Goal: Task Accomplishment & Management: Manage account settings

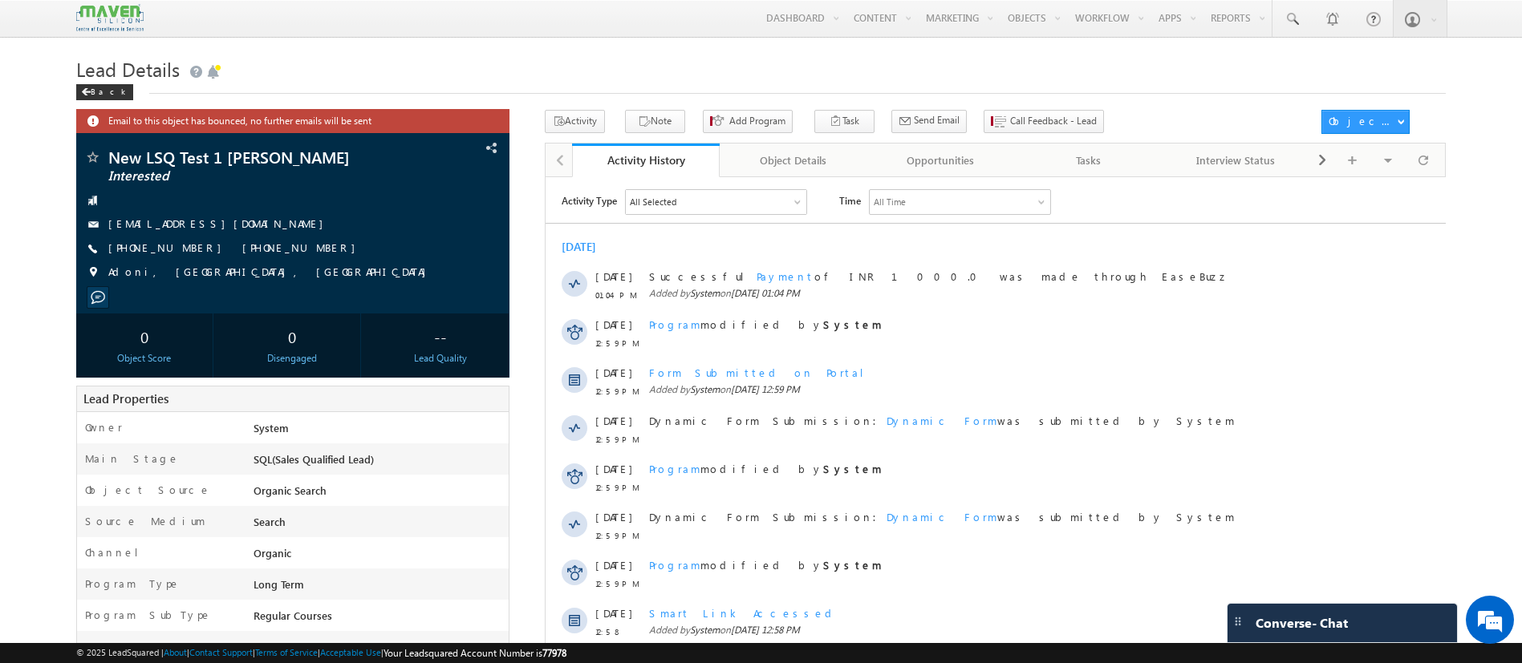
click at [912, 154] on div "Opportunities" at bounding box center [940, 160] width 120 height 19
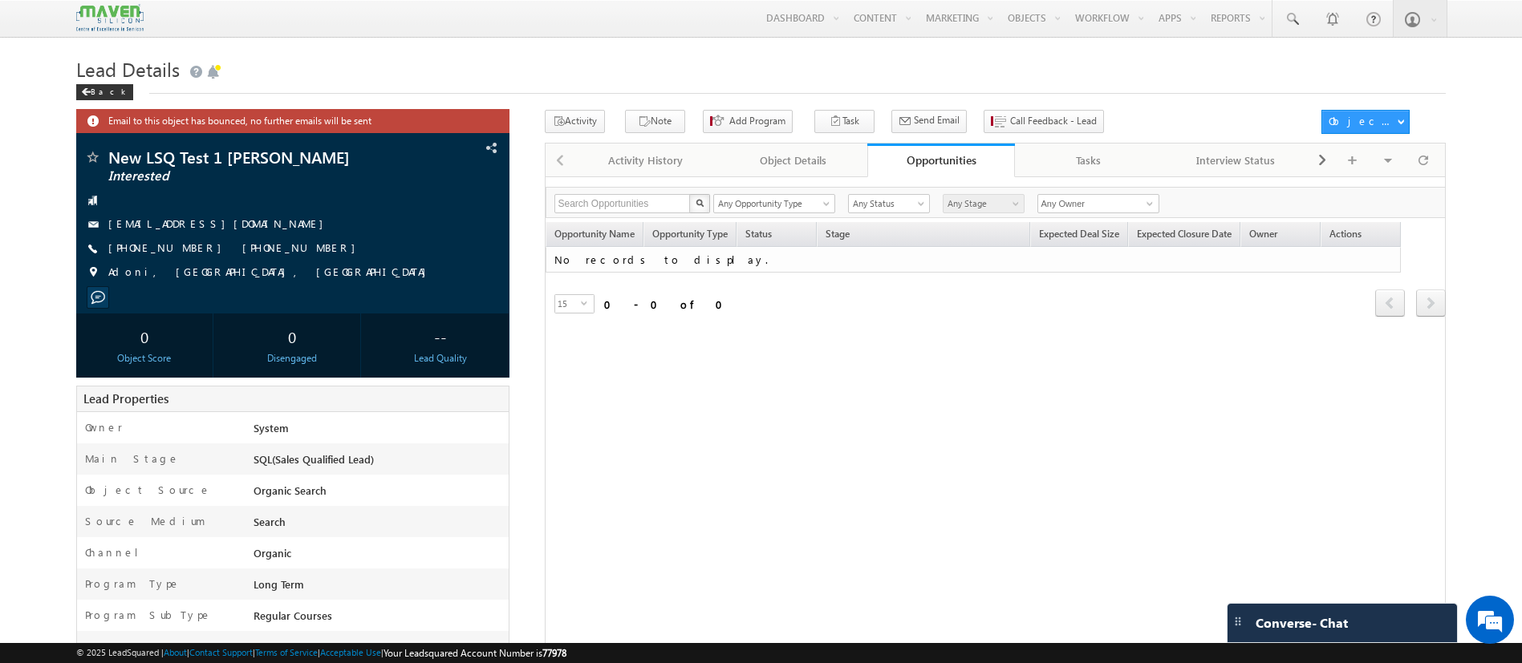
click at [984, 161] on div "Opportunities" at bounding box center [941, 159] width 124 height 15
click at [966, 155] on div "Opportunities" at bounding box center [941, 159] width 124 height 15
click at [1429, 175] on div "Visible Tabs Activity History Default Object Details Default Opportunities Defa…" at bounding box center [1375, 159] width 131 height 31
click at [1422, 160] on span at bounding box center [1423, 160] width 10 height 28
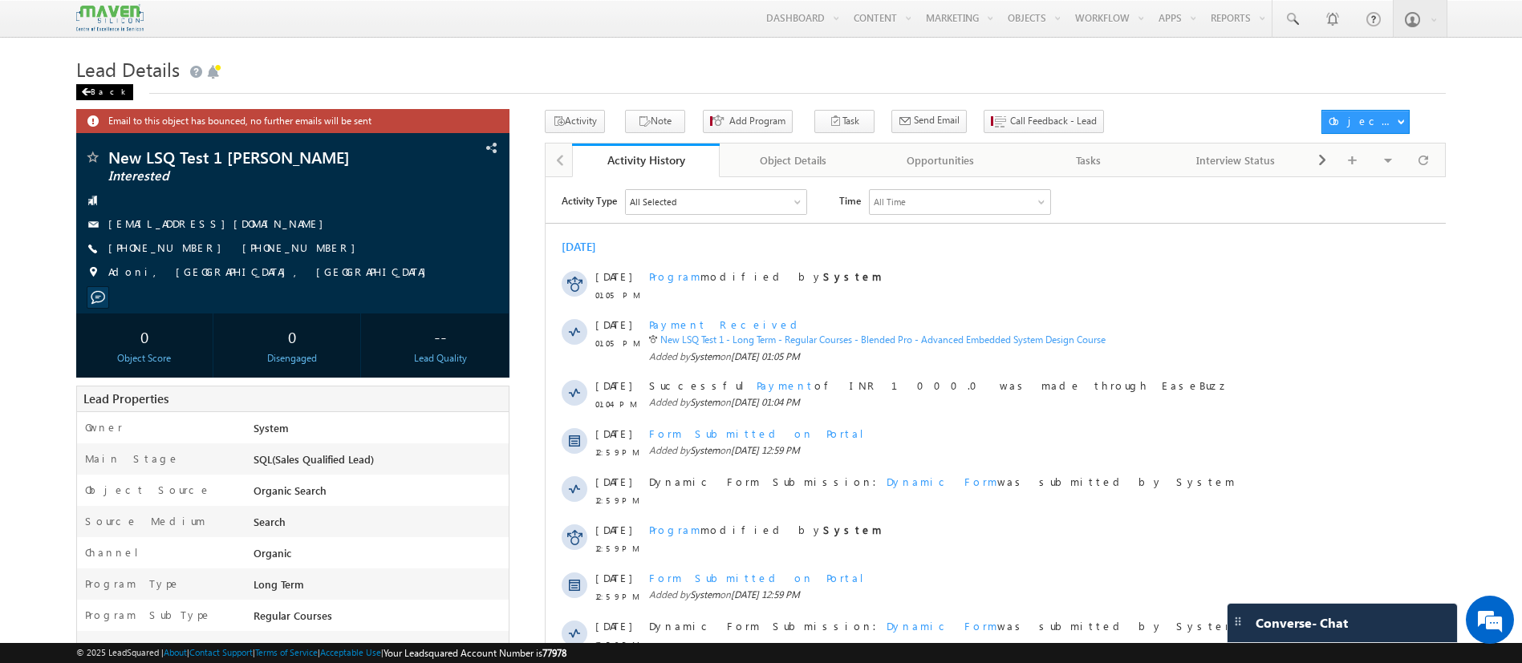
click at [103, 94] on div "Back" at bounding box center [104, 92] width 57 height 16
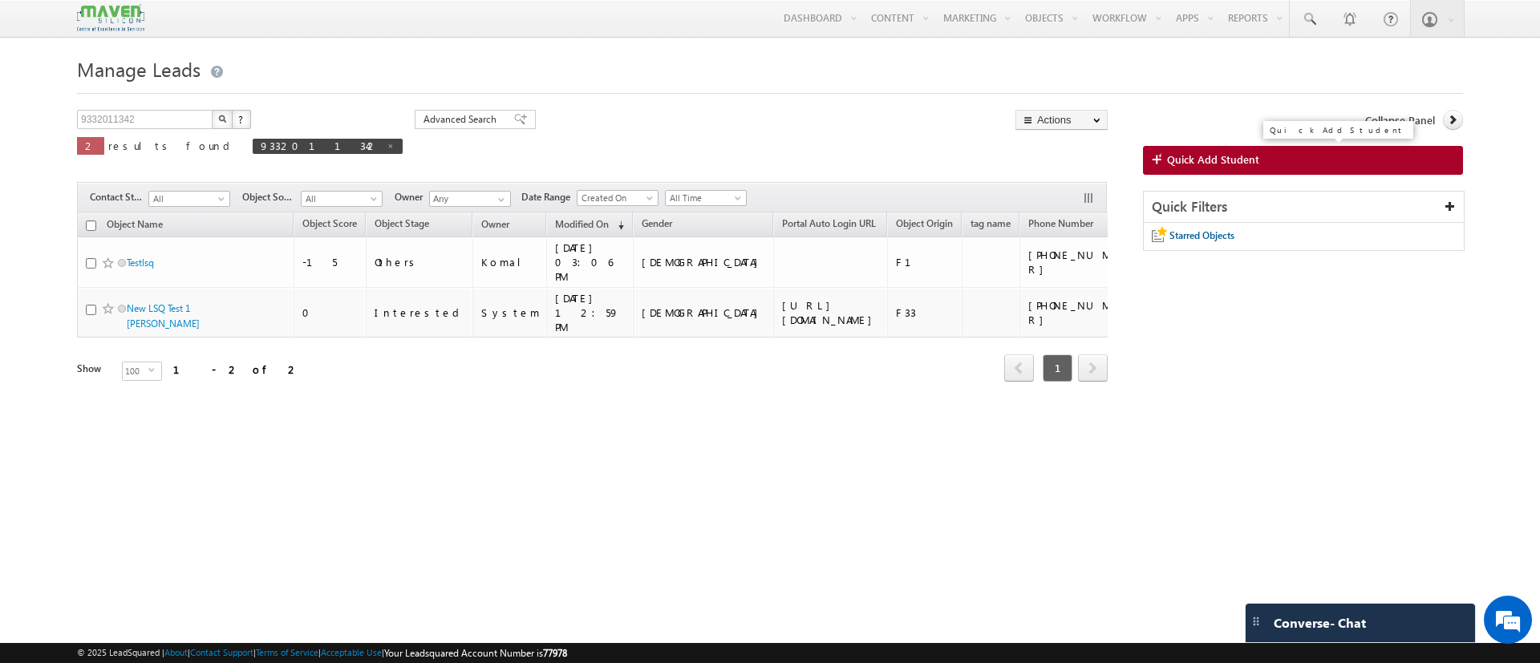
click at [1292, 146] on link "Quick Add Student" at bounding box center [1303, 160] width 320 height 29
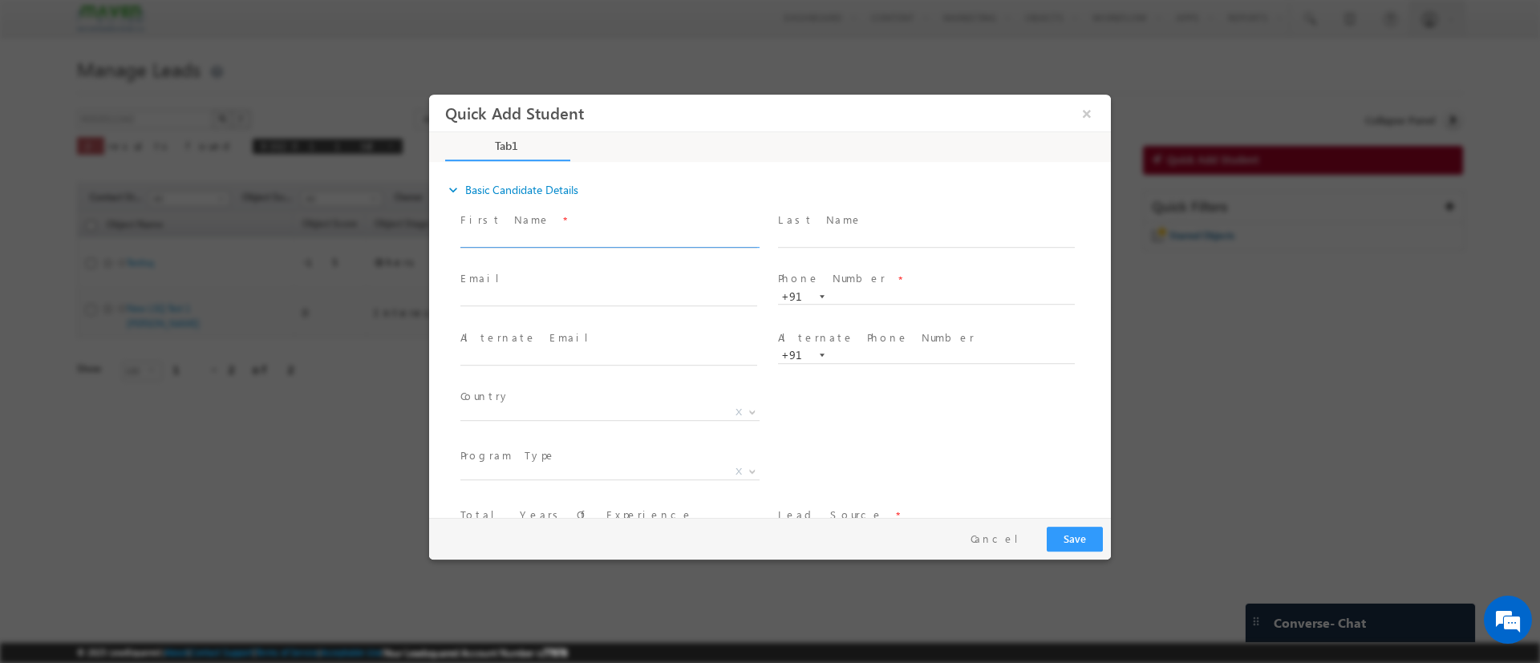
click at [521, 238] on input "text" at bounding box center [608, 239] width 297 height 16
type input "Abhipsha"
type input "Roy"
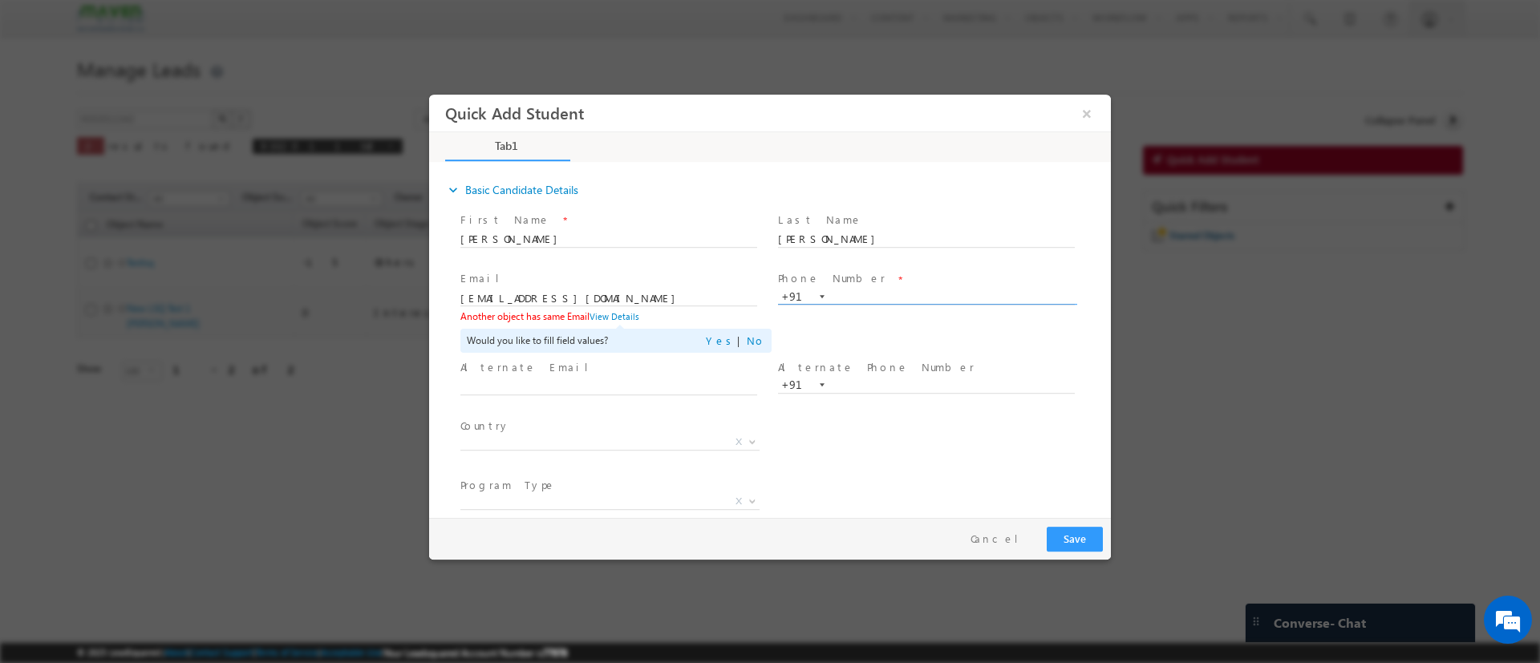
click at [852, 300] on input "text" at bounding box center [926, 297] width 297 height 16
drag, startPoint x: 508, startPoint y: 302, endPoint x: 856, endPoint y: 395, distance: 360.1
click at [429, 296] on html "Quick Add Student × Tab1 27% Completed *" at bounding box center [770, 305] width 682 height 423
type input "tk@gmail.com"
click at [845, 289] on input "text" at bounding box center [926, 297] width 297 height 16
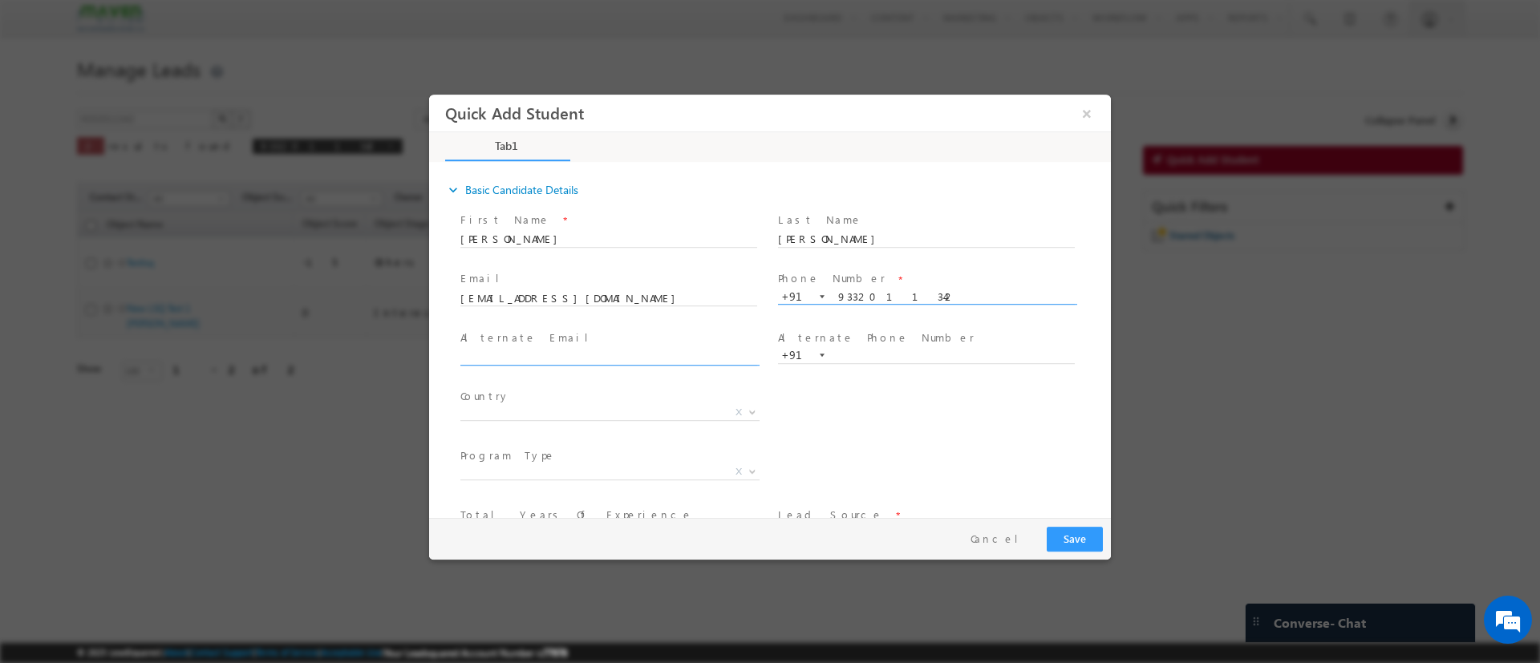
type input "9332011342"
click at [685, 353] on input "text" at bounding box center [608, 357] width 297 height 16
click at [875, 355] on input "text" at bounding box center [926, 355] width 297 height 16
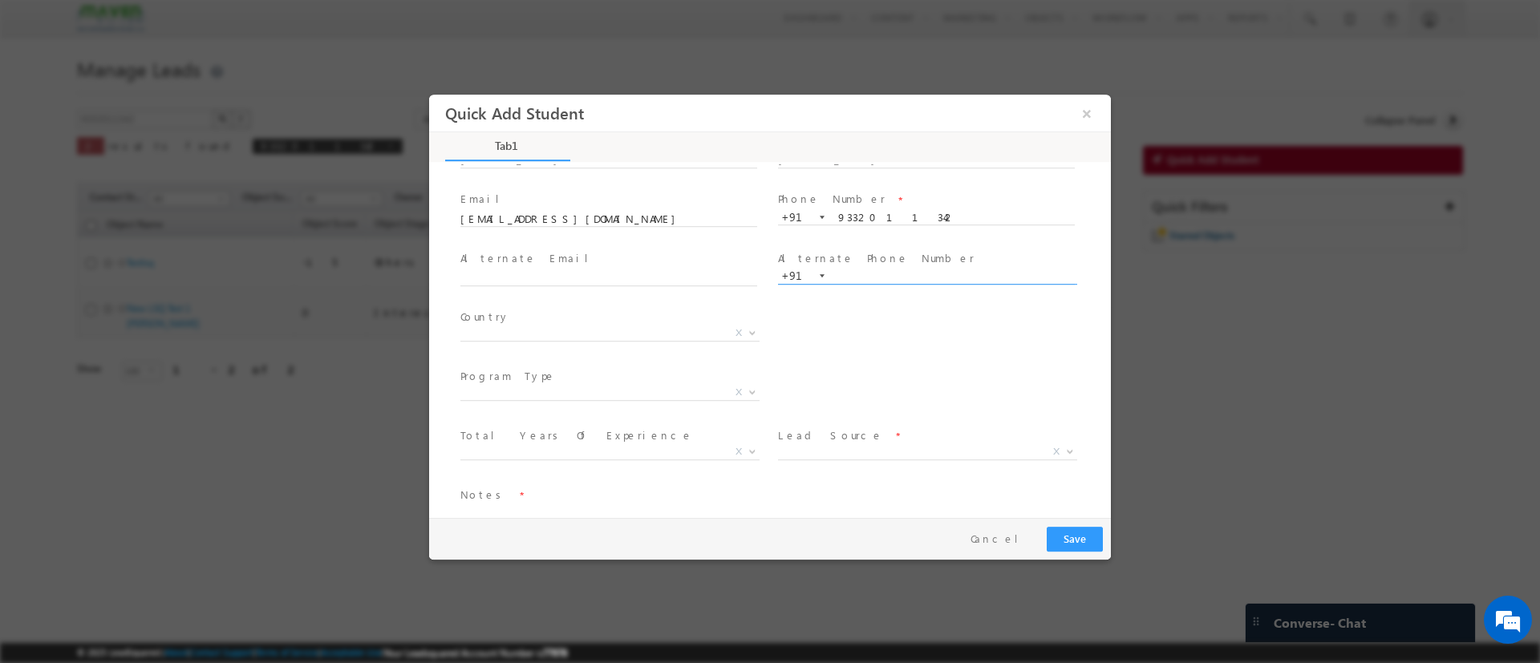
scroll to position [110, 0]
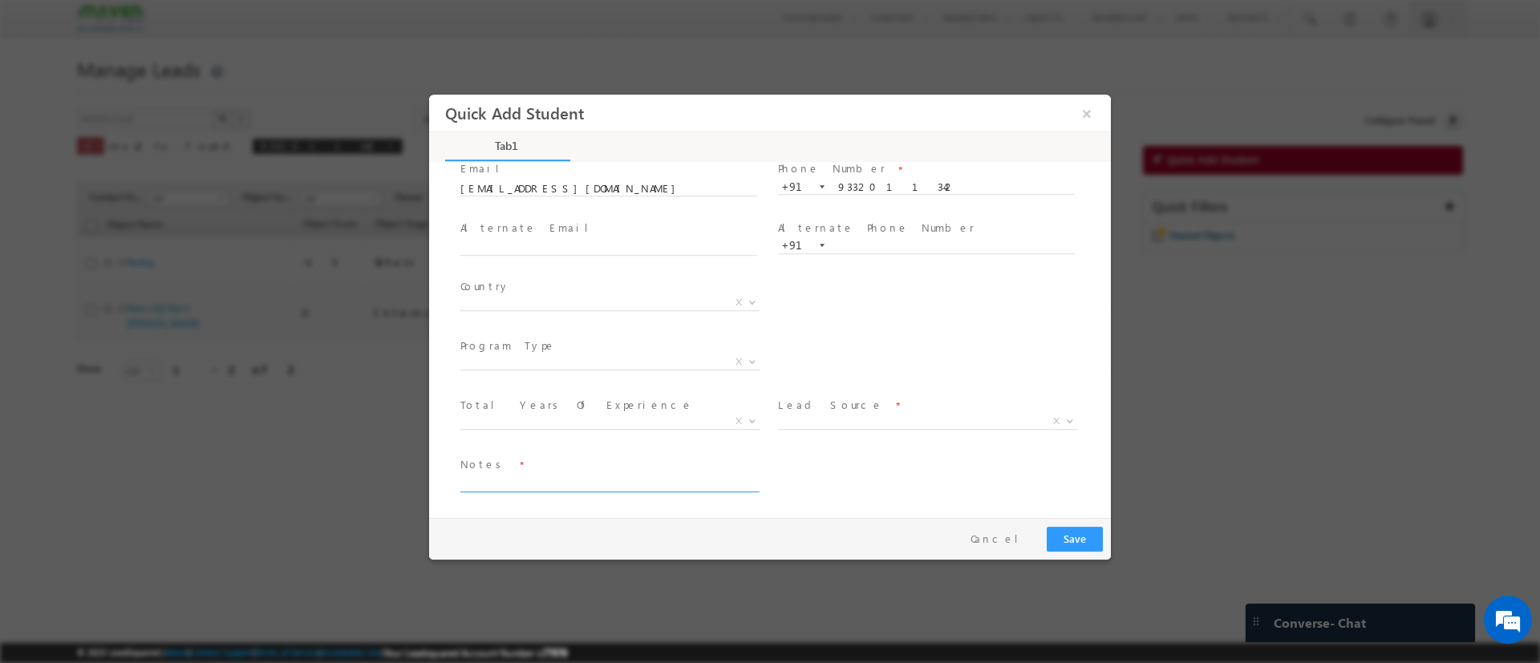
click at [627, 488] on textarea at bounding box center [608, 482] width 297 height 18
type textarea "test"
click at [844, 411] on span "Lead Source *" at bounding box center [926, 405] width 296 height 18
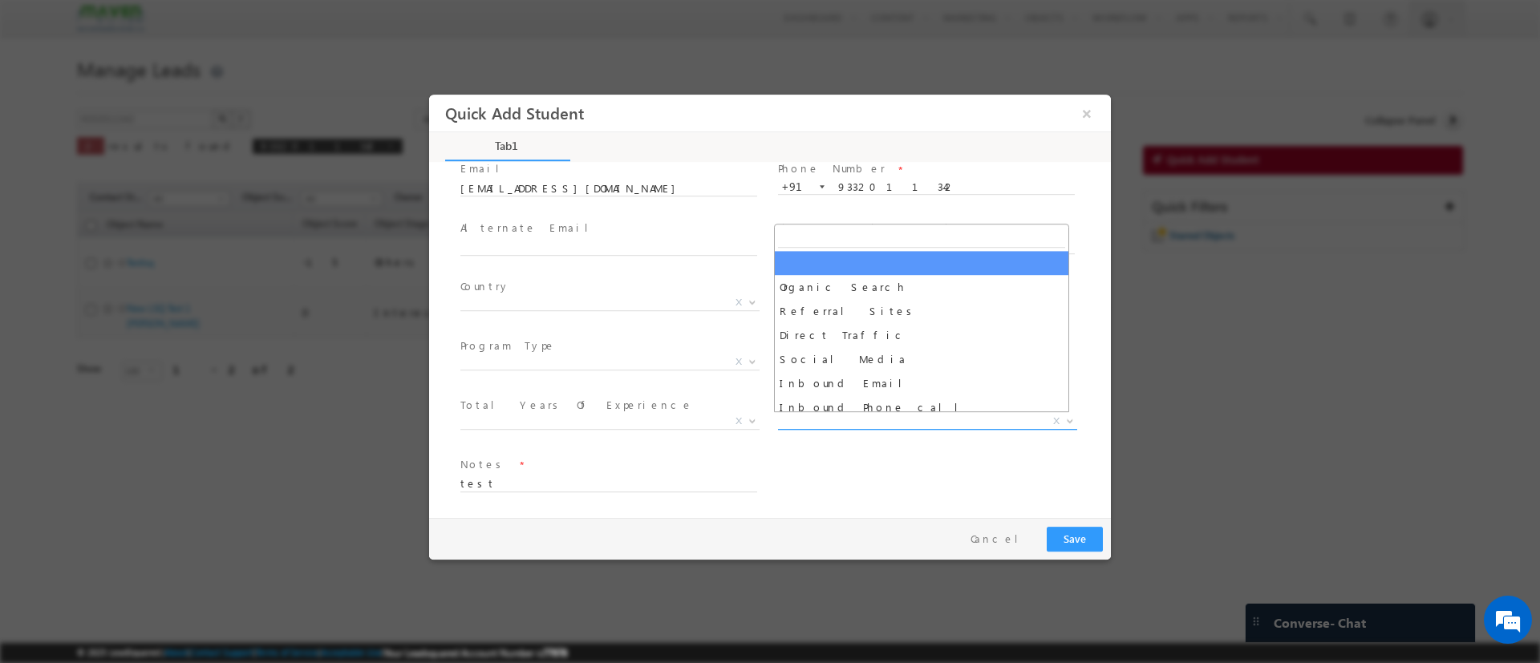
click at [835, 426] on span "X" at bounding box center [927, 421] width 299 height 16
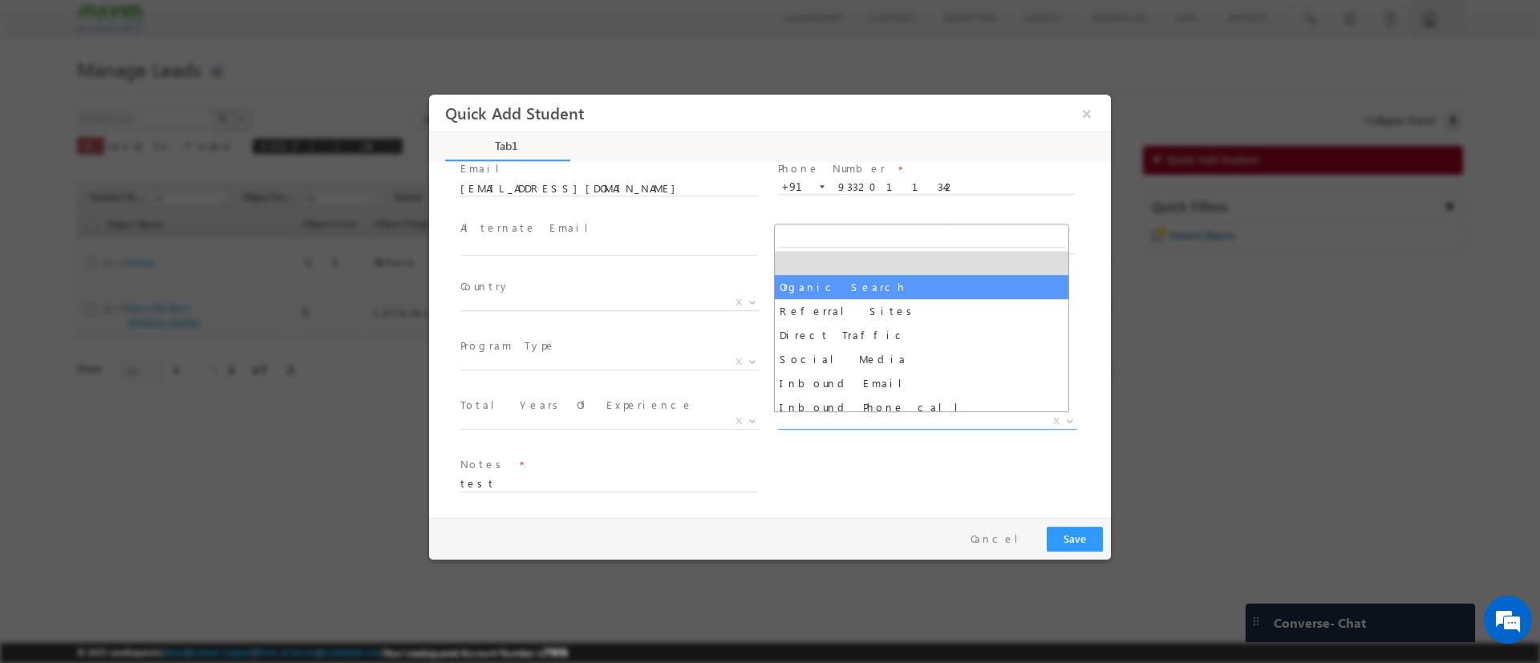
select select "Organic Search"
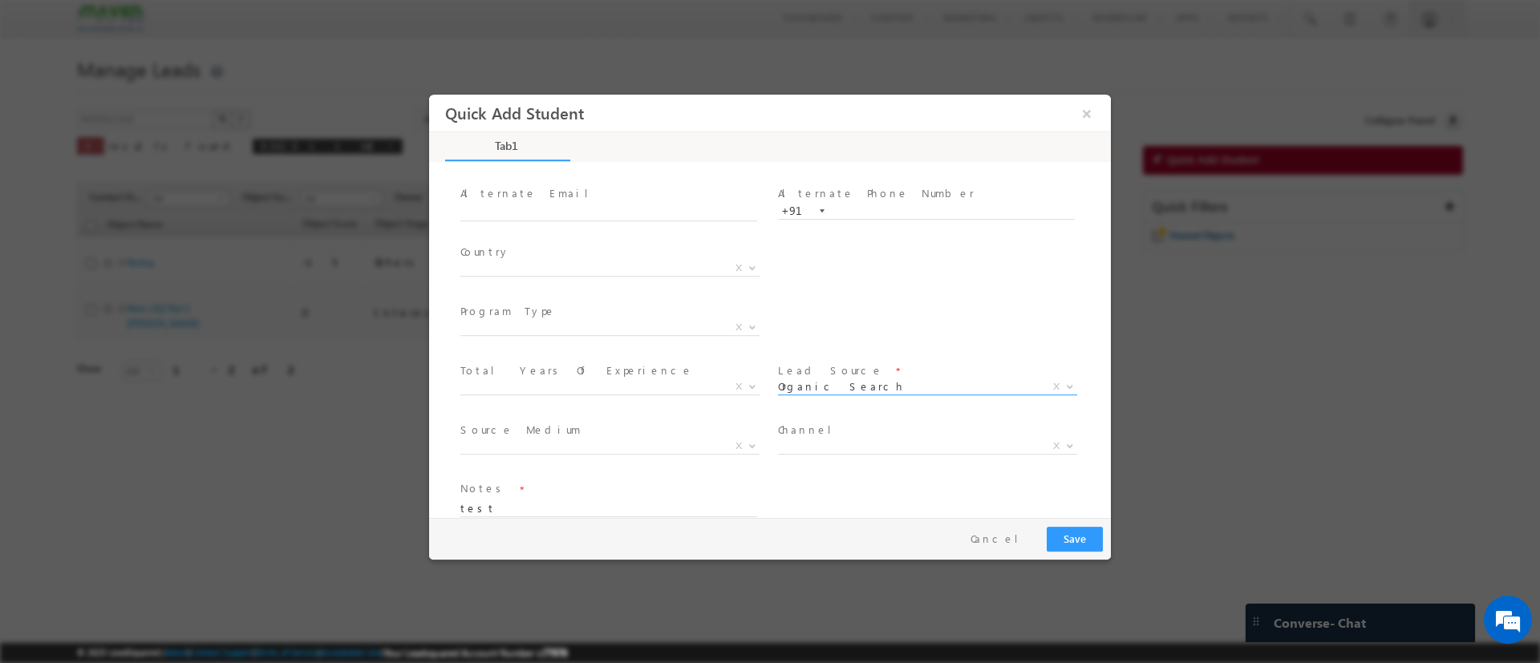
scroll to position [169, 0]
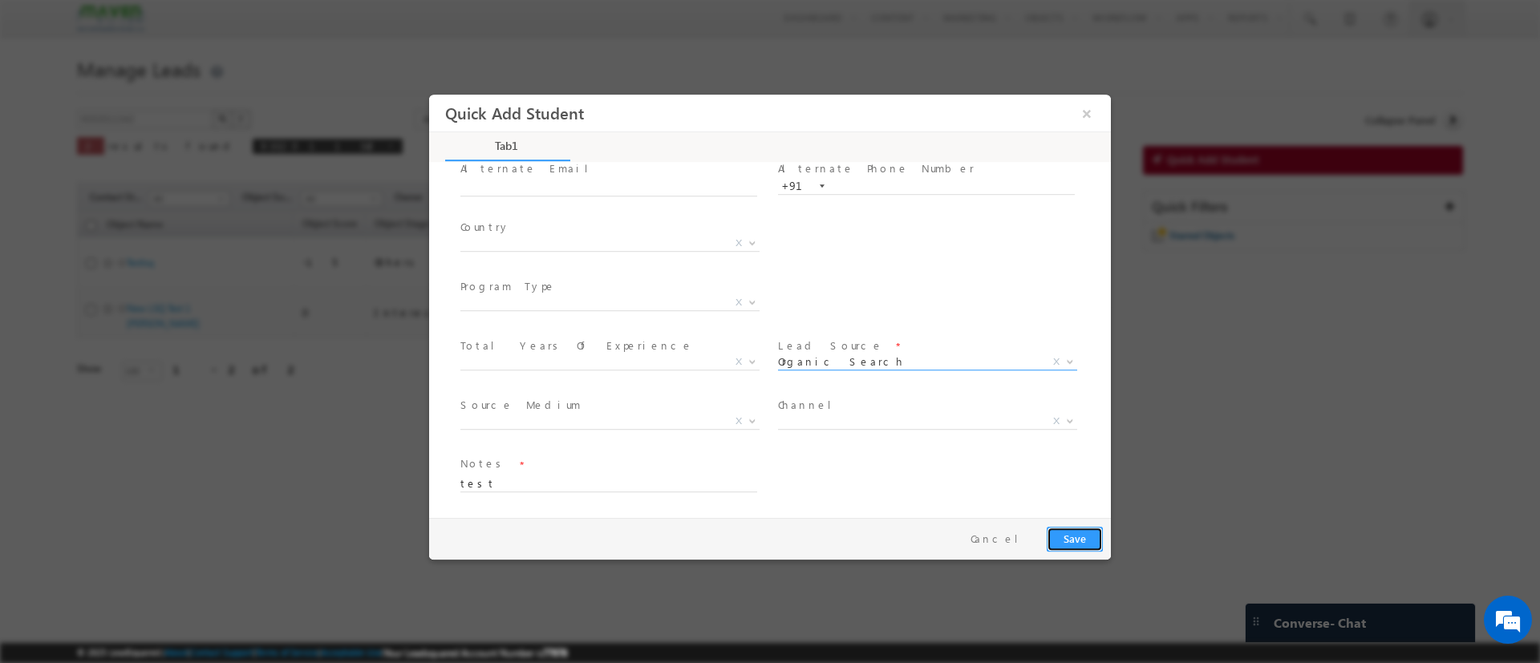
click at [1057, 537] on button "Save" at bounding box center [1075, 538] width 56 height 25
click at [0, 365] on div at bounding box center [770, 331] width 1540 height 663
click at [1071, 533] on button "Save" at bounding box center [1075, 538] width 56 height 25
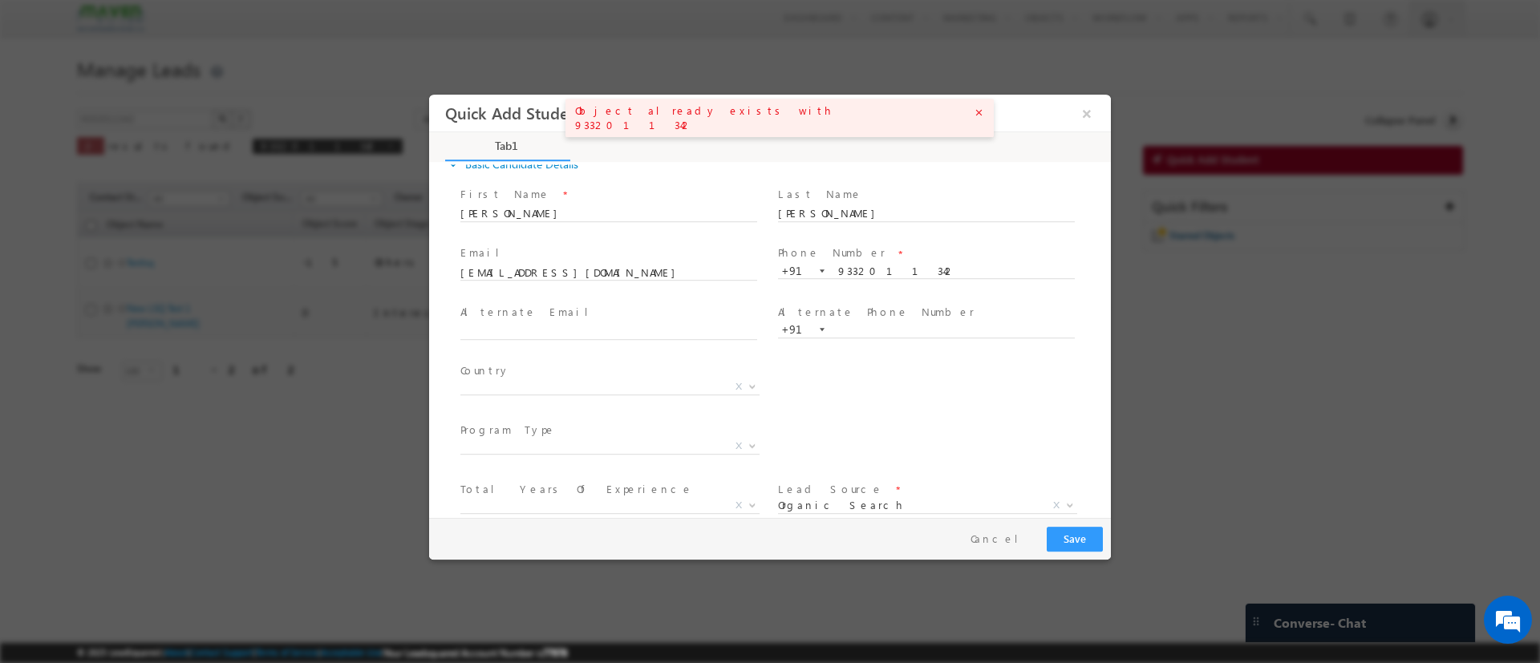
scroll to position [0, 0]
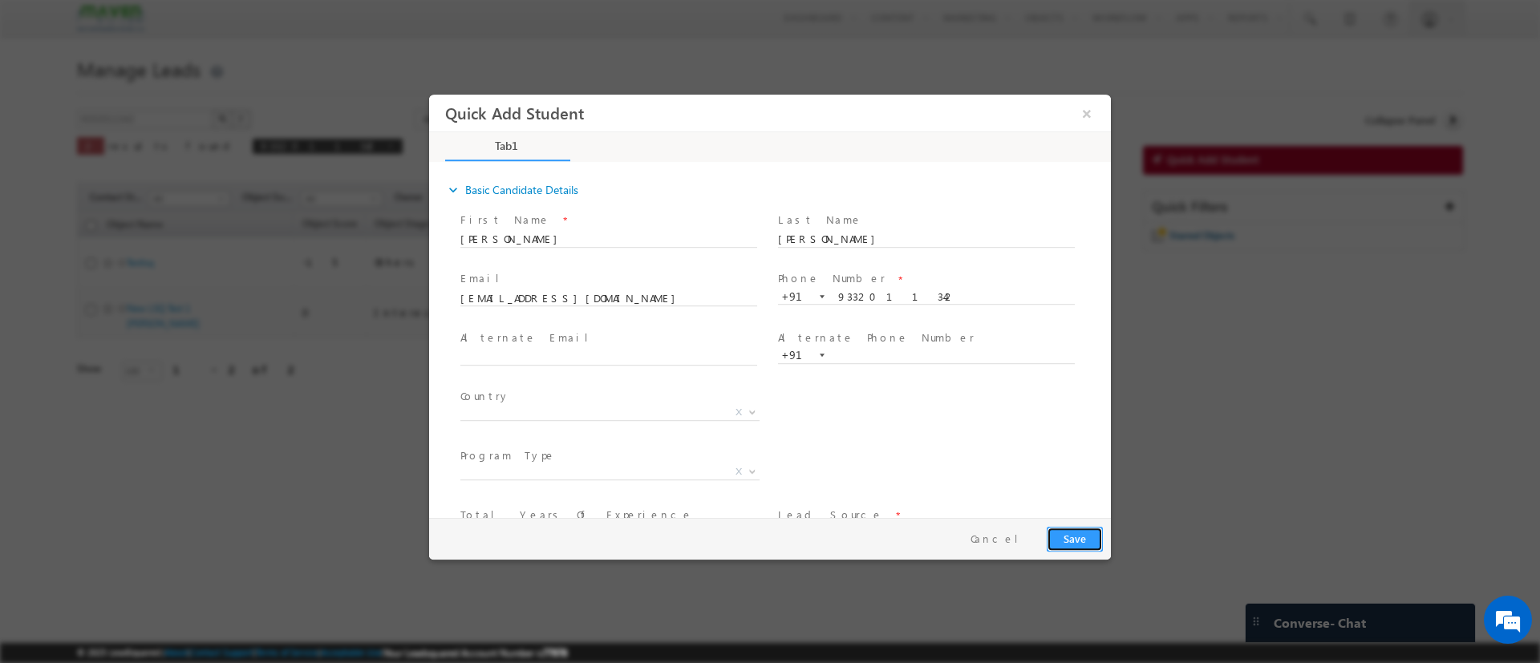
click at [1050, 529] on button "Save" at bounding box center [1075, 538] width 56 height 25
click at [1087, 123] on button "×" at bounding box center [1086, 113] width 27 height 30
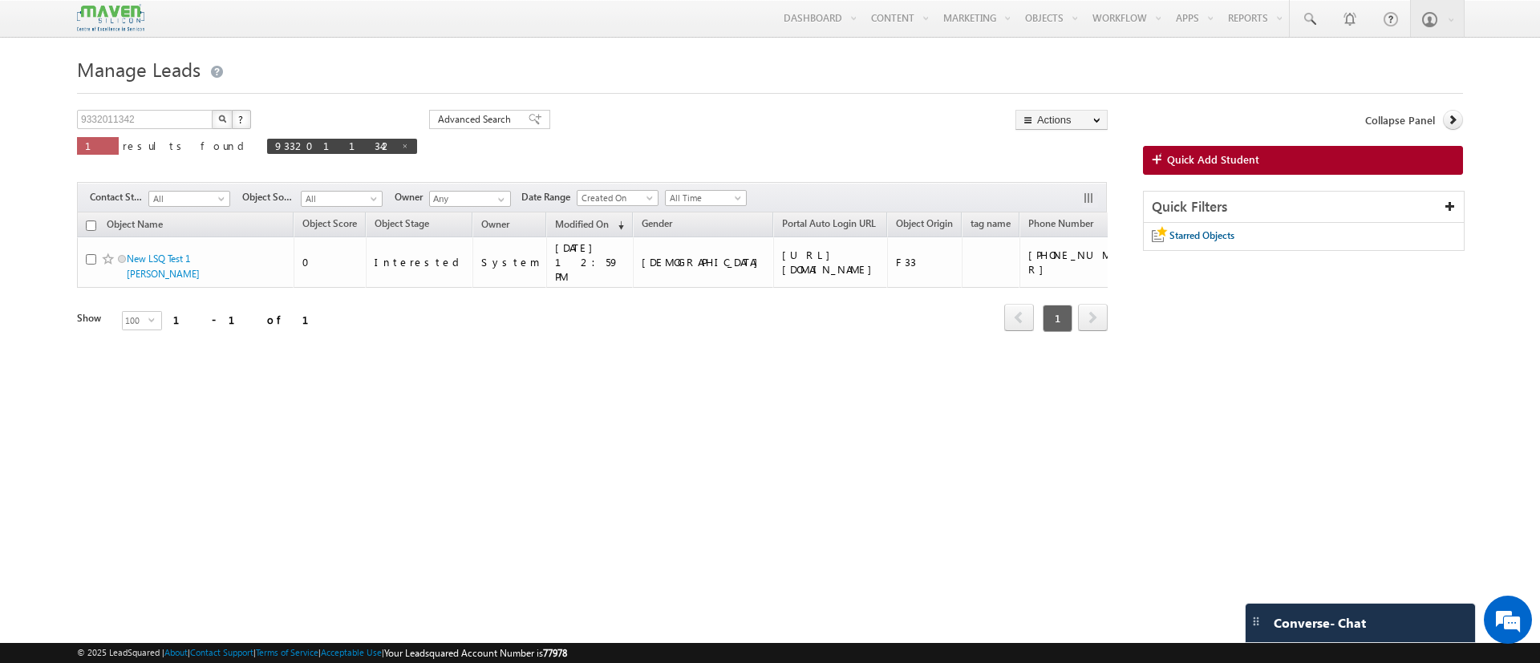
click at [220, 115] on img "button" at bounding box center [222, 119] width 8 height 8
click at [218, 111] on button "button" at bounding box center [222, 119] width 21 height 19
click at [1173, 157] on span "Quick Add Student" at bounding box center [1213, 159] width 92 height 14
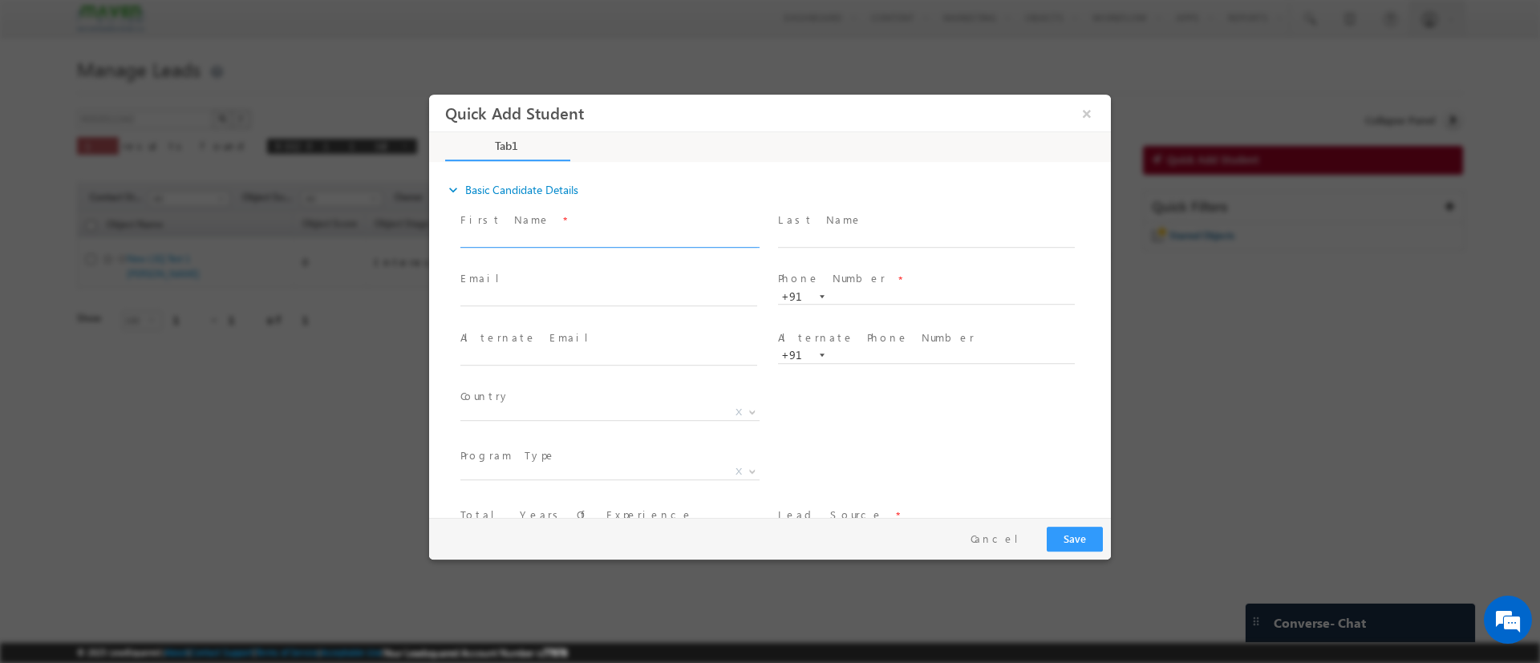
click at [609, 245] on span at bounding box center [615, 239] width 311 height 18
type input "[PERSON_NAME]"
type input "[EMAIL_ADDRESS][DOMAIN_NAME]"
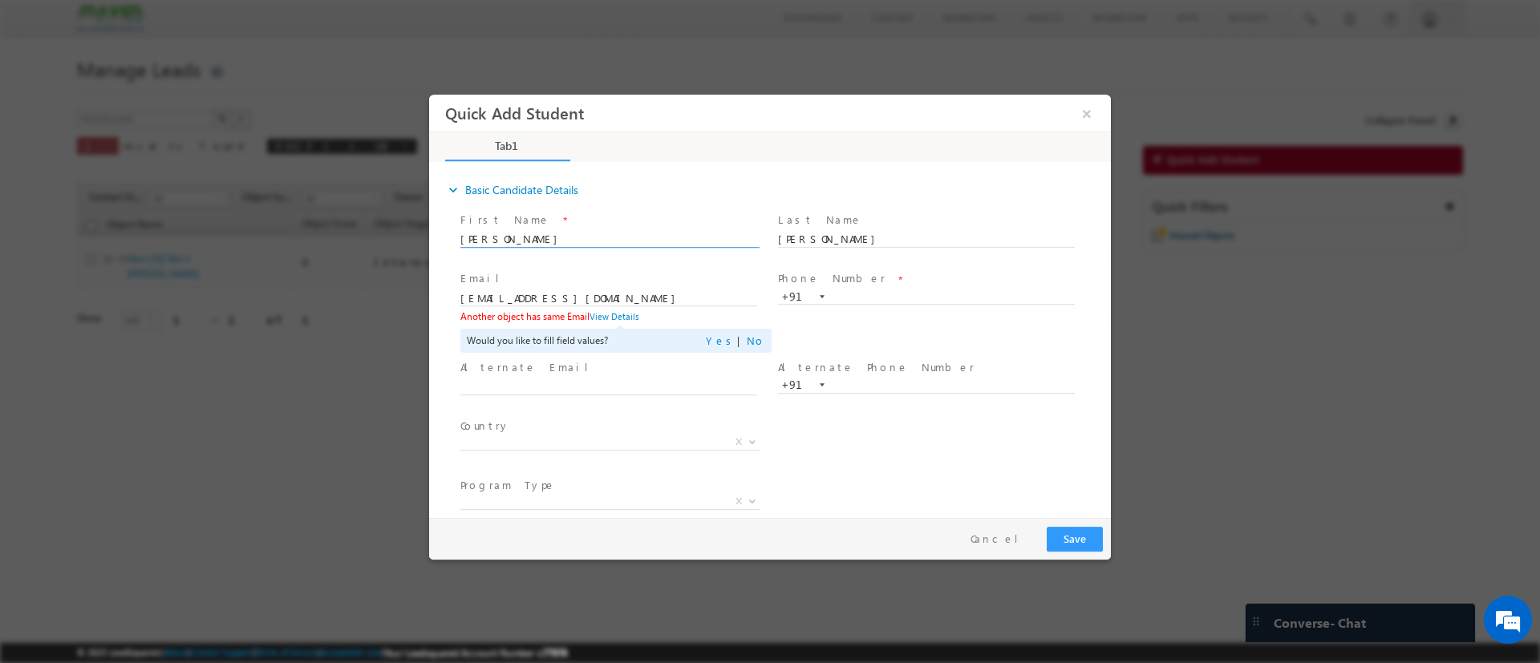
click at [601, 244] on input "[PERSON_NAME]" at bounding box center [608, 239] width 297 height 16
type input "[PERSON_NAME] test lsq"
click at [874, 286] on span "Phone Number *" at bounding box center [926, 279] width 296 height 18
click at [875, 289] on input "text" at bounding box center [926, 297] width 297 height 16
type input "9332011342"
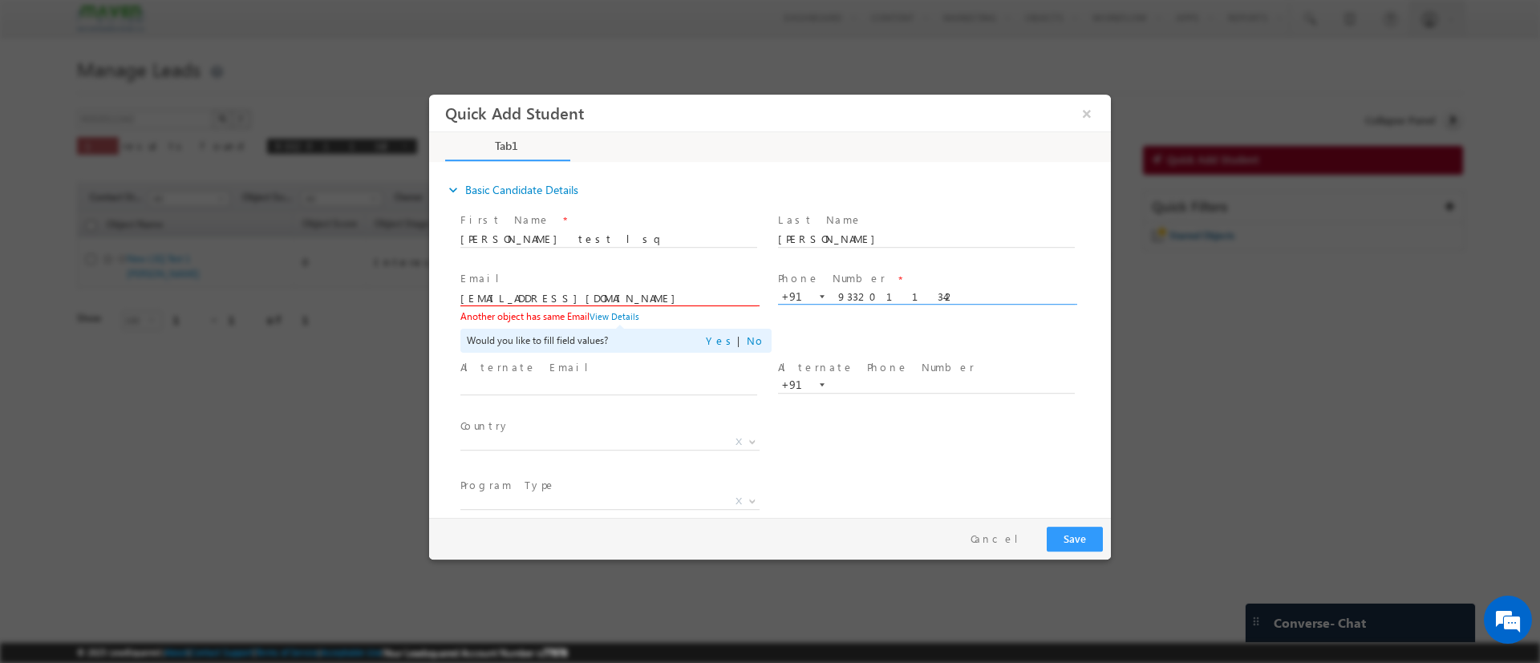
click at [519, 293] on input "abhipshagtk@gmail.com" at bounding box center [608, 298] width 297 height 16
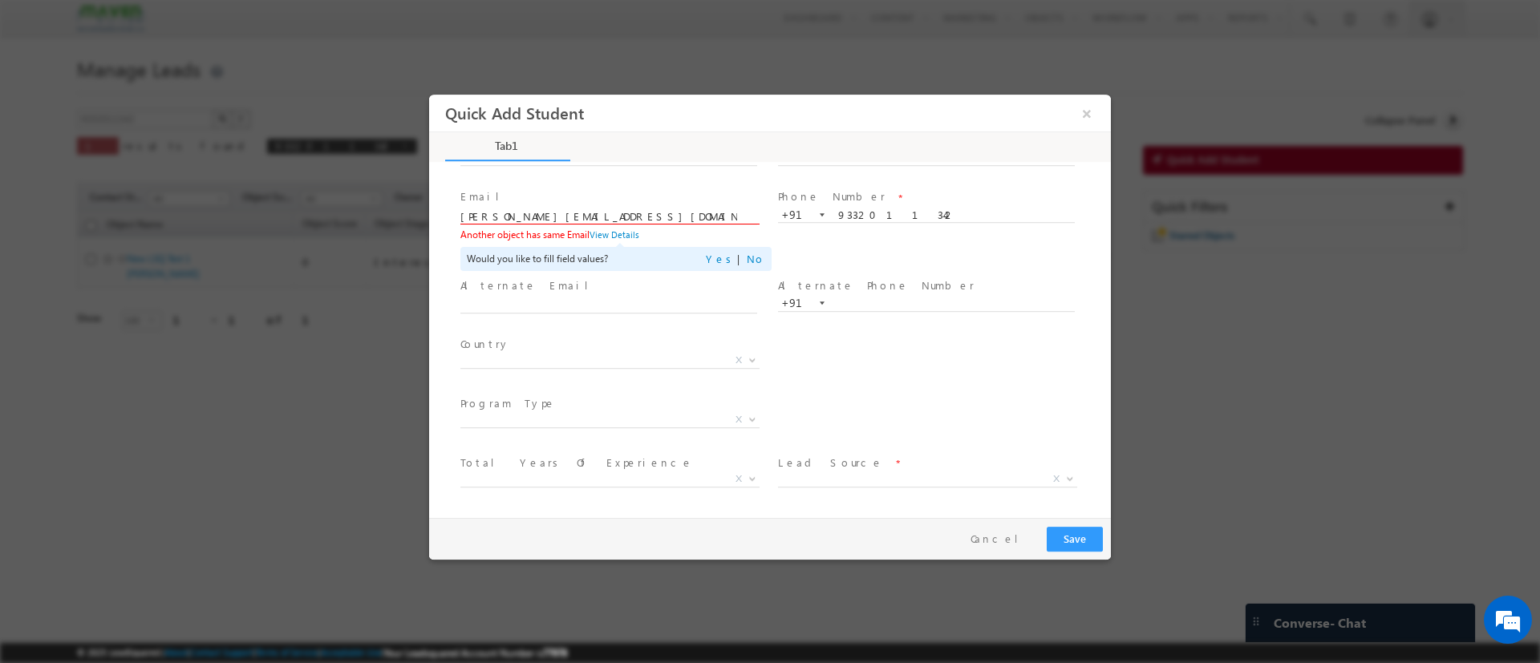
scroll to position [140, 0]
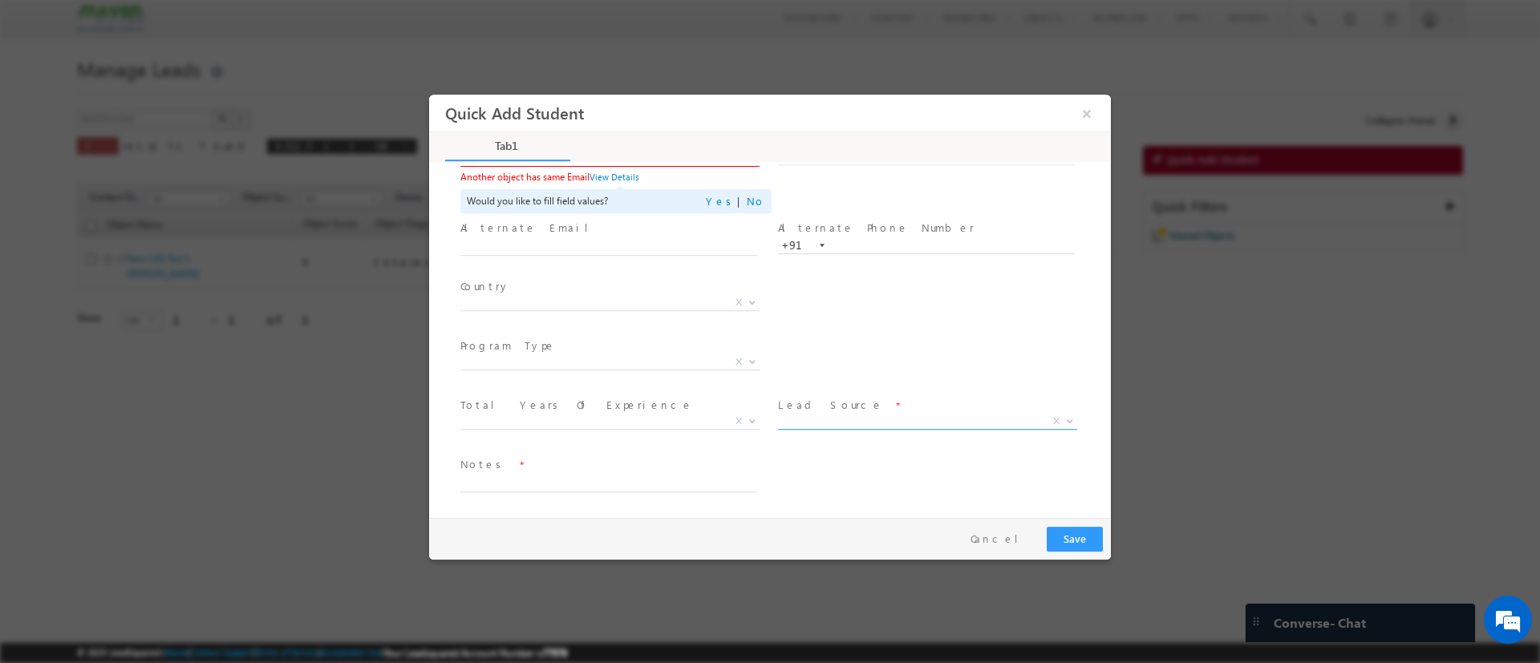
type input "abhipsha@gmail.com"
click at [824, 413] on span "X" at bounding box center [927, 421] width 299 height 16
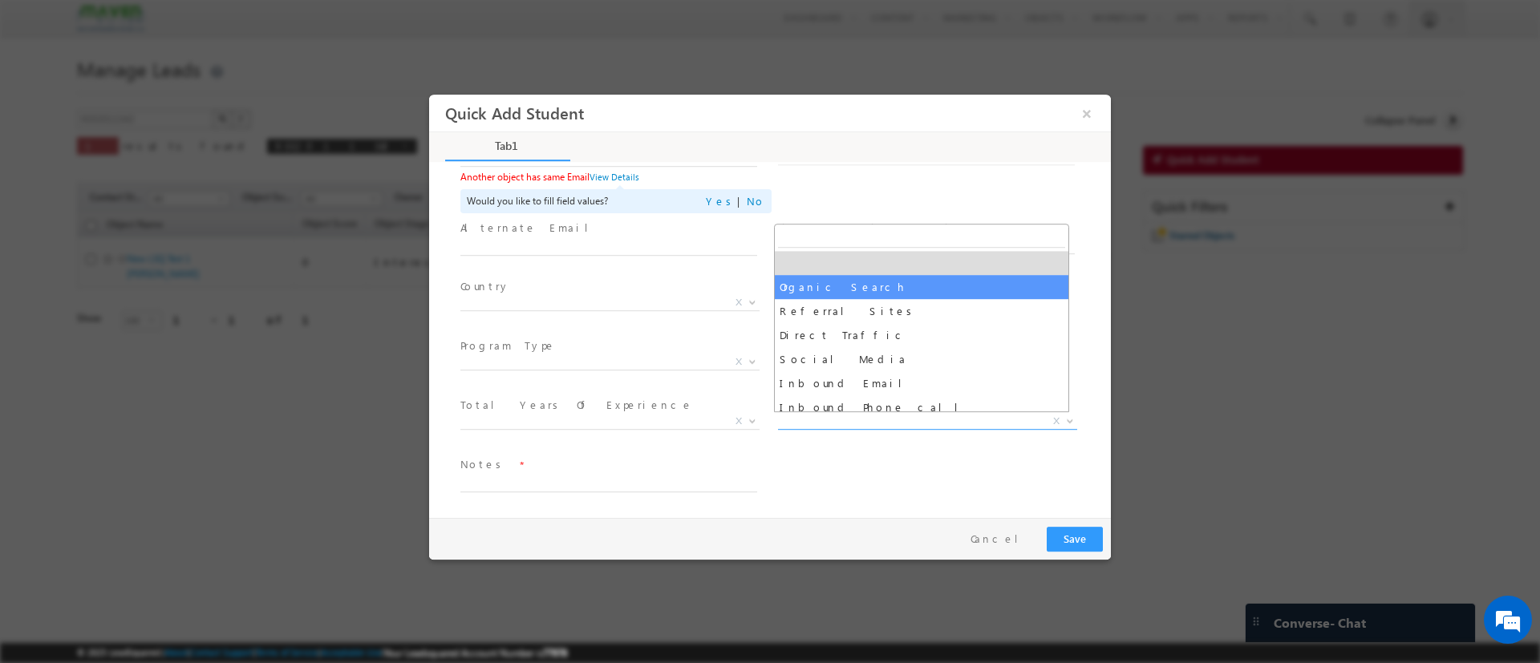
select select "Organic Search"
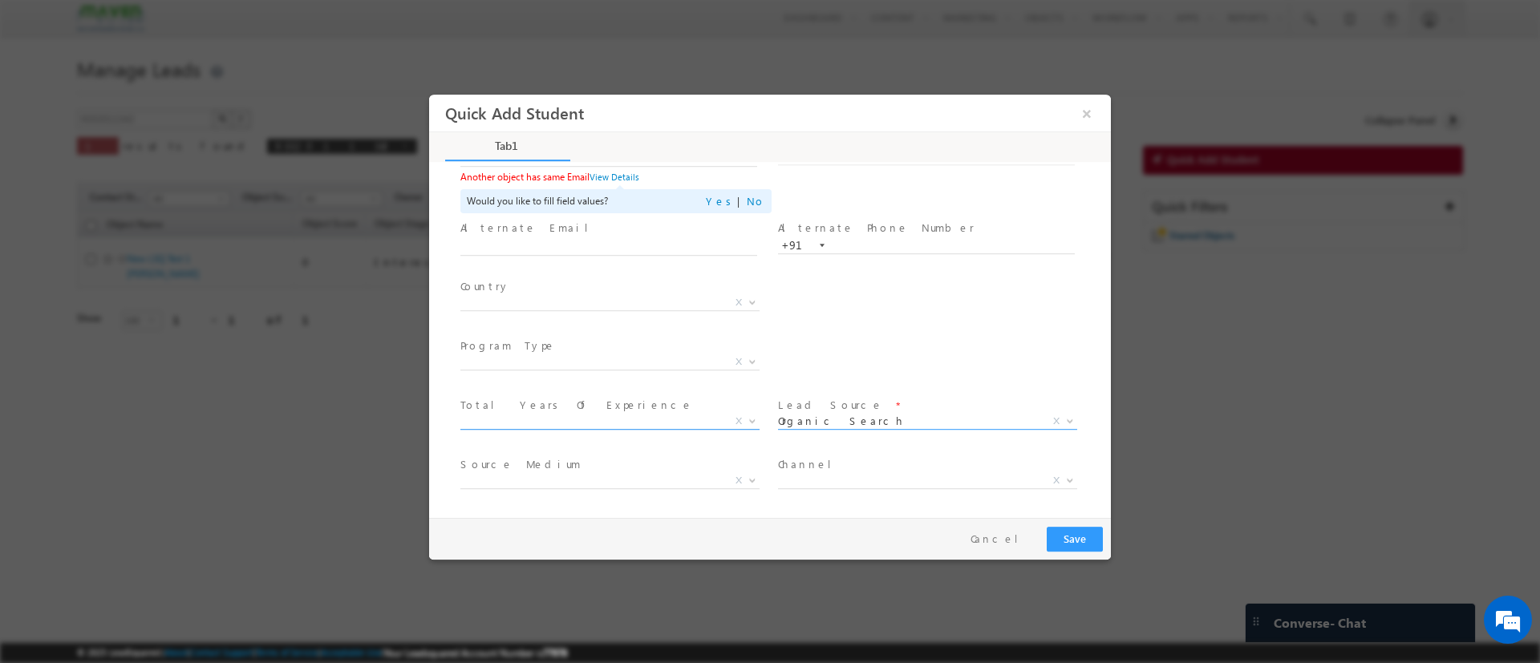
scroll to position [0, 0]
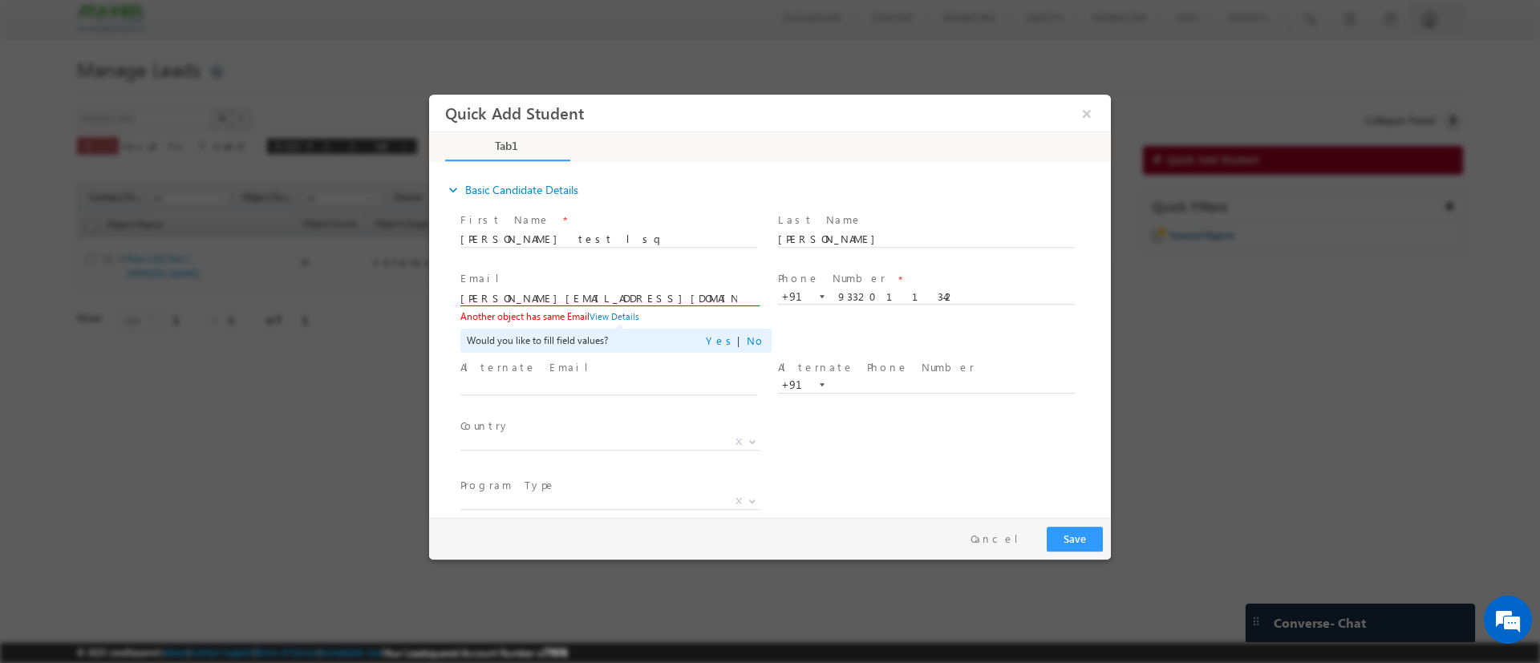
click at [488, 298] on input "abhipsha@gmail.com" at bounding box center [608, 298] width 297 height 16
type input "abhsha@gmail.com"
click at [831, 422] on div "Country * Afghanistan Albania Algeria Andorra Angola Antigua and Barbuda Argent…" at bounding box center [784, 444] width 654 height 59
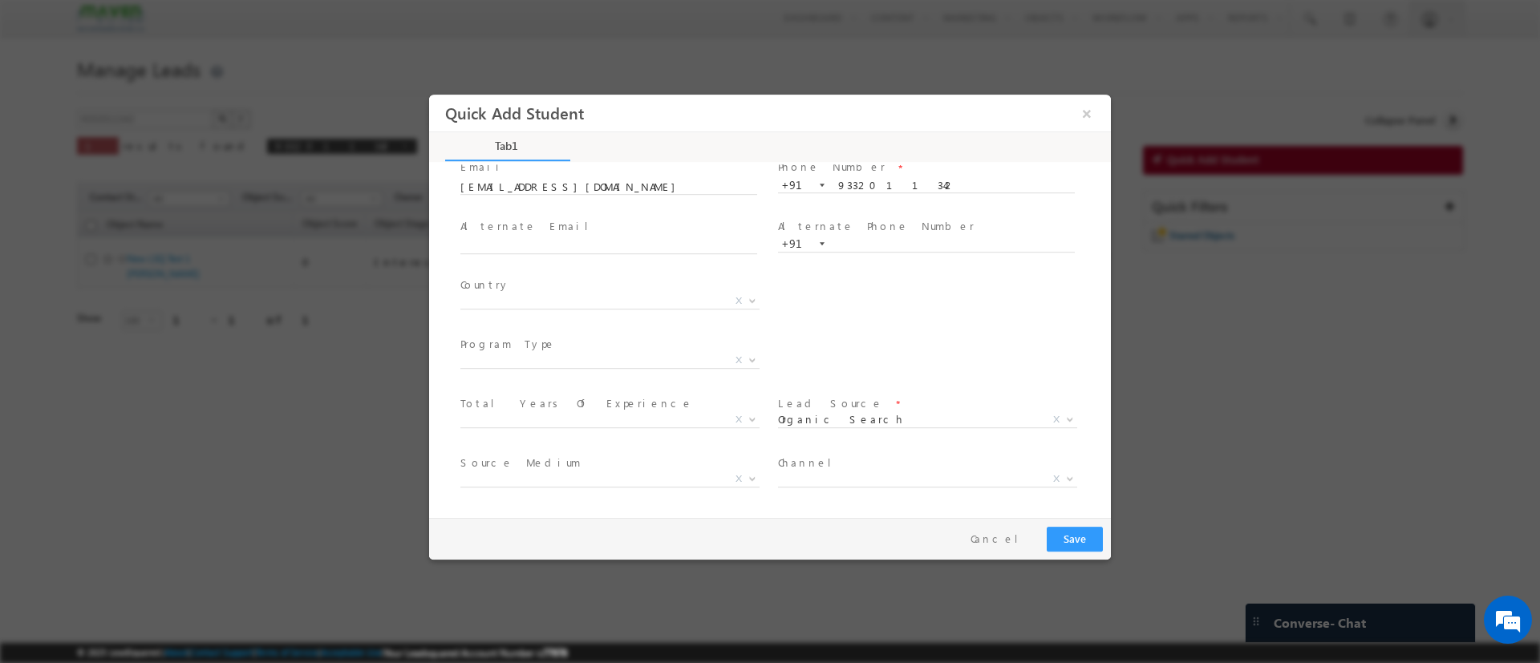
scroll to position [169, 0]
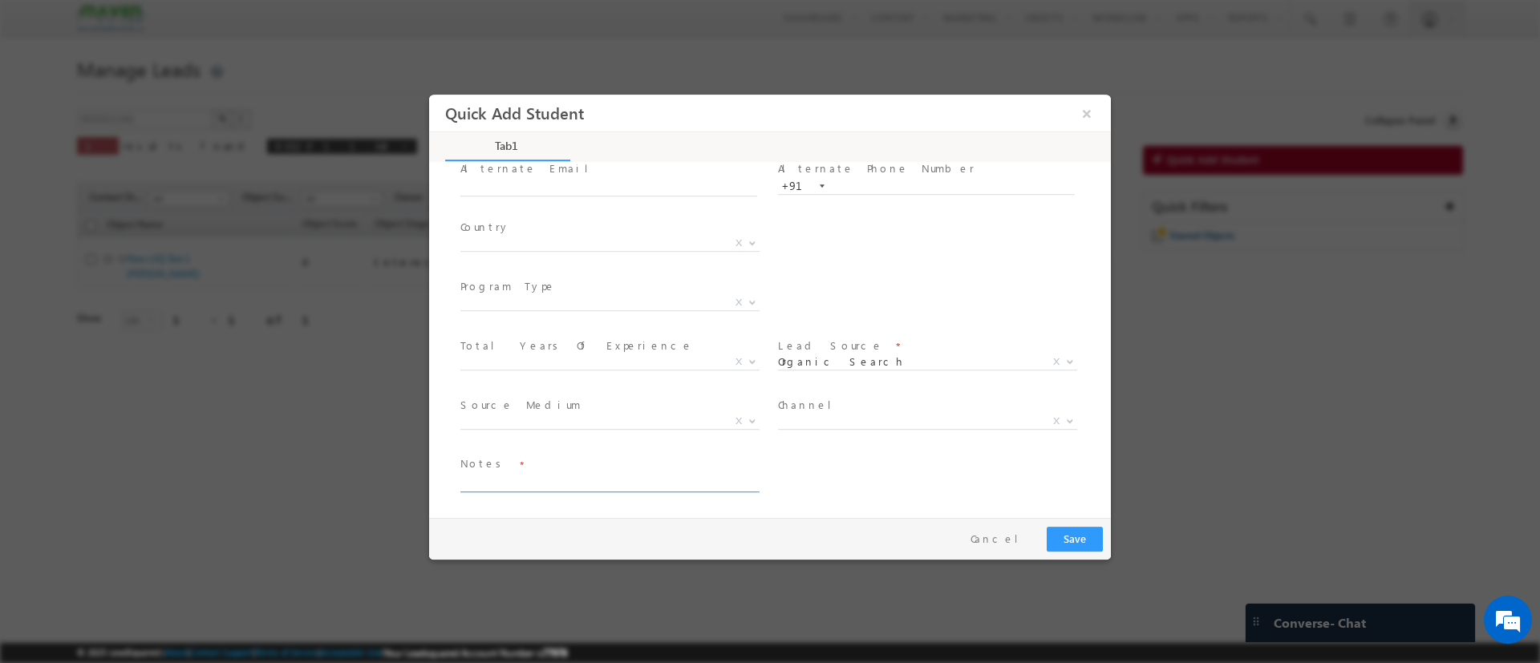
click at [545, 475] on textarea at bounding box center [608, 482] width 297 height 18
type textarea "Test"
click at [1054, 532] on button "Save" at bounding box center [1075, 538] width 56 height 25
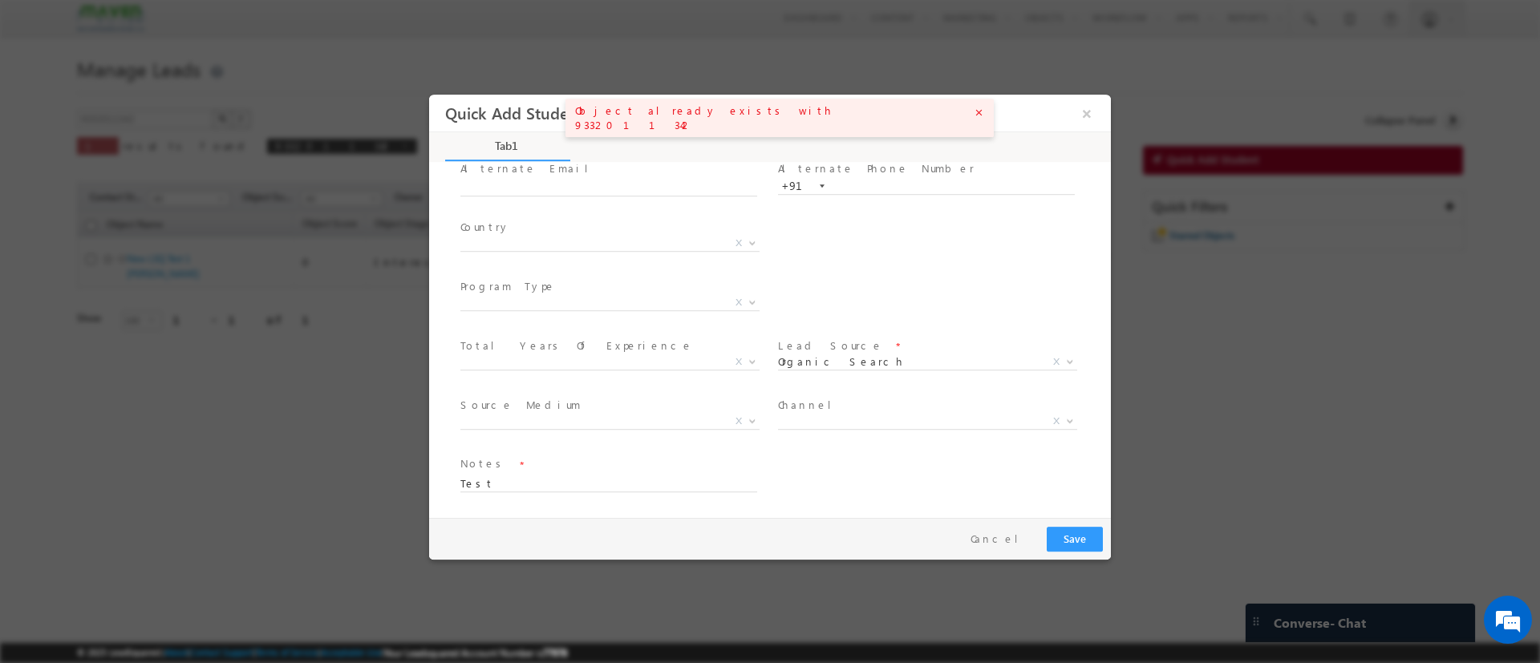
scroll to position [0, 0]
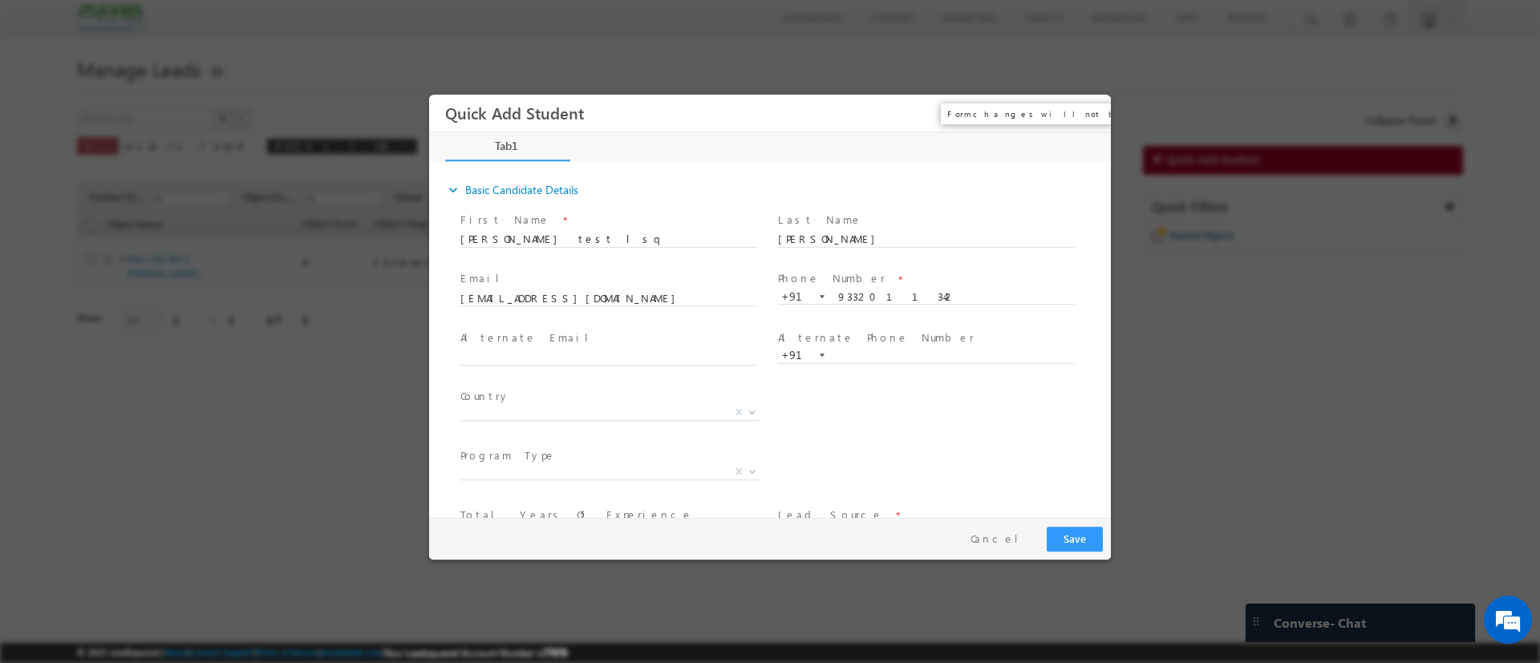
click at [1083, 120] on button "×" at bounding box center [1086, 113] width 27 height 30
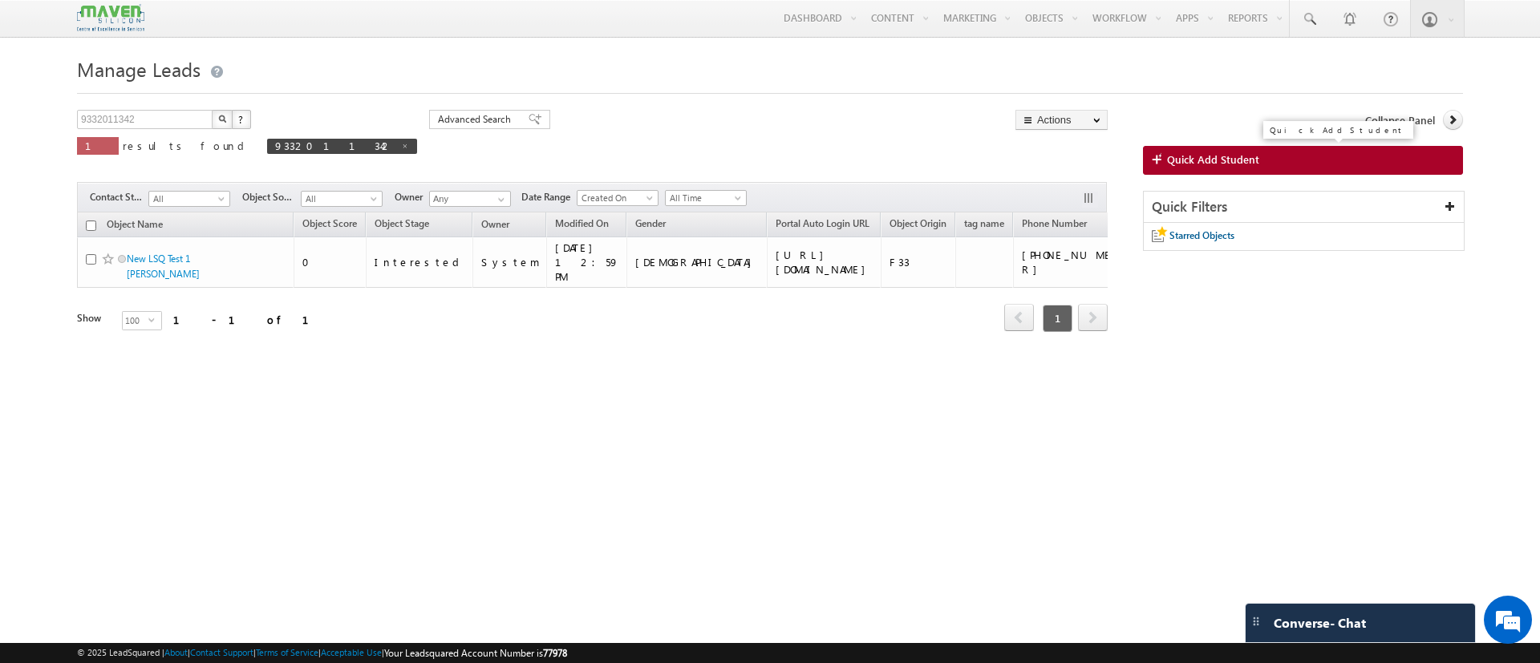
click at [1165, 164] on span at bounding box center [1159, 160] width 15 height 16
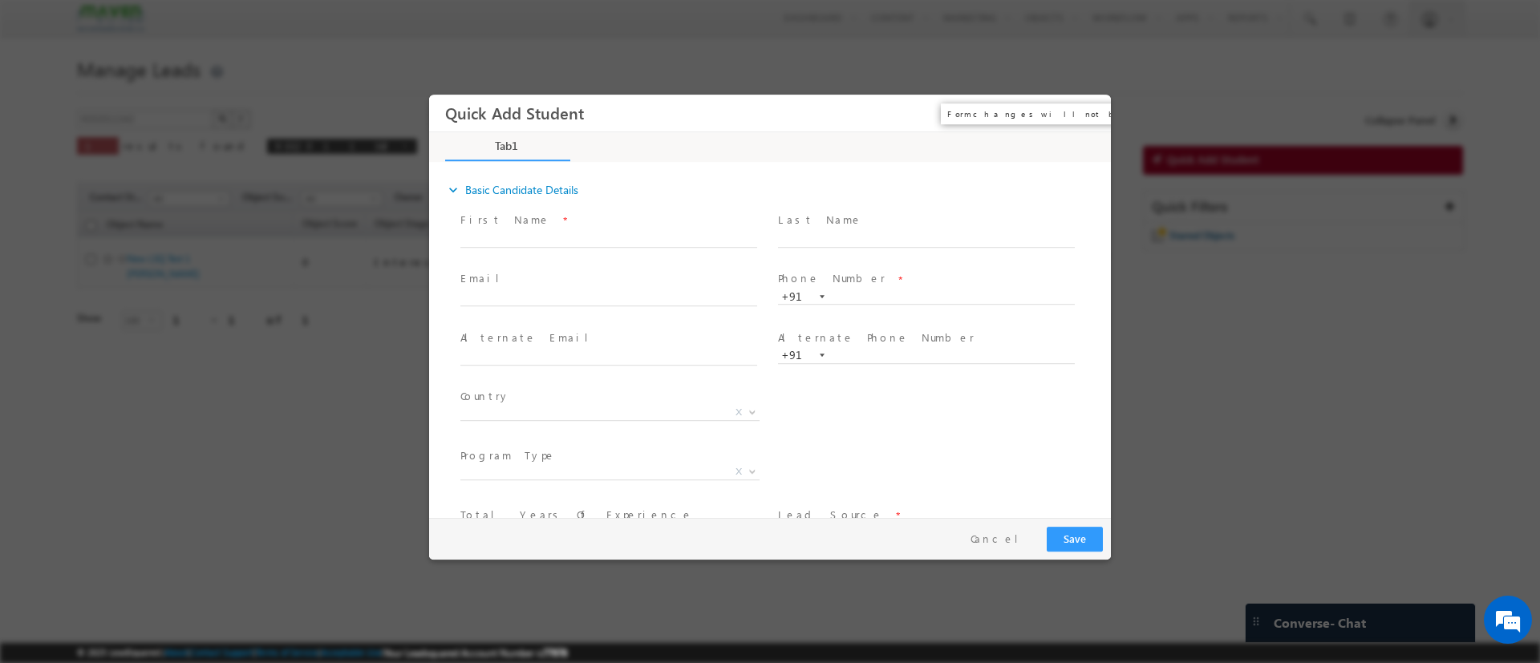
click at [1084, 110] on button "×" at bounding box center [1086, 113] width 27 height 30
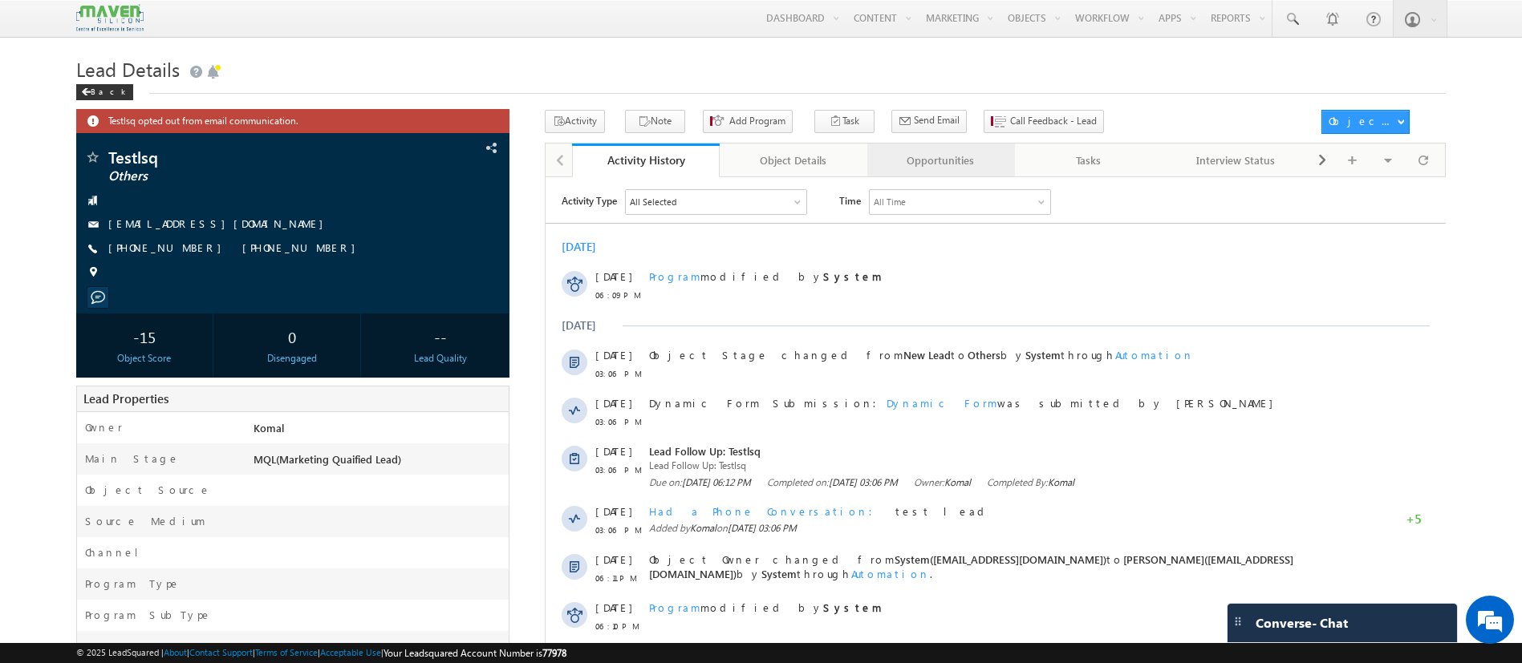
click at [902, 161] on div "Opportunities" at bounding box center [940, 160] width 120 height 19
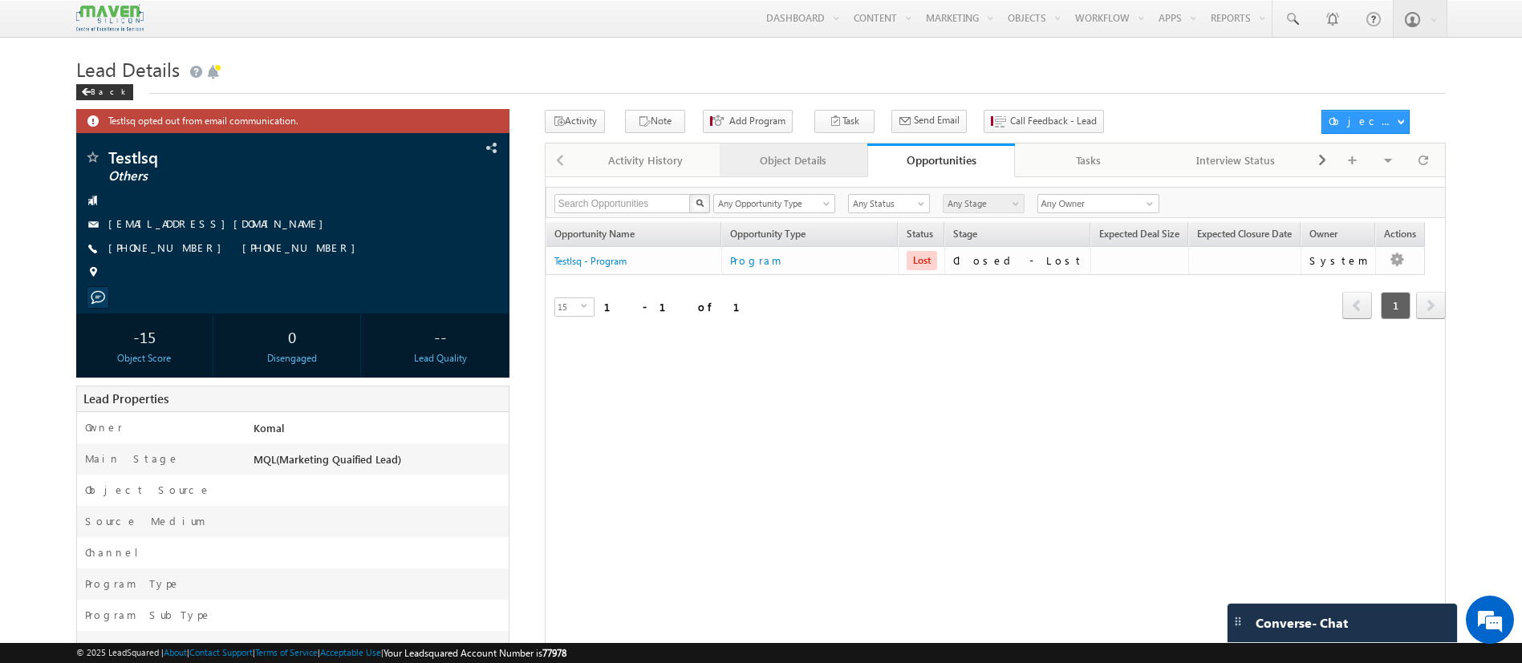
click at [749, 161] on div "Object Details" at bounding box center [792, 160] width 120 height 19
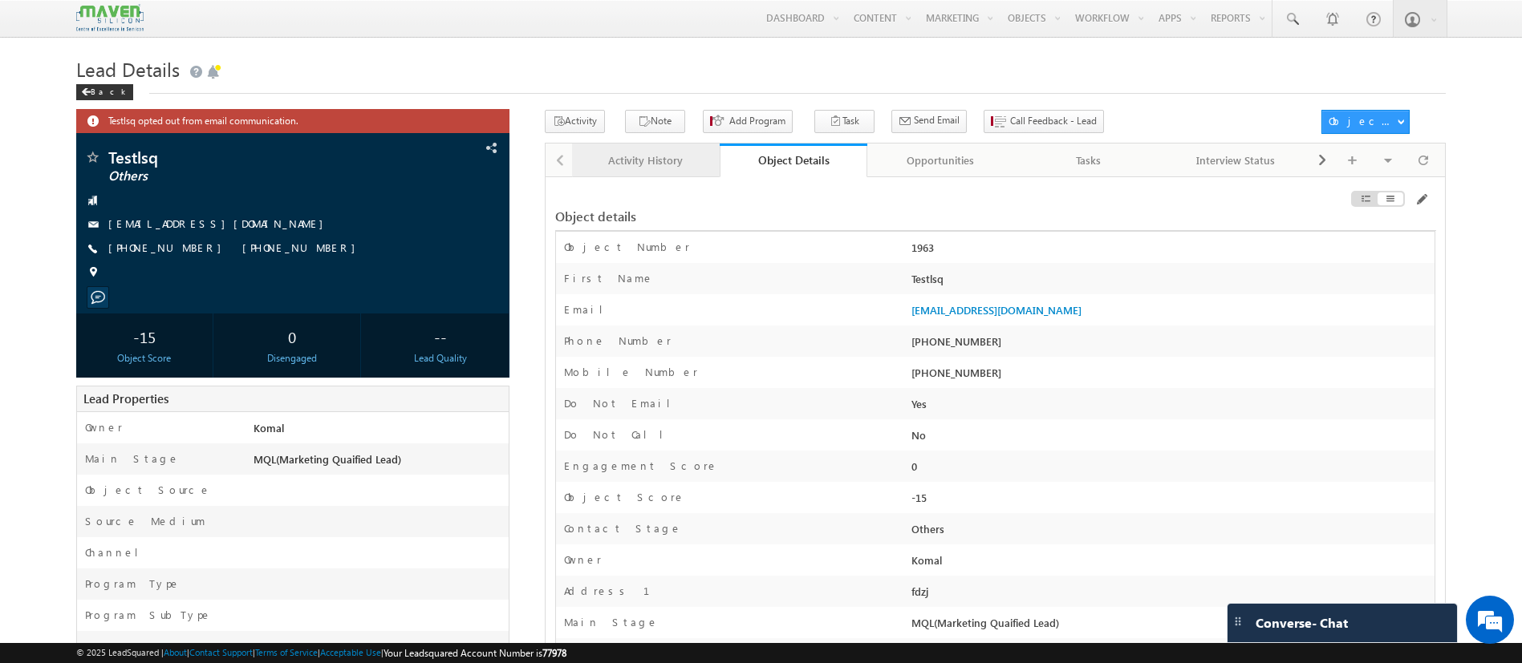
click at [644, 173] on link "Activity History" at bounding box center [646, 161] width 148 height 34
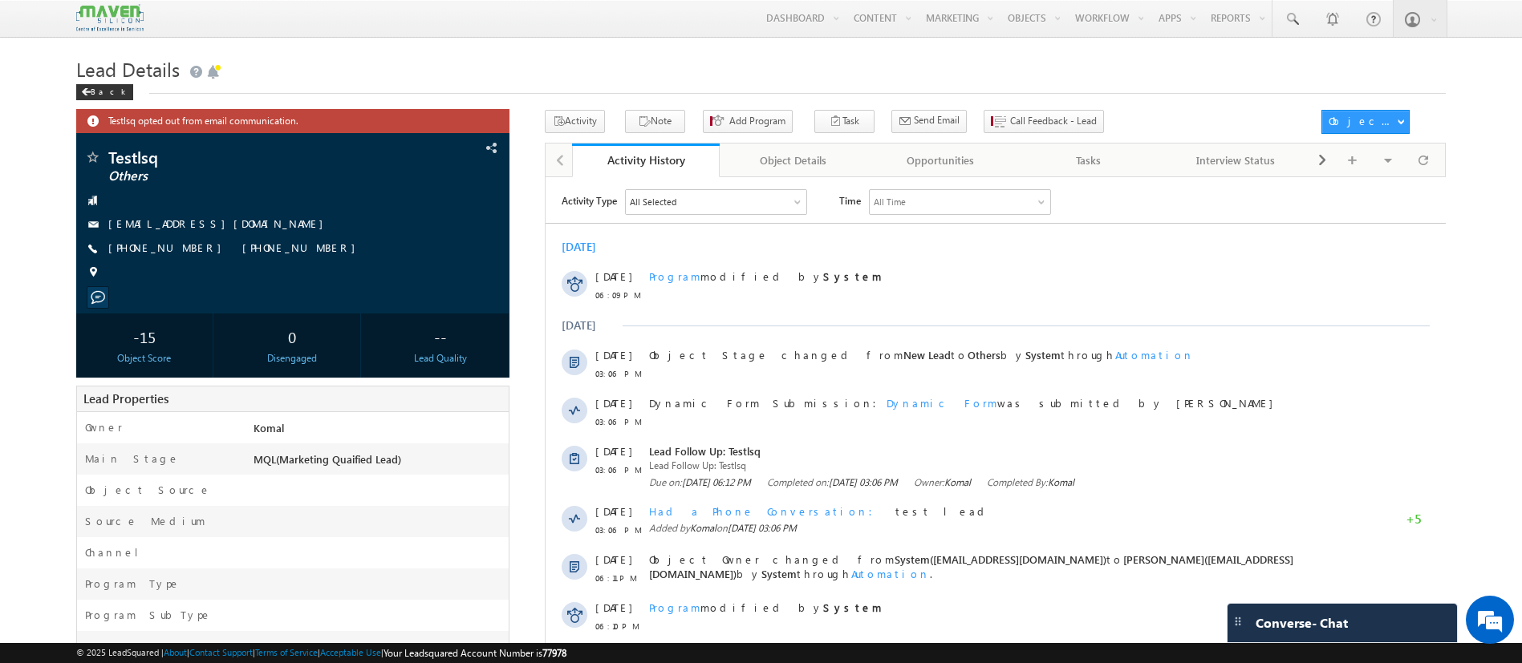
click at [778, 199] on div "All Selected" at bounding box center [715, 201] width 180 height 24
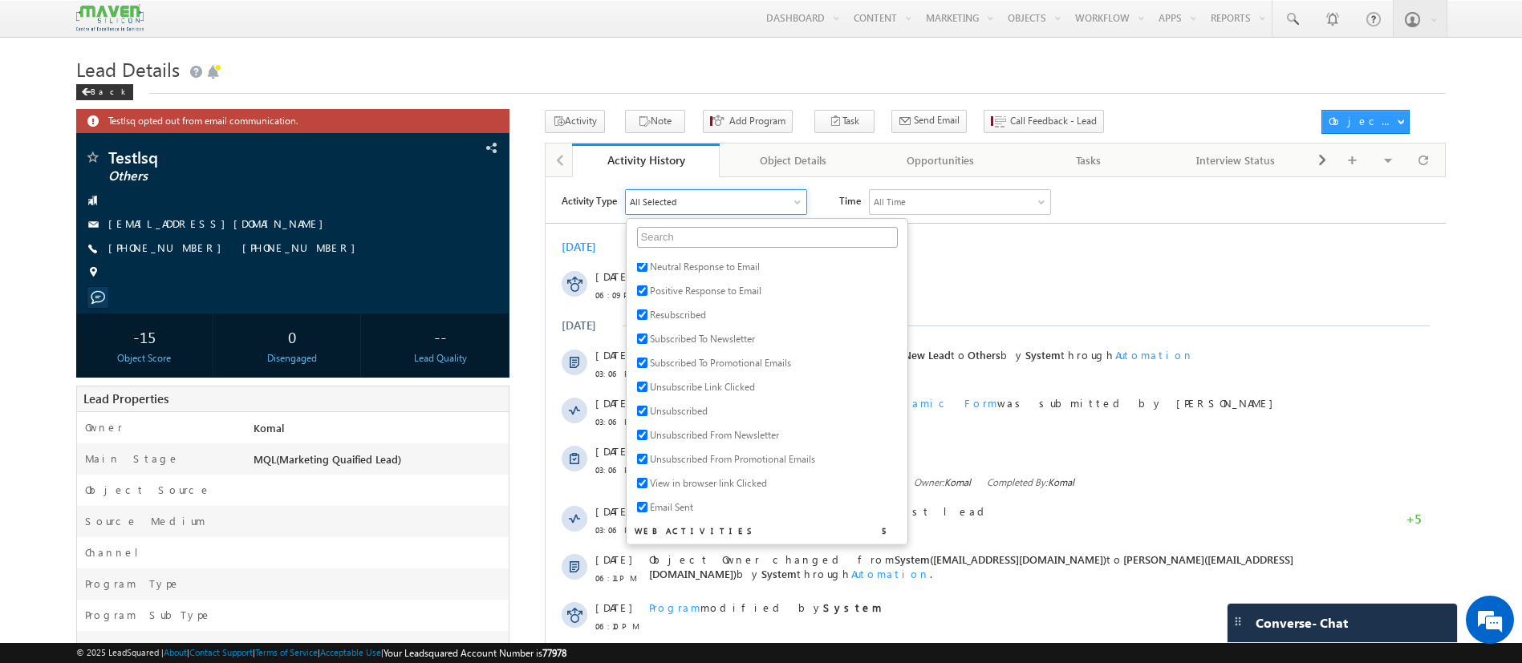
scroll to position [361, 0]
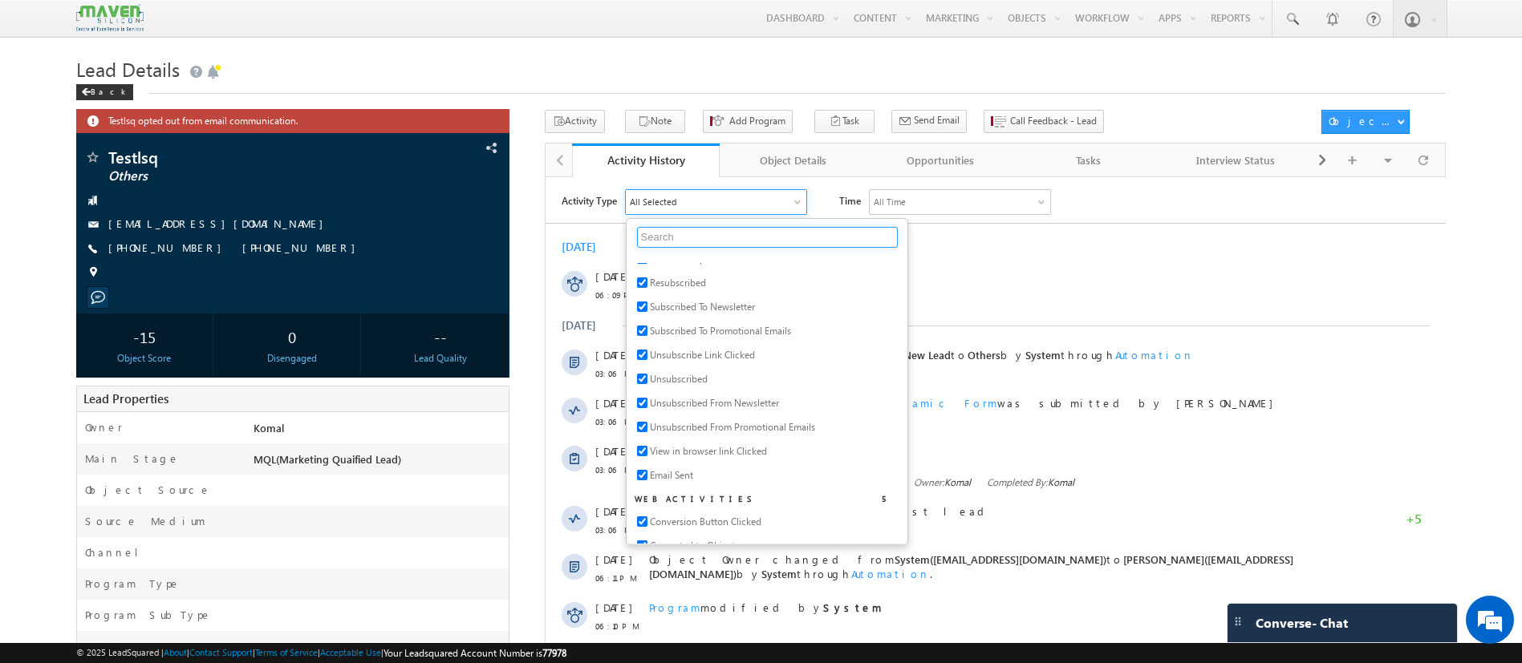
click at [758, 240] on input "text" at bounding box center [766, 236] width 261 height 21
type input "portal"
click at [642, 456] on input "checkbox" at bounding box center [641, 454] width 10 height 10
checkbox input "false"
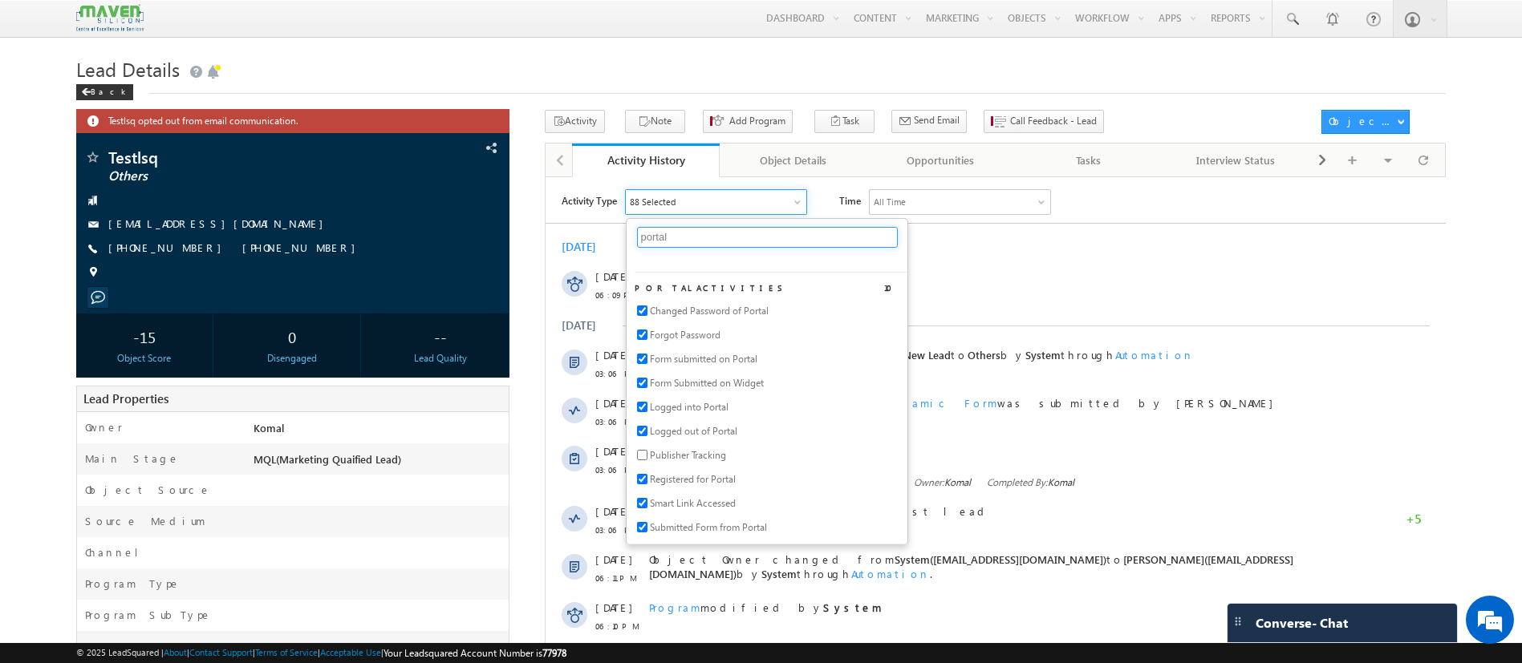
drag, startPoint x: 774, startPoint y: 241, endPoint x: 603, endPoint y: 212, distance: 173.4
click at [603, 212] on div "Activity Type 88 Selected portal Select All Portal Activities 10 Changed Passwo…" at bounding box center [683, 201] width 245 height 26
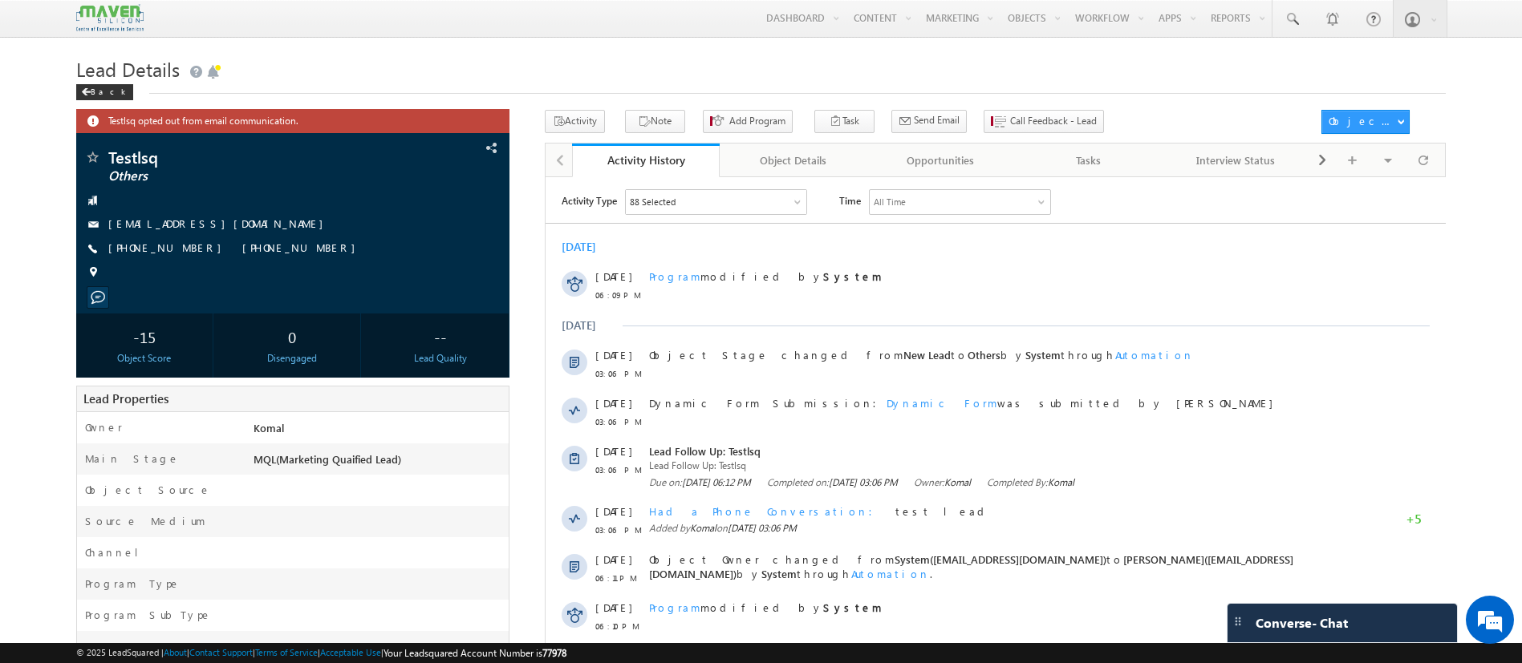
click at [794, 215] on div "Activity Type 88 Selected portal Select All Portal Activities 10 Changed Passwo…" at bounding box center [995, 531] width 900 height 686
click at [793, 208] on div "88 Selected" at bounding box center [715, 201] width 180 height 24
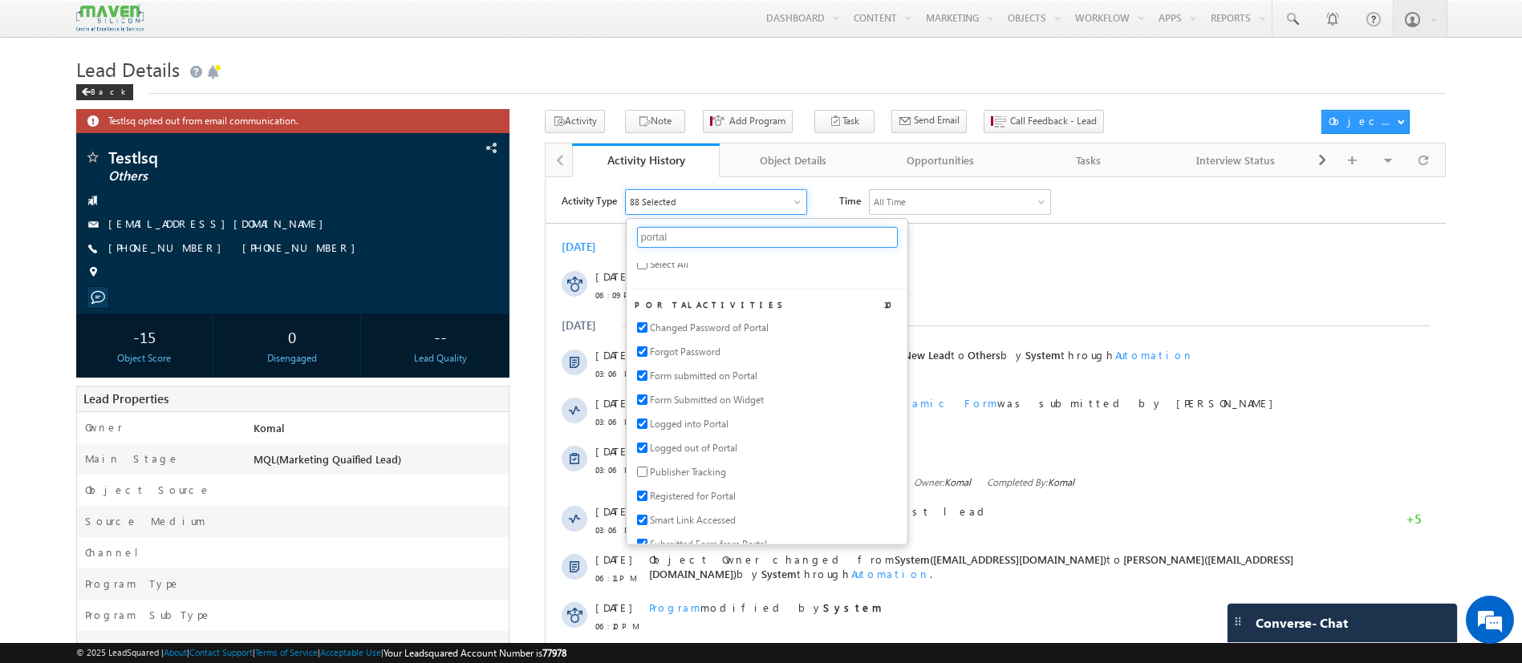
scroll to position [0, 0]
click at [642, 272] on input "checkbox" at bounding box center [641, 270] width 10 height 10
checkbox input "true"
click at [642, 272] on input "checkbox" at bounding box center [641, 270] width 10 height 10
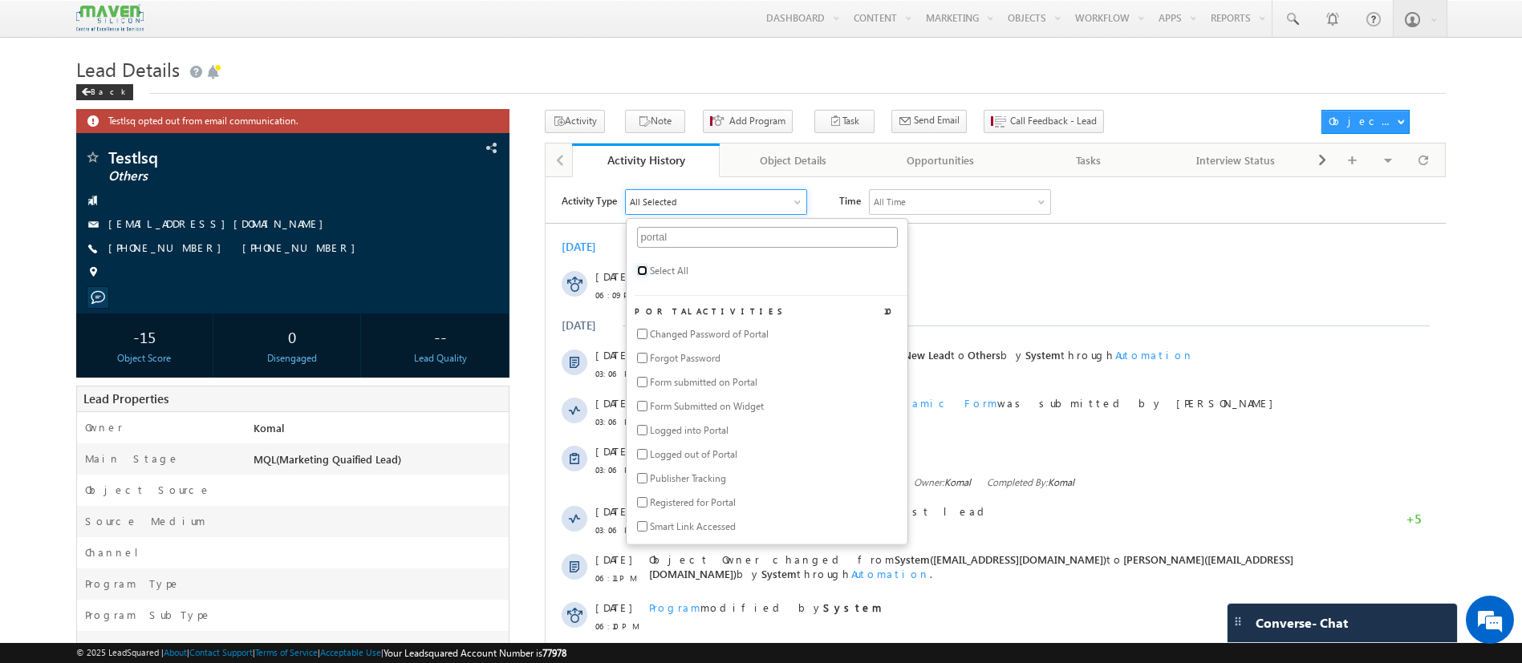
checkbox input "false"
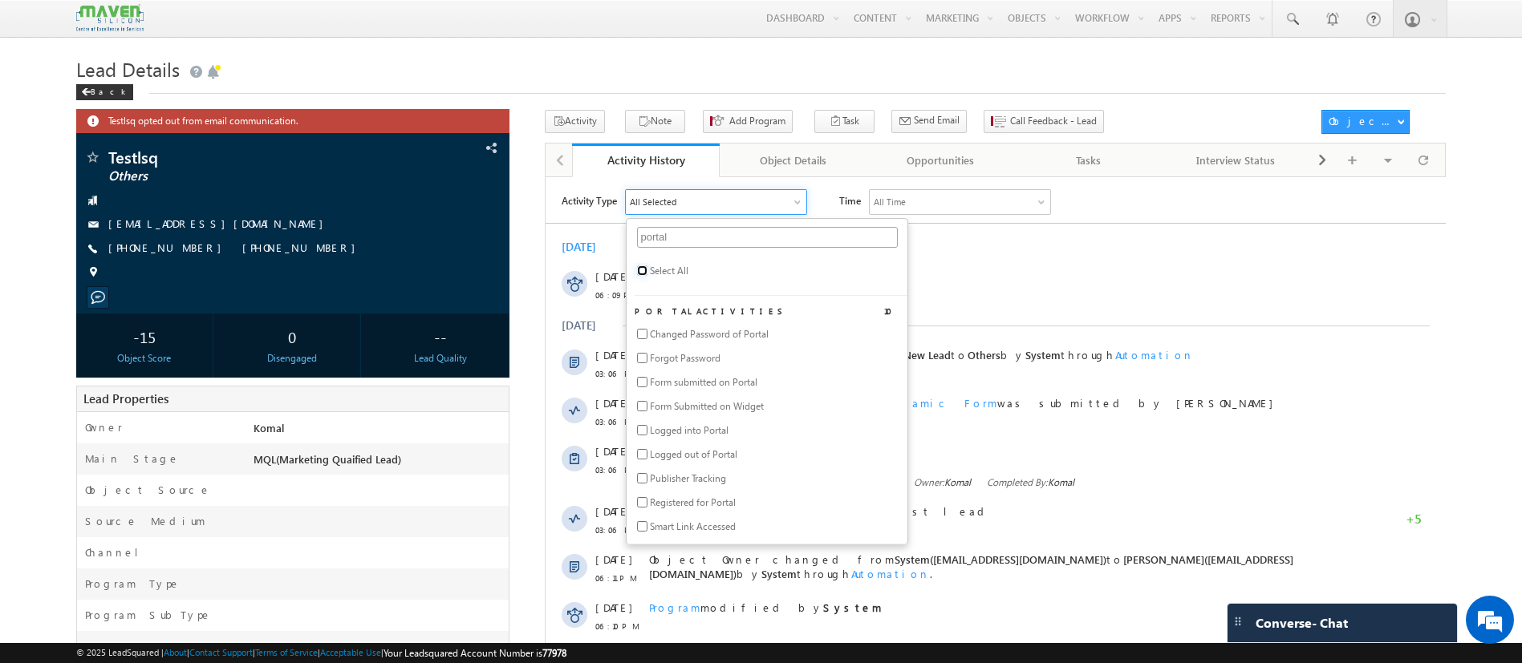
checkbox input "false"
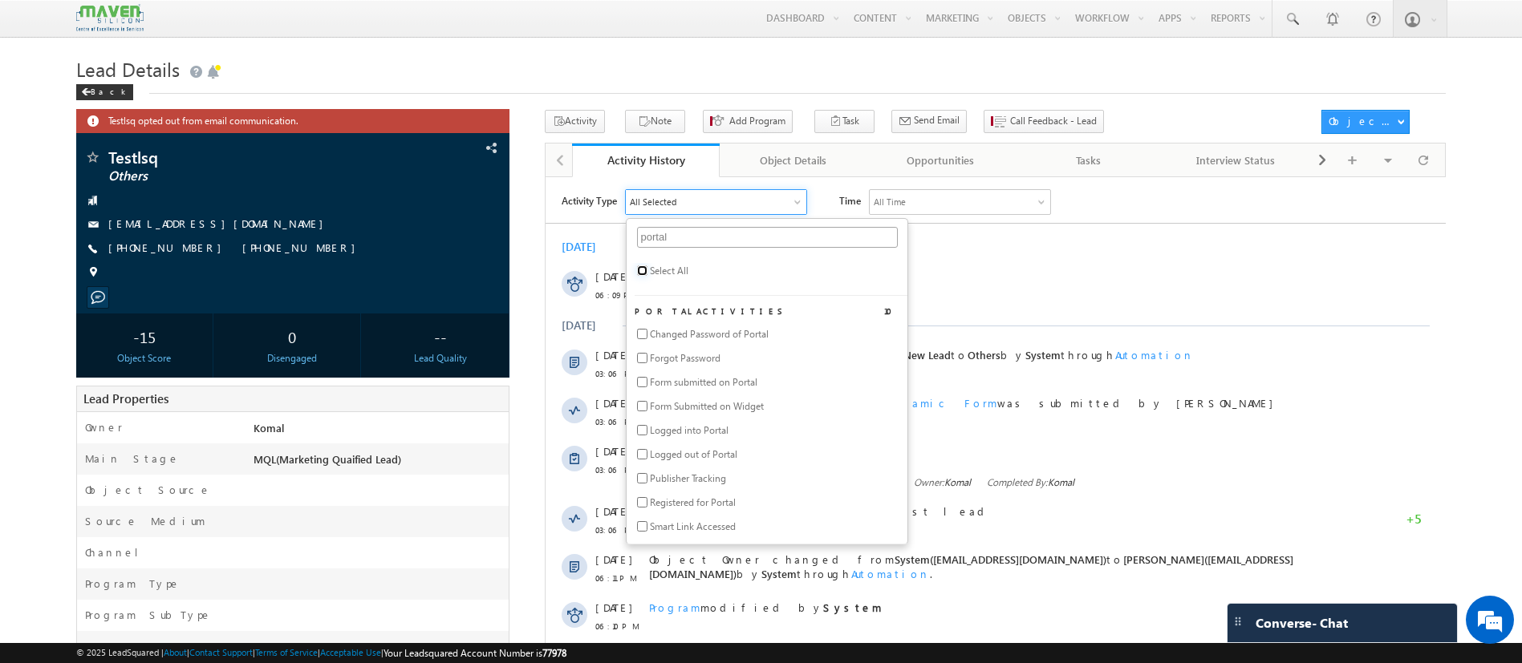
checkbox input "false"
click at [680, 241] on input "portal" at bounding box center [766, 236] width 261 height 21
click at [642, 496] on input "checkbox" at bounding box center [641, 501] width 10 height 10
checkbox input "true"
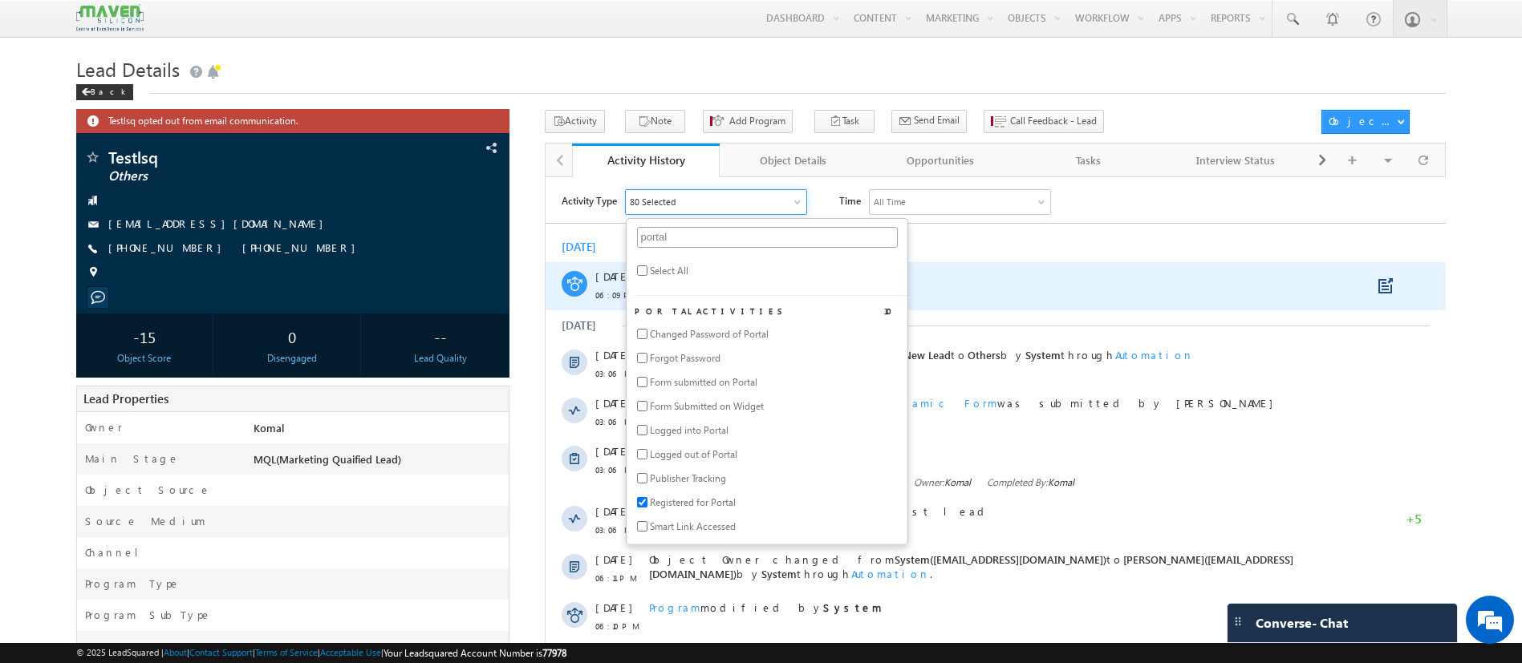
click at [1185, 270] on div "Program modified by System" at bounding box center [1001, 276] width 707 height 14
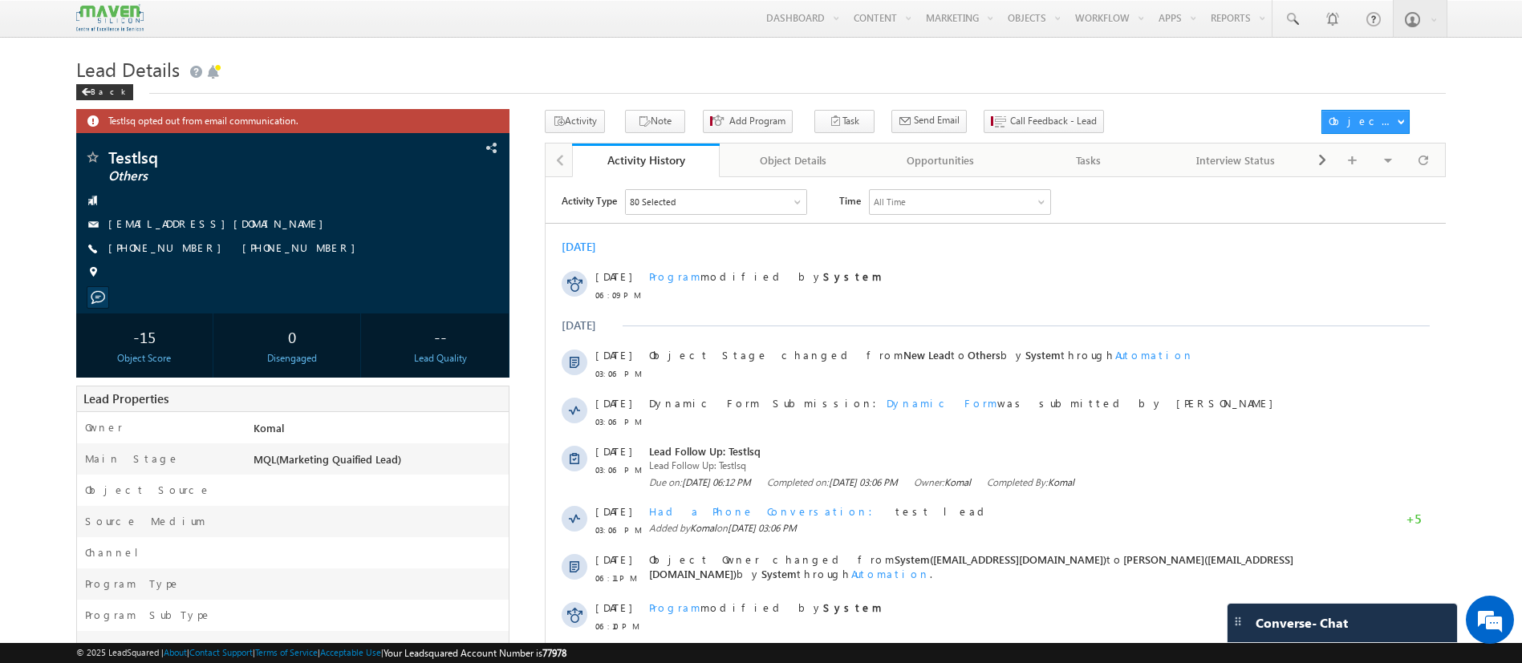
click at [797, 208] on div "80 Selected" at bounding box center [715, 201] width 180 height 24
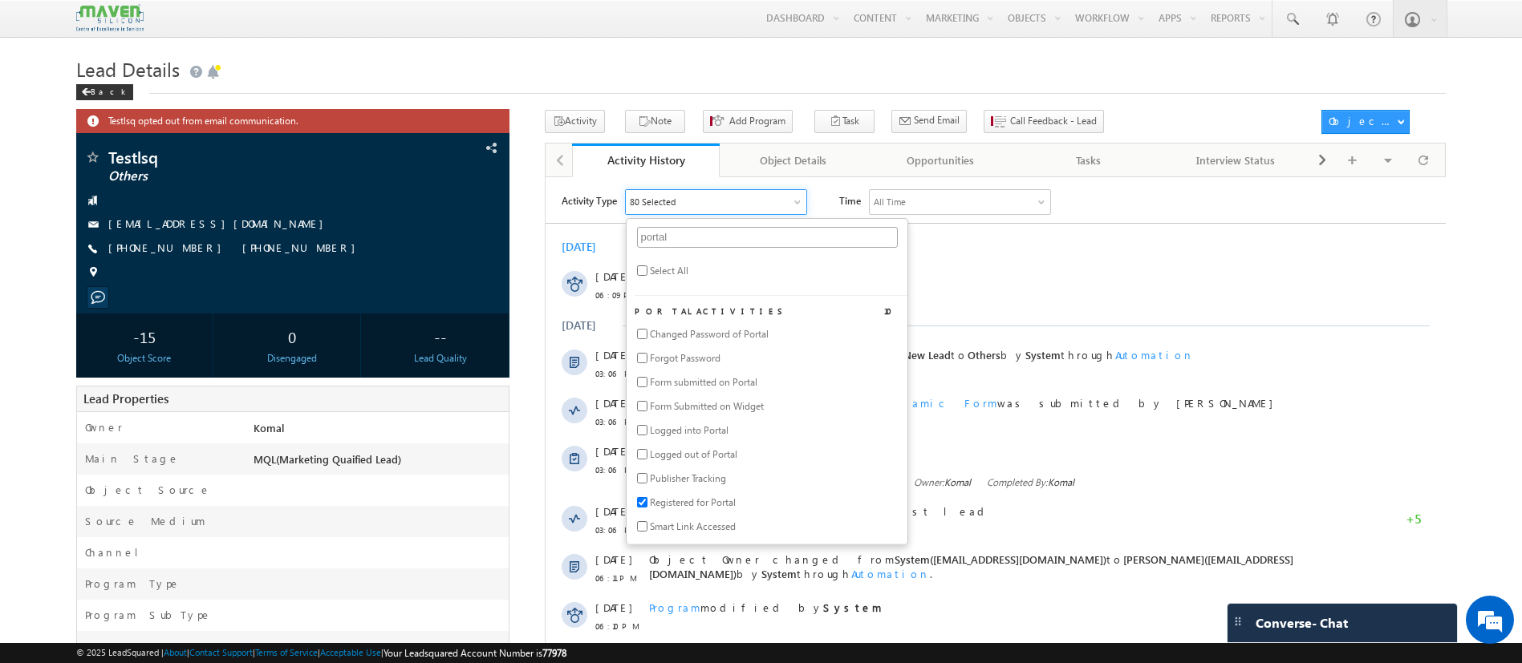
scroll to position [23, 0]
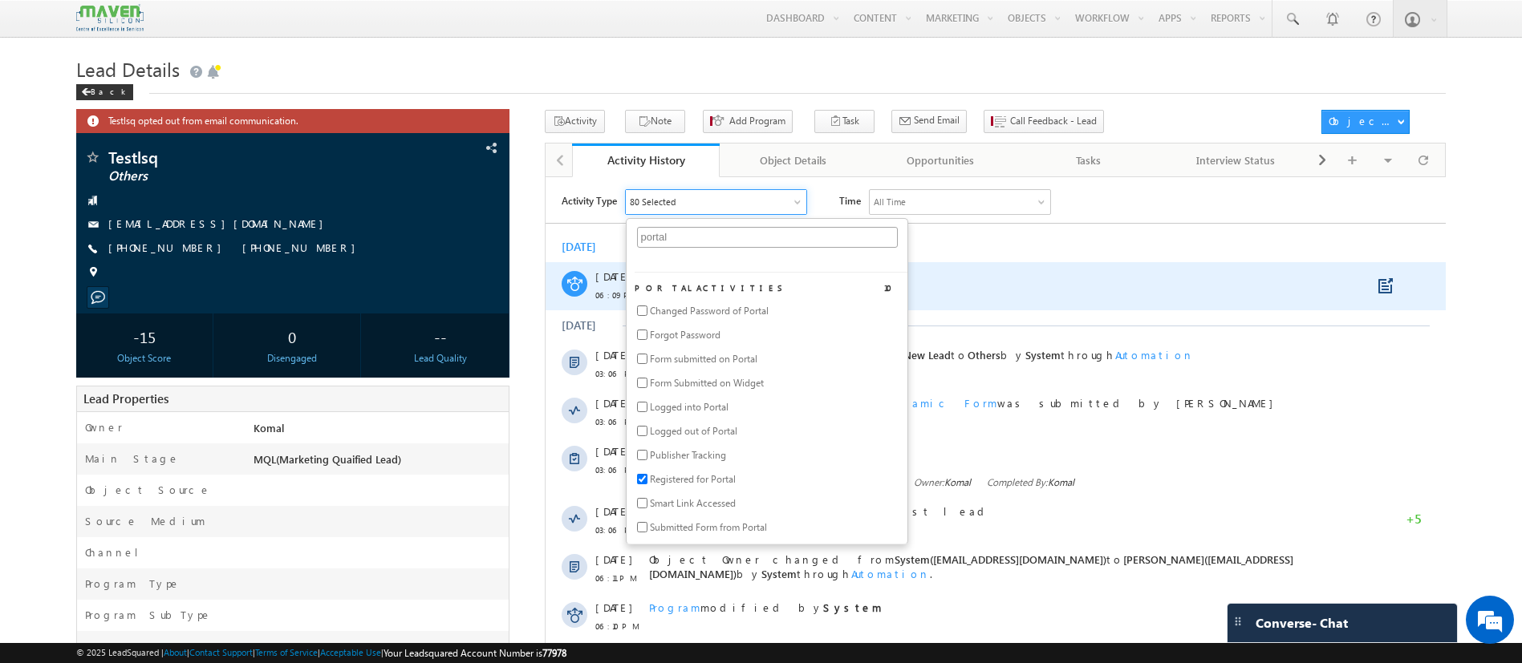
click at [1100, 265] on div "Program modified by System" at bounding box center [1001, 285] width 707 height 48
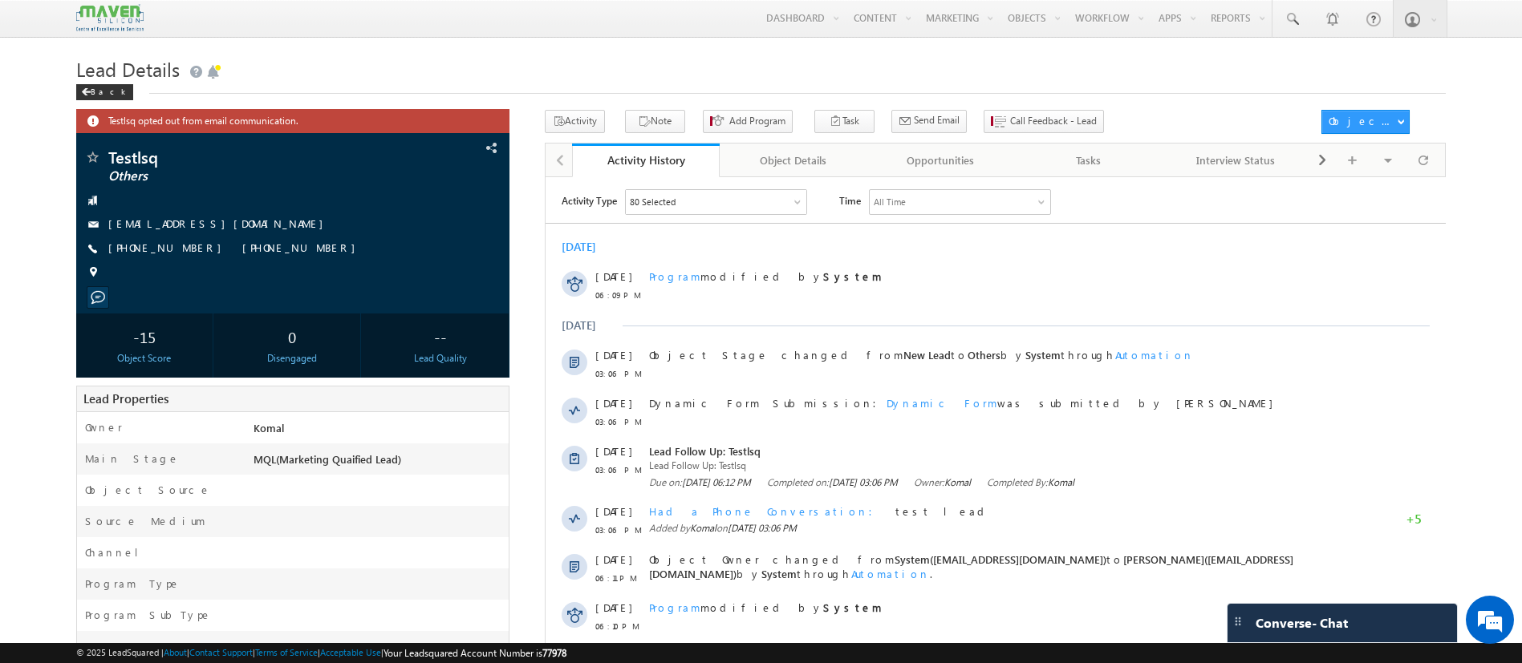
click at [792, 208] on div "80 Selected" at bounding box center [715, 201] width 180 height 24
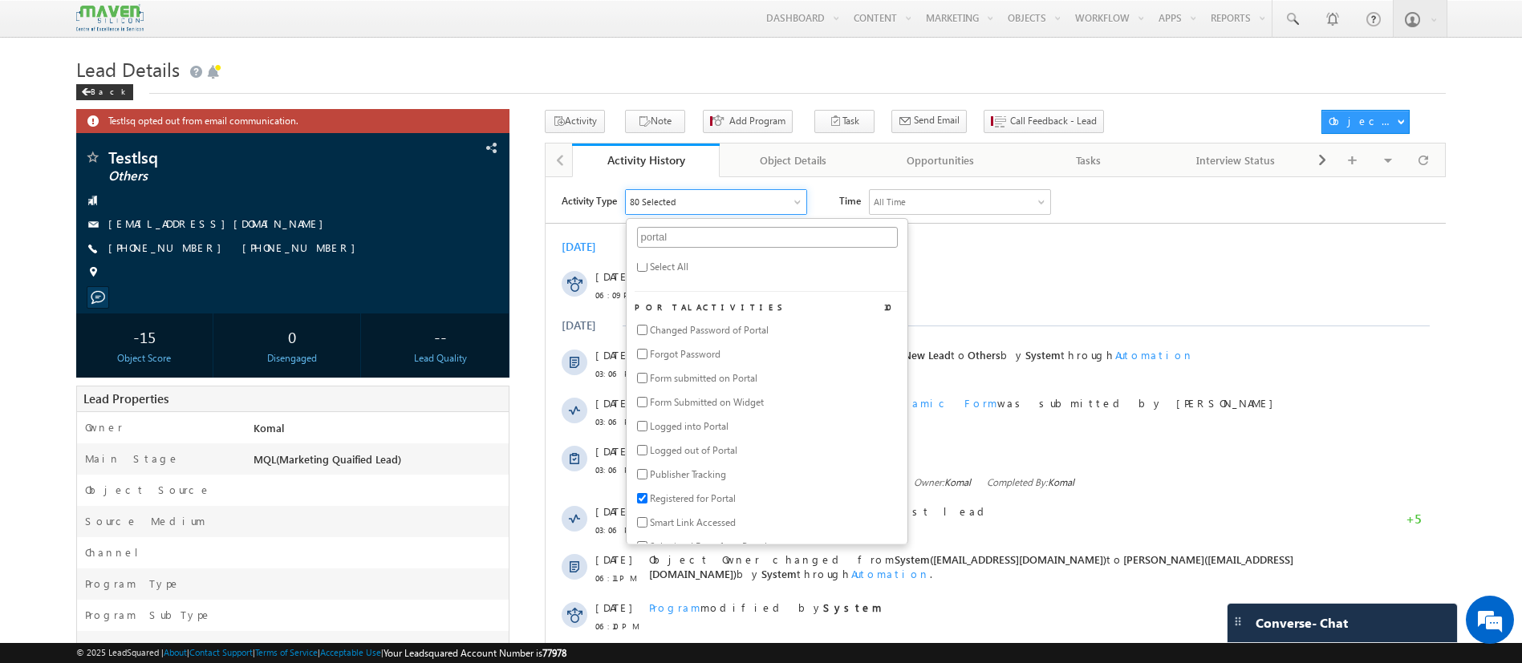
scroll to position [0, 0]
click at [644, 272] on input "checkbox" at bounding box center [641, 270] width 10 height 10
checkbox input "true"
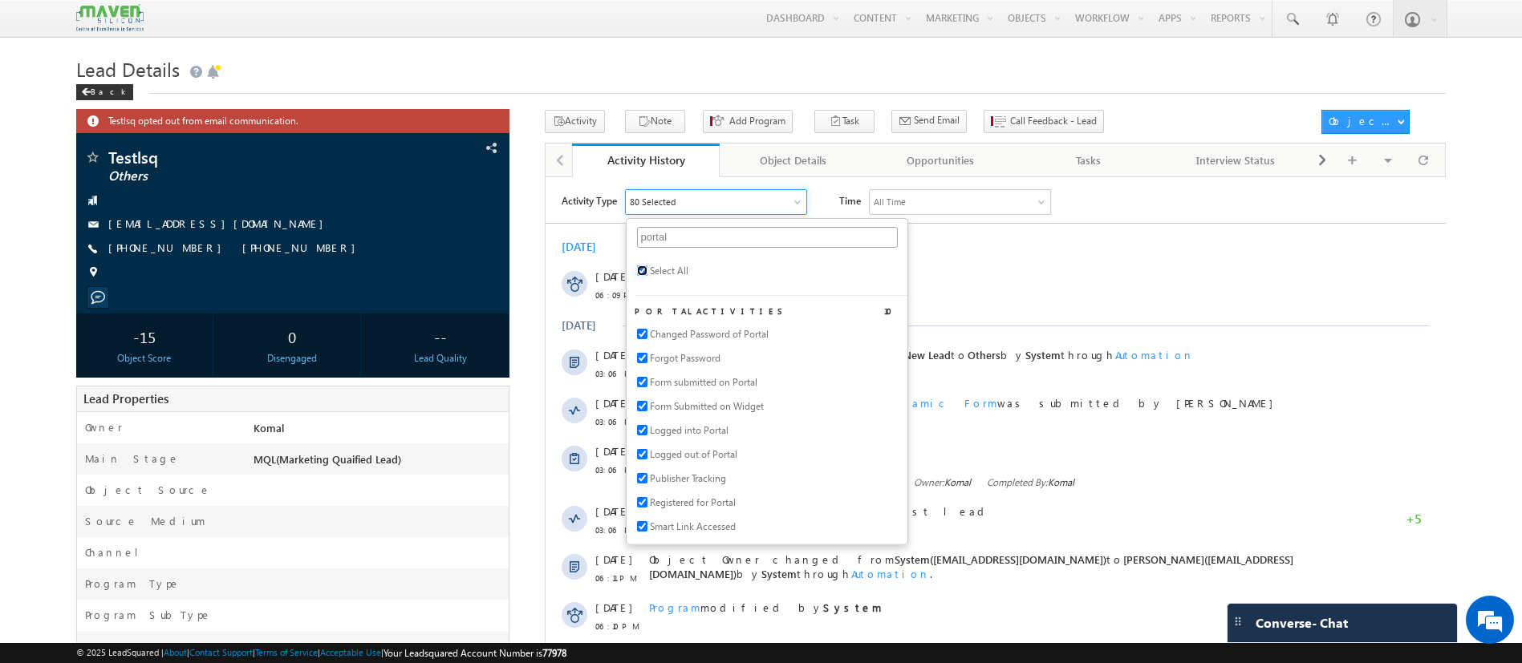
checkbox input "true"
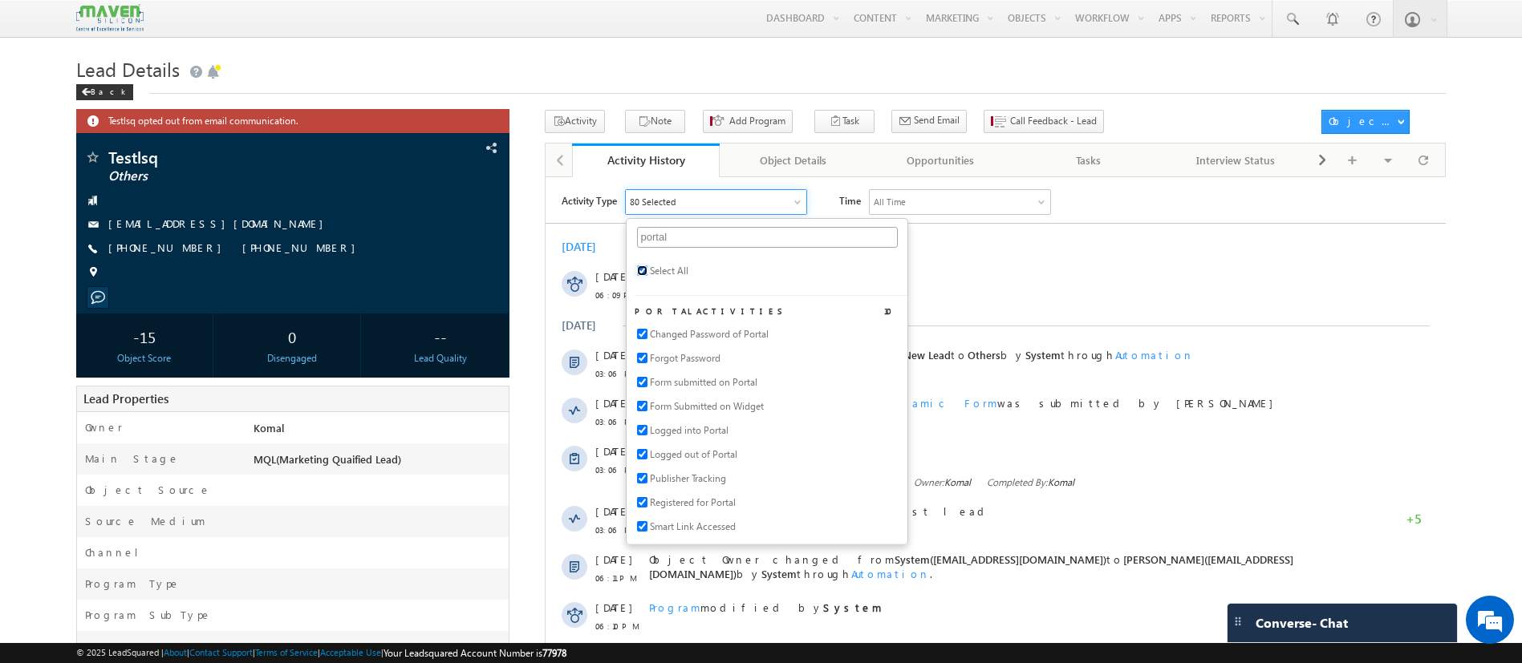
checkbox input "true"
click at [644, 272] on input "checkbox" at bounding box center [641, 270] width 10 height 10
checkbox input "false"
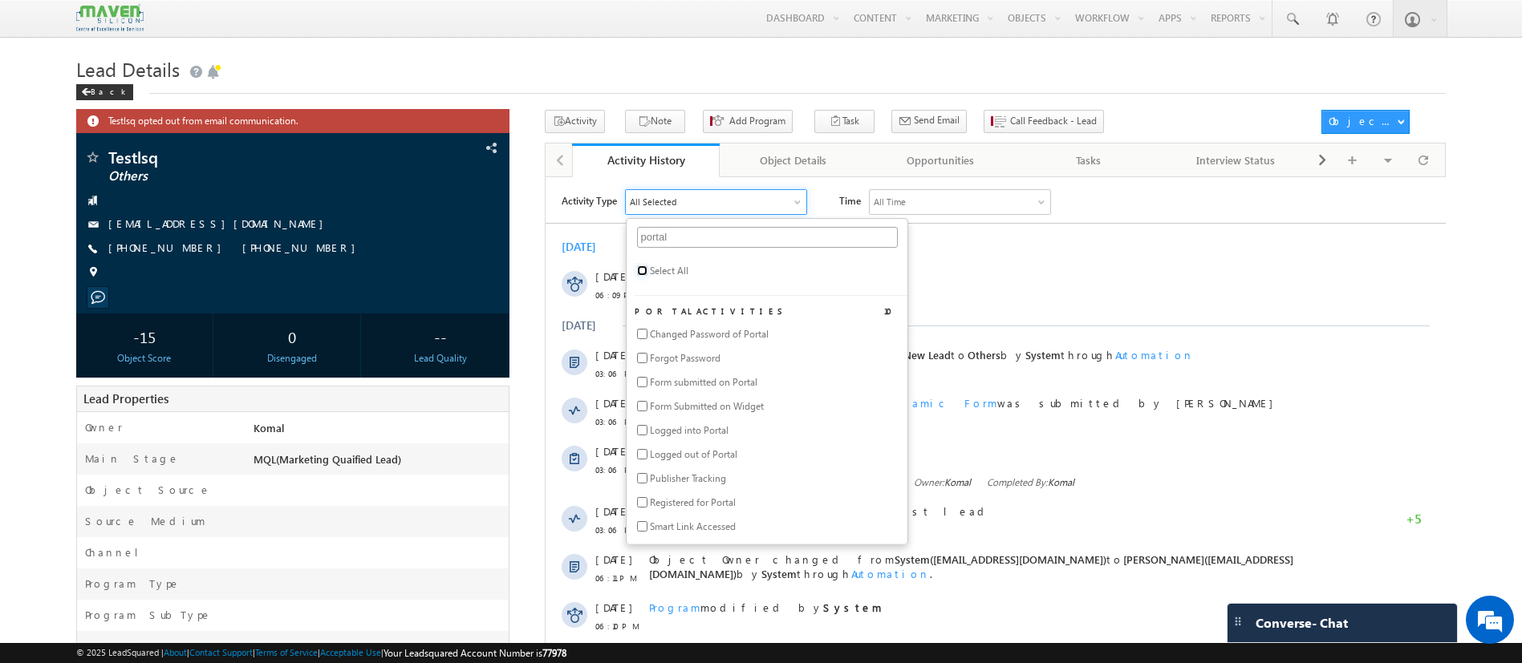
checkbox input "false"
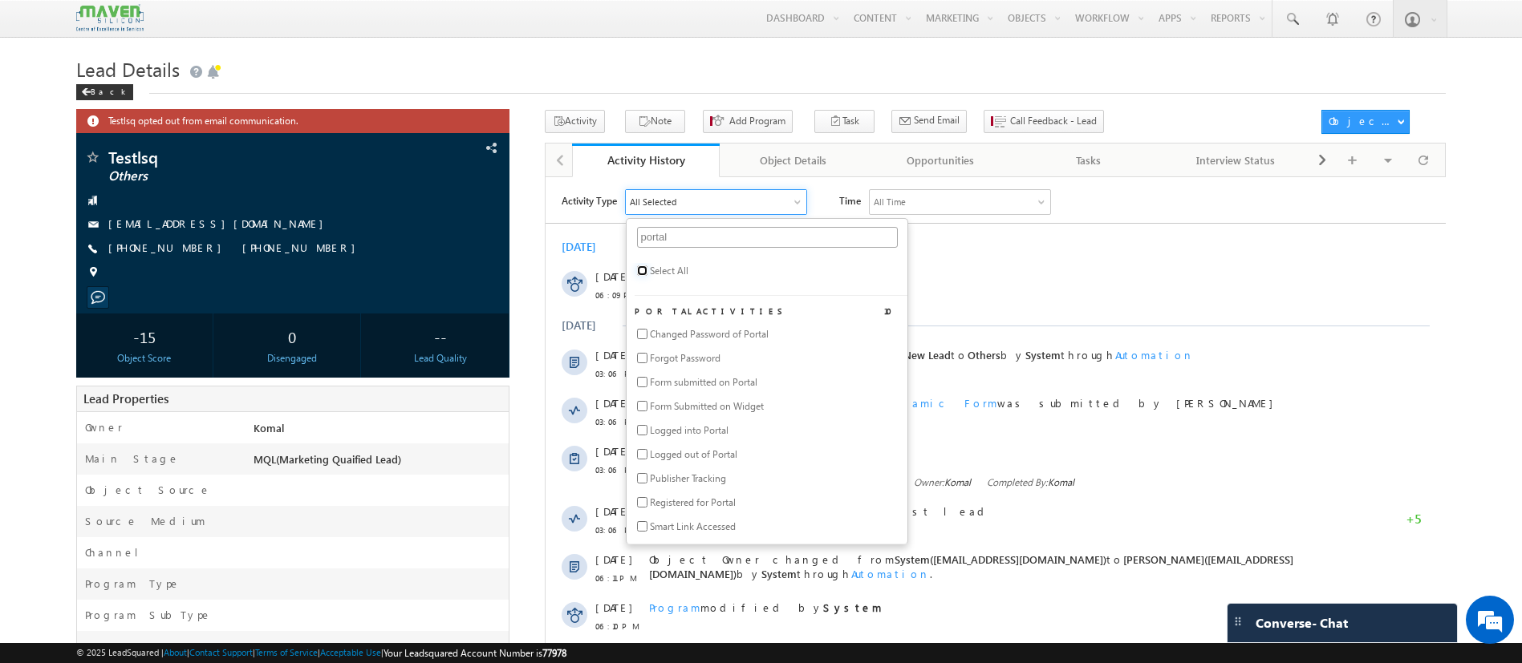
checkbox input "false"
click at [638, 501] on input "checkbox" at bounding box center [641, 501] width 10 height 10
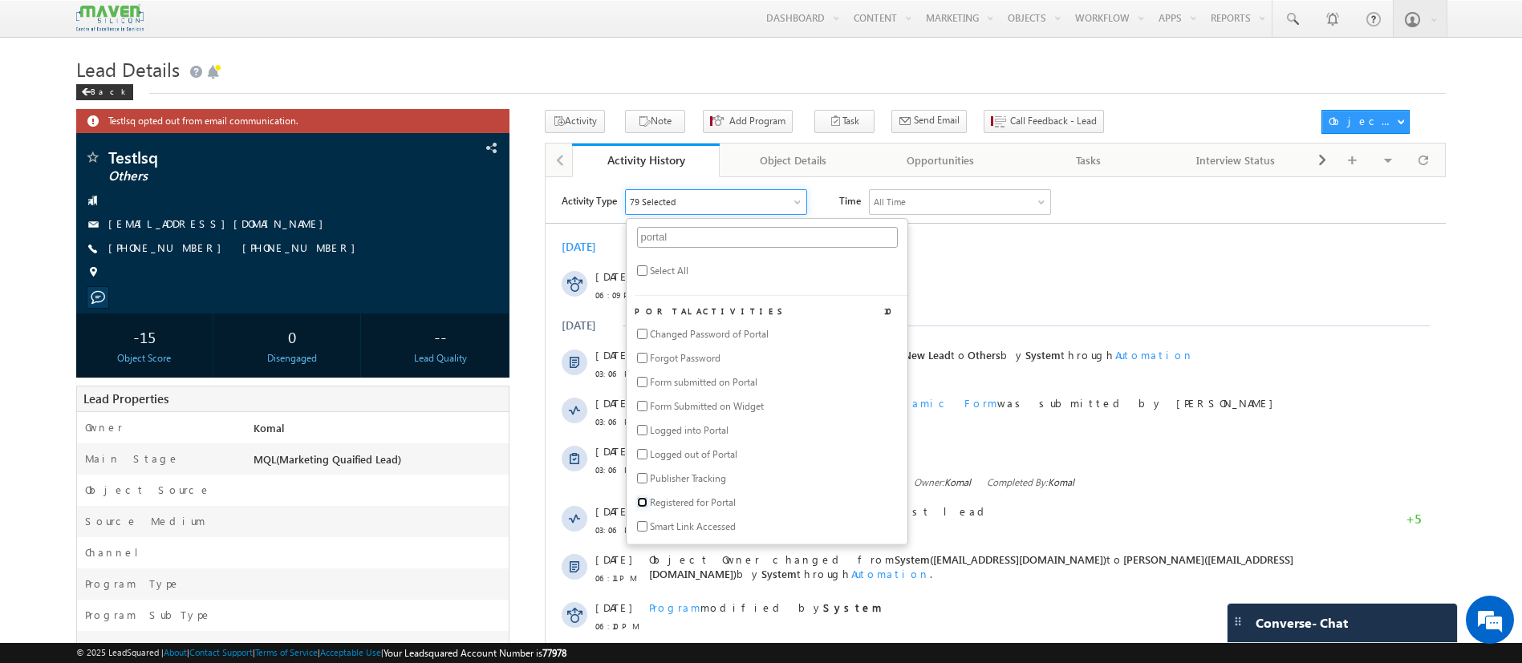
checkbox input "true"
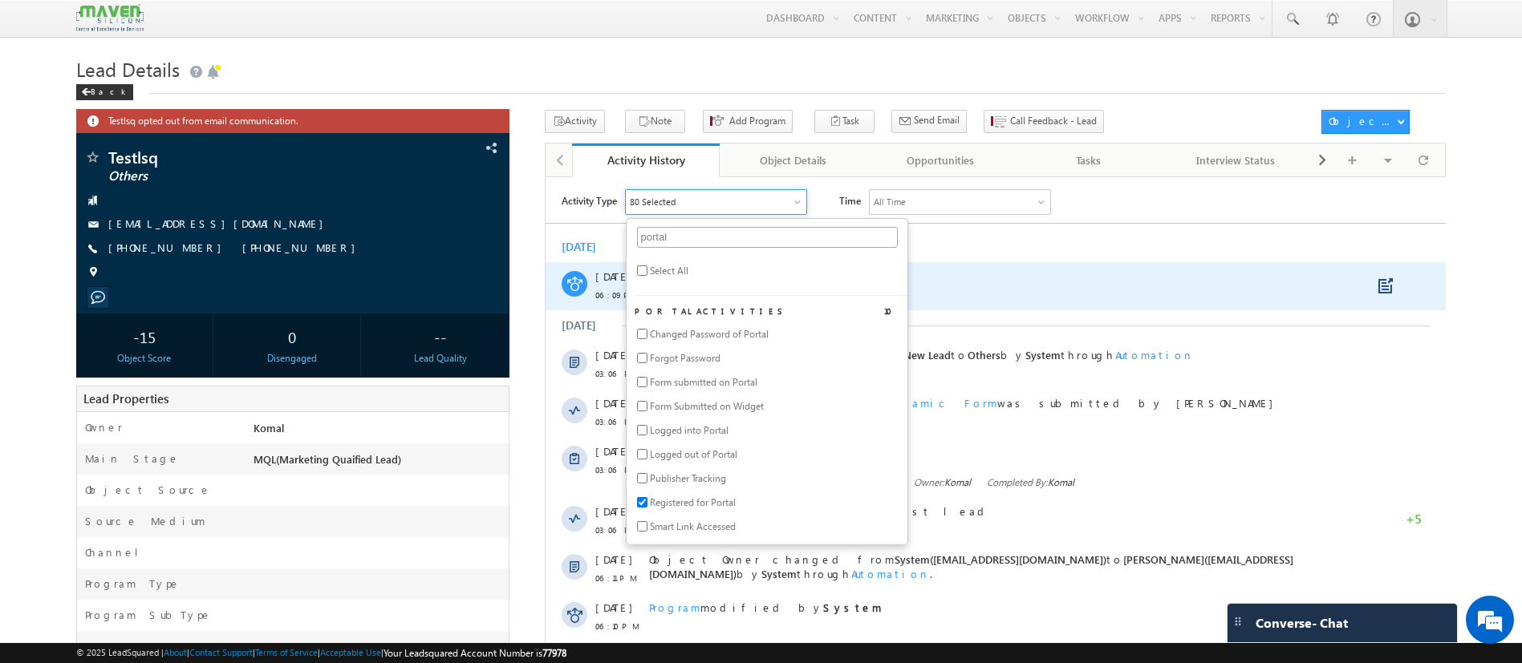
click at [1146, 301] on div "Program modified by System" at bounding box center [1001, 285] width 707 height 48
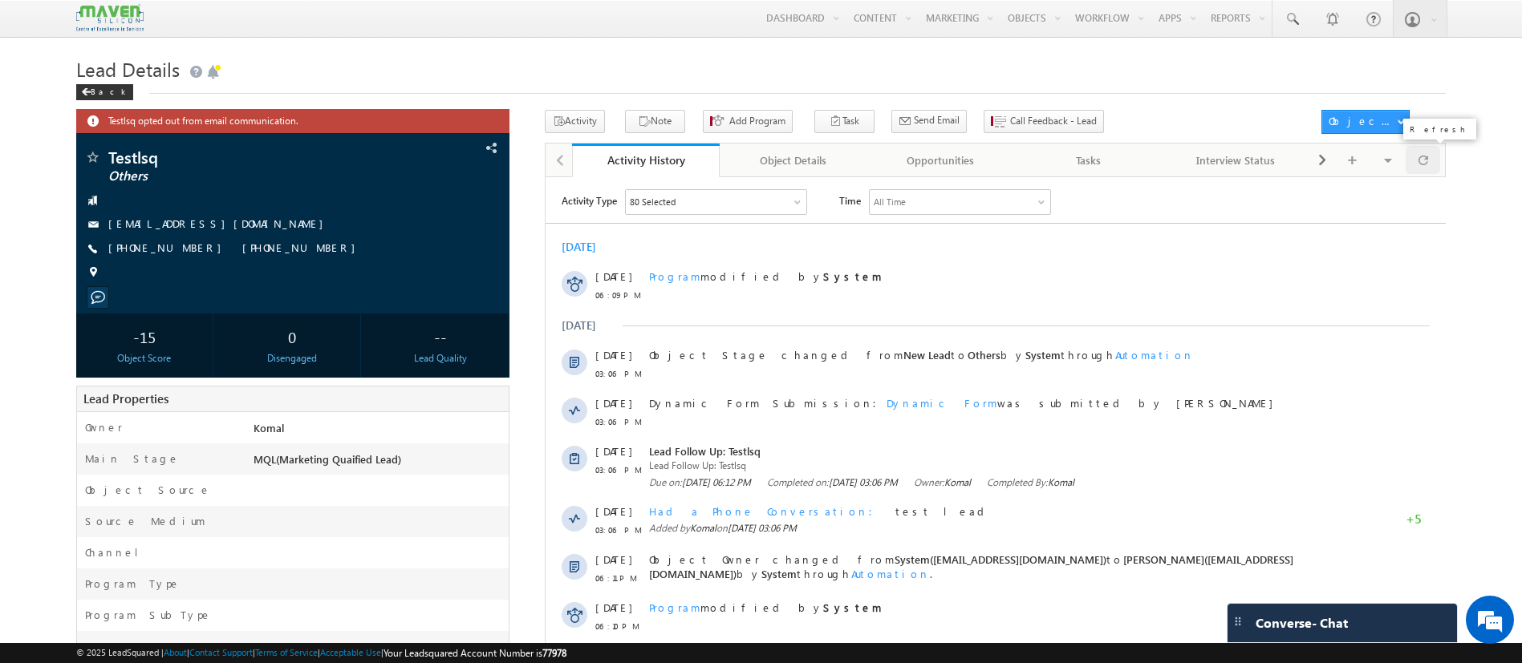
click at [1429, 164] on div at bounding box center [1422, 160] width 35 height 28
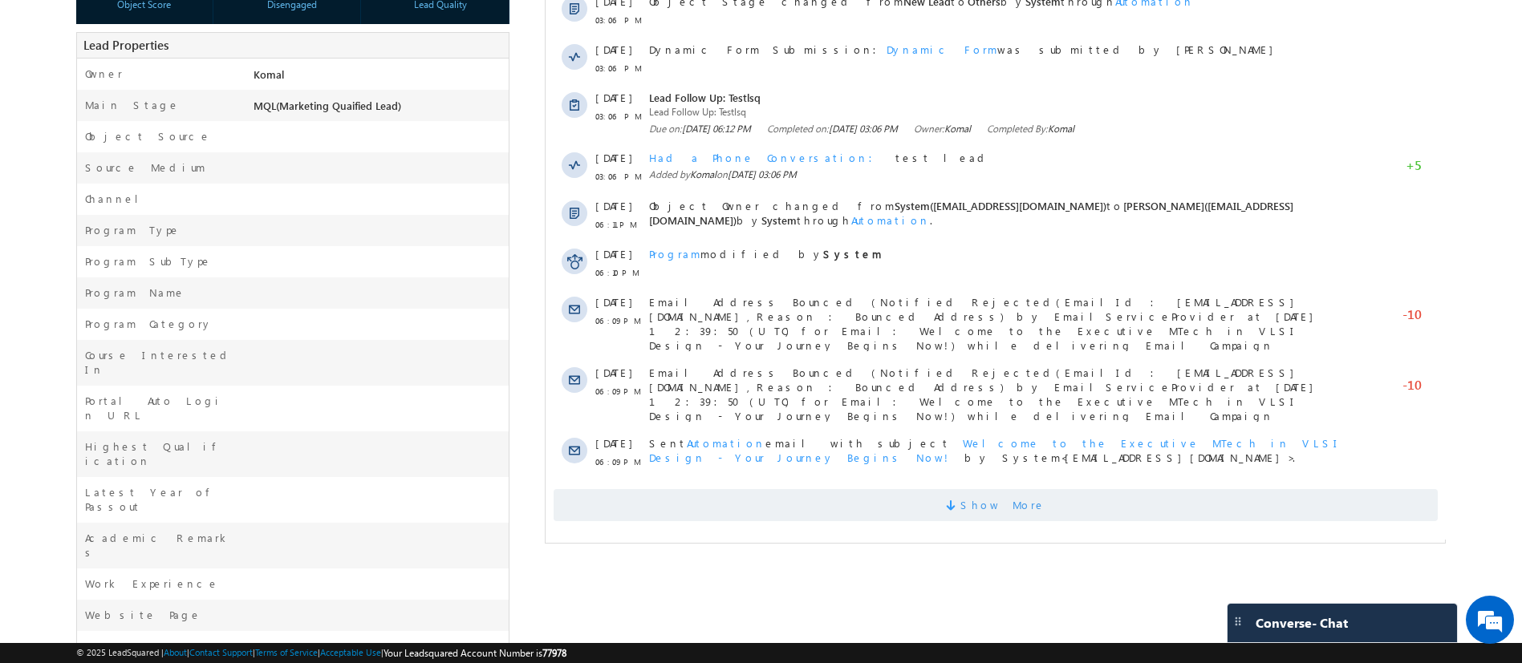
scroll to position [361, 0]
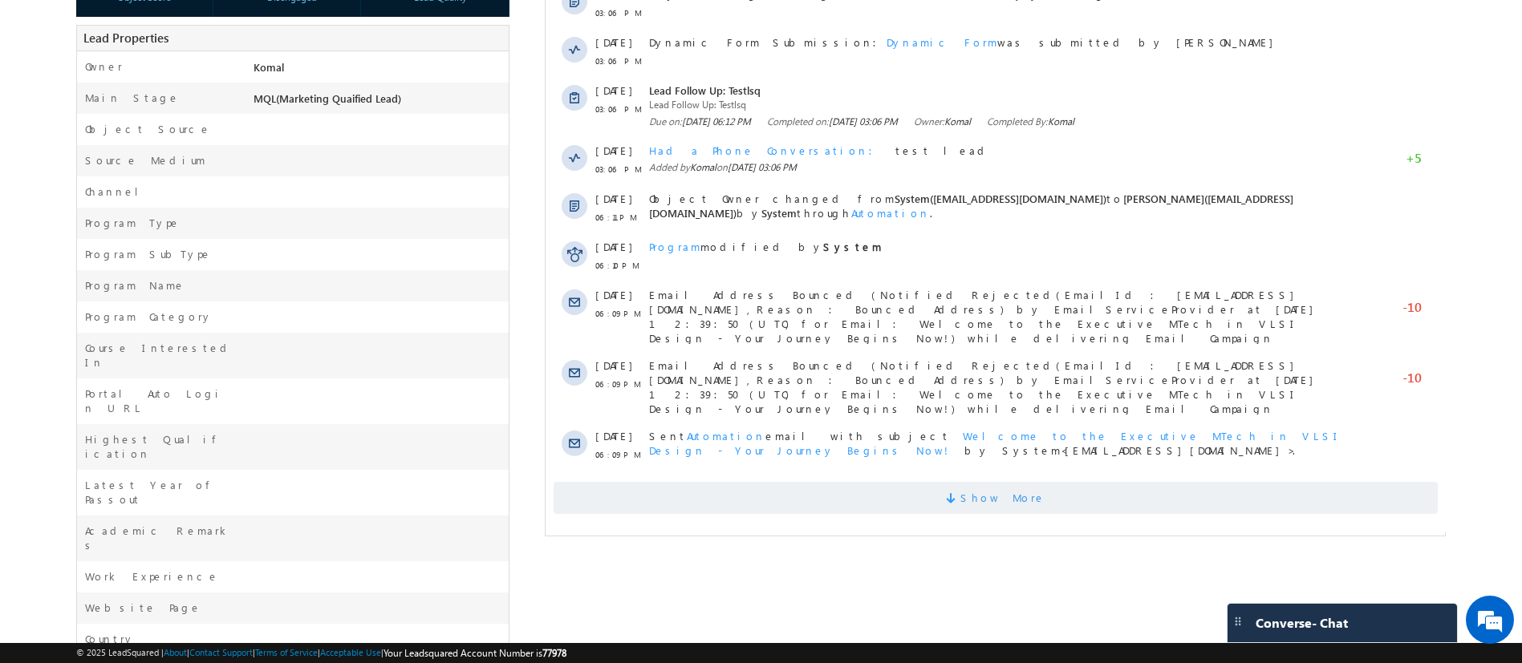
click at [926, 482] on span "Show More" at bounding box center [995, 498] width 884 height 32
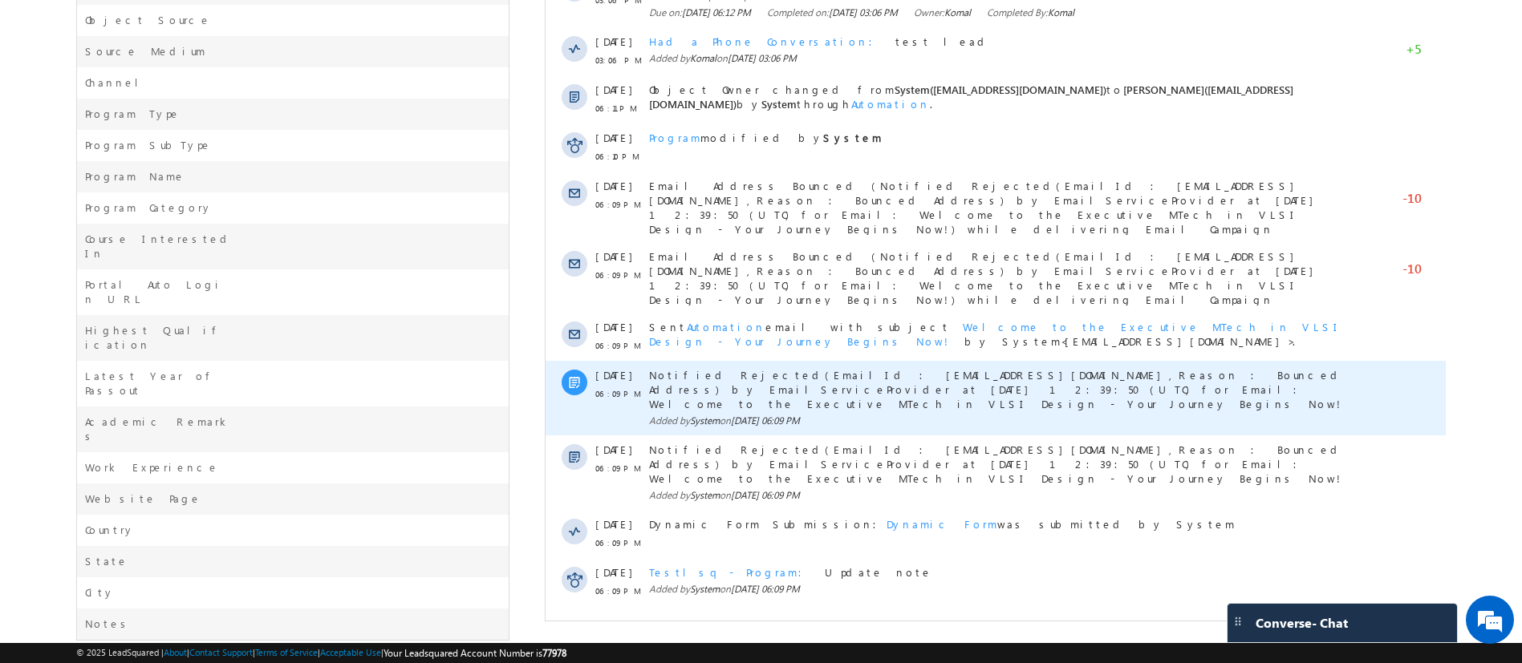
scroll to position [0, 0]
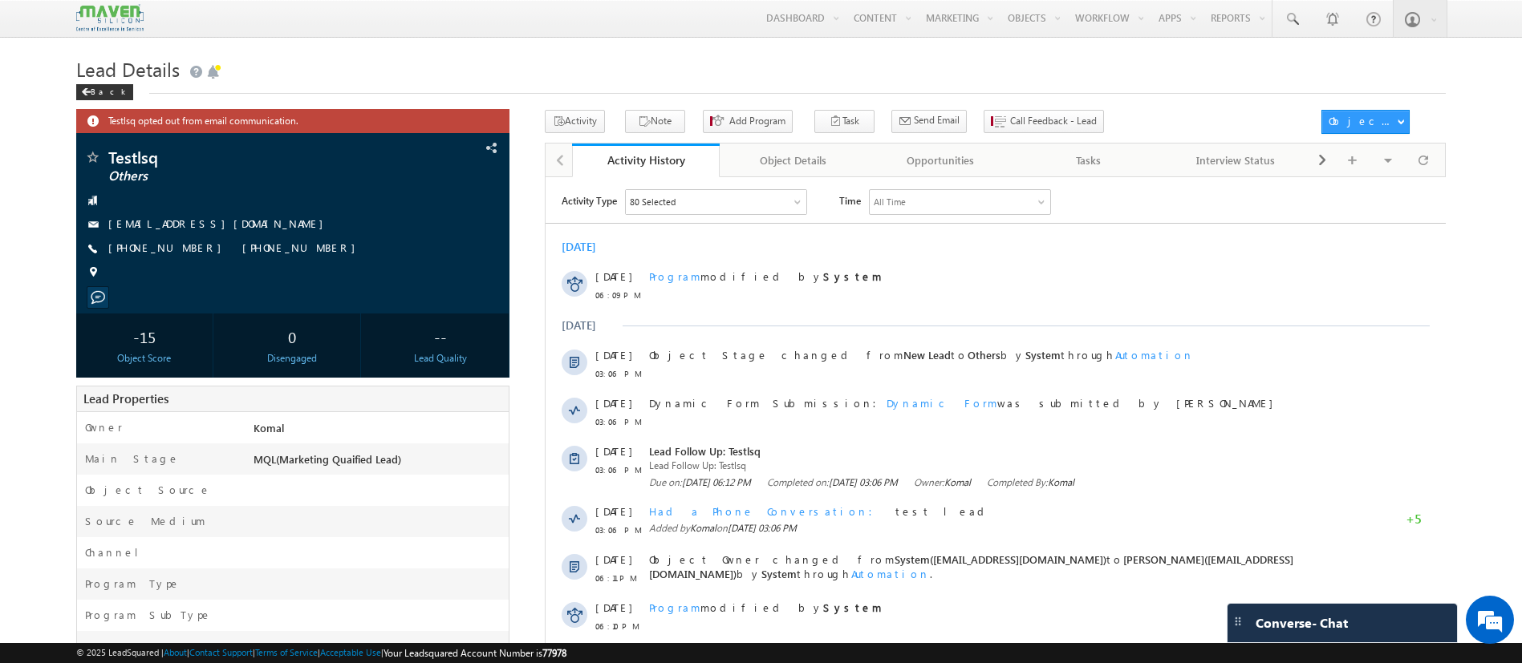
click at [695, 197] on div "80 Selected" at bounding box center [715, 201] width 180 height 24
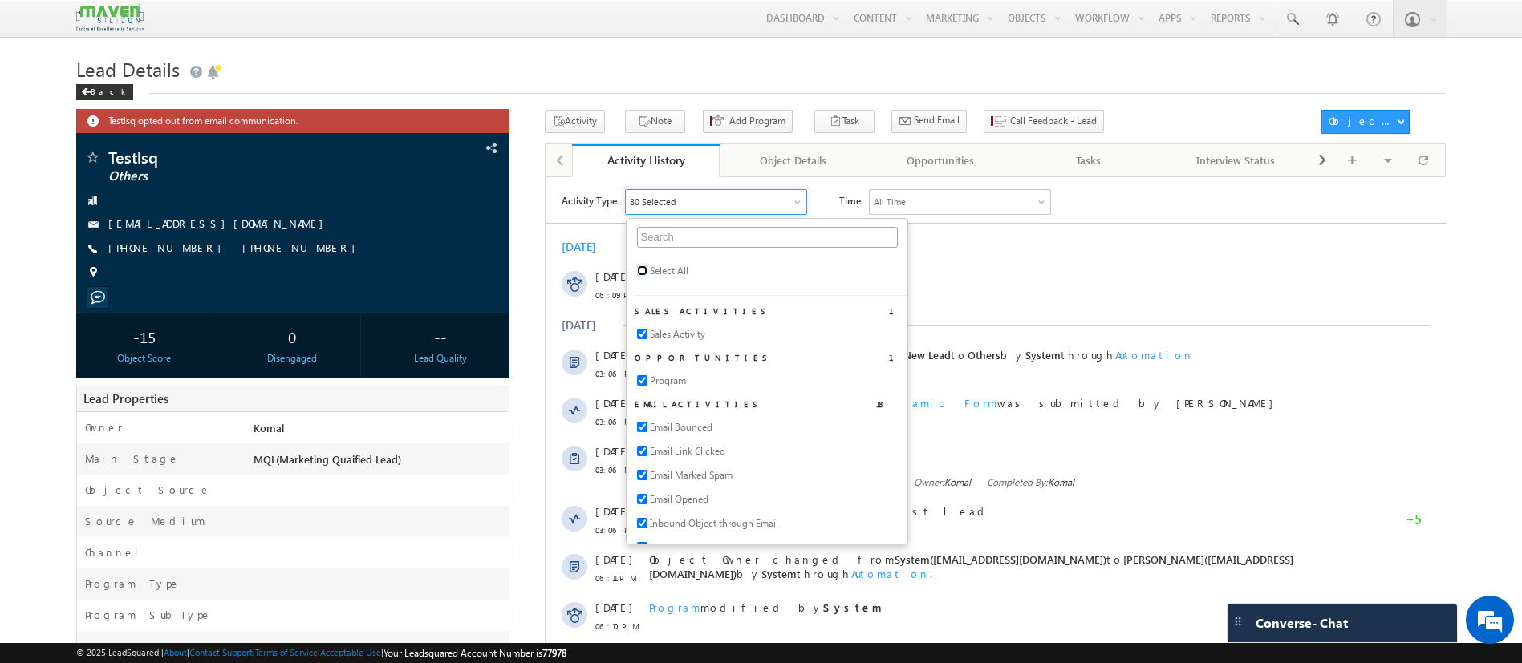
click at [639, 268] on input "checkbox" at bounding box center [641, 270] width 10 height 10
checkbox input "true"
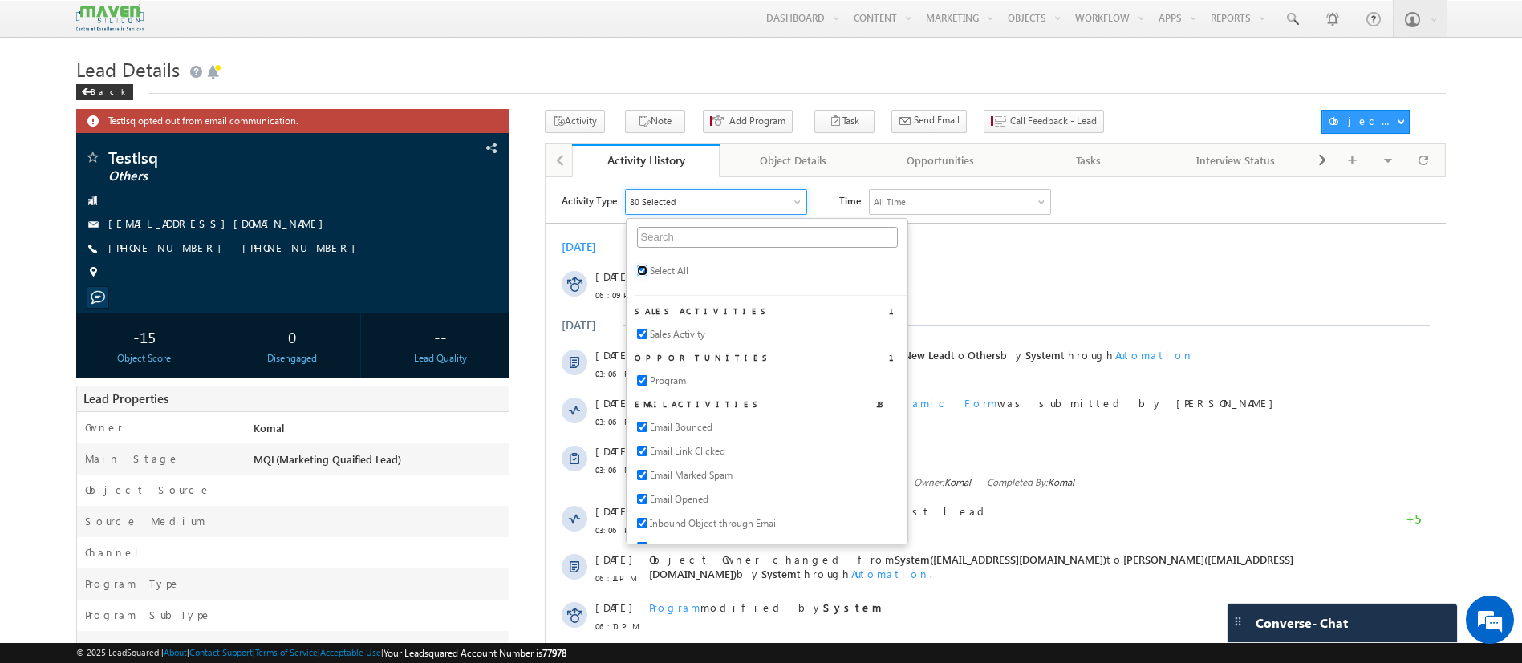
checkbox input "true"
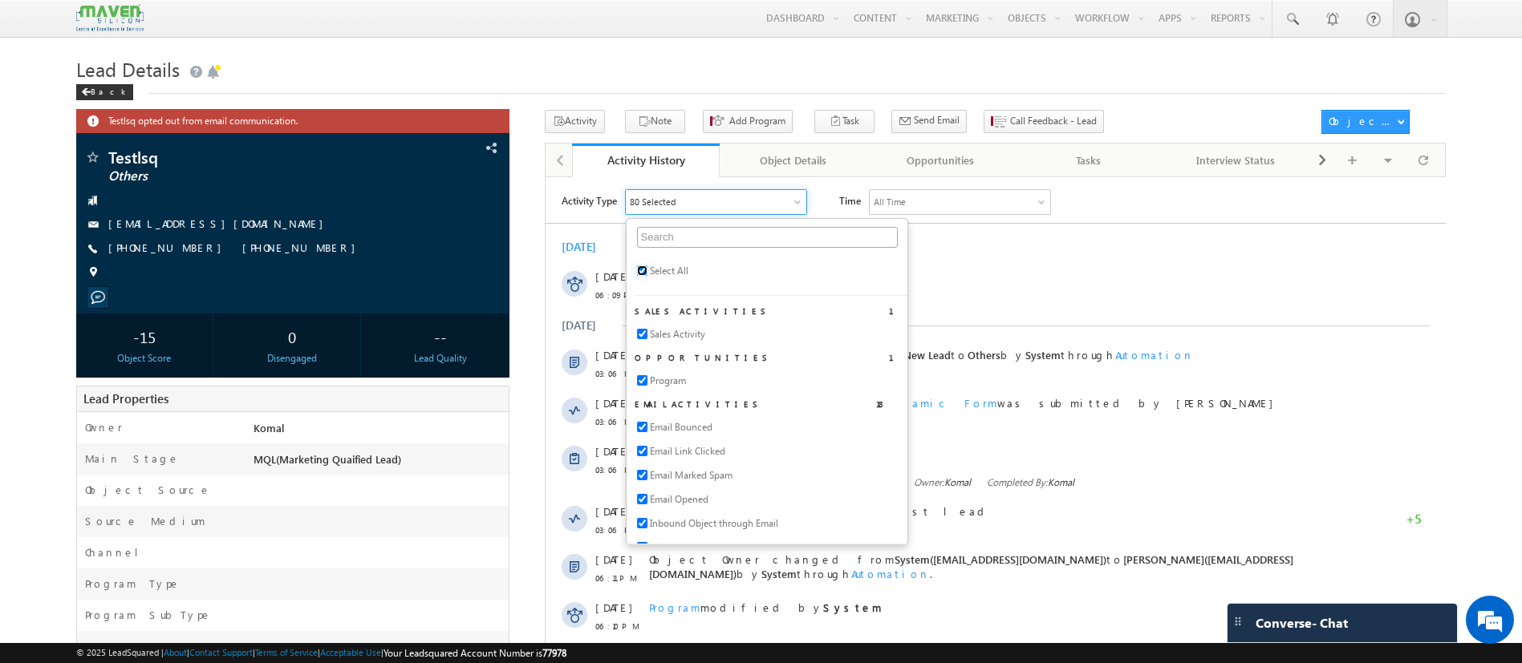
checkbox input "true"
click at [639, 268] on input "checkbox" at bounding box center [641, 270] width 10 height 10
checkbox input "false"
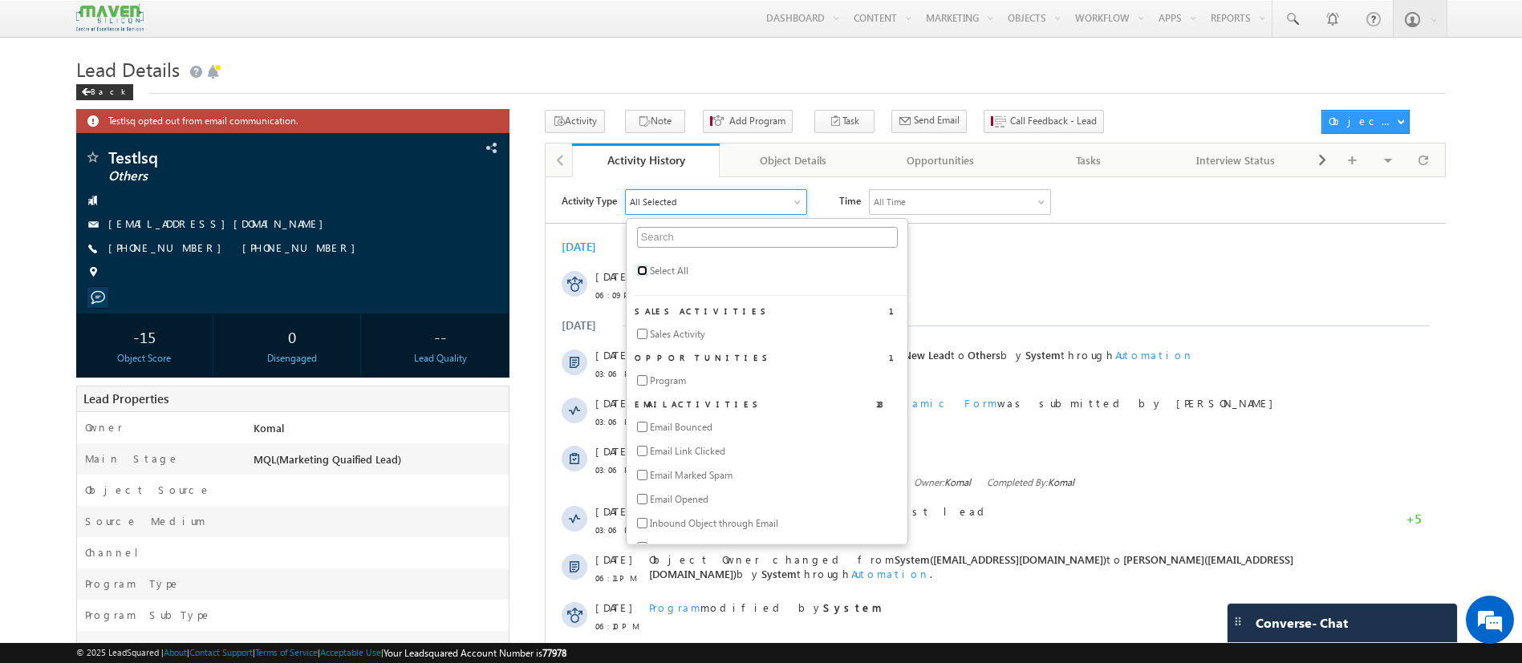
checkbox input "false"
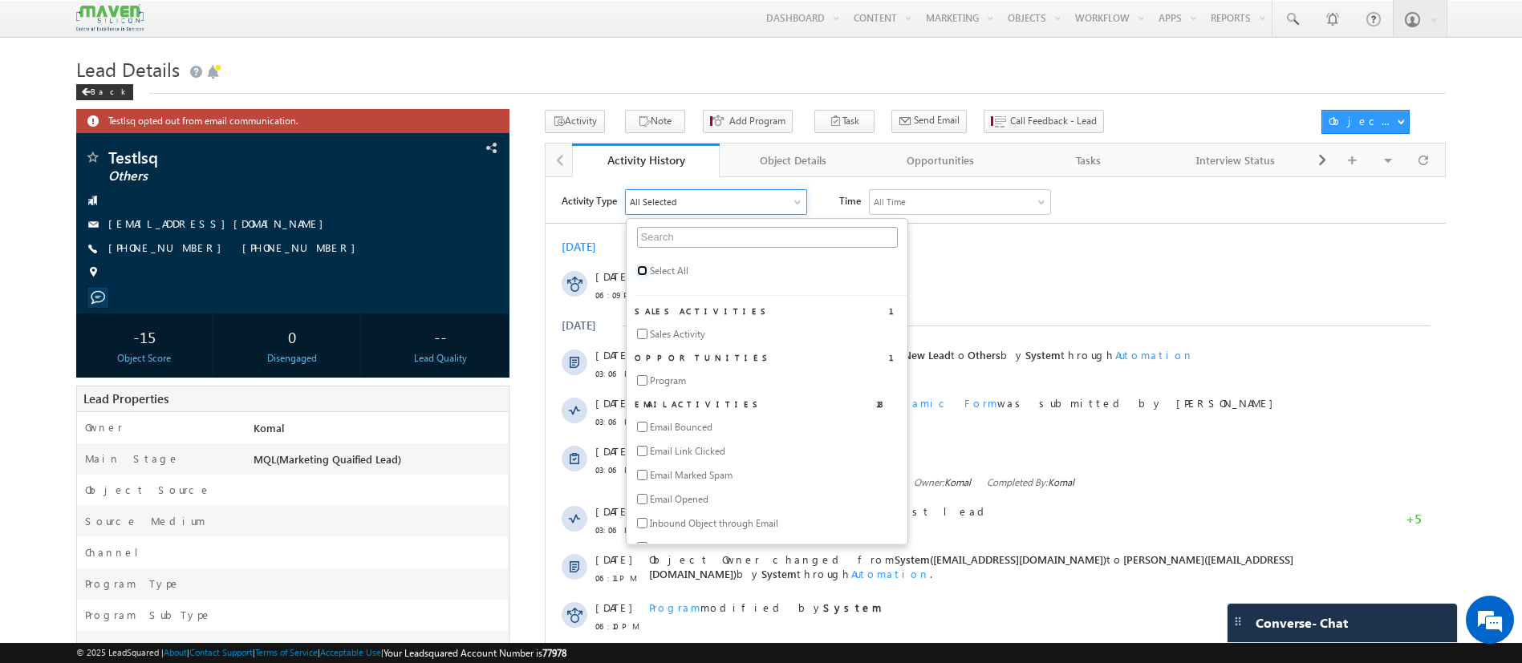
checkbox input "false"
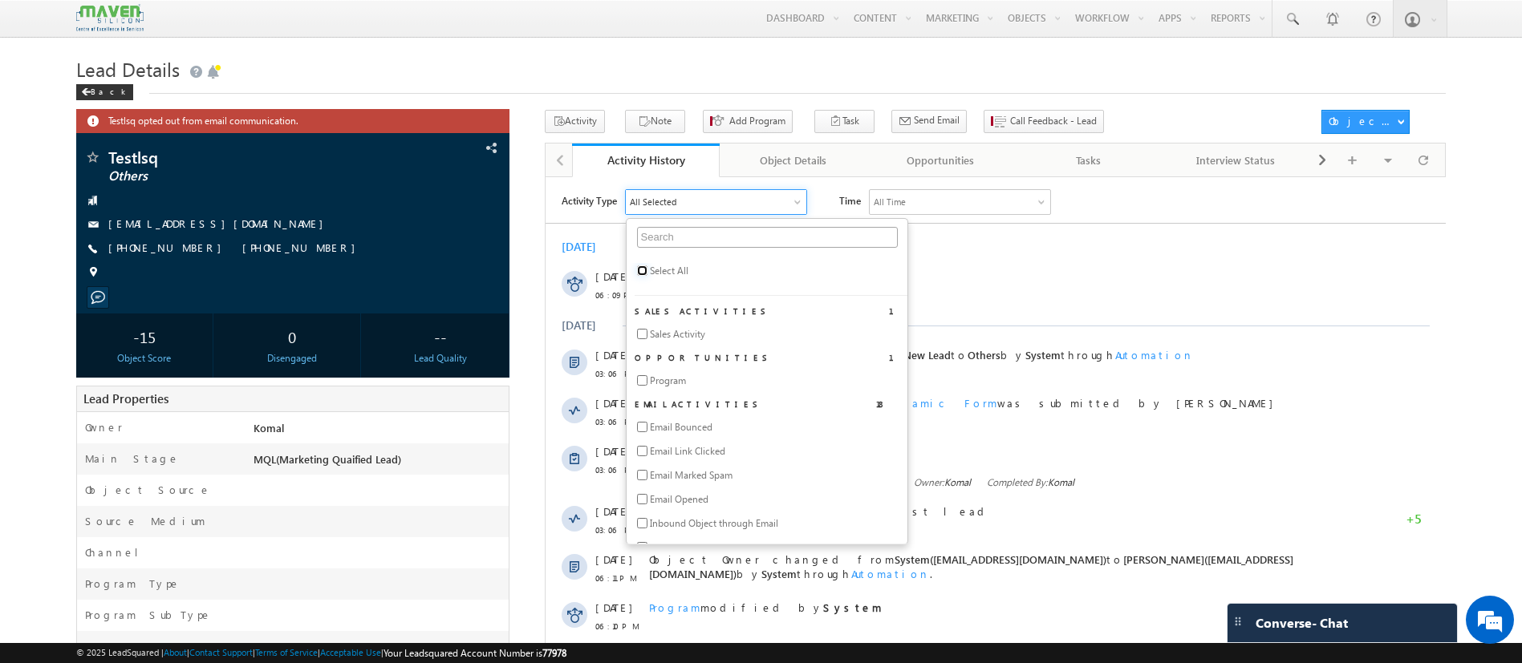
checkbox input "false"
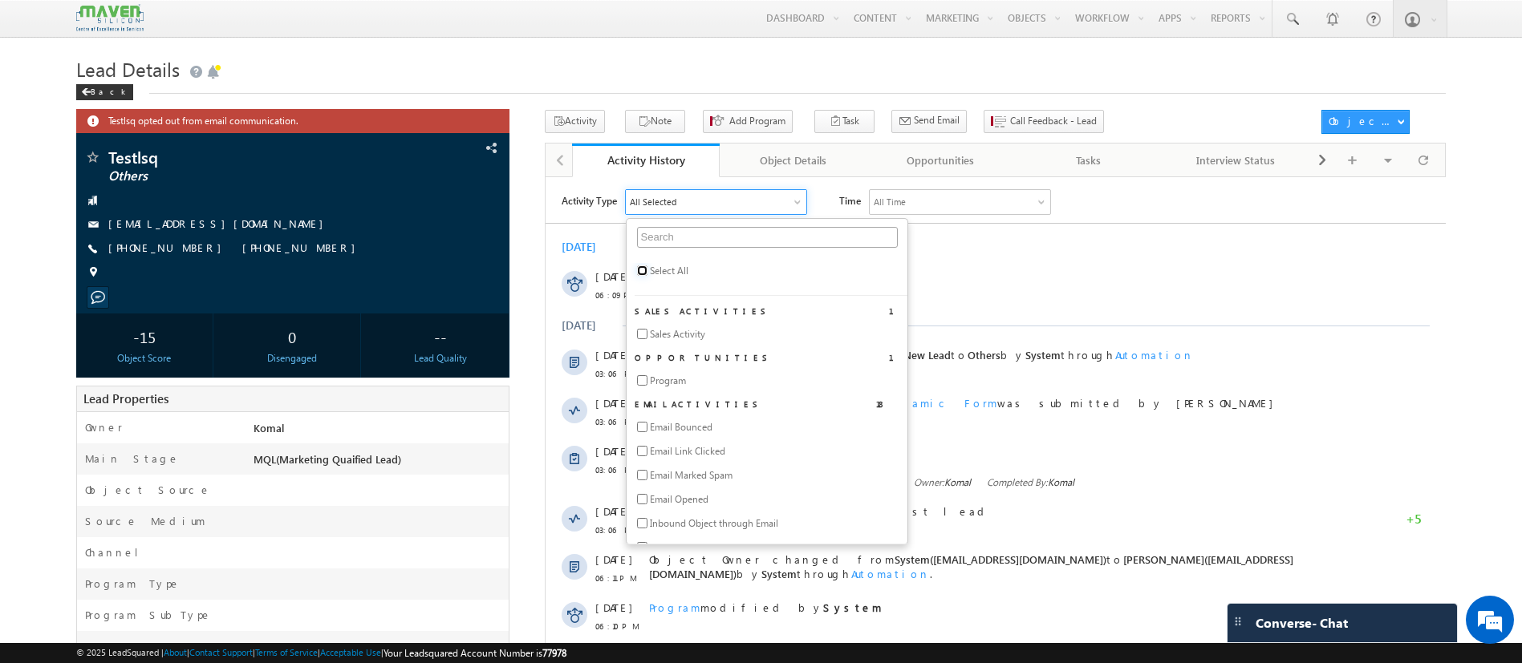
checkbox input "false"
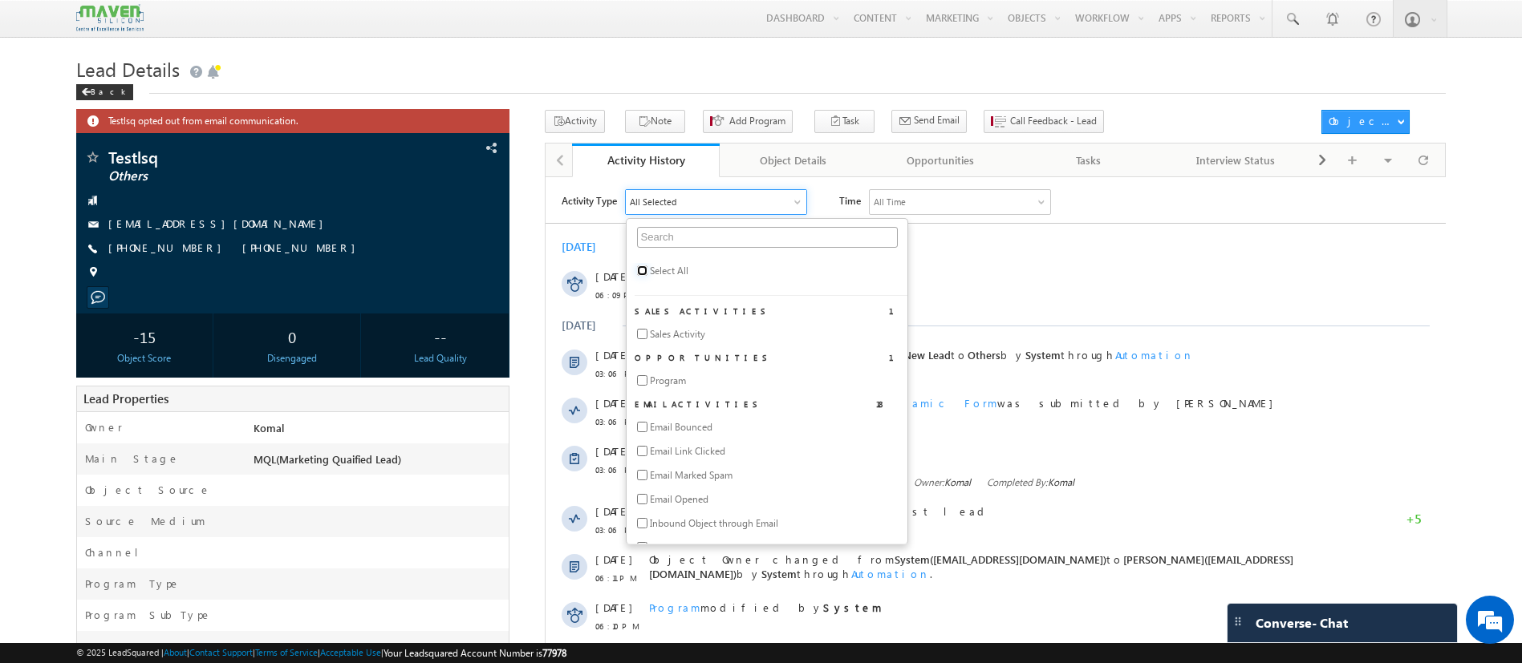
checkbox input "false"
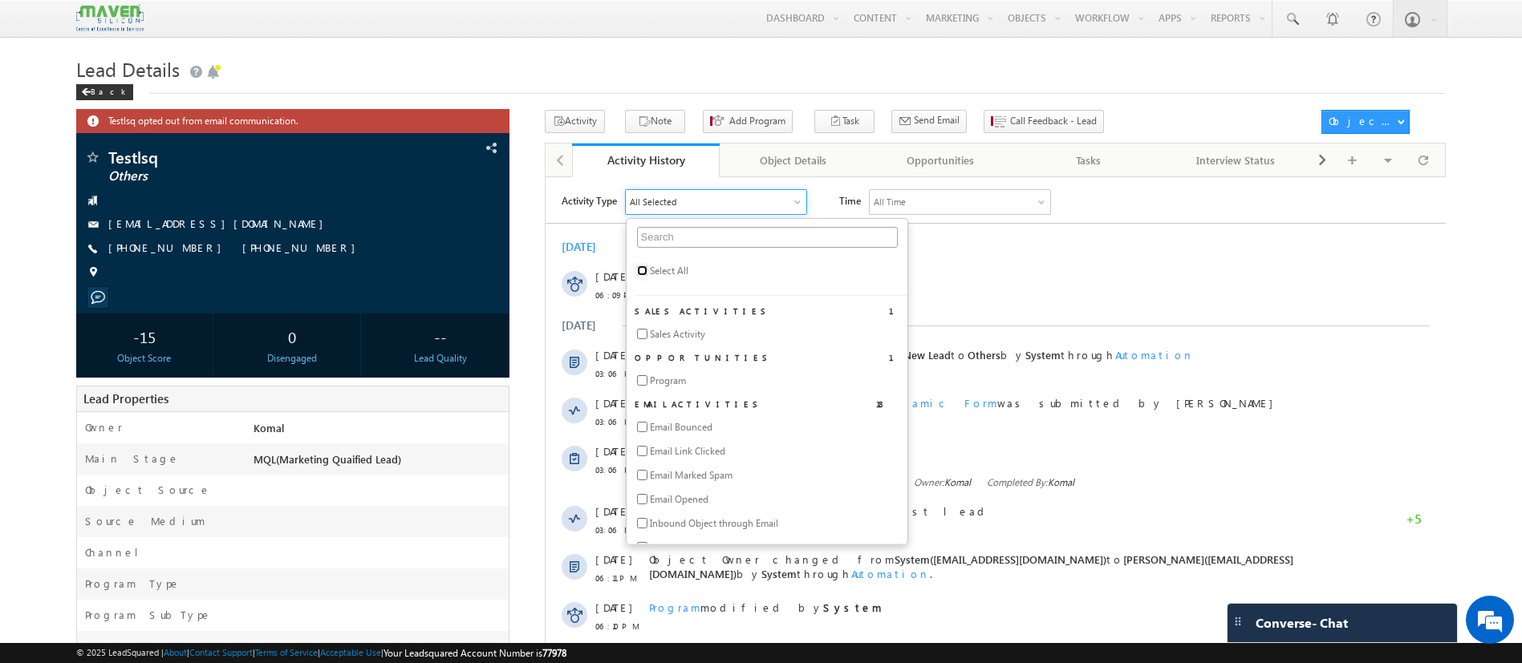
checkbox input "false"
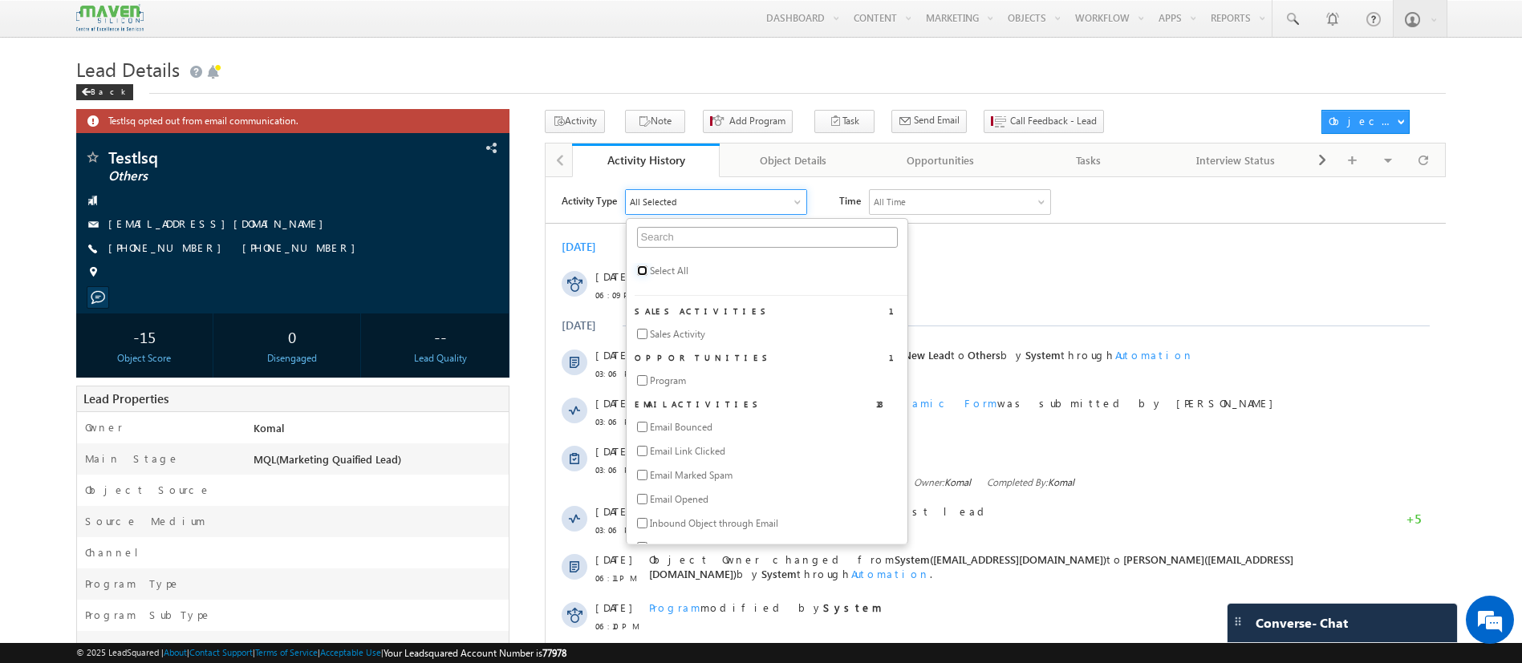
checkbox input "false"
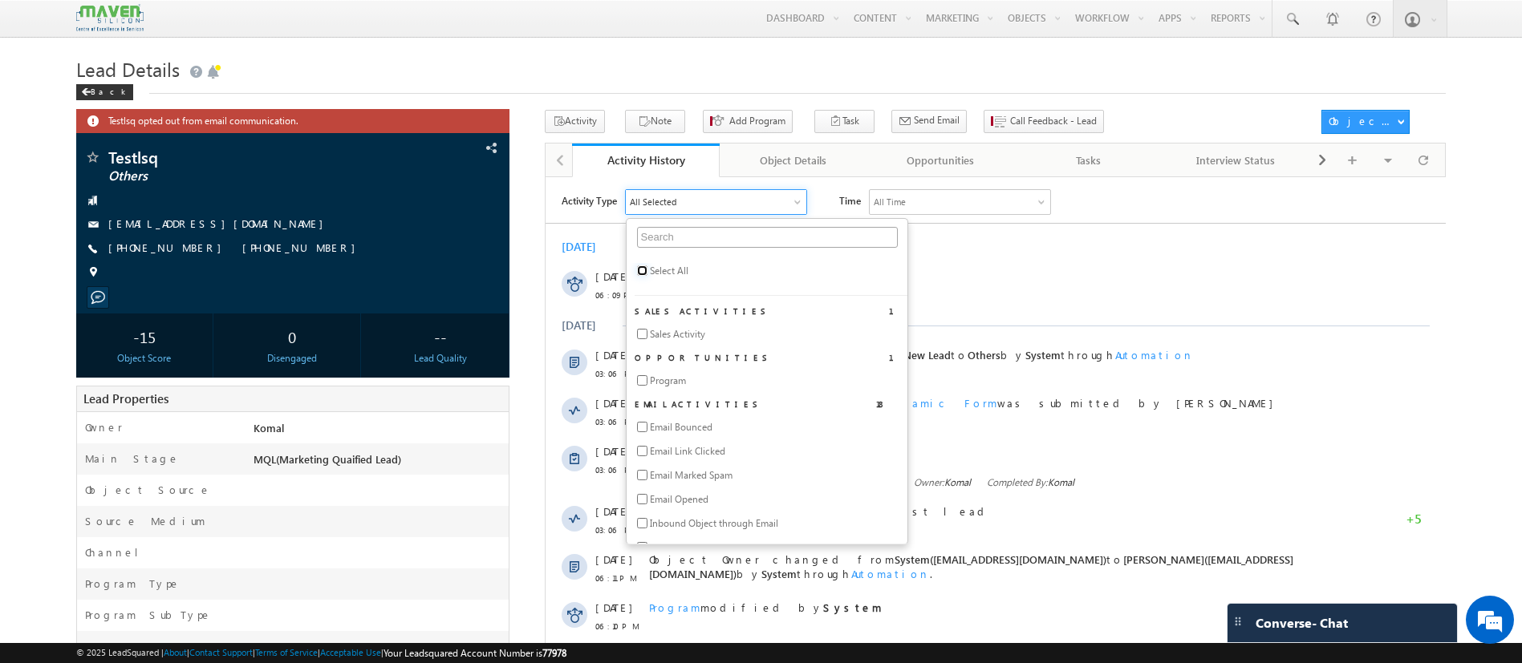
checkbox input "false"
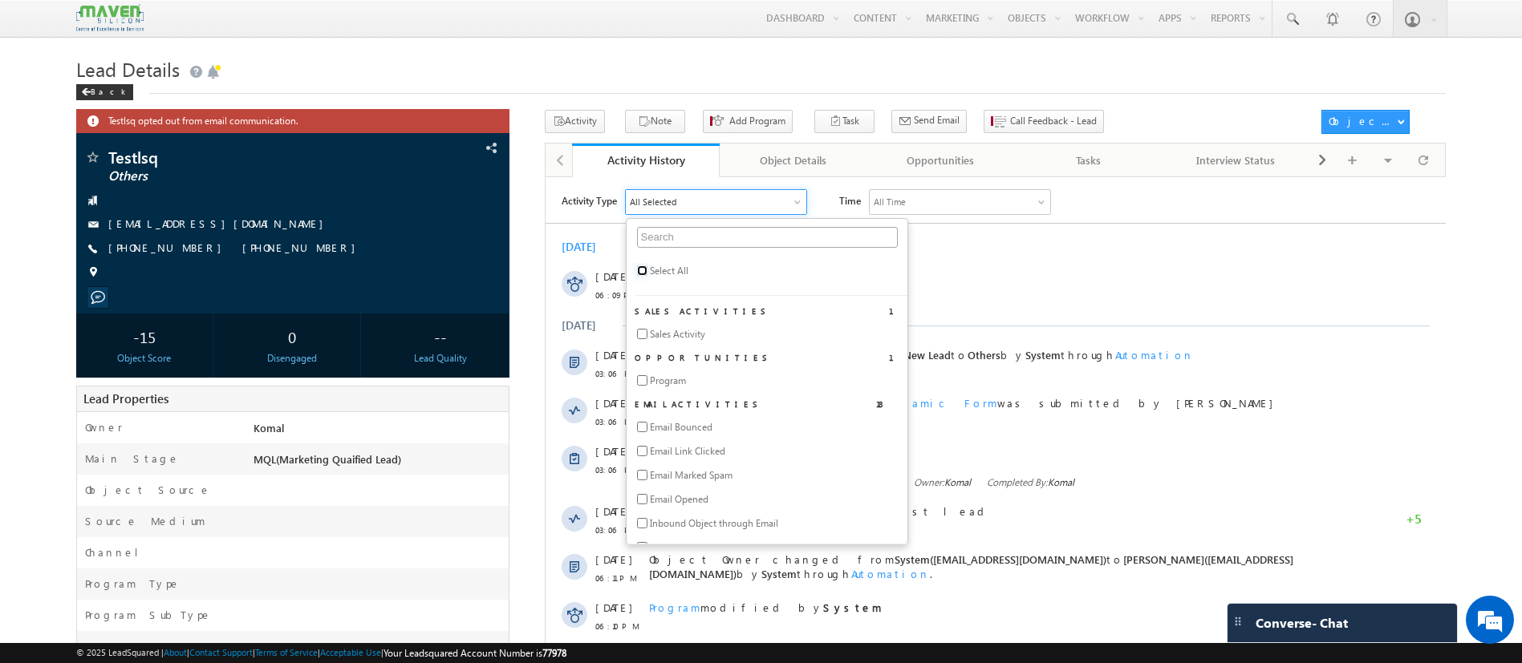
checkbox input "false"
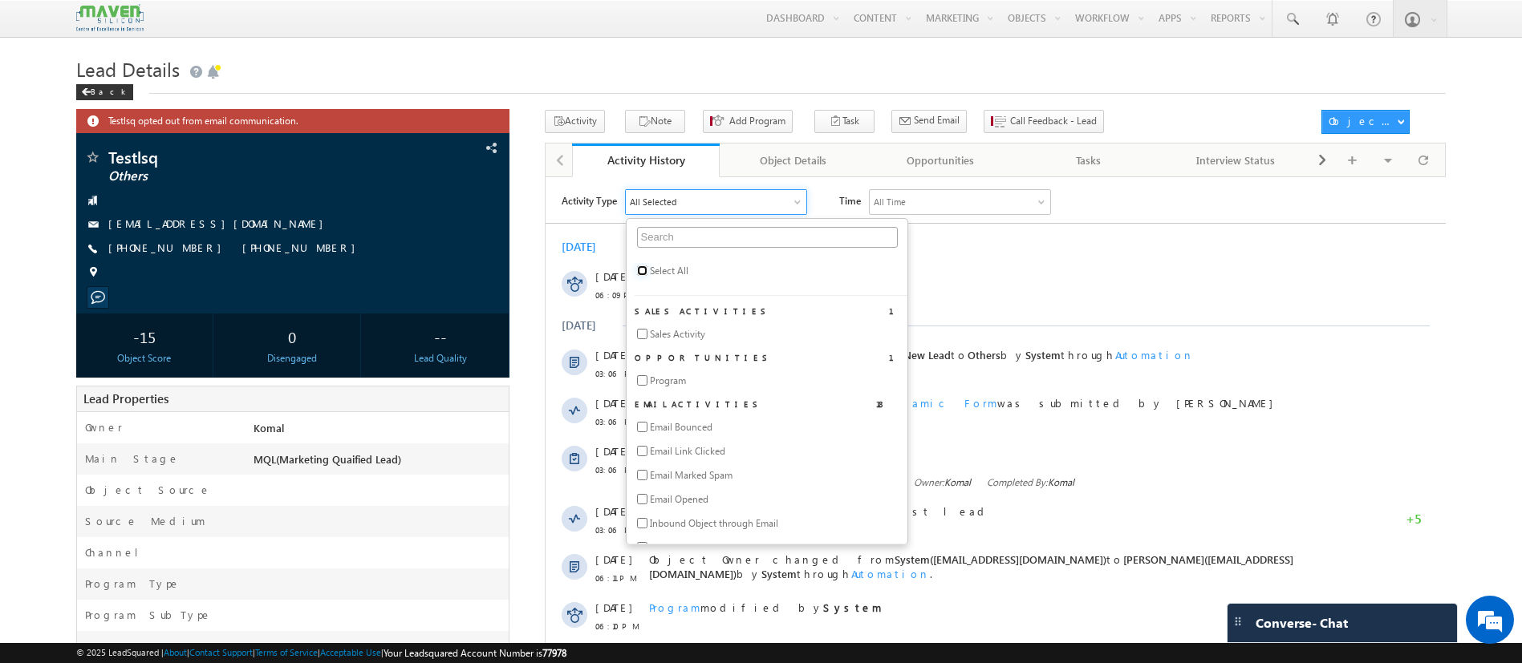
checkbox input "false"
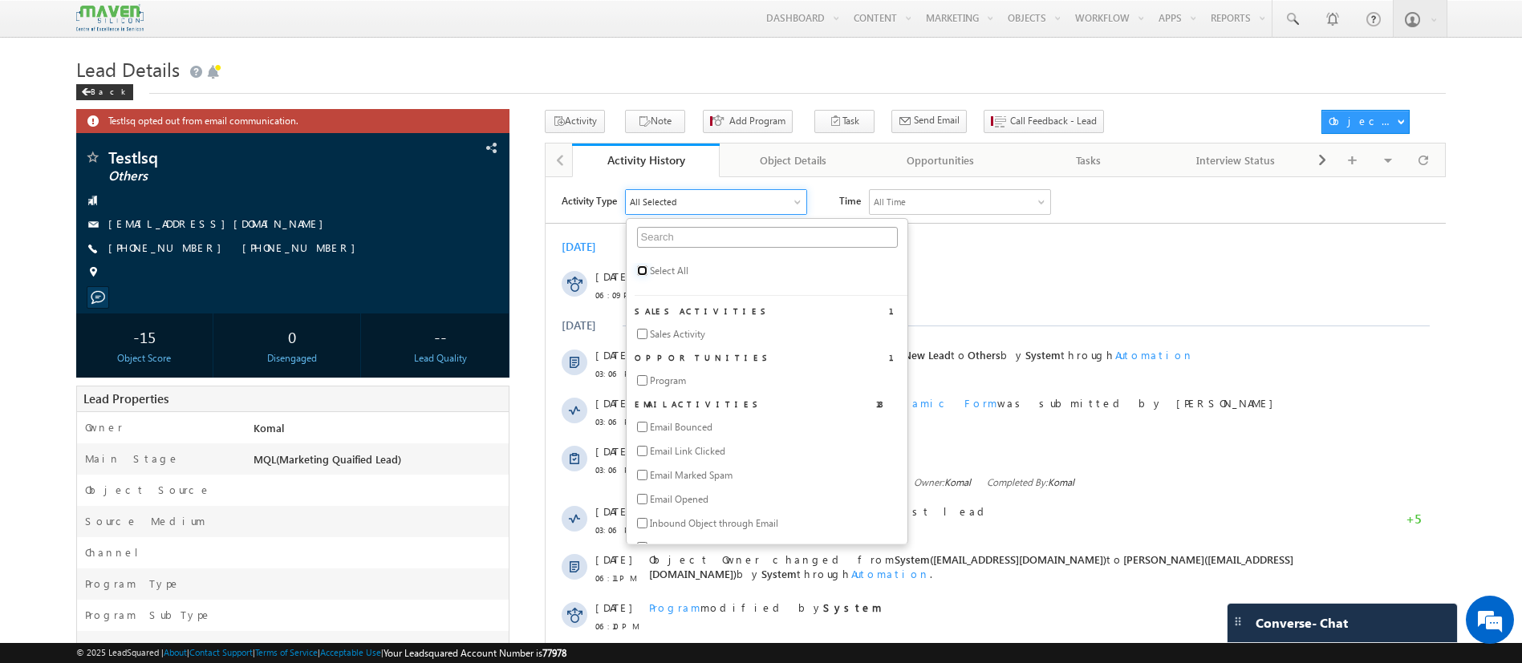
checkbox input "false"
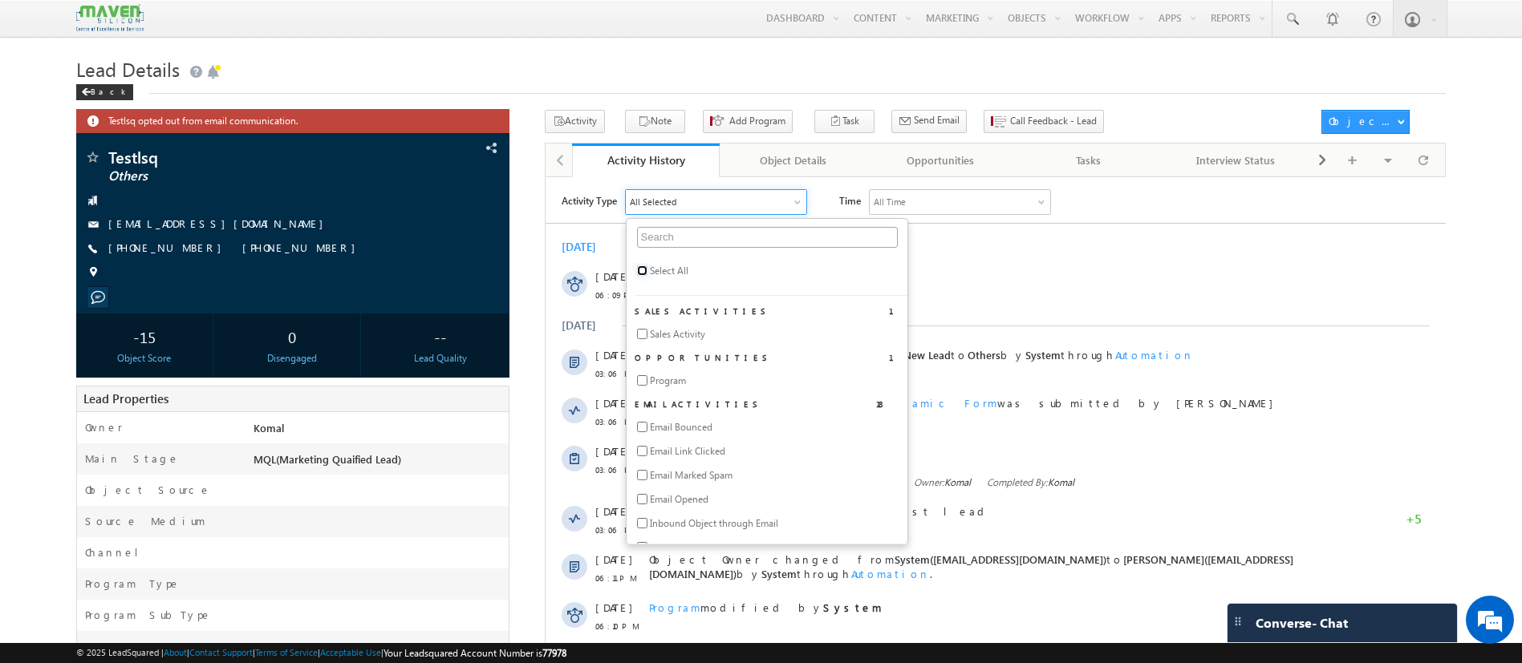
checkbox input "false"
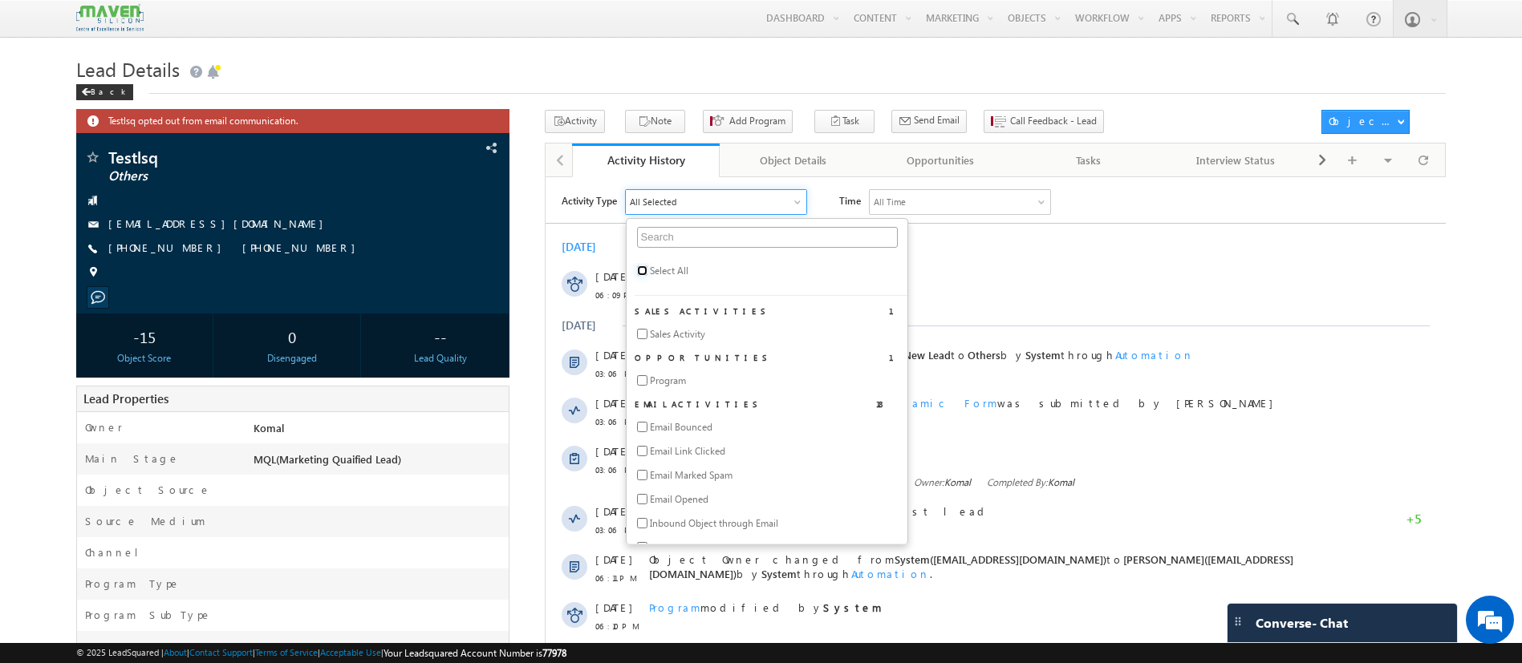
checkbox input "false"
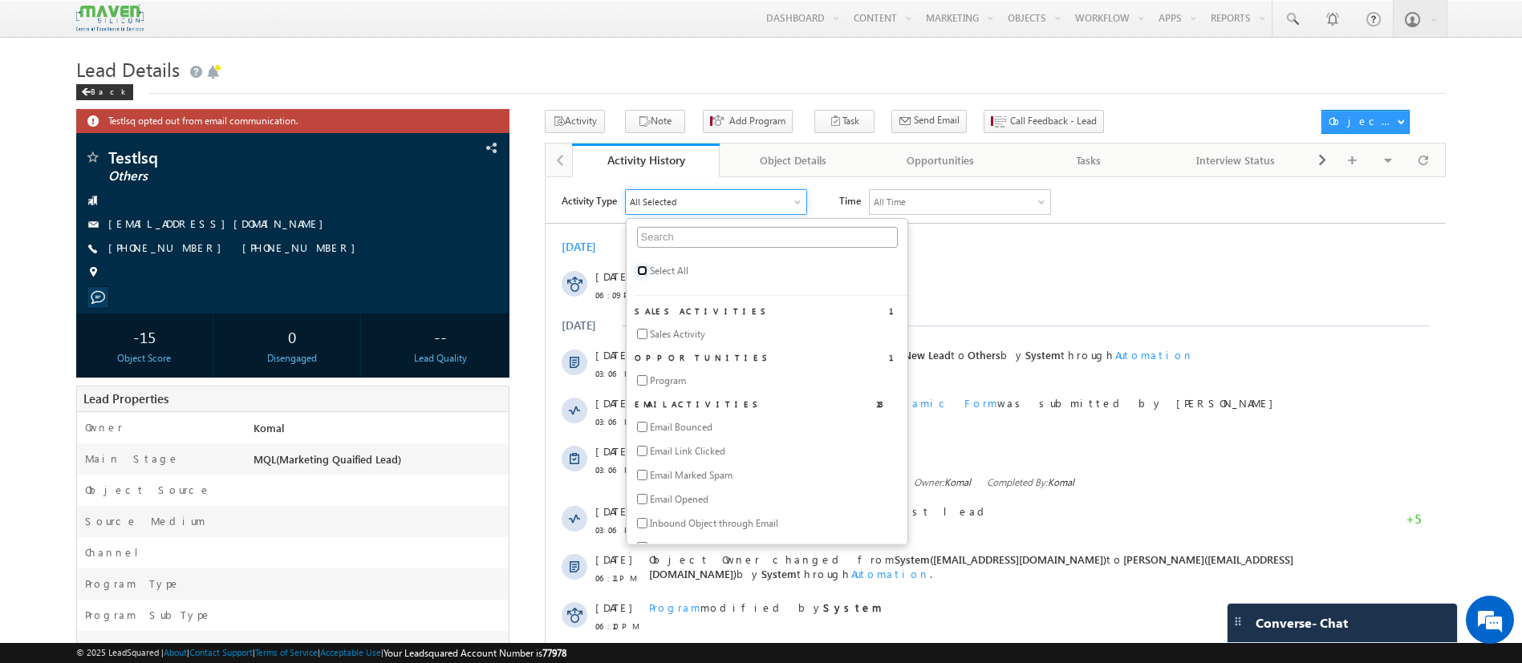
checkbox input "false"
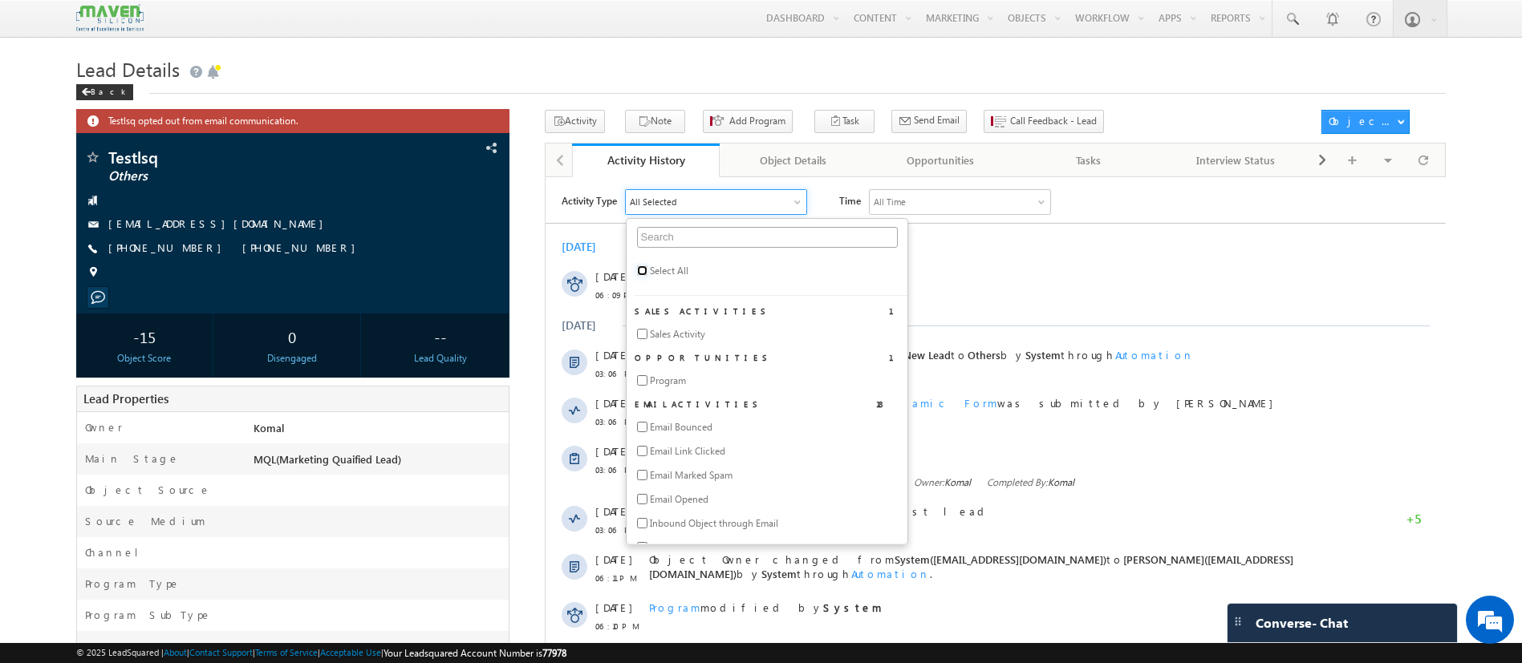
checkbox input "false"
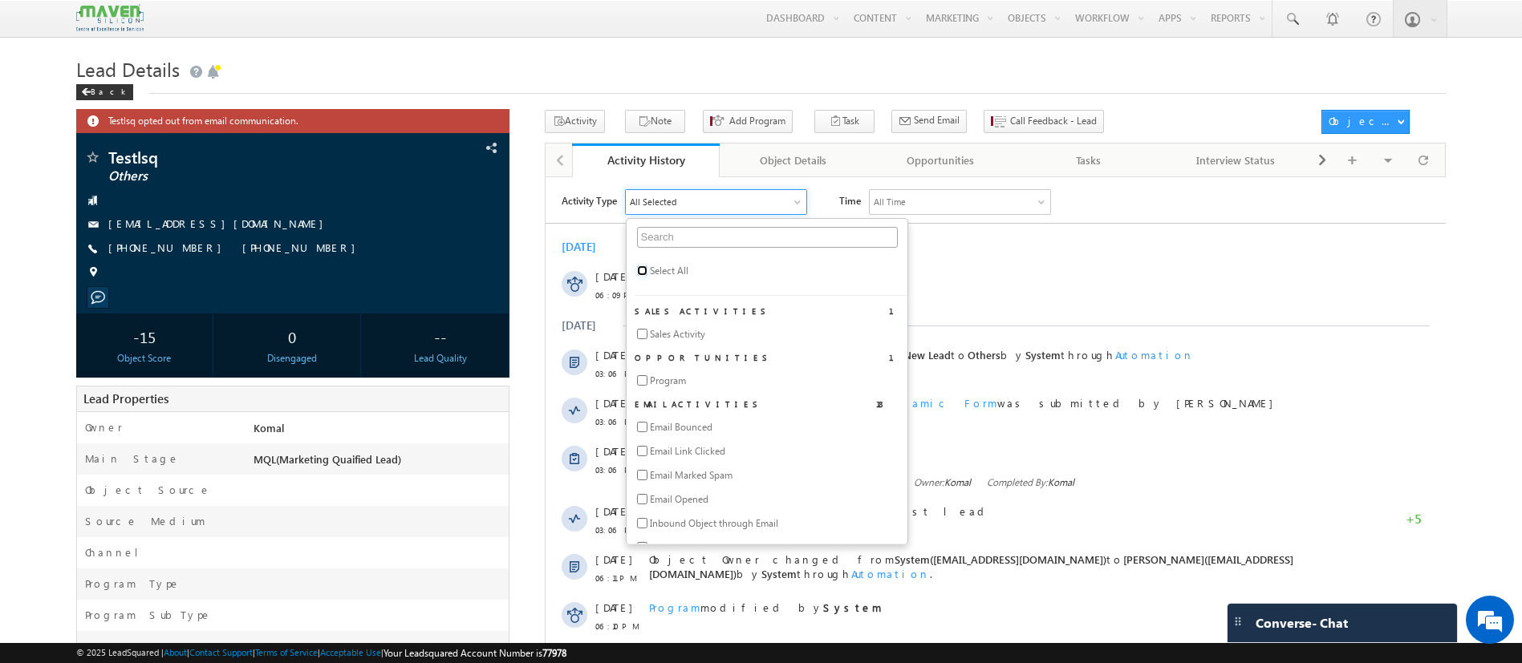
checkbox input "false"
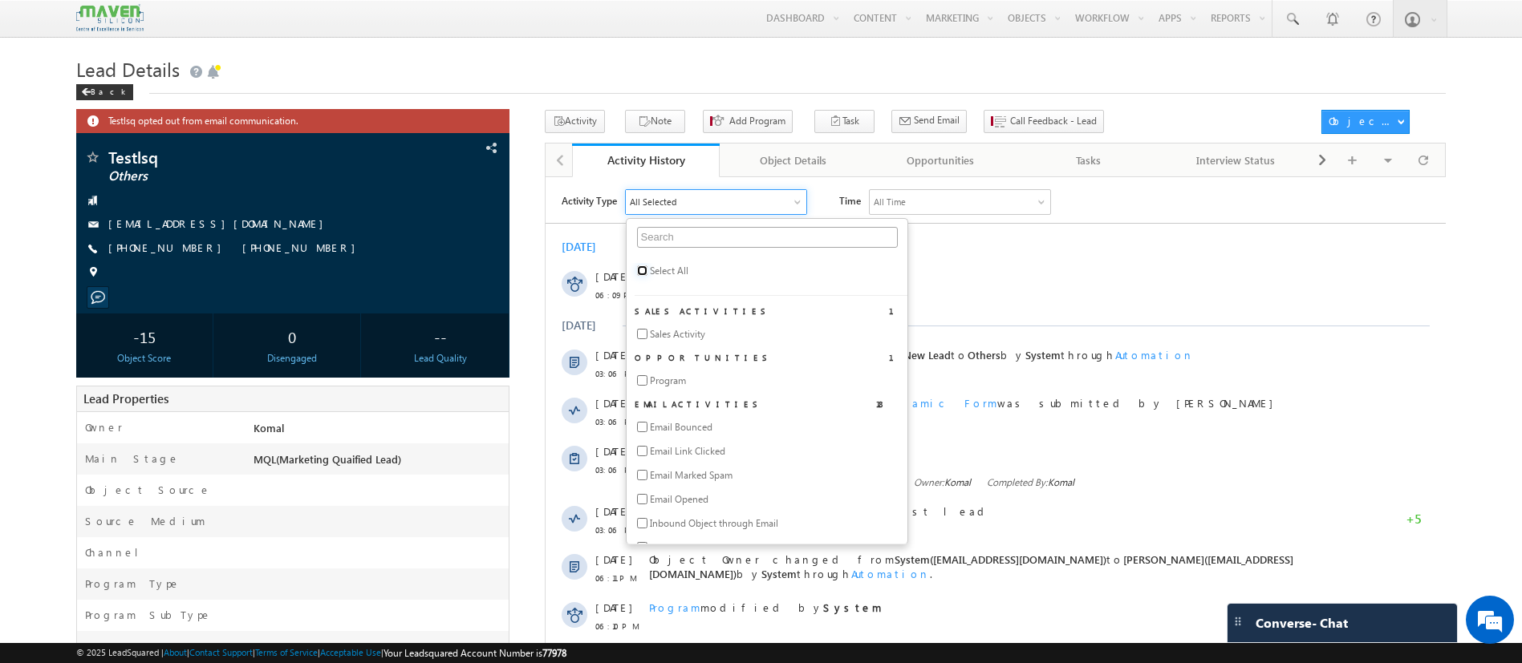
checkbox input "false"
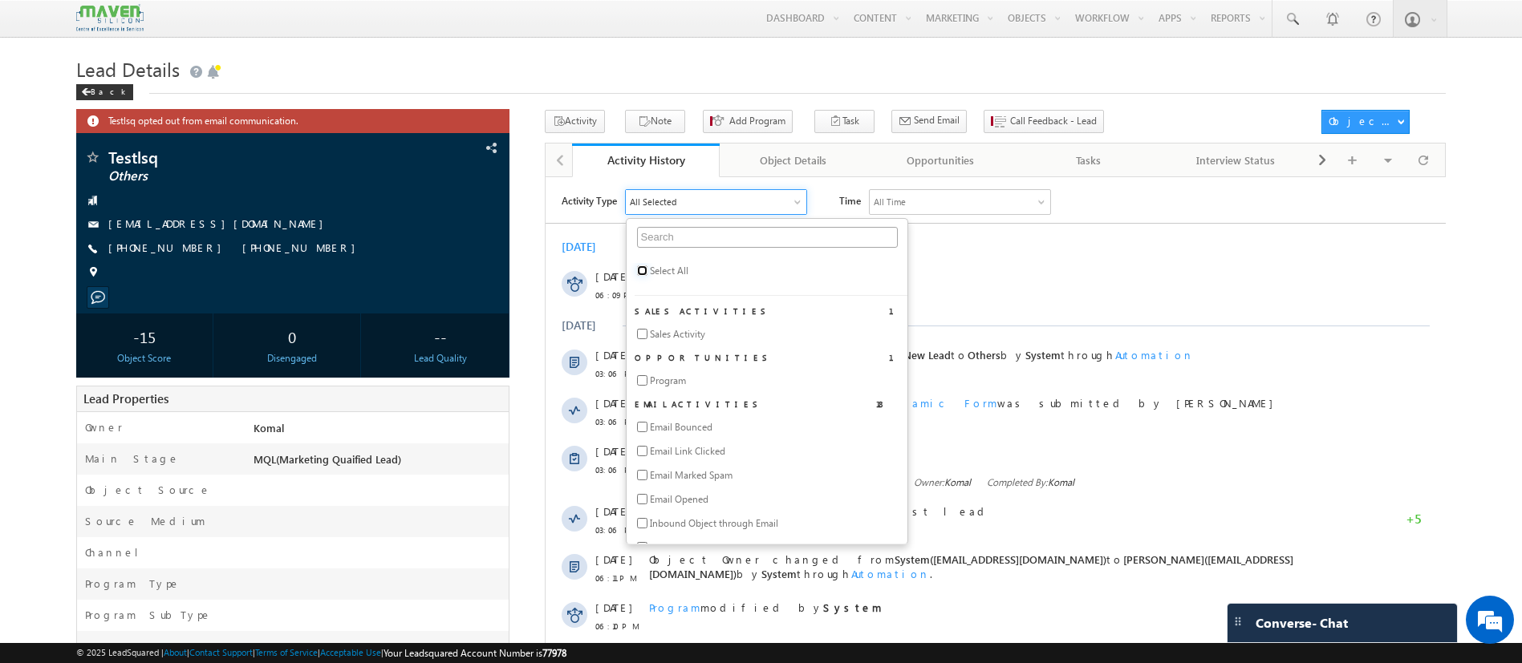
checkbox input "false"
click at [743, 237] on input "text" at bounding box center [766, 236] width 261 height 21
type input "port"
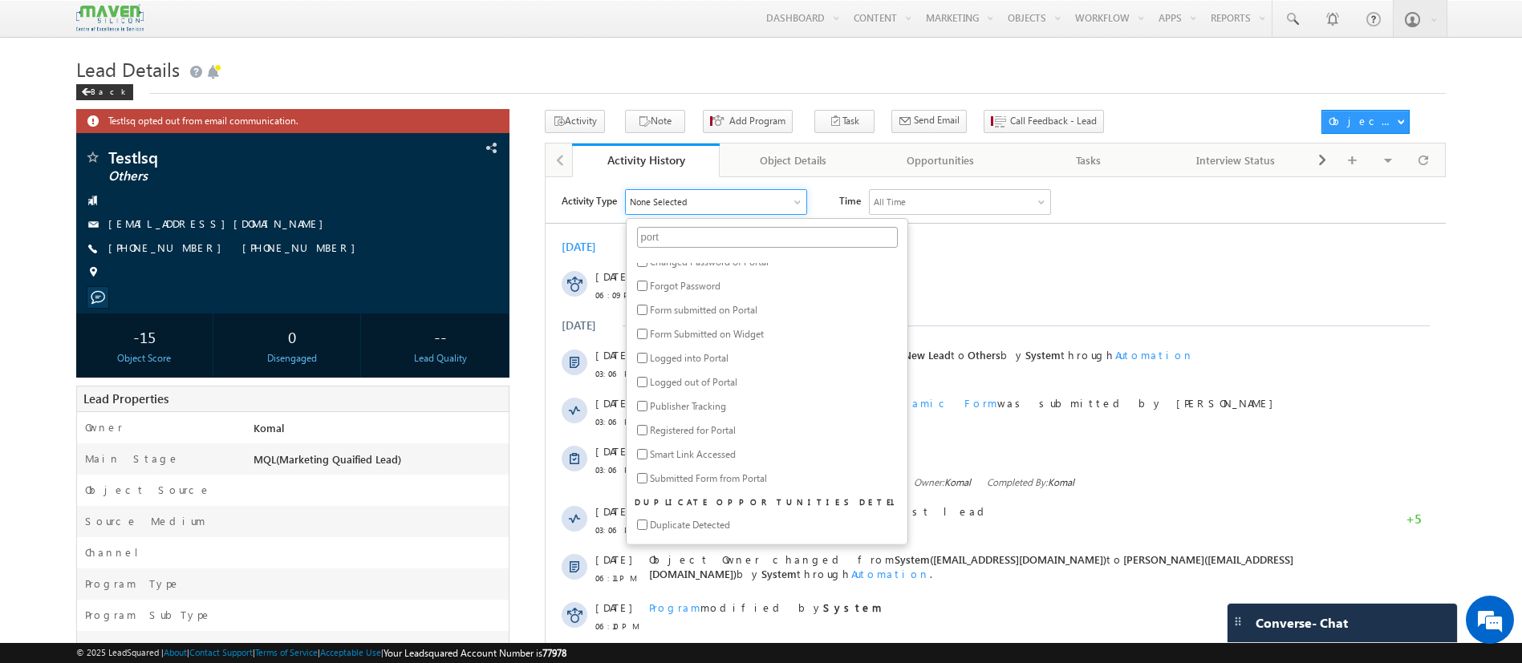
click at [704, 434] on span "Registered for Portal" at bounding box center [692, 430] width 86 height 14
checkbox input "true"
click at [1292, 202] on div "Activity Type Registered for Portal port Select All Opportunities 1 Program Oth…" at bounding box center [1003, 201] width 884 height 26
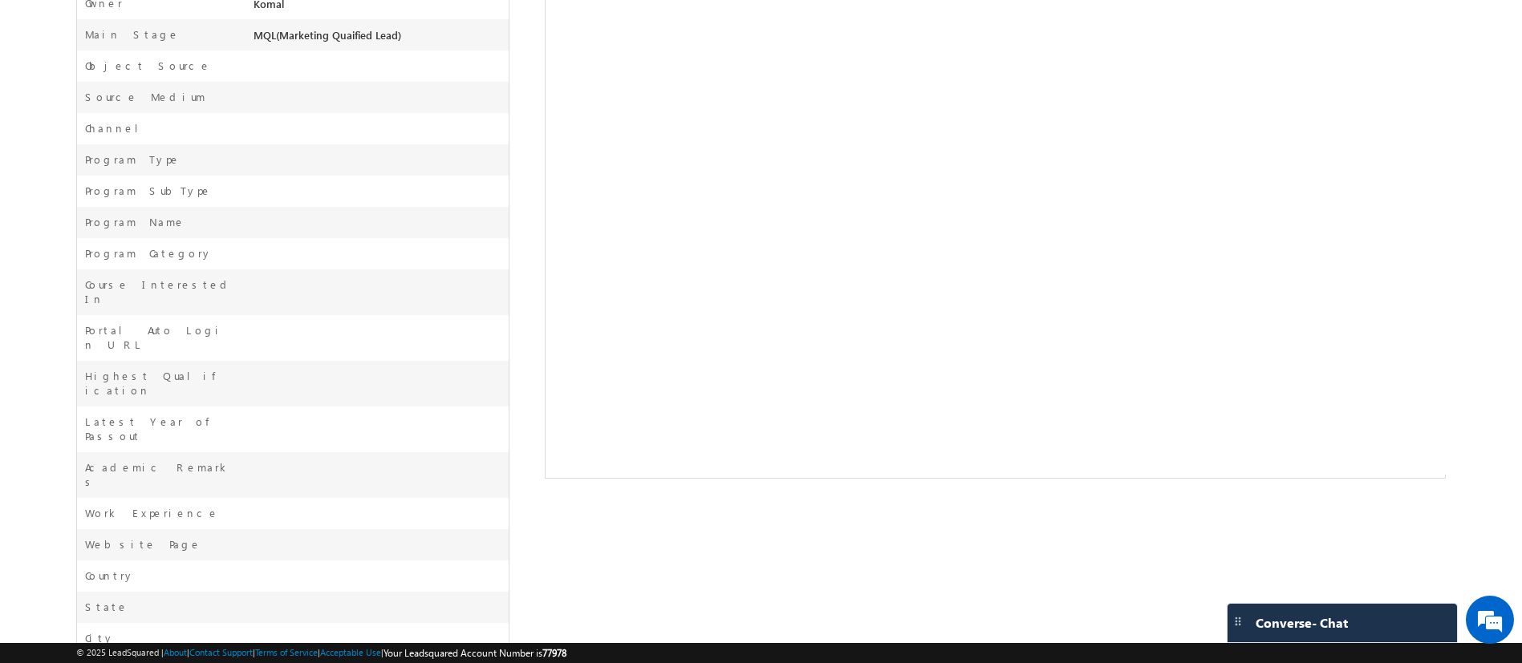
scroll to position [0, 0]
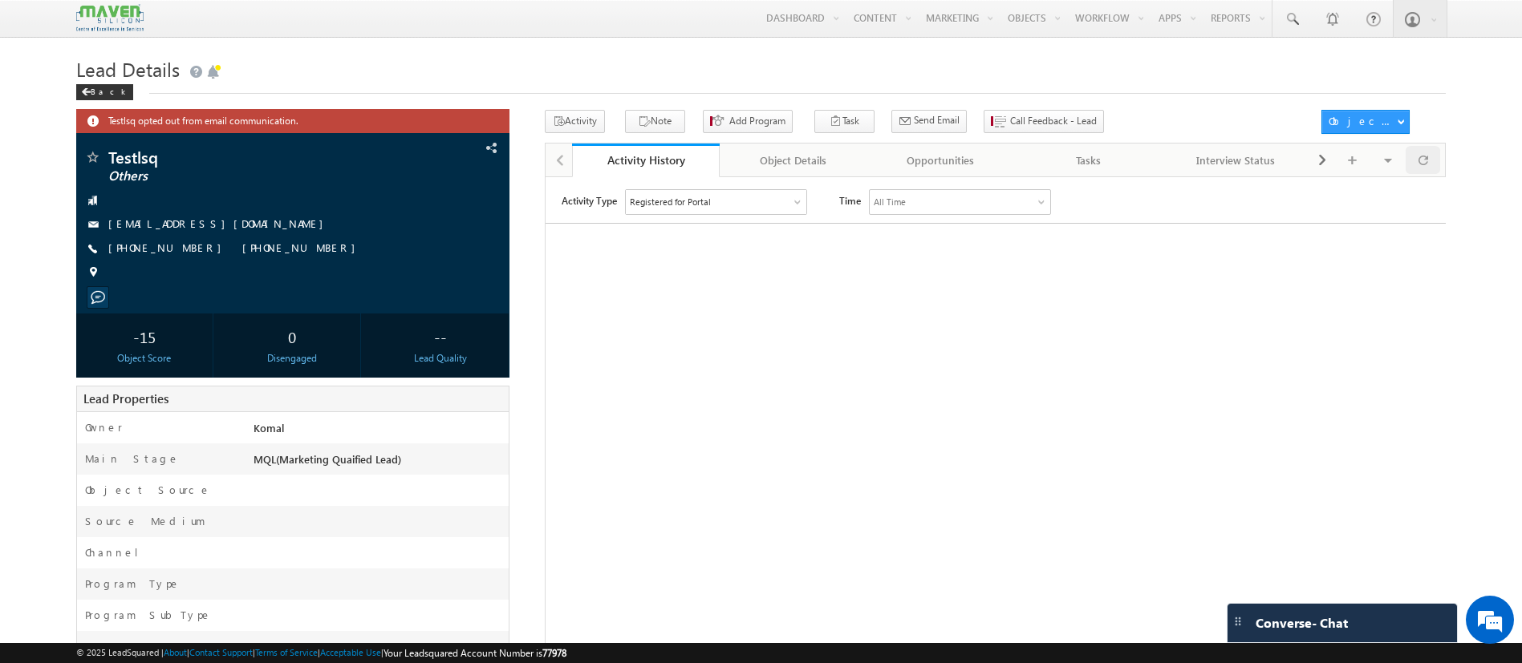
click at [1423, 162] on span at bounding box center [1423, 160] width 10 height 28
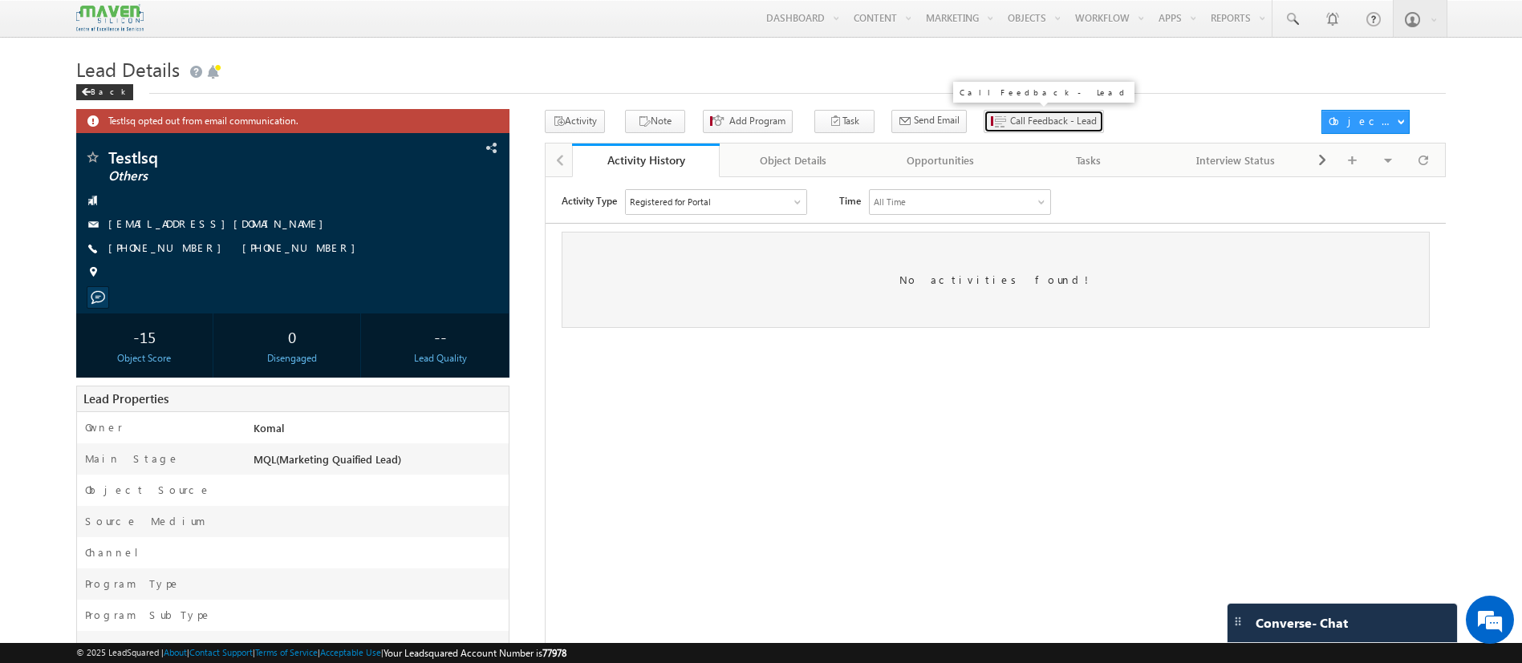
click at [1041, 115] on span "Call Feedback - Lead" at bounding box center [1053, 121] width 87 height 14
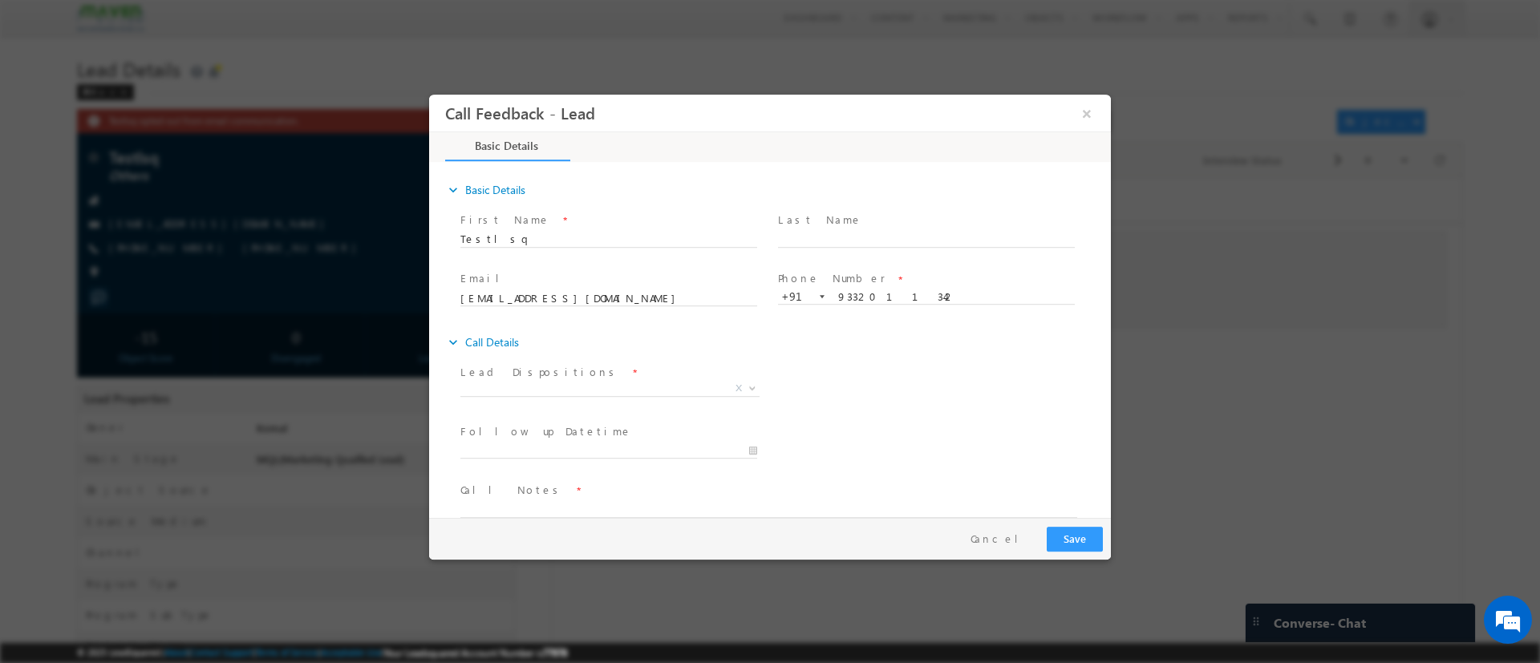
scroll to position [26, 0]
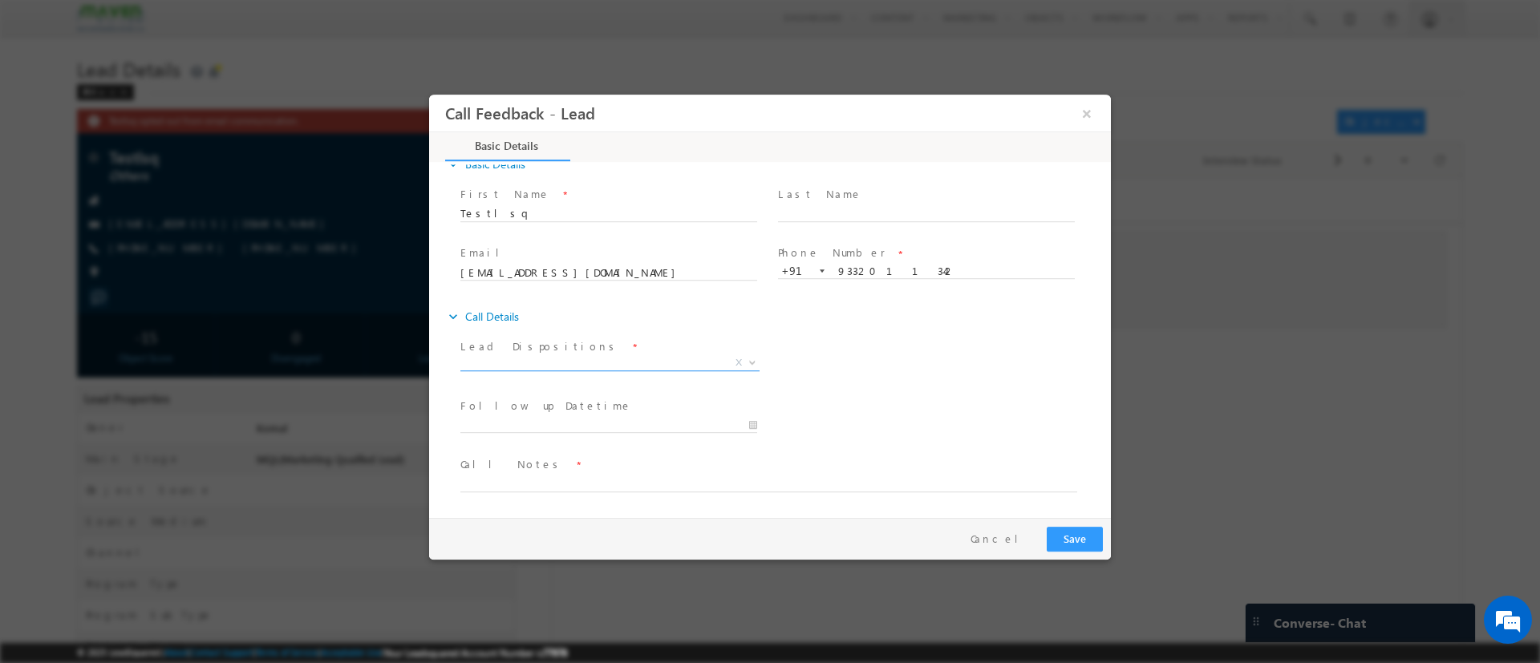
click at [568, 363] on span "X" at bounding box center [609, 363] width 299 height 16
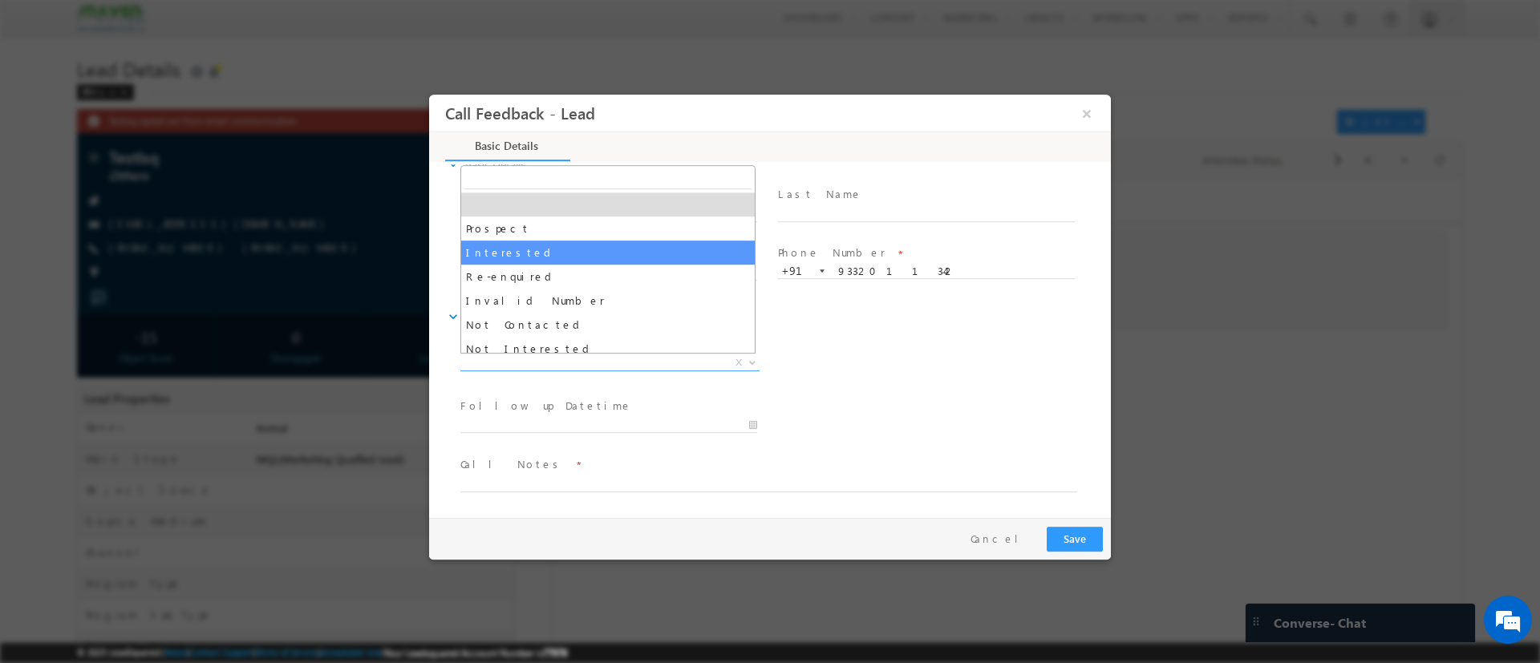
select select "Interested"
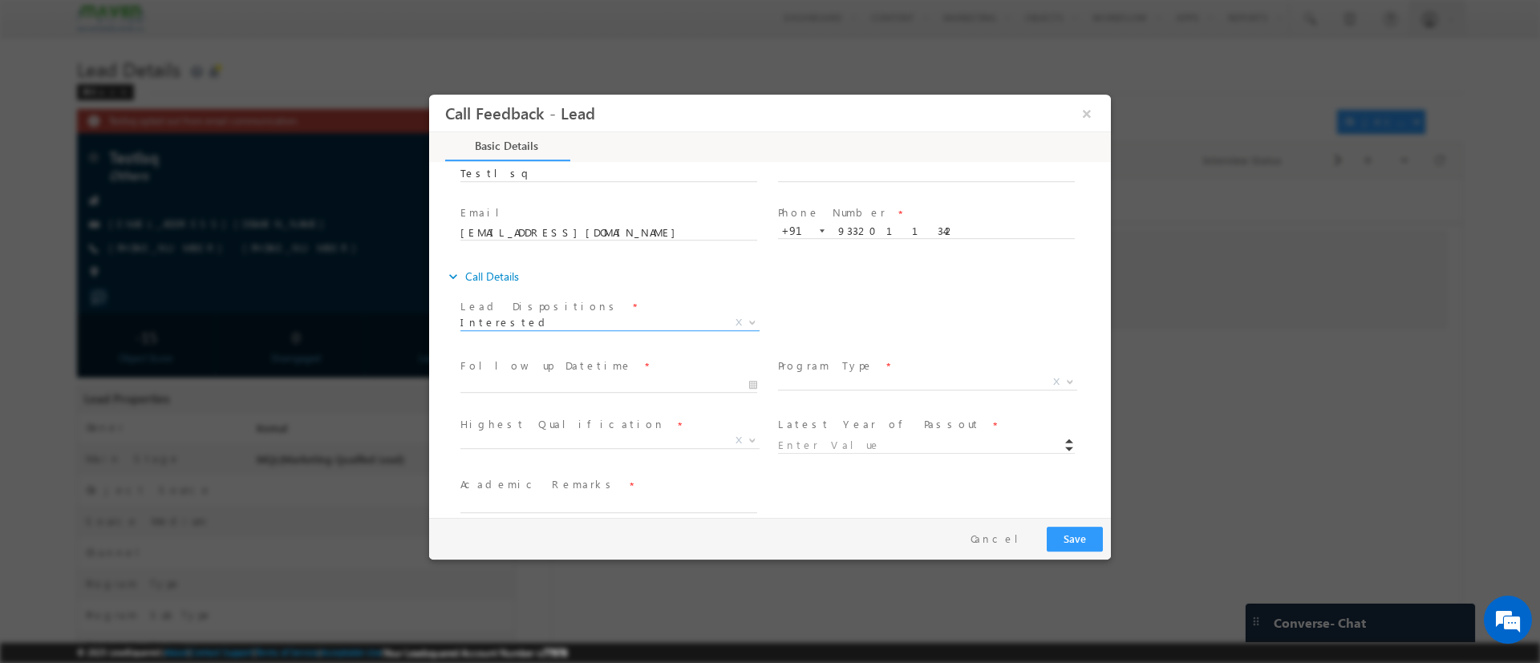
scroll to position [67, 0]
click at [602, 382] on input "10/15/2025 2:26 PM" at bounding box center [608, 384] width 297 height 16
type input "10/30/2025 2:26 PM"
click at [899, 306] on div "Lead Dispositions * Prospect Interested Re-enquired Invalid Number Not Contacte…" at bounding box center [784, 323] width 654 height 59
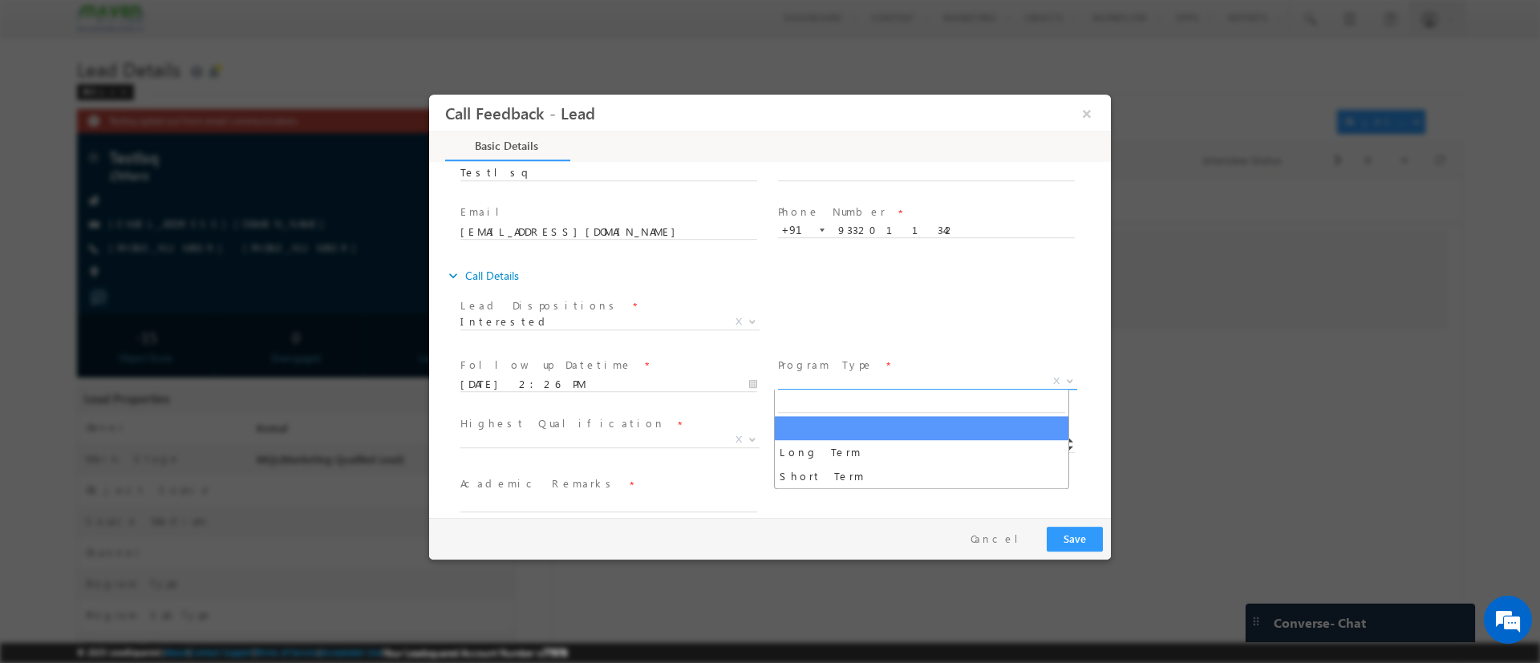
click at [849, 383] on span "X" at bounding box center [927, 381] width 299 height 16
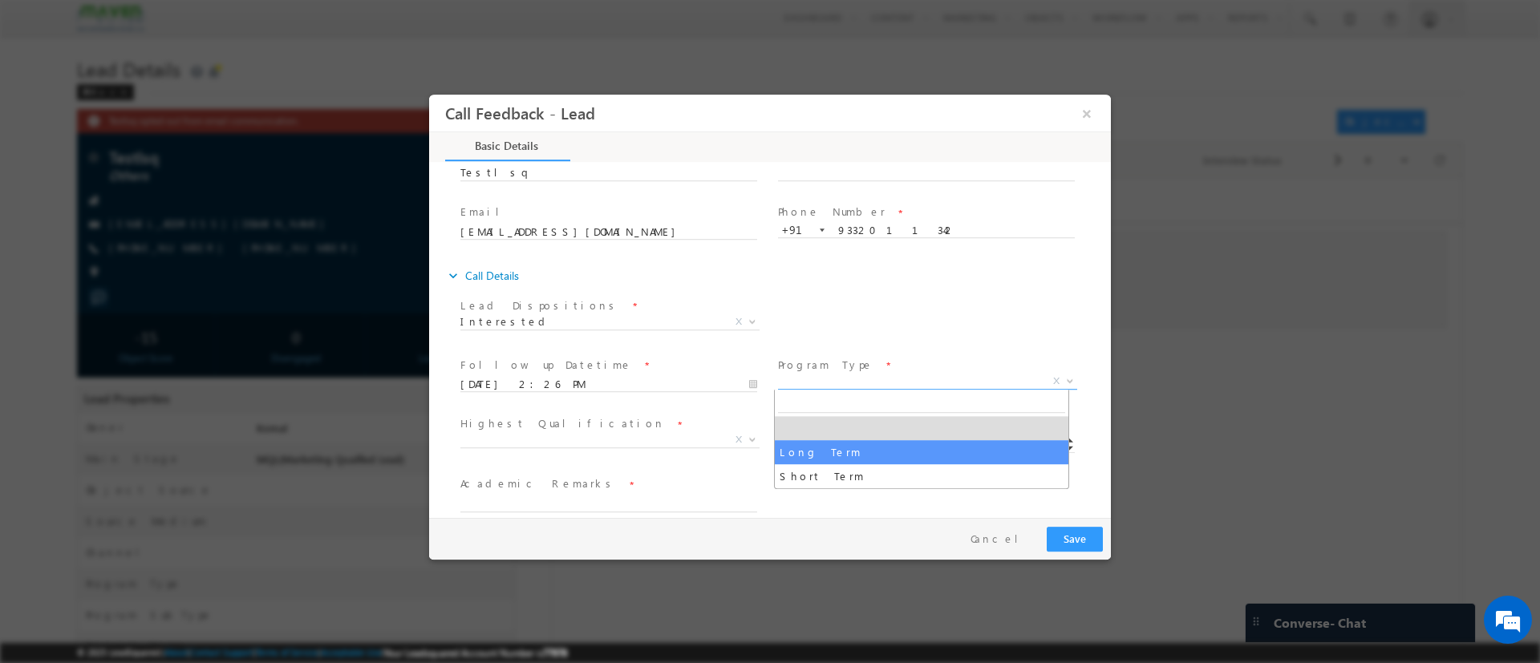
select select "Long Term"
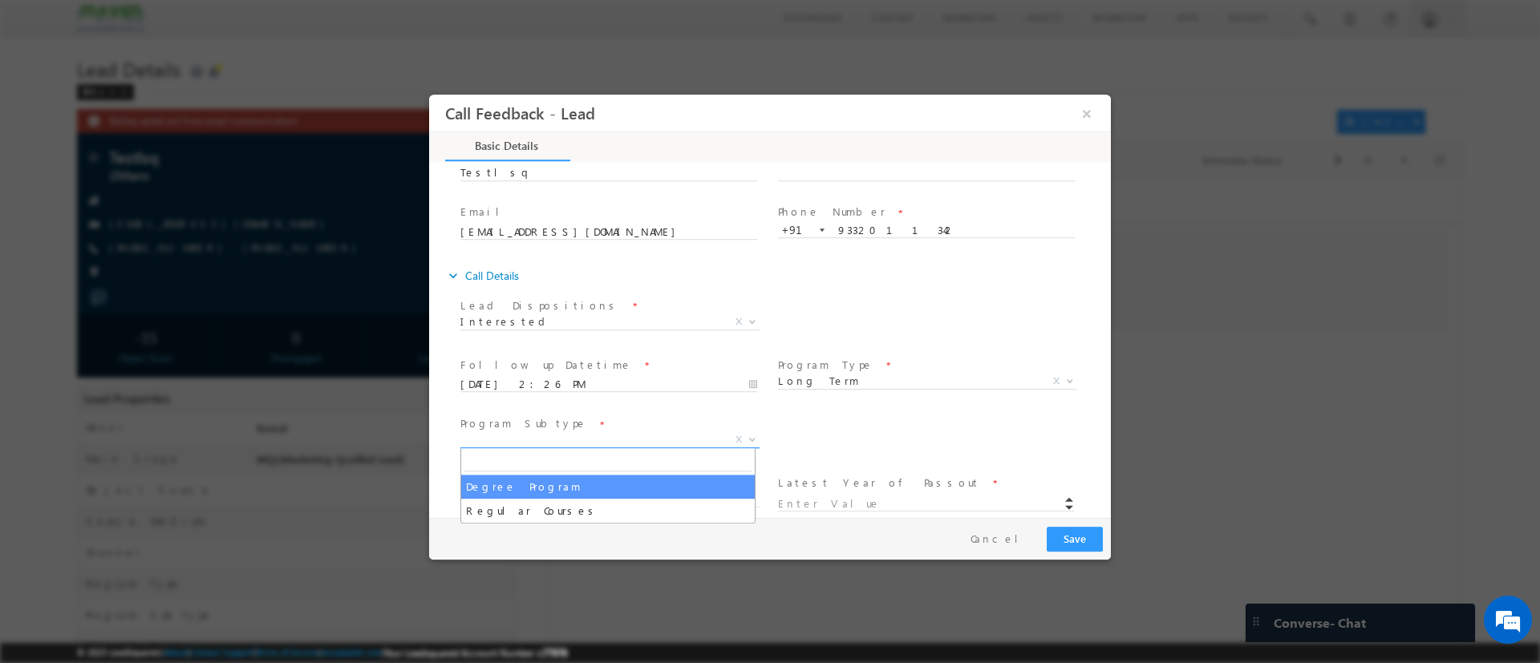
click at [605, 438] on span "X" at bounding box center [609, 440] width 299 height 16
select select "Degree Program"
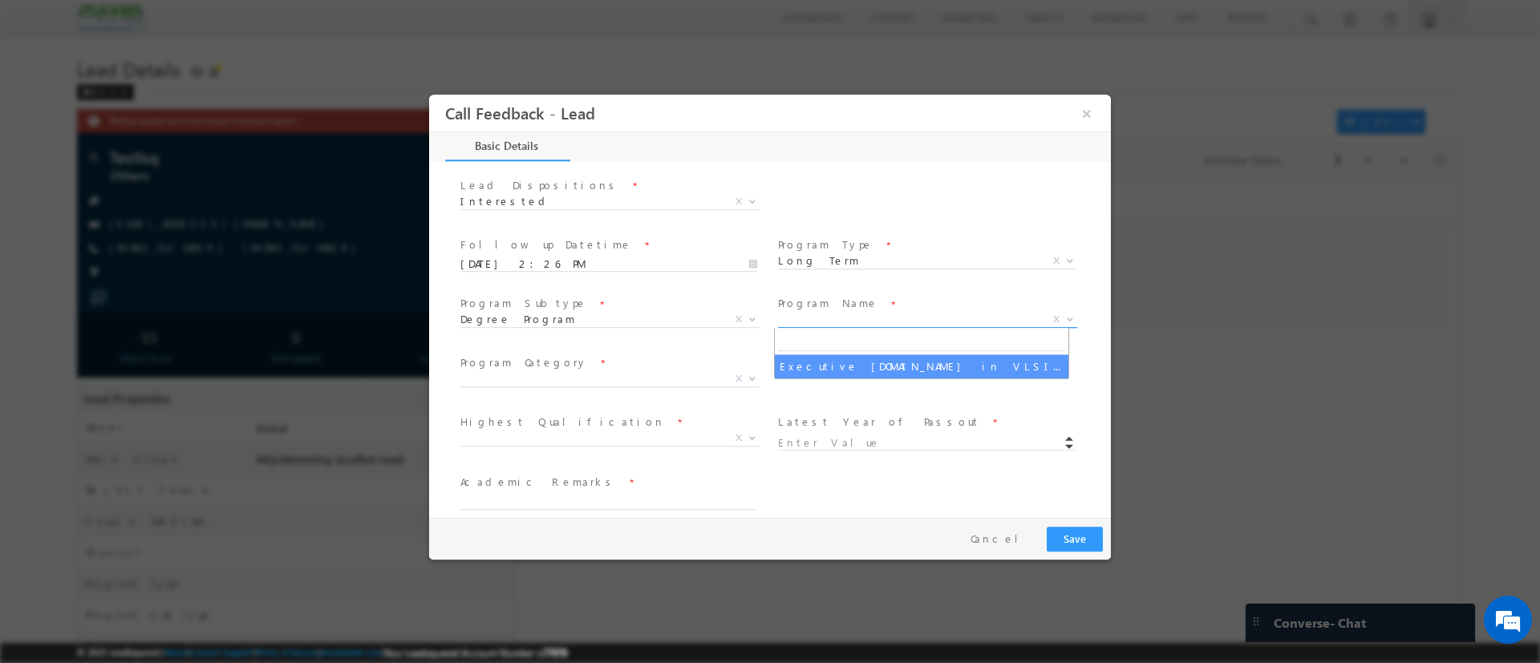
click at [865, 315] on span "X" at bounding box center [927, 319] width 299 height 16
select select "Executive [DOMAIN_NAME] in VLSI Design"
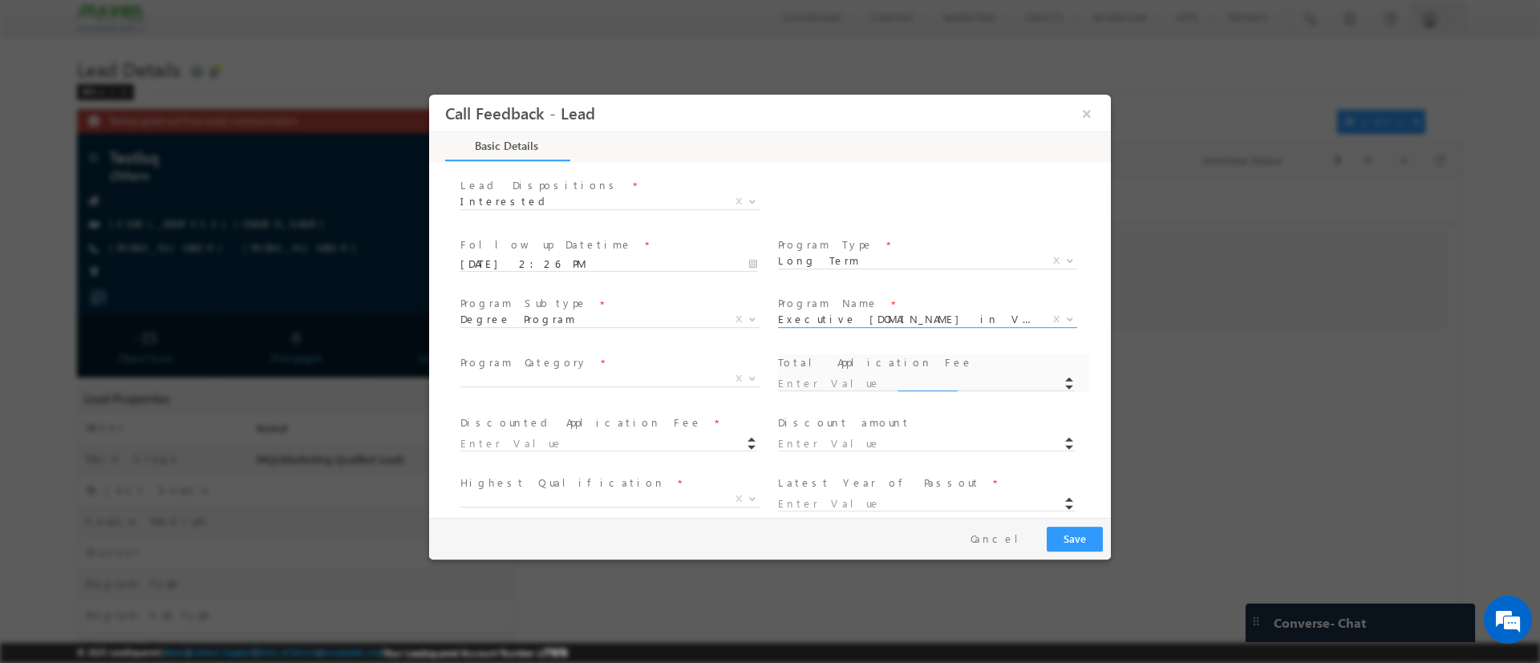
type input "1180"
click at [571, 378] on span "X" at bounding box center [609, 379] width 299 height 16
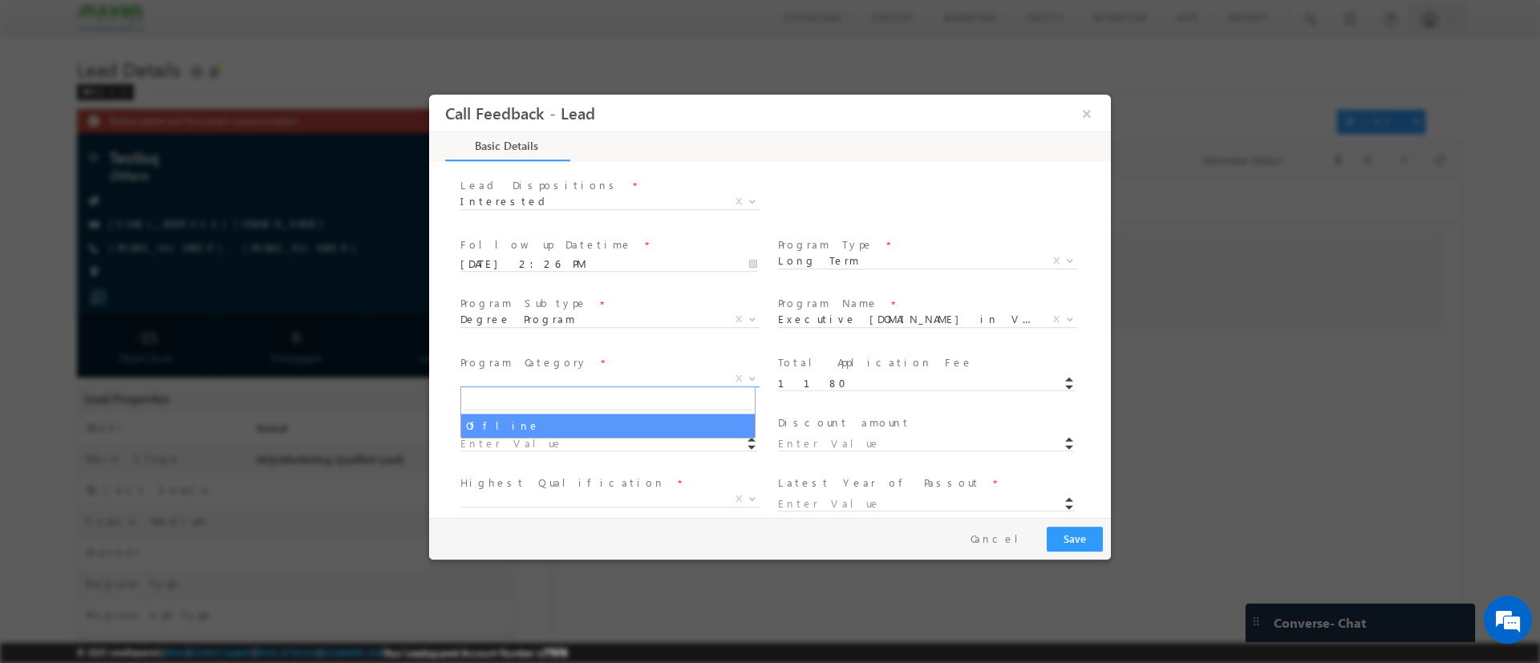
select select "Offline"
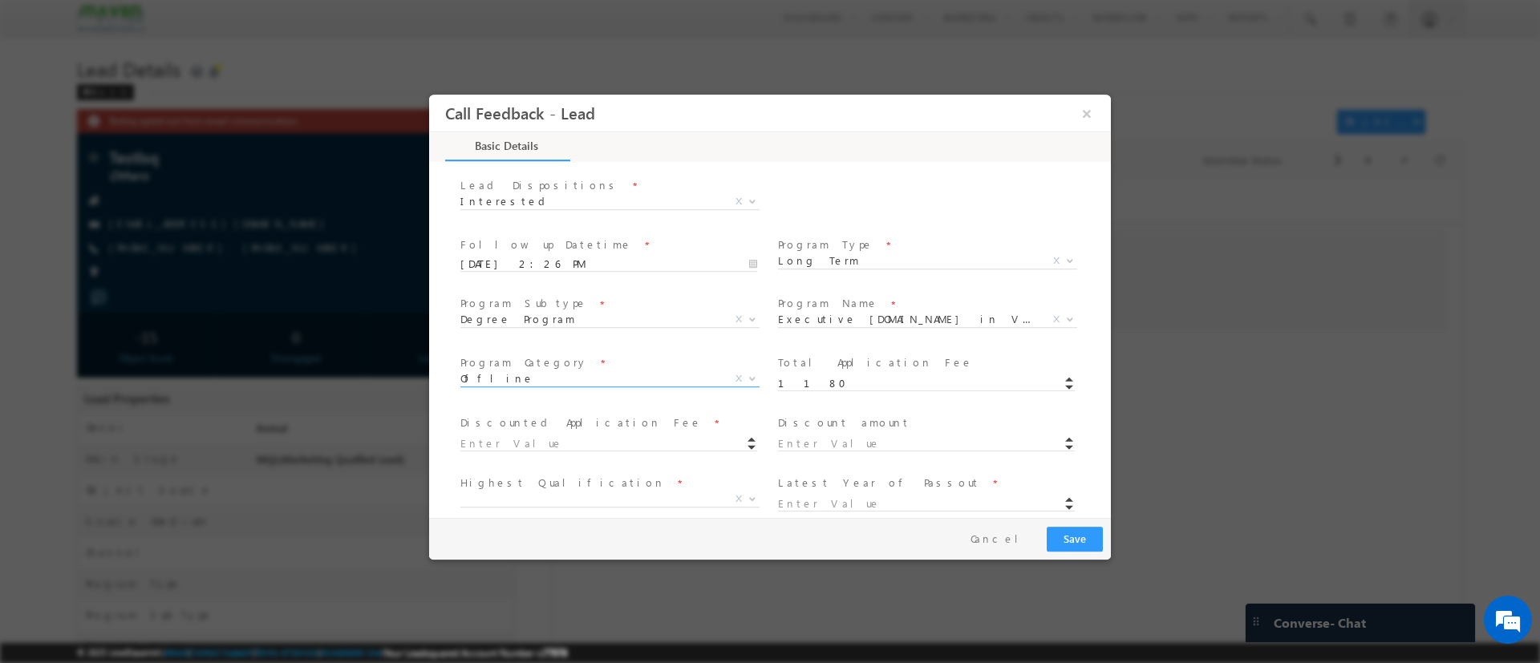
scroll to position [257, 0]
click at [573, 370] on input at bounding box center [608, 374] width 297 height 16
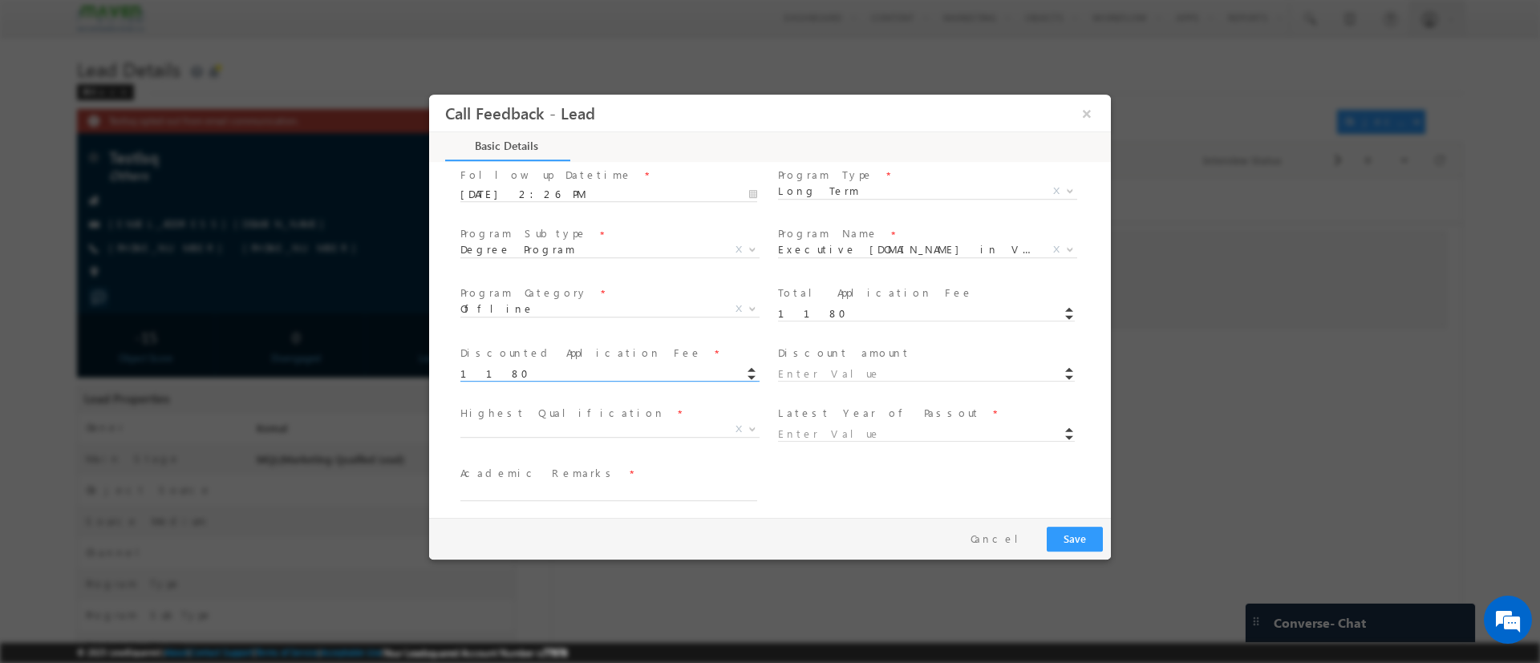
type input "1180.00"
type input "0"
click at [688, 342] on div "Discounted Application Fee * 1180.00" at bounding box center [616, 371] width 318 height 60
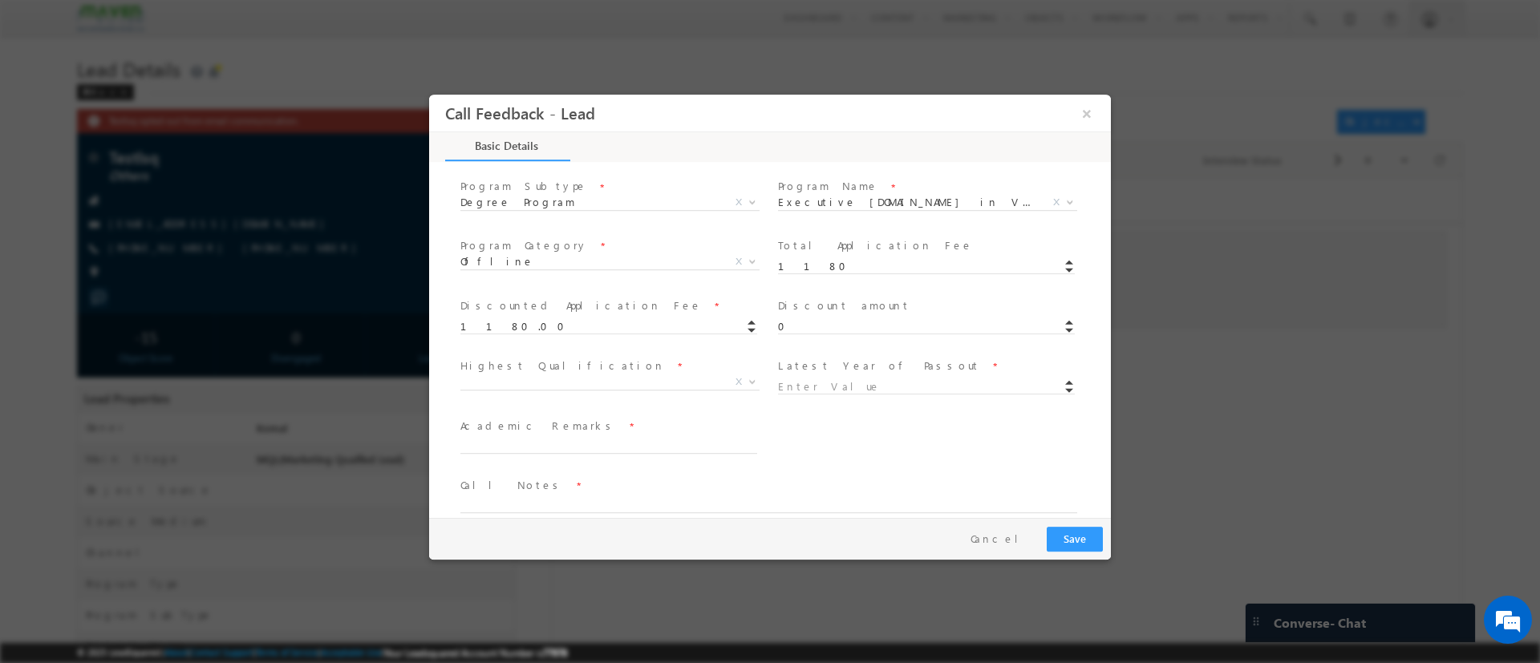
scroll to position [305, 0]
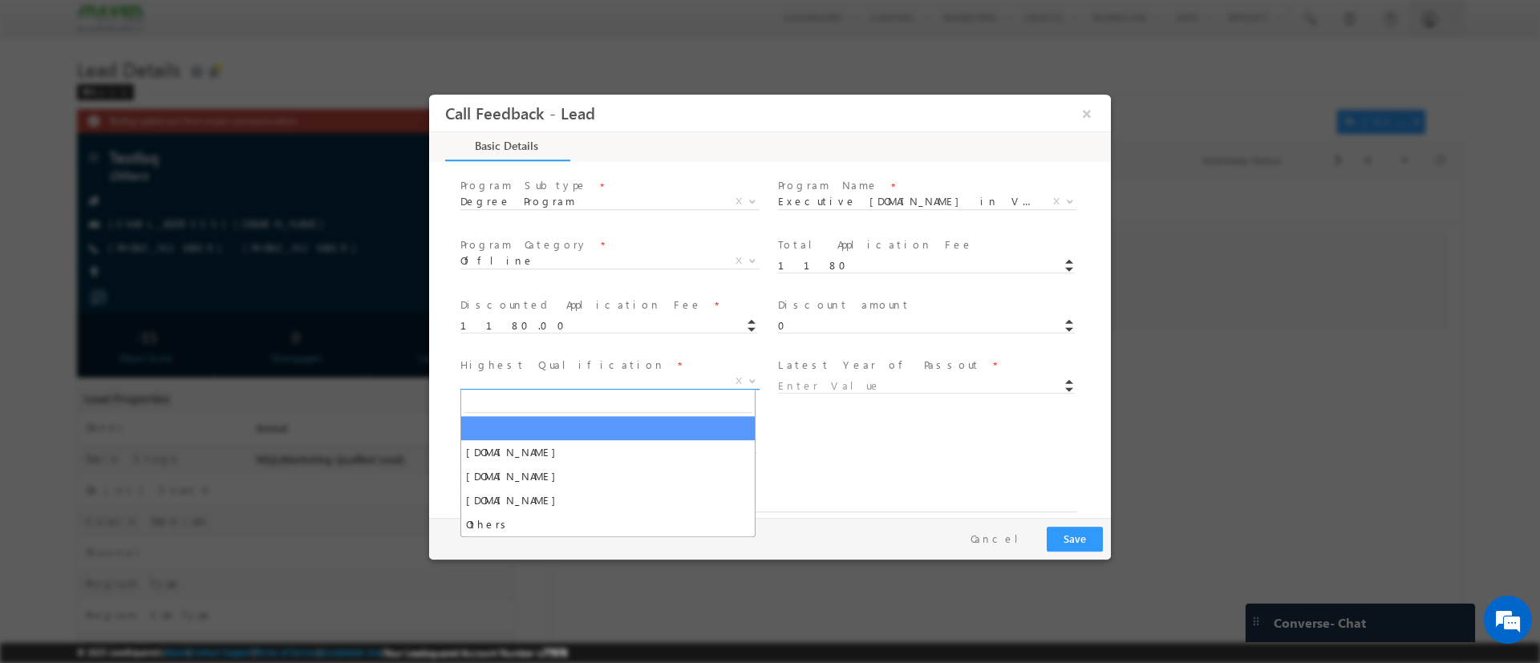
click at [693, 378] on span "X" at bounding box center [609, 381] width 299 height 16
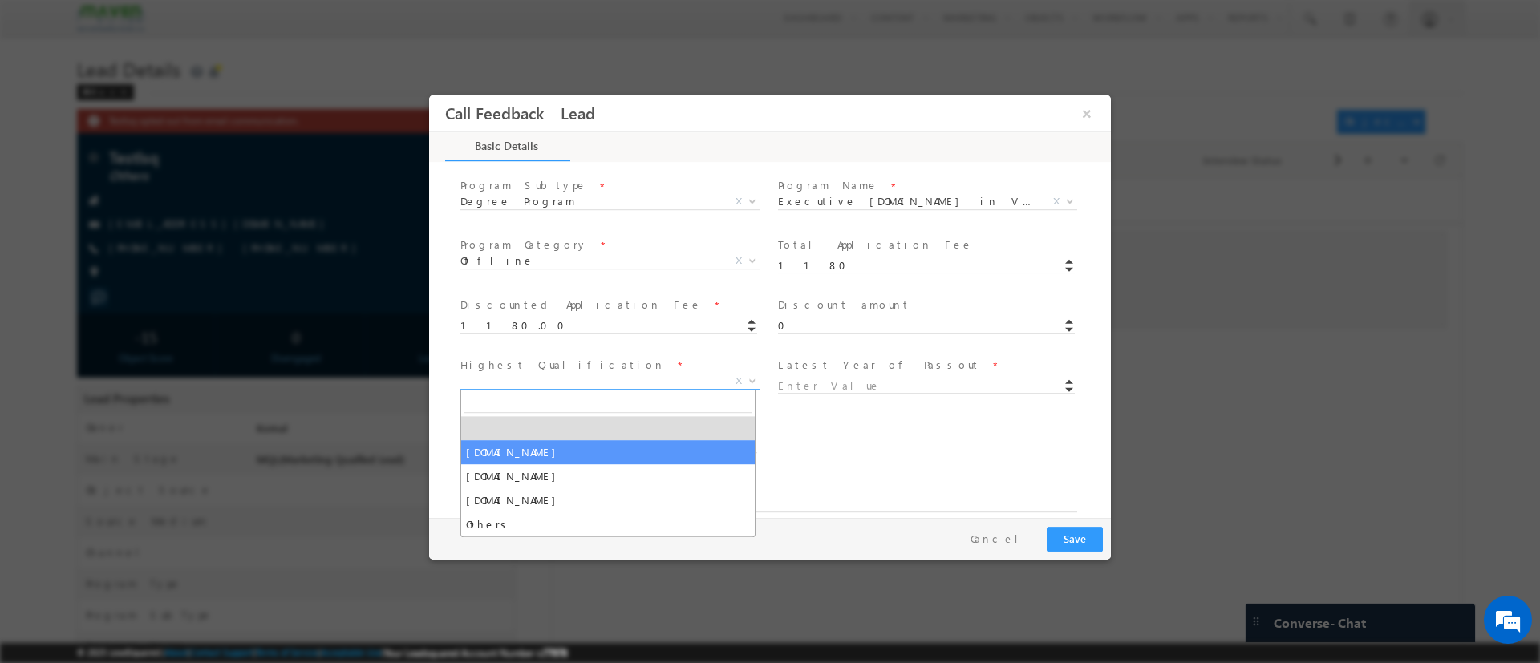
select select "[DOMAIN_NAME]"
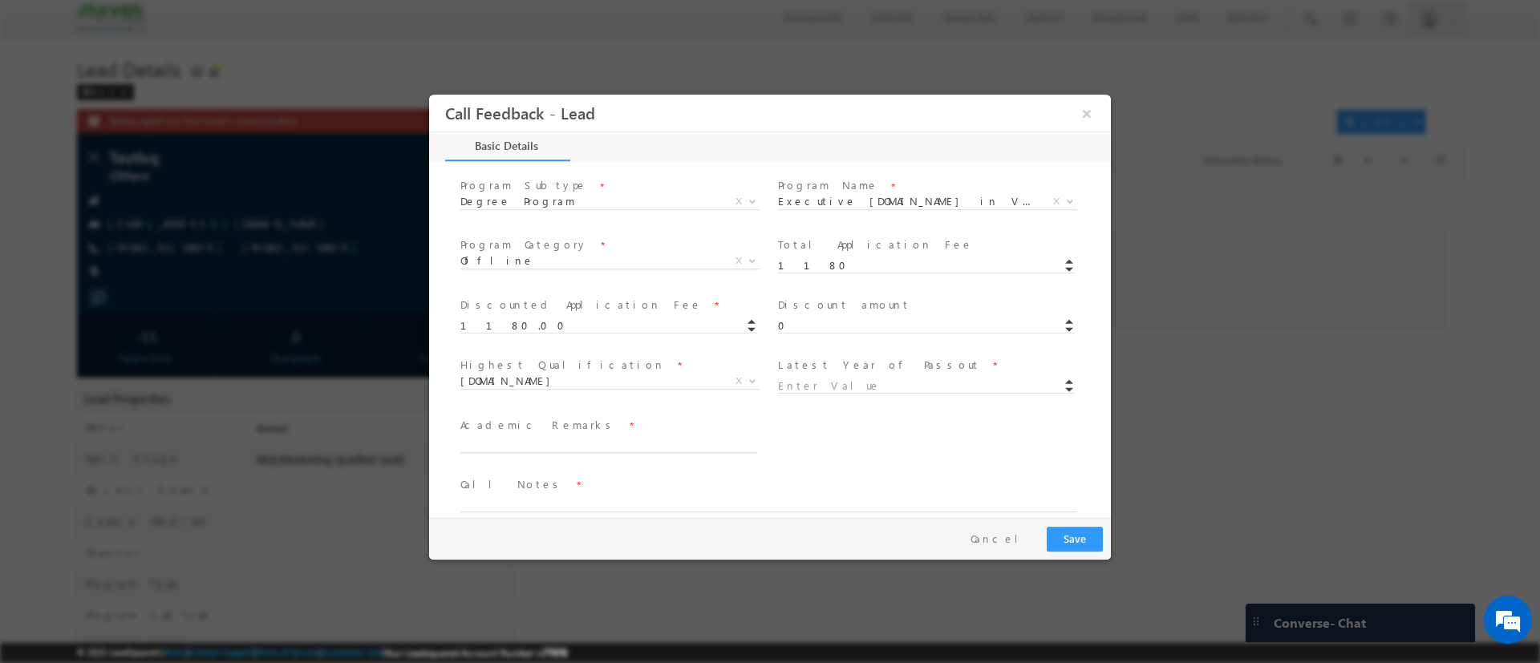
click at [829, 376] on div at bounding box center [933, 384] width 311 height 18
click at [828, 392] on span at bounding box center [933, 384] width 311 height 18
type input "2024"
click at [647, 432] on span "Academic Remarks *" at bounding box center [608, 425] width 296 height 18
click at [639, 450] on textarea at bounding box center [608, 443] width 297 height 18
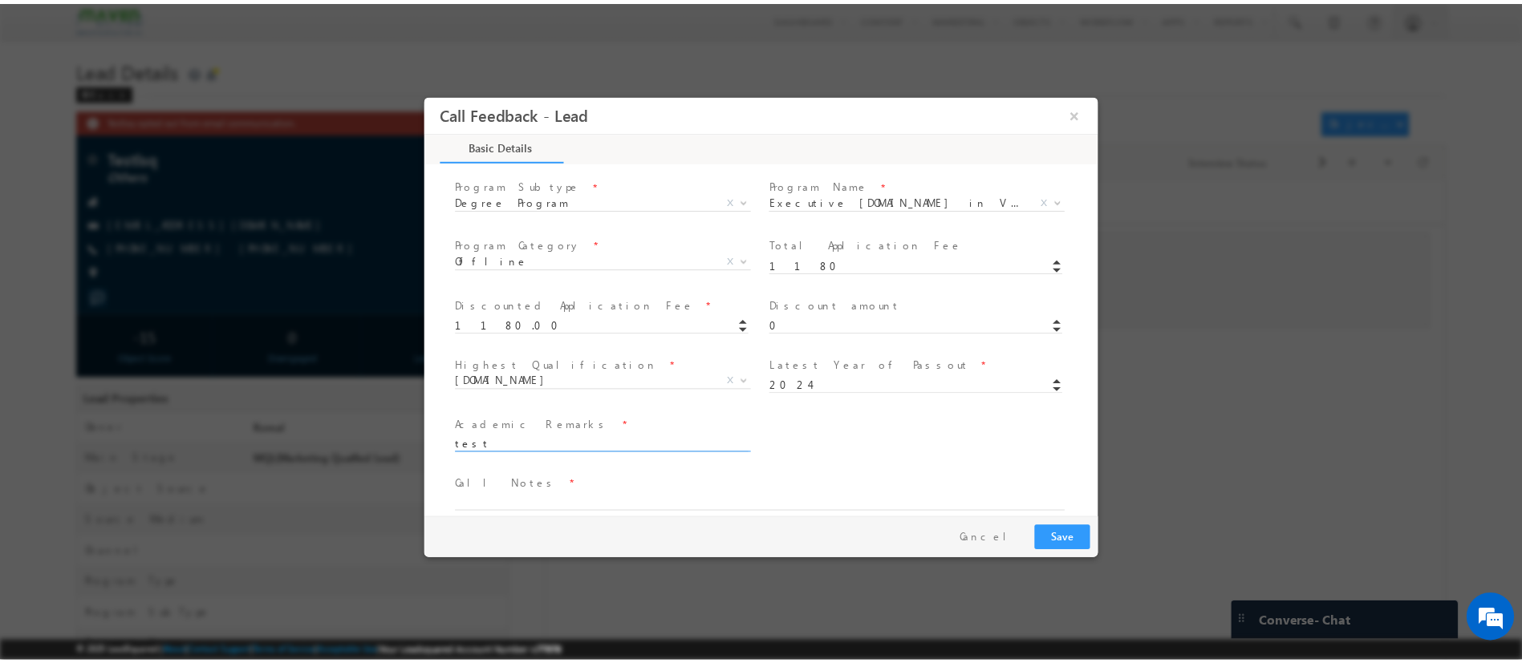
scroll to position [325, 0]
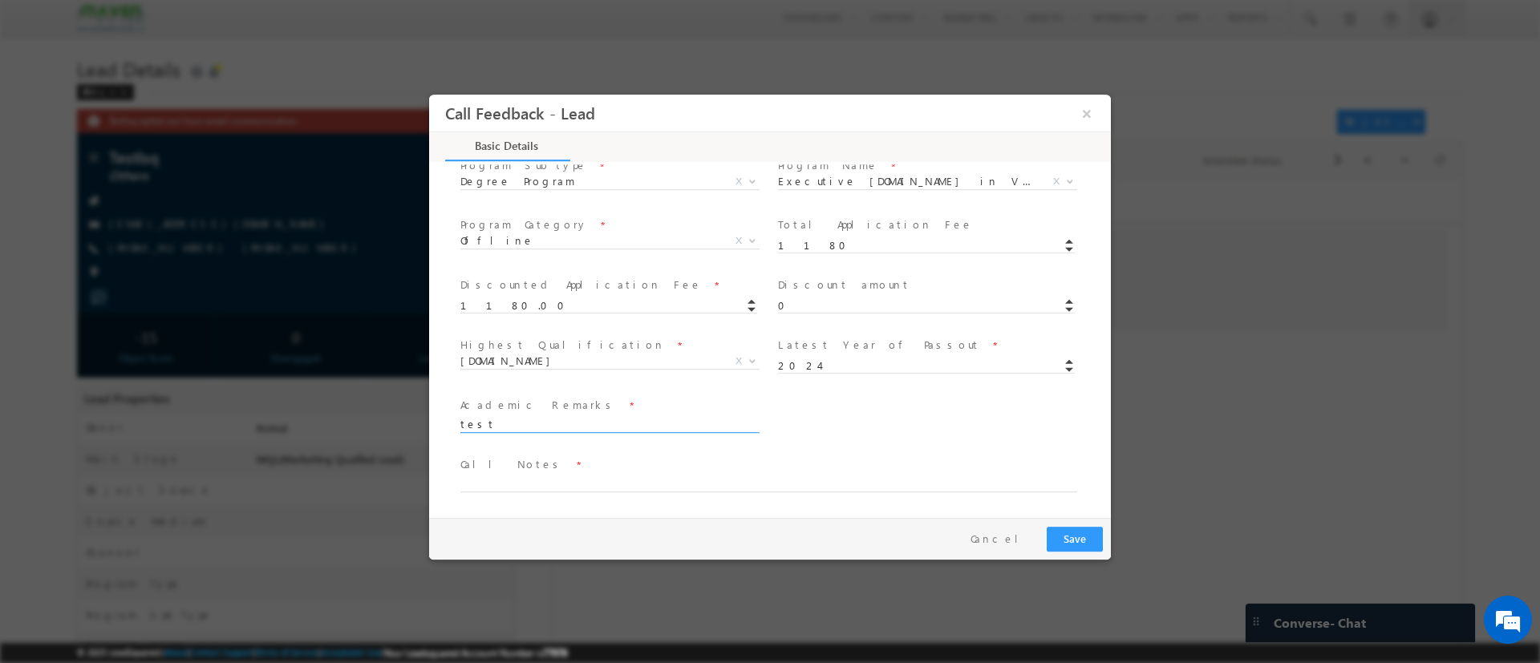
type textarea "test"
click at [617, 472] on span "Call Notes *" at bounding box center [759, 465] width 599 height 18
click at [617, 476] on textarea at bounding box center [768, 482] width 617 height 18
type textarea "test"
click at [1075, 539] on button "Save" at bounding box center [1075, 538] width 56 height 25
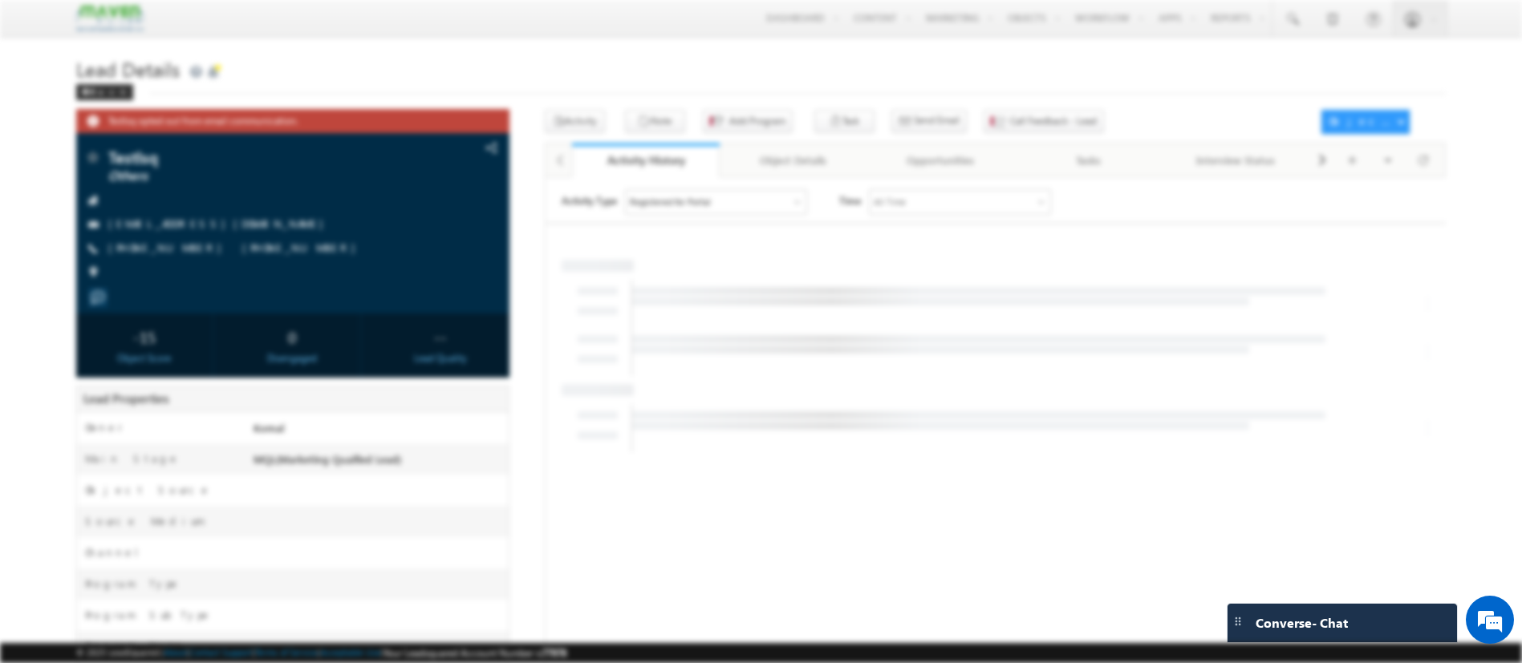
click at [1086, 111] on div at bounding box center [761, 327] width 682 height 465
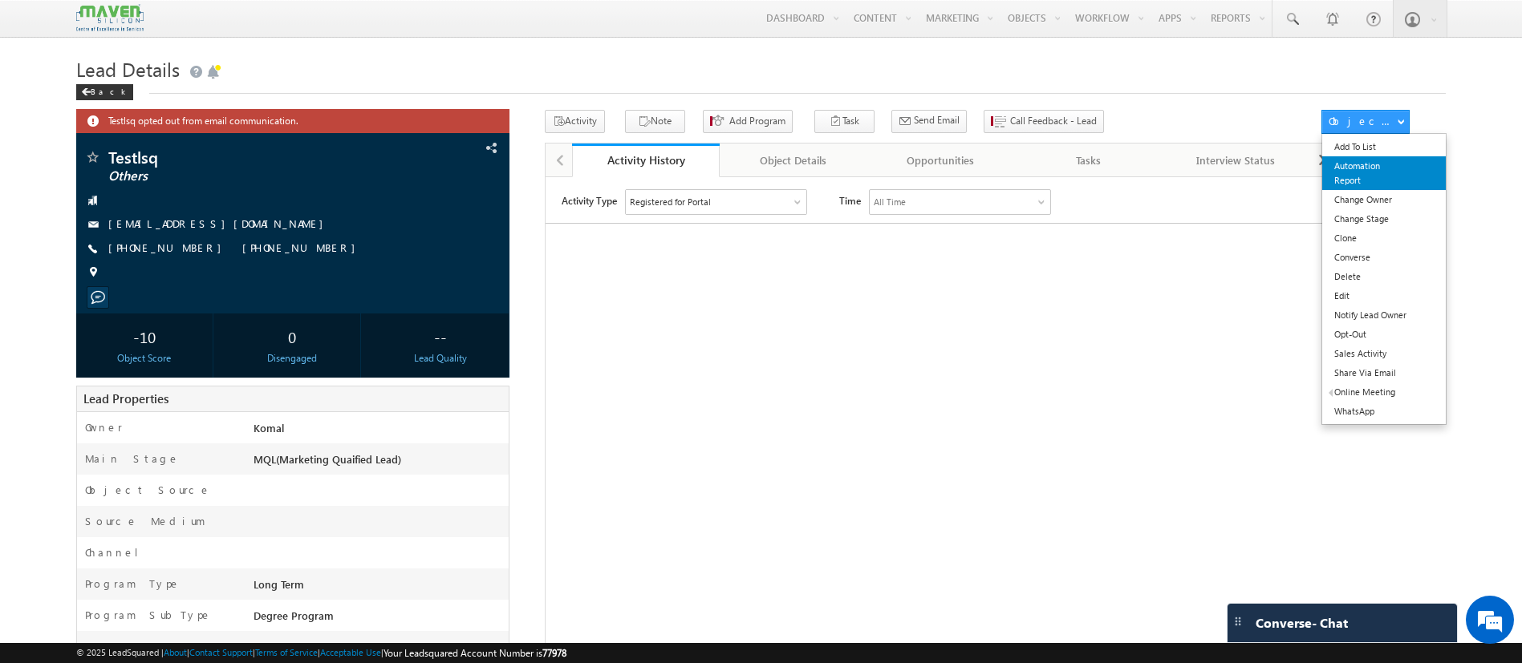
click at [1359, 168] on link "Automation Report" at bounding box center [1383, 173] width 123 height 34
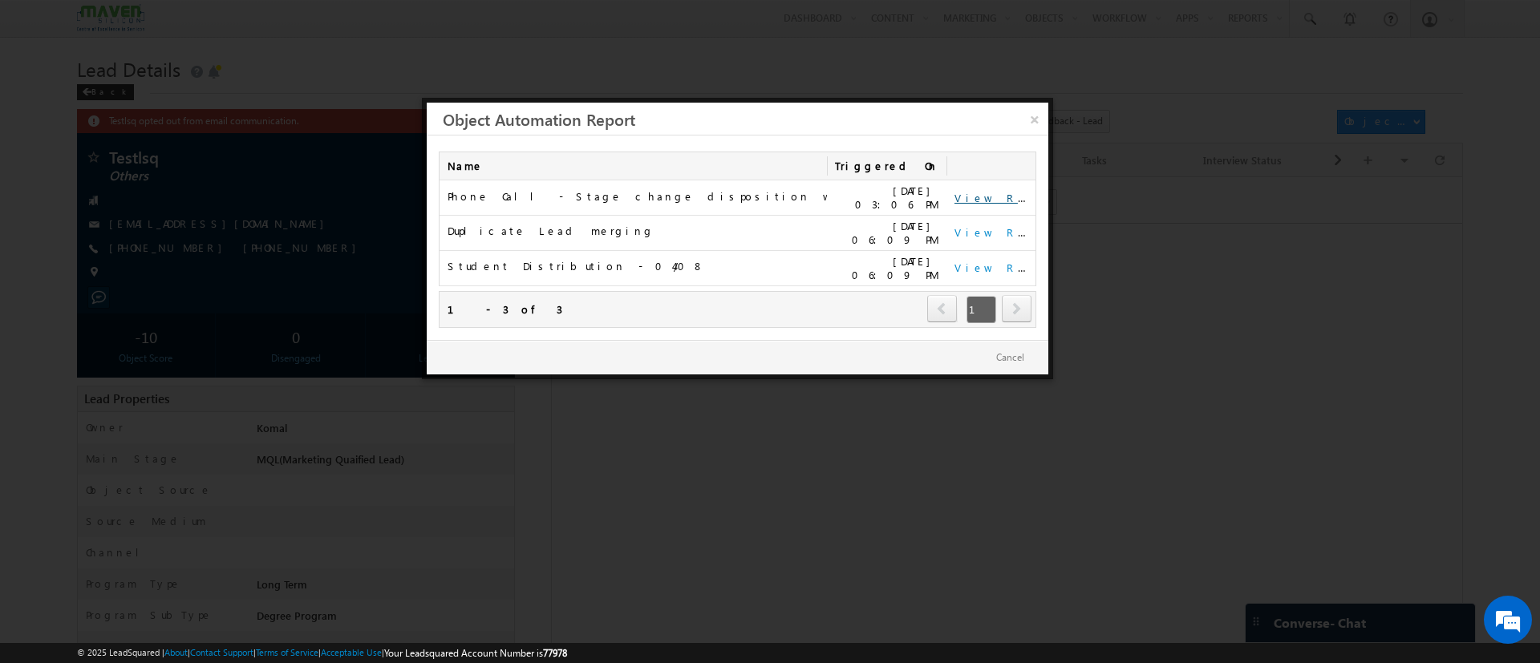
click at [964, 191] on link "View Report" at bounding box center [1003, 198] width 99 height 14
click at [1035, 122] on link "×" at bounding box center [1034, 117] width 28 height 28
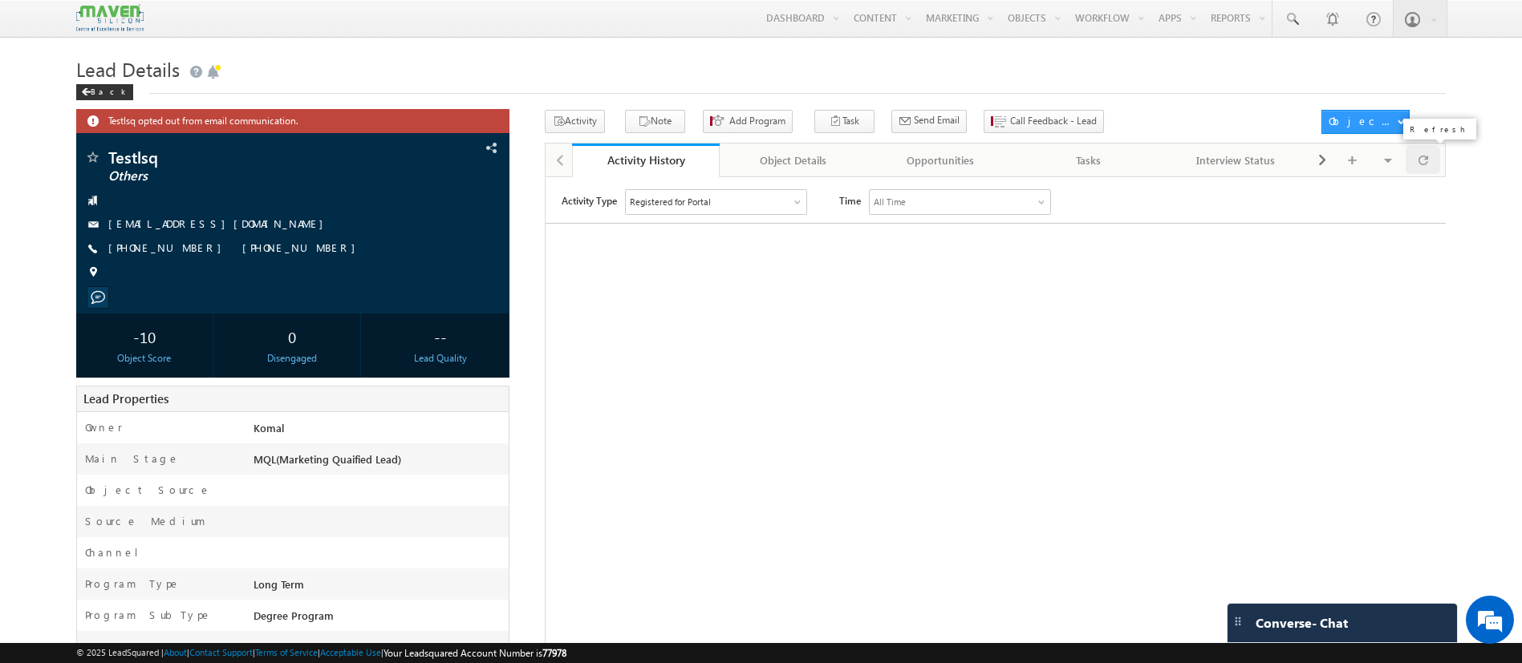
click at [1422, 160] on span at bounding box center [1423, 160] width 10 height 28
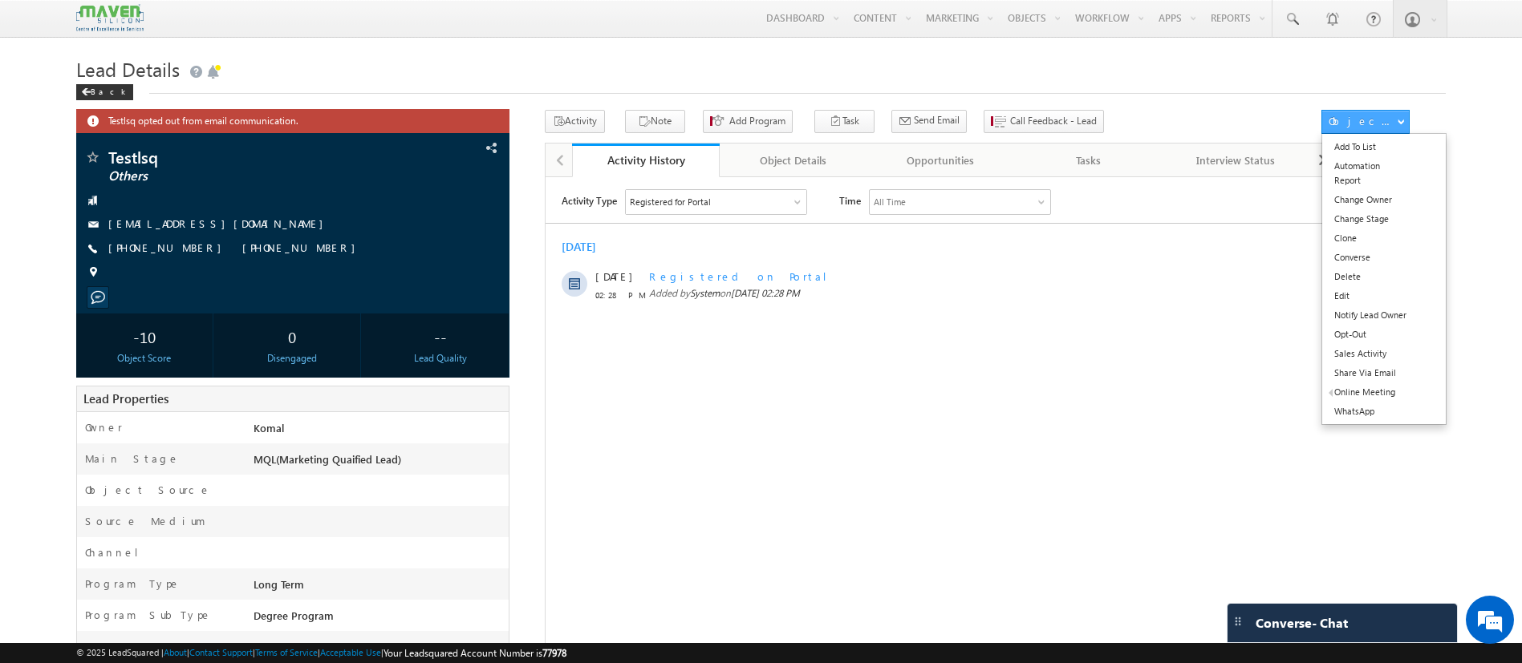
scroll to position [0, 0]
click at [1366, 168] on link "Automation Report" at bounding box center [1383, 173] width 123 height 34
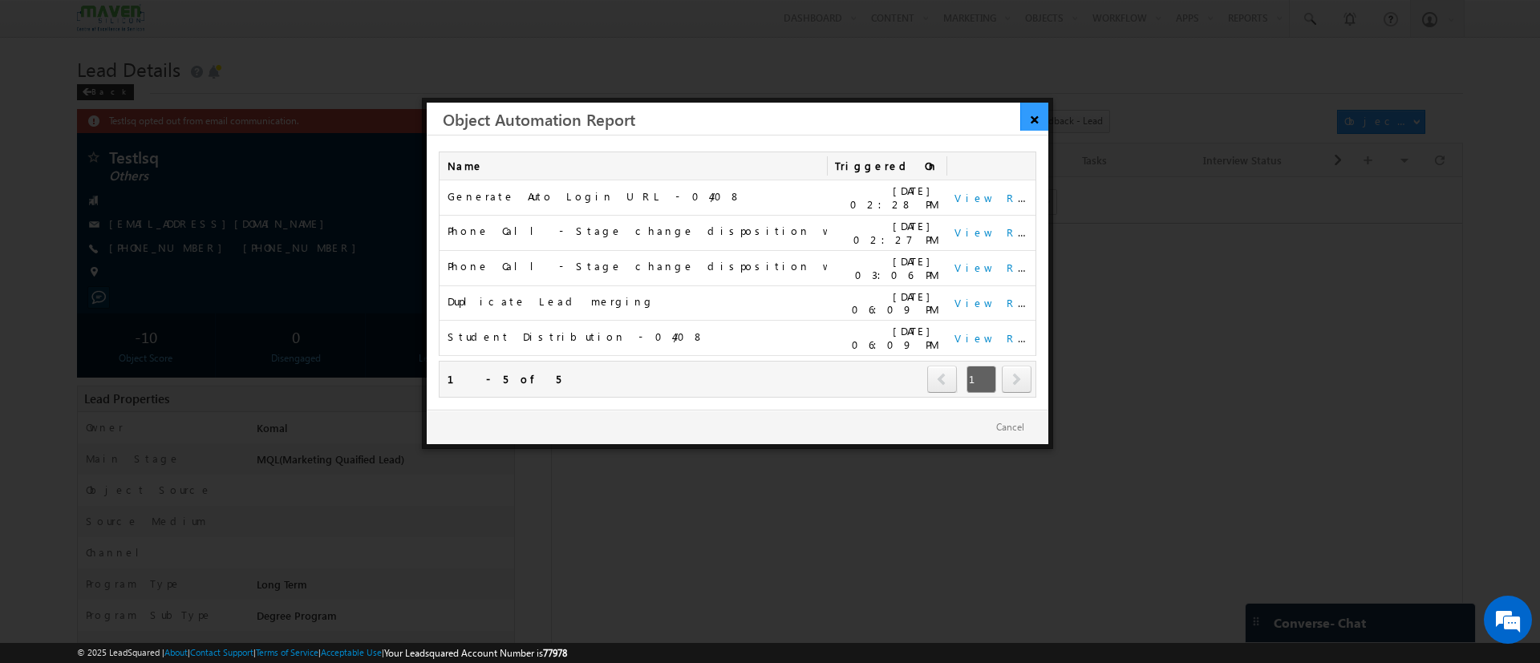
click at [1035, 120] on link "×" at bounding box center [1034, 117] width 28 height 28
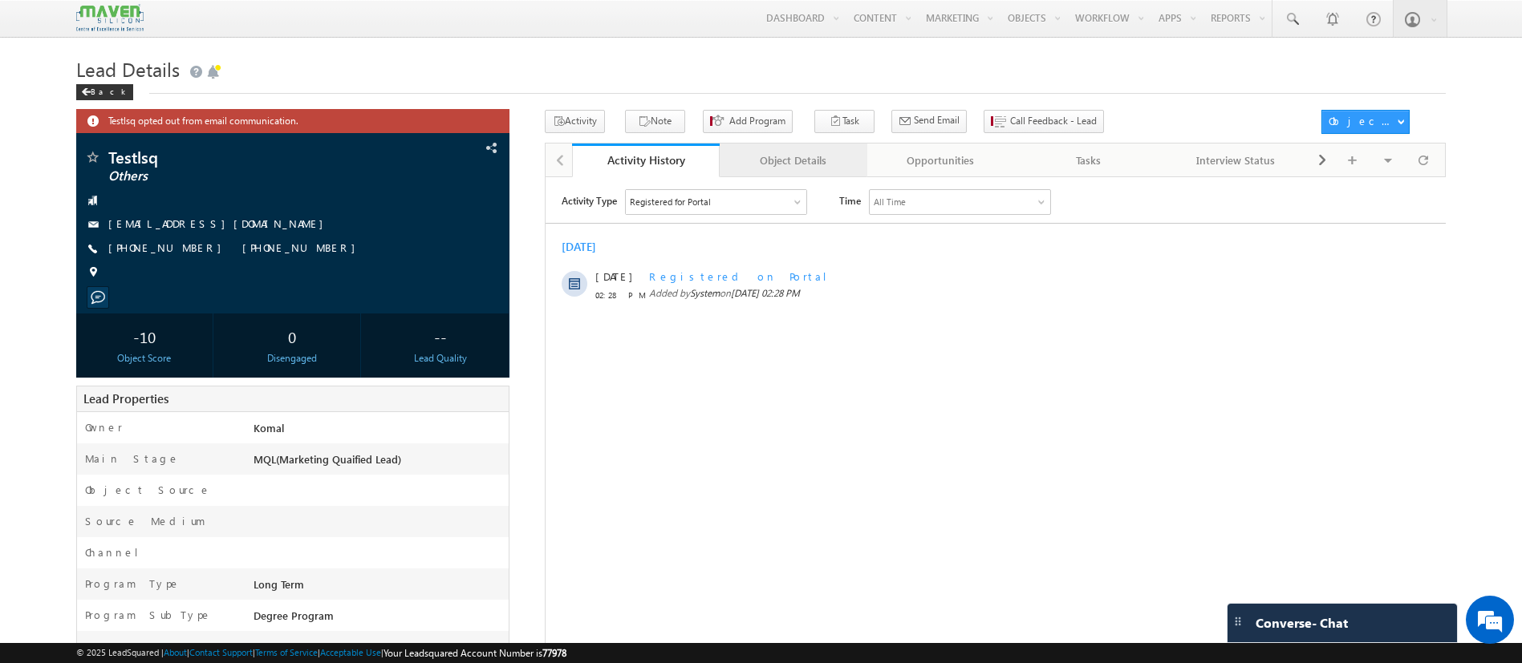
click at [835, 177] on link "Object Details" at bounding box center [793, 161] width 148 height 34
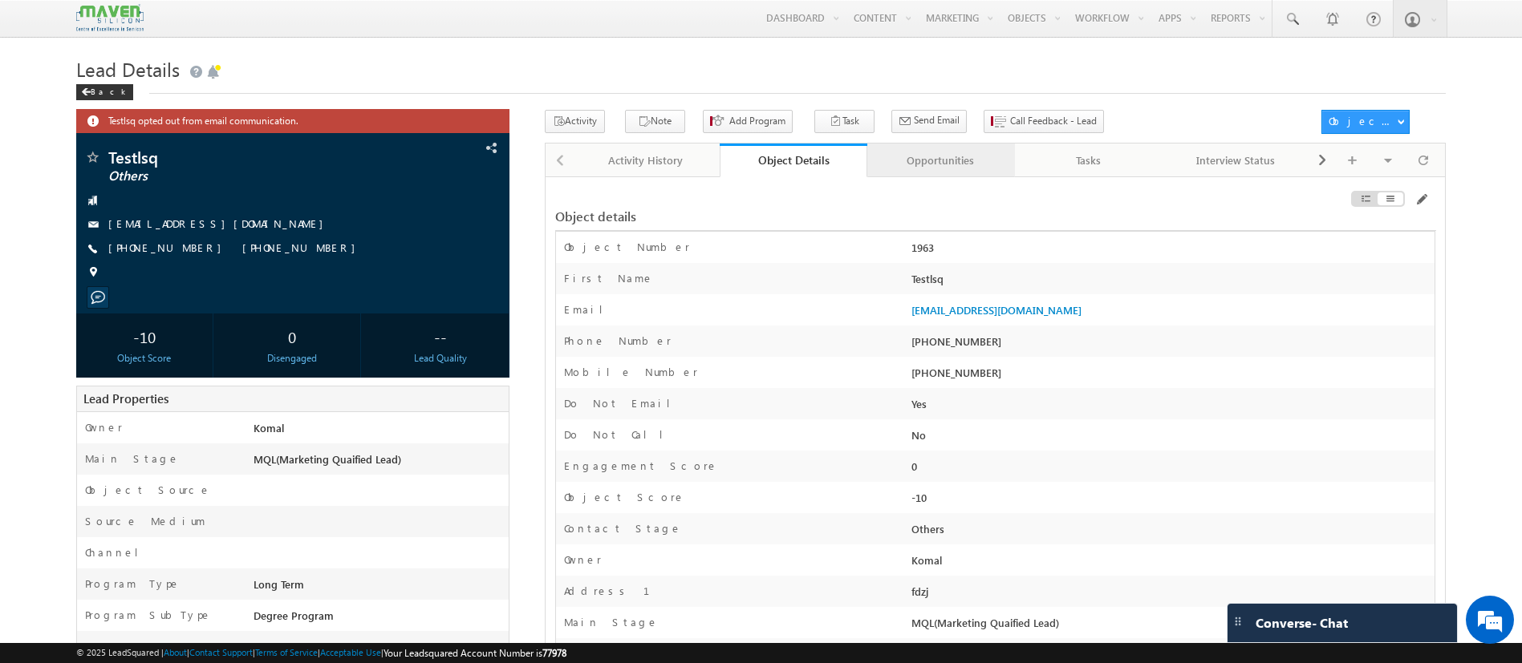
click at [975, 148] on link "Opportunities" at bounding box center [941, 161] width 148 height 34
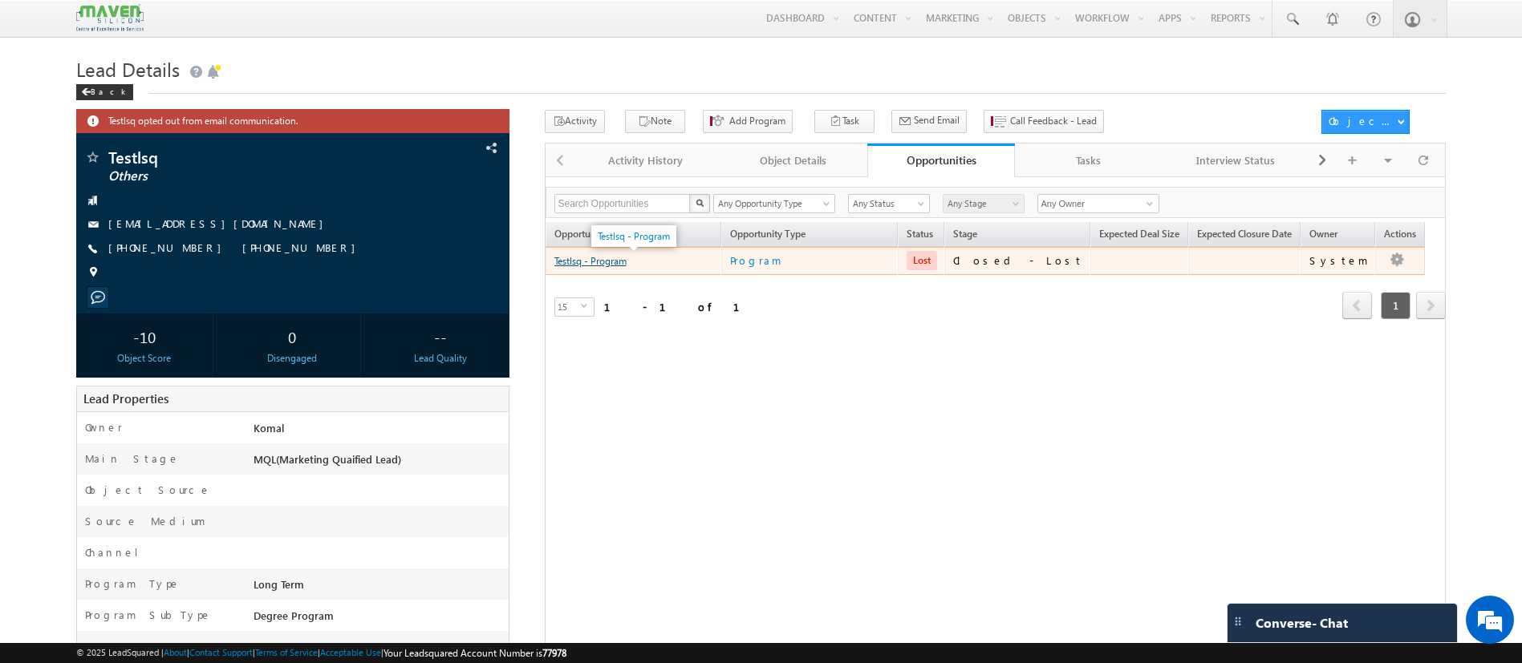
click at [611, 262] on link "Testlsq - Program" at bounding box center [590, 261] width 72 height 12
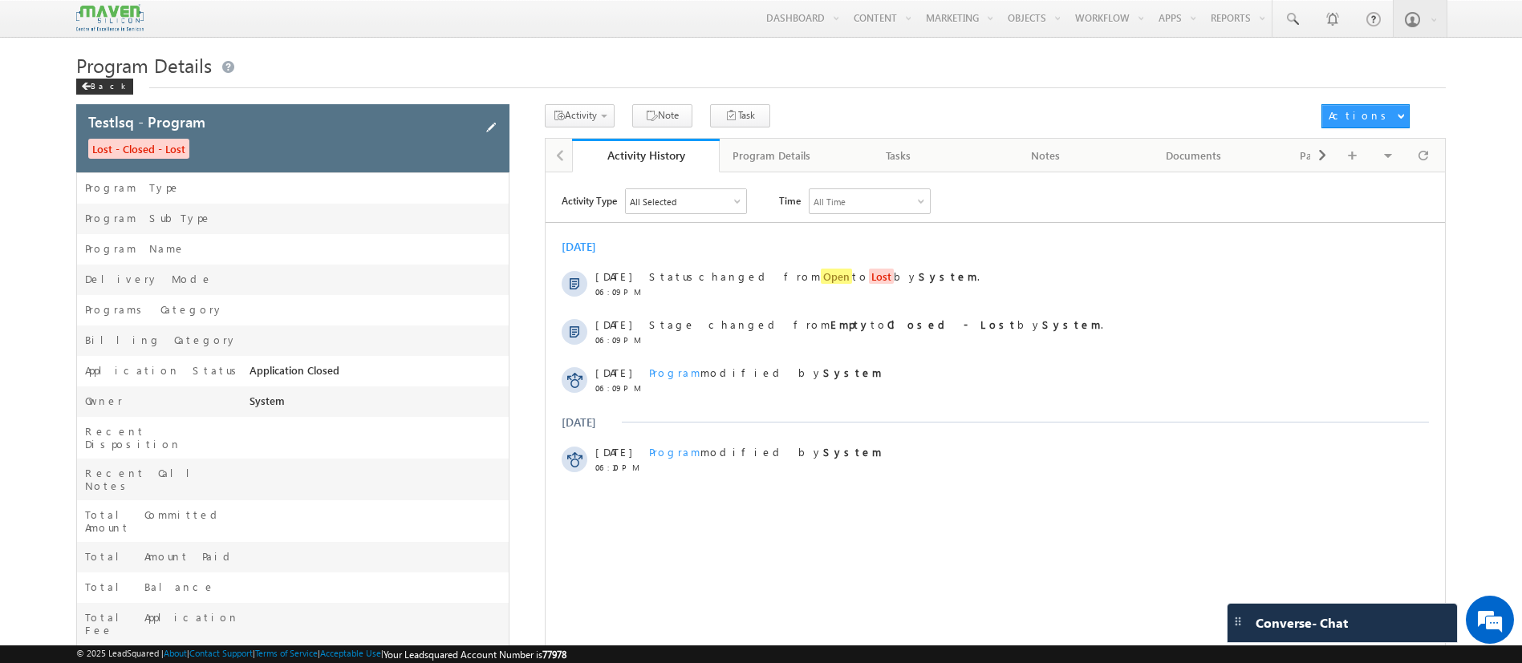
click at [487, 128] on span at bounding box center [491, 128] width 18 height 18
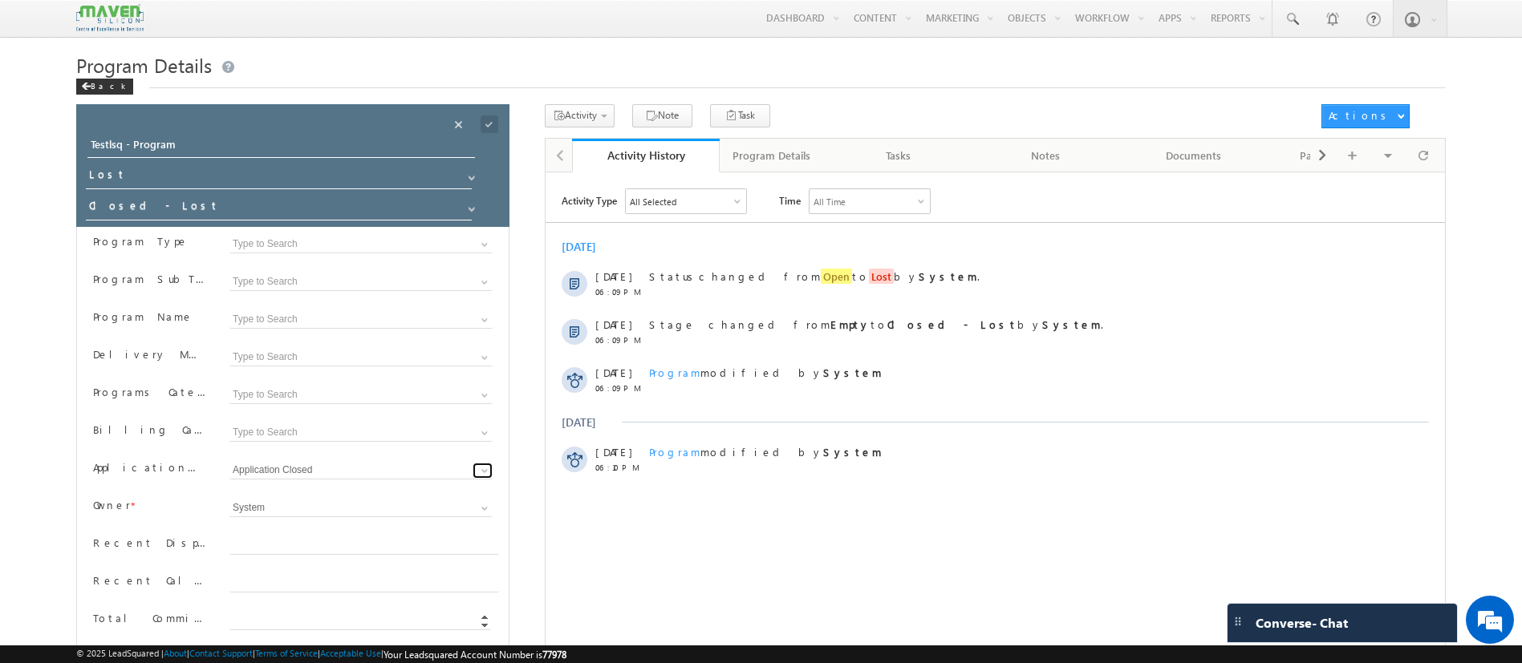
click at [481, 469] on span at bounding box center [484, 470] width 13 height 13
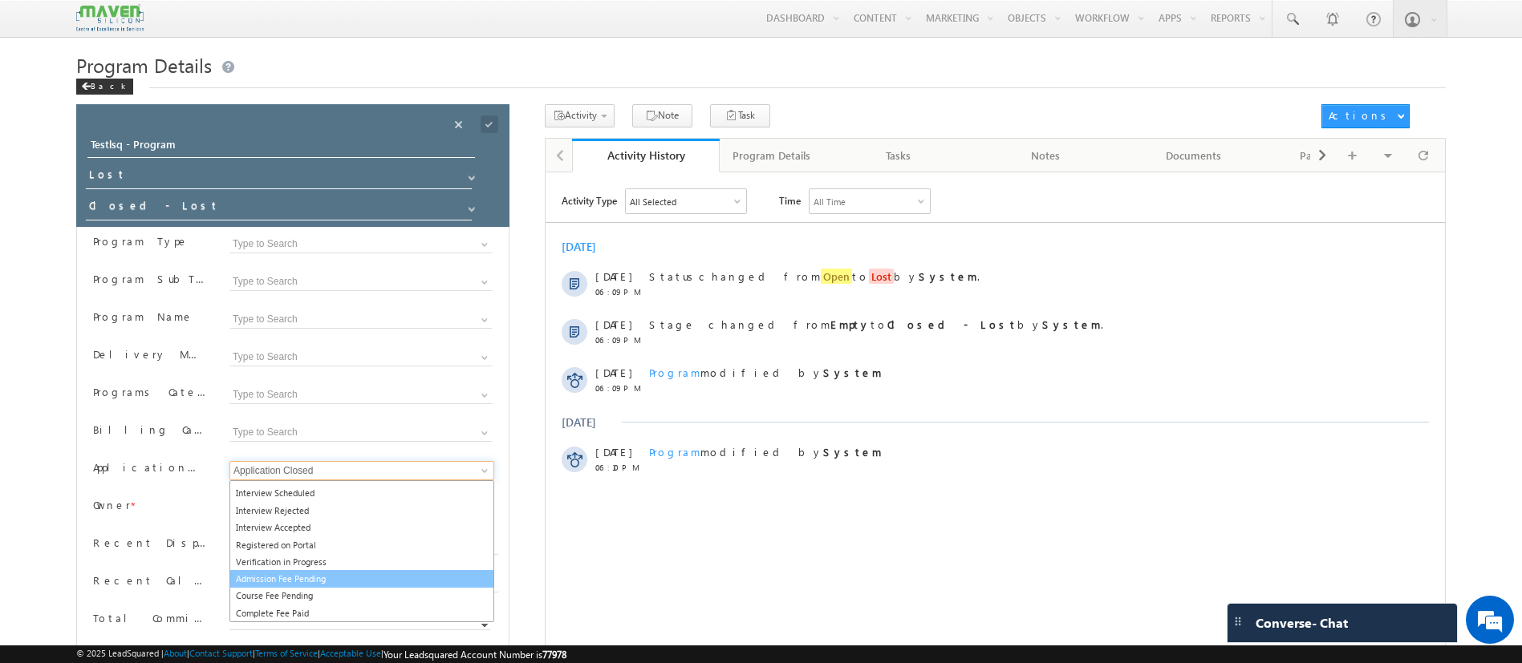
scroll to position [100, 0]
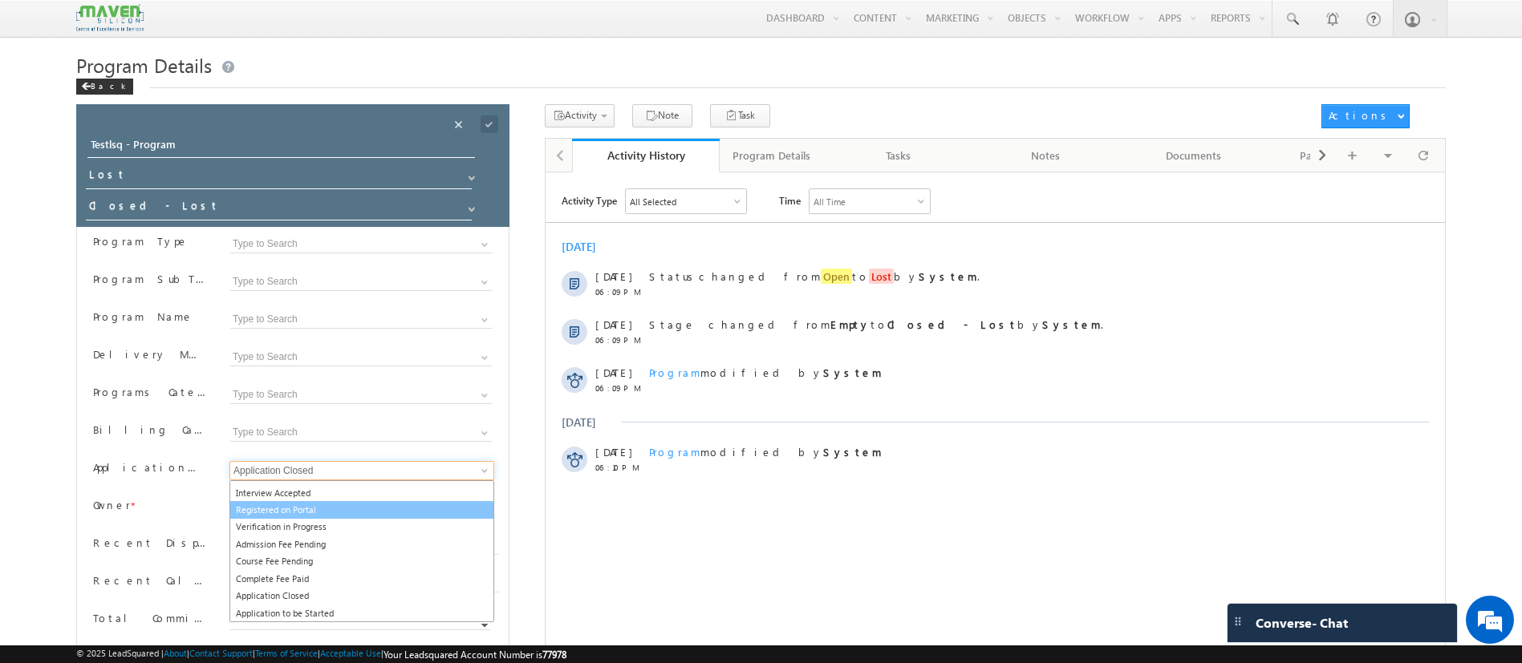
click at [318, 510] on link "Registered on Portal" at bounding box center [361, 510] width 265 height 18
type input "Registered on Portal"
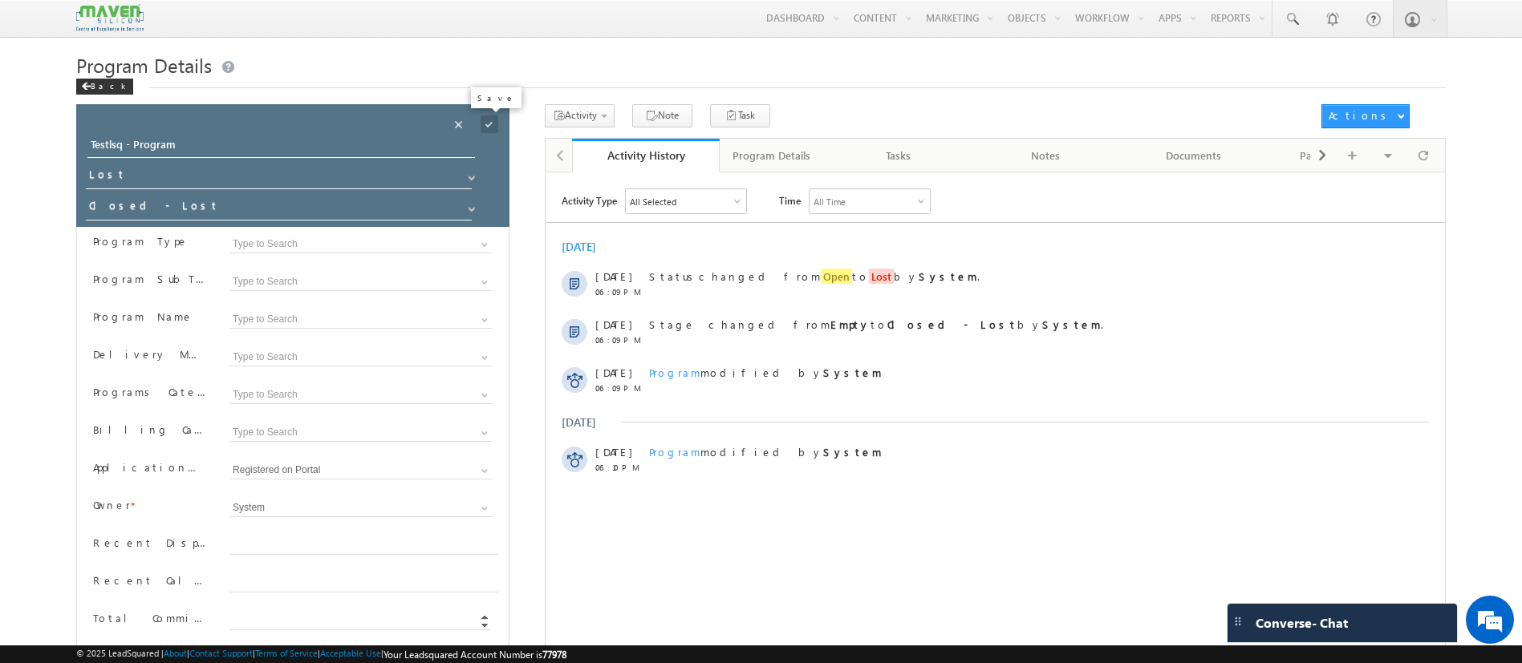
click at [484, 125] on span at bounding box center [489, 124] width 18 height 18
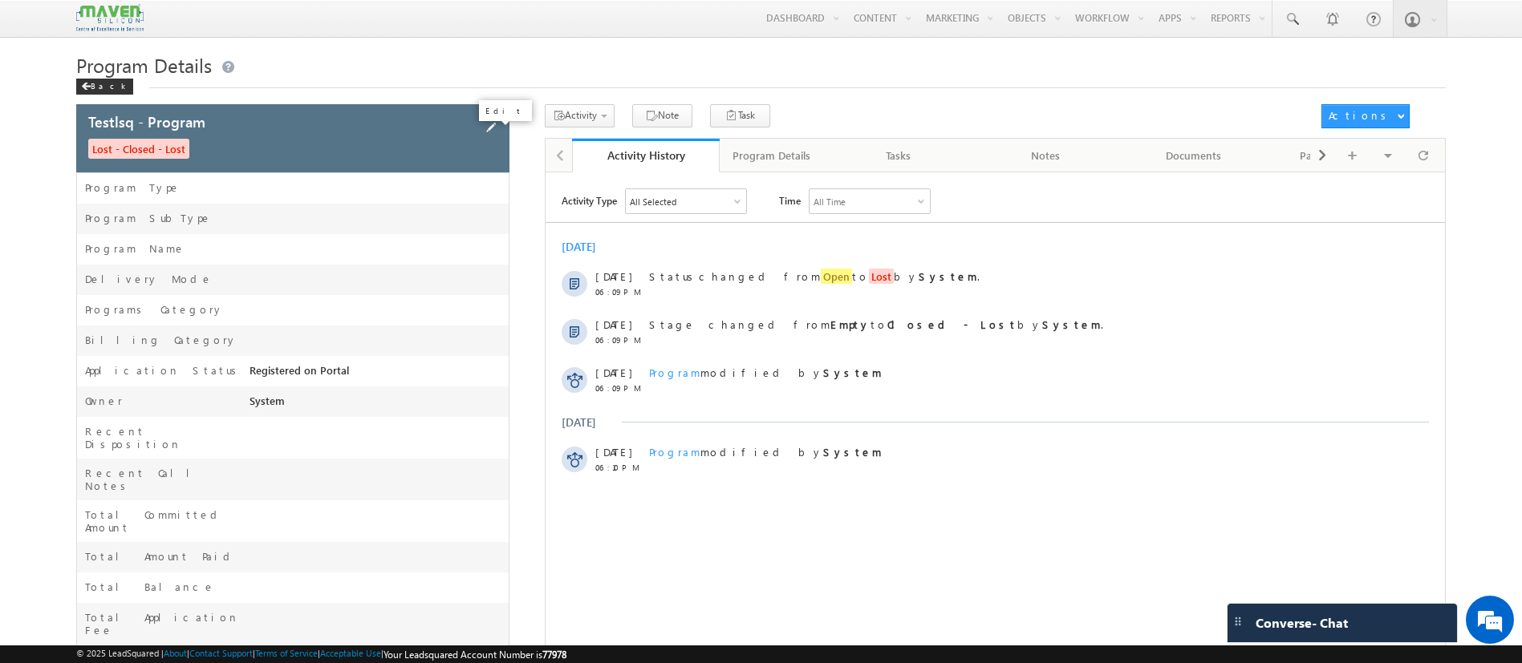
click at [494, 125] on span at bounding box center [491, 128] width 18 height 18
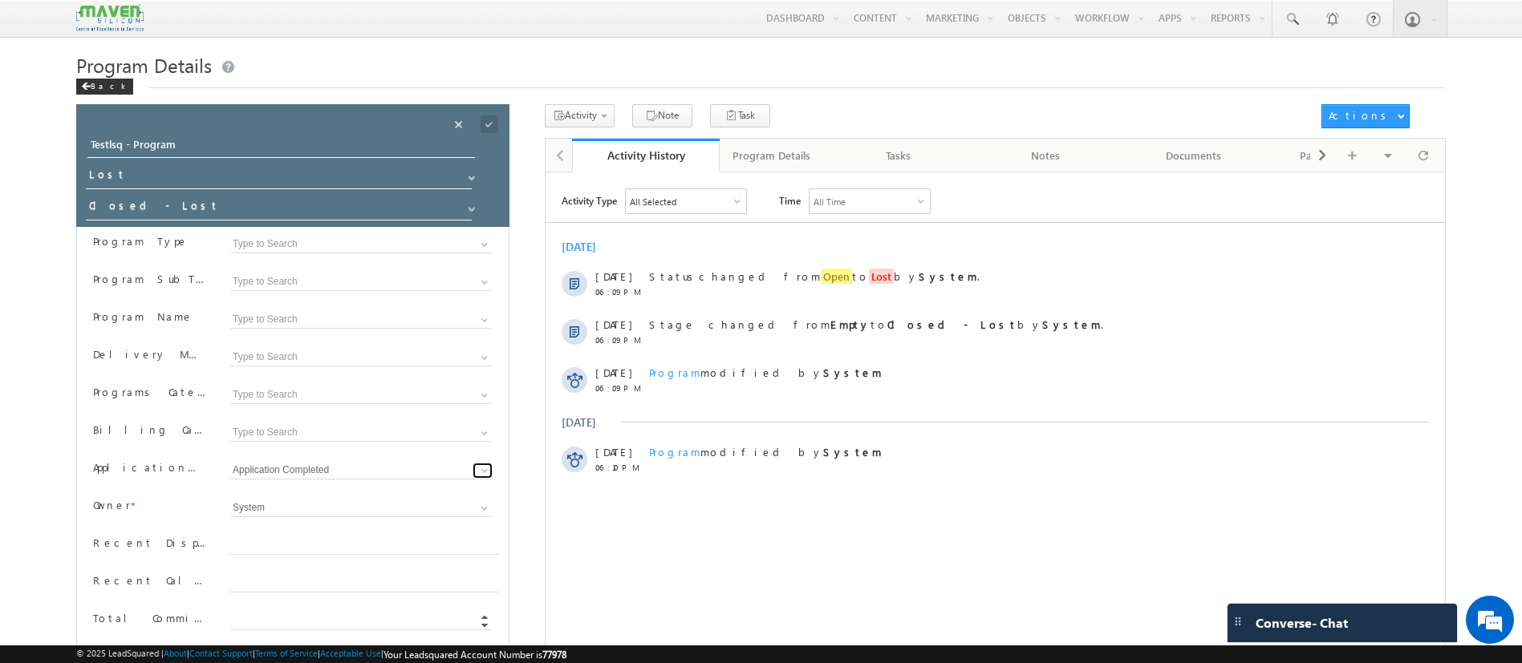
click at [487, 468] on span at bounding box center [484, 470] width 13 height 13
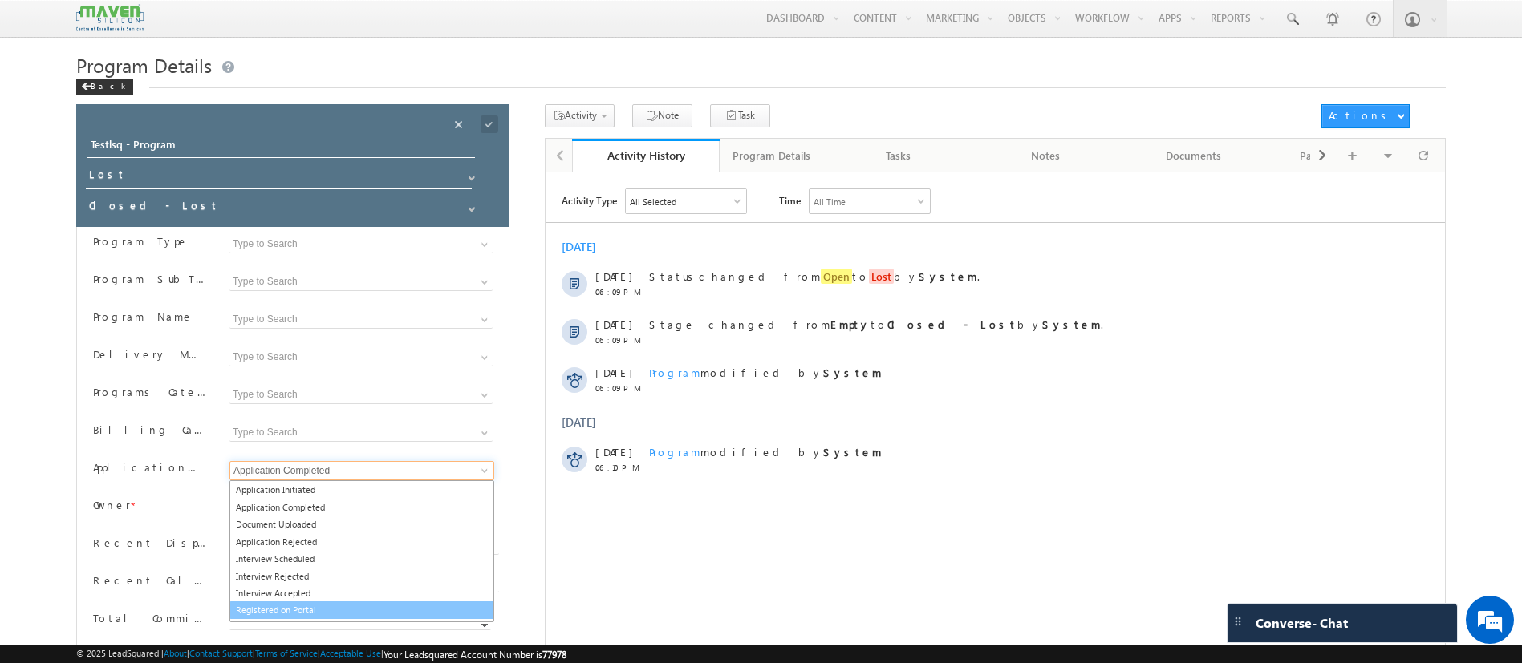
click at [265, 614] on link "Registered on Portal" at bounding box center [361, 611] width 265 height 18
type input "Registered on Portal"
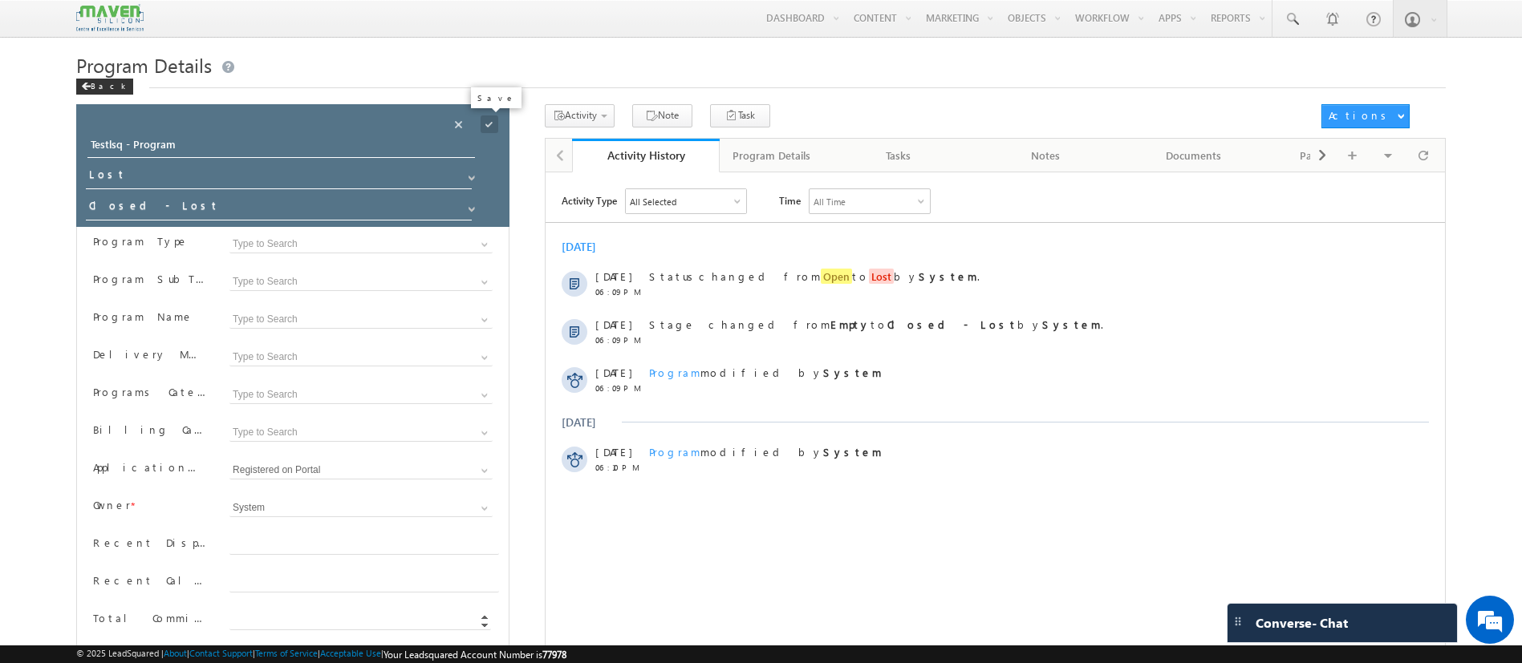
click at [483, 128] on span at bounding box center [489, 124] width 18 height 18
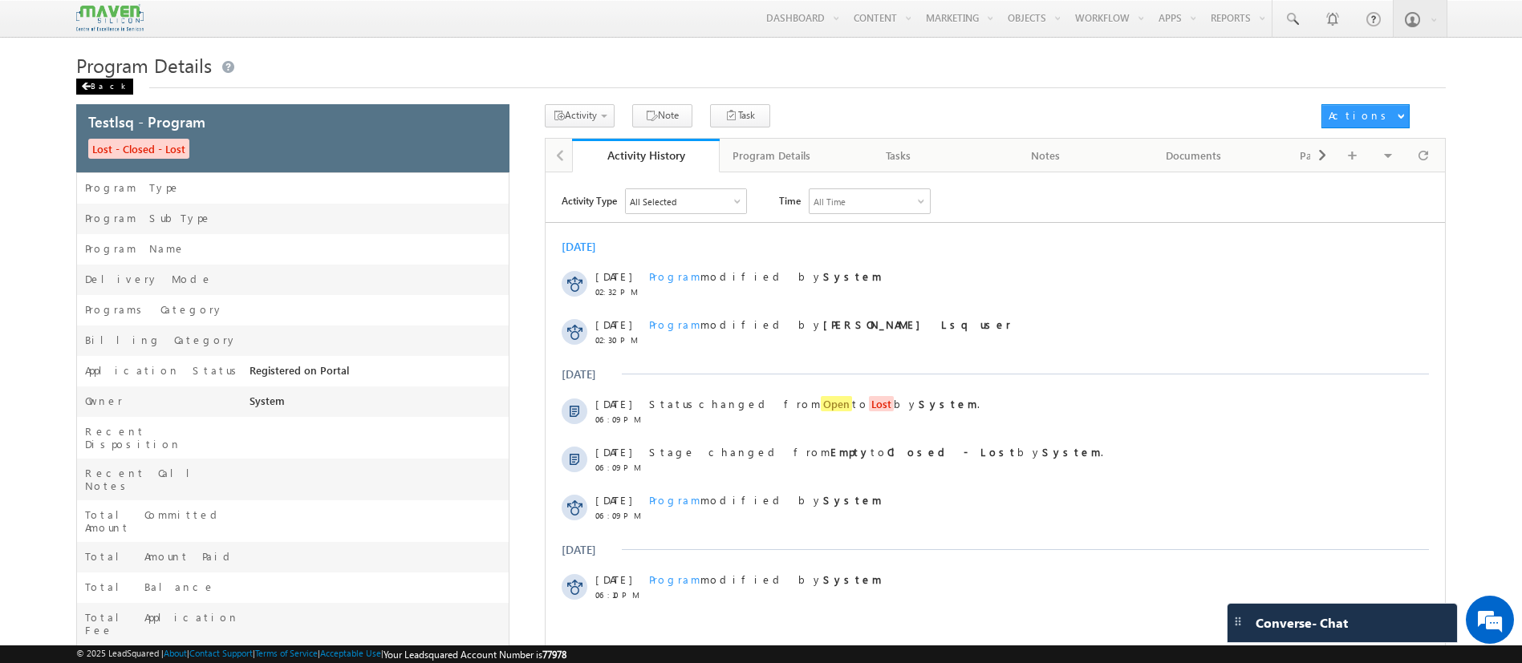
click at [83, 85] on span at bounding box center [86, 87] width 10 height 8
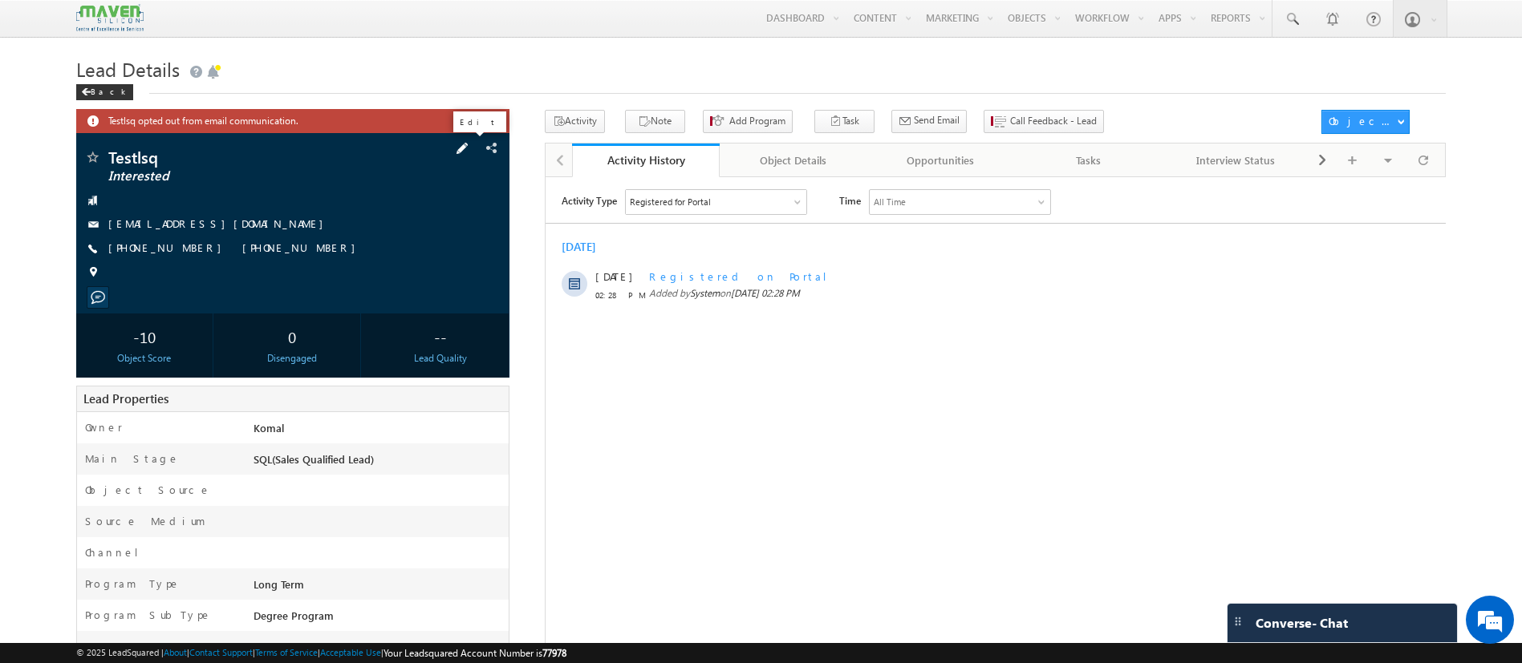
click at [471, 149] on span at bounding box center [462, 149] width 18 height 18
click at [470, 151] on div "Testlsq Interested" at bounding box center [292, 157] width 417 height 16
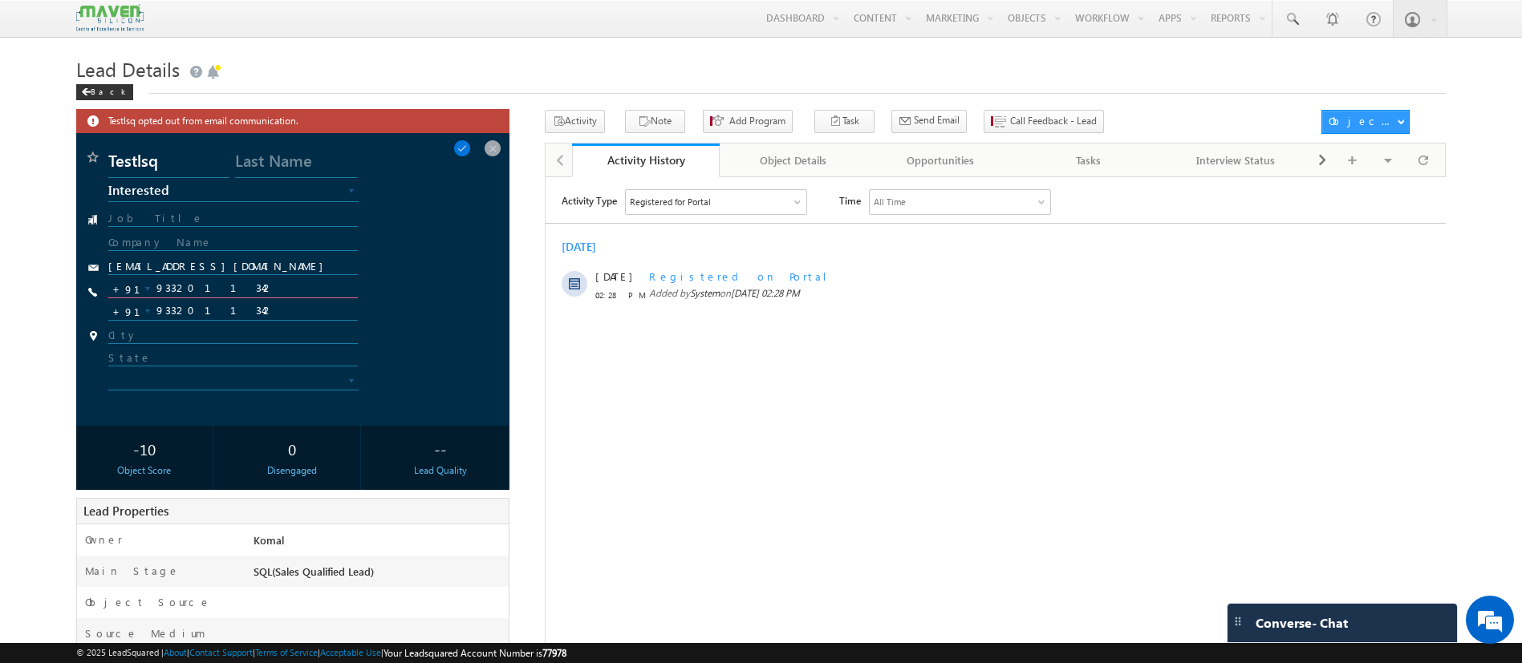
click at [243, 290] on input "9332011342" at bounding box center [232, 288] width 249 height 19
type input "9332011341"
click at [471, 157] on span at bounding box center [462, 149] width 18 height 18
click at [471, 150] on span at bounding box center [462, 149] width 18 height 18
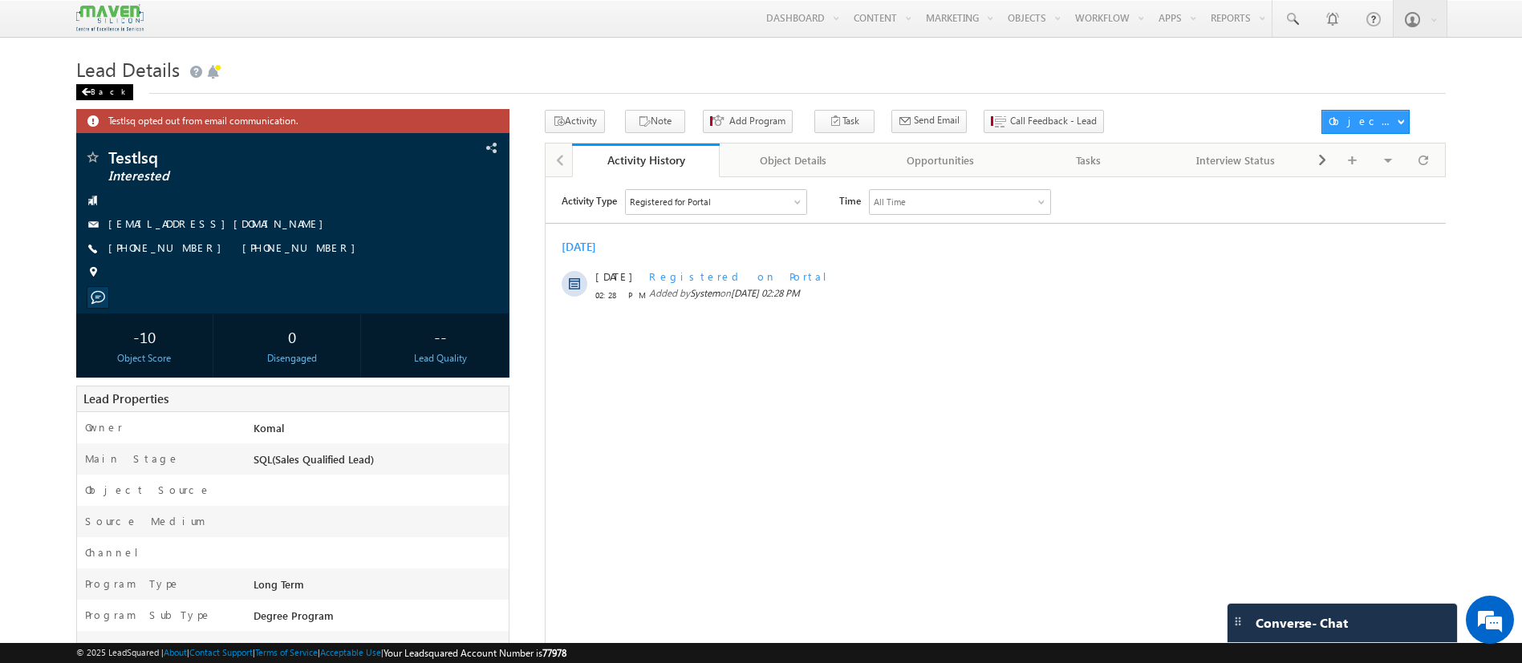
click at [96, 94] on div "Back" at bounding box center [104, 92] width 57 height 16
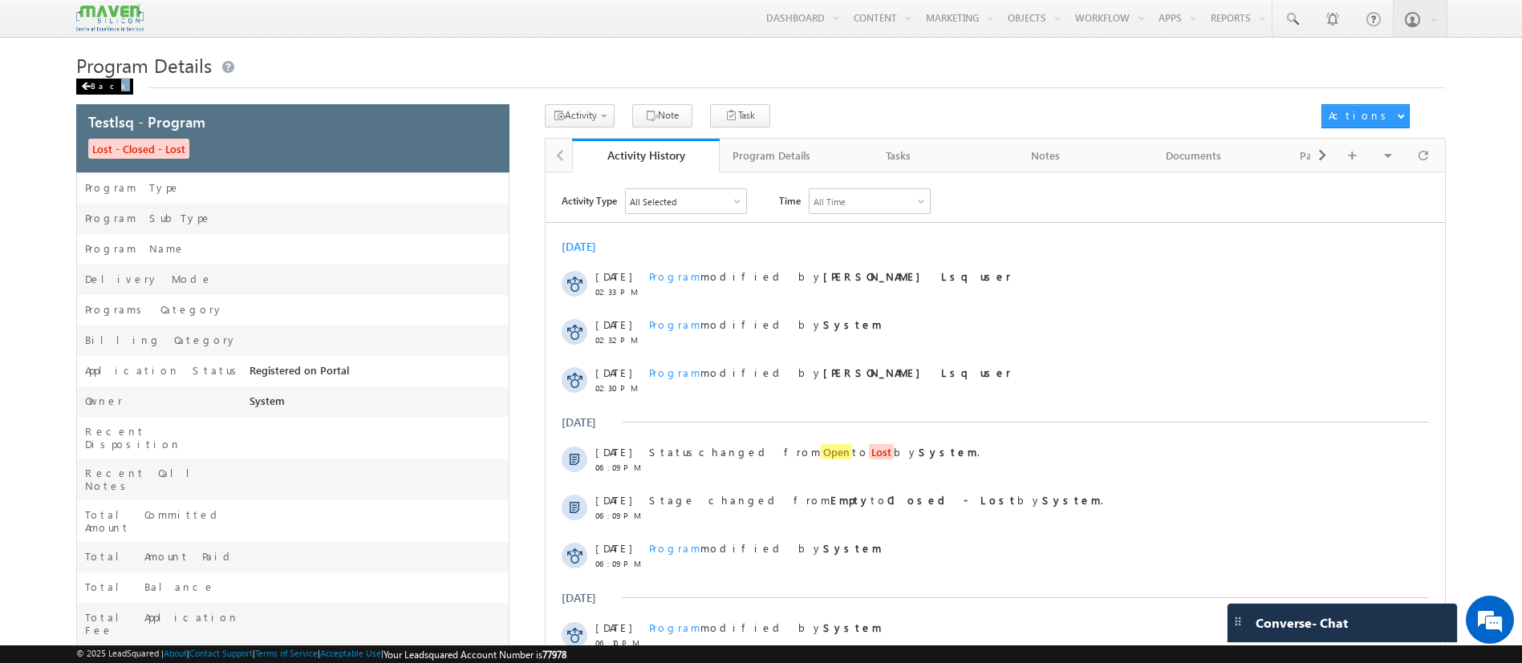
click at [103, 86] on div "Back" at bounding box center [104, 87] width 57 height 16
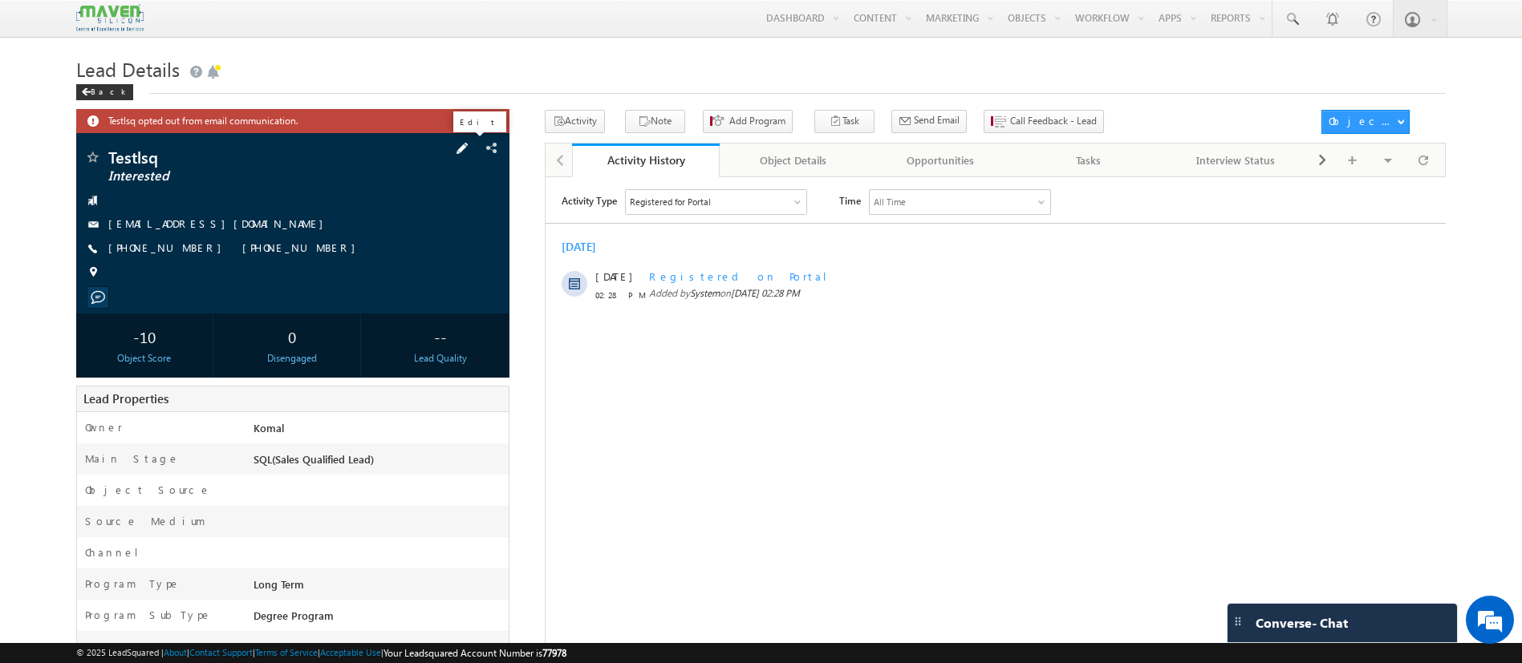
click at [465, 140] on span at bounding box center [462, 149] width 18 height 18
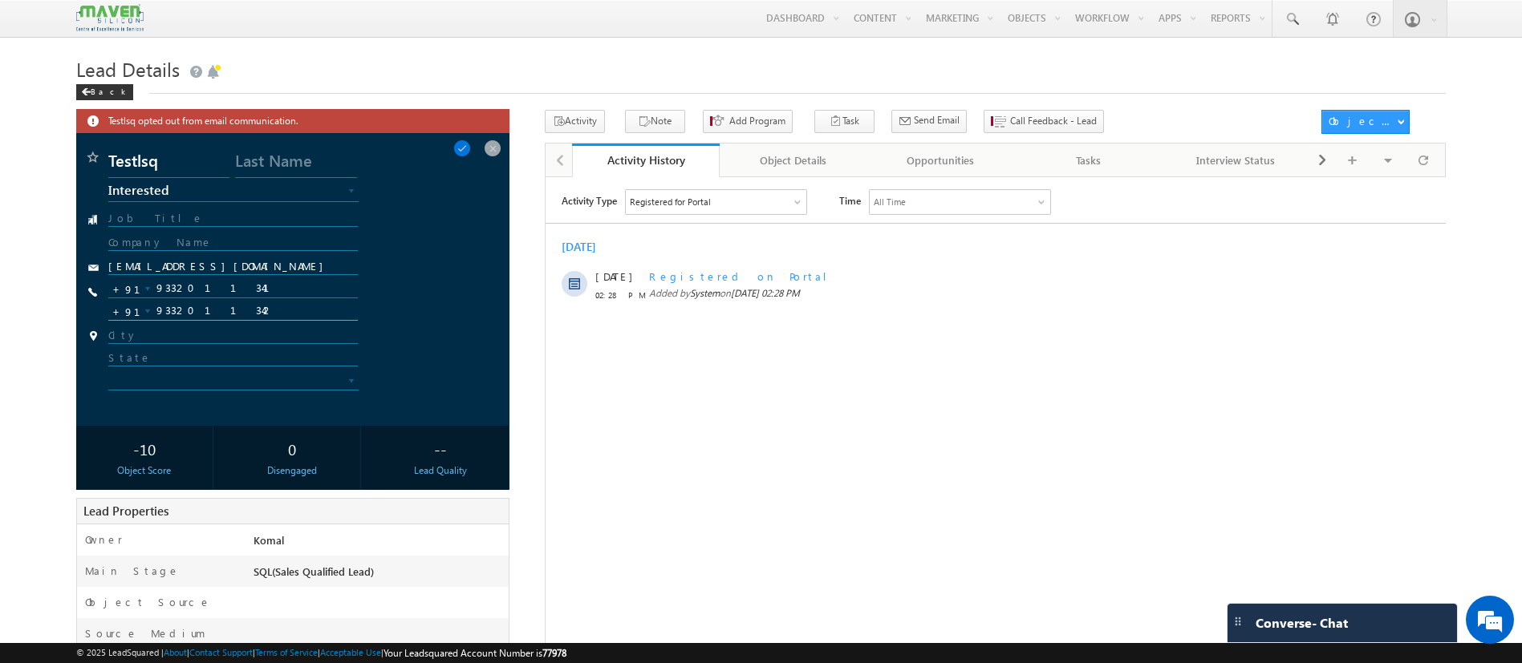
click at [278, 307] on input "9332011342" at bounding box center [232, 311] width 249 height 19
type input "9332011341"
click at [471, 145] on span at bounding box center [462, 149] width 18 height 18
click at [449, 147] on span at bounding box center [442, 149] width 18 height 18
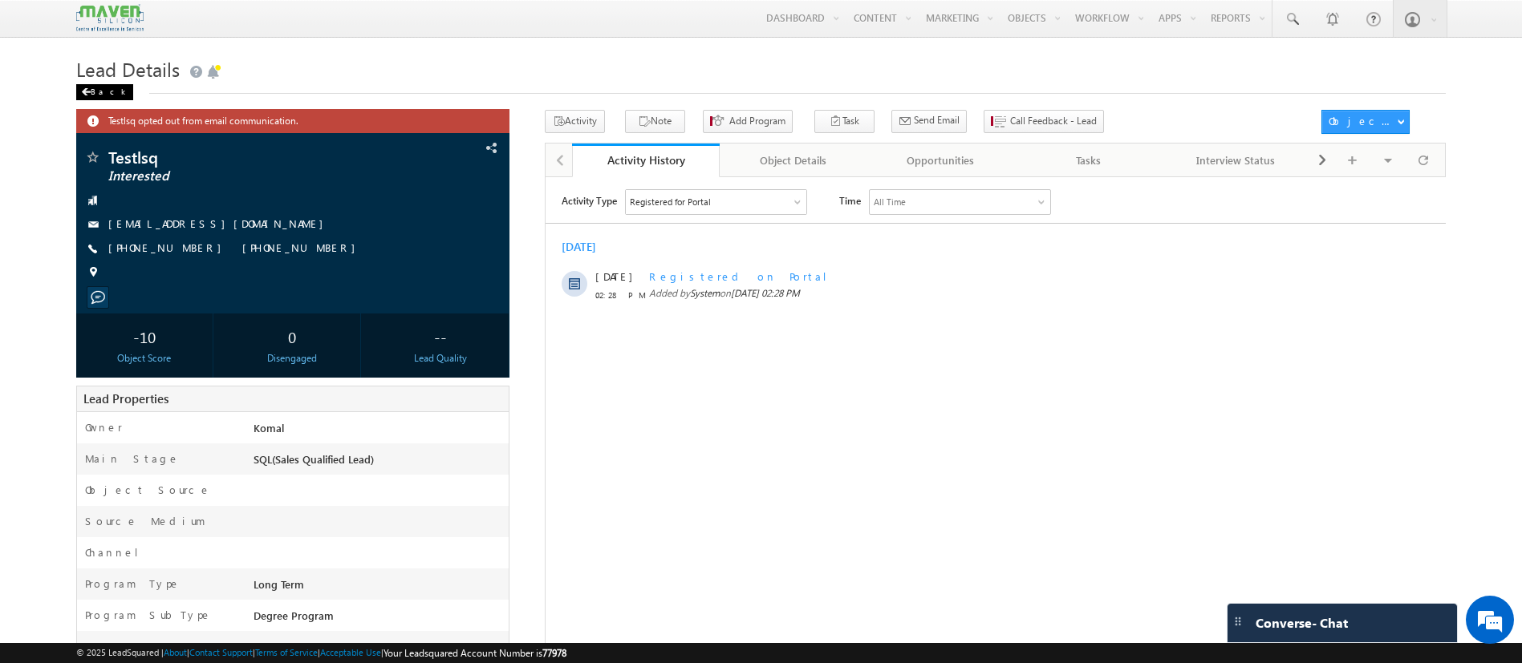
click at [95, 90] on div "Back" at bounding box center [104, 92] width 57 height 16
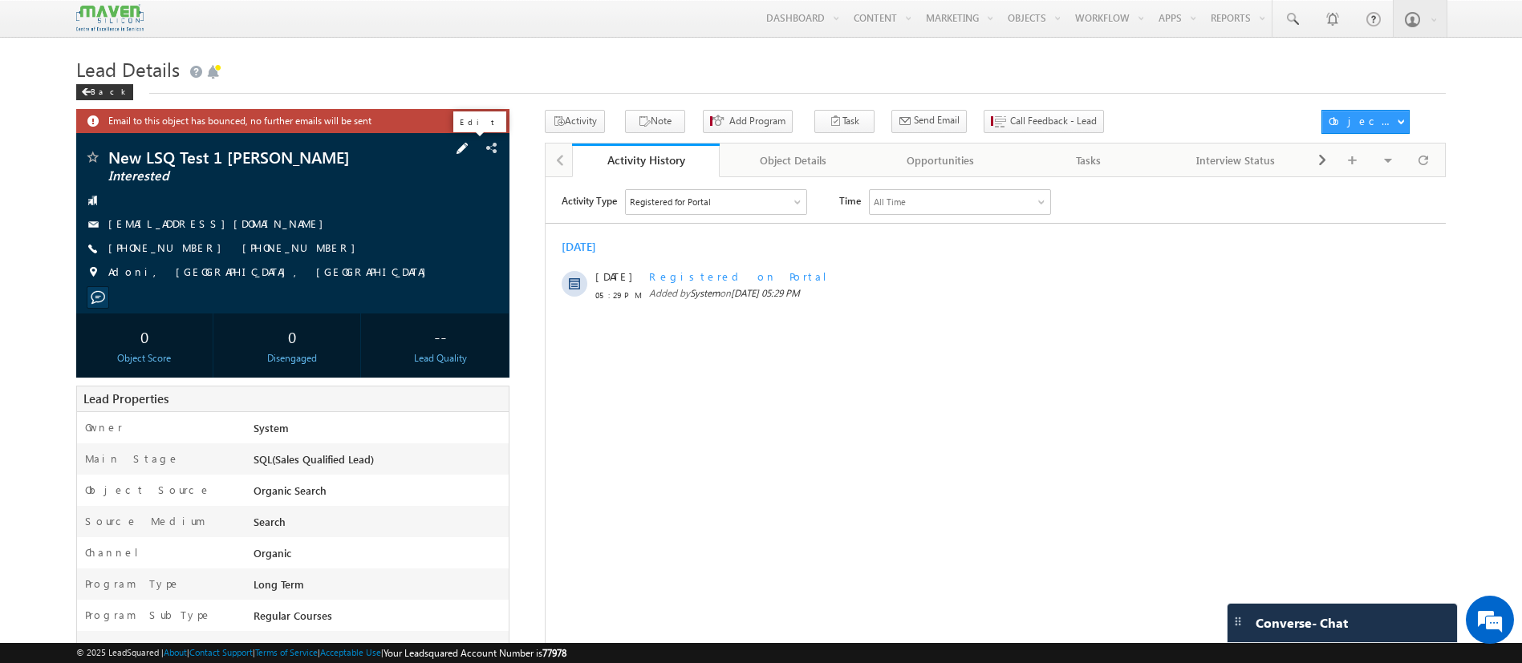
click at [471, 152] on span at bounding box center [462, 149] width 18 height 18
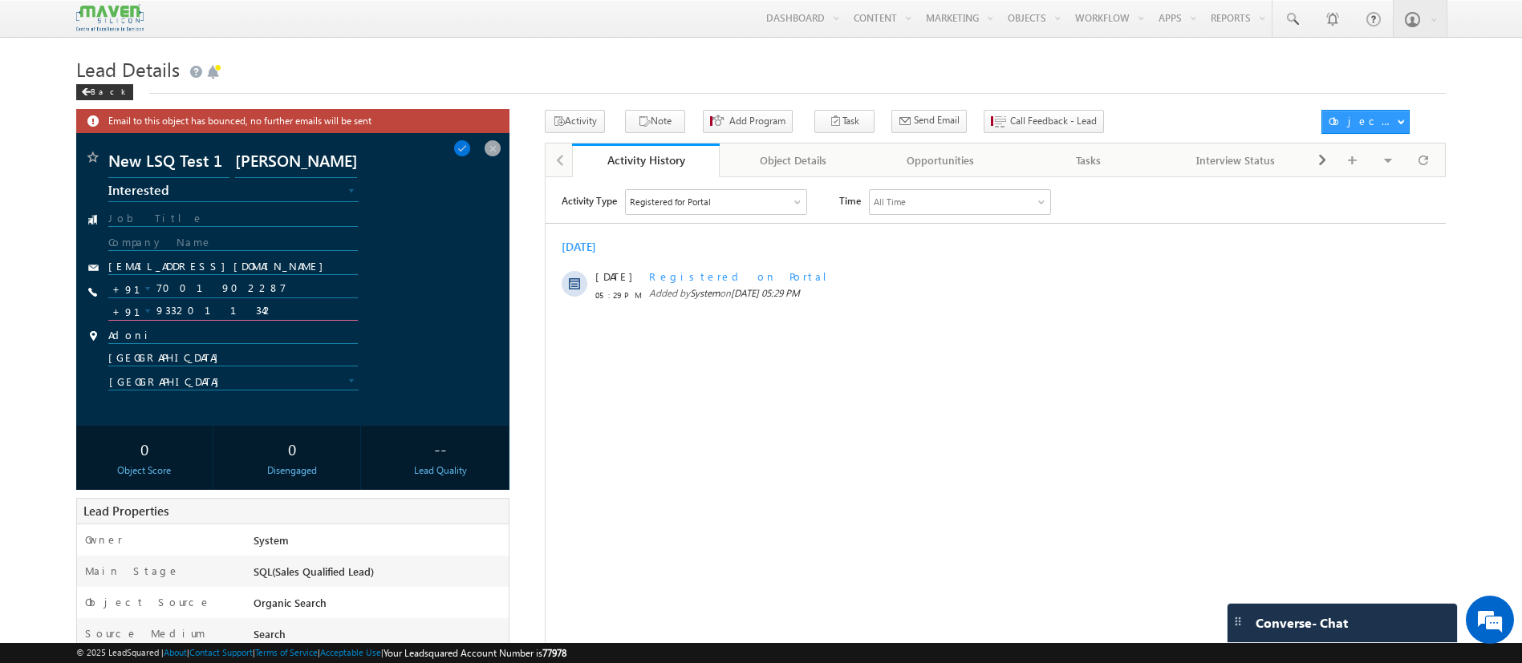
drag, startPoint x: 236, startPoint y: 308, endPoint x: 105, endPoint y: 322, distance: 131.5
click at [105, 322] on div "New LSQ Test 1 Roy New Lead Interested In Conversation Others Prospect Future P…" at bounding box center [292, 279] width 417 height 261
click at [471, 146] on span at bounding box center [462, 149] width 18 height 18
click at [451, 148] on span at bounding box center [442, 149] width 18 height 18
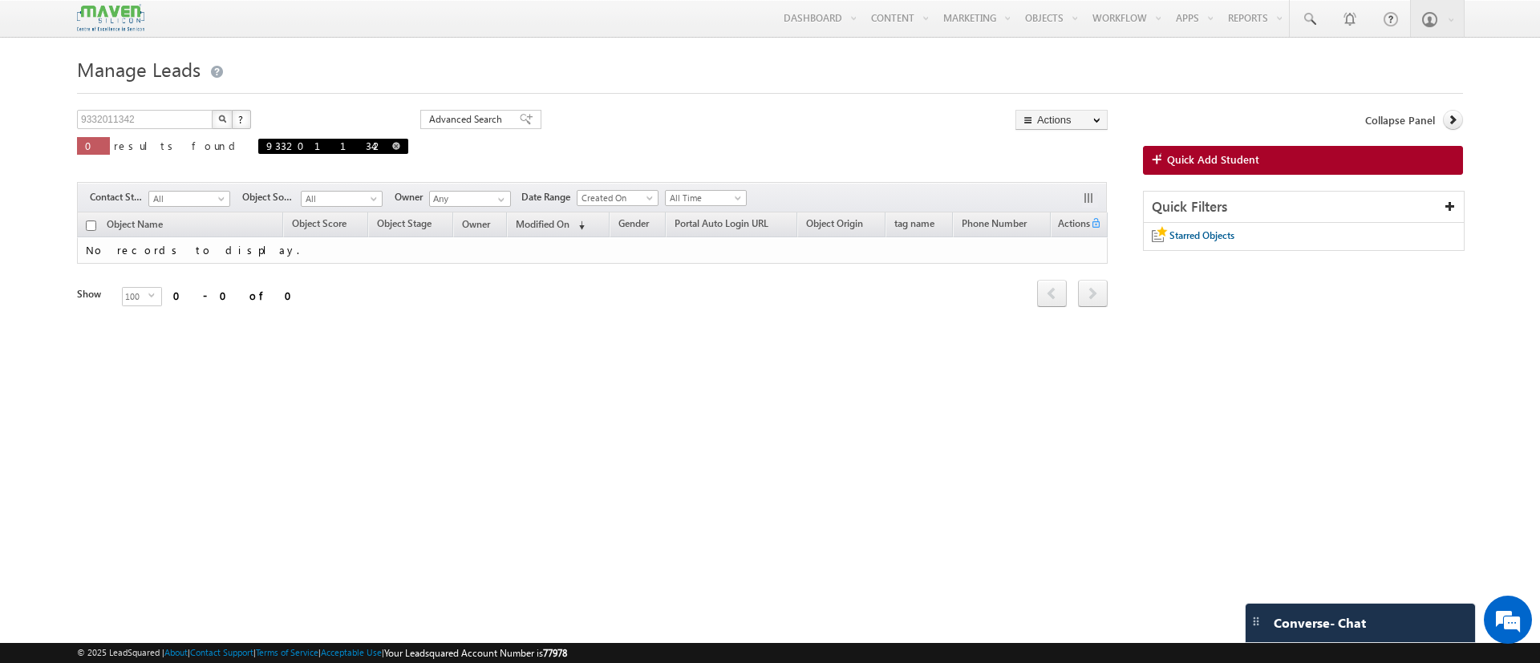
click at [392, 144] on span at bounding box center [396, 146] width 8 height 8
type input "Search Objects"
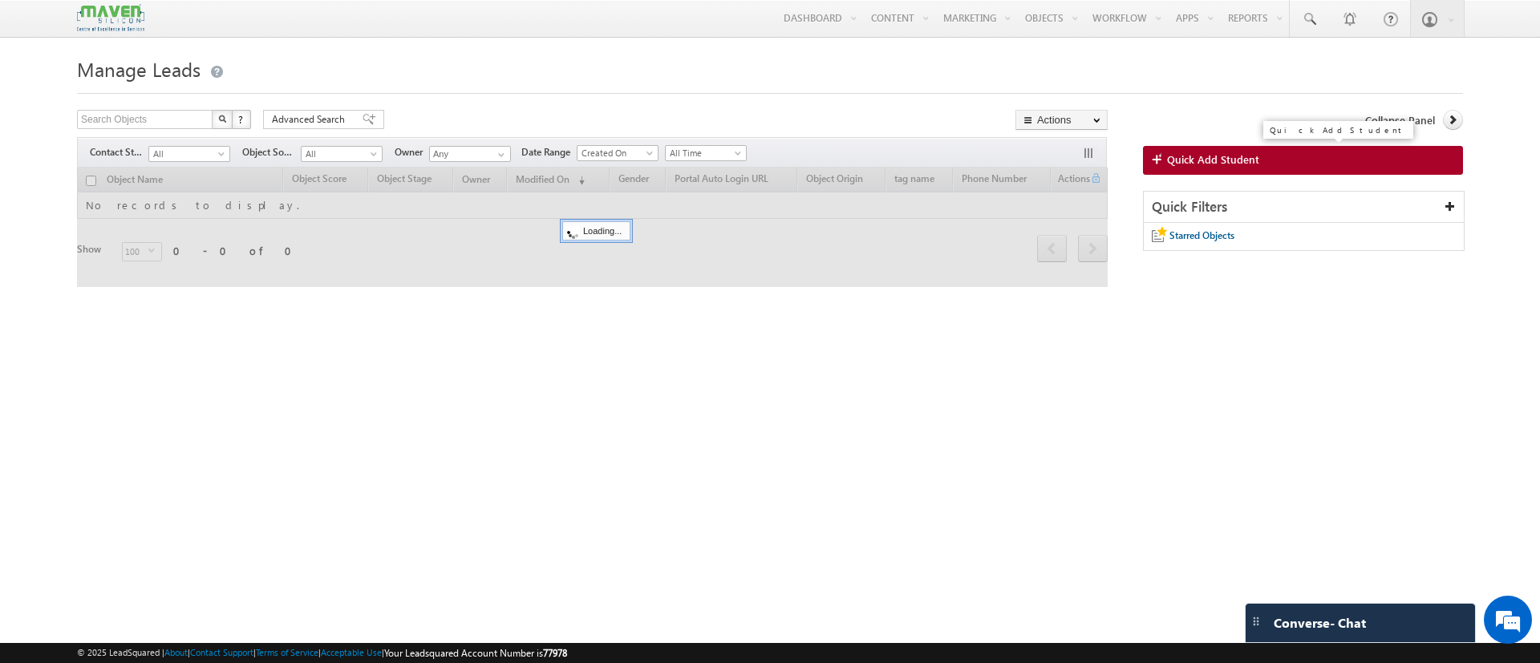
click at [1167, 156] on span "Quick Add Student" at bounding box center [1213, 159] width 92 height 14
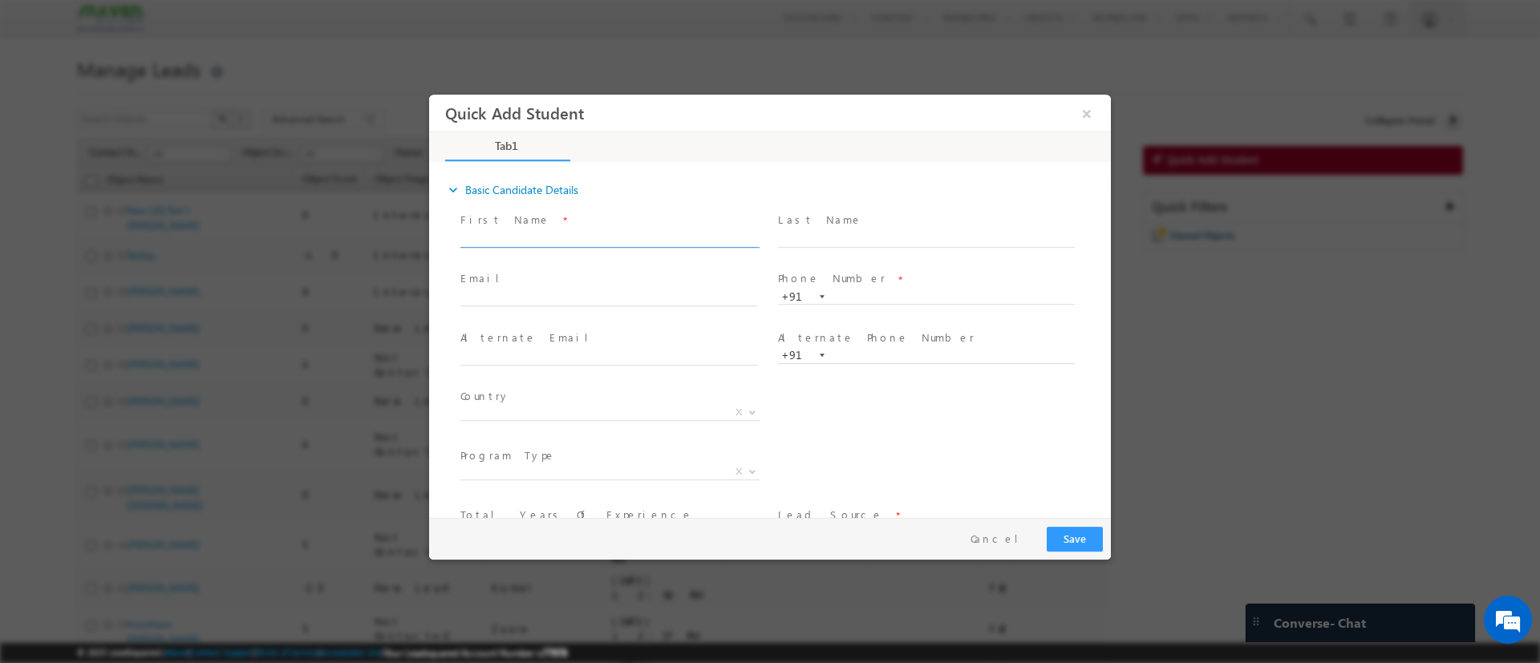
click at [557, 231] on input "text" at bounding box center [608, 239] width 297 height 16
type input "Abhipsha"
type input "Roy"
type input "abhipshagtk@gmail.com"
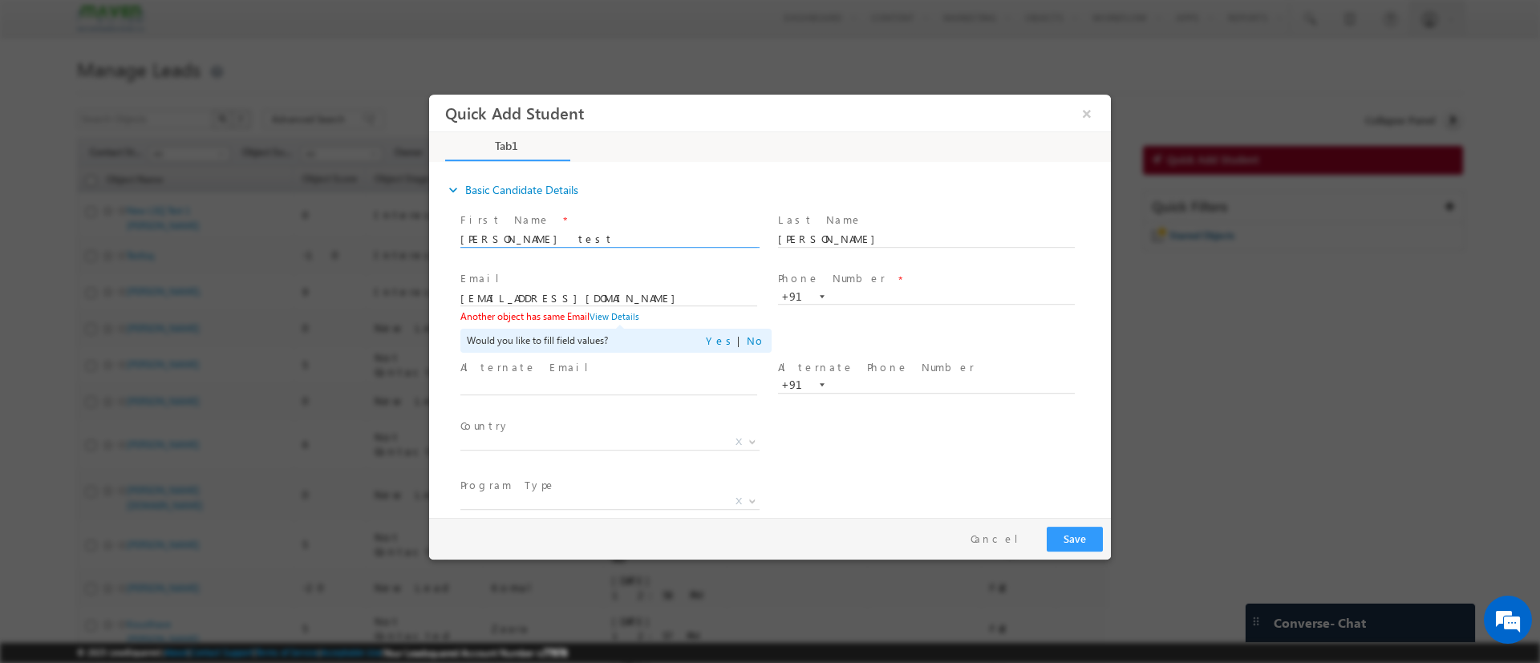
type input "Abhipsha test lsq"
click at [861, 290] on input "text" at bounding box center [926, 297] width 297 height 16
type input "9332011342"
drag, startPoint x: 493, startPoint y: 296, endPoint x: 835, endPoint y: 415, distance: 361.7
click at [429, 314] on html "Quick Add Student × Tab1 36% Completed *" at bounding box center [770, 305] width 682 height 423
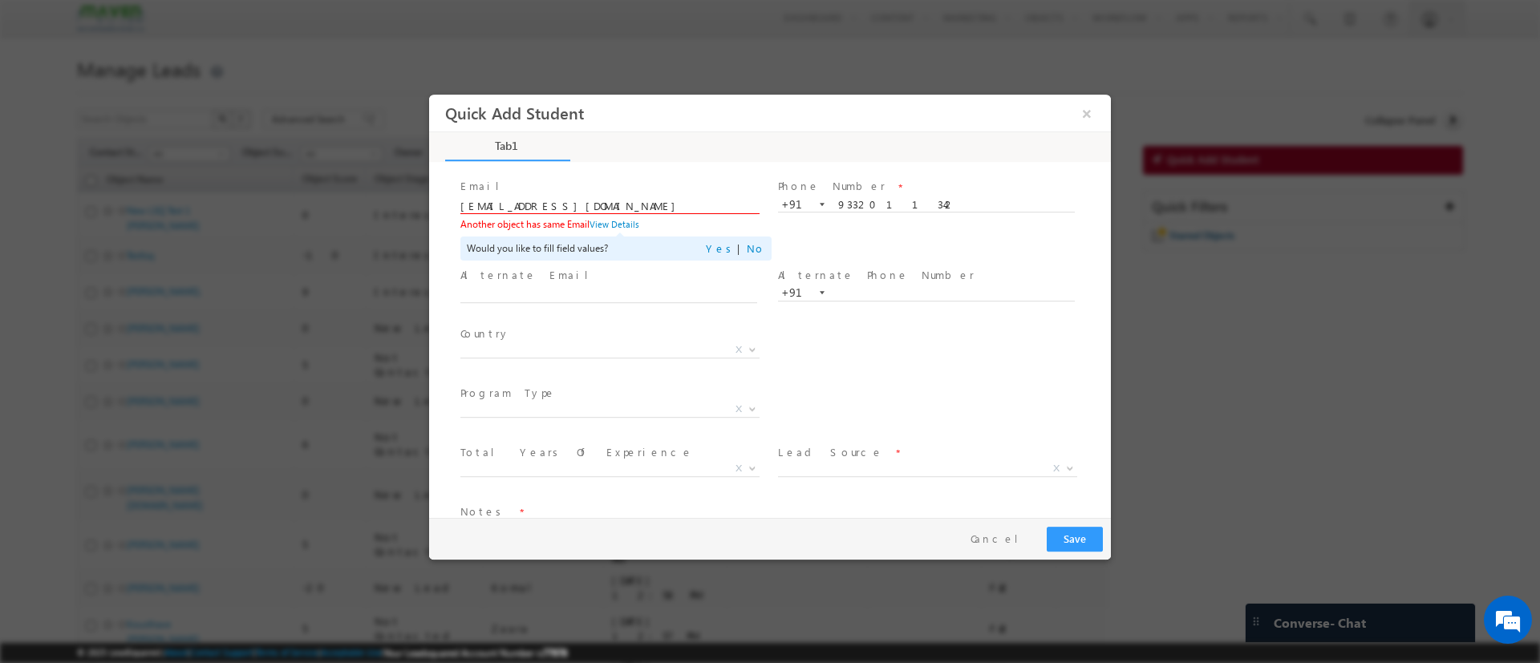
scroll to position [140, 0]
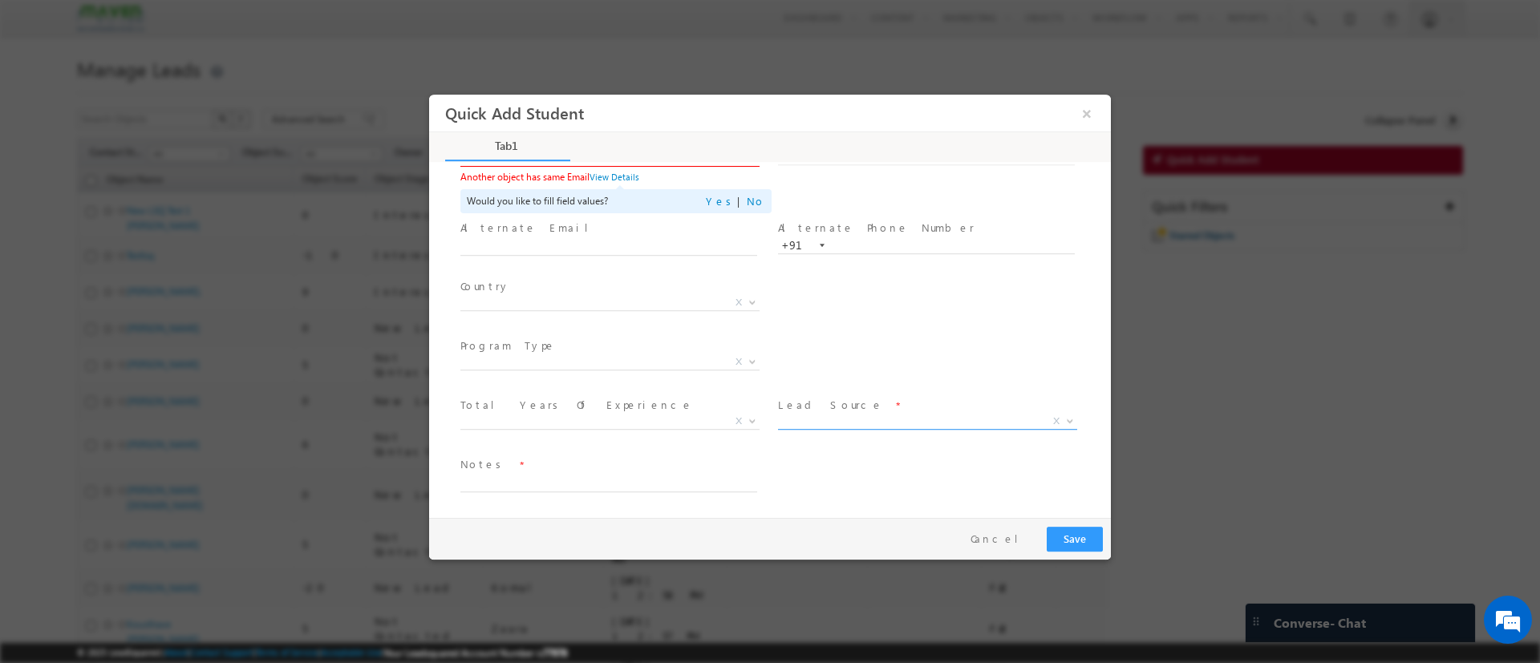
type input "[EMAIL_ADDRESS][DOMAIN_NAME]"
click at [821, 424] on span "X" at bounding box center [927, 421] width 299 height 16
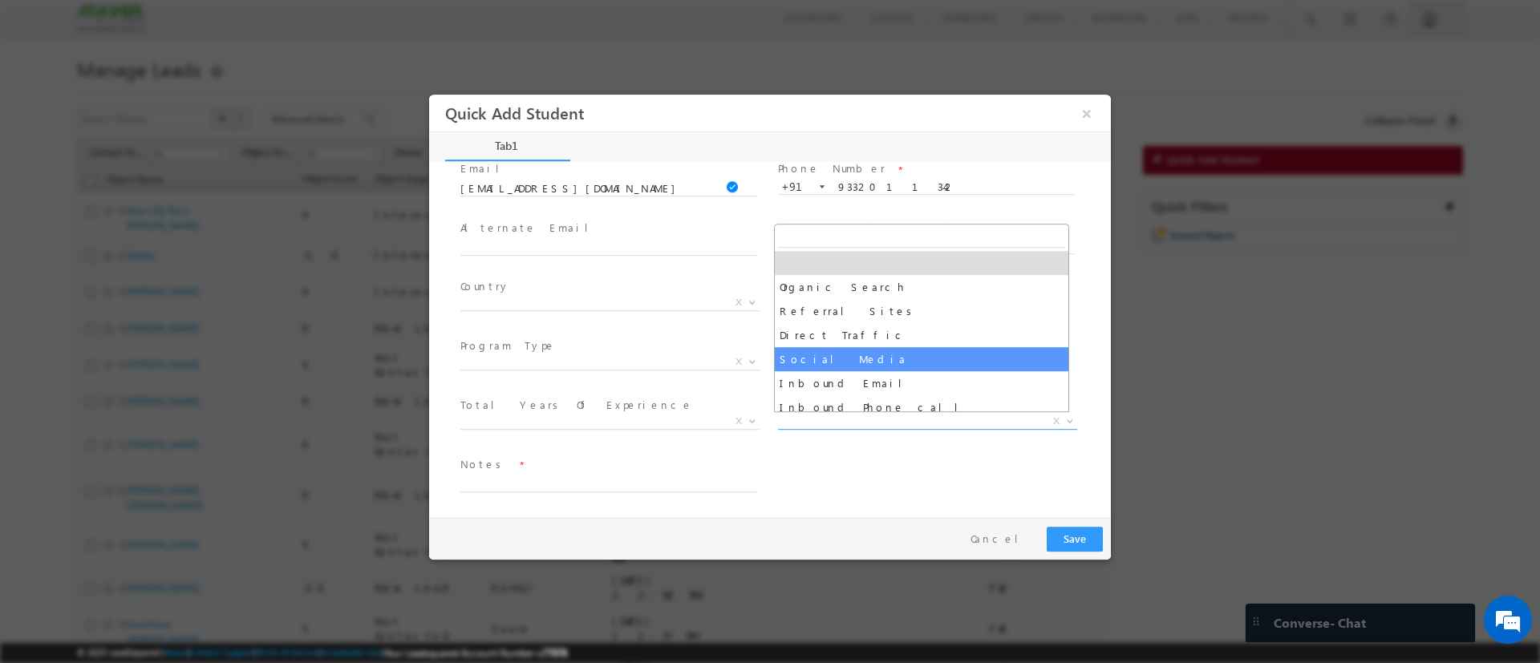
scroll to position [110, 0]
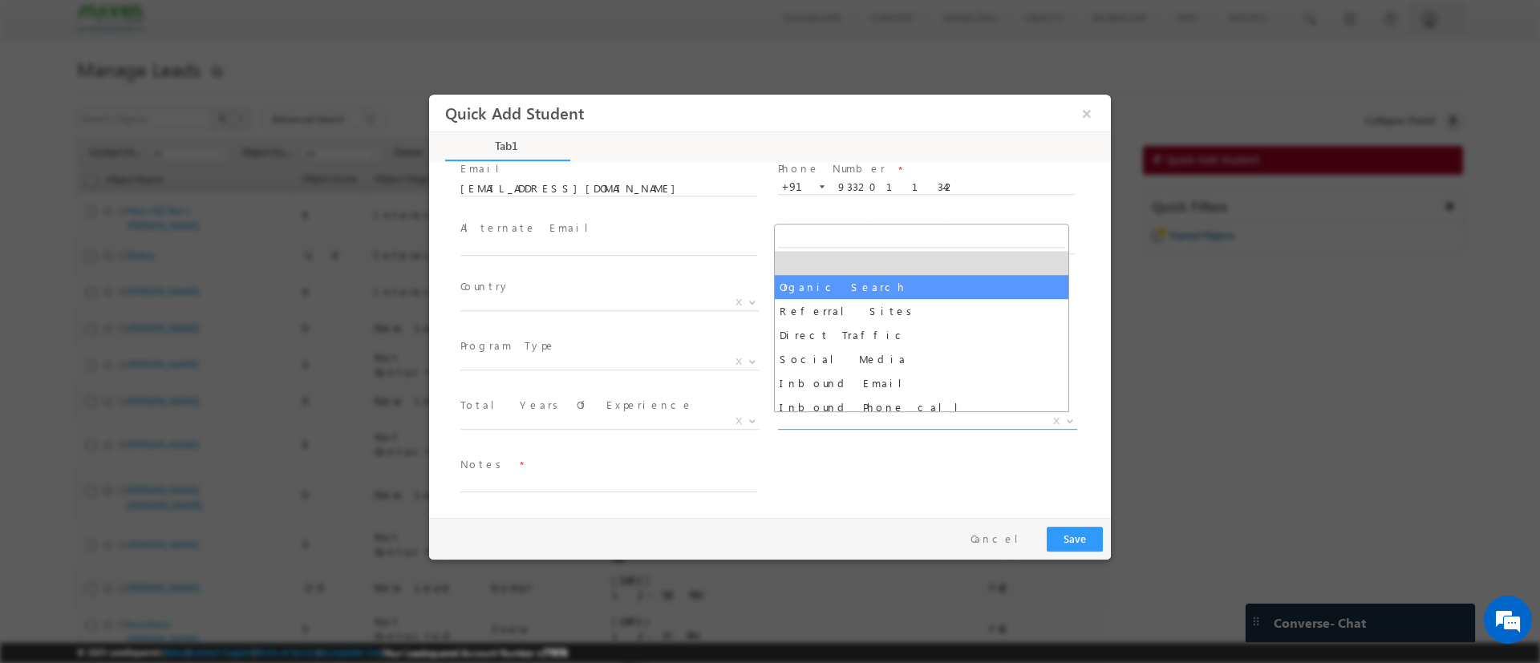
select select "Organic Search"
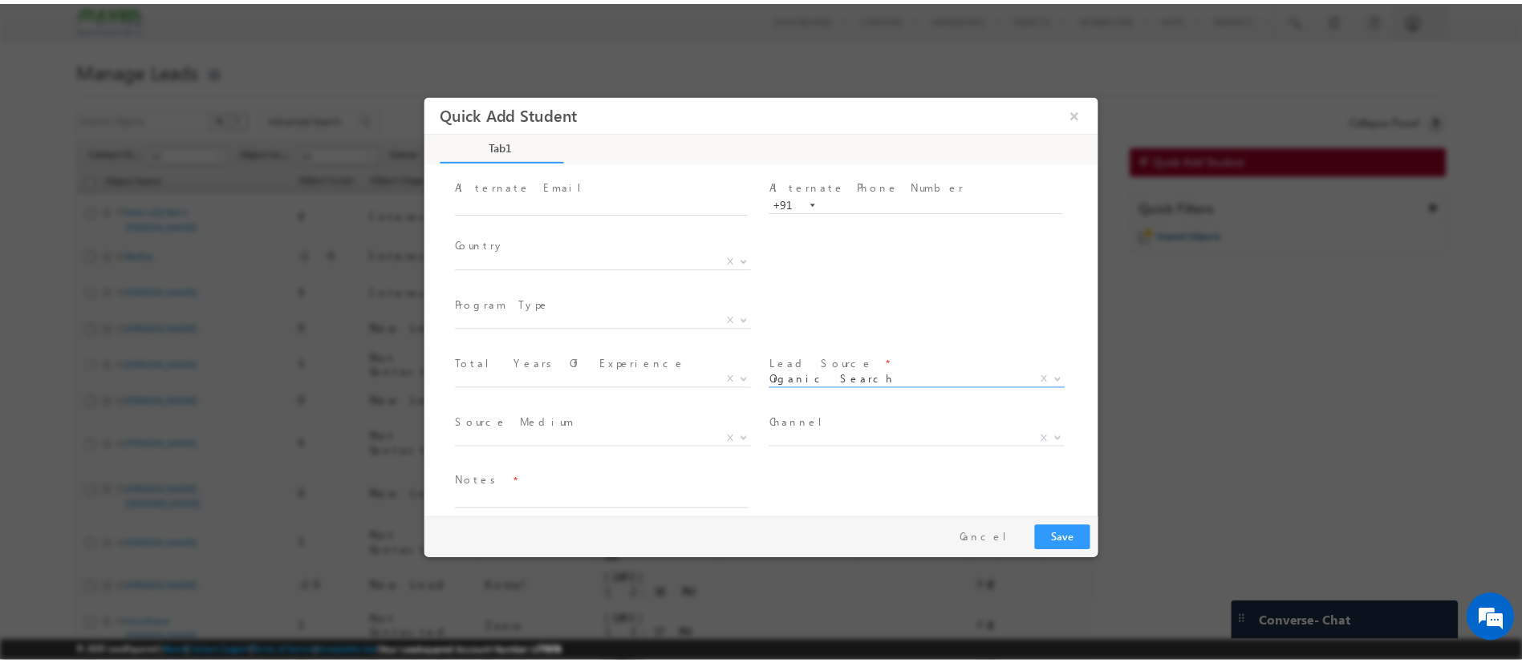
scroll to position [169, 0]
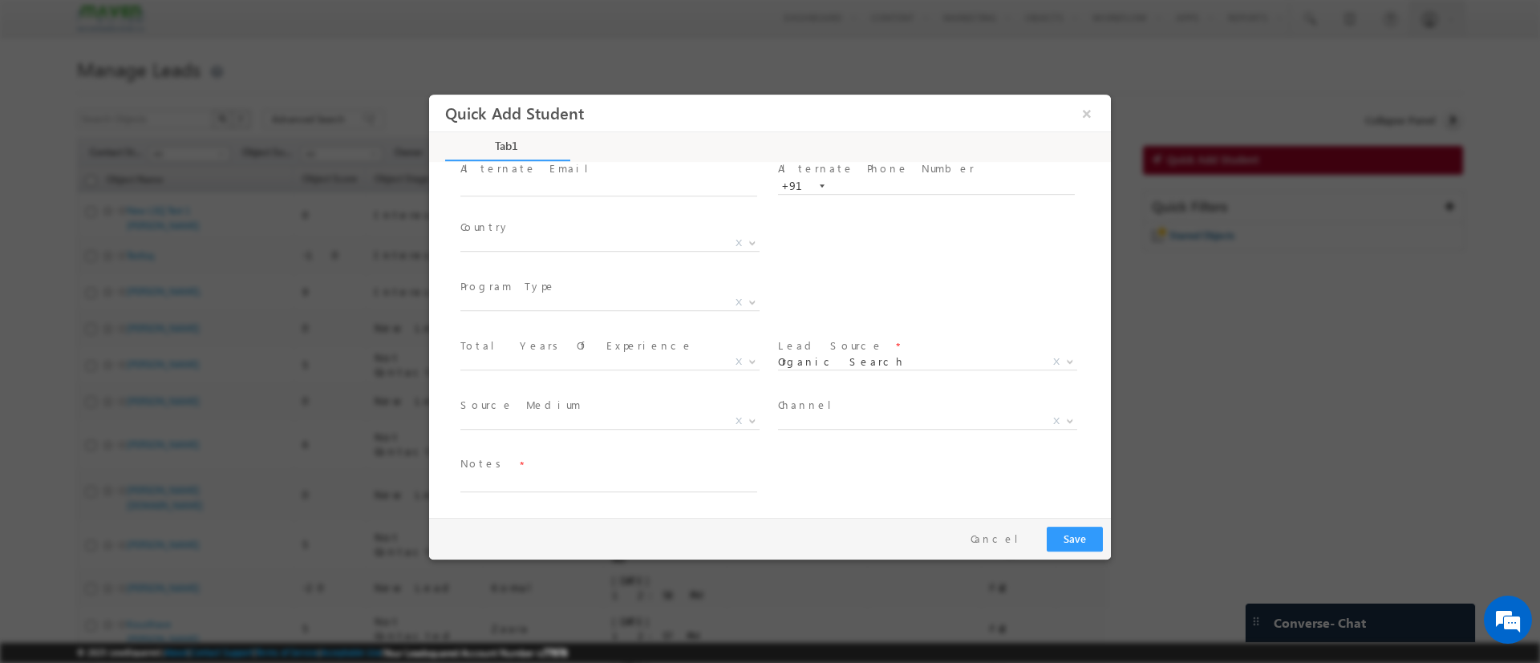
click at [581, 472] on div "Notes *" at bounding box center [615, 474] width 311 height 37
drag, startPoint x: 573, startPoint y: 505, endPoint x: 570, endPoint y: 476, distance: 29.8
click at [572, 496] on span at bounding box center [608, 500] width 296 height 18
click at [570, 475] on textarea at bounding box center [608, 482] width 297 height 18
type textarea "Test"
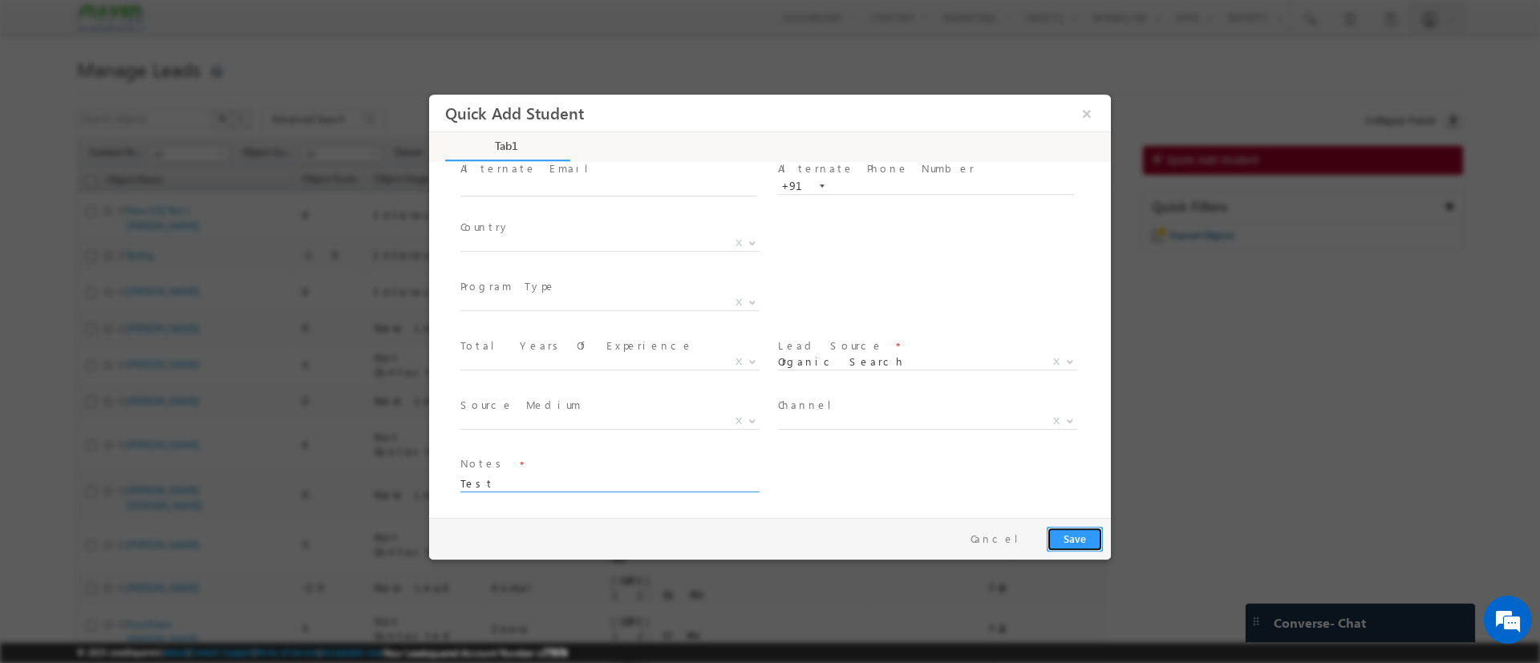
click at [1080, 538] on button "Save" at bounding box center [1075, 538] width 56 height 25
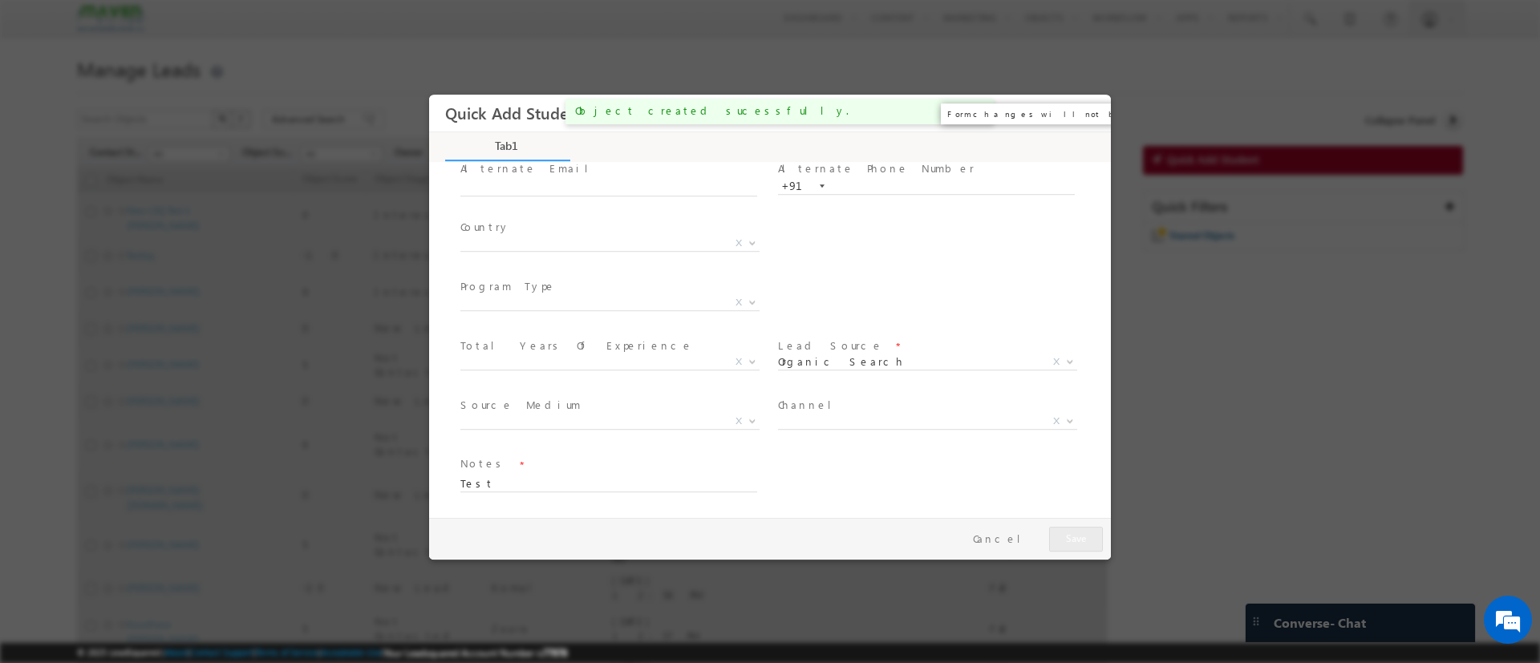
click at [1089, 111] on button "×" at bounding box center [1086, 113] width 27 height 30
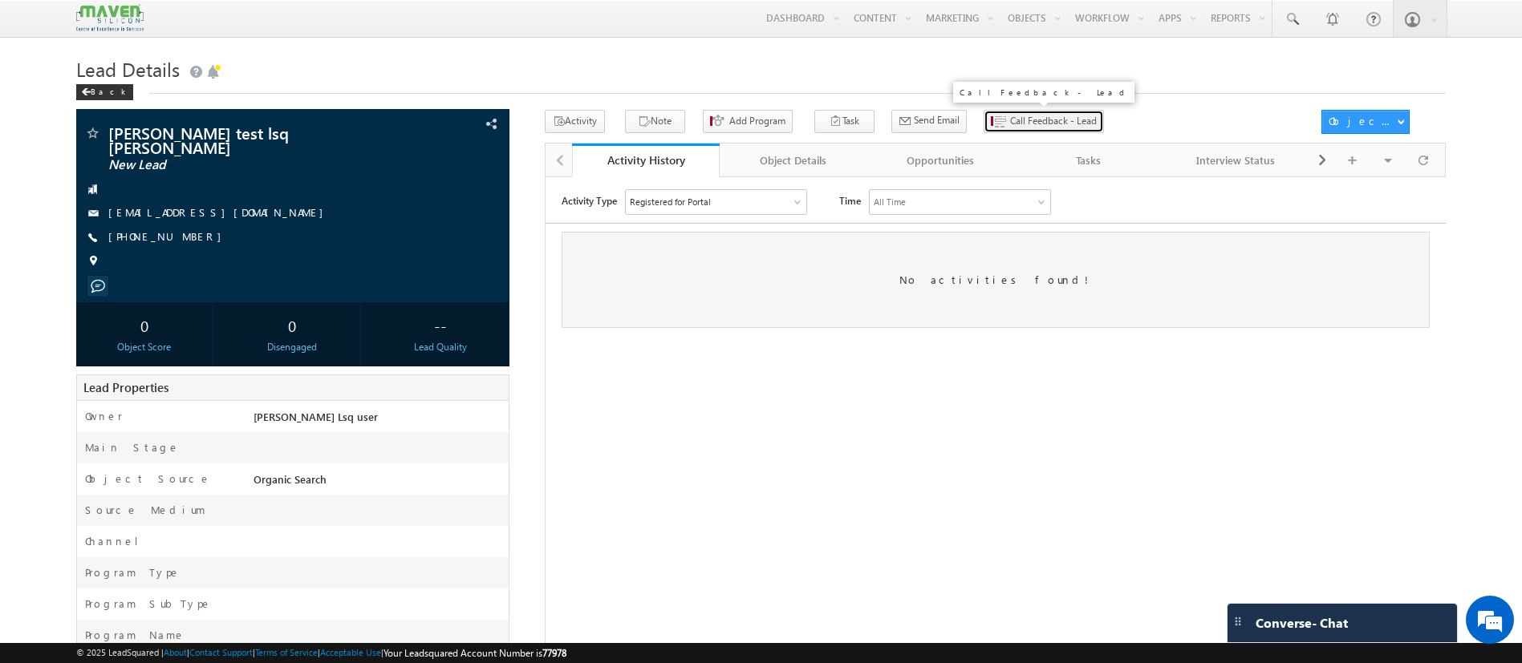
click at [1010, 120] on span "Call Feedback - Lead" at bounding box center [1053, 121] width 87 height 14
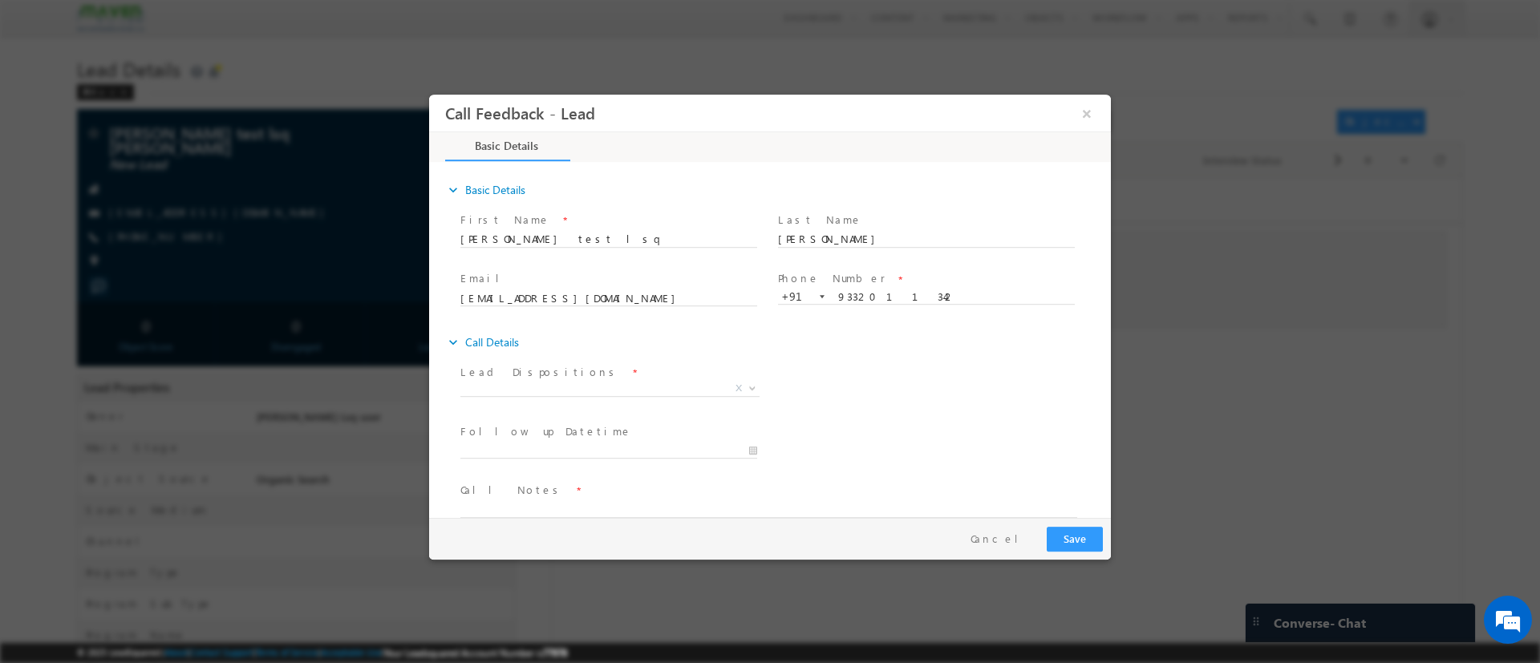
scroll to position [26, 0]
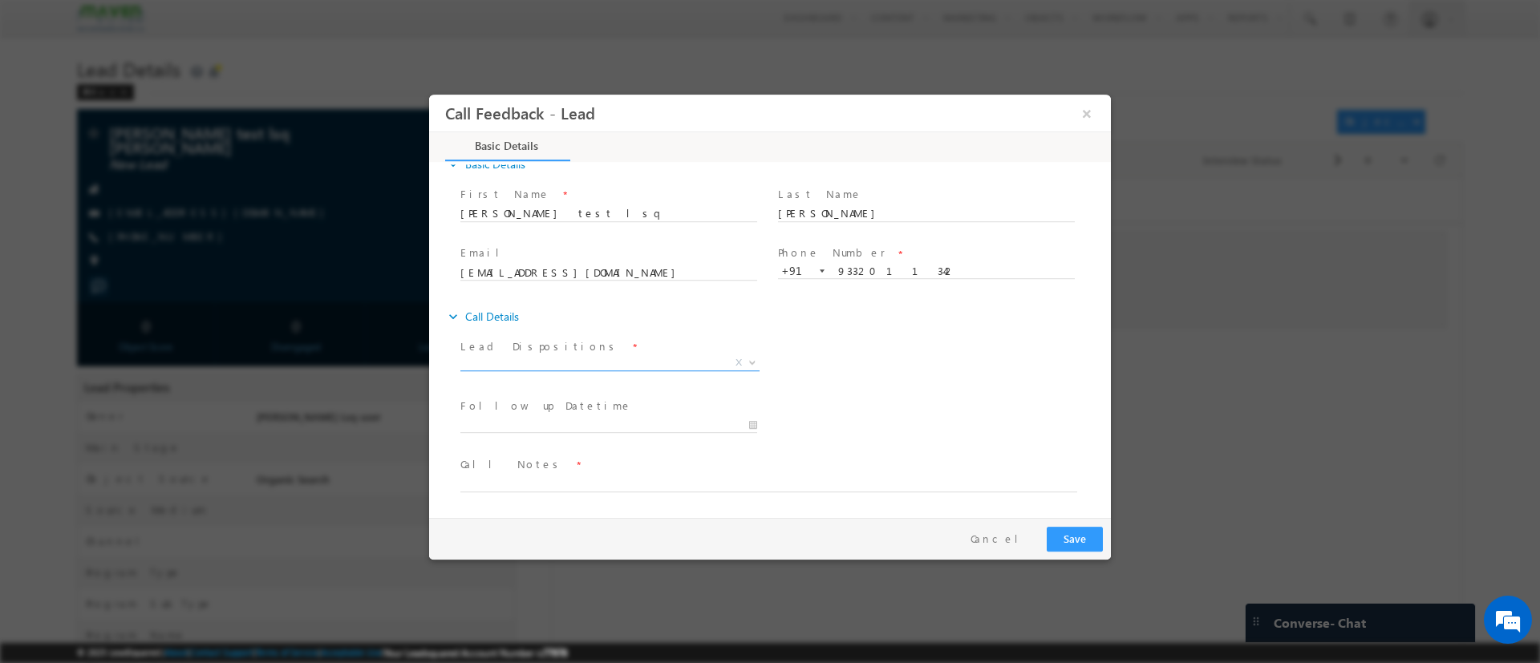
click at [637, 358] on span "X" at bounding box center [609, 363] width 299 height 16
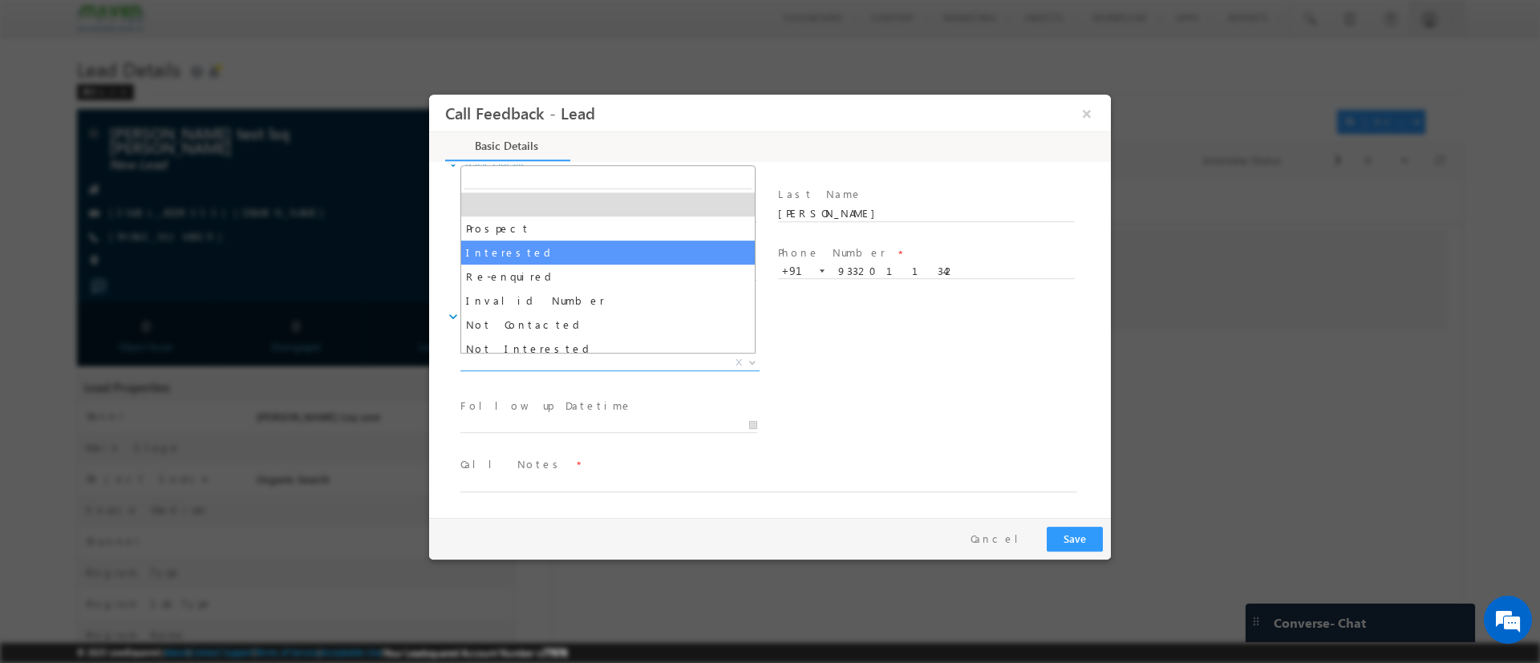
select select "Interested"
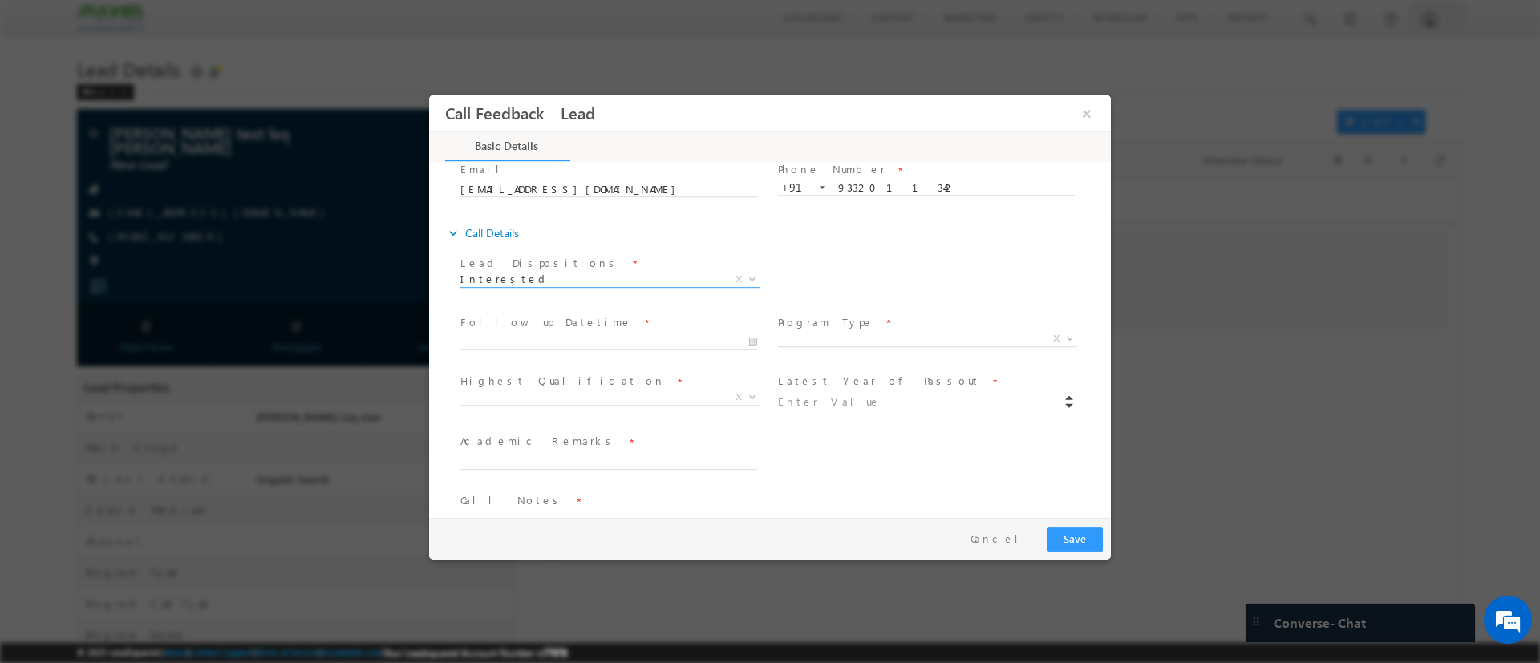
scroll to position [146, 0]
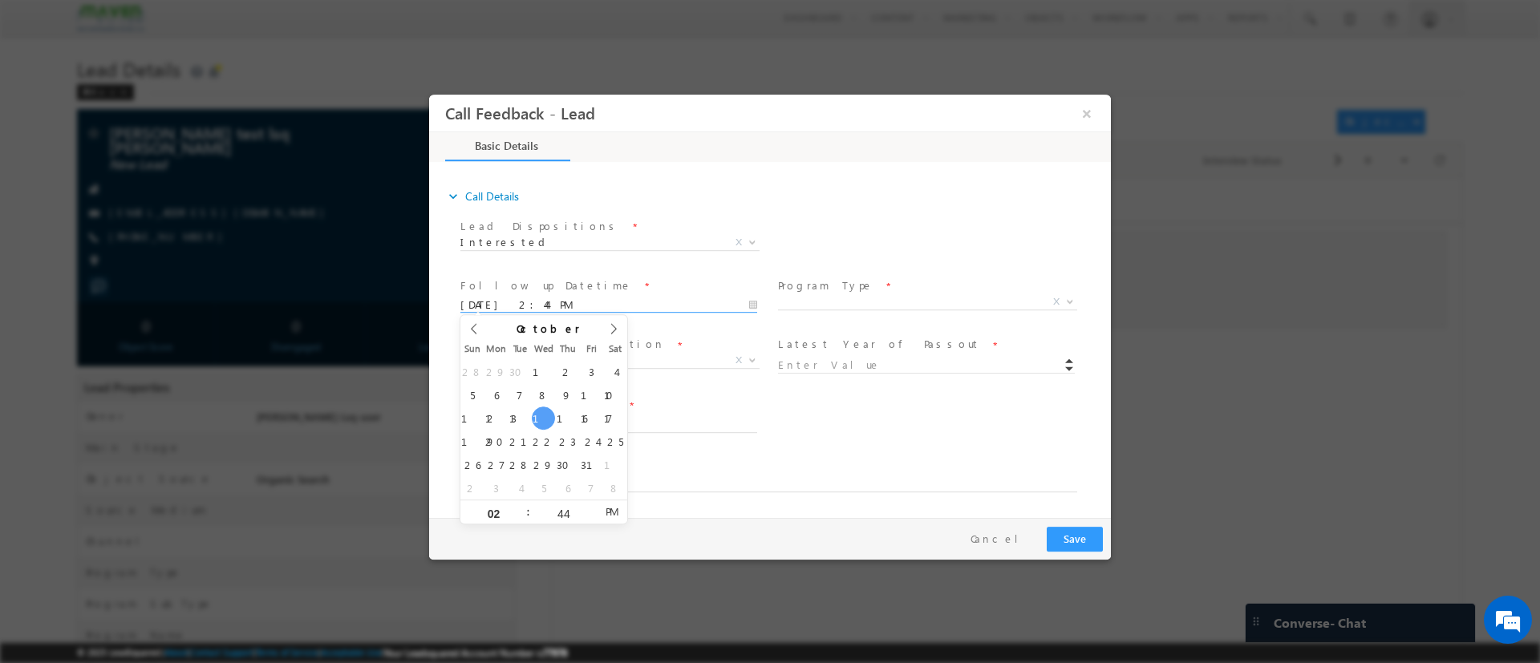
click at [611, 310] on input "[DATE] 2:44 PM" at bounding box center [608, 305] width 297 height 16
type input "10/30/2025 2:44 PM"
click at [849, 302] on span "X" at bounding box center [927, 302] width 299 height 16
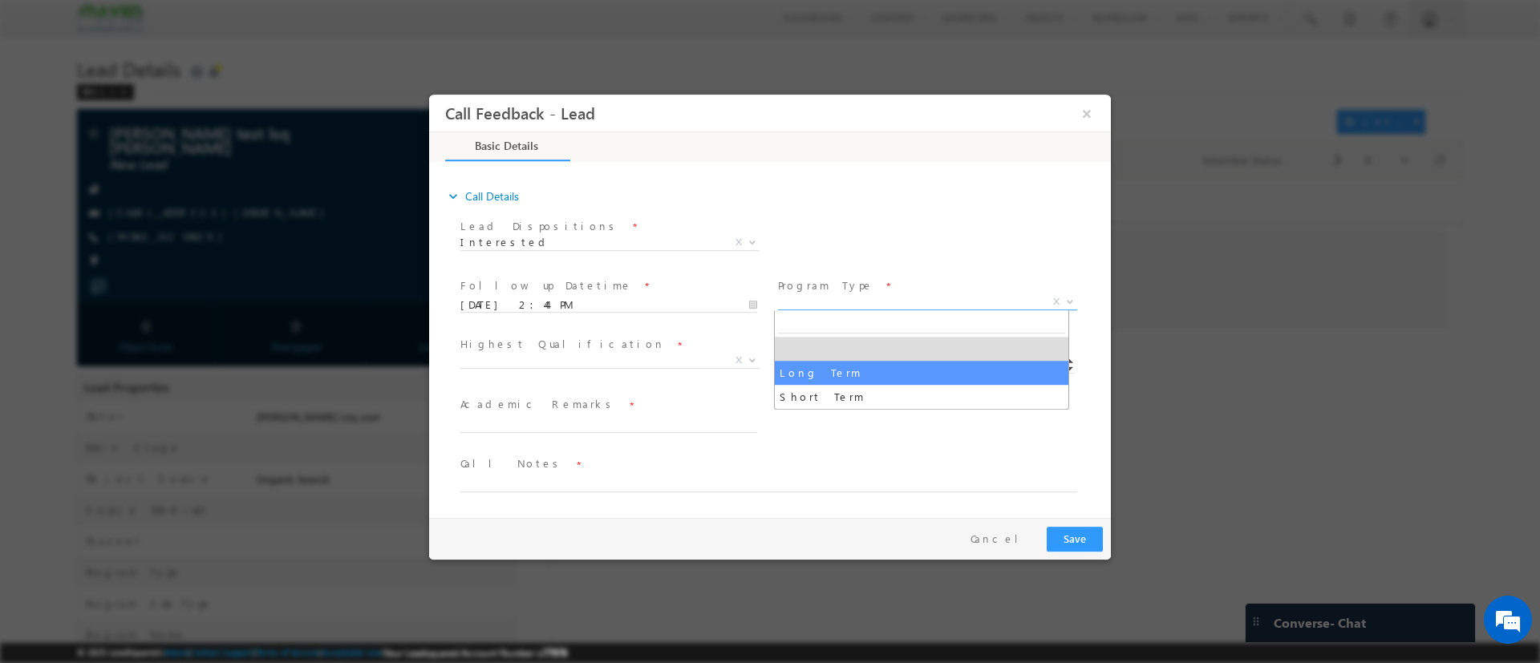
select select "Long Term"
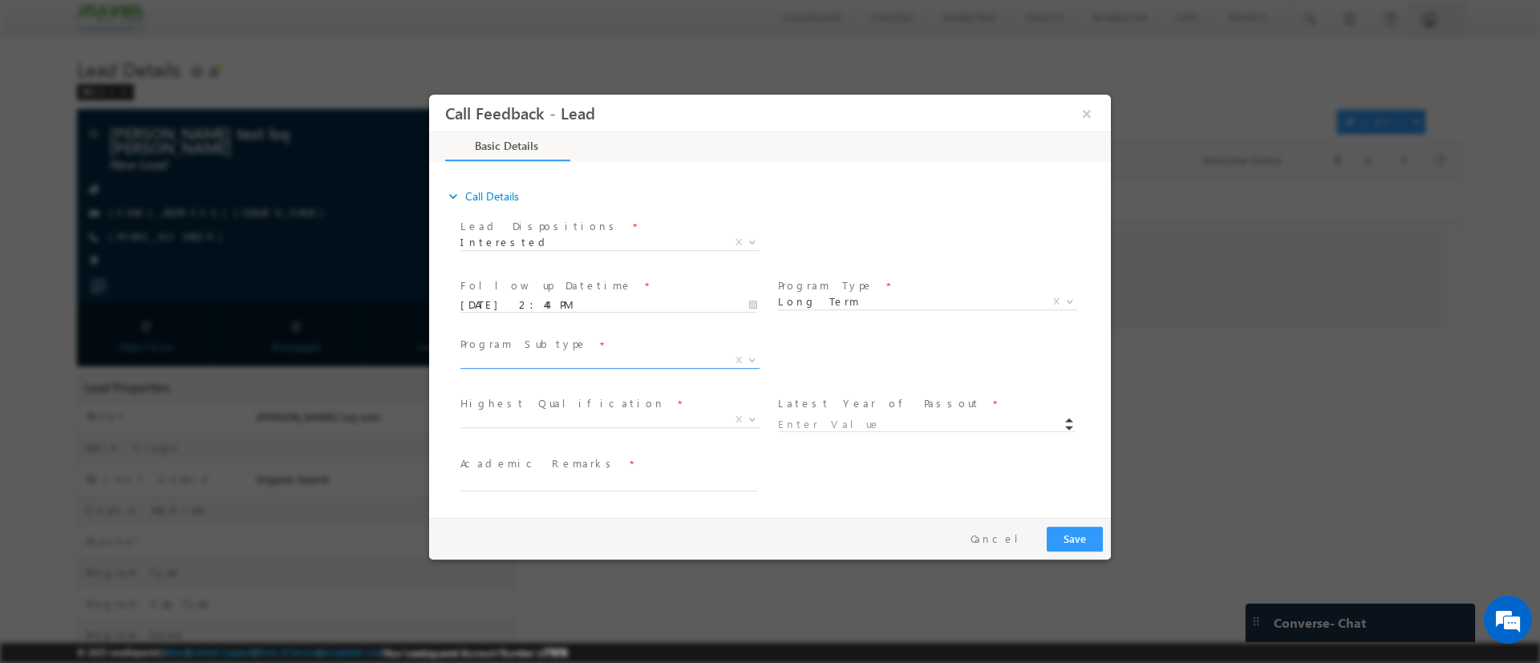
click at [648, 370] on span "X" at bounding box center [609, 363] width 299 height 16
click at [648, 360] on span "X" at bounding box center [609, 360] width 299 height 16
select select "Degree Program"
click at [862, 348] on span "Program Name *" at bounding box center [926, 345] width 296 height 18
click at [856, 355] on span "X" at bounding box center [927, 360] width 299 height 16
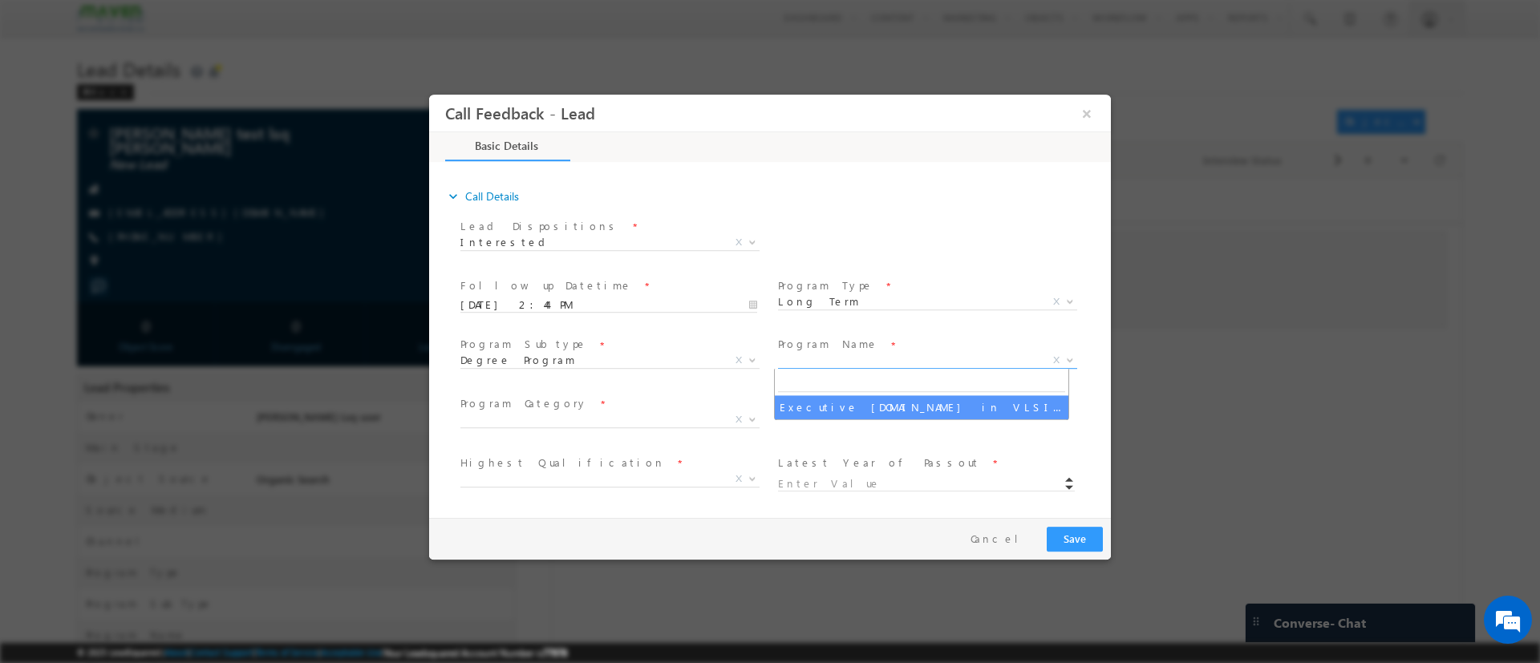
type input "1180"
select select "Executive [DOMAIN_NAME] in VLSI Design"
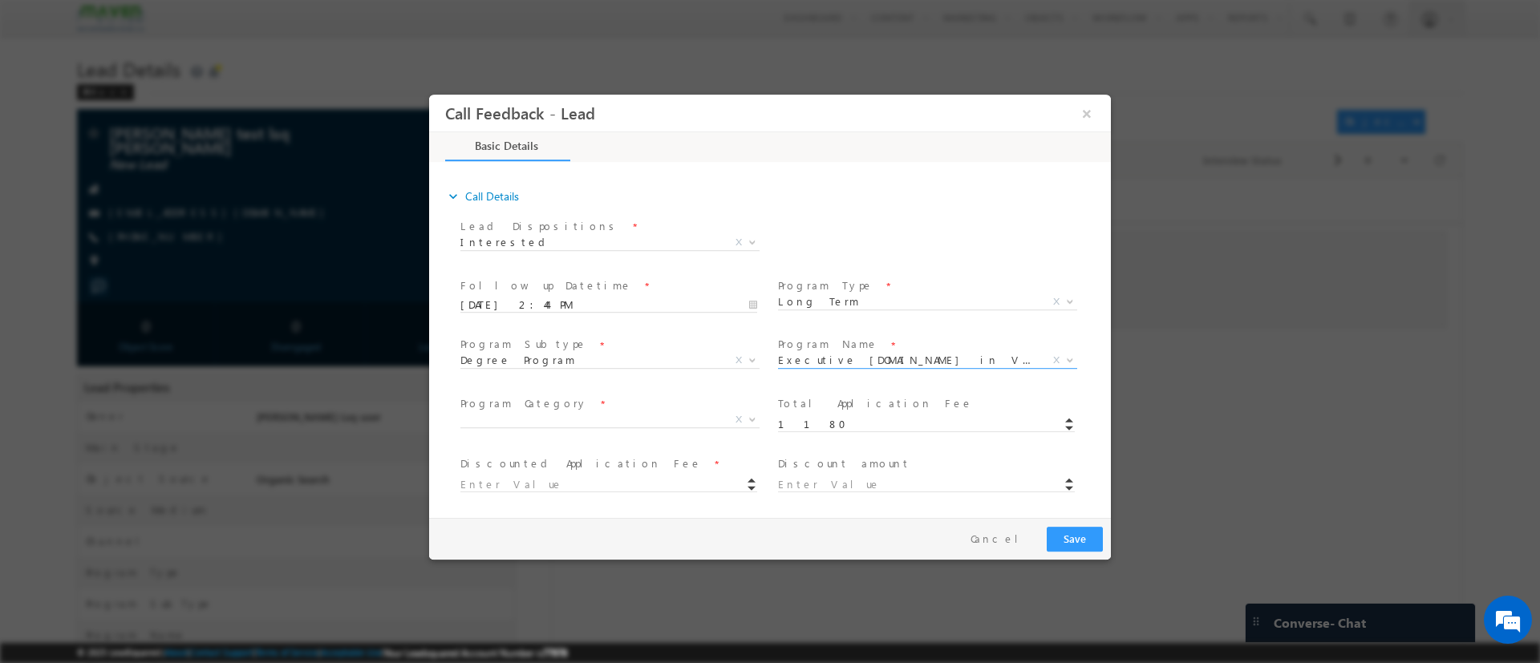
scroll to position [266, 0]
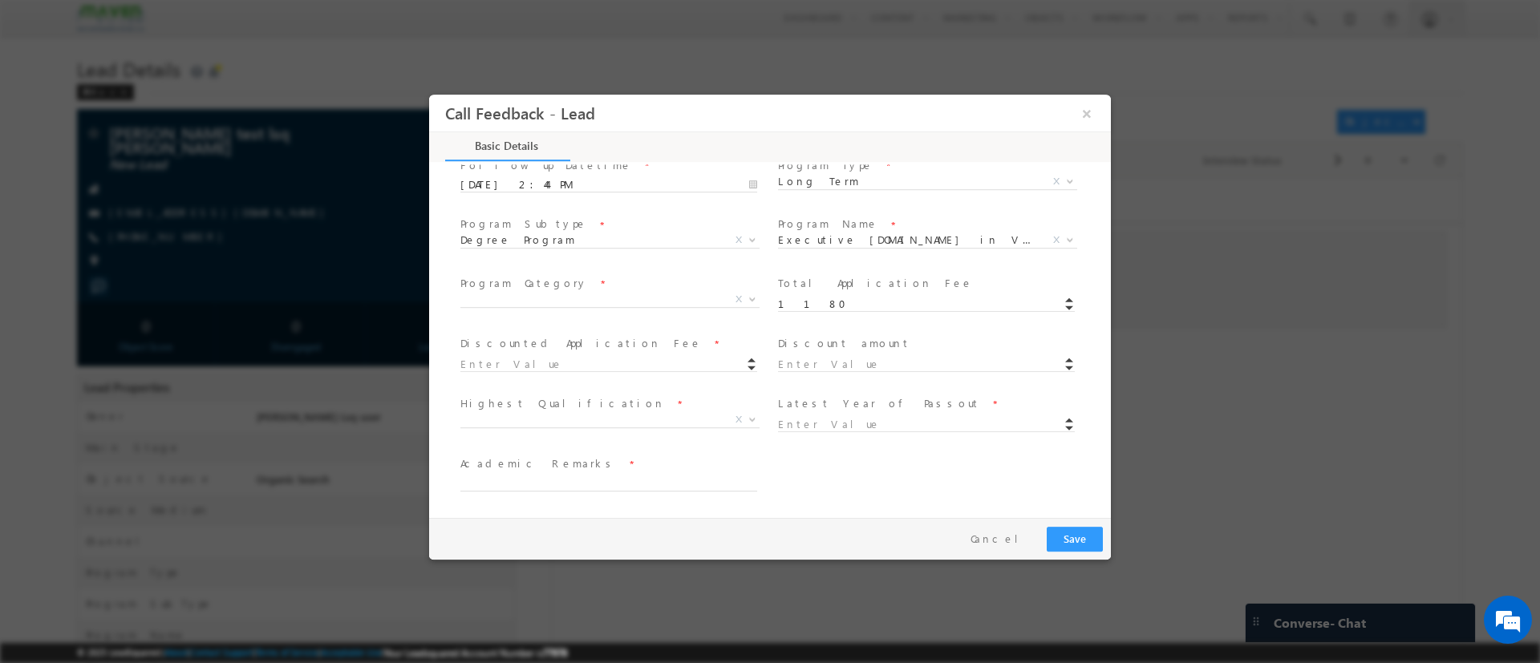
click at [639, 306] on span "X" at bounding box center [615, 301] width 311 height 19
click at [631, 301] on span "X" at bounding box center [609, 299] width 299 height 16
select select "Offline"
click at [615, 370] on input at bounding box center [608, 364] width 297 height 16
type input "1180.00"
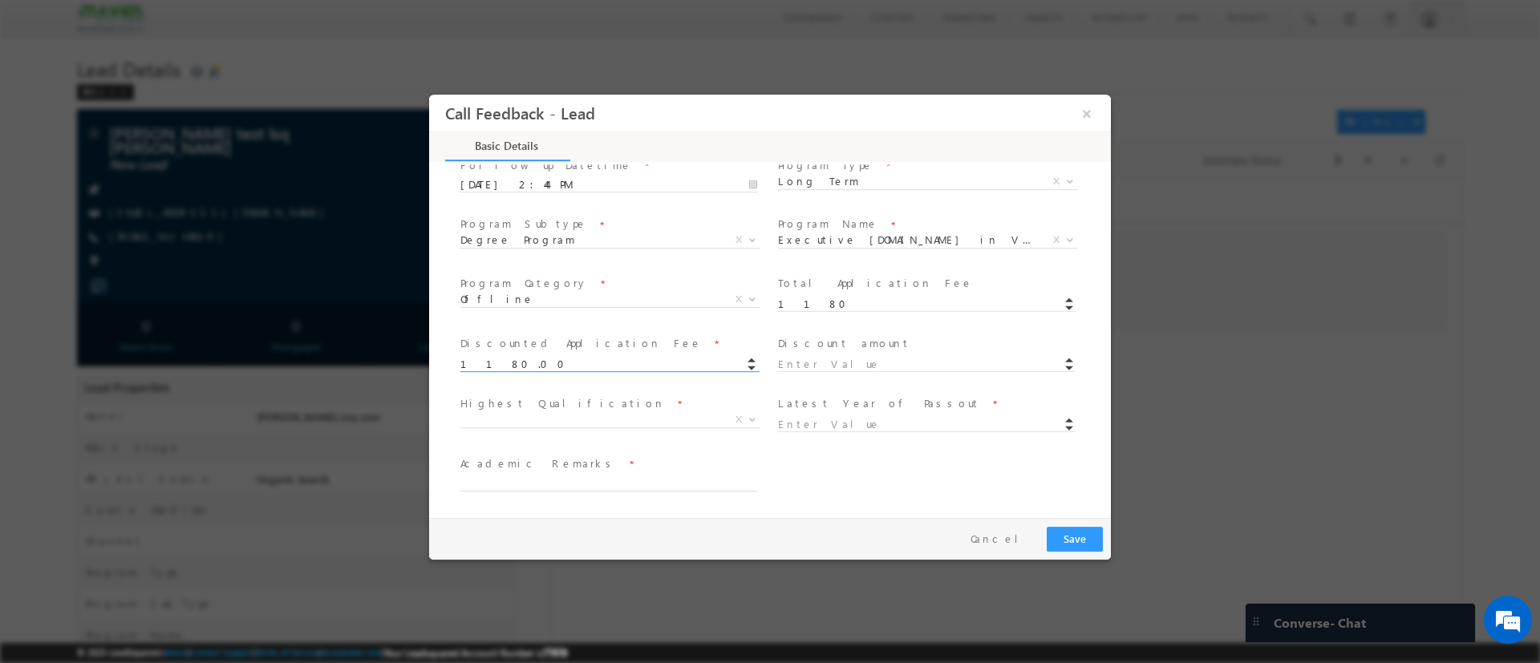
type input "0"
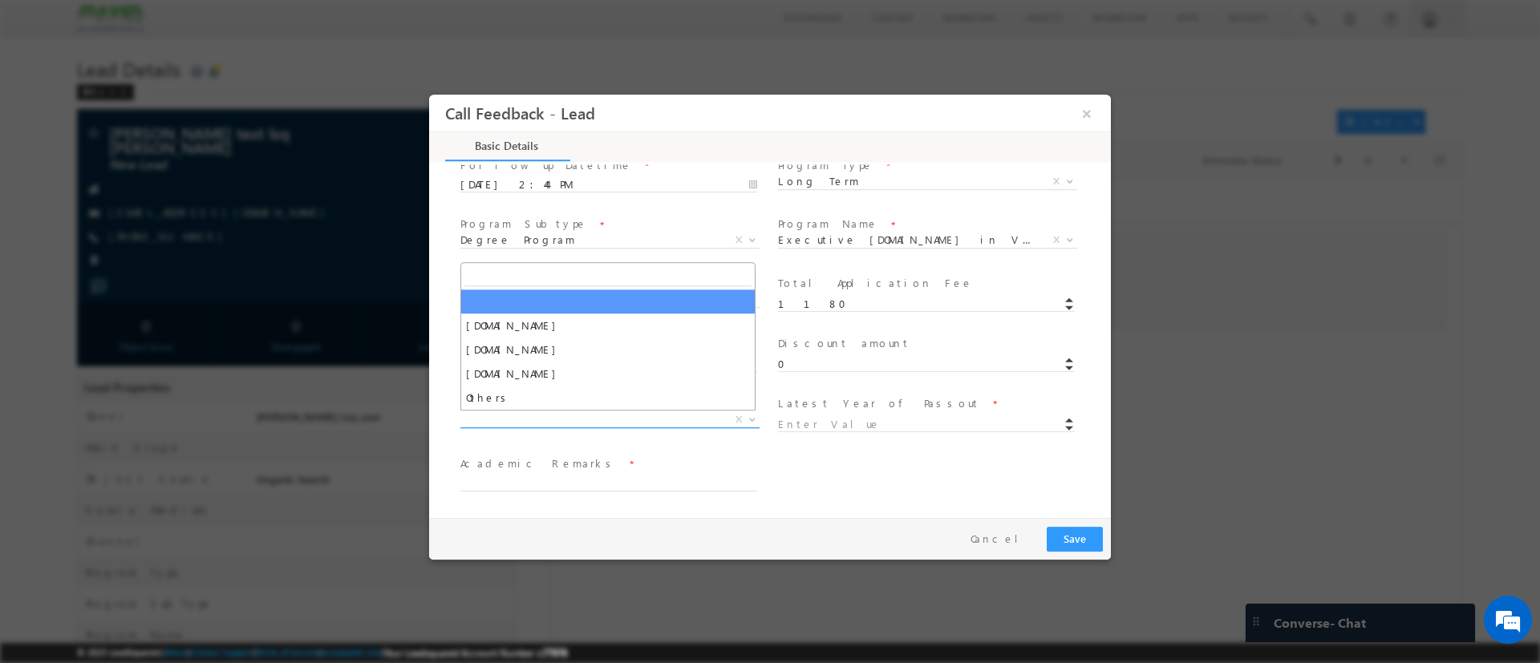
click at [536, 415] on span "X" at bounding box center [609, 419] width 299 height 16
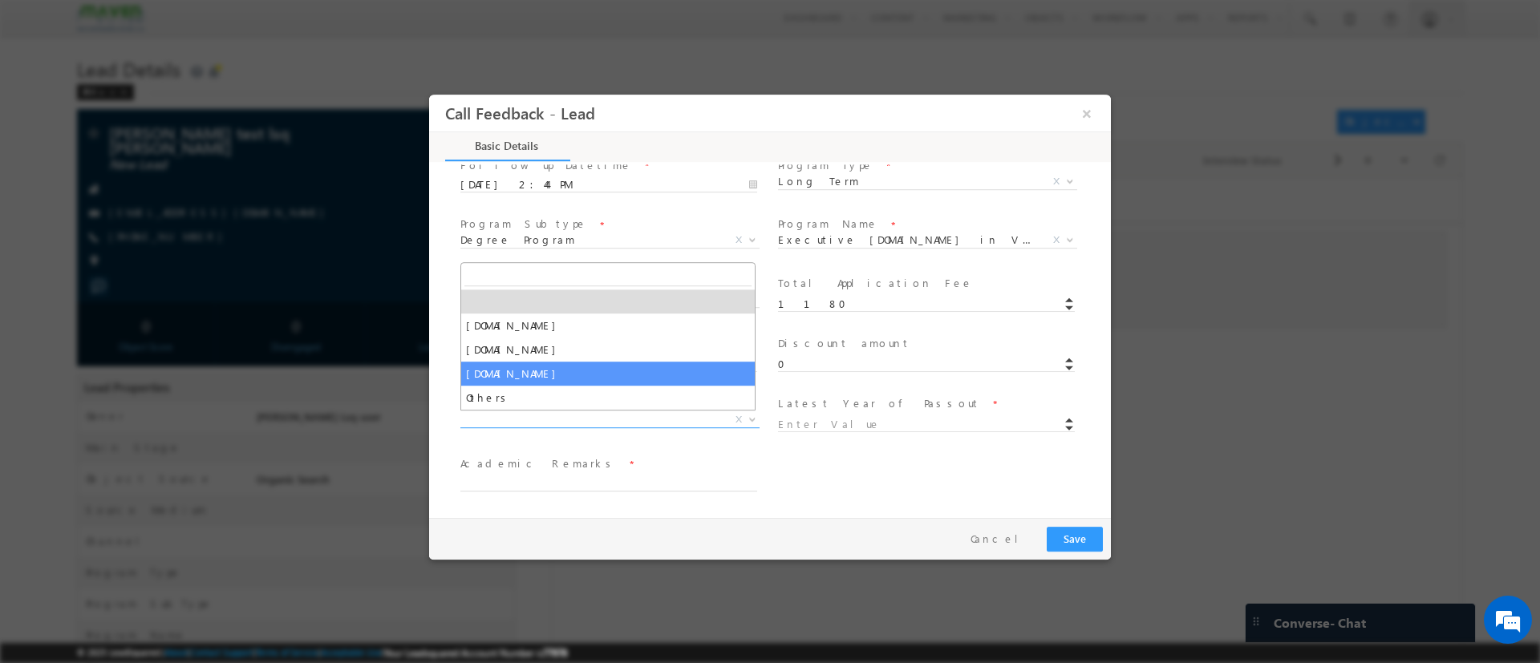
select select "[DOMAIN_NAME]"
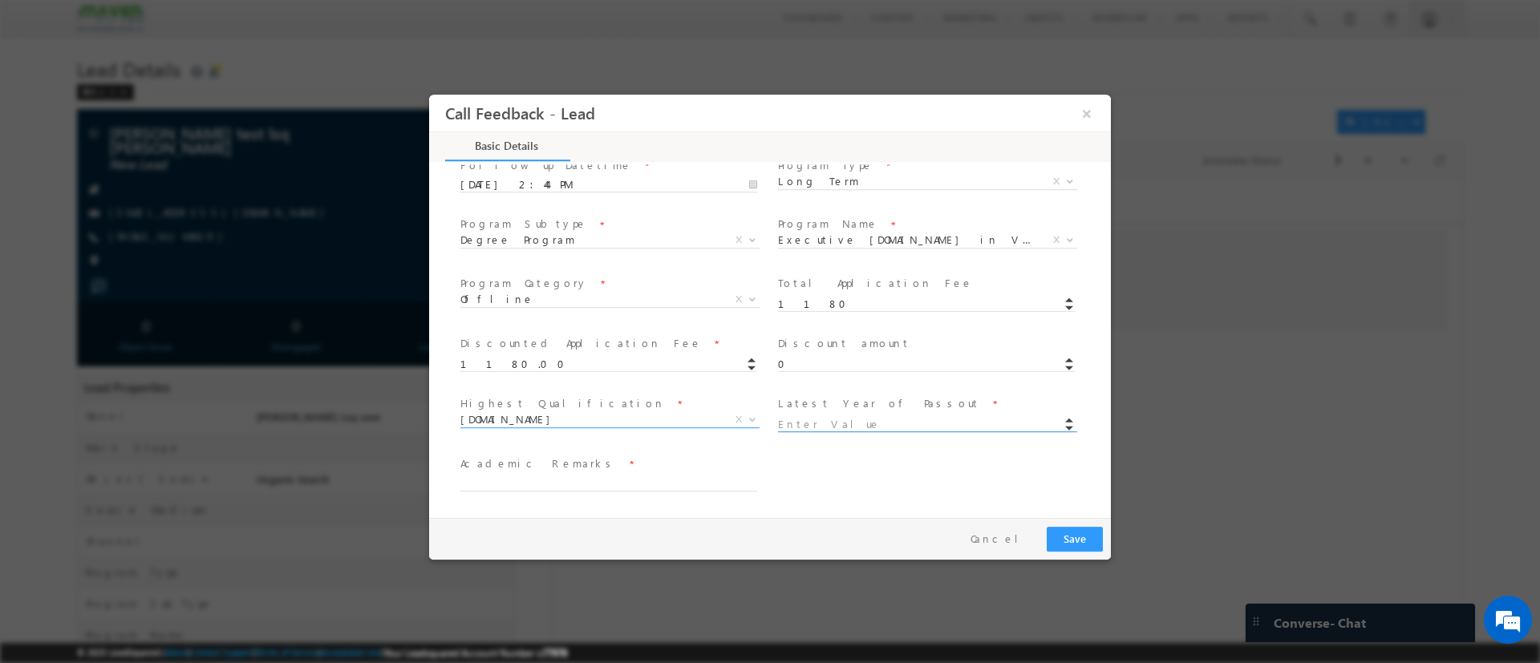
click at [818, 419] on input at bounding box center [926, 424] width 297 height 16
type input "2024"
click at [588, 464] on span "Academic Remarks *" at bounding box center [608, 464] width 296 height 18
click at [580, 473] on textarea at bounding box center [608, 481] width 297 height 18
type textarea "test"
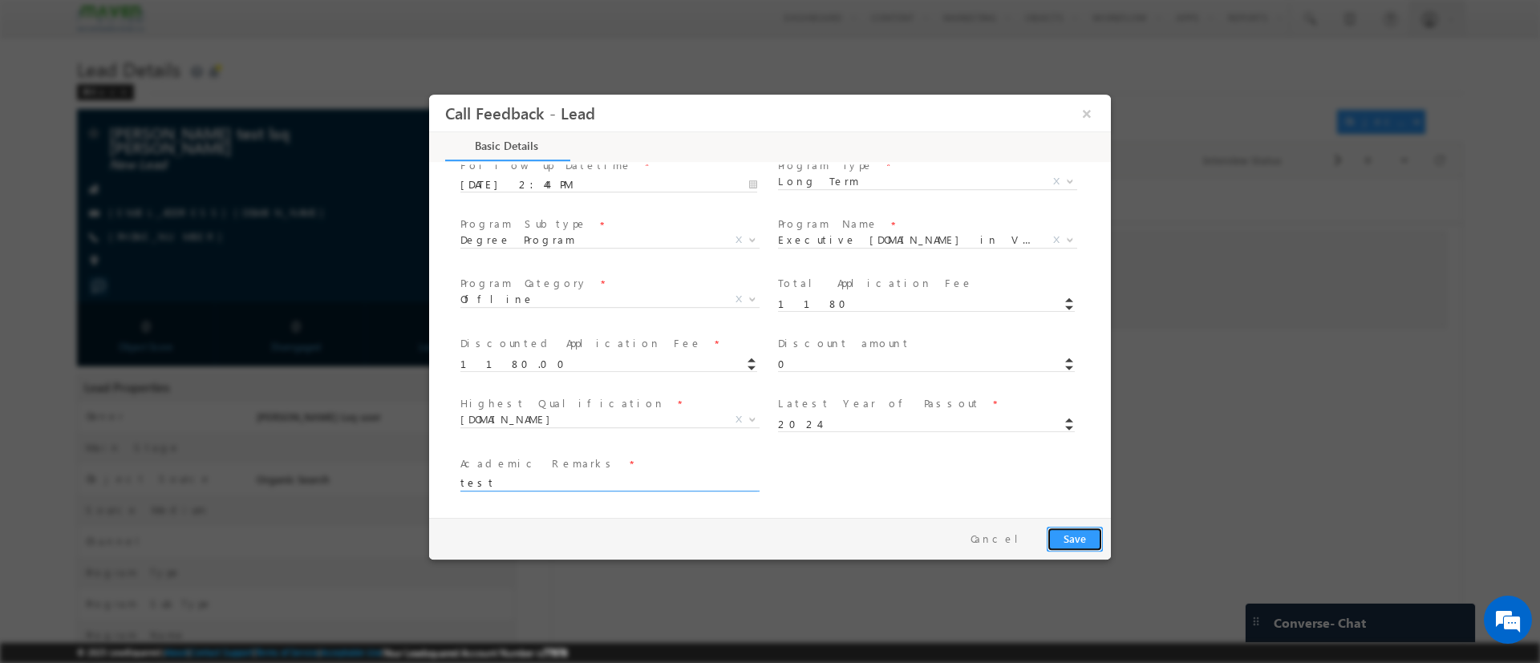
click at [1056, 529] on button "Save" at bounding box center [1075, 538] width 56 height 25
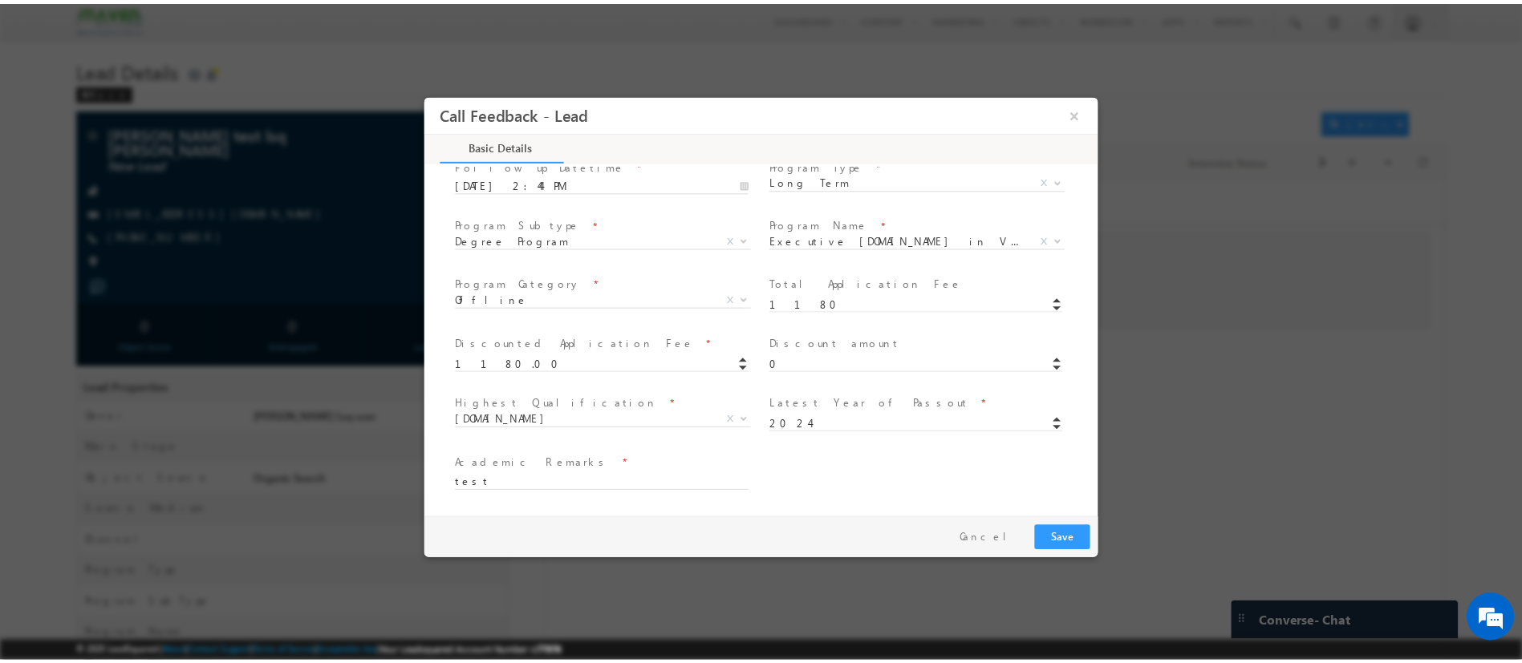
scroll to position [319, 0]
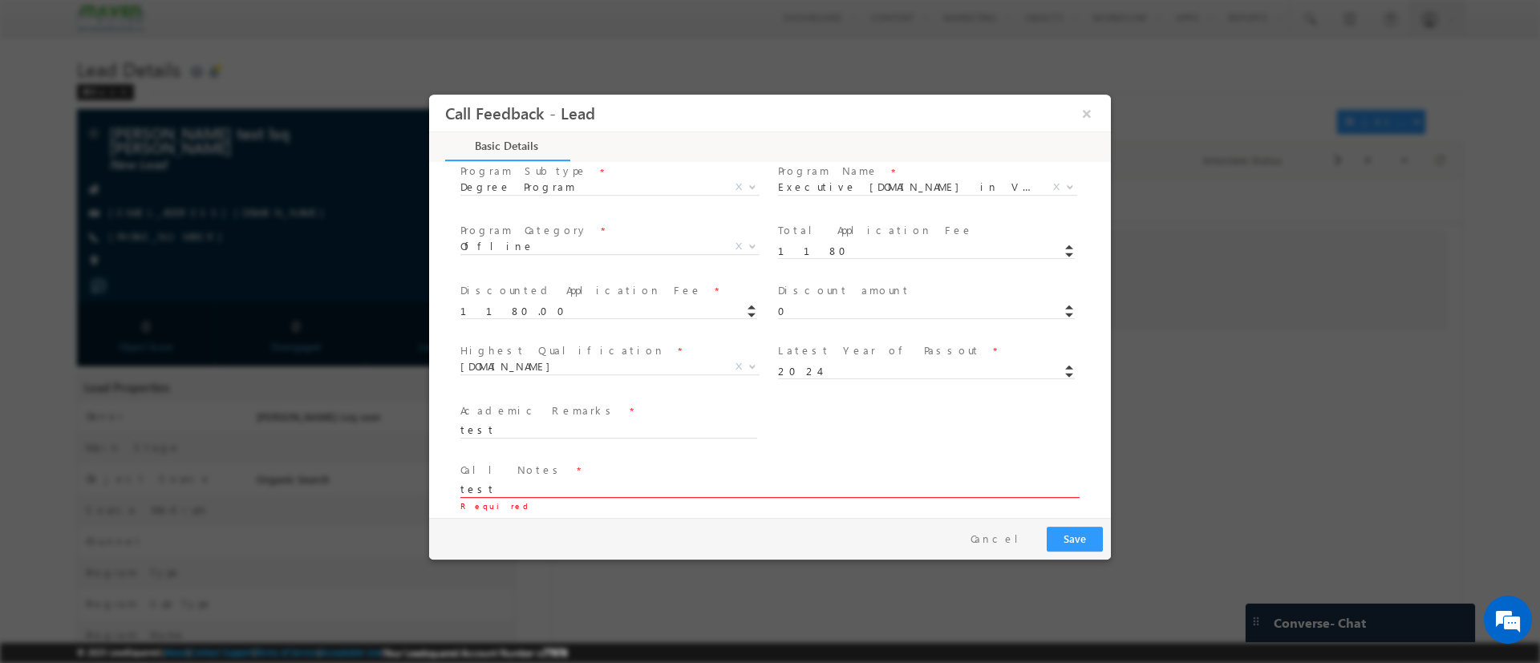
type textarea "test"
click at [1064, 539] on button "Save" at bounding box center [1075, 538] width 56 height 25
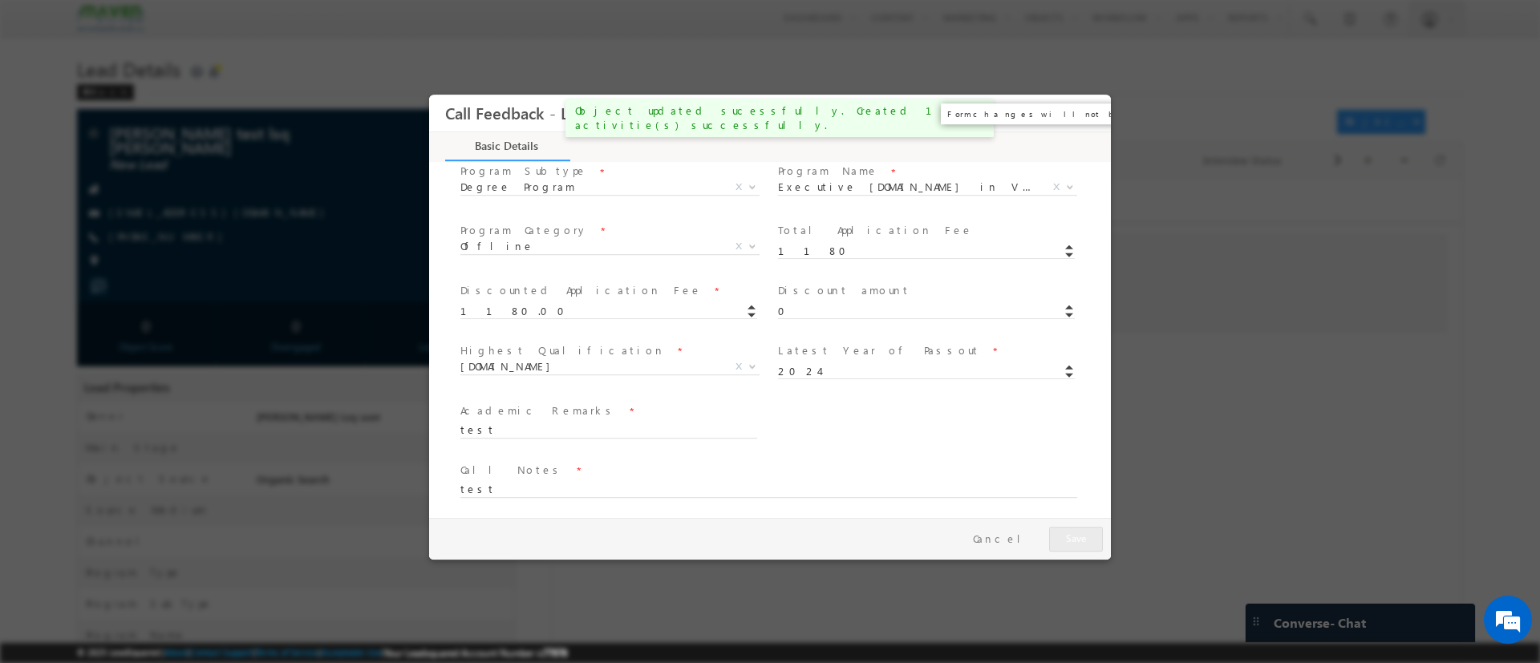
click at [1088, 113] on button "×" at bounding box center [1086, 113] width 27 height 30
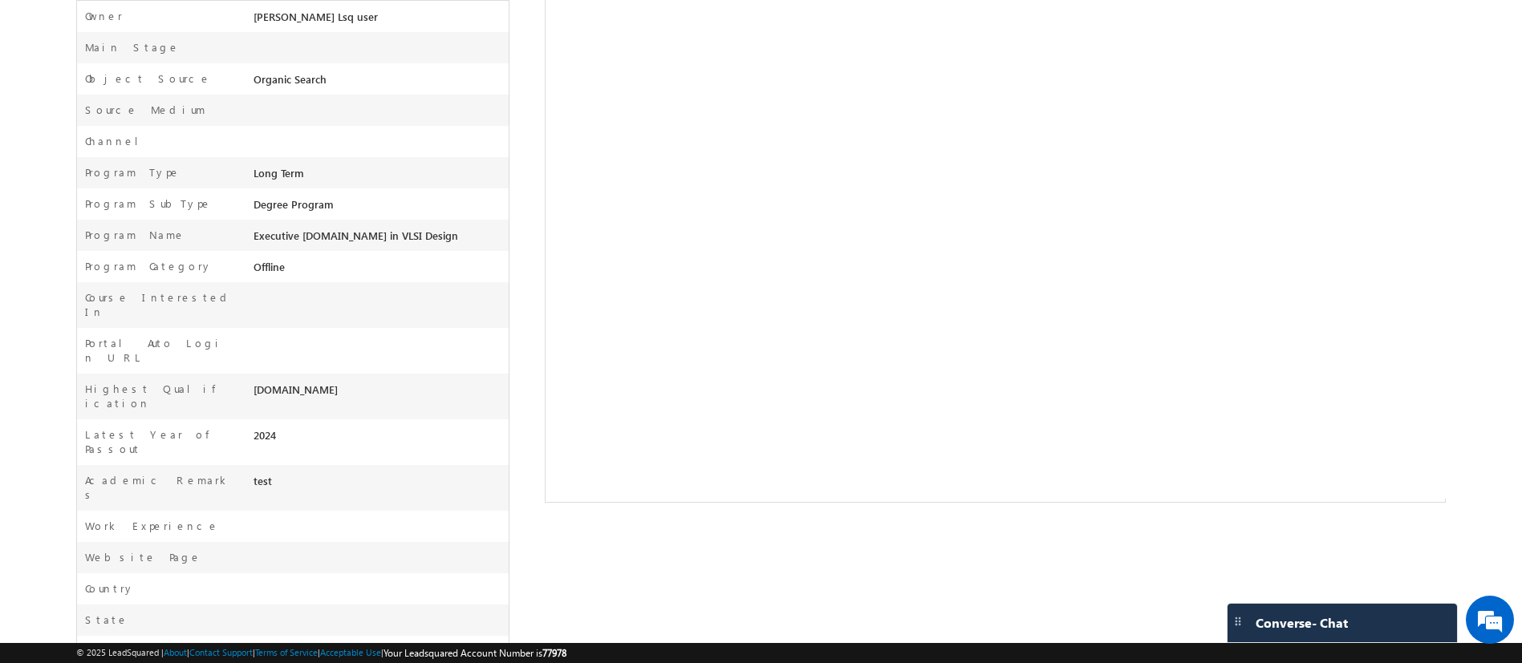
scroll to position [0, 0]
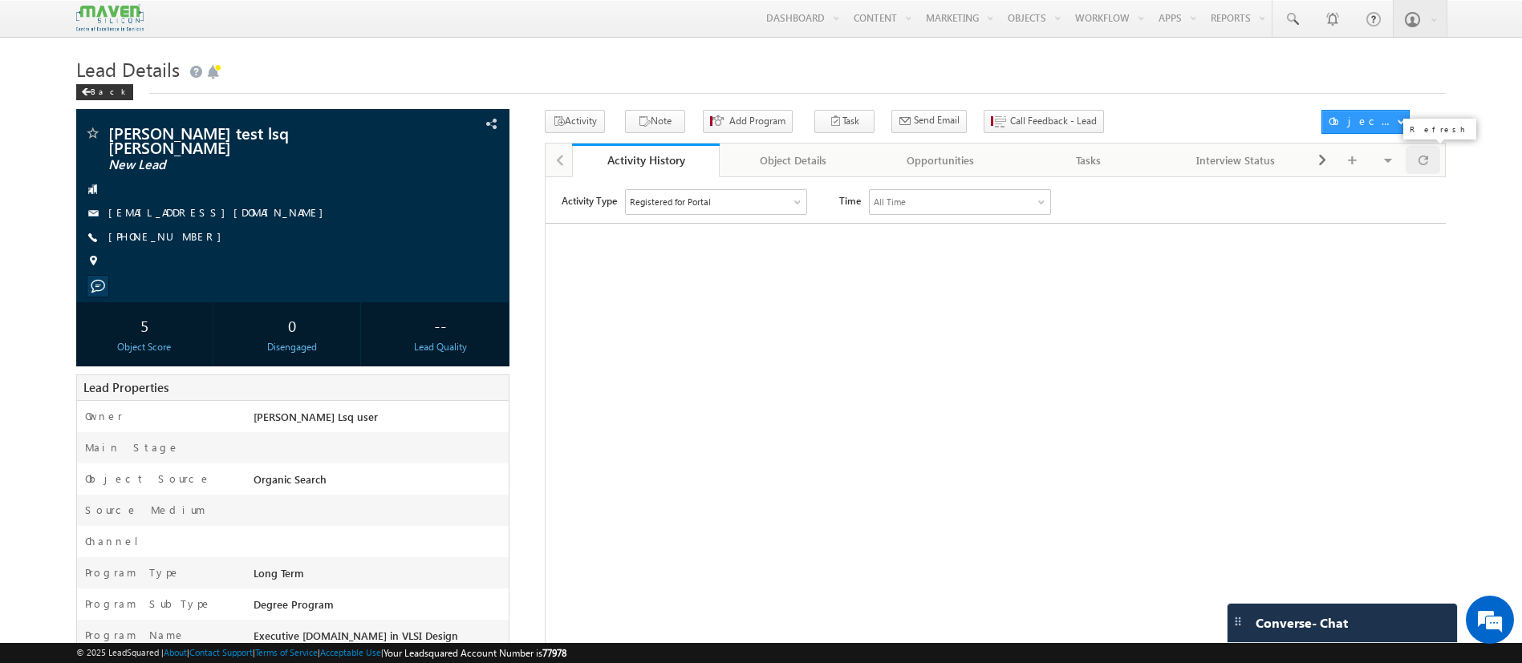
click at [1429, 162] on div at bounding box center [1422, 160] width 35 height 28
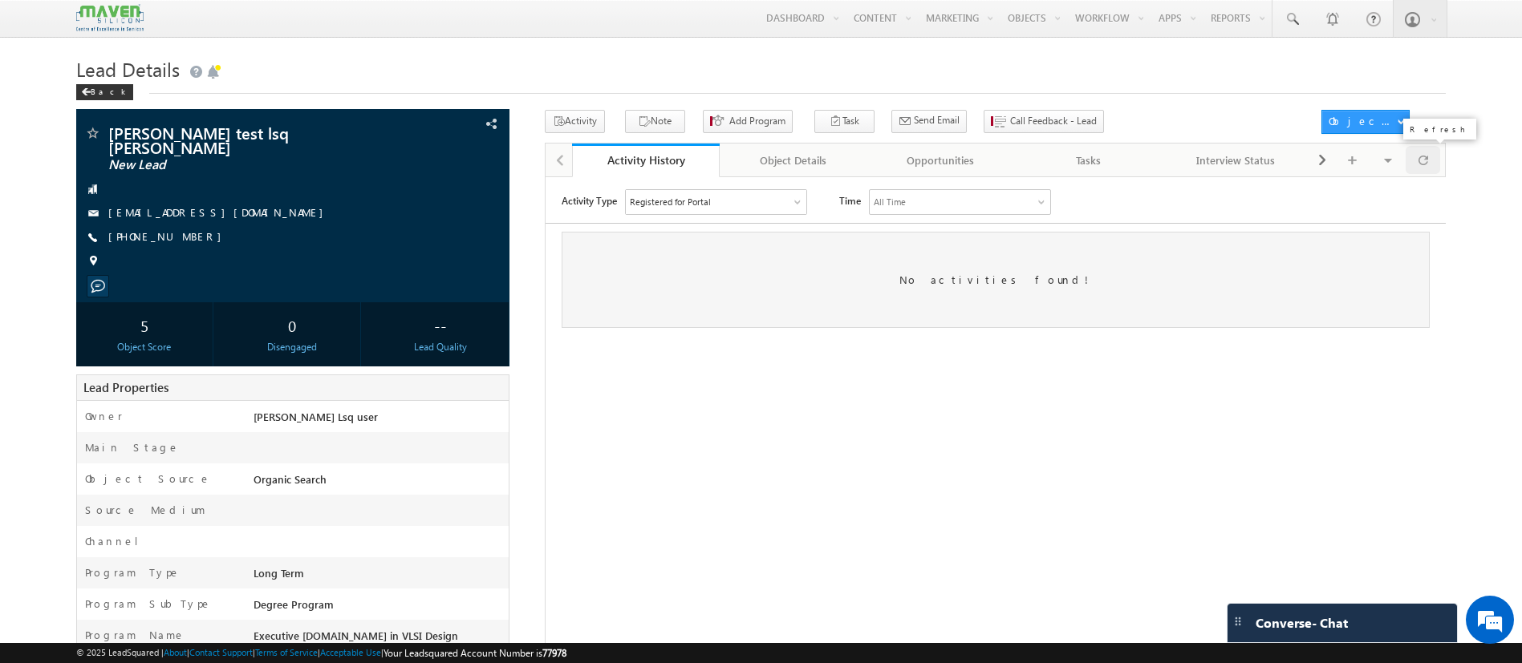
click at [1429, 161] on div at bounding box center [1422, 160] width 35 height 28
click at [1429, 162] on div at bounding box center [1422, 160] width 35 height 28
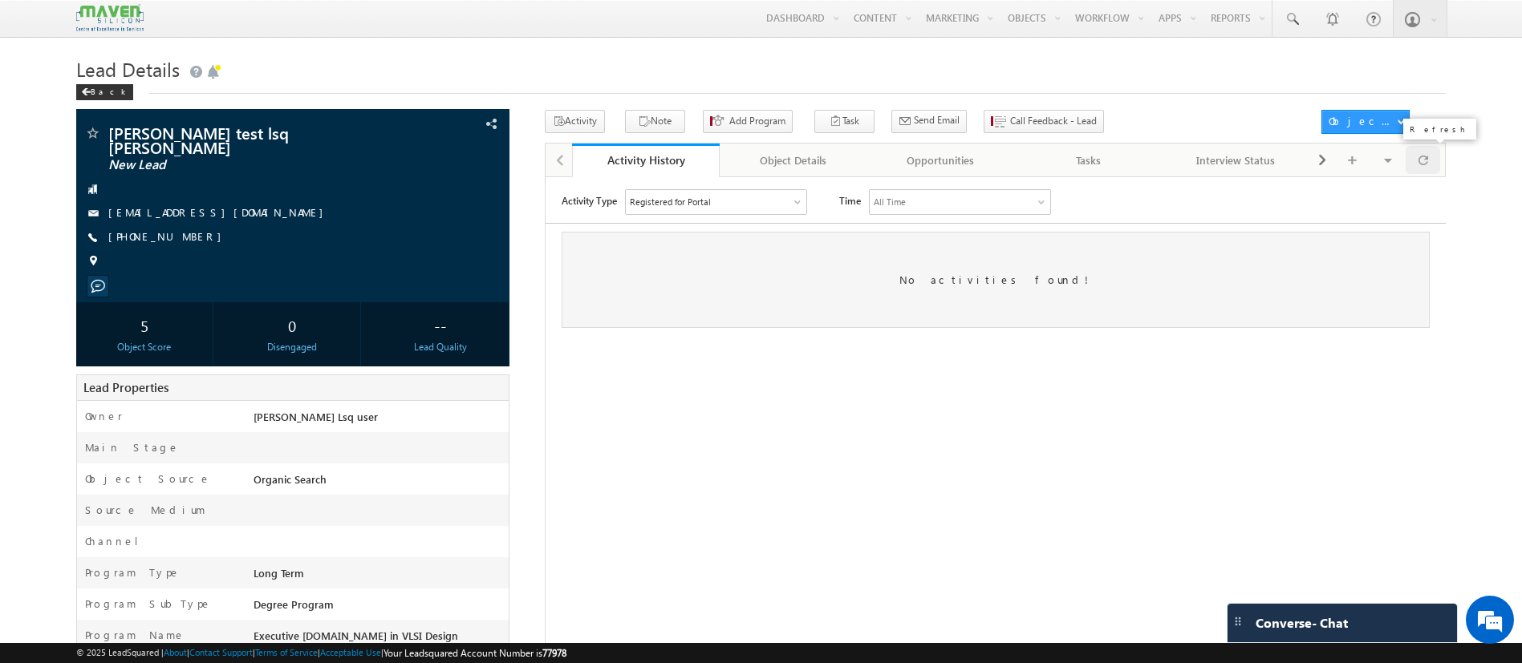
click at [1429, 162] on div at bounding box center [1422, 160] width 35 height 28
click at [1419, 160] on span at bounding box center [1423, 160] width 10 height 28
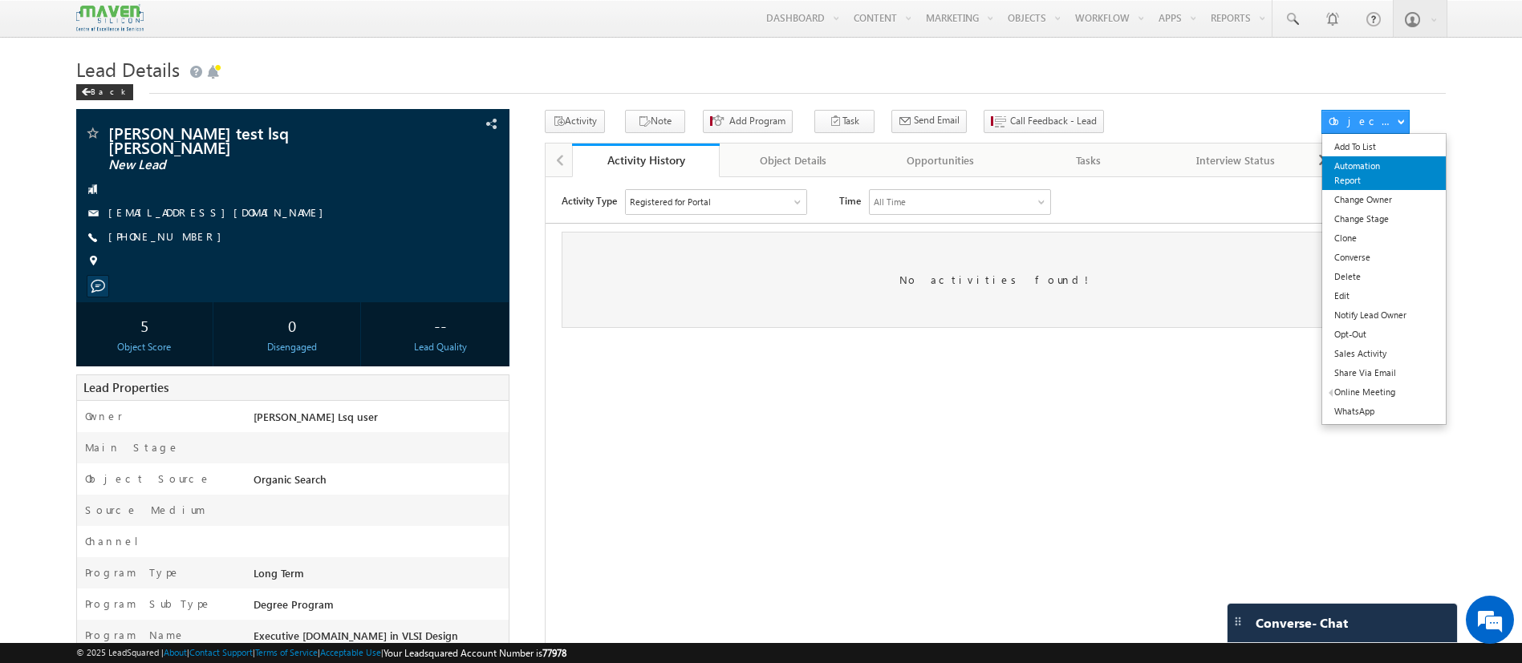
click at [1373, 163] on link "Automation Report" at bounding box center [1383, 173] width 123 height 34
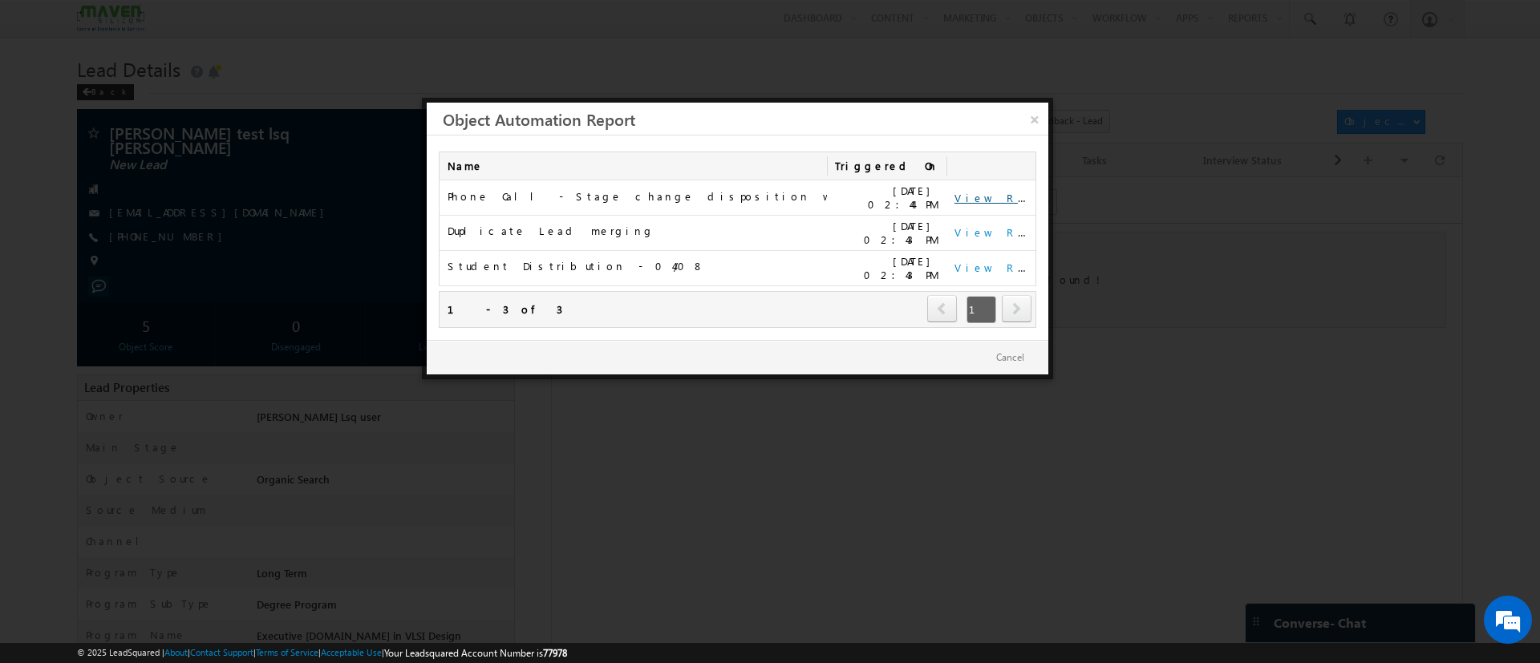
click at [1003, 192] on link "View Report" at bounding box center [1003, 198] width 99 height 14
click at [1026, 119] on link "×" at bounding box center [1034, 117] width 28 height 28
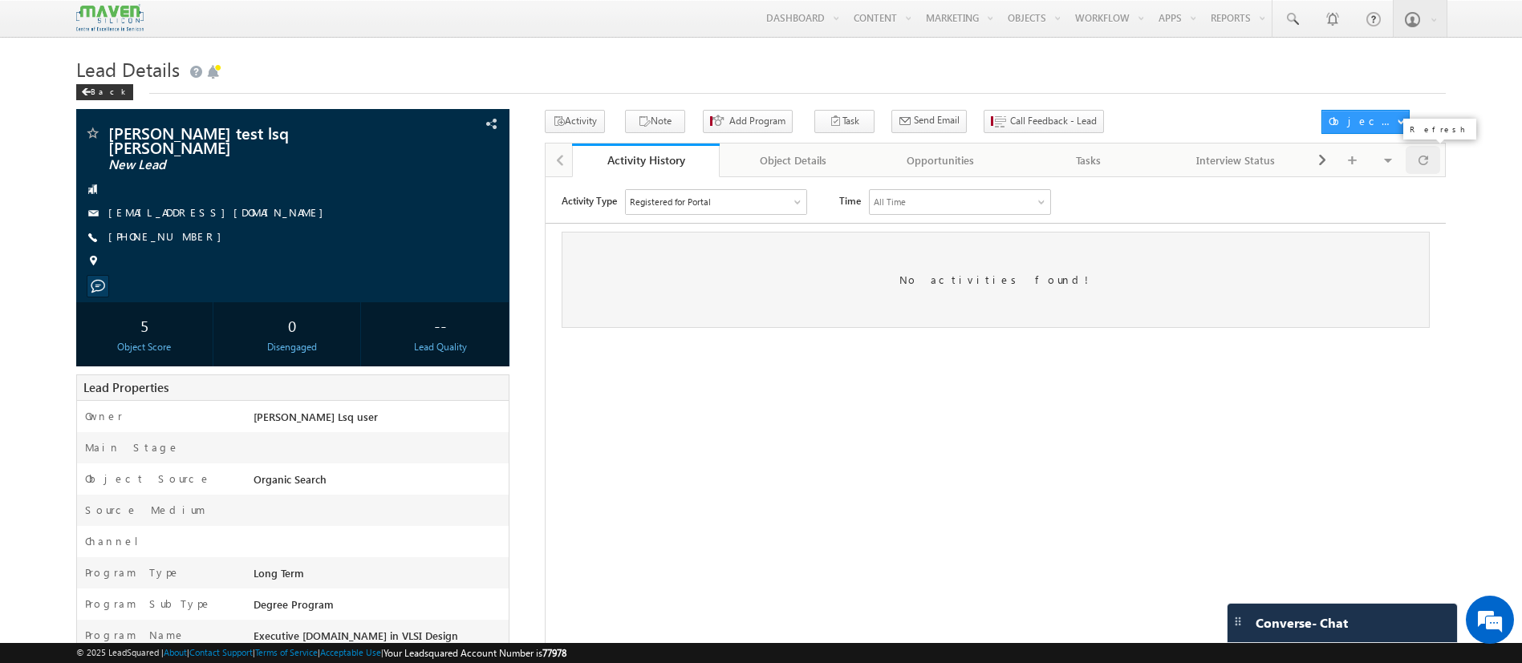
click at [1425, 170] on span at bounding box center [1423, 160] width 10 height 28
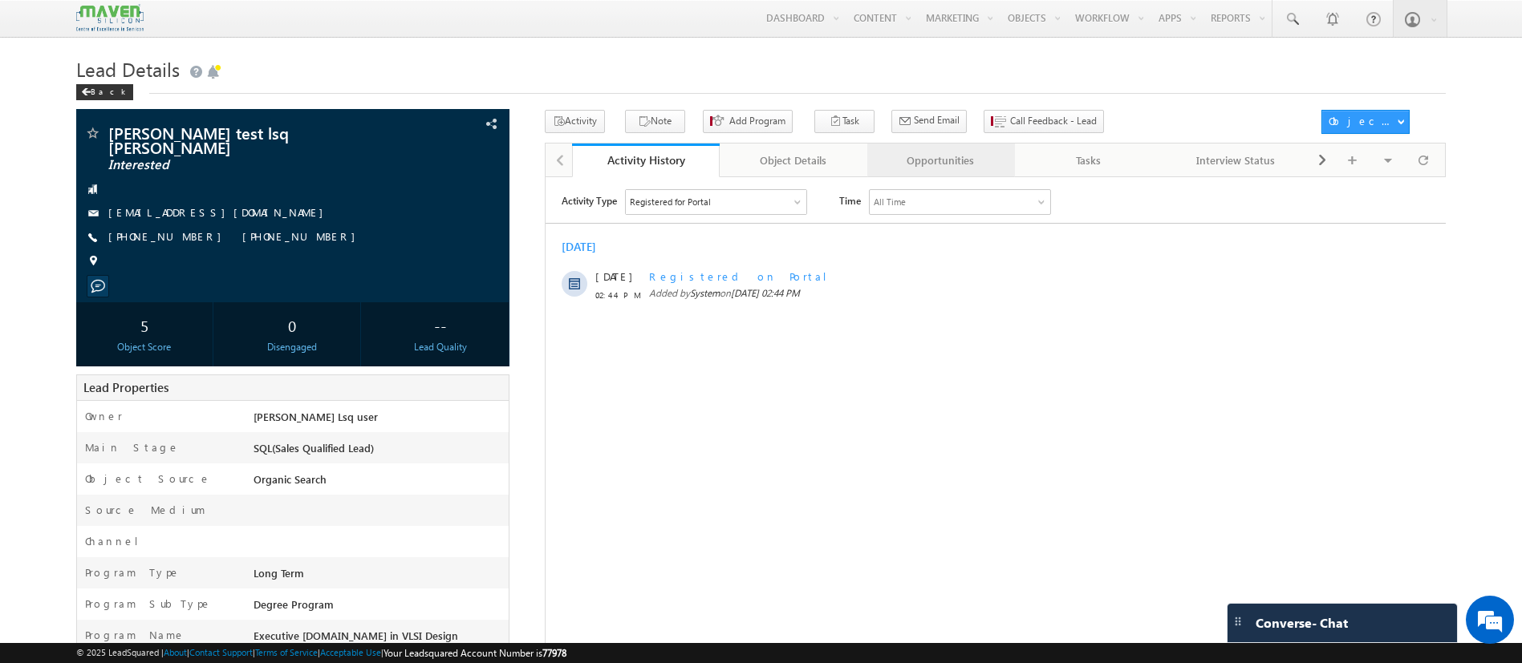
click at [946, 164] on div "Opportunities" at bounding box center [940, 160] width 120 height 19
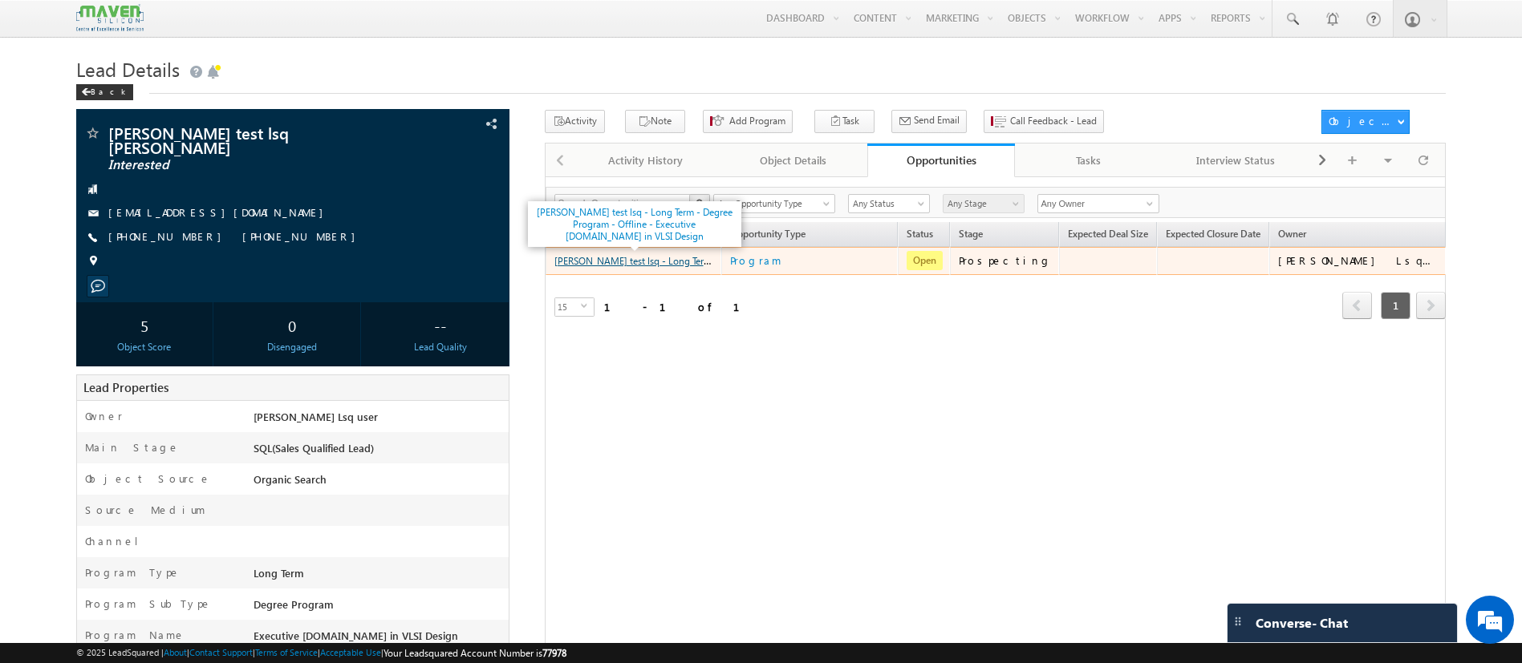
click at [629, 261] on link "[PERSON_NAME] test lsq - Long Term - Degree Program - Offline - Executive [DOMA…" at bounding box center [784, 260] width 461 height 14
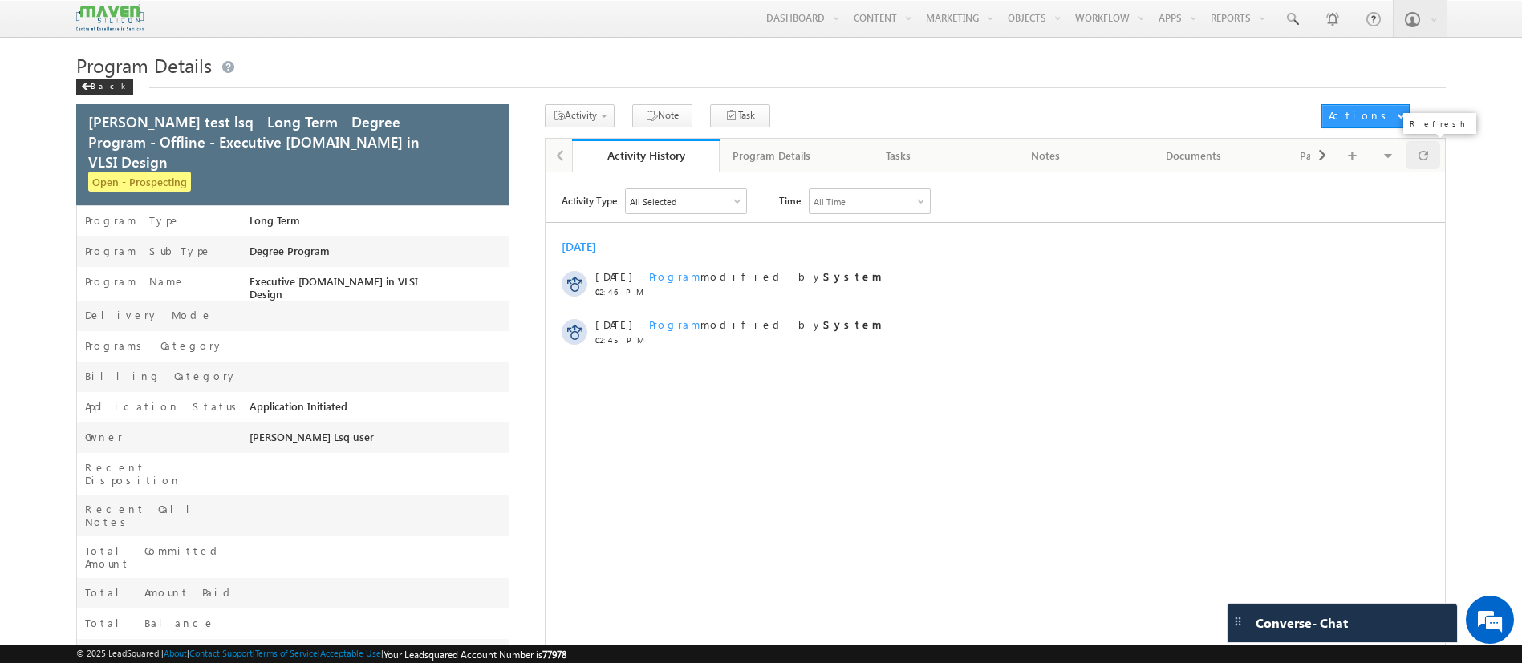
click at [1425, 154] on span at bounding box center [1423, 155] width 10 height 28
click at [688, 195] on div "All Selected" at bounding box center [686, 201] width 120 height 24
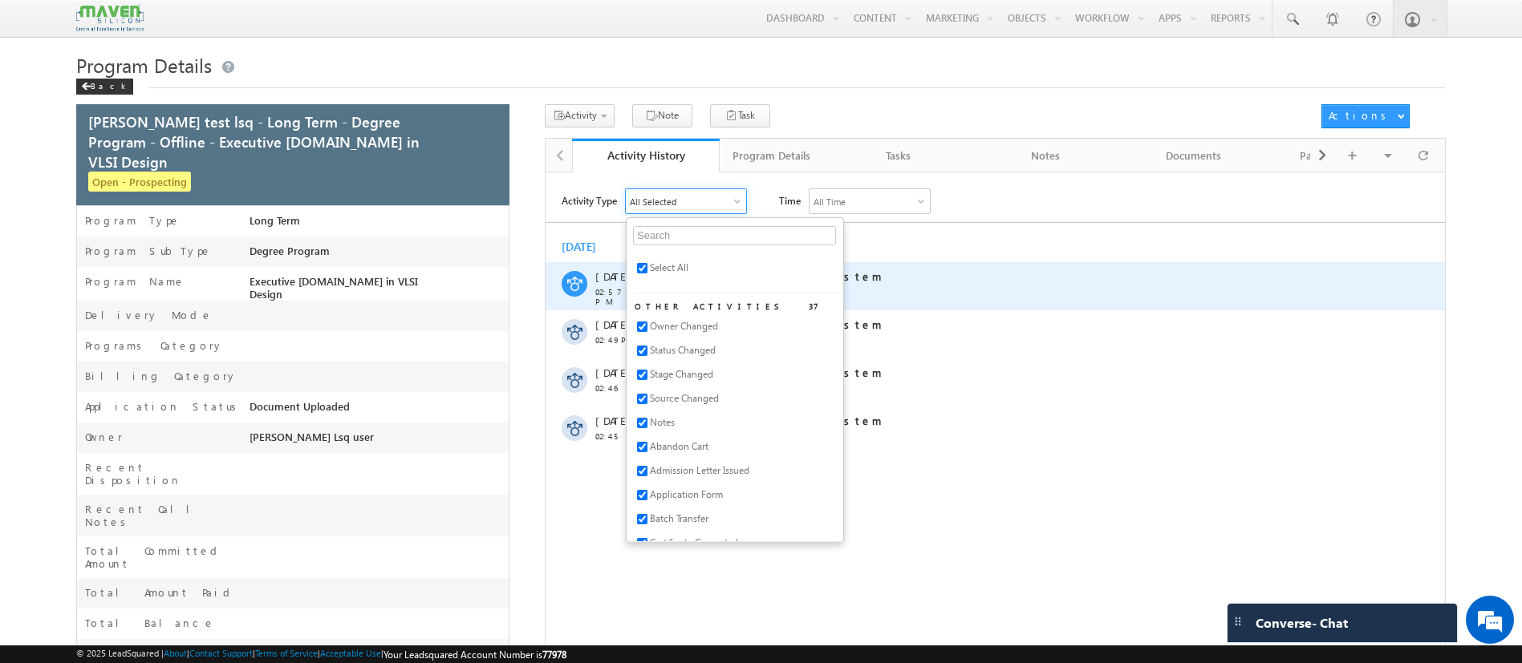
click at [903, 270] on div "Program modified by System" at bounding box center [1002, 276] width 707 height 14
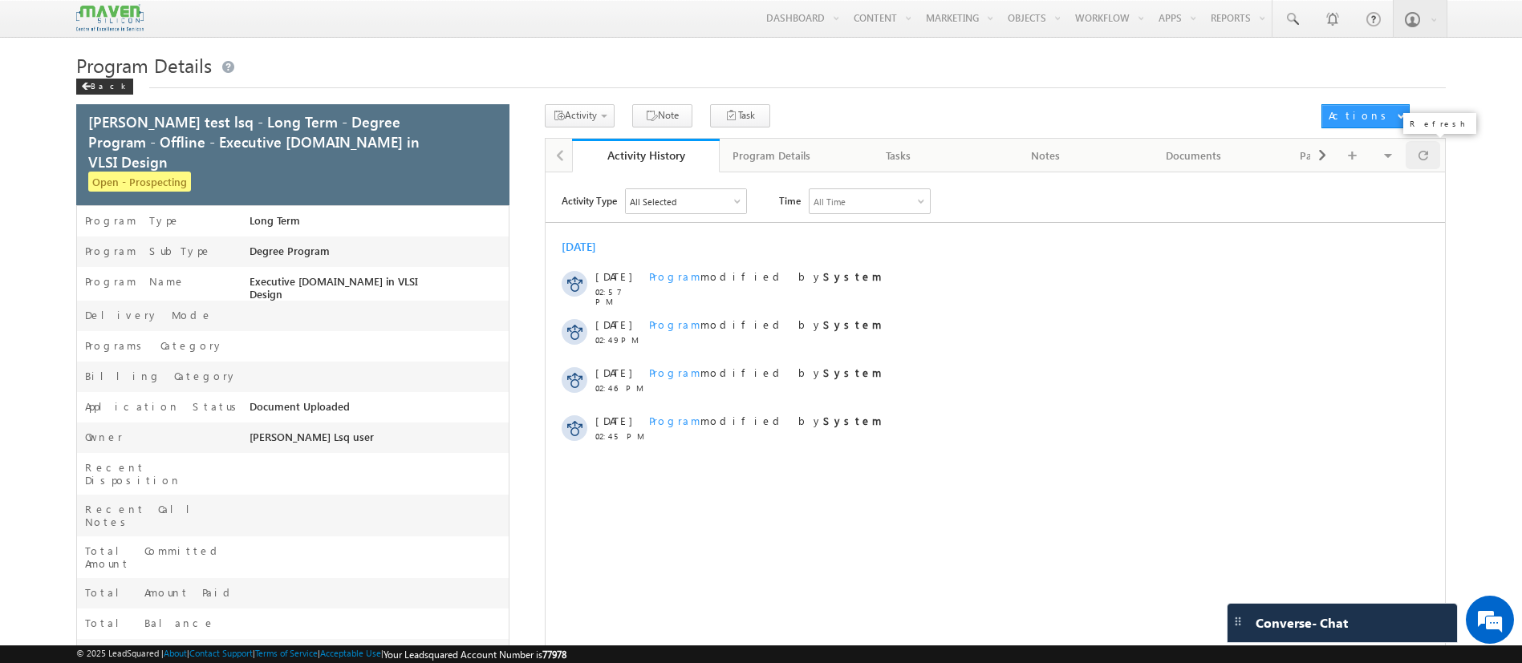
click at [1422, 157] on span at bounding box center [1423, 155] width 10 height 28
click at [1431, 157] on div at bounding box center [1422, 155] width 35 height 28
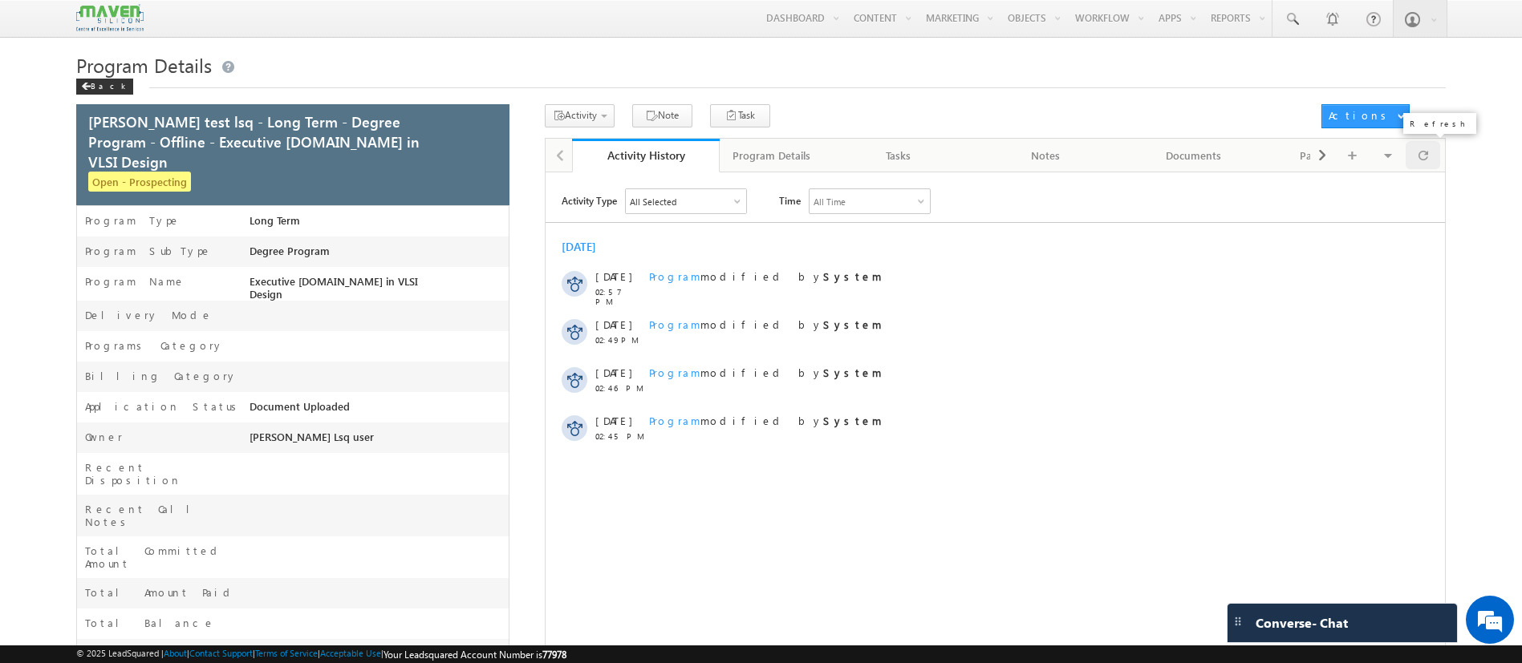
click at [1424, 157] on span at bounding box center [1423, 155] width 10 height 28
click at [725, 207] on div "All Selected" at bounding box center [686, 201] width 120 height 24
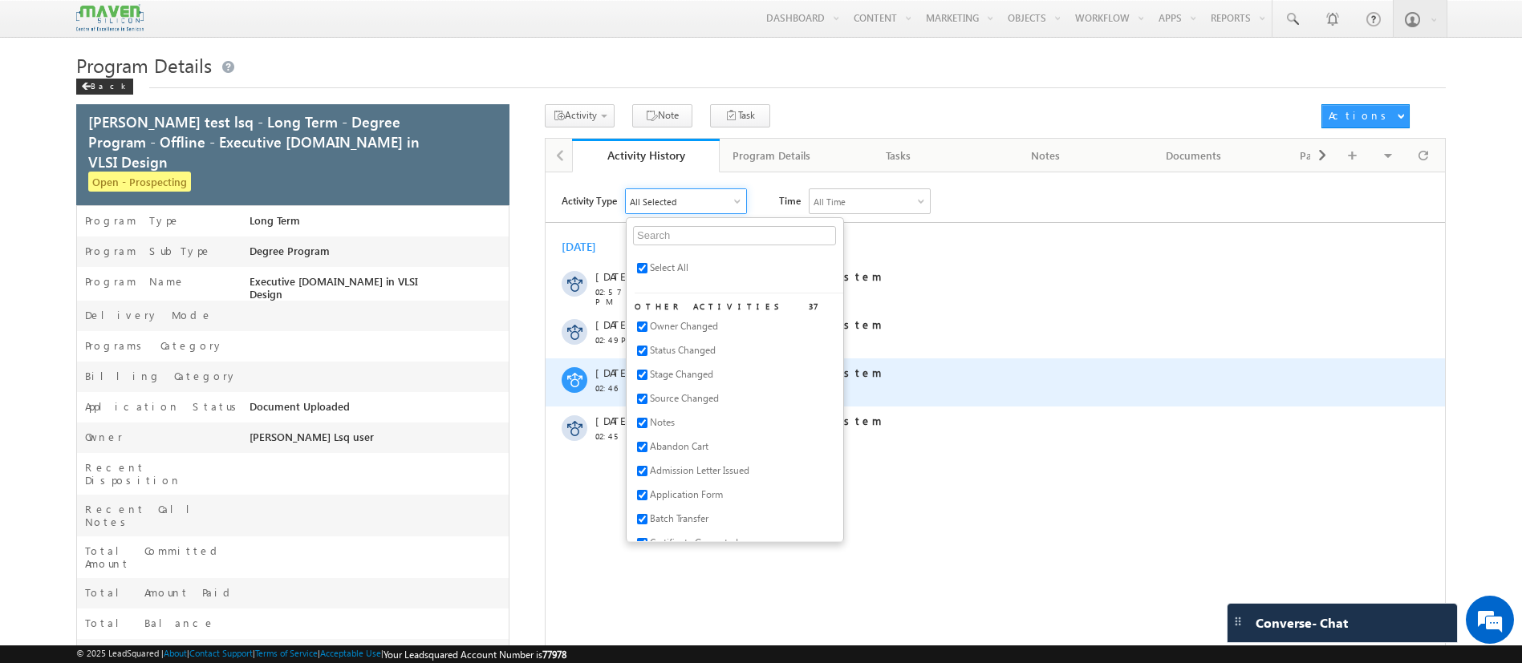
click at [1072, 367] on div "Program modified by System" at bounding box center [1002, 373] width 707 height 14
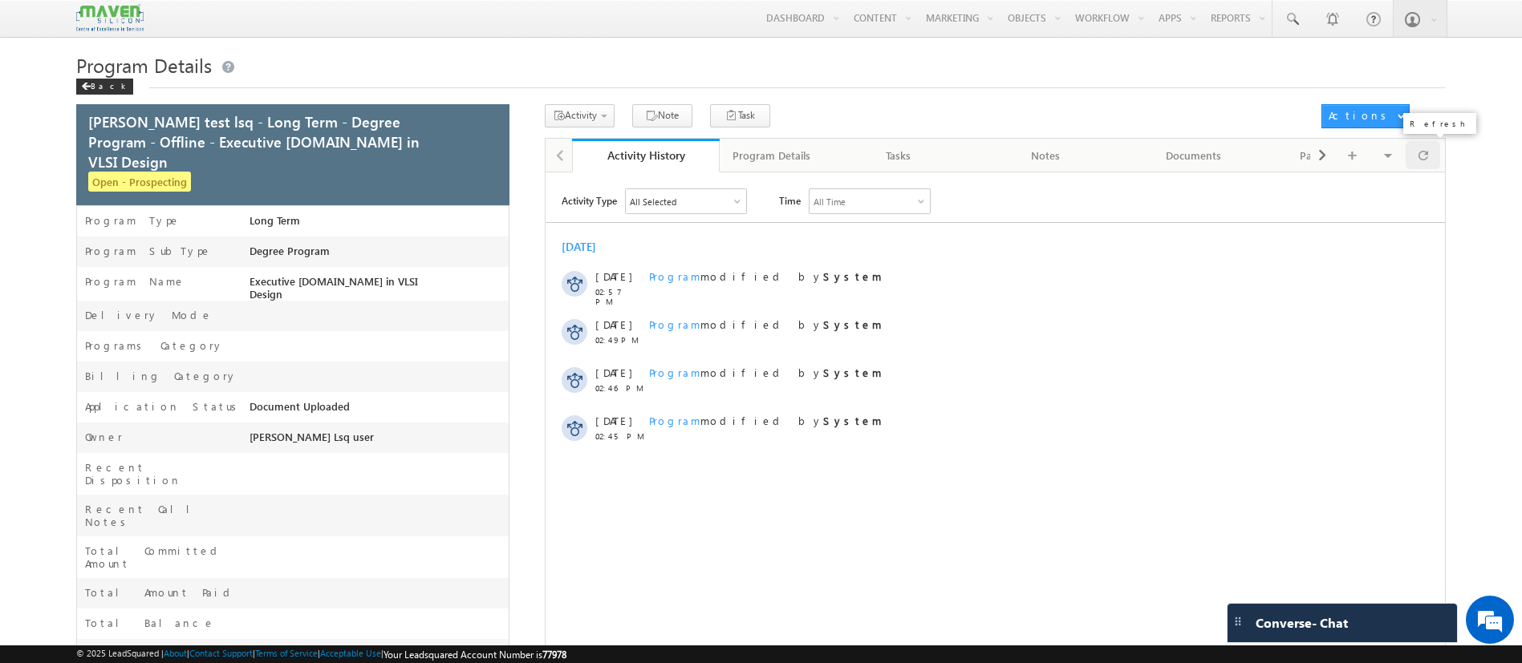
click at [1434, 156] on div at bounding box center [1422, 155] width 35 height 28
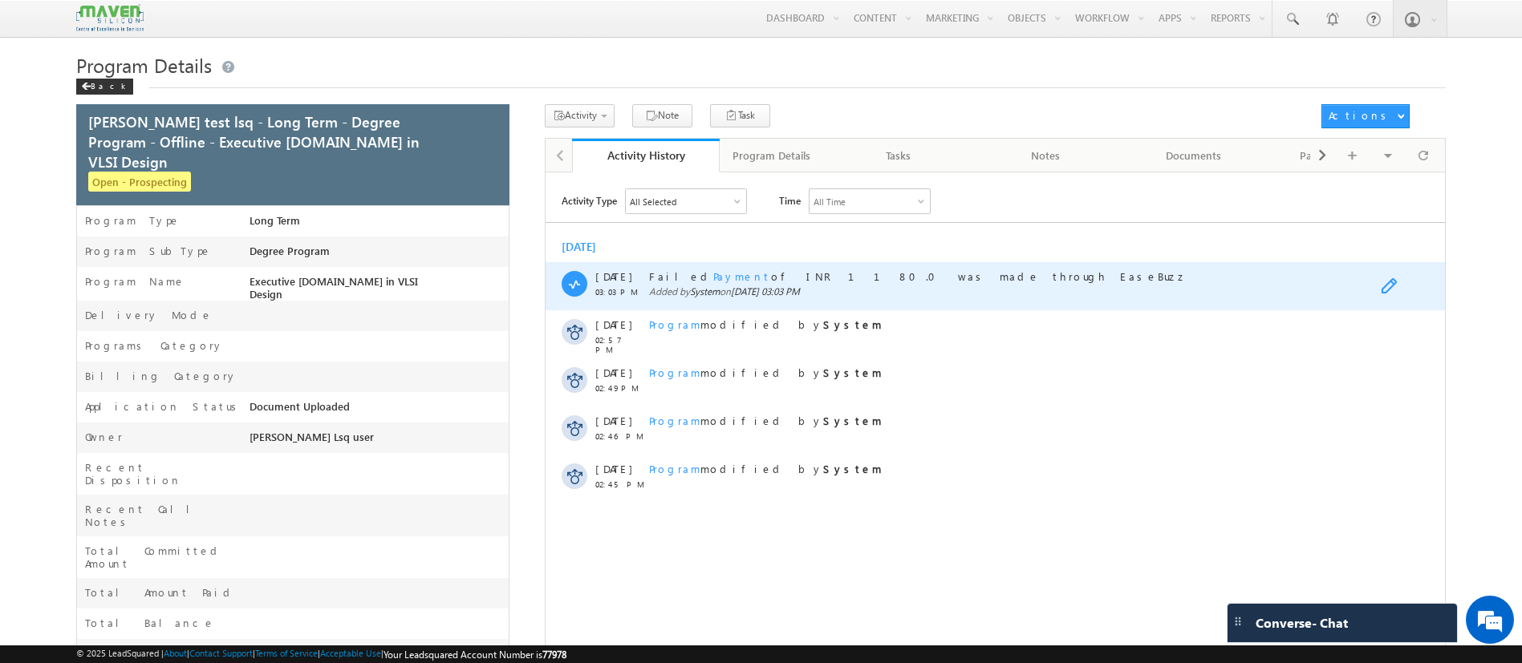
click at [1388, 290] on span at bounding box center [1392, 287] width 25 height 19
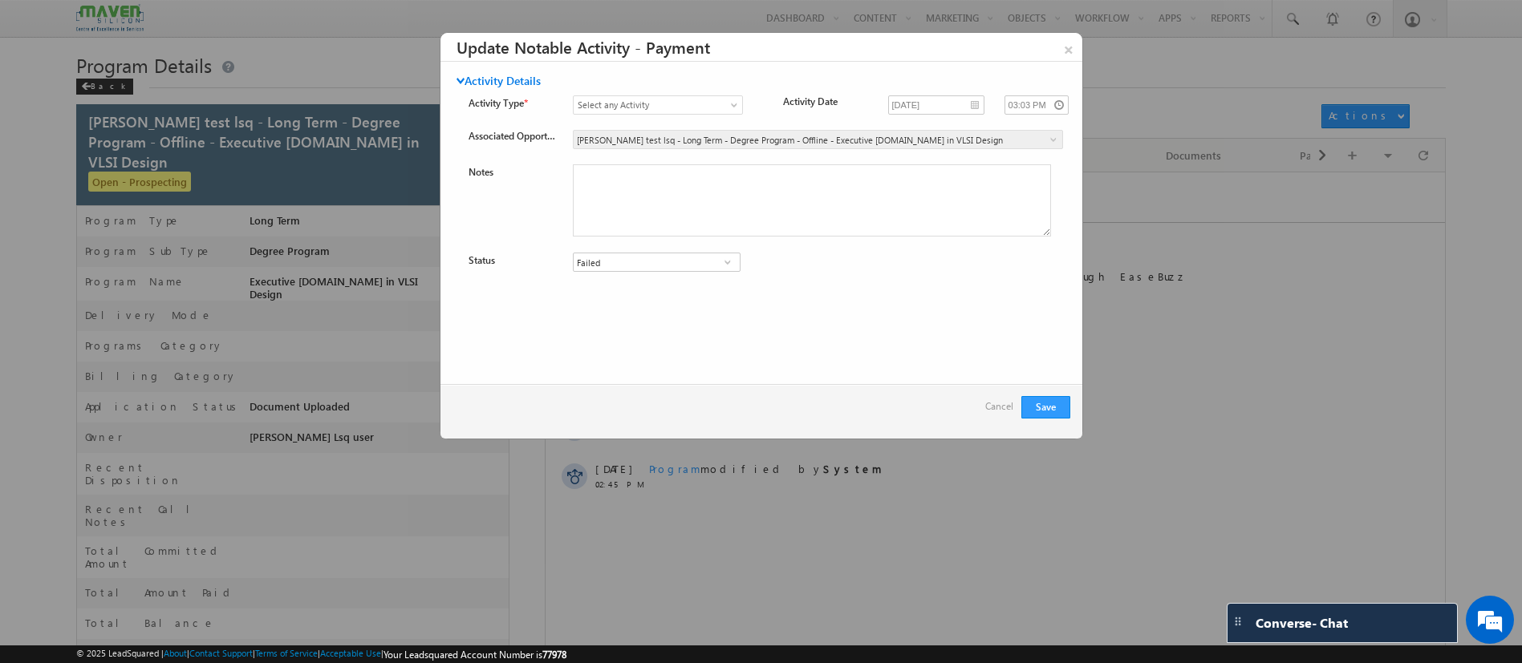
click at [732, 256] on span at bounding box center [727, 262] width 16 height 13
click at [635, 277] on link "Success" at bounding box center [657, 281] width 168 height 18
type input "Success"
click at [1048, 396] on button "Save" at bounding box center [1045, 407] width 49 height 22
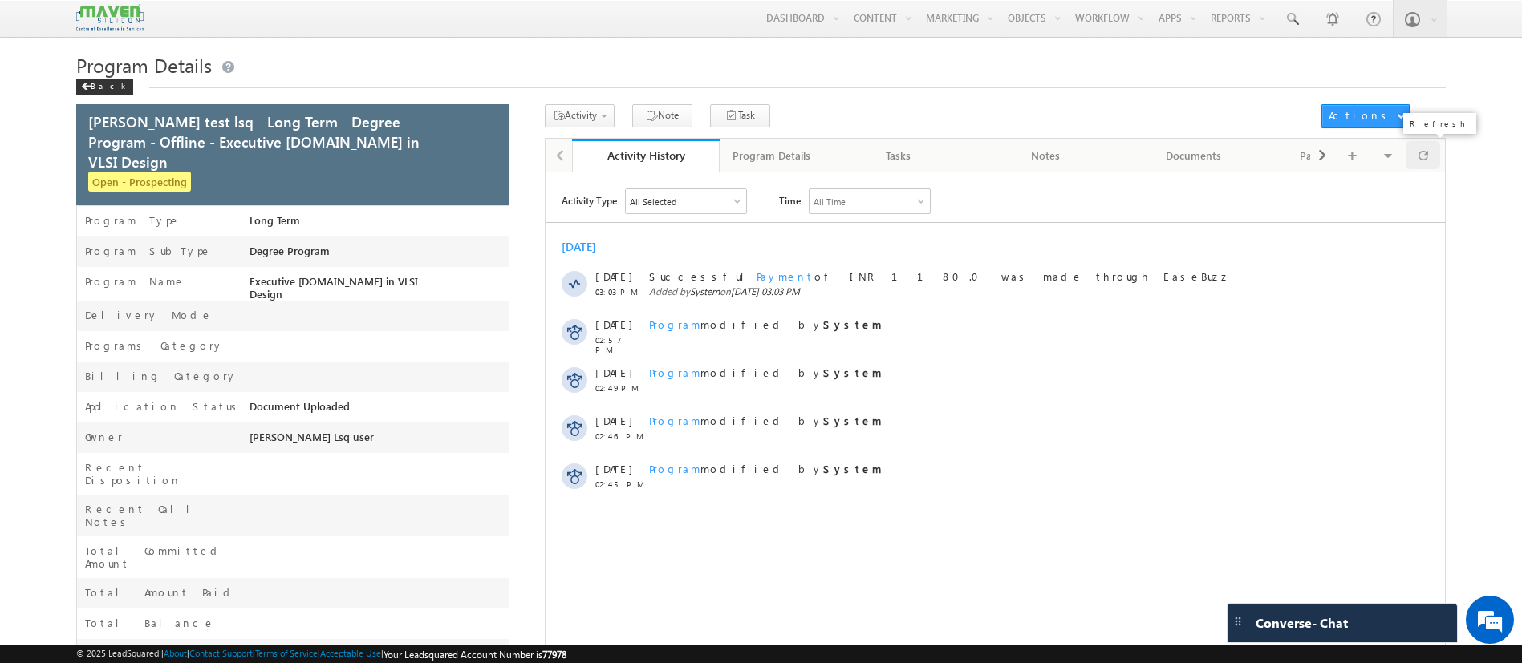
click at [1433, 156] on div at bounding box center [1422, 155] width 35 height 28
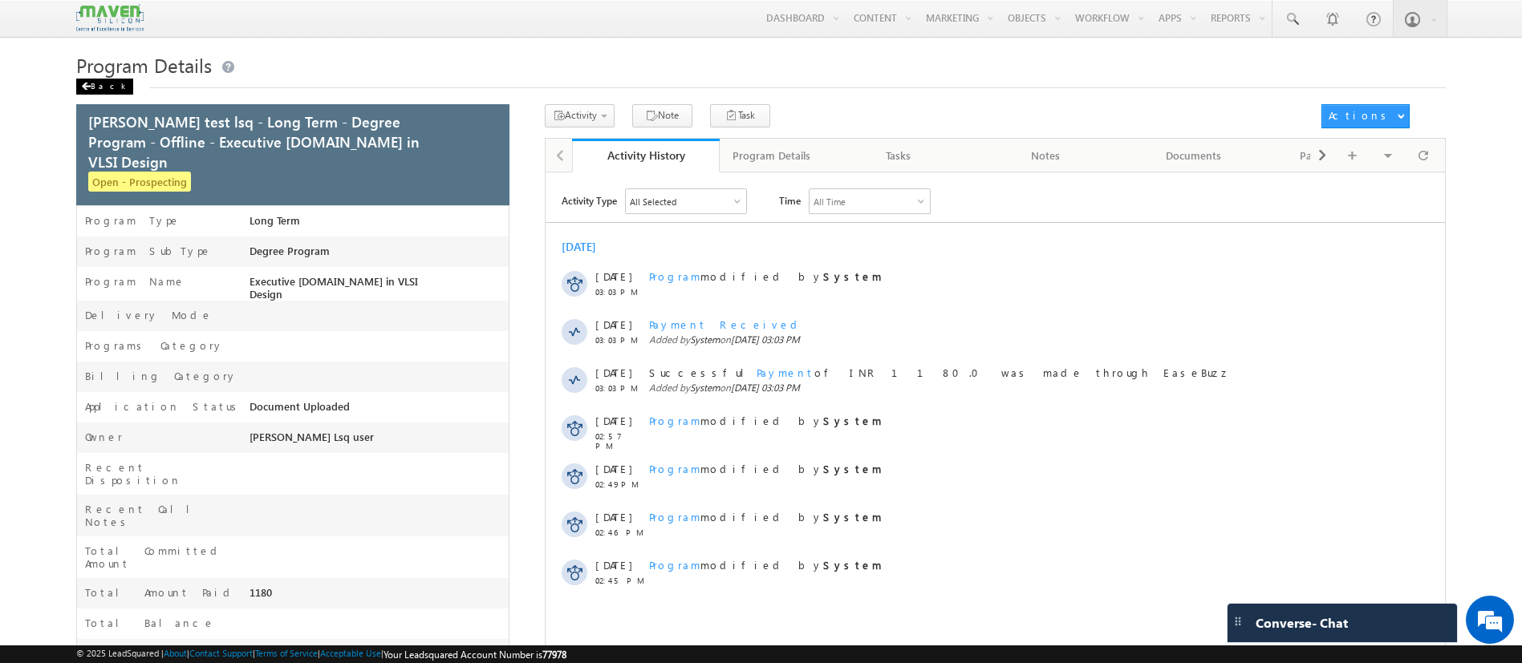
click at [99, 82] on div "Back" at bounding box center [104, 87] width 57 height 16
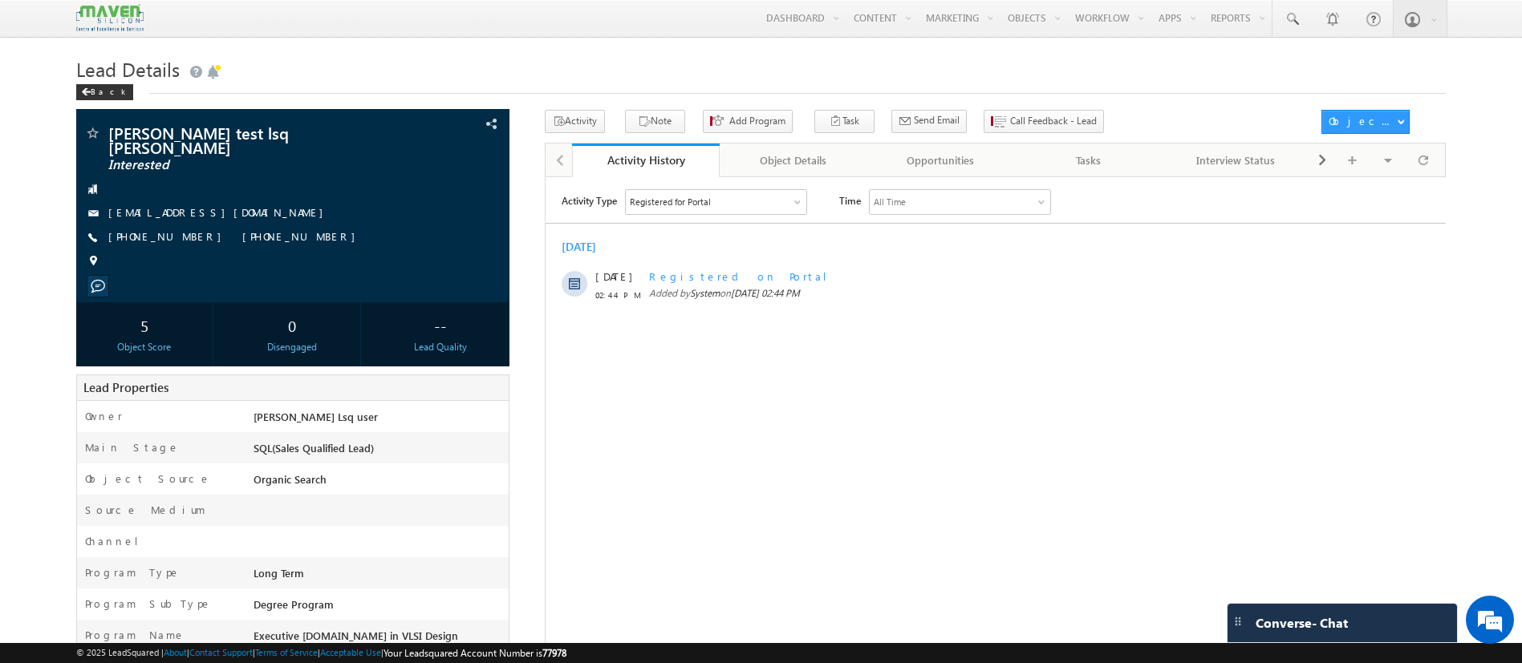
click at [743, 192] on div "Registered for Portal" at bounding box center [715, 201] width 180 height 24
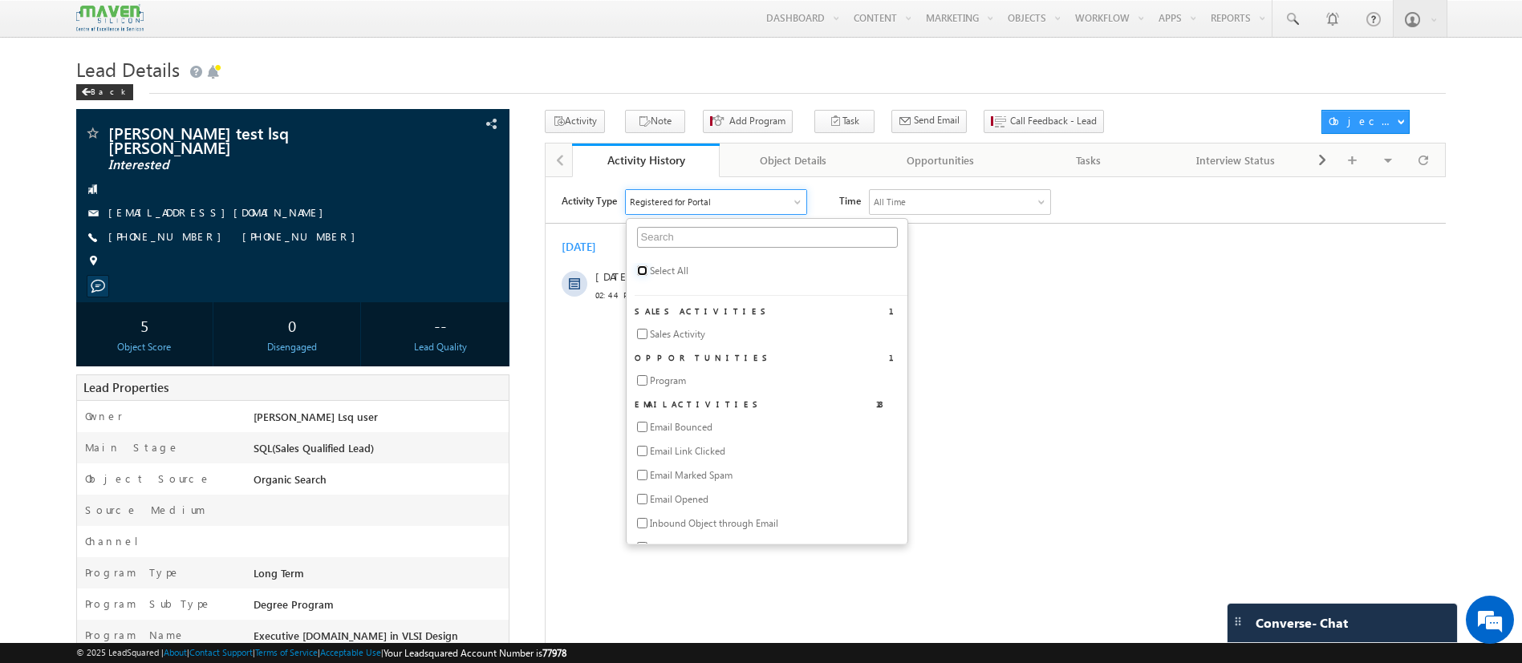
click at [645, 265] on input "checkbox" at bounding box center [641, 270] width 10 height 10
checkbox input "true"
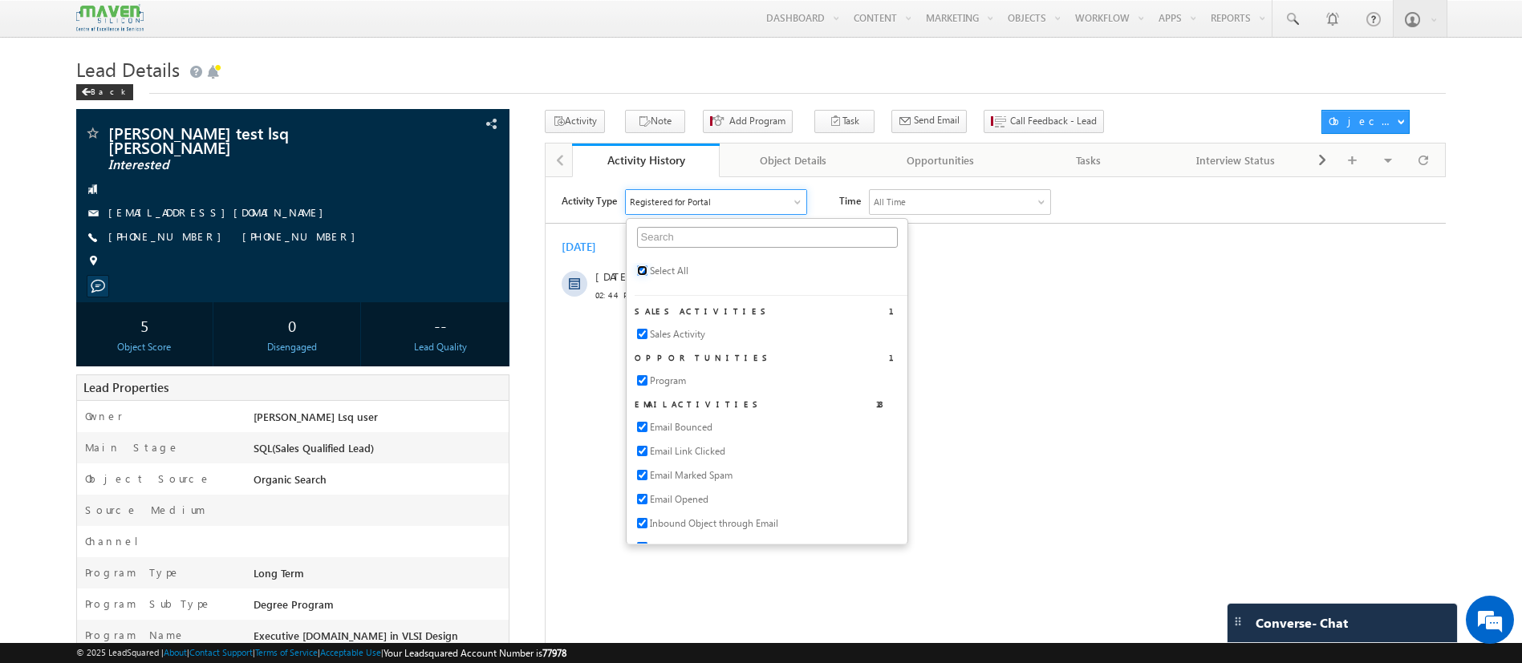
checkbox input "true"
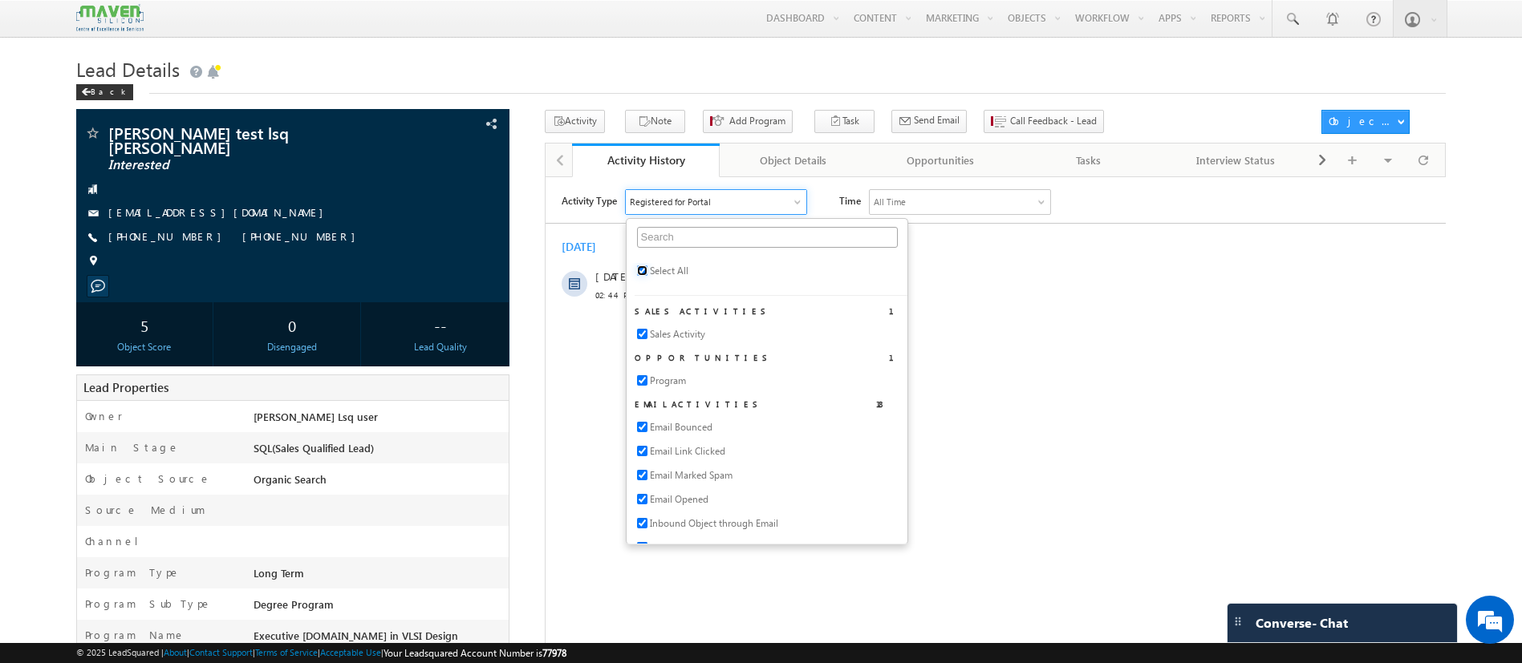
checkbox input "true"
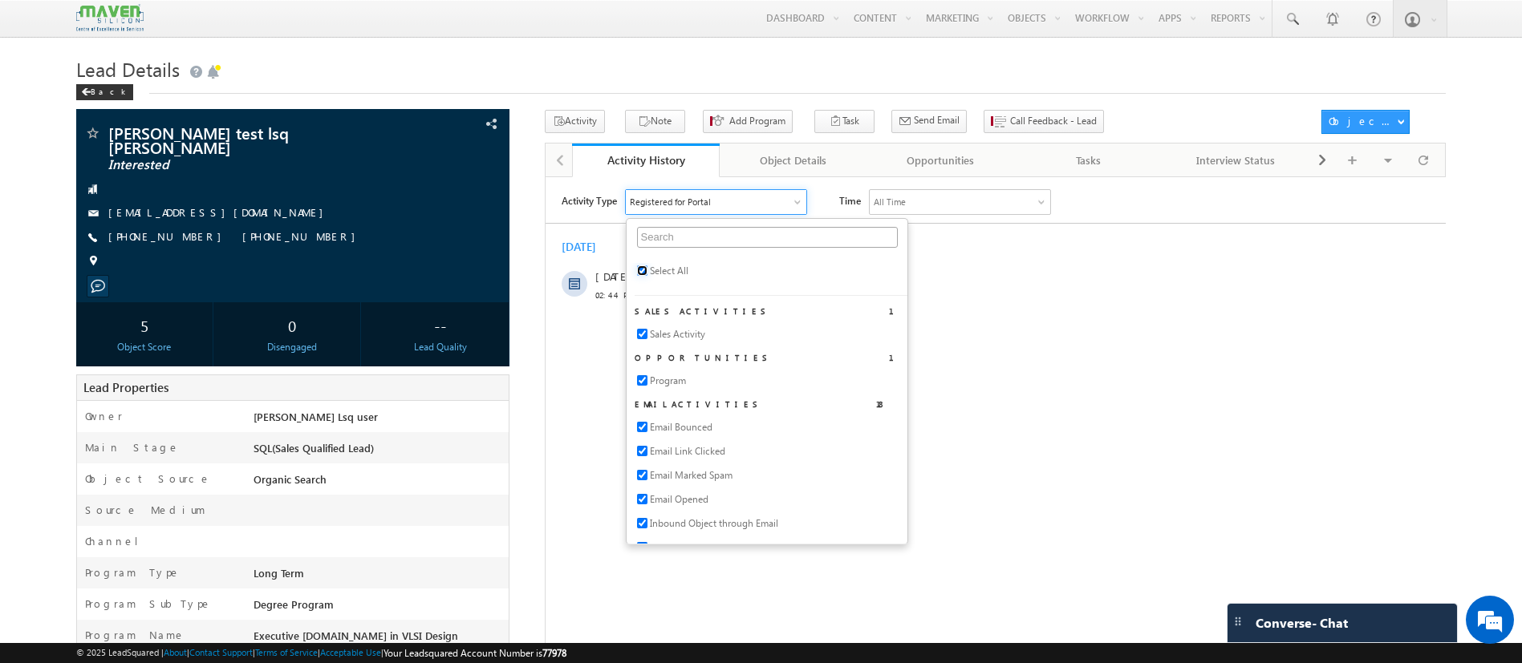
checkbox input "true"
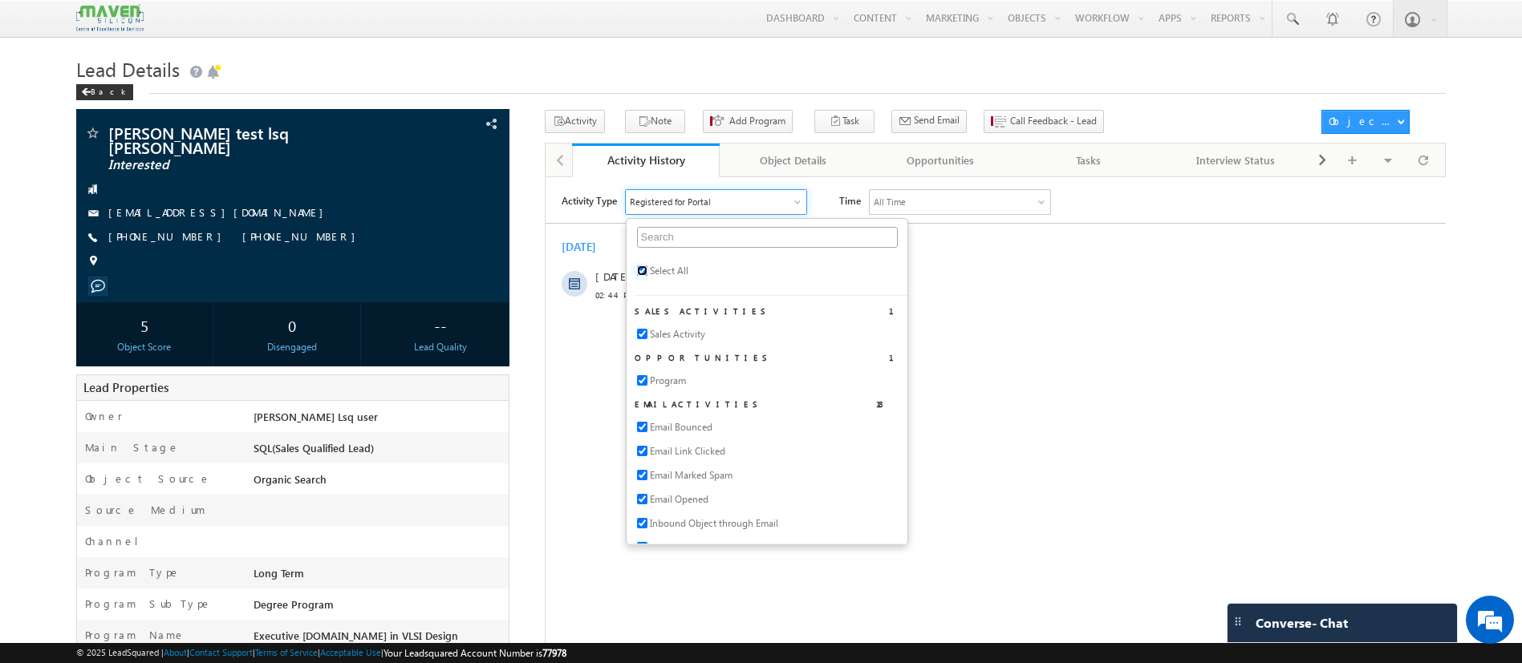
checkbox input "true"
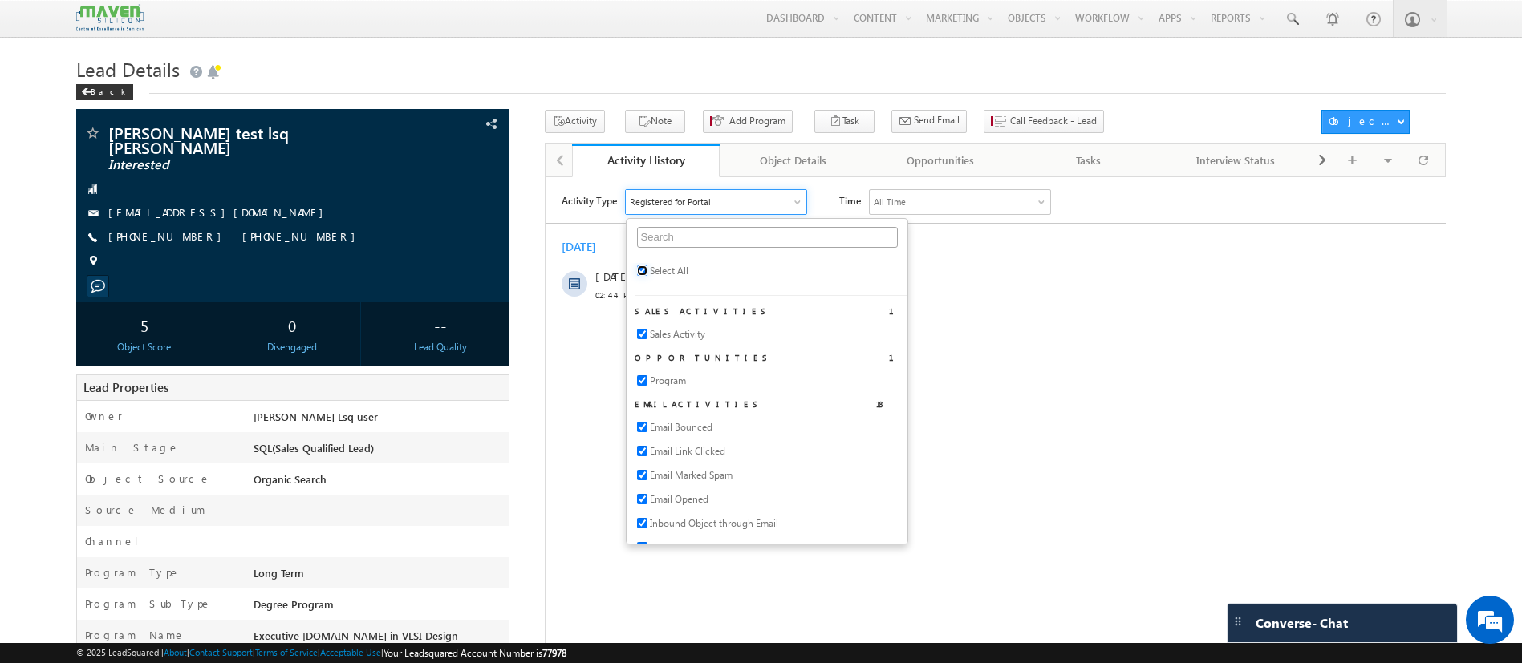
checkbox input "true"
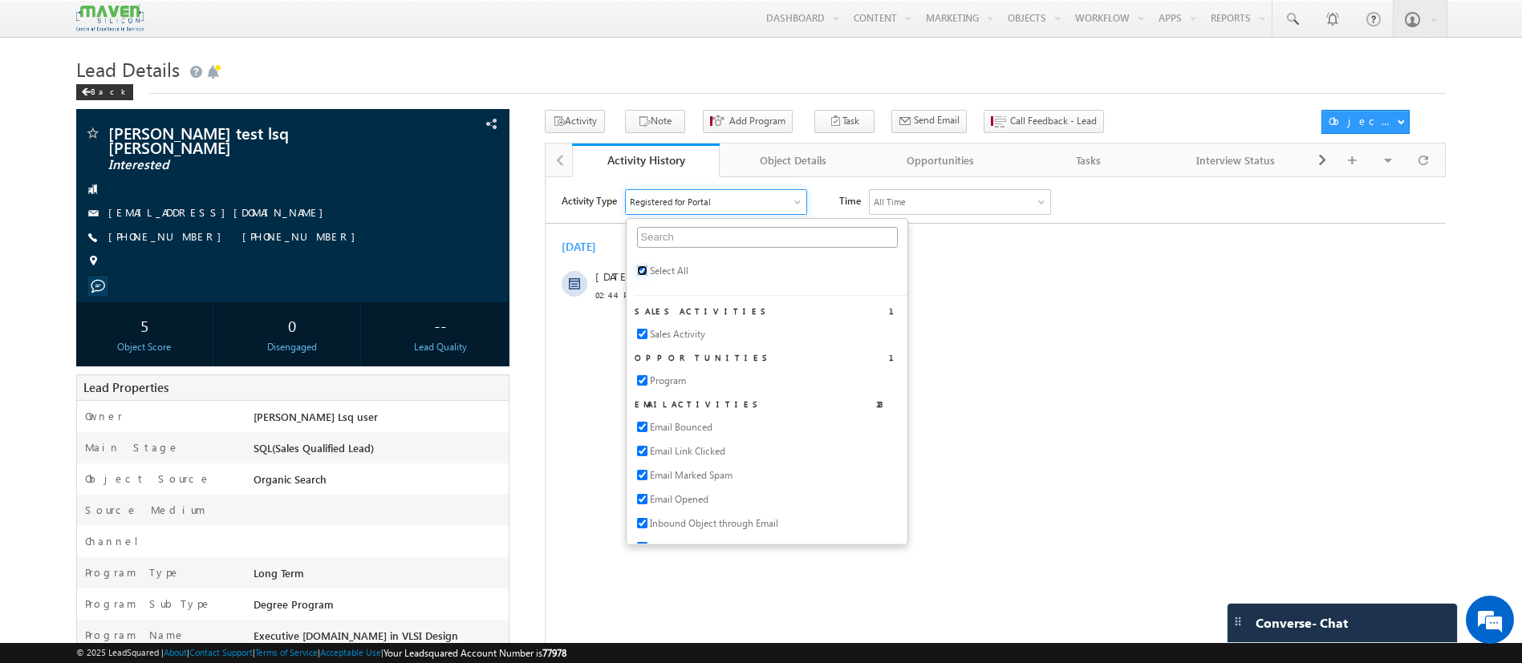
checkbox input "true"
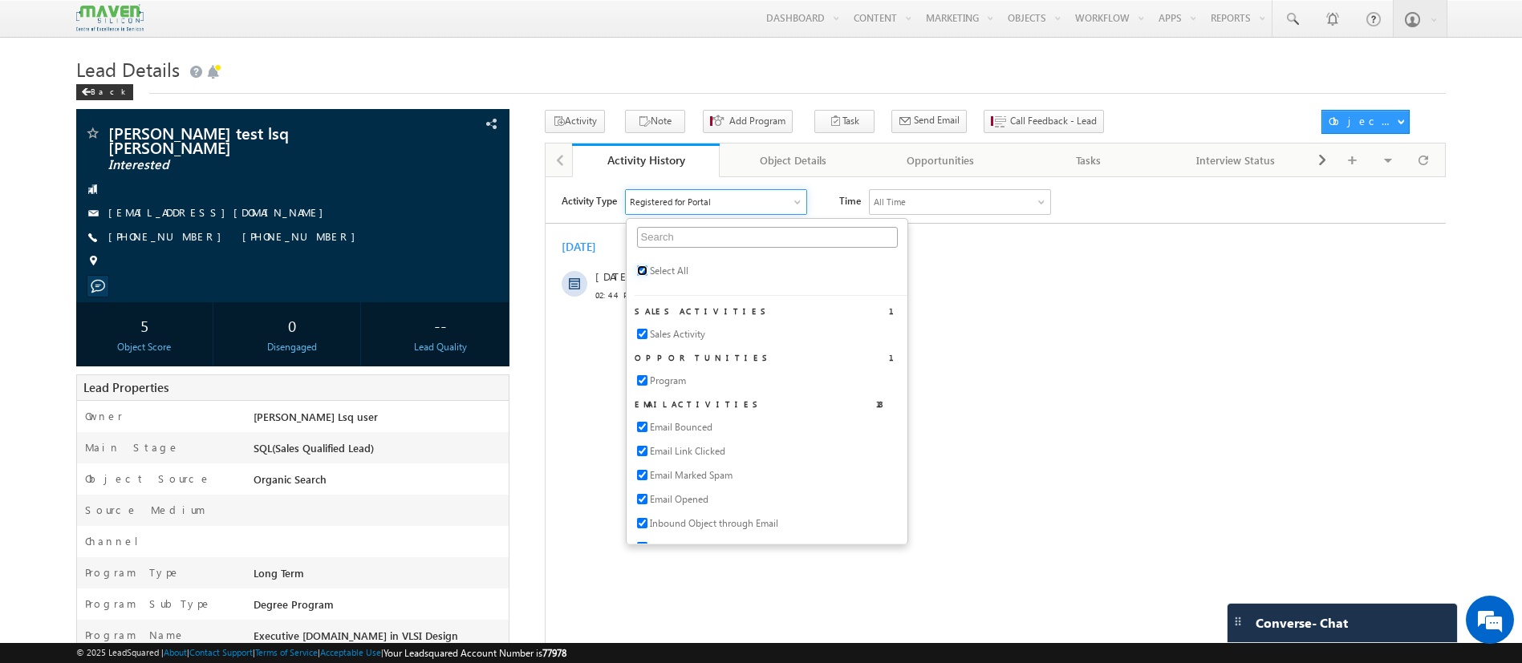
checkbox input "true"
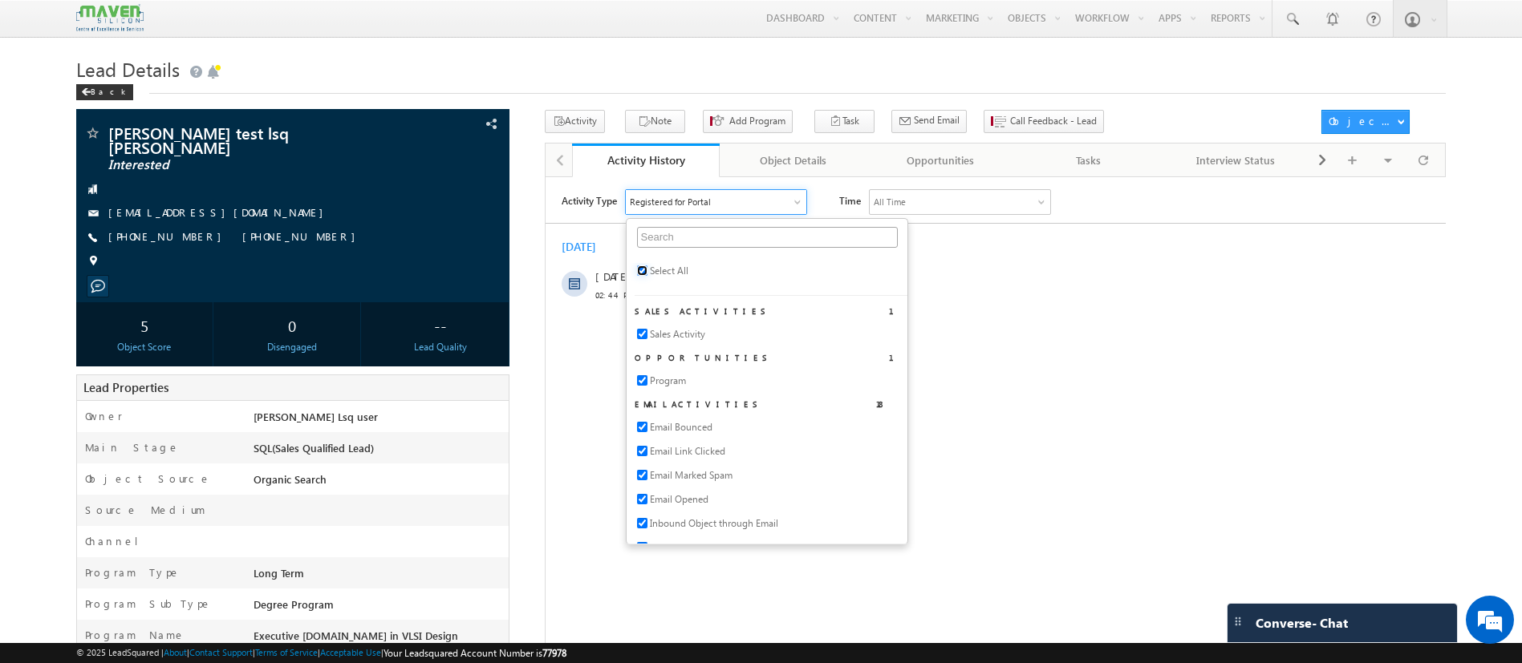
checkbox input "true"
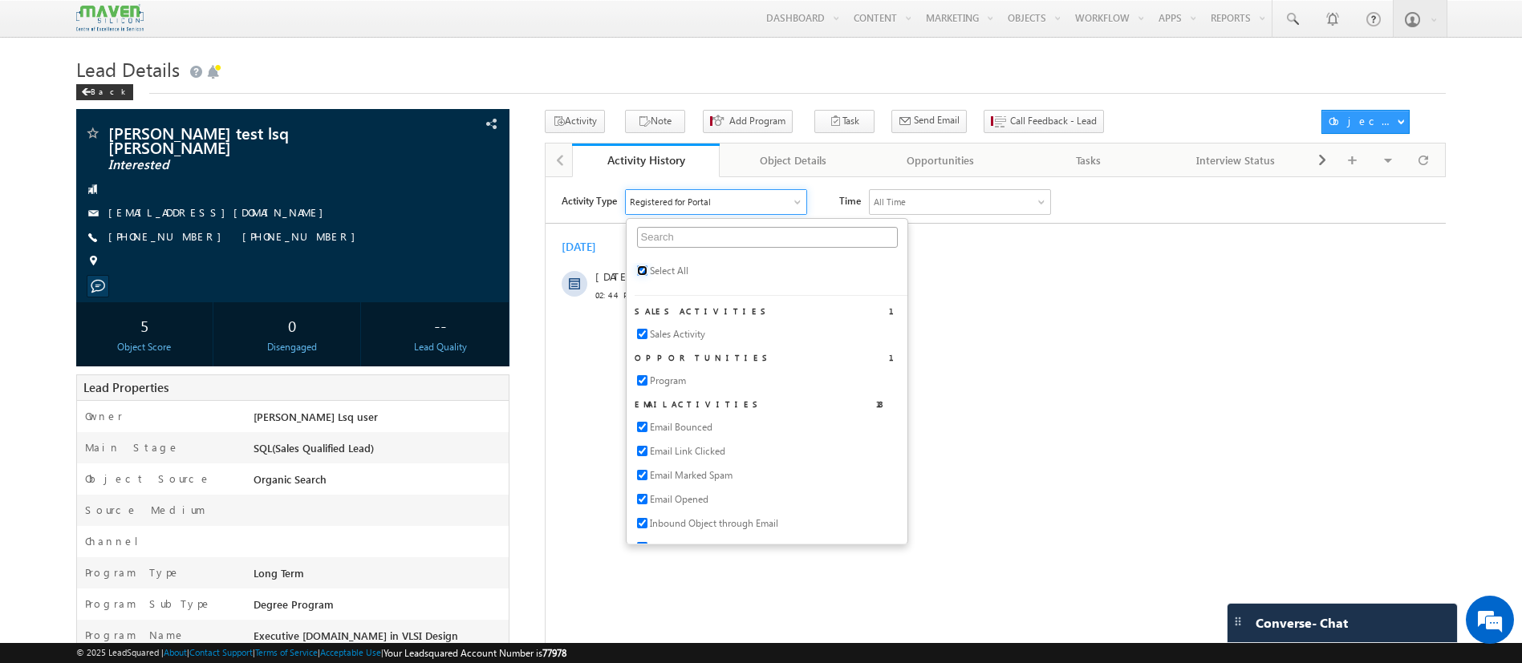
checkbox input "true"
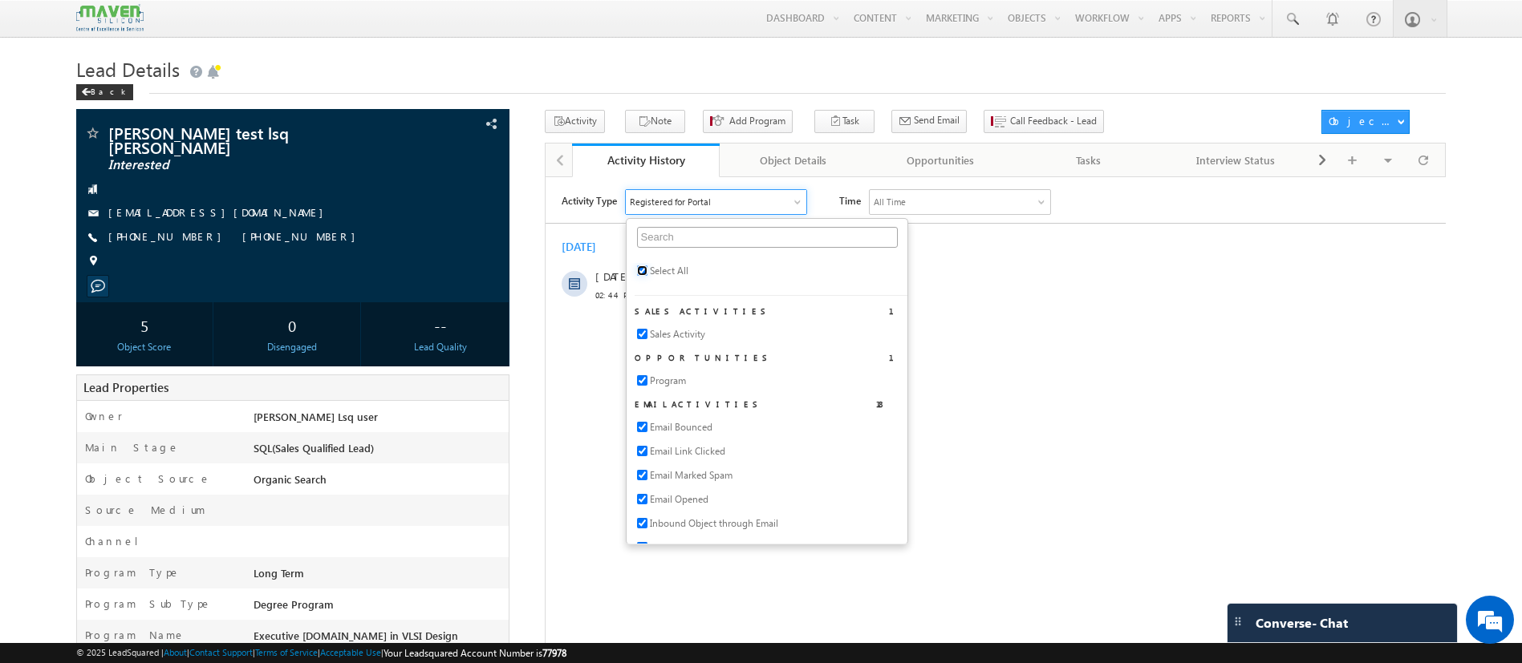
checkbox input "true"
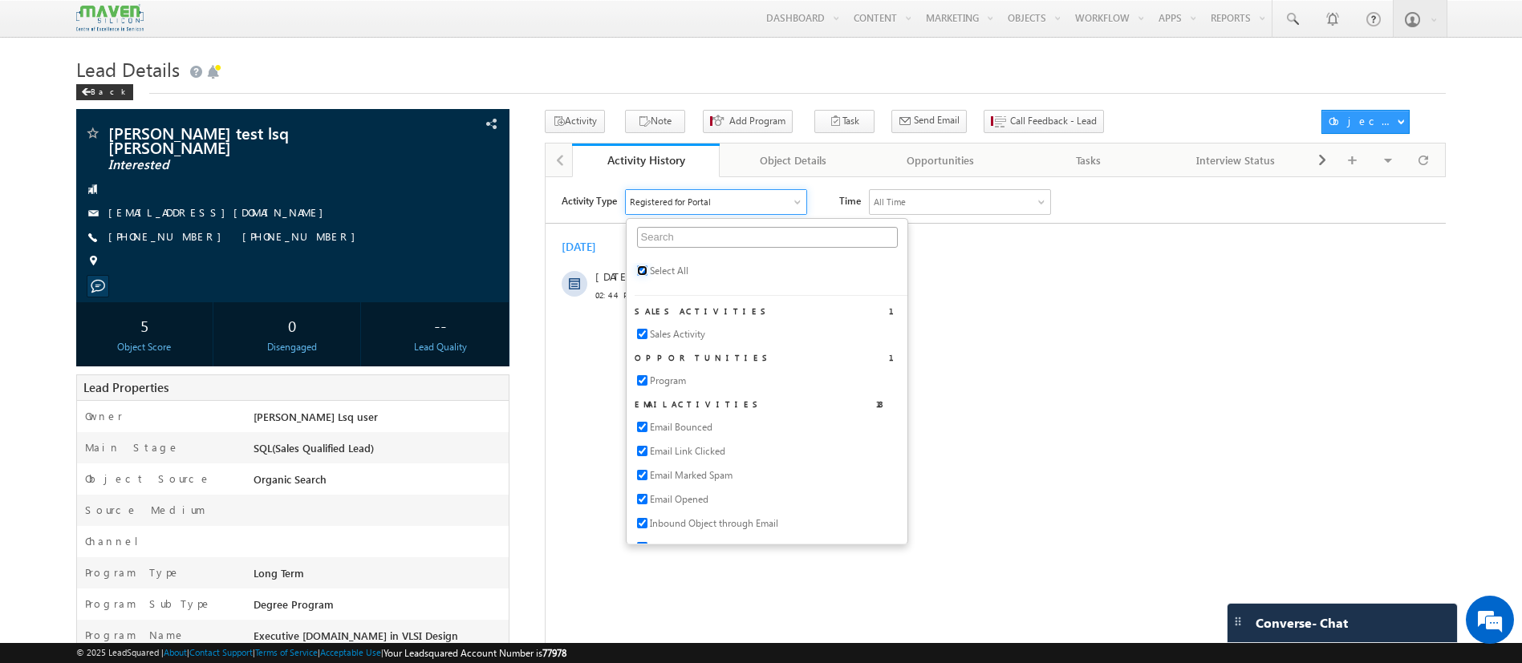
checkbox input "true"
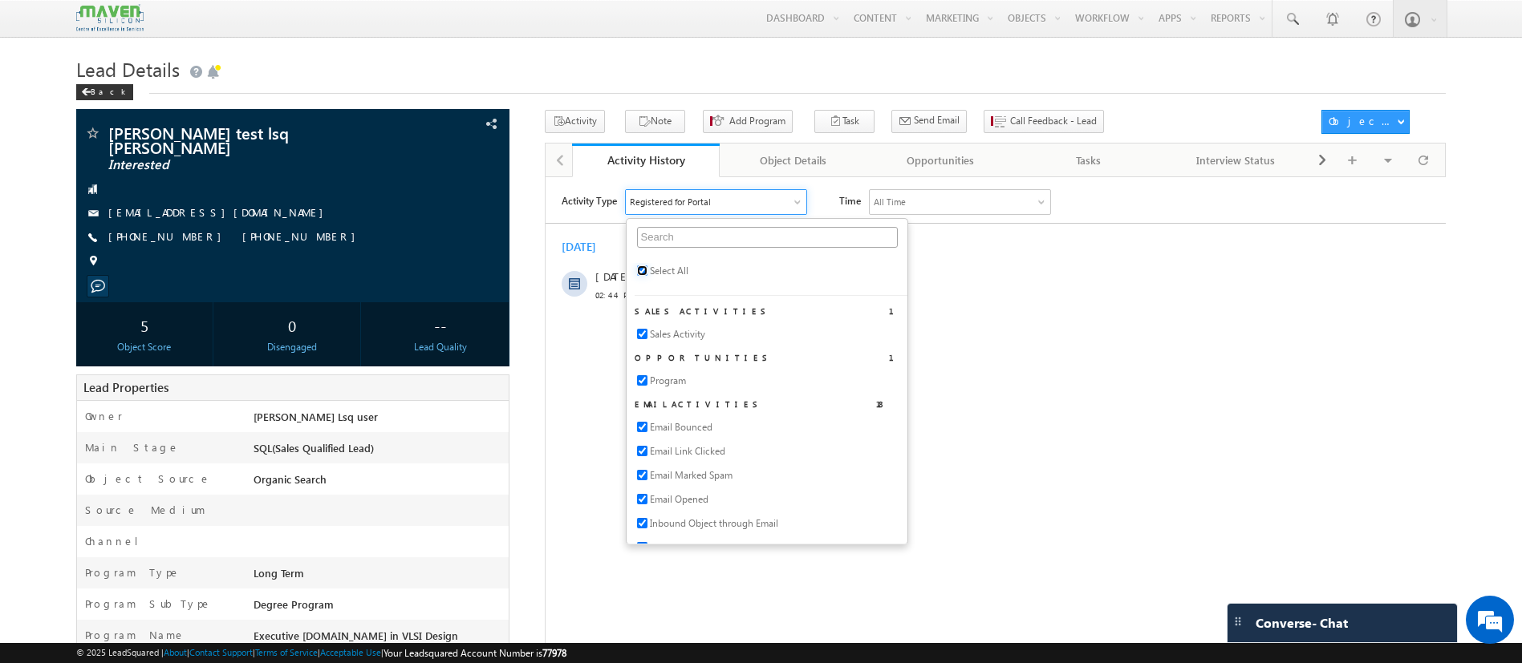
checkbox input "true"
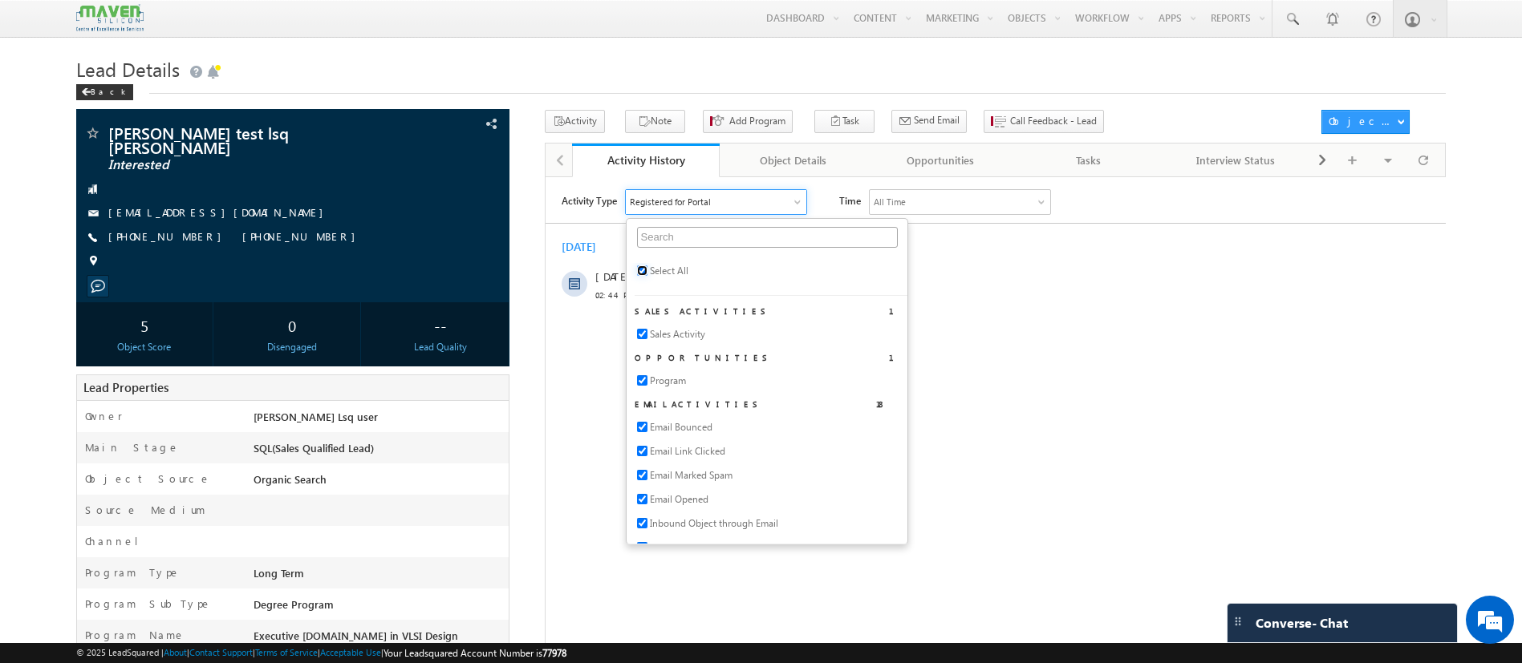
checkbox input "true"
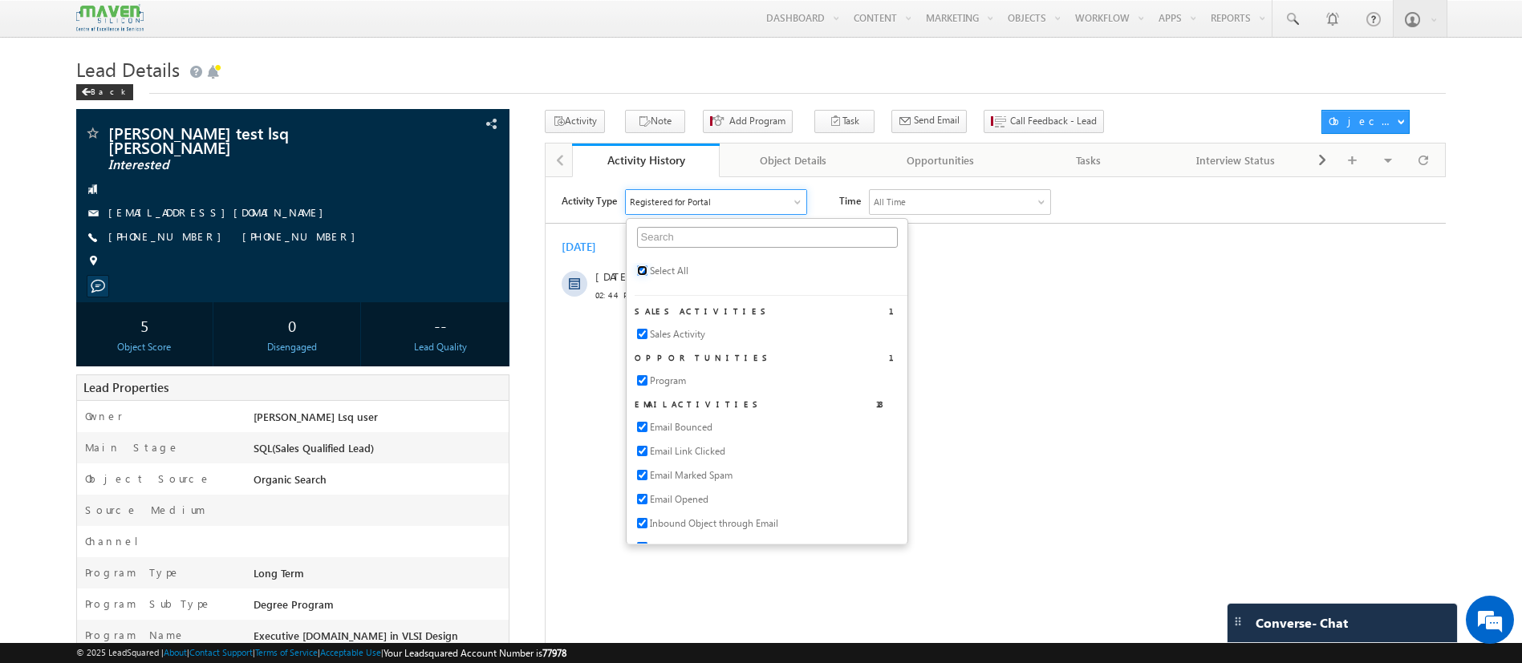
checkbox input "true"
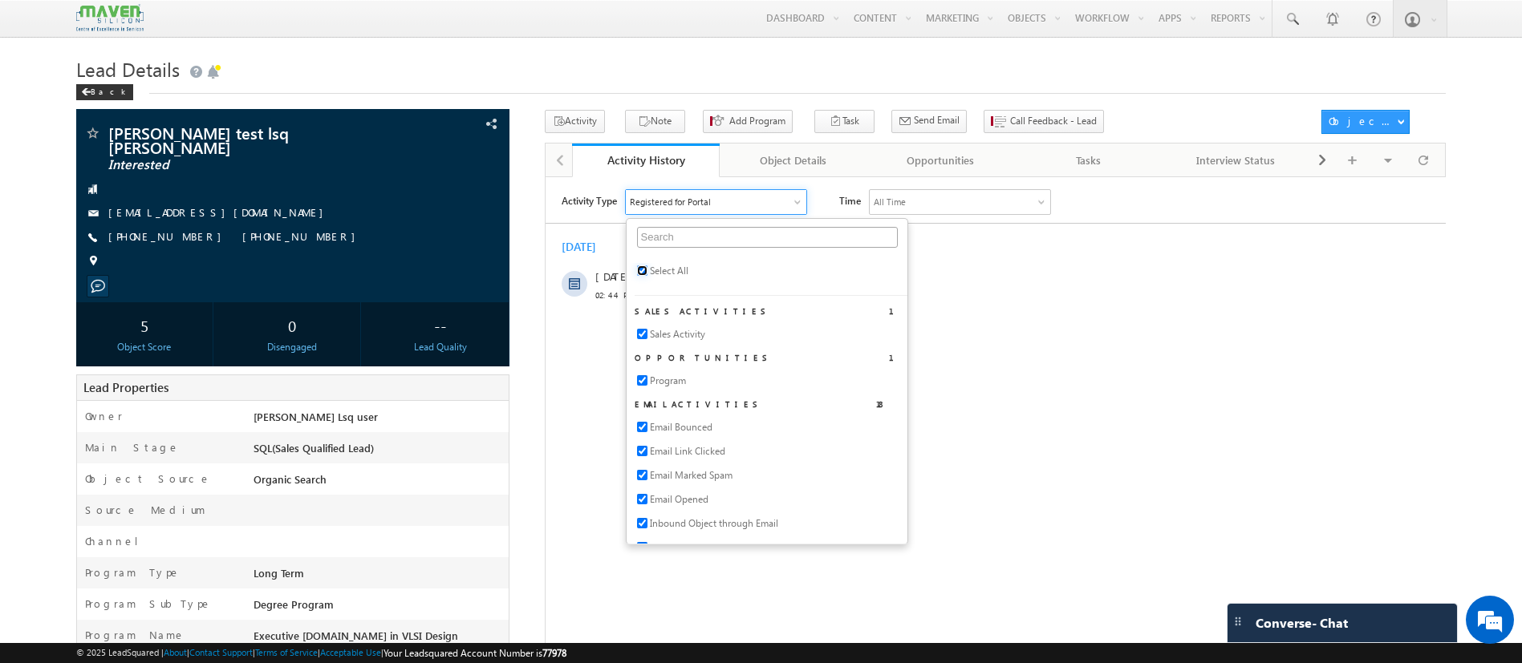
checkbox input "true"
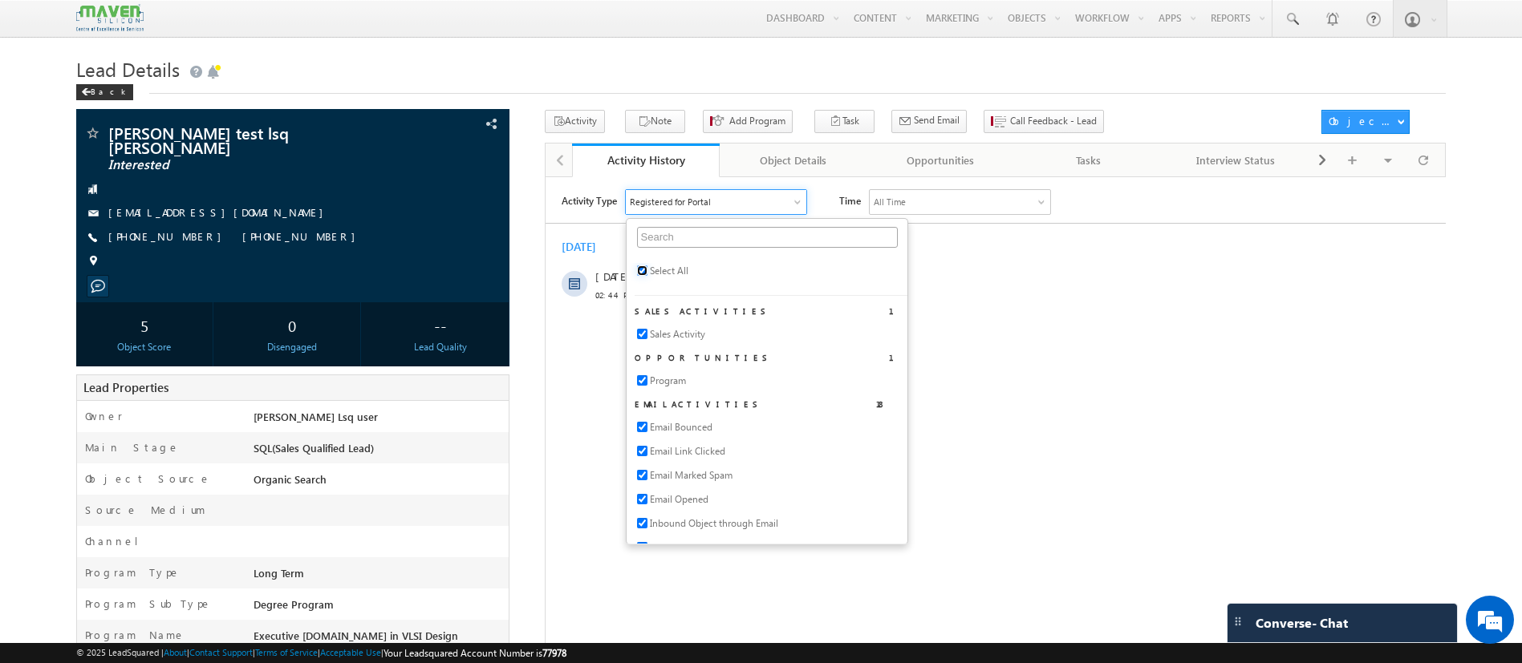
checkbox input "true"
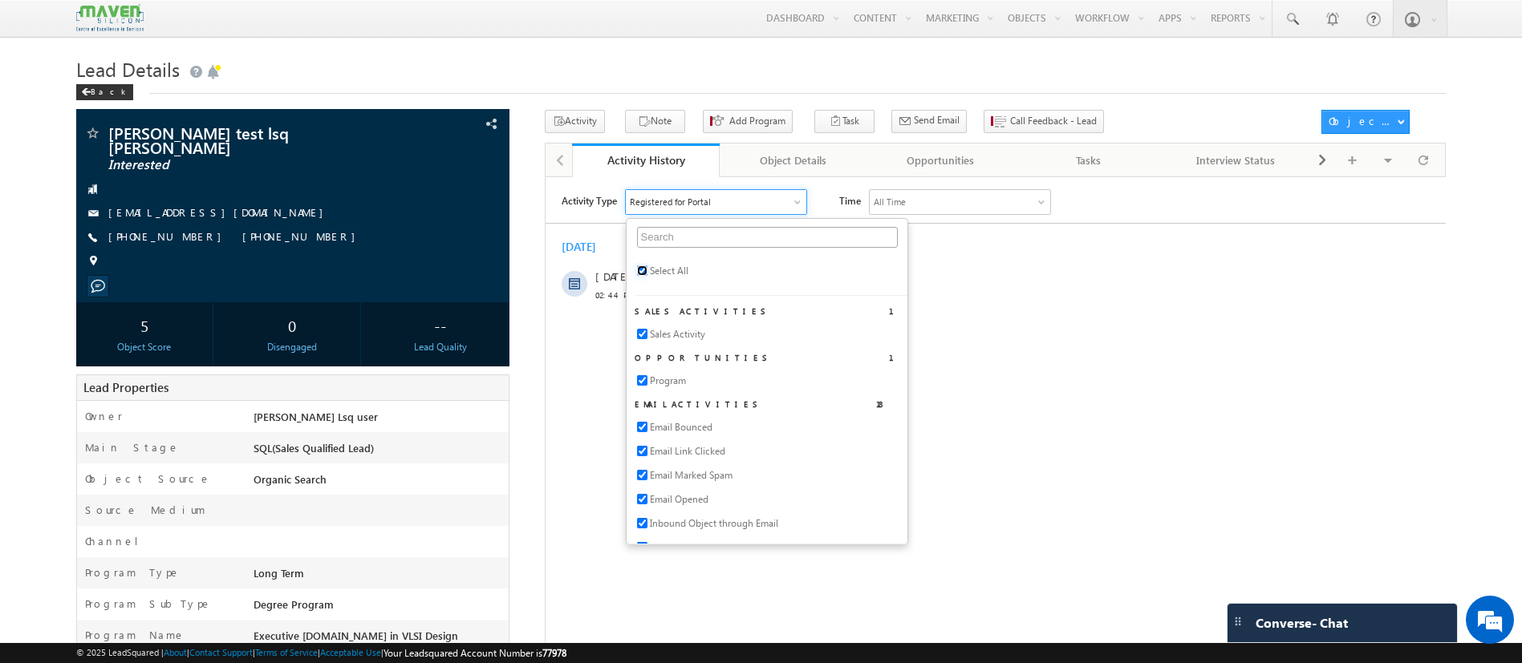
checkbox input "true"
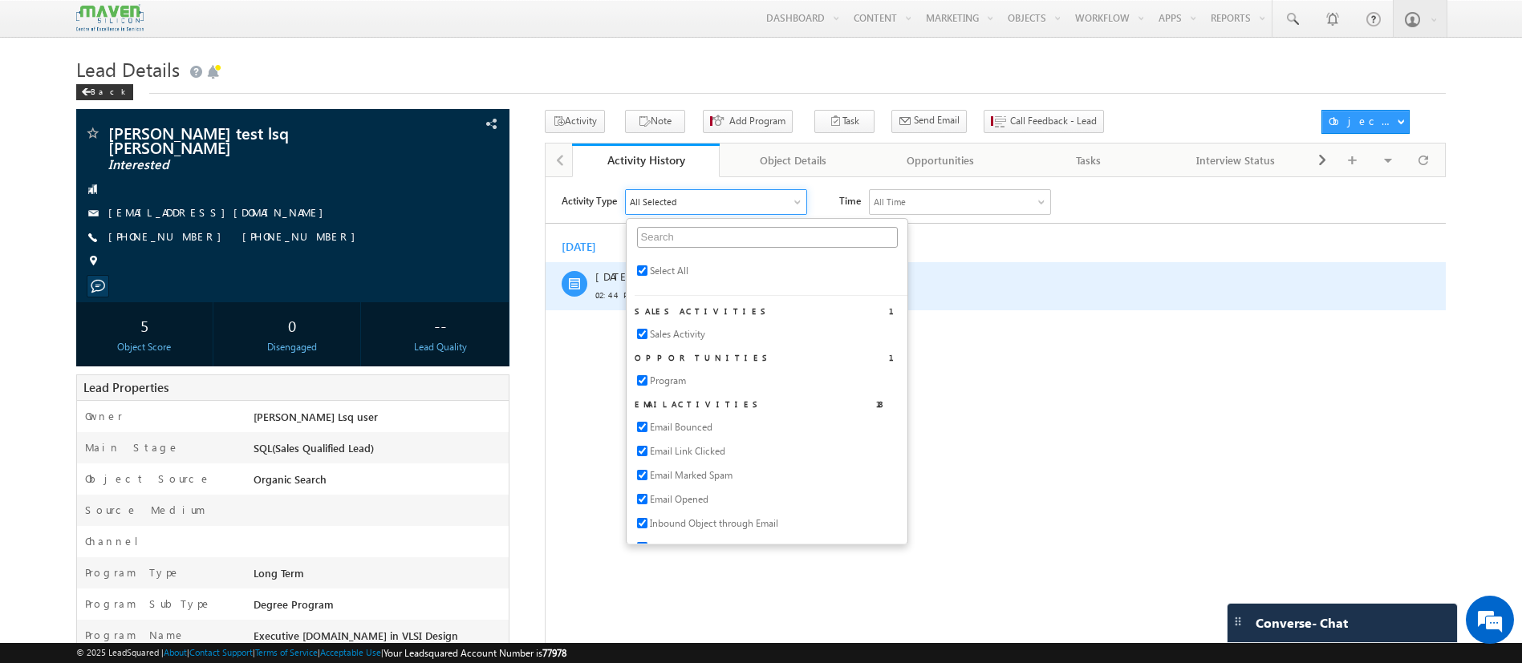
click at [1154, 303] on div "Registered on Portal Added by System on 15 Oct 2025 02:44 PM" at bounding box center [1001, 285] width 707 height 48
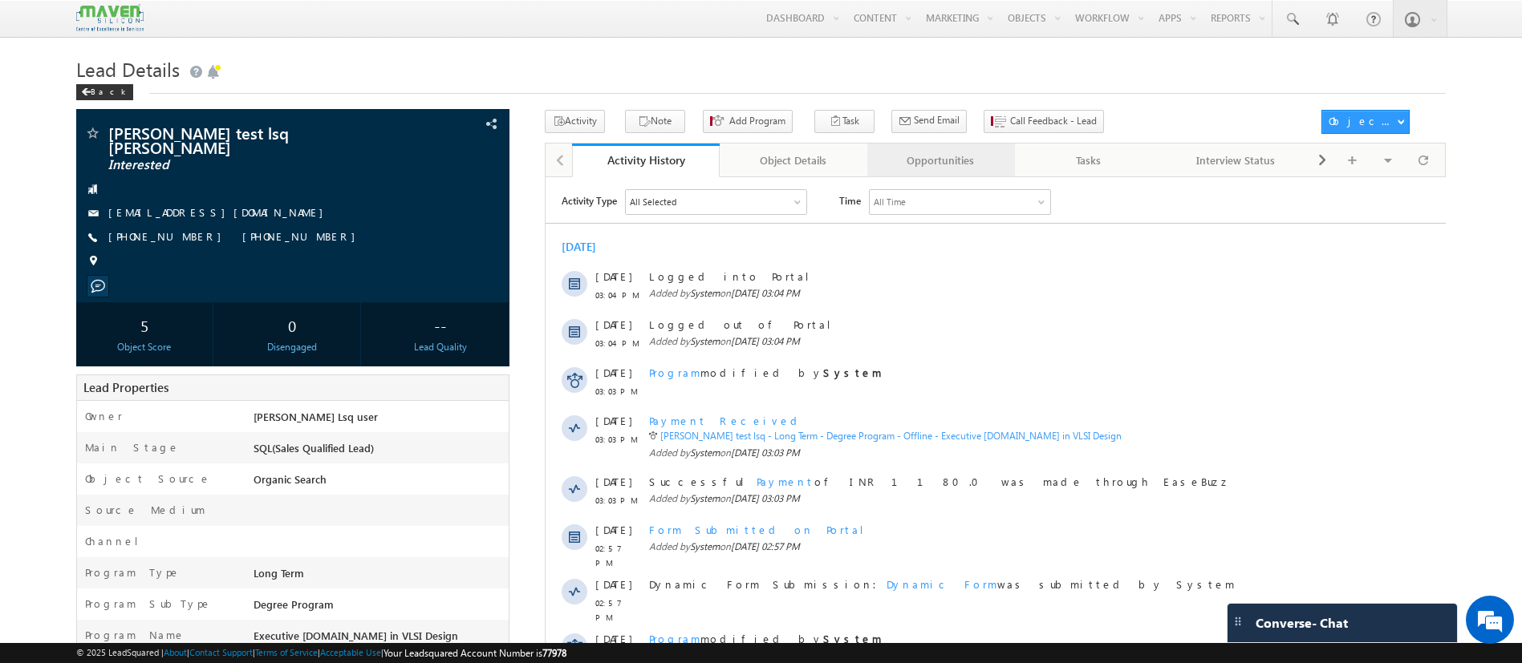
click at [904, 157] on div "Opportunities" at bounding box center [940, 160] width 120 height 19
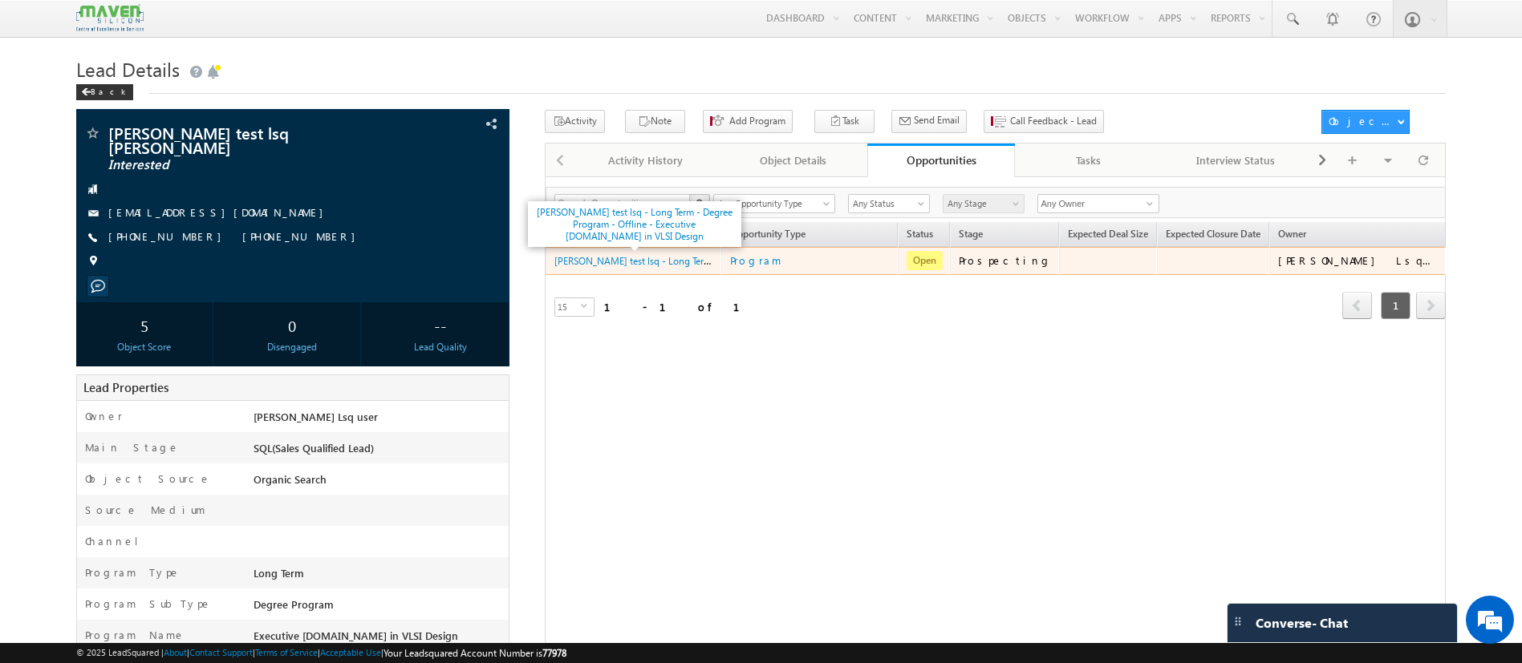
click at [660, 254] on span "Abhipsha test lsq - Long Term - Degree Program - Offline - Executive M.Tech in …" at bounding box center [784, 260] width 461 height 14
click at [658, 257] on link "Abhipsha test lsq - Long Term - Degree Program - Offline - Executive M.Tech in …" at bounding box center [784, 260] width 461 height 14
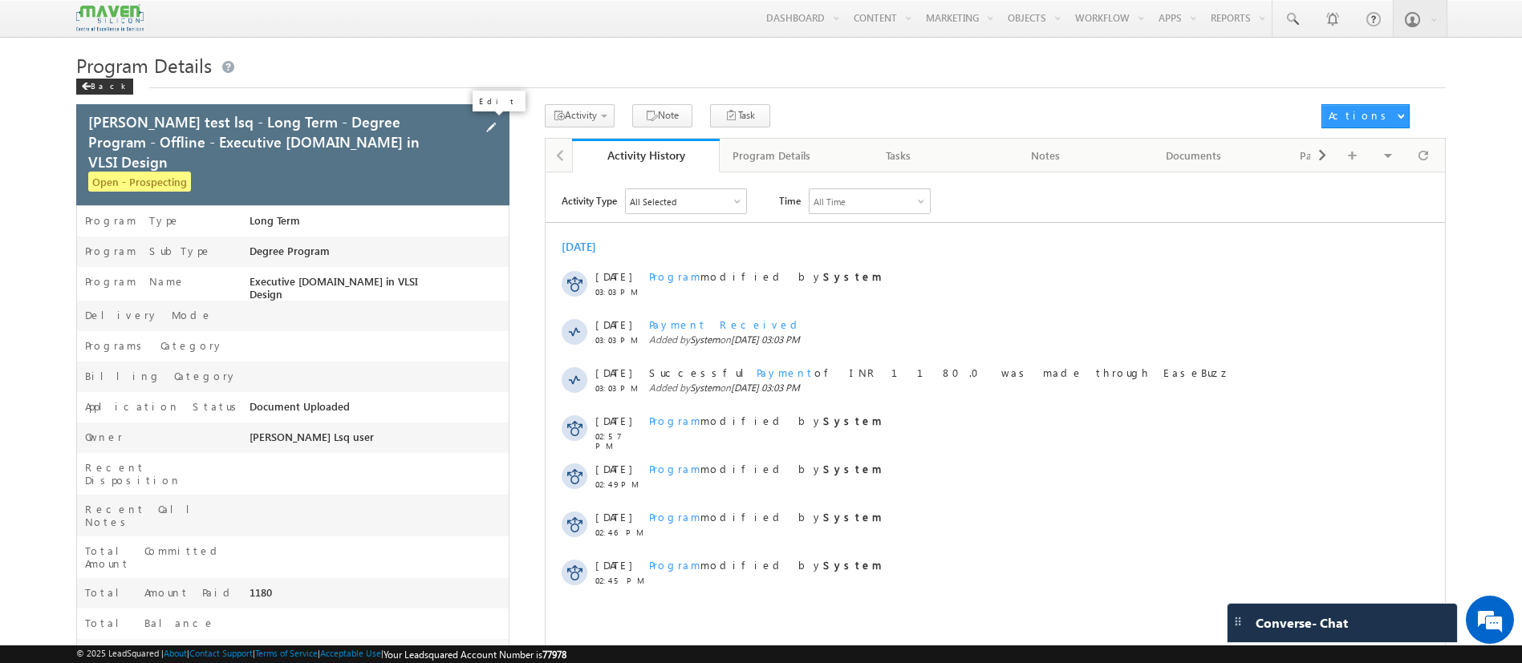
click at [486, 128] on span at bounding box center [491, 128] width 18 height 18
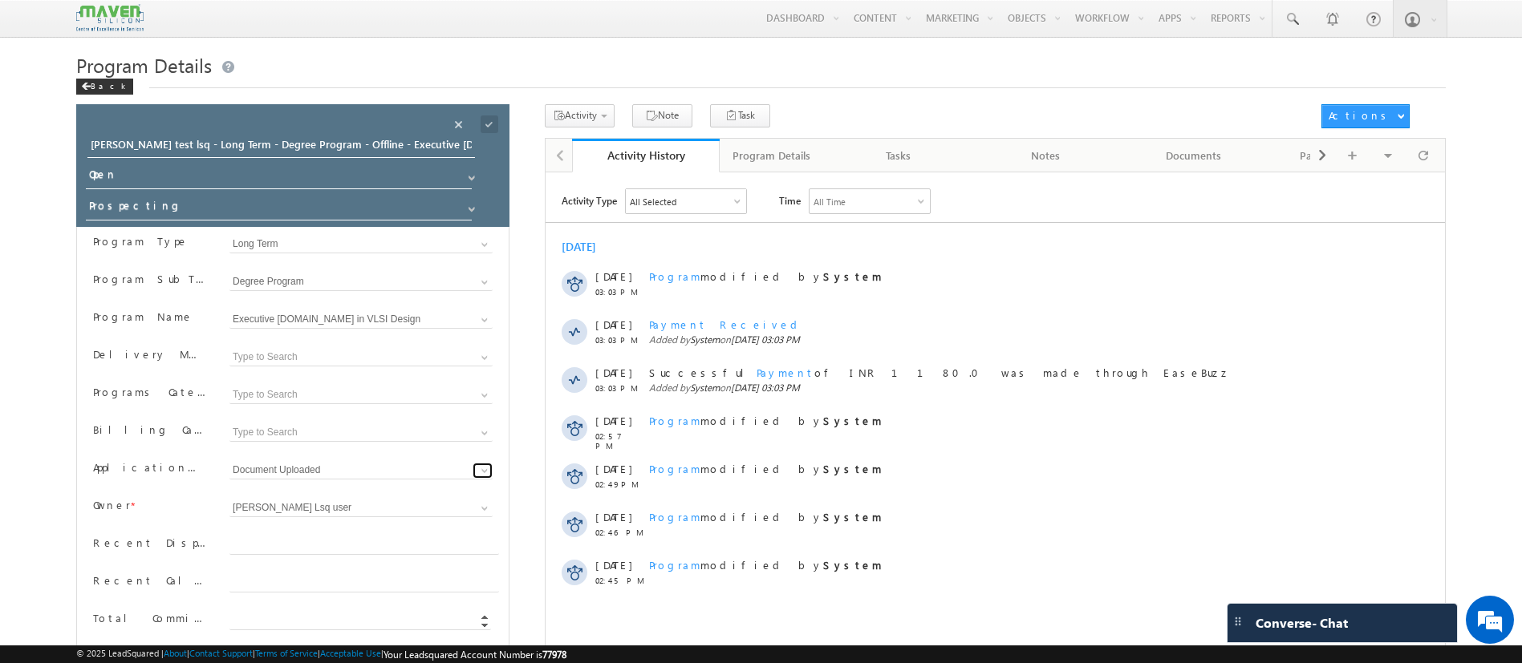
click at [488, 466] on span at bounding box center [484, 470] width 13 height 13
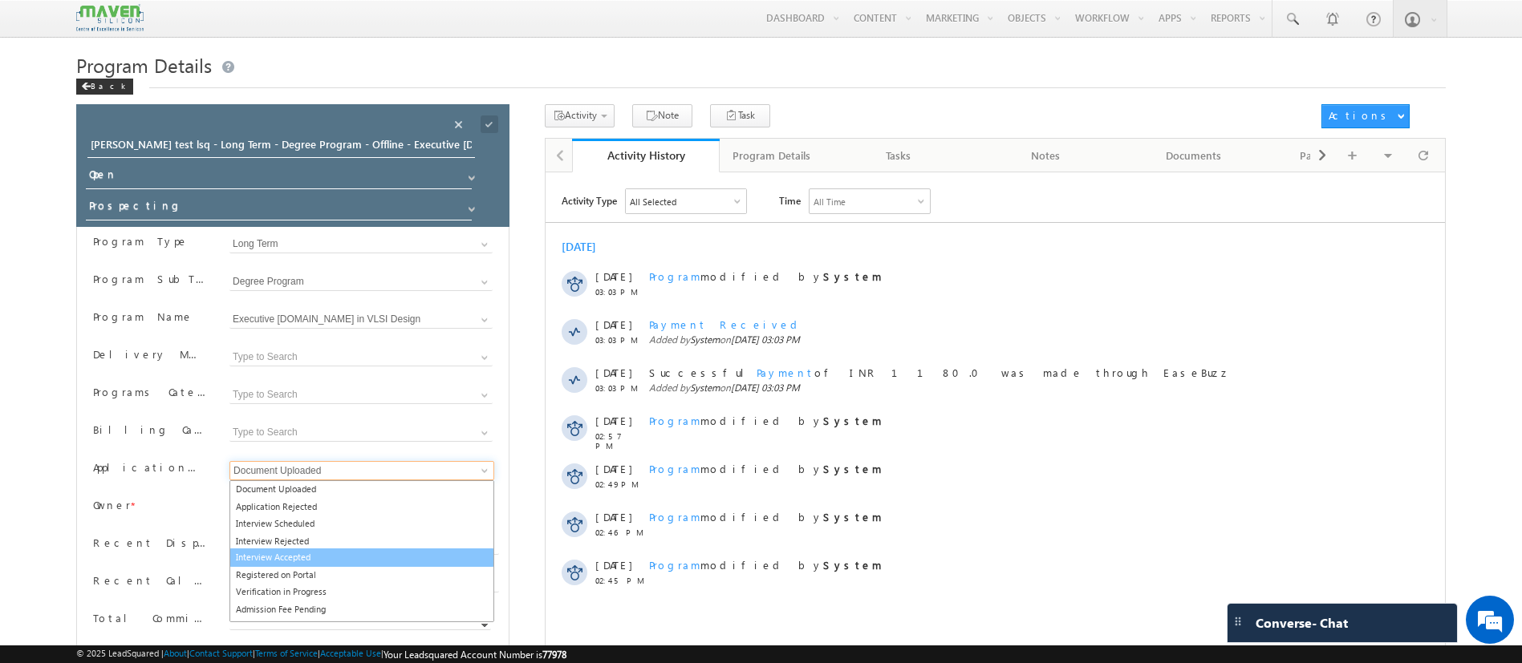
scroll to position [34, 0]
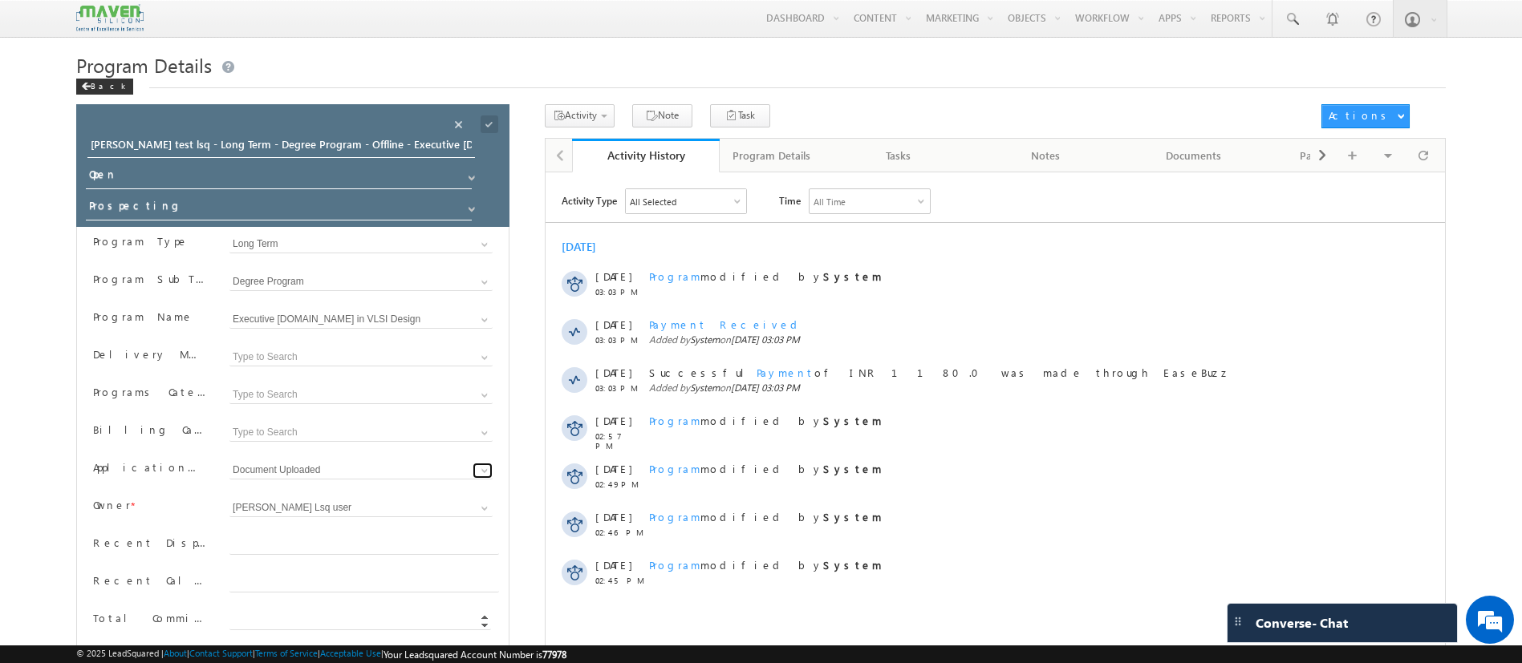
click at [487, 469] on span at bounding box center [484, 470] width 13 height 13
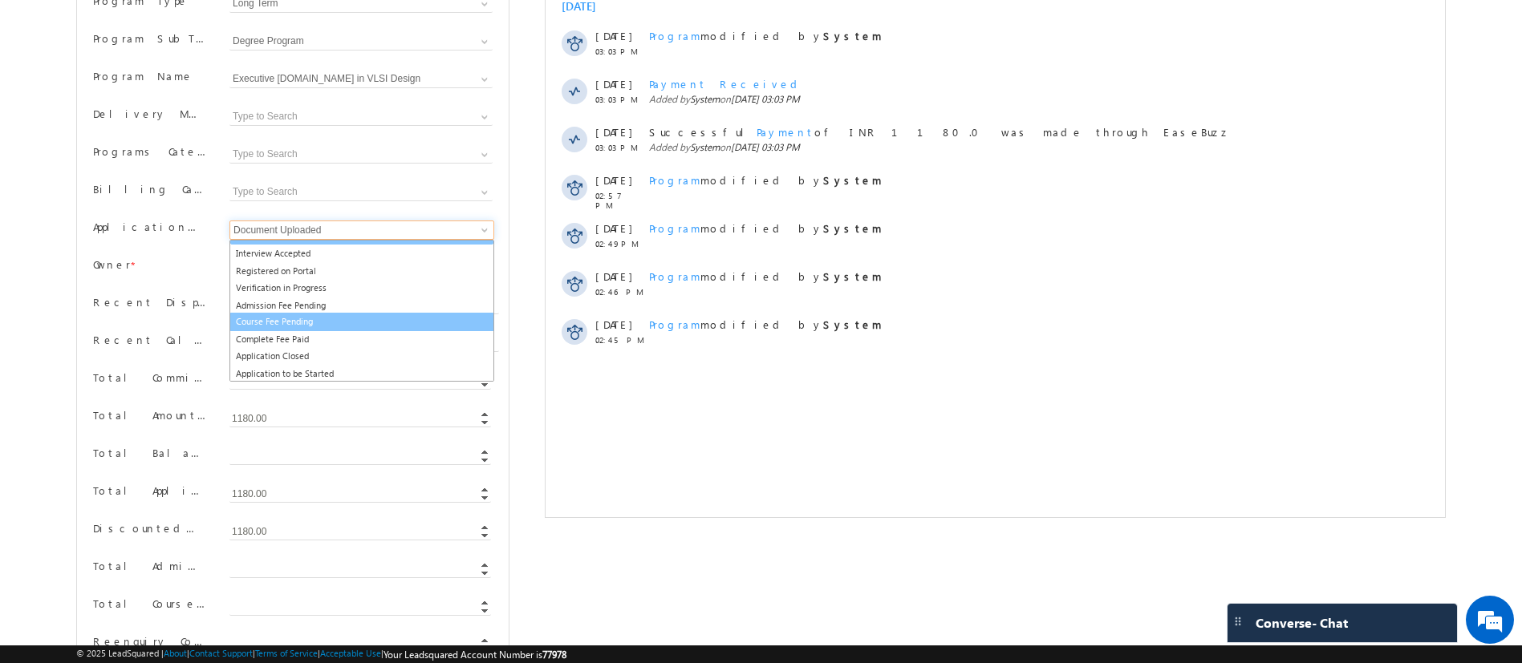
scroll to position [87, 0]
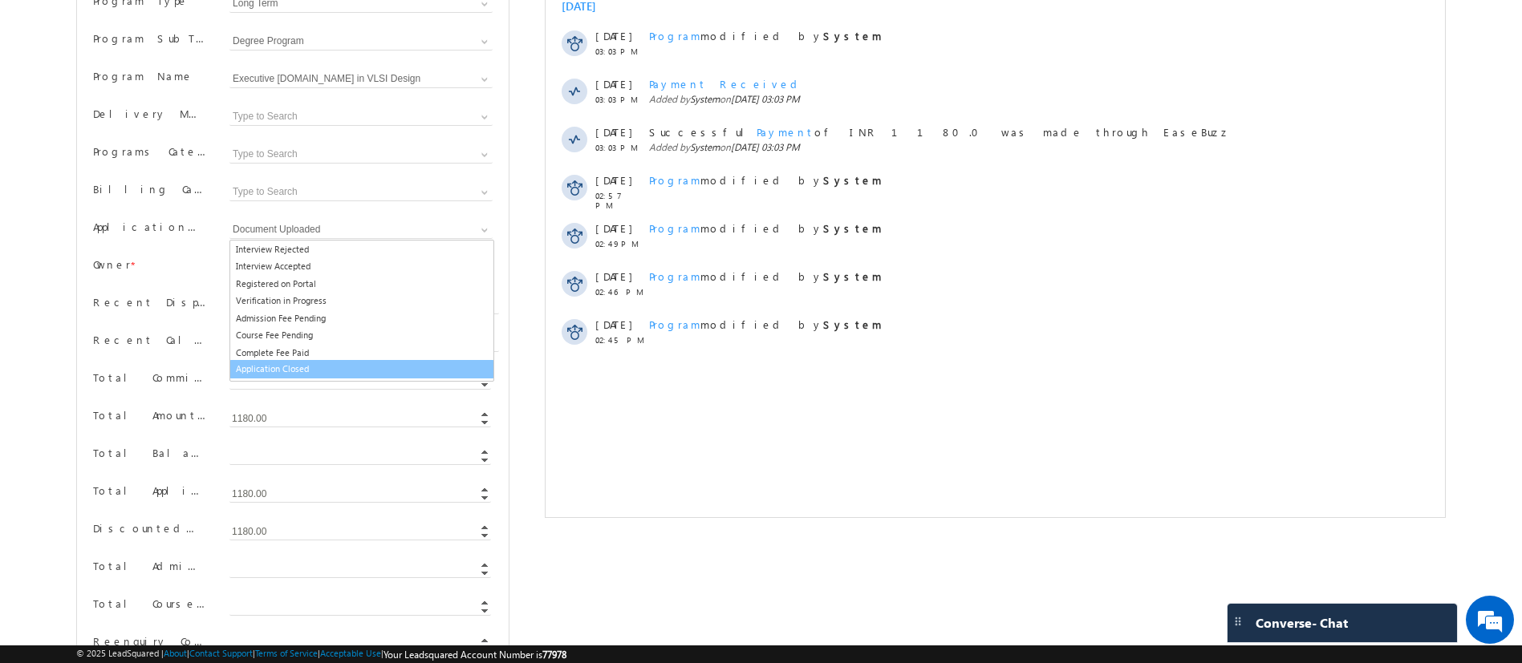
click at [661, 434] on div "Activity Type All Selected Select All Other Activities 37 Owner Changed Status …" at bounding box center [995, 228] width 900 height 561
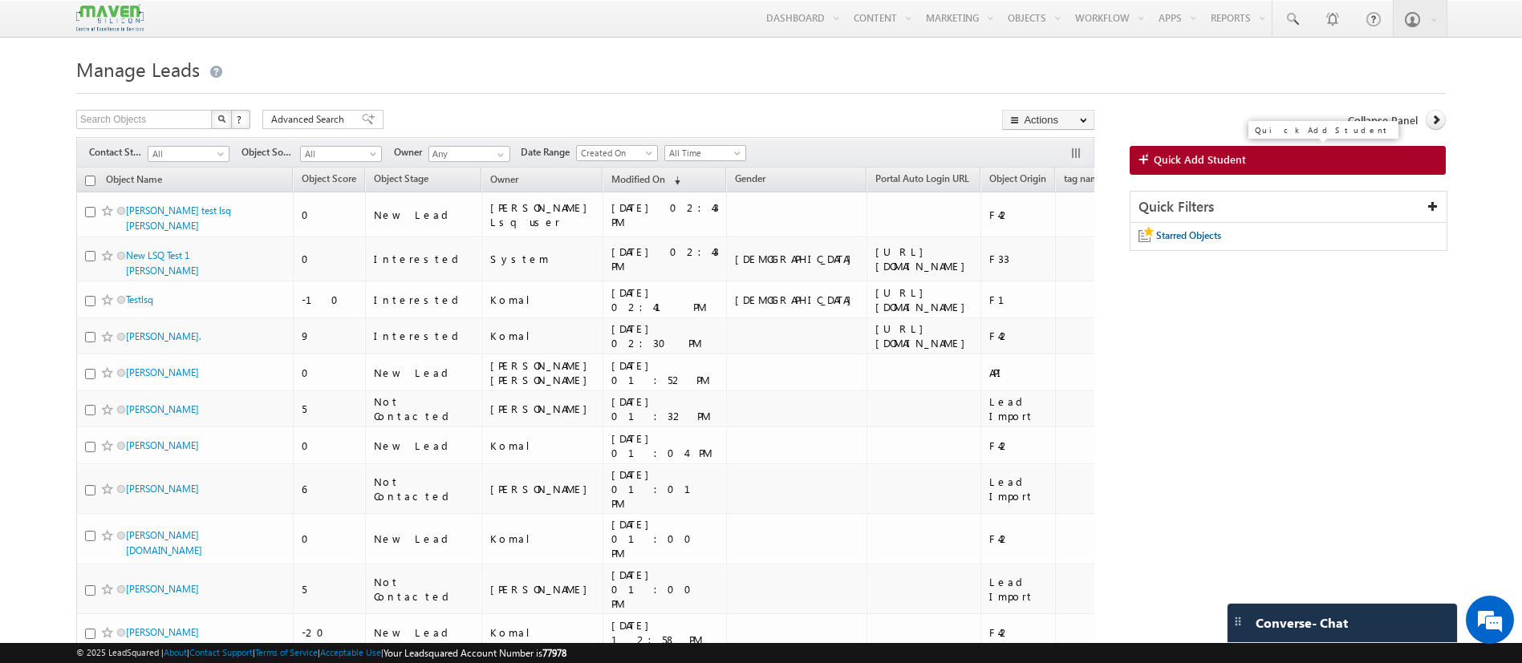
click at [1242, 161] on span "Quick Add Student" at bounding box center [1199, 159] width 92 height 14
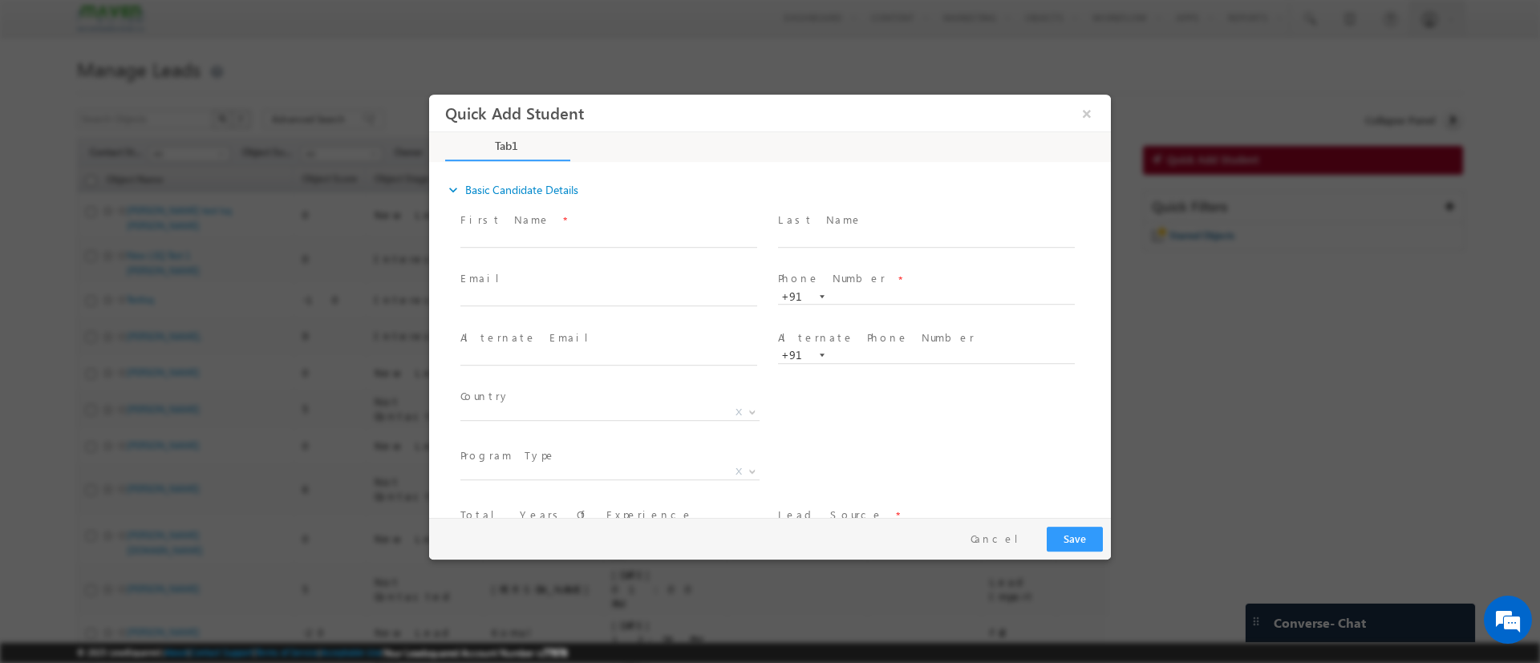
click at [525, 225] on span "First Name *" at bounding box center [608, 220] width 296 height 18
click at [525, 229] on div "First Name *" at bounding box center [615, 229] width 311 height 37
click at [523, 231] on input "text" at bounding box center [608, 239] width 297 height 16
type input "[PERSON_NAME]"
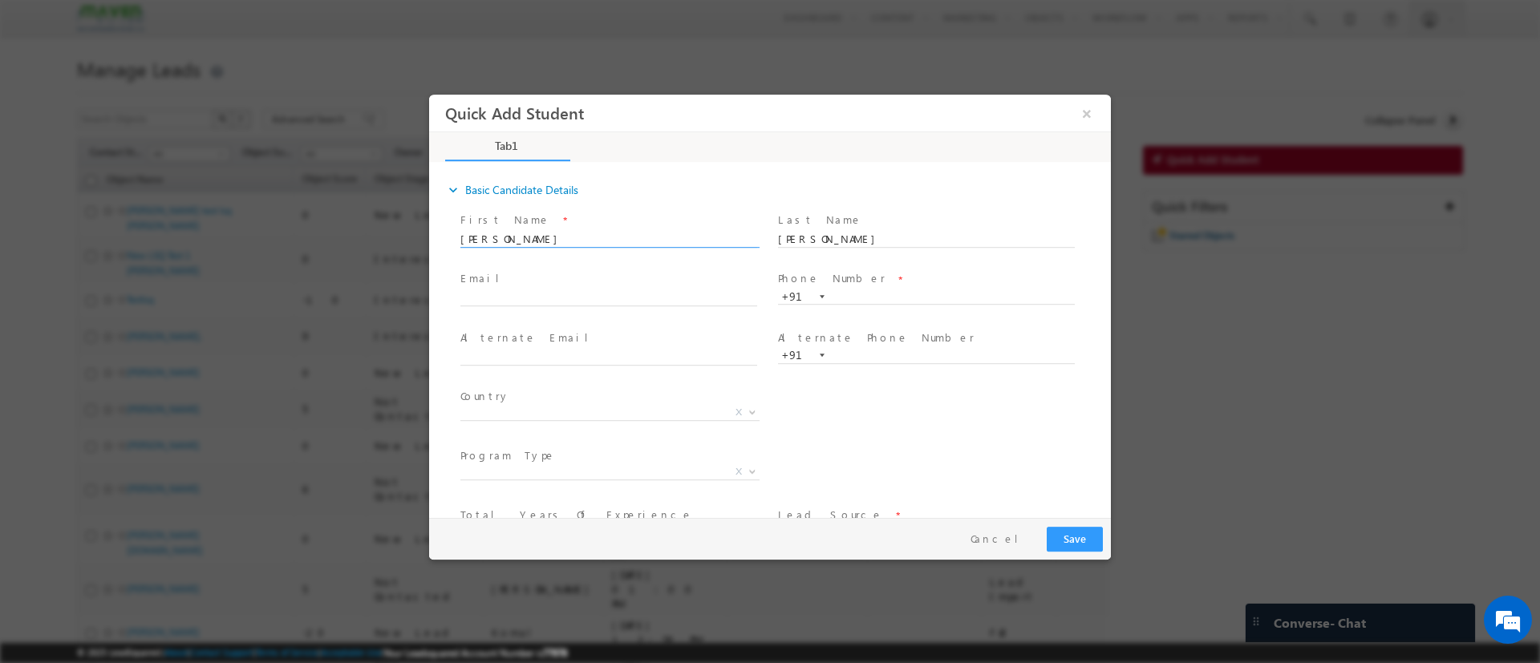
type input "[EMAIL_ADDRESS][DOMAIN_NAME]"
click at [576, 240] on input "[PERSON_NAME]" at bounding box center [608, 239] width 297 height 16
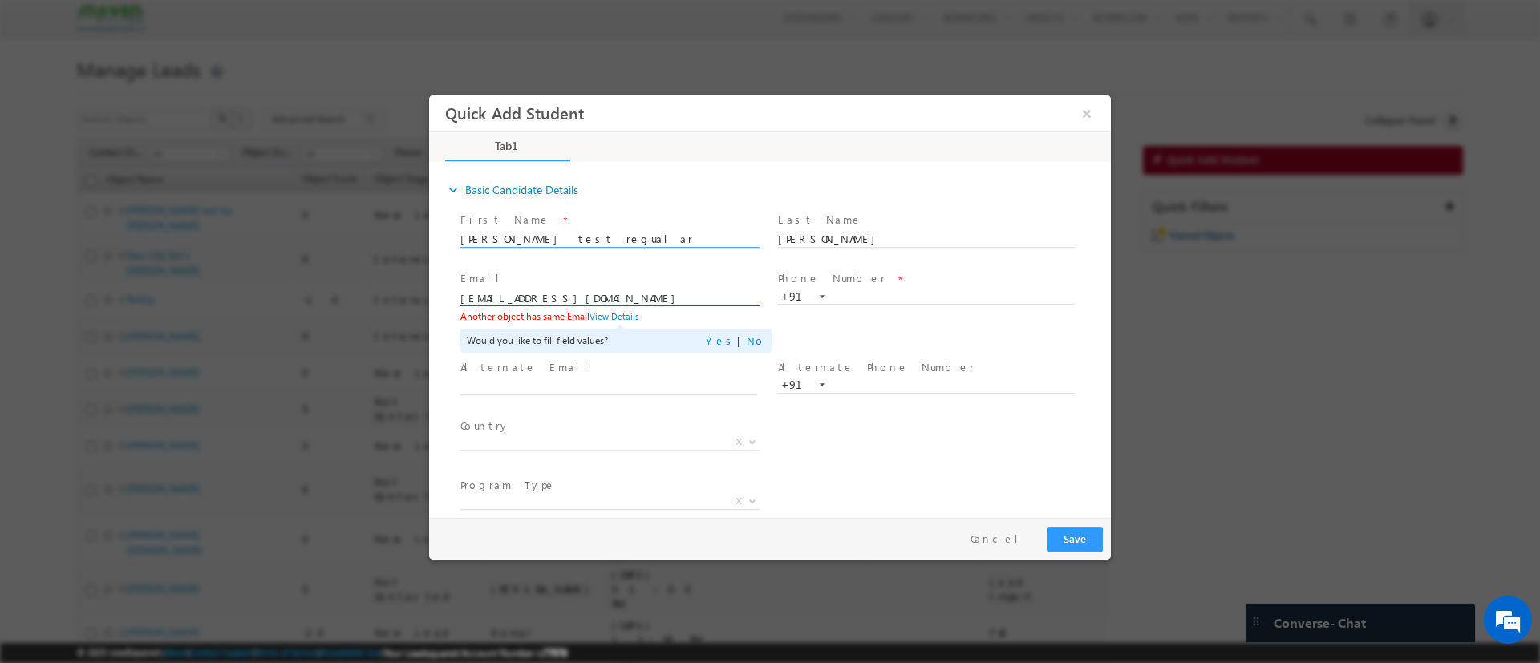
type input "[PERSON_NAME] test regualar"
drag, startPoint x: 510, startPoint y: 294, endPoint x: 489, endPoint y: 294, distance: 20.9
click at [489, 294] on input "[EMAIL_ADDRESS][DOMAIN_NAME]" at bounding box center [608, 298] width 297 height 16
type input "abhipsk@gmail.com"
click at [904, 352] on div "Email * abhipsk@gmail.com Another object has same Email View Details Would you …" at bounding box center [784, 311] width 654 height 89
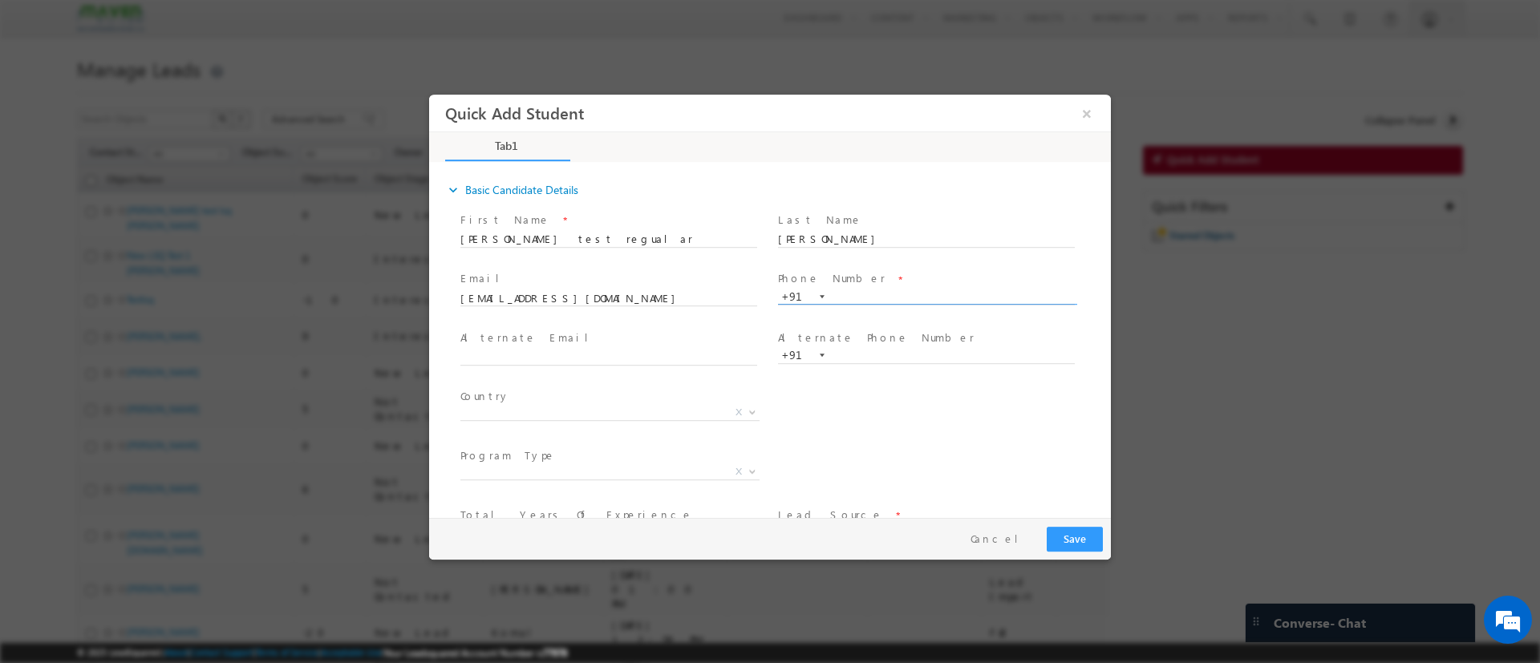
click at [849, 294] on input "text" at bounding box center [926, 297] width 297 height 16
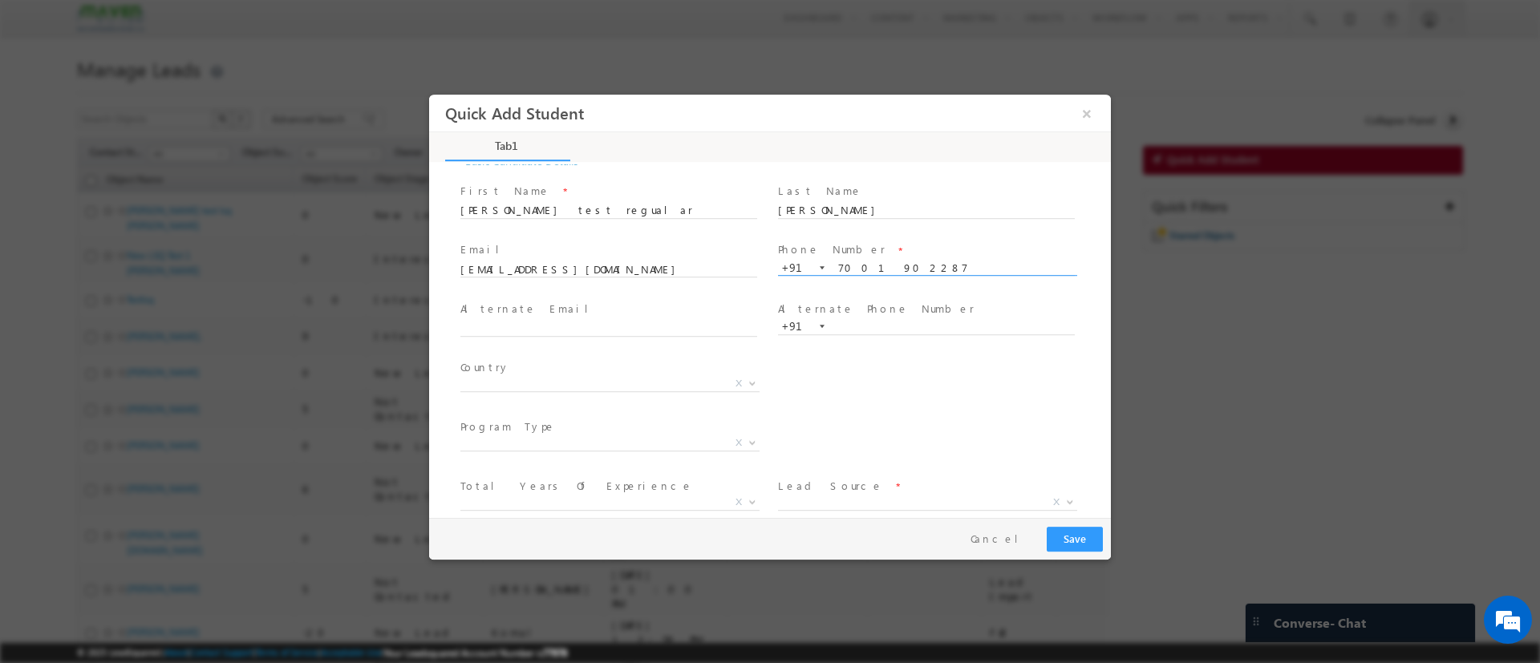
scroll to position [110, 0]
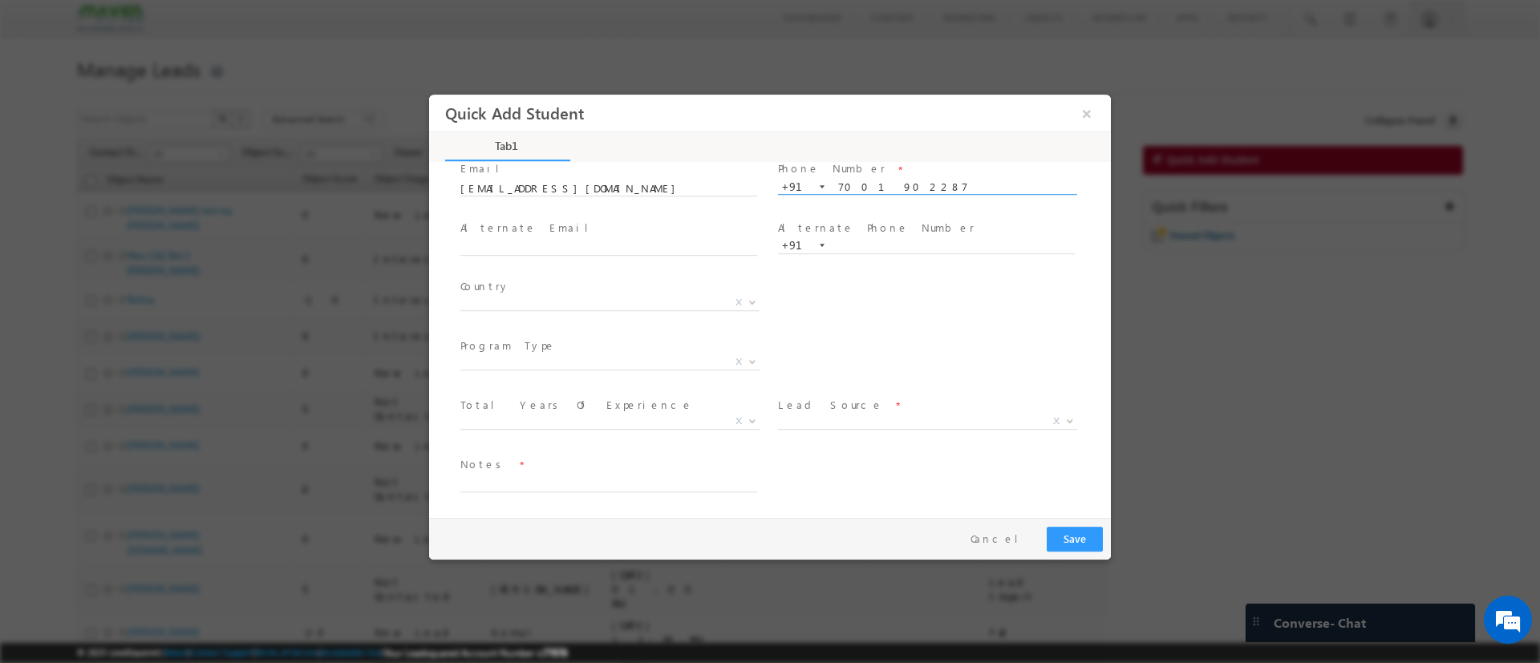
type input "7001902287"
click at [919, 407] on span "Lead Source *" at bounding box center [926, 405] width 296 height 18
click at [905, 423] on span "X" at bounding box center [927, 421] width 299 height 16
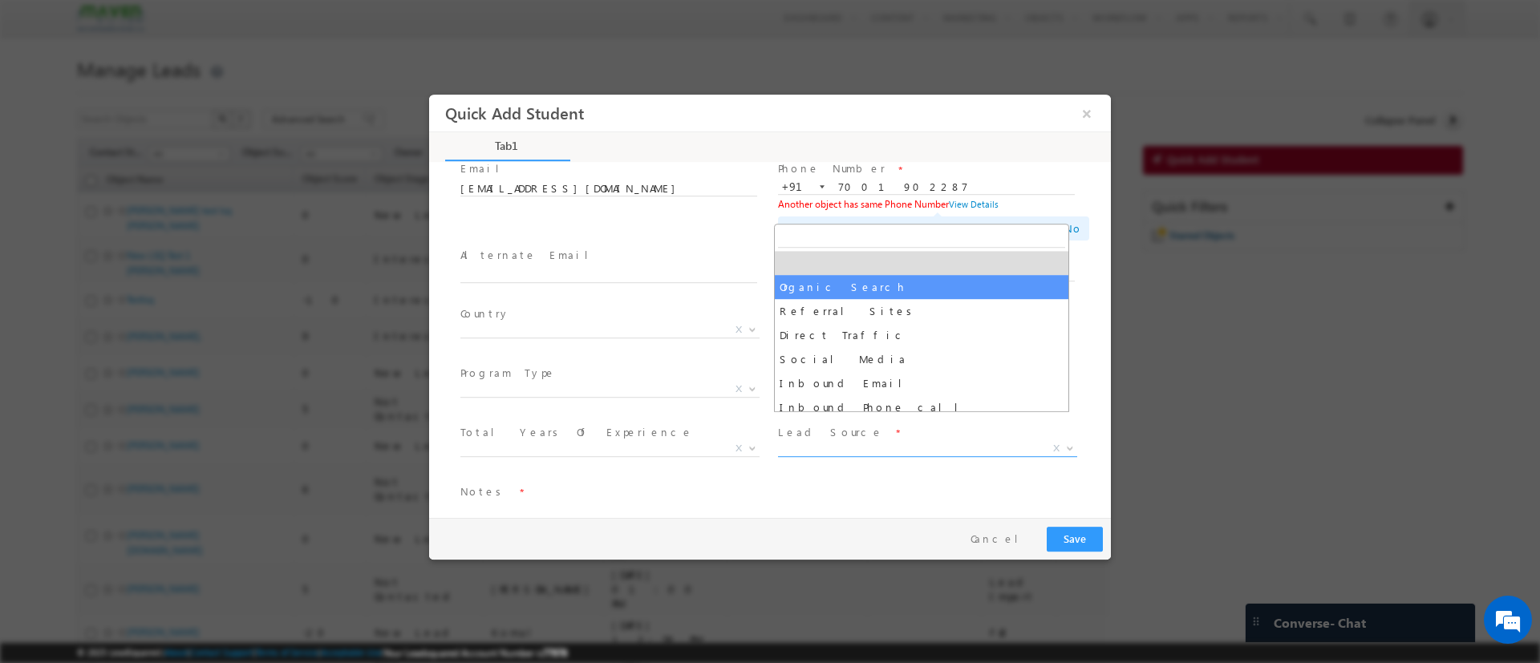
select select "Organic Search"
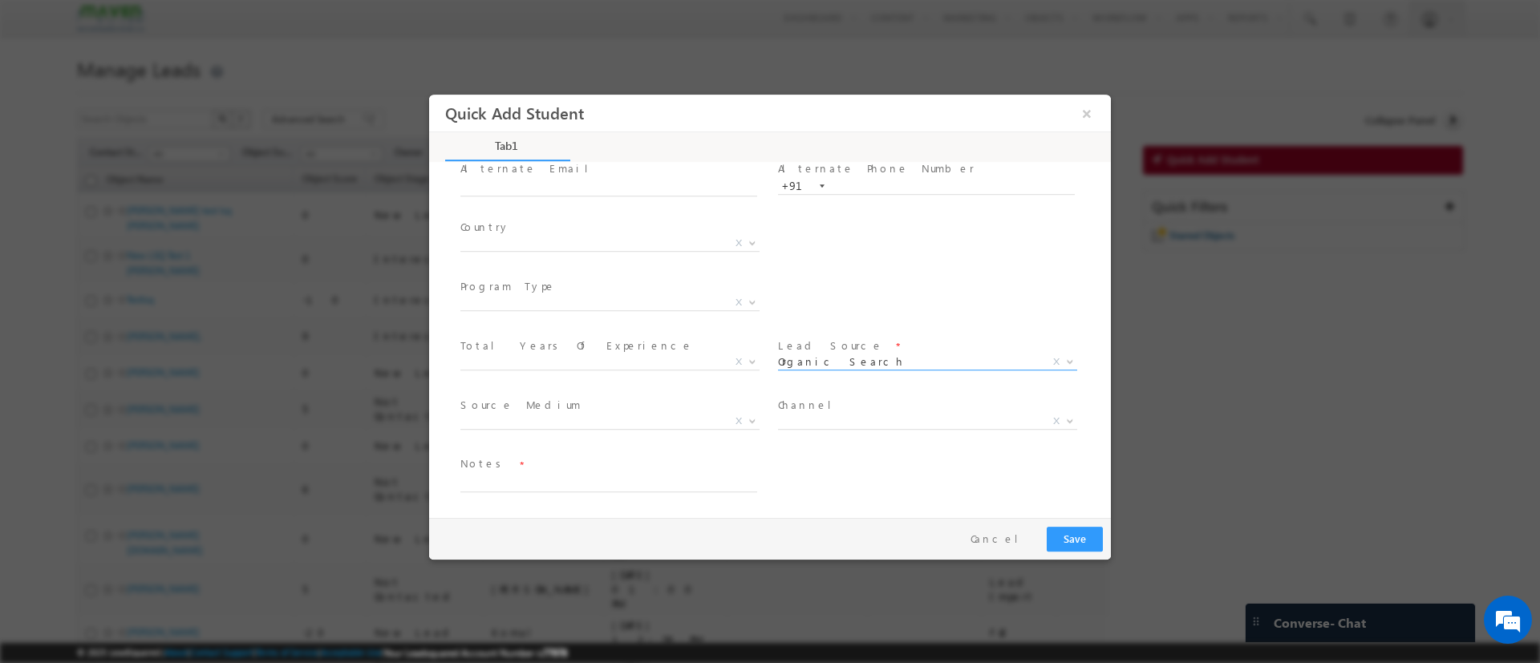
scroll to position [0, 0]
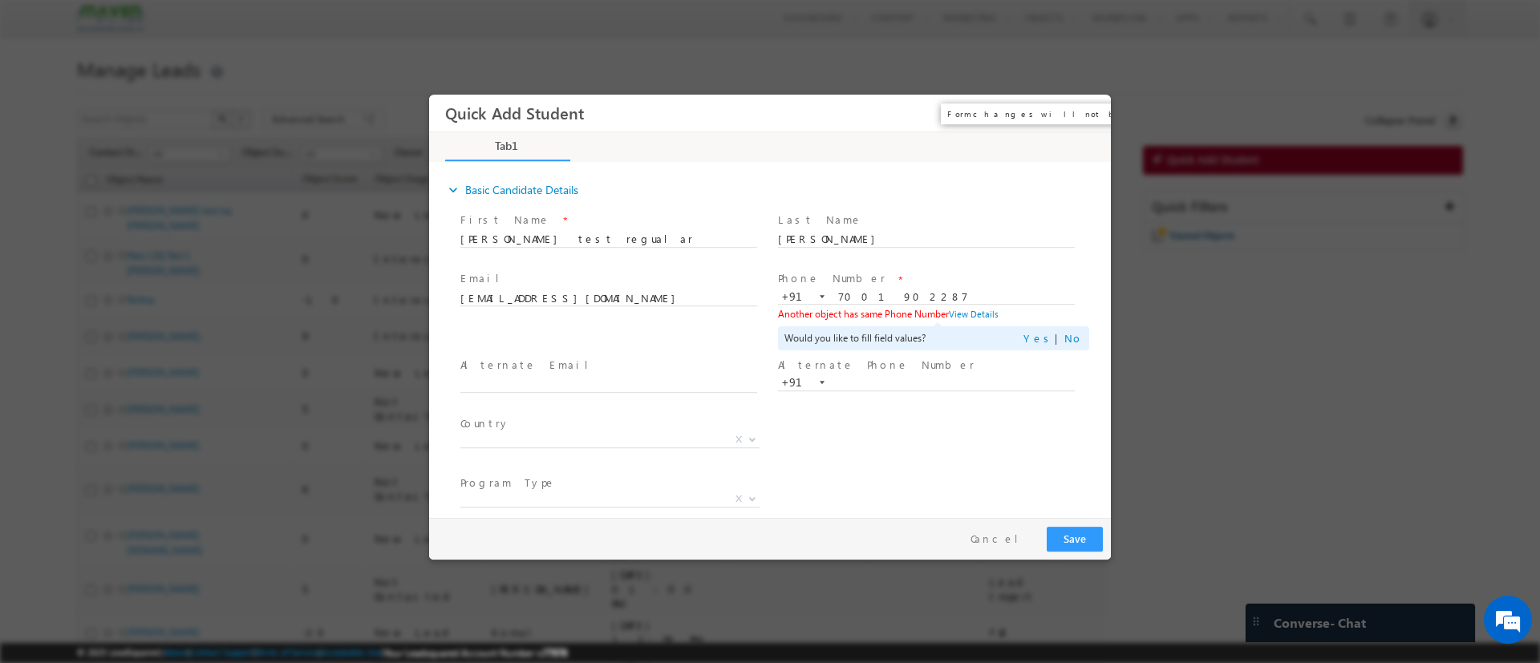
click at [1080, 111] on button "×" at bounding box center [1086, 113] width 27 height 30
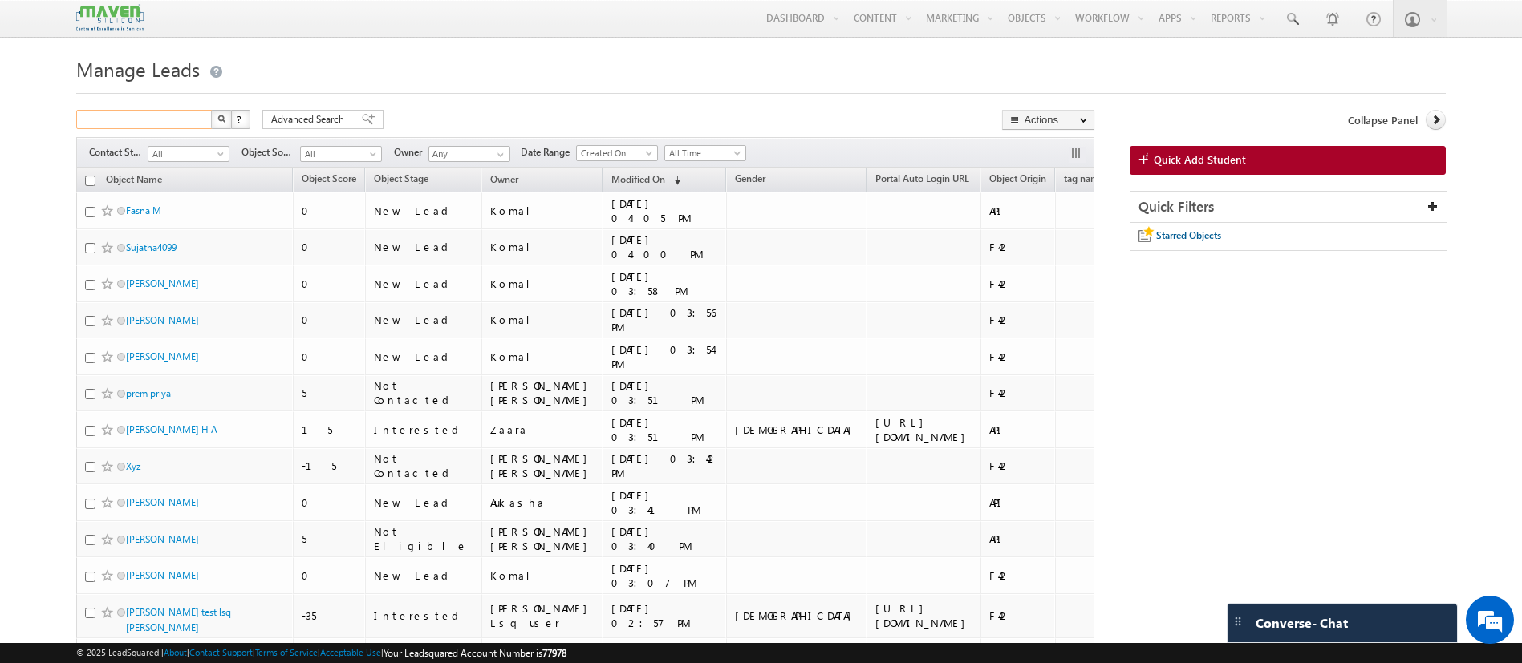
click at [151, 117] on input "text" at bounding box center [144, 119] width 137 height 19
type input "7001902287"
click at [226, 115] on button "button" at bounding box center [221, 119] width 21 height 19
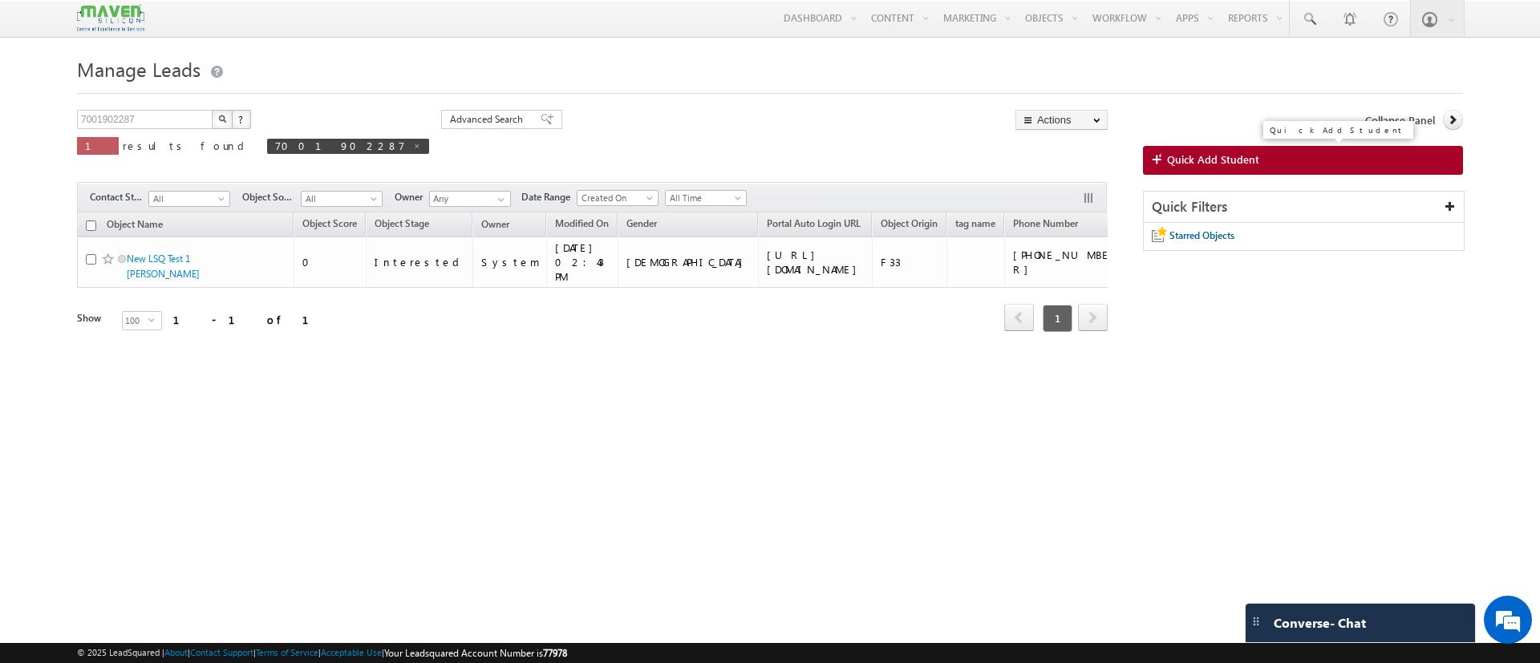
click at [1212, 159] on span "Quick Add Student" at bounding box center [1213, 159] width 92 height 14
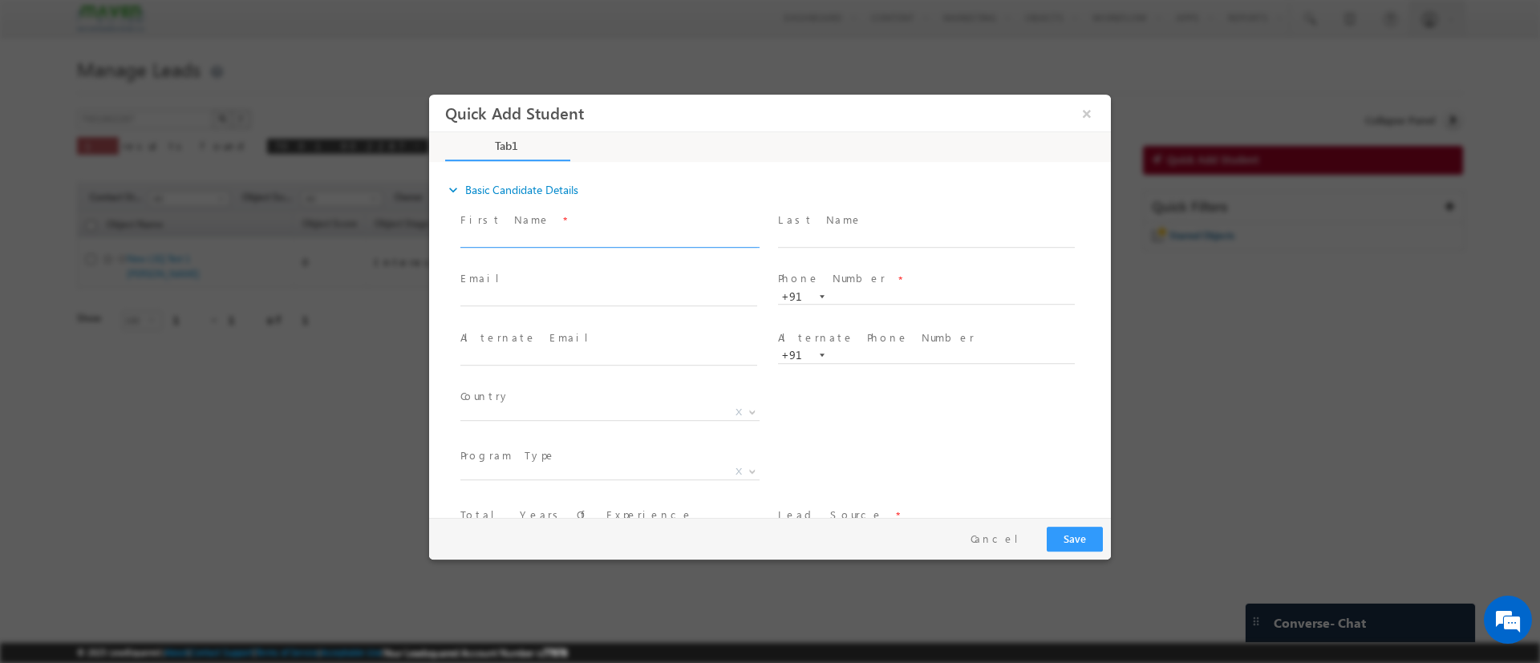
click at [582, 252] on span at bounding box center [608, 255] width 296 height 18
click at [583, 239] on input "text" at bounding box center [608, 239] width 297 height 16
type input "creative"
type input "abhipsha"
type input "creative test lsq"
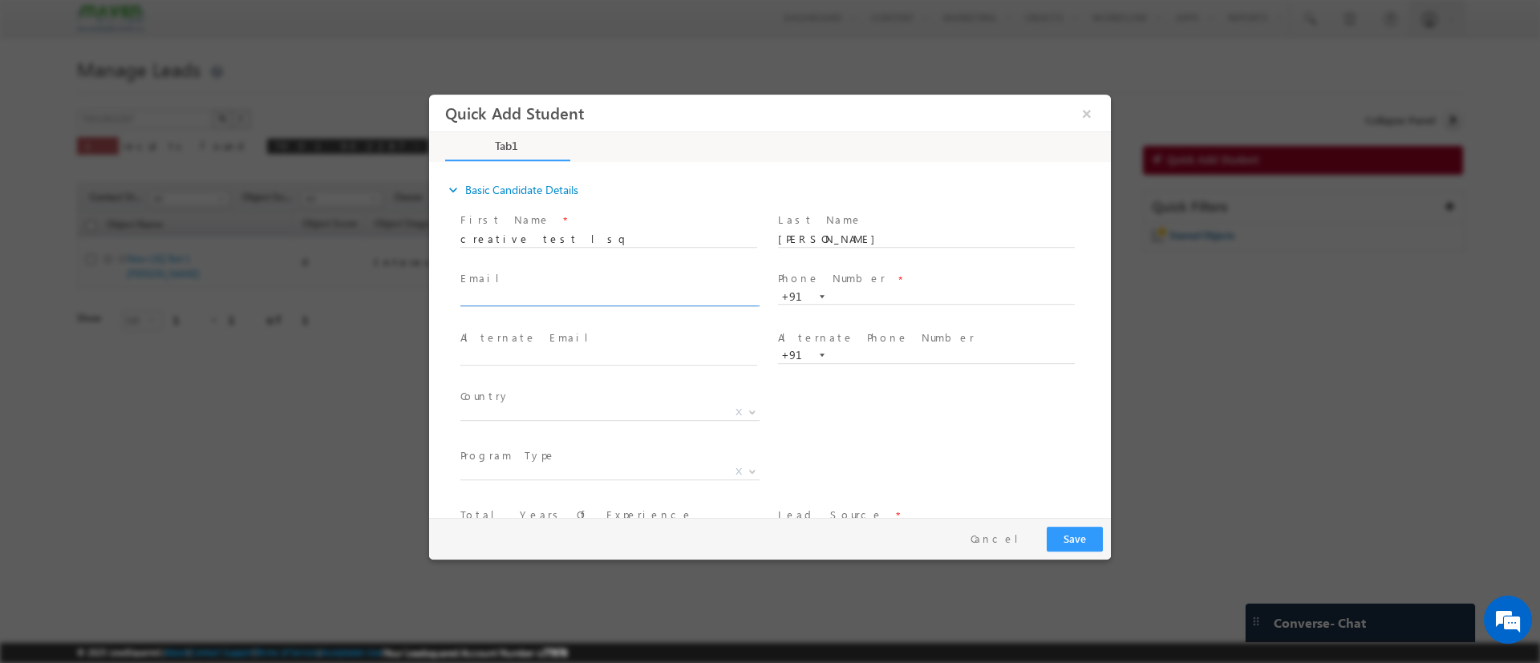
click at [699, 301] on input "text" at bounding box center [608, 298] width 297 height 16
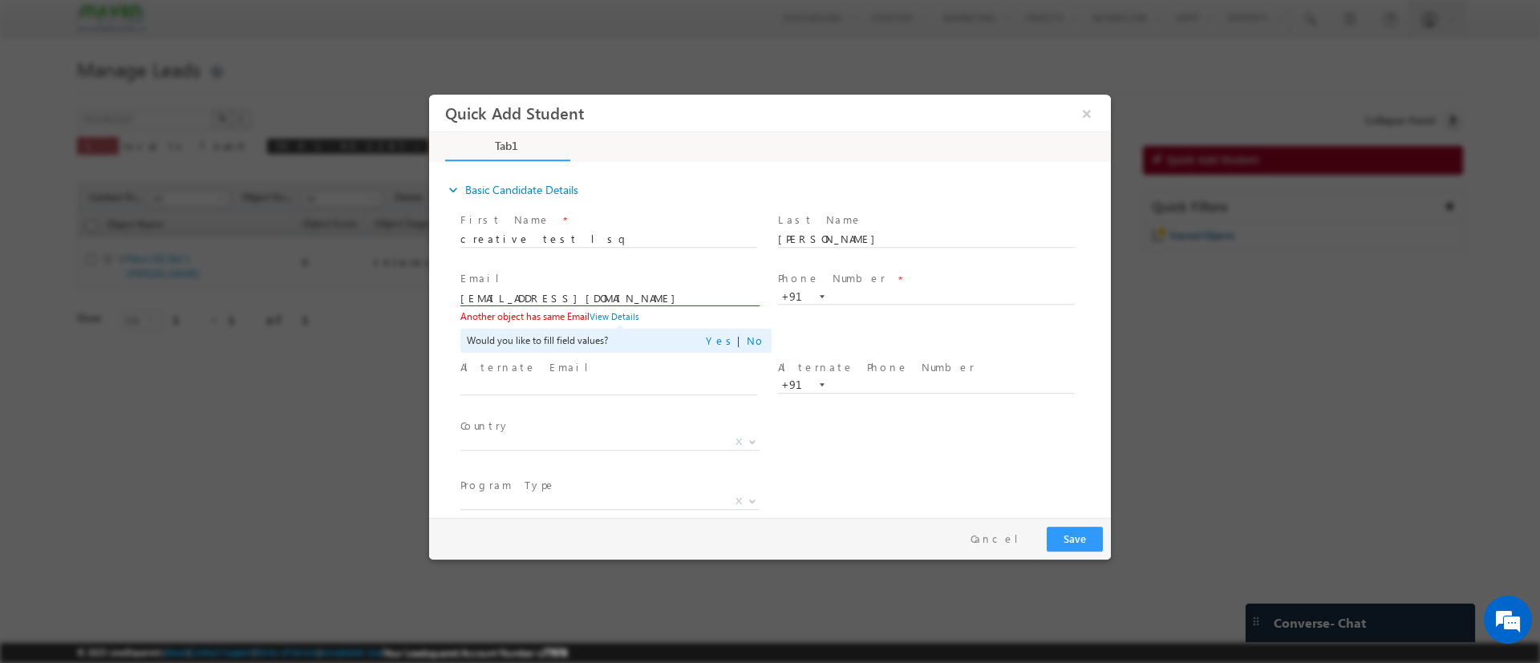
drag, startPoint x: 487, startPoint y: 302, endPoint x: 434, endPoint y: 311, distance: 53.7
click at [434, 310] on div "expand_more Basic Candidate Details First Name *" at bounding box center [770, 341] width 682 height 354
type input "shagtk@gmail.com"
click at [847, 299] on input "text" at bounding box center [926, 297] width 297 height 16
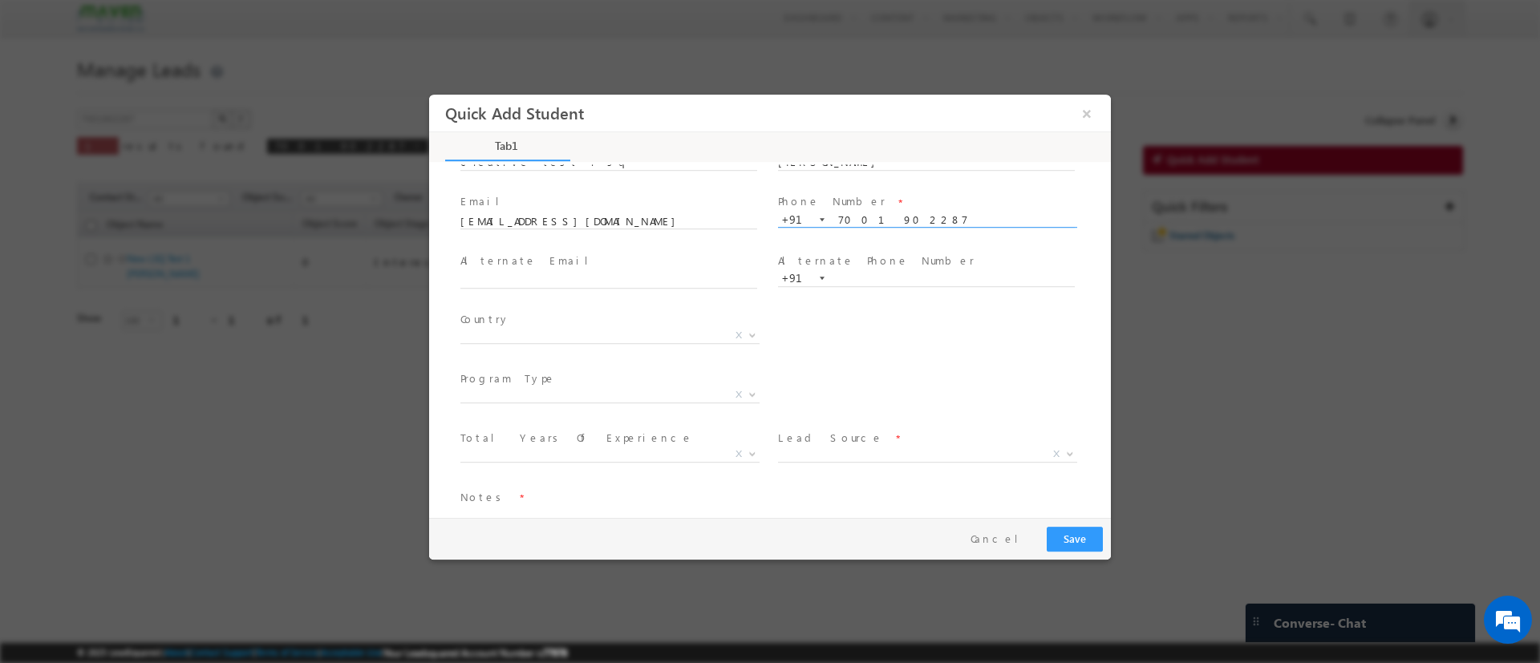
scroll to position [110, 0]
type input "7001902287"
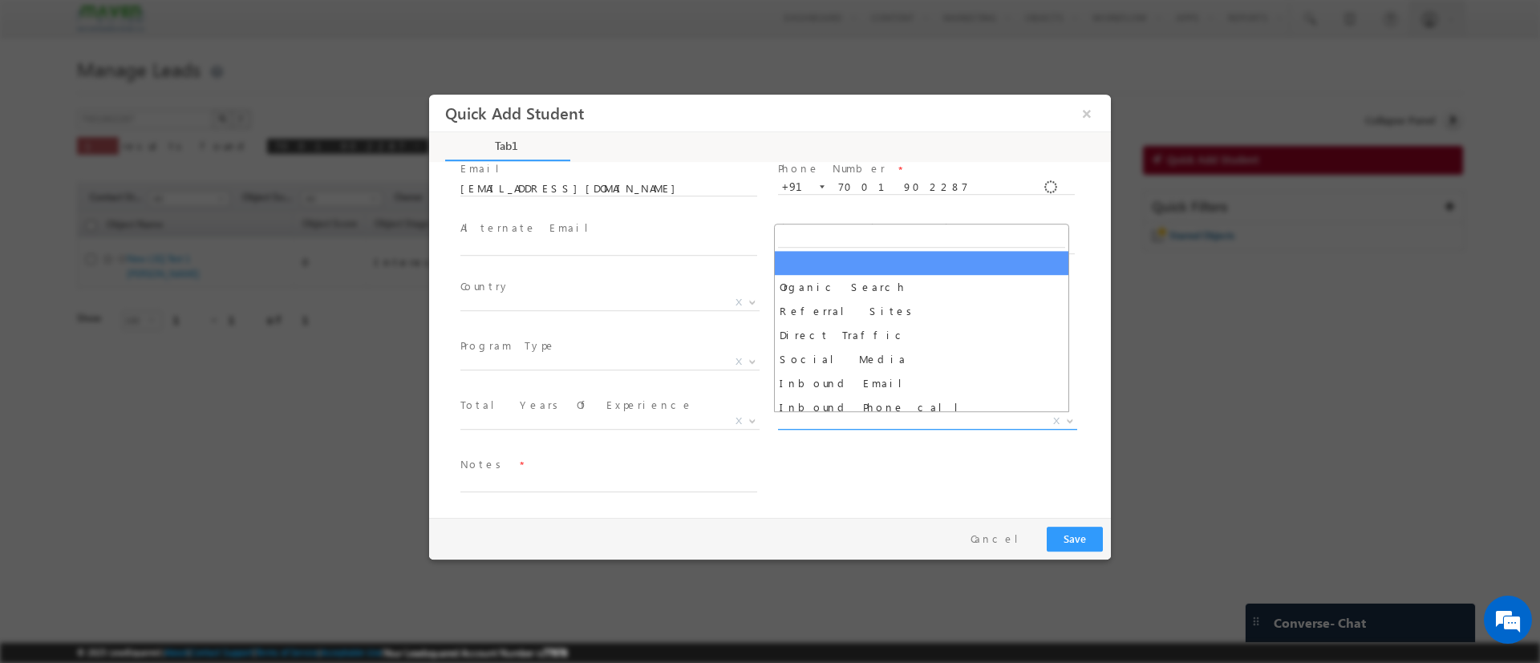
click at [821, 423] on span "X" at bounding box center [927, 421] width 299 height 16
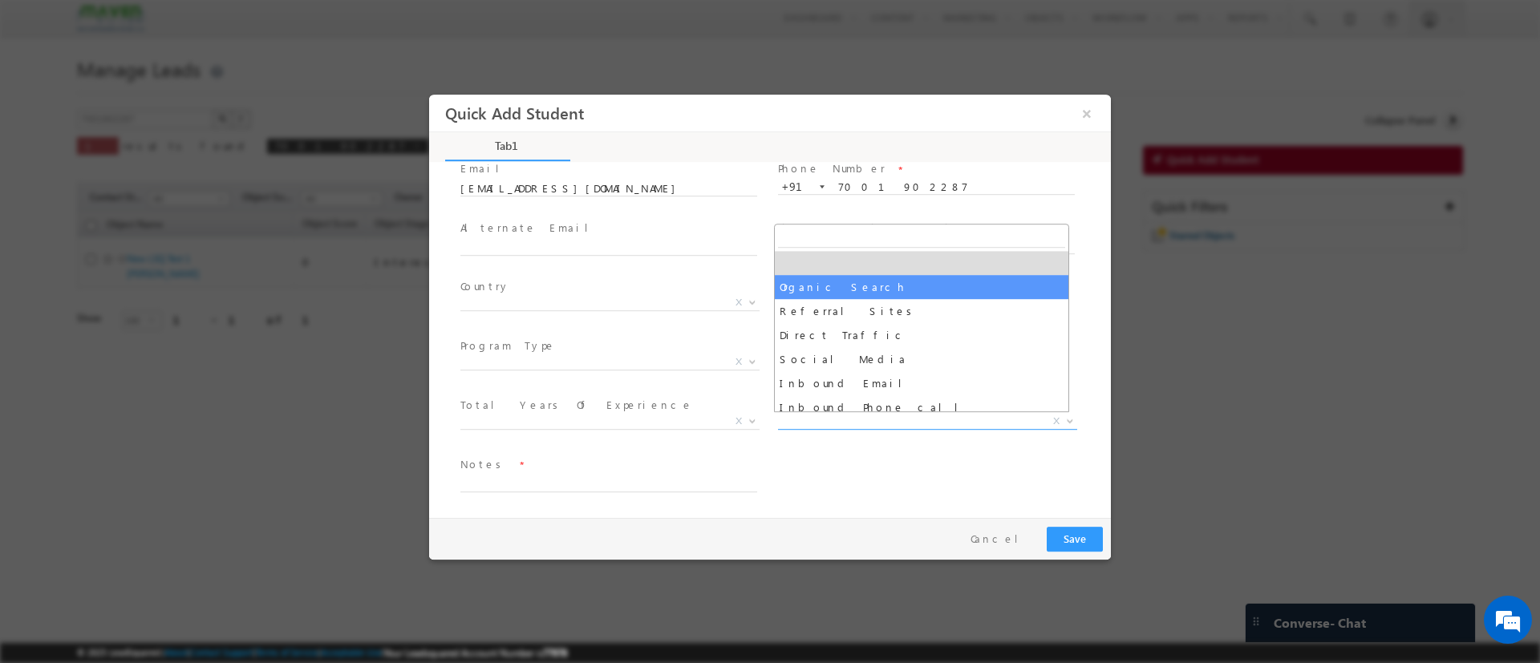
select select "Organic Search"
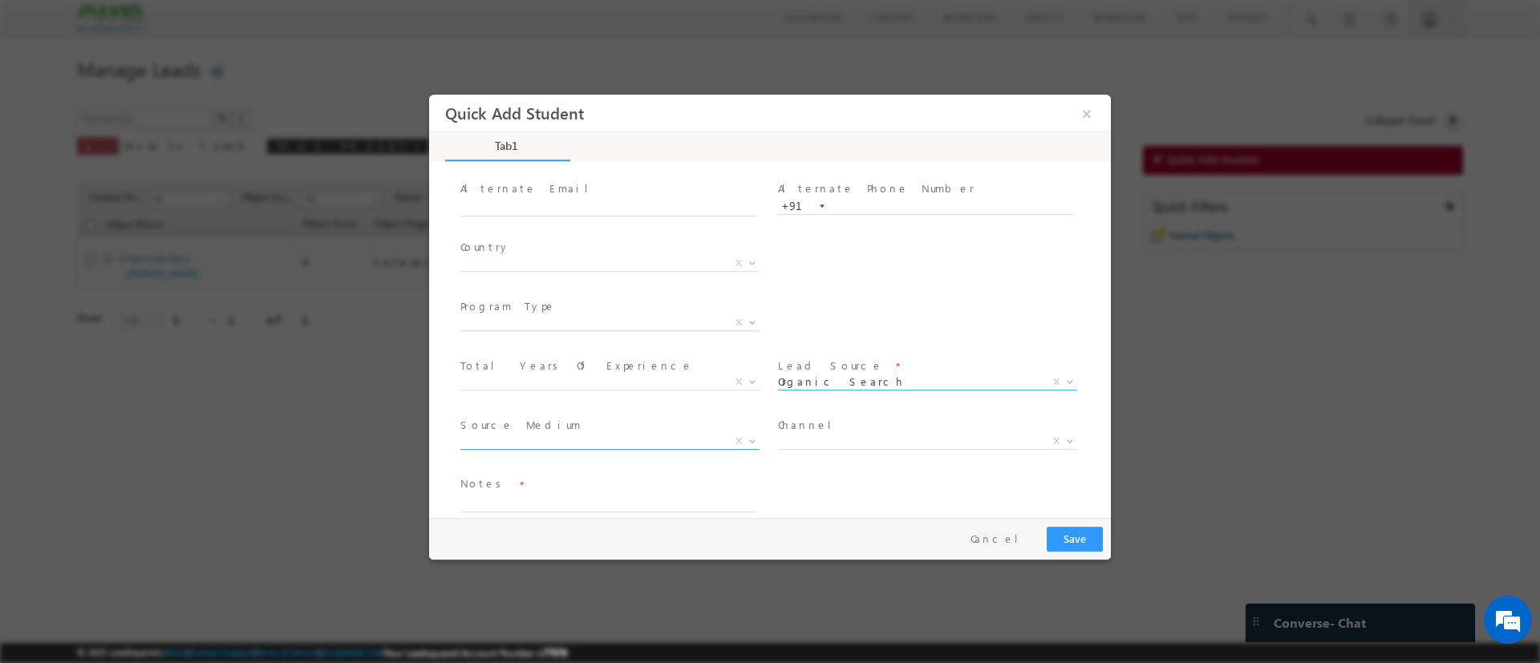
scroll to position [169, 0]
click at [567, 488] on textarea at bounding box center [608, 482] width 297 height 18
type textarea "test"
click at [1071, 541] on button "Save" at bounding box center [1075, 538] width 56 height 25
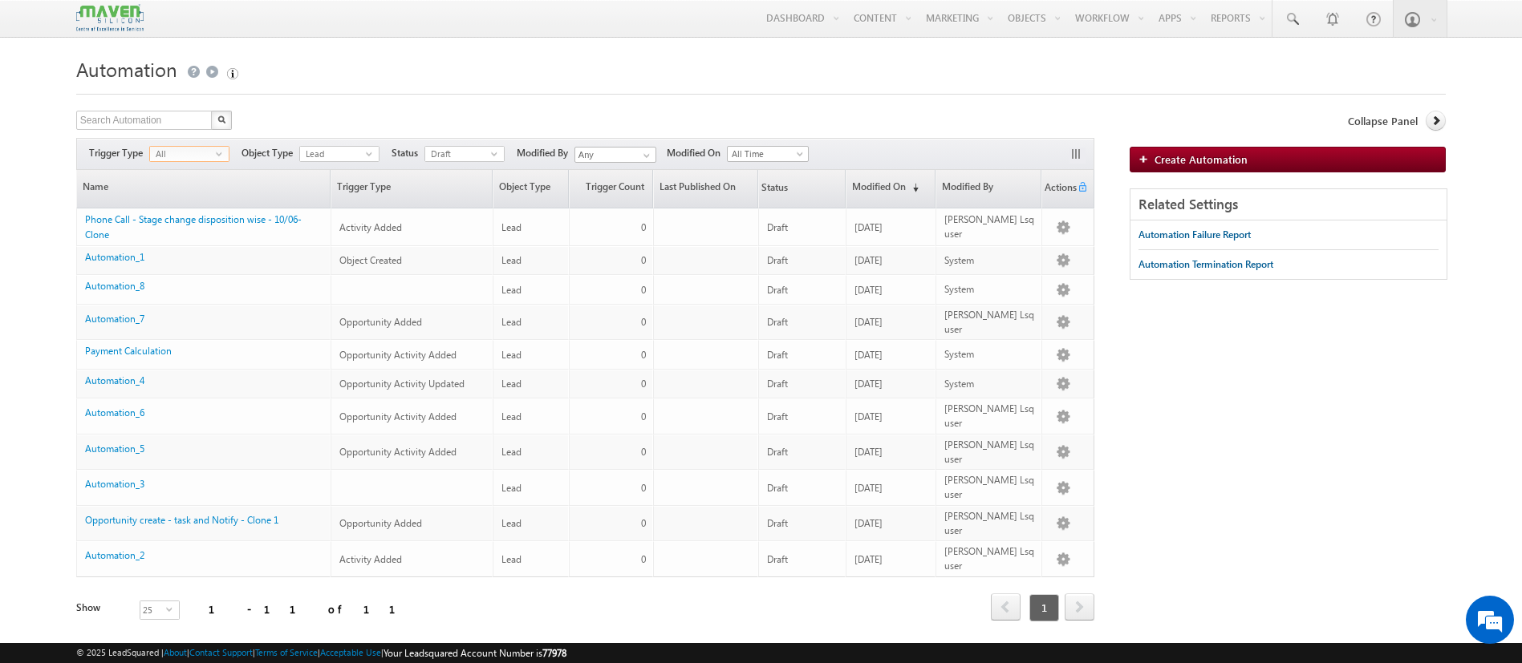
click at [185, 160] on span "All" at bounding box center [183, 154] width 66 height 14
click at [191, 152] on span "All" at bounding box center [183, 154] width 66 height 14
click at [462, 151] on span "Draft" at bounding box center [458, 154] width 66 height 14
click at [455, 203] on li "Published" at bounding box center [465, 203] width 79 height 16
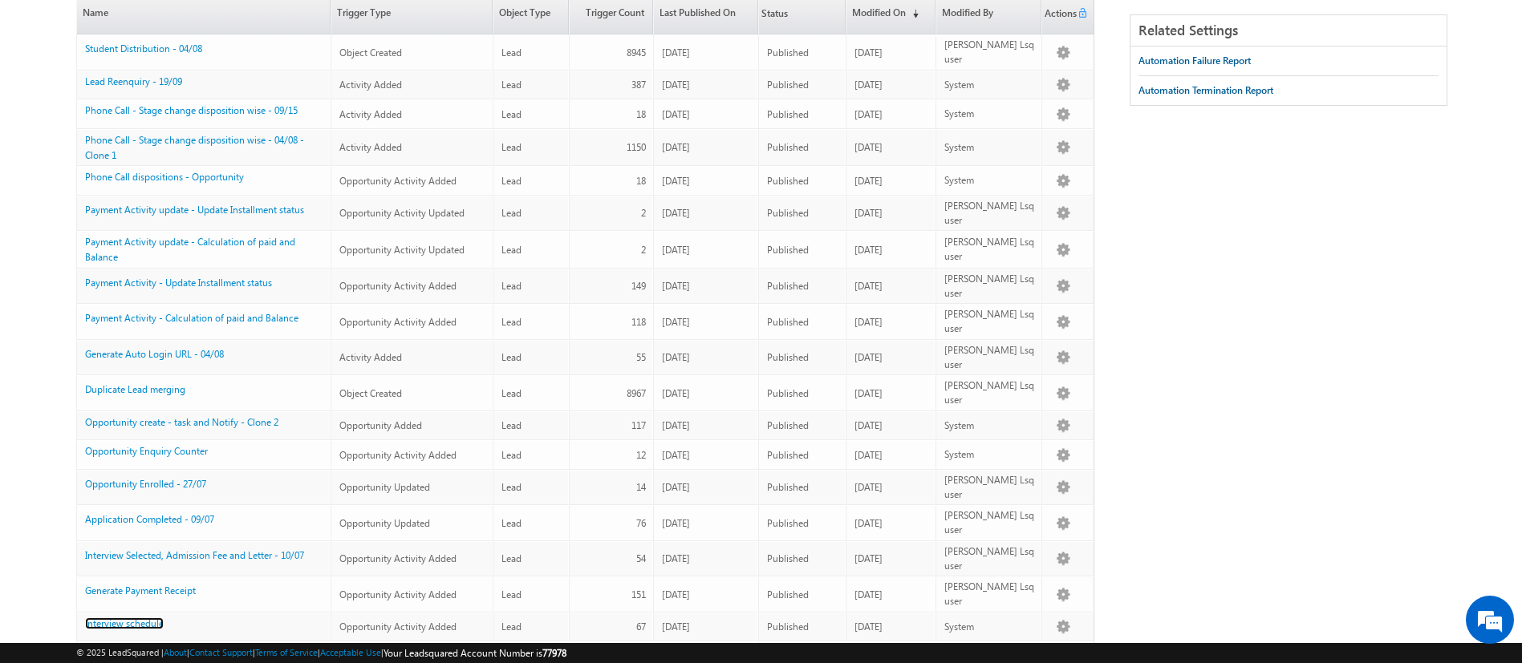
scroll to position [120, 0]
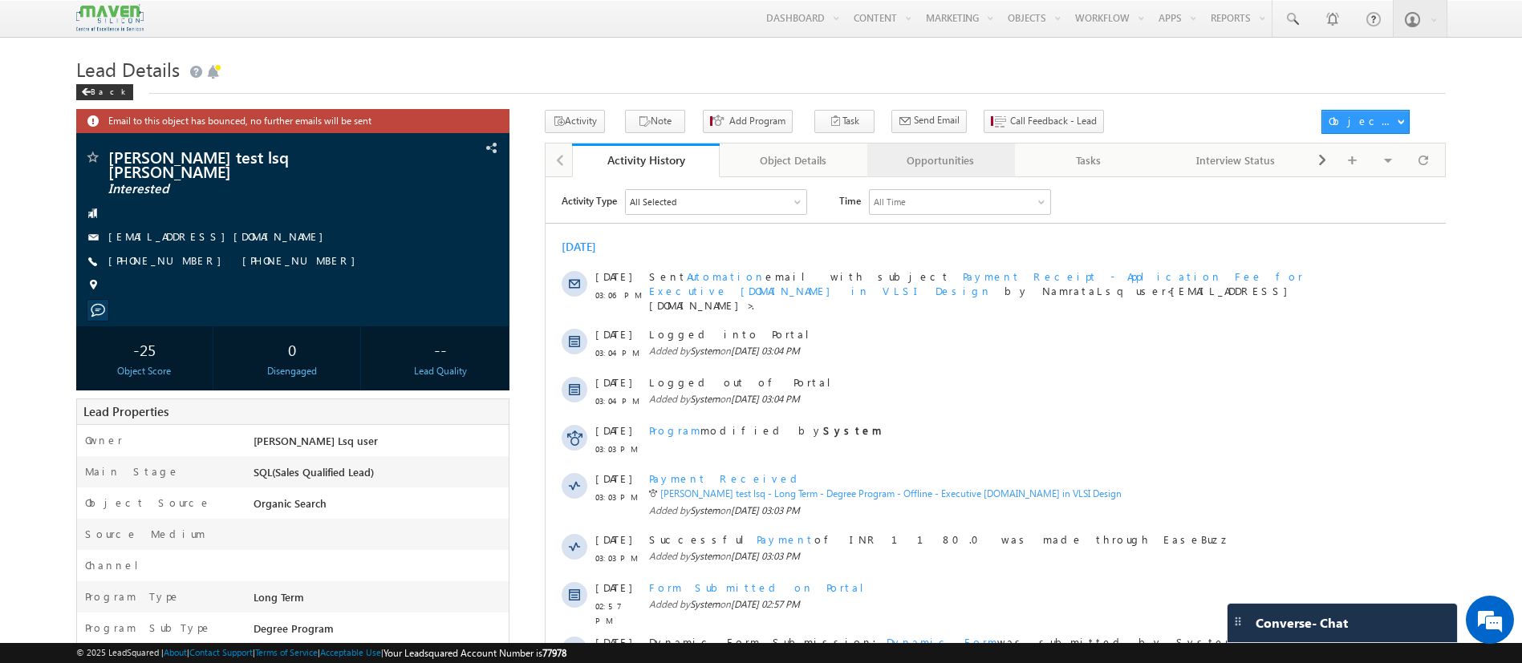
click at [937, 164] on div "Opportunities" at bounding box center [940, 160] width 120 height 19
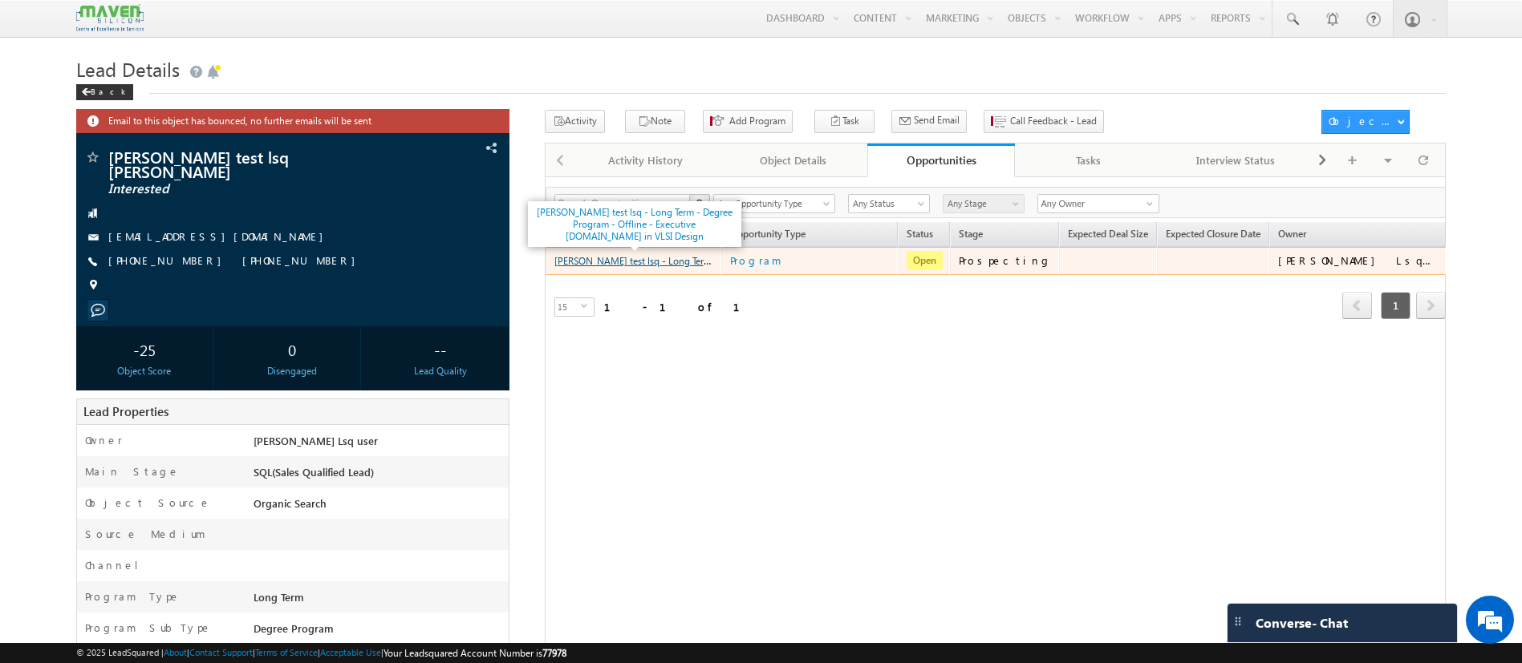
click at [659, 261] on link "[PERSON_NAME] test lsq - Long Term - Degree Program - Offline - Executive [DOMA…" at bounding box center [784, 260] width 461 height 14
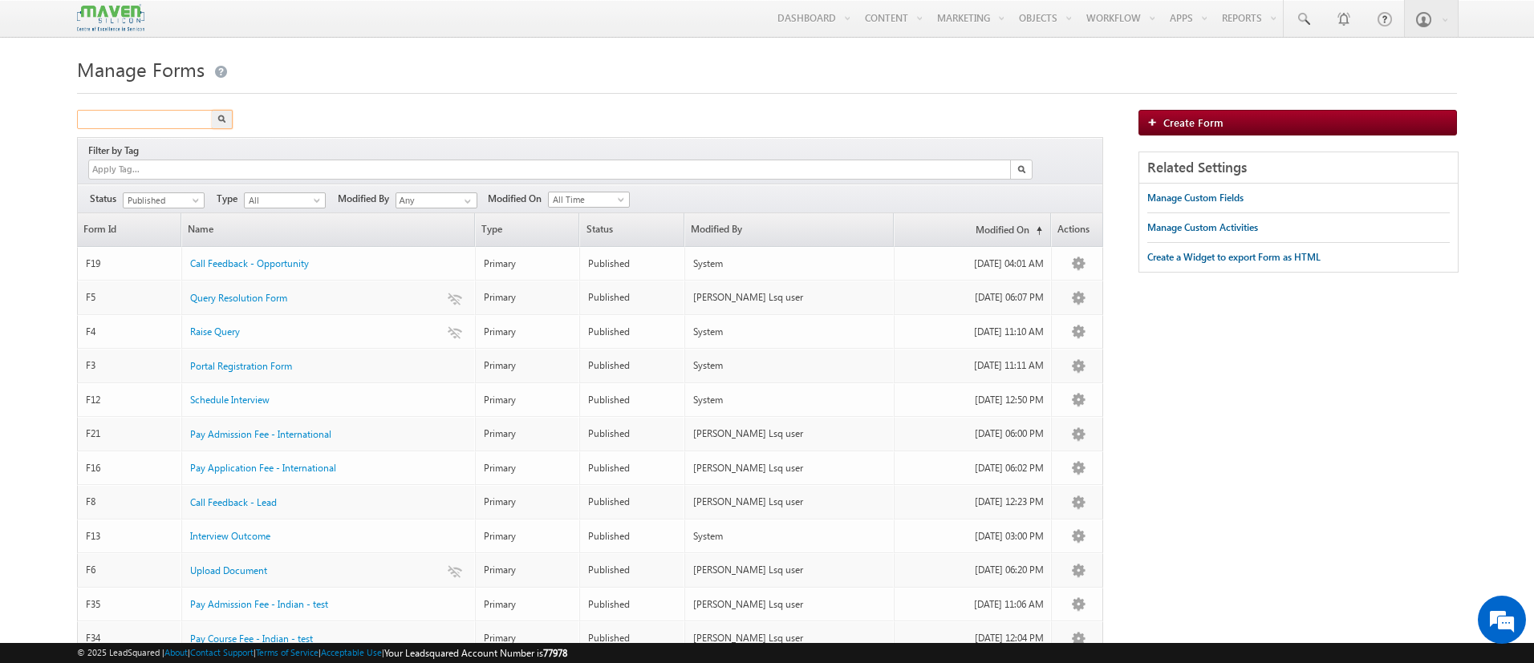
click at [188, 122] on input "text" at bounding box center [145, 119] width 137 height 19
type input "application form"
click at [212, 110] on button "button" at bounding box center [222, 119] width 21 height 19
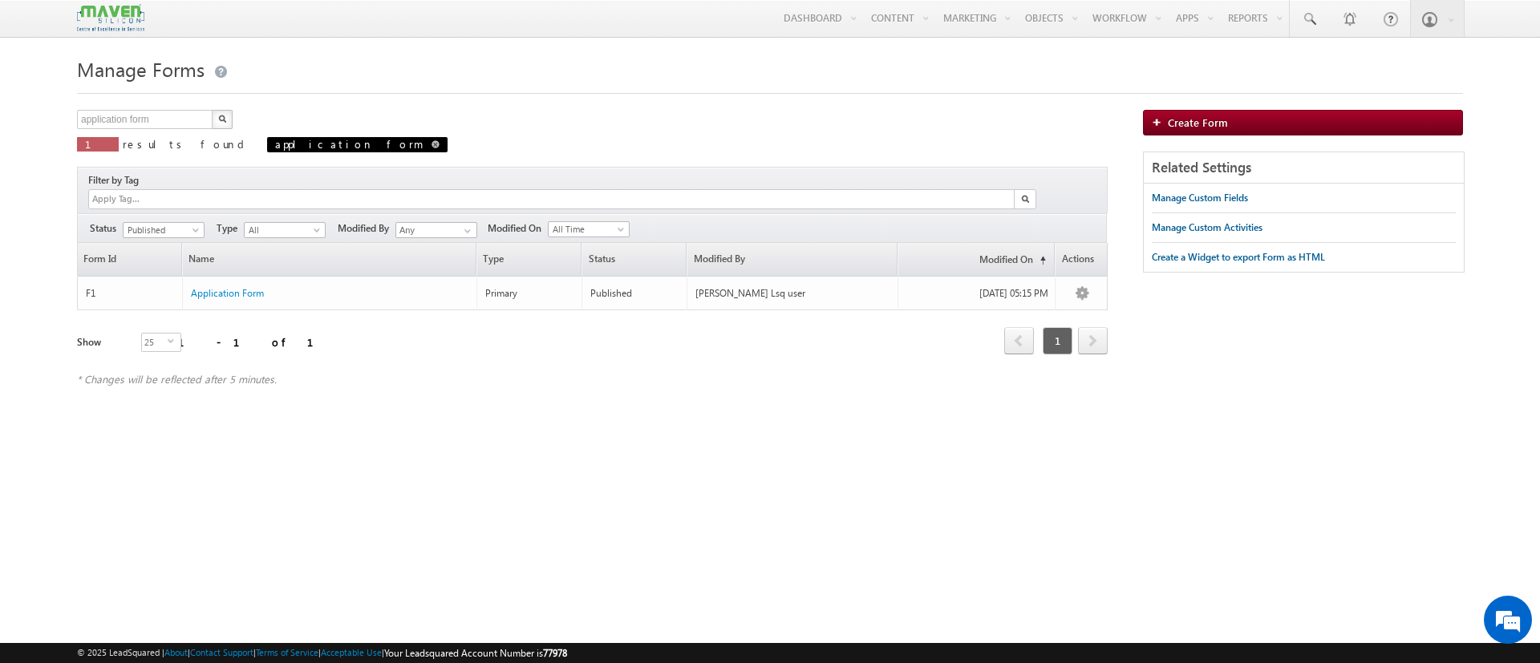
click at [273, 150] on span "application form" at bounding box center [357, 144] width 180 height 15
click at [432, 146] on span at bounding box center [436, 144] width 8 height 8
type input "Search Forms"
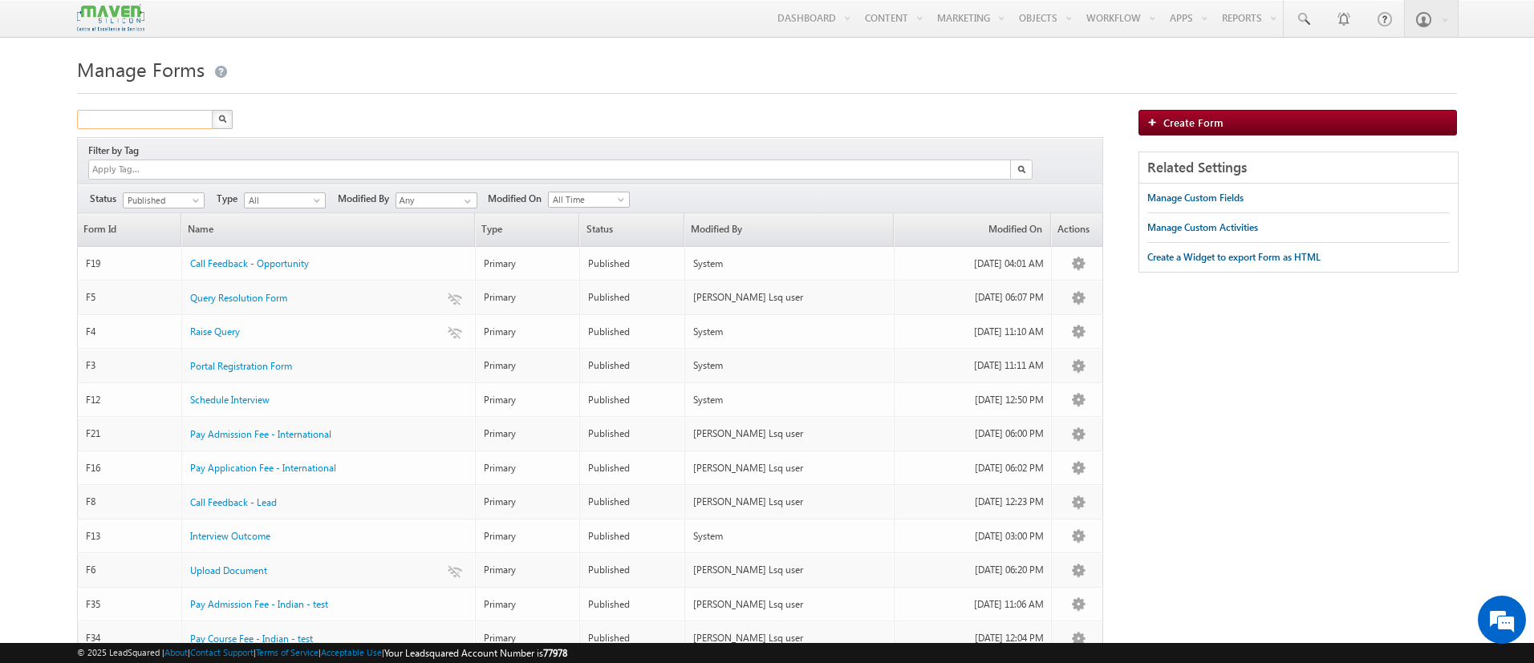
click at [160, 115] on input "text" at bounding box center [145, 119] width 137 height 19
type input "Search Forms"
click at [481, 107] on div "Manage Forms Search Forms X 23 results found Filter by Tag Filters Status All" at bounding box center [767, 587] width 1380 height 1071
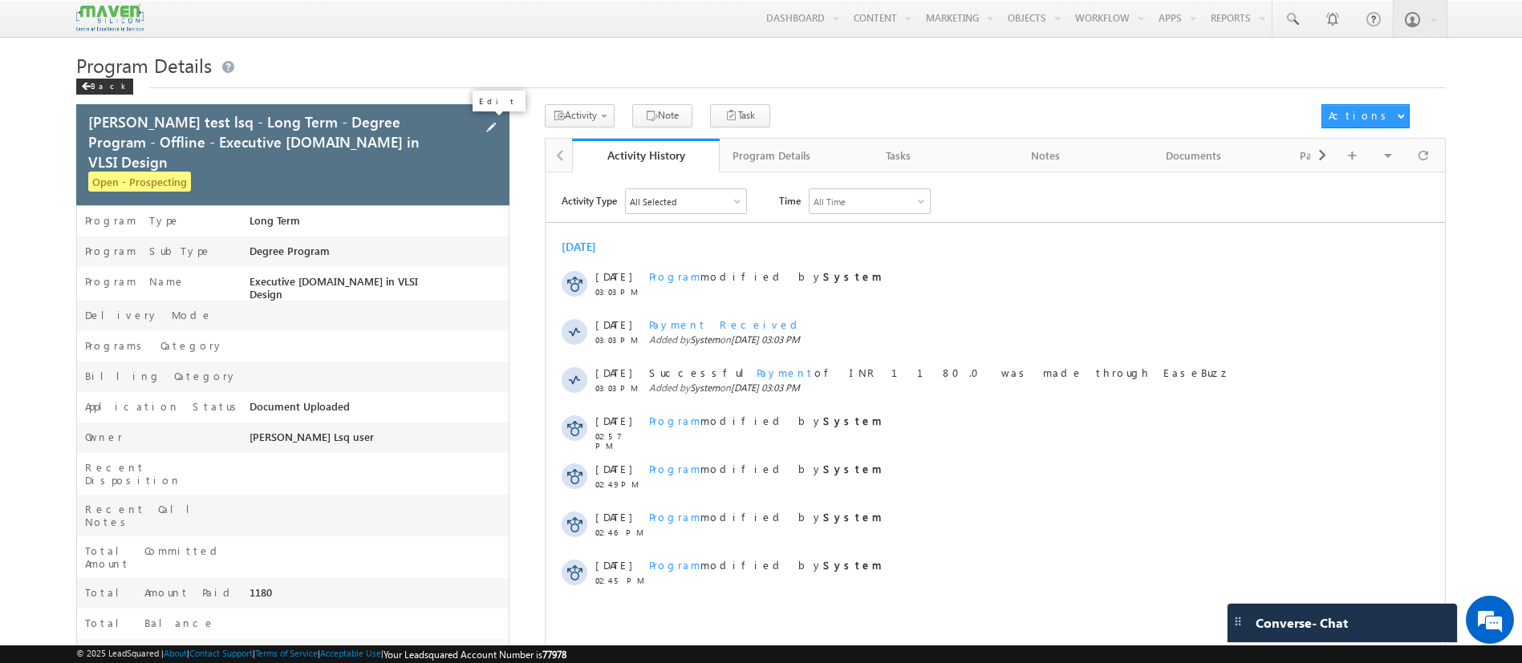
click at [490, 124] on span at bounding box center [491, 128] width 18 height 18
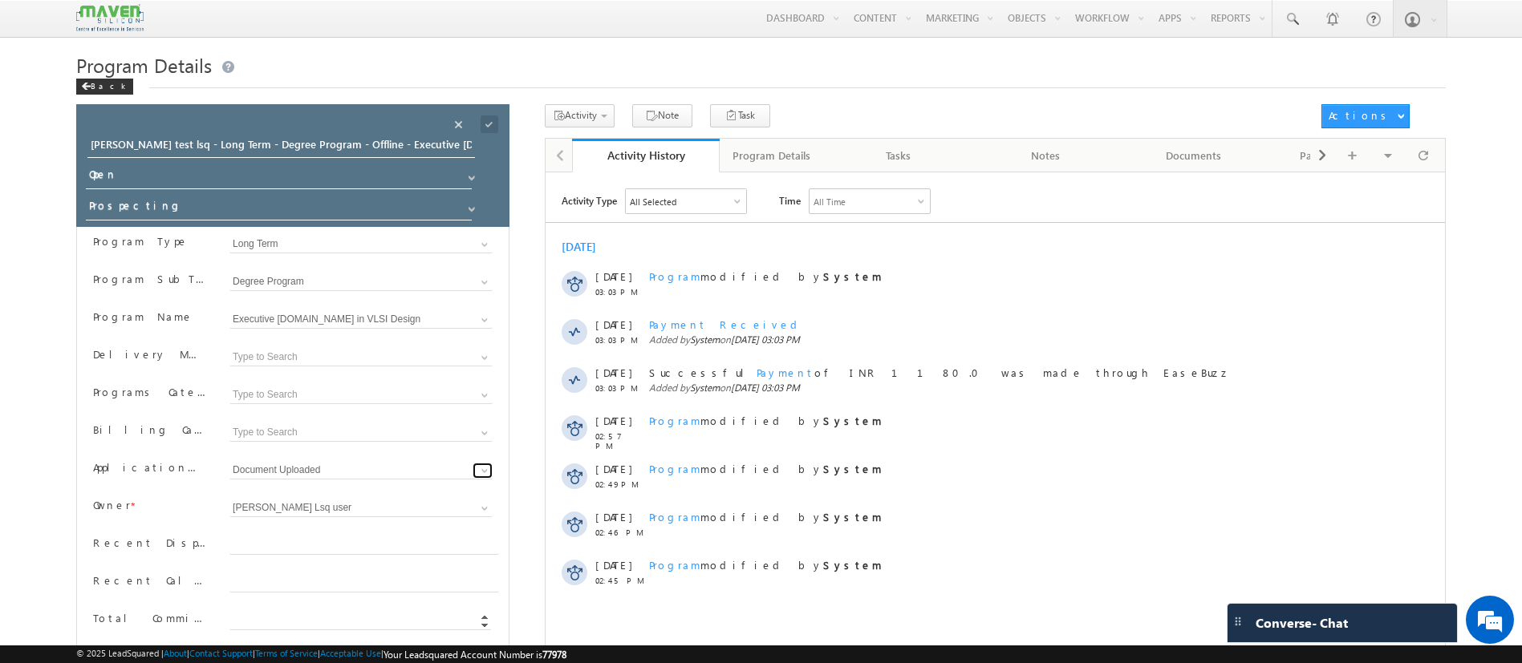
click at [484, 476] on span at bounding box center [484, 470] width 13 height 13
click at [652, 63] on h1 "Program Details" at bounding box center [760, 65] width 1369 height 26
click at [464, 124] on span at bounding box center [459, 124] width 18 height 18
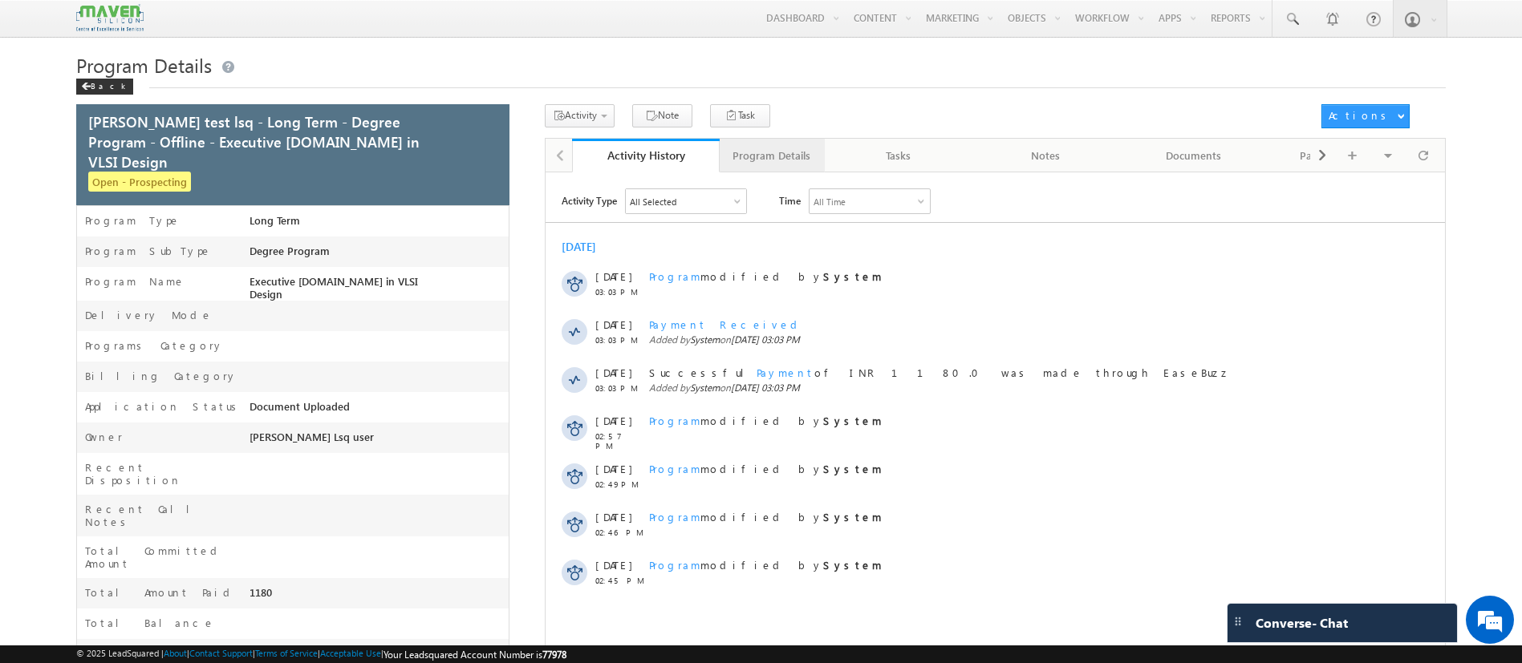
click at [774, 161] on div "Program Details" at bounding box center [771, 155] width 78 height 19
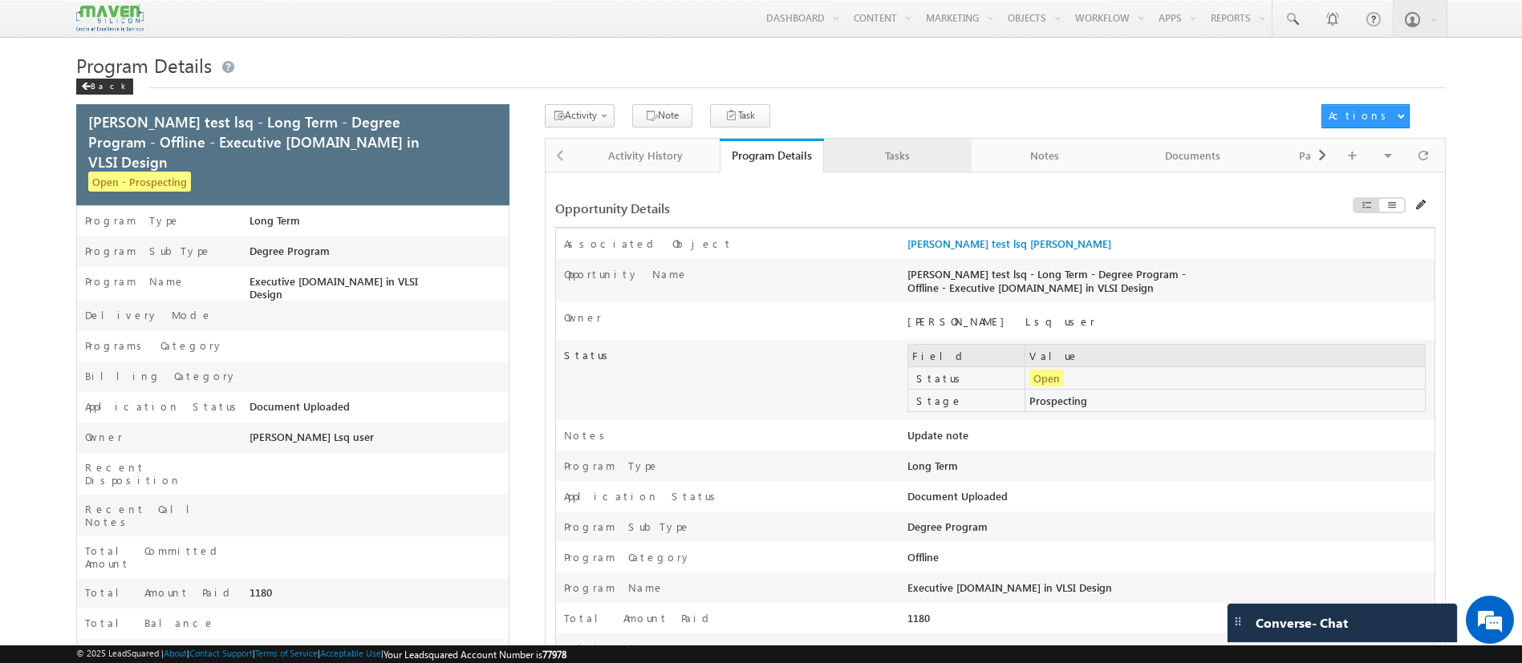
click at [900, 160] on div "Tasks" at bounding box center [897, 155] width 120 height 19
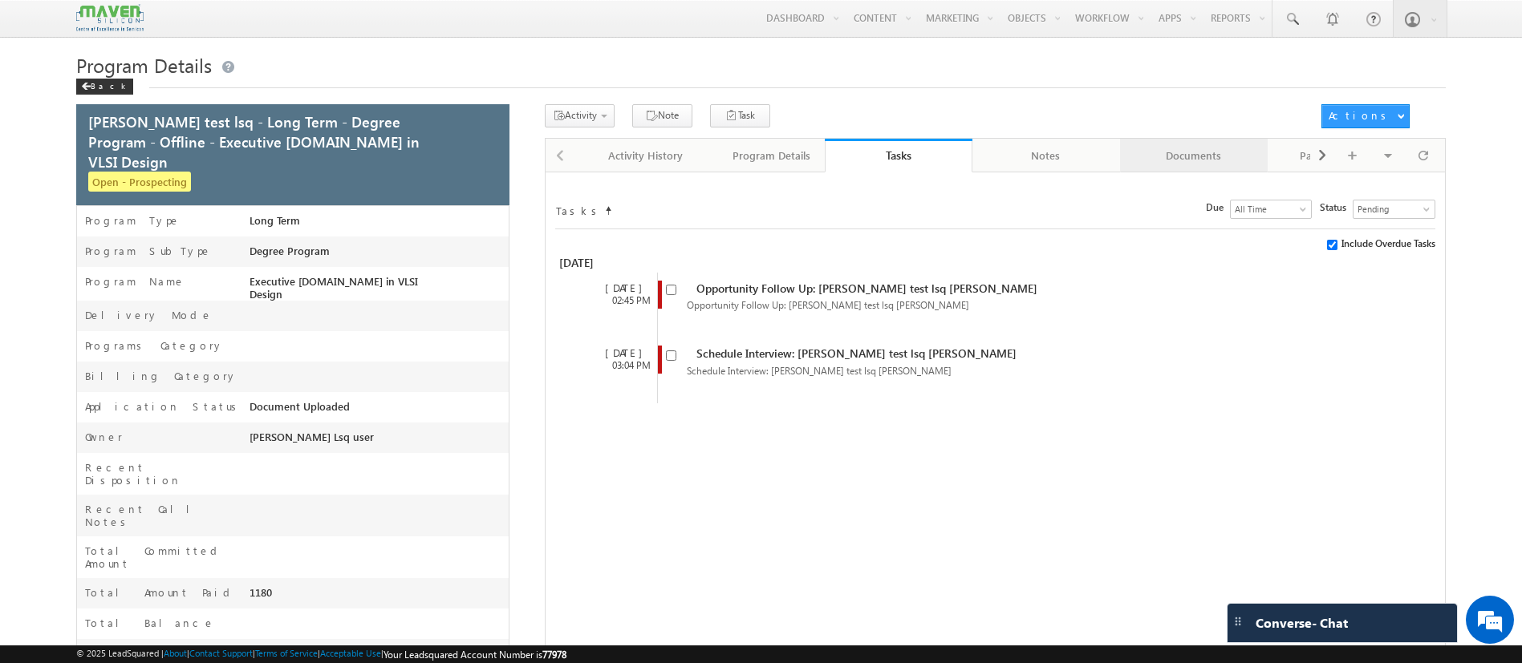
click at [1204, 159] on div "Documents" at bounding box center [1193, 155] width 120 height 19
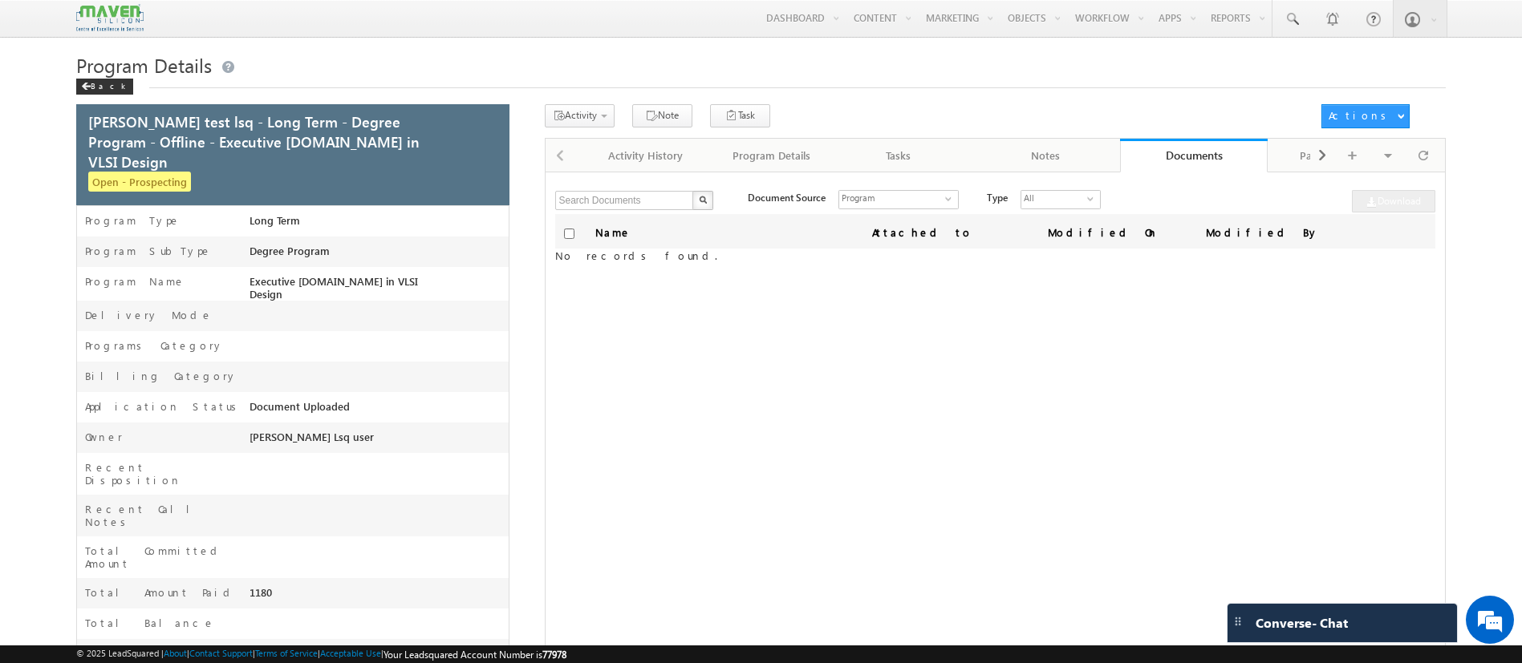
click at [1177, 168] on link "Documents" at bounding box center [1194, 156] width 148 height 34
click at [1072, 170] on link "Notes" at bounding box center [1046, 156] width 148 height 34
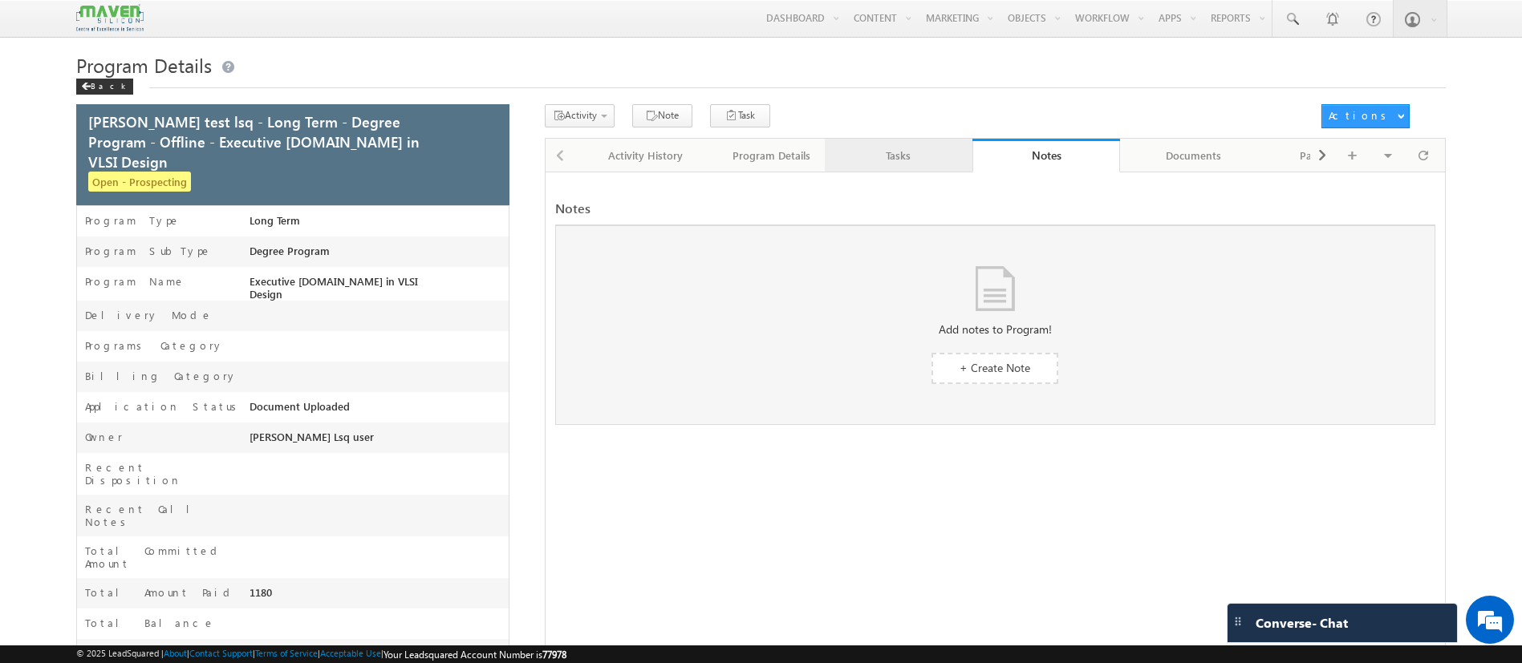
click at [890, 168] on link "Tasks" at bounding box center [899, 156] width 148 height 34
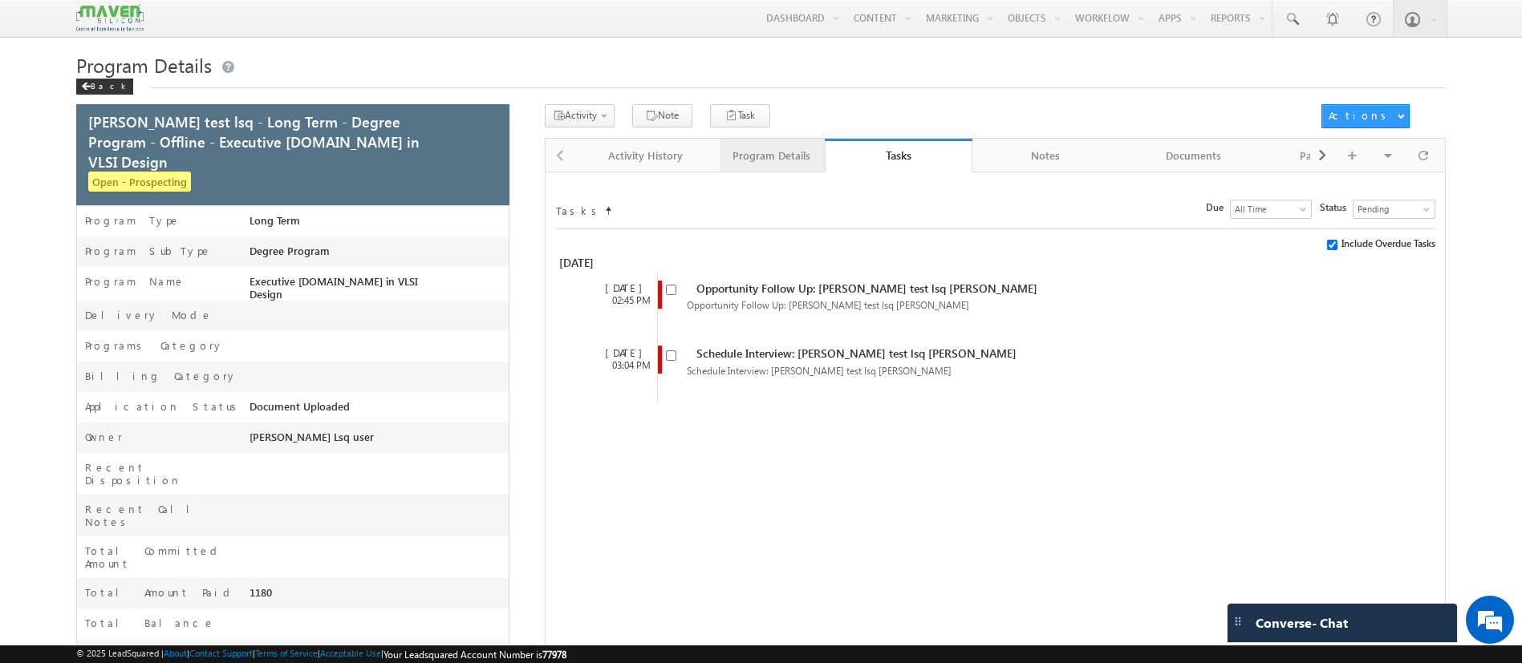
click at [808, 155] on link "Program Details" at bounding box center [771, 156] width 105 height 34
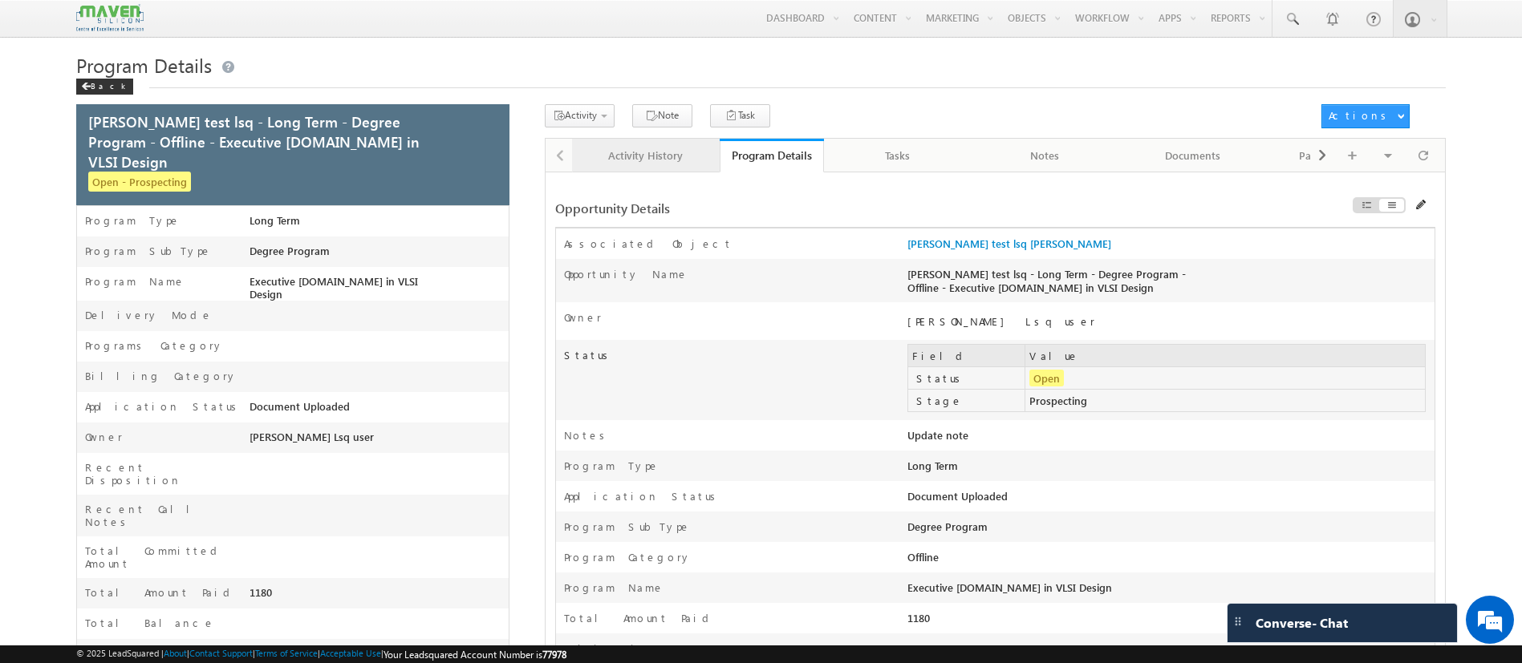
click at [657, 151] on div "Activity History" at bounding box center [645, 155] width 120 height 19
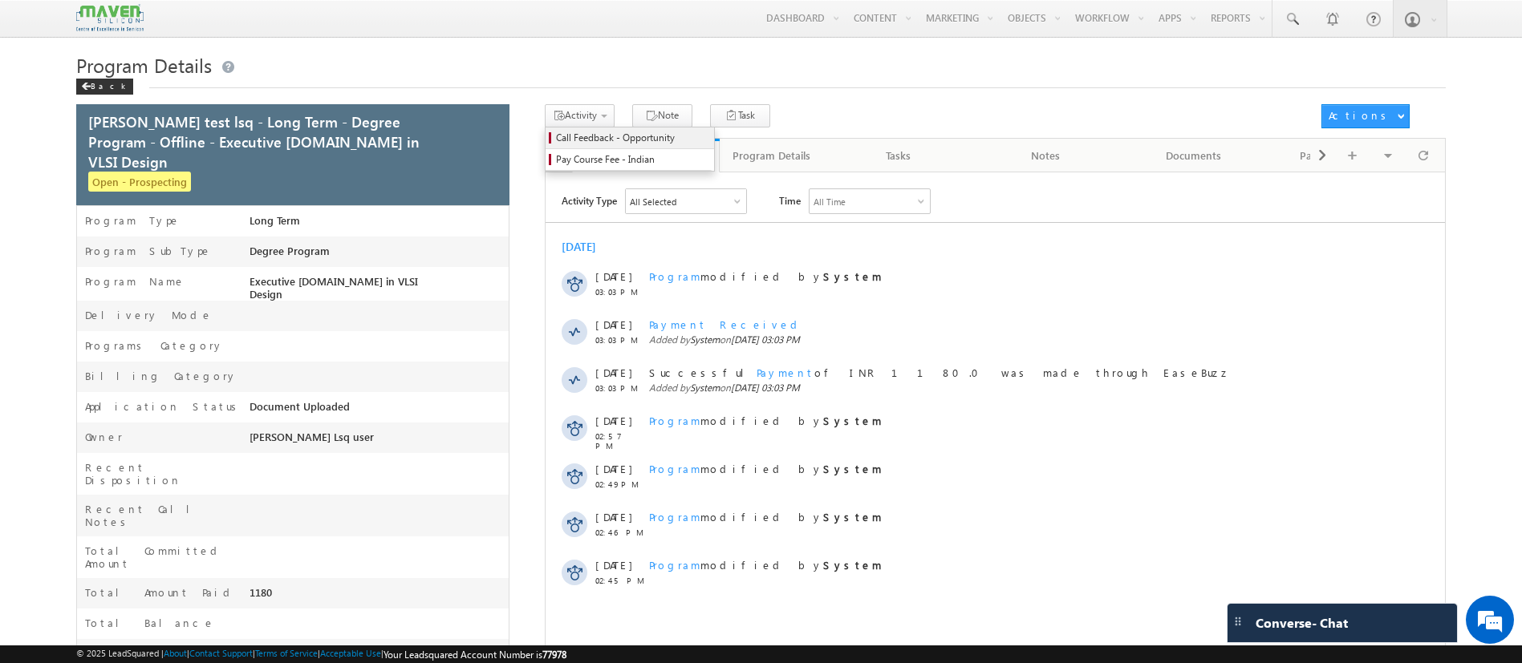
click at [590, 139] on span "Call Feedback - Opportunity" at bounding box center [632, 138] width 152 height 14
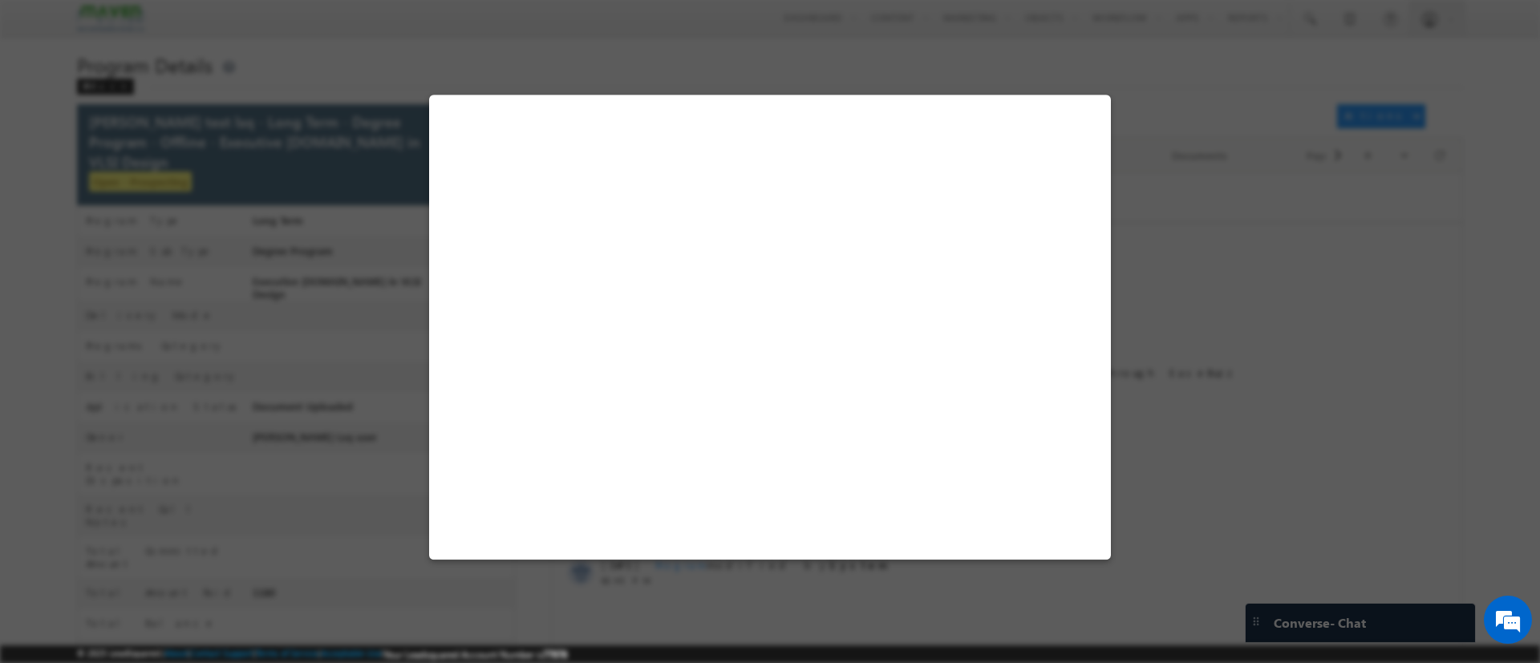
select select "Prospecting"
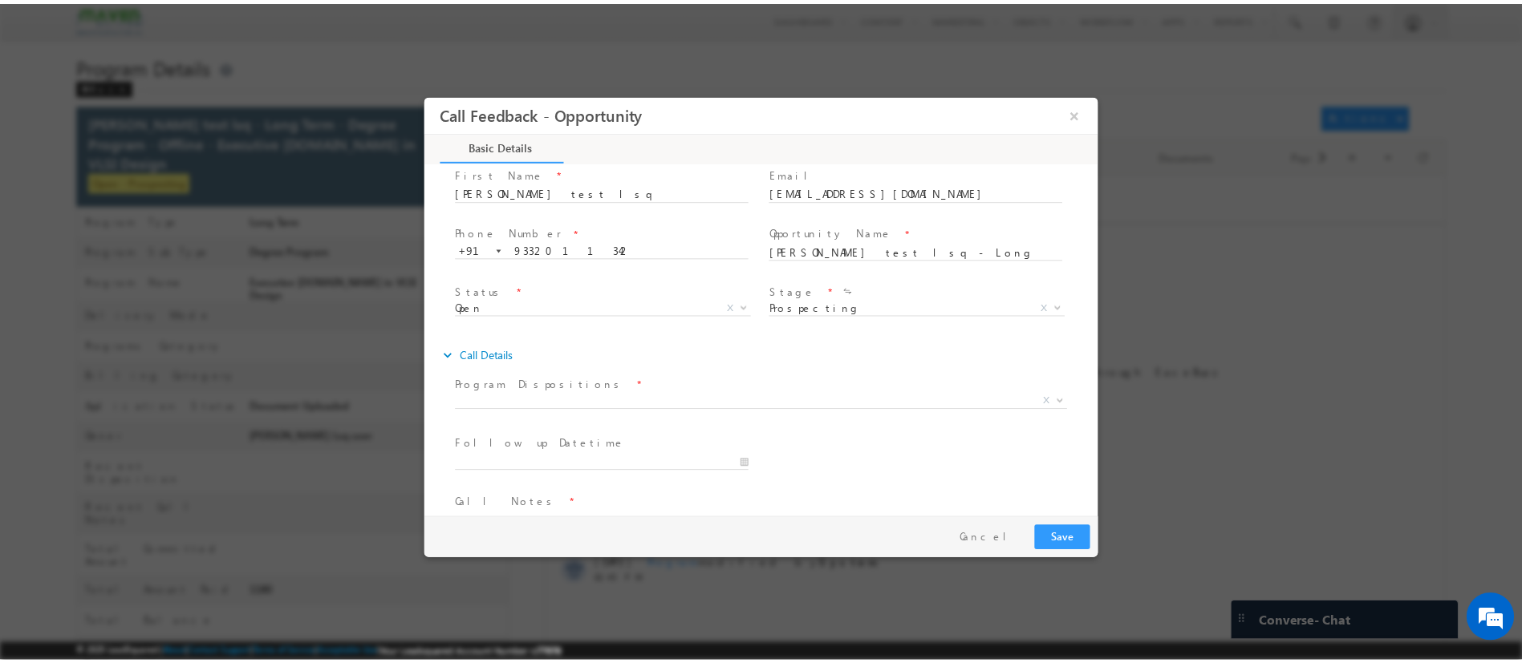
scroll to position [85, 0]
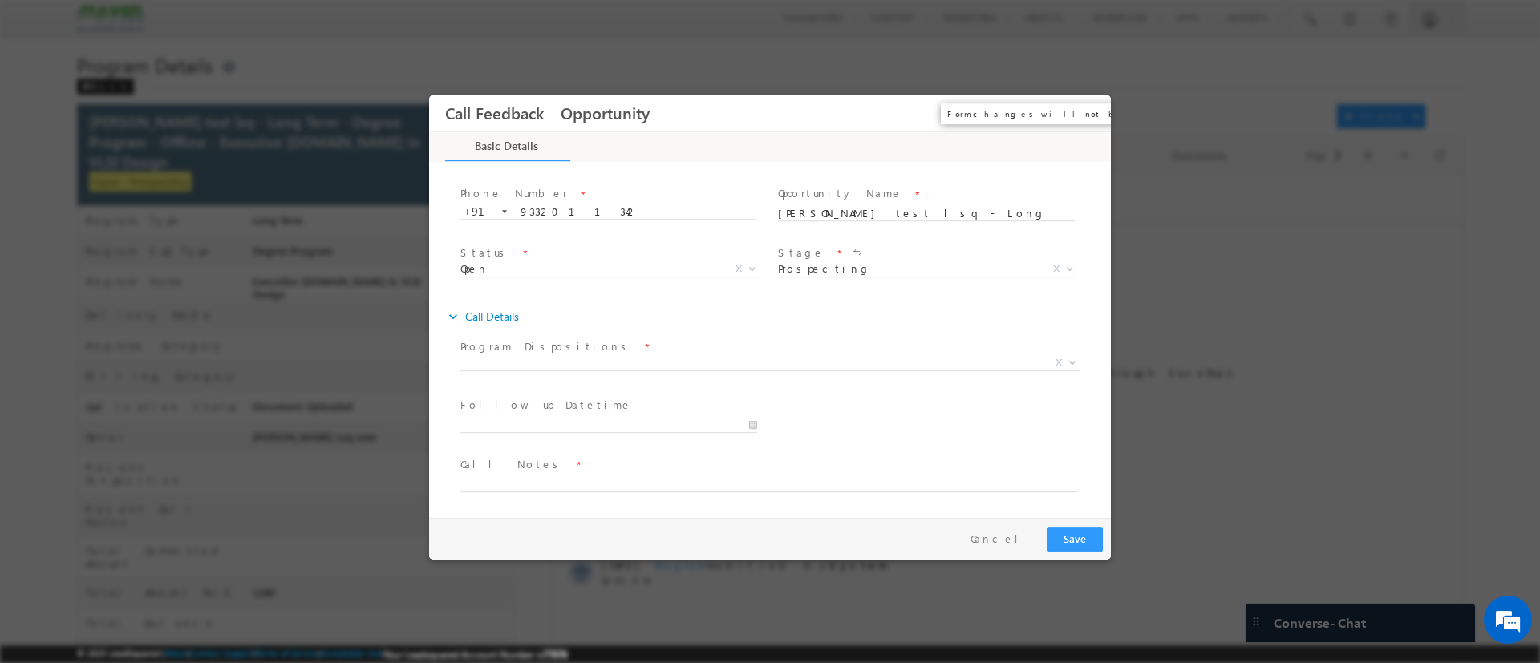
click at [1078, 113] on button "×" at bounding box center [1086, 113] width 27 height 30
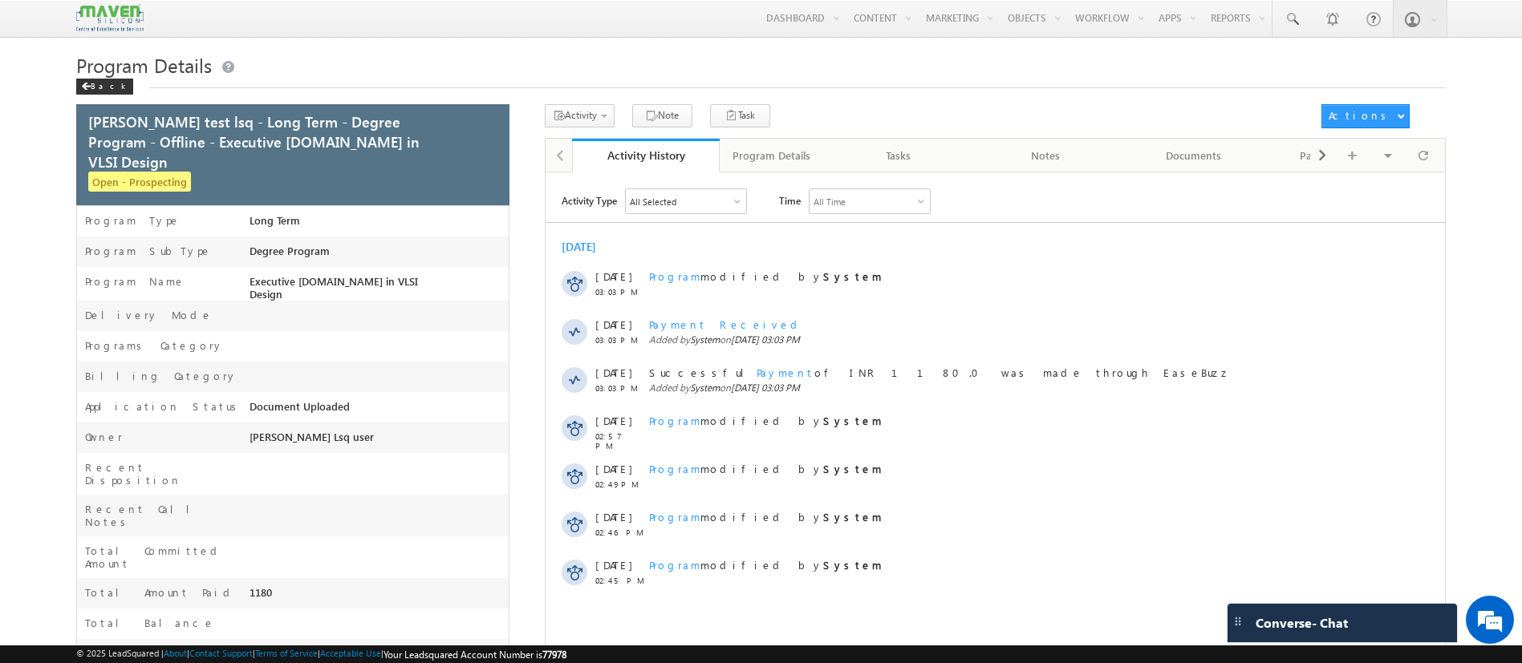
click at [920, 104] on div "Activity Call Feedback - Opportunity Pay Course Fee - Indian Note Task Meeting …" at bounding box center [928, 115] width 766 height 23
click at [788, 161] on div "Program Details" at bounding box center [771, 155] width 78 height 19
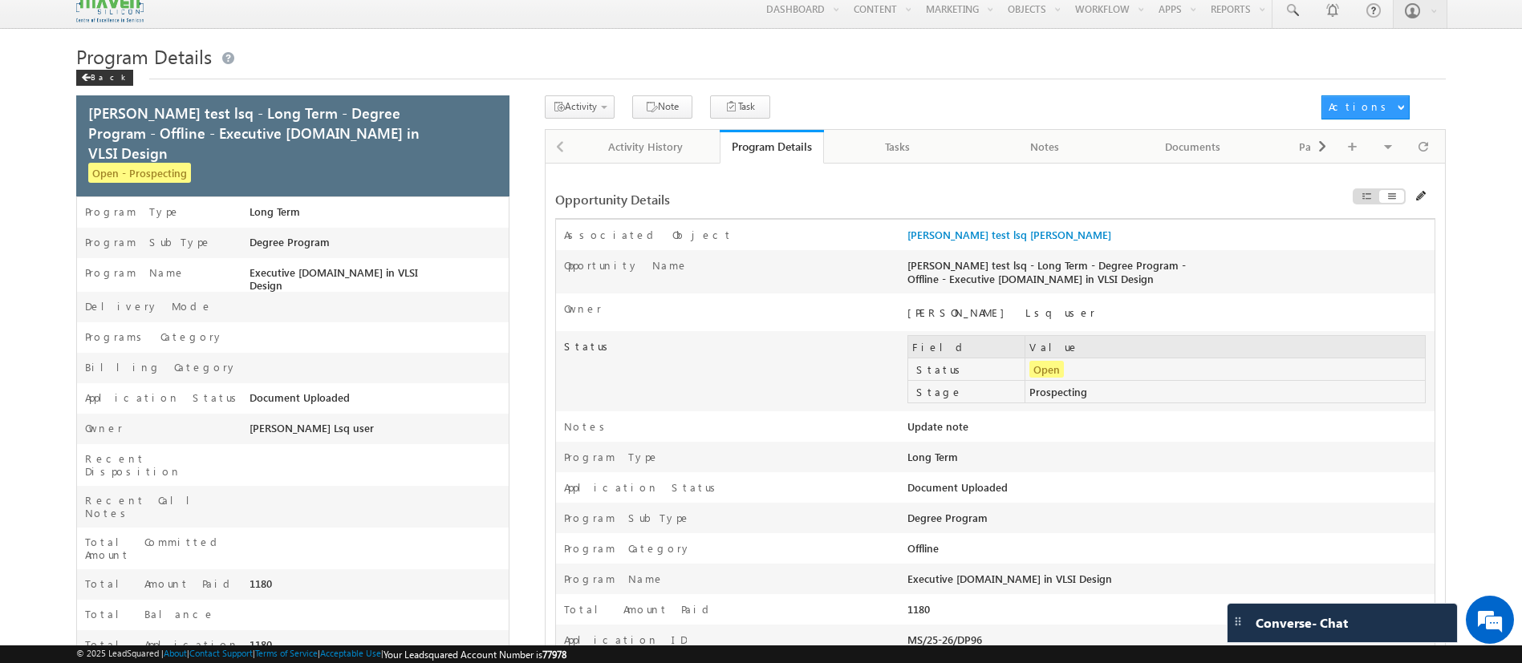
scroll to position [0, 0]
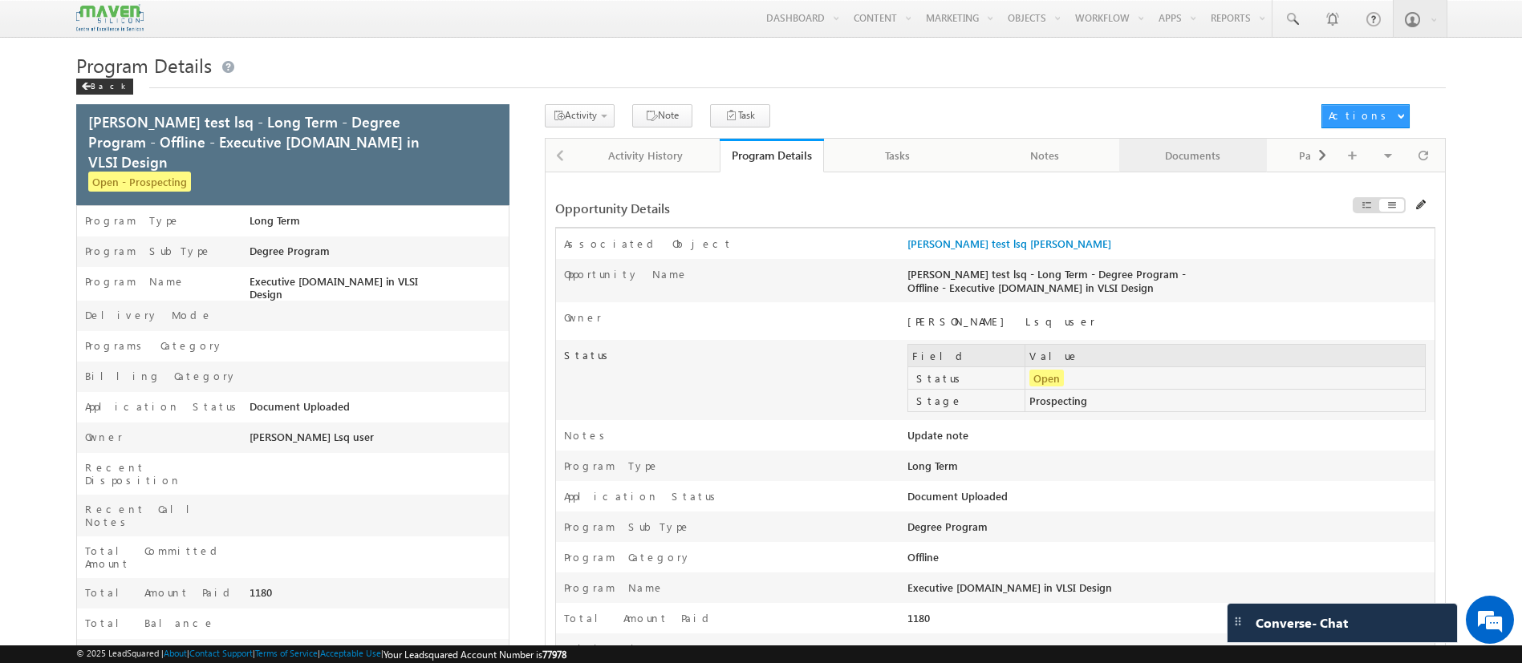
click at [1149, 163] on div "Documents" at bounding box center [1192, 155] width 120 height 19
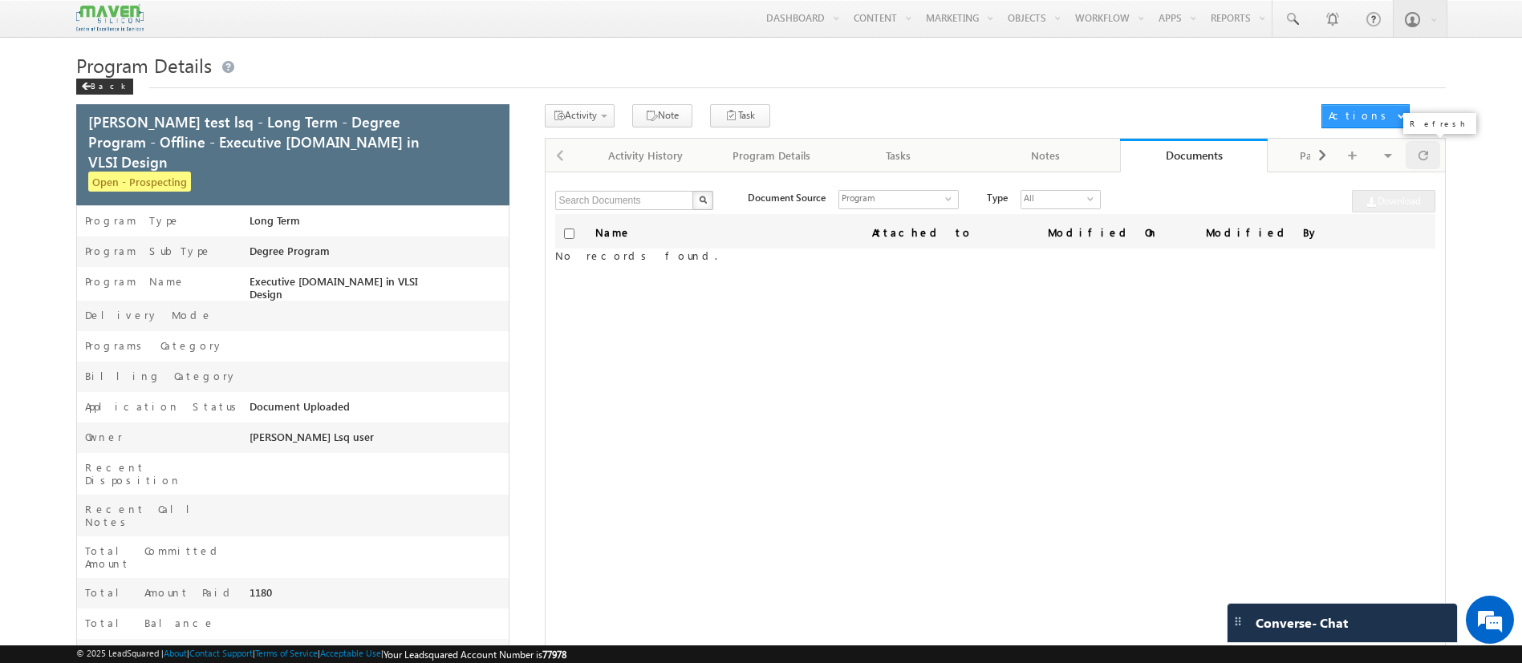
click at [1414, 156] on div at bounding box center [1422, 155] width 35 height 28
click at [488, 127] on span at bounding box center [491, 128] width 18 height 18
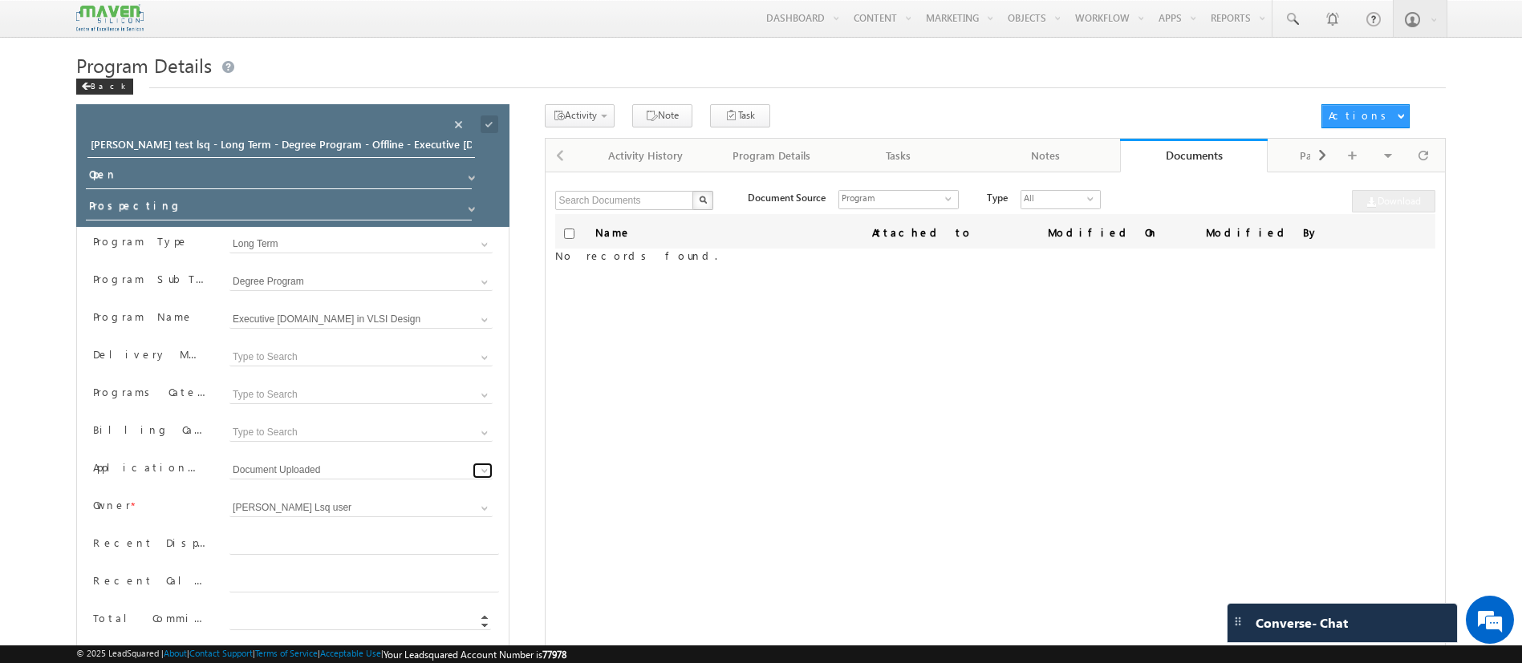
click at [476, 473] on link at bounding box center [482, 471] width 20 height 16
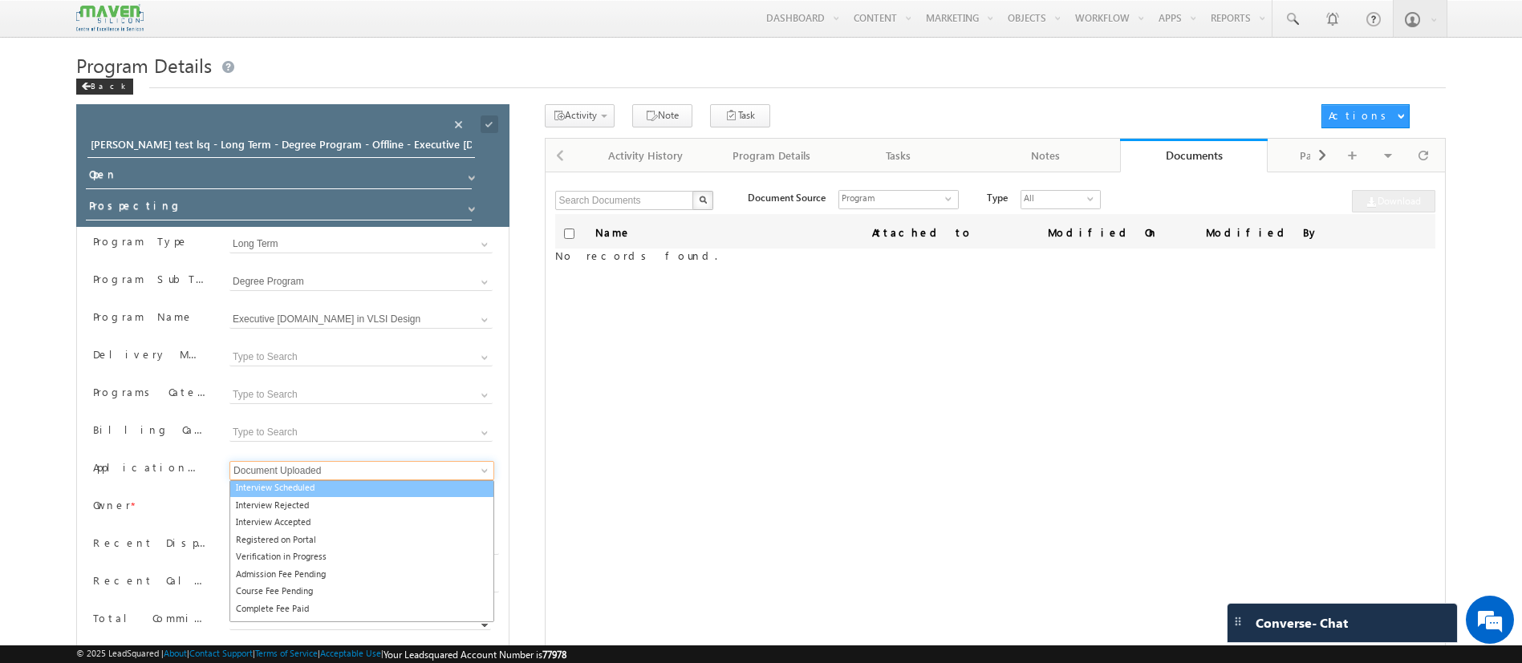
scroll to position [100, 0]
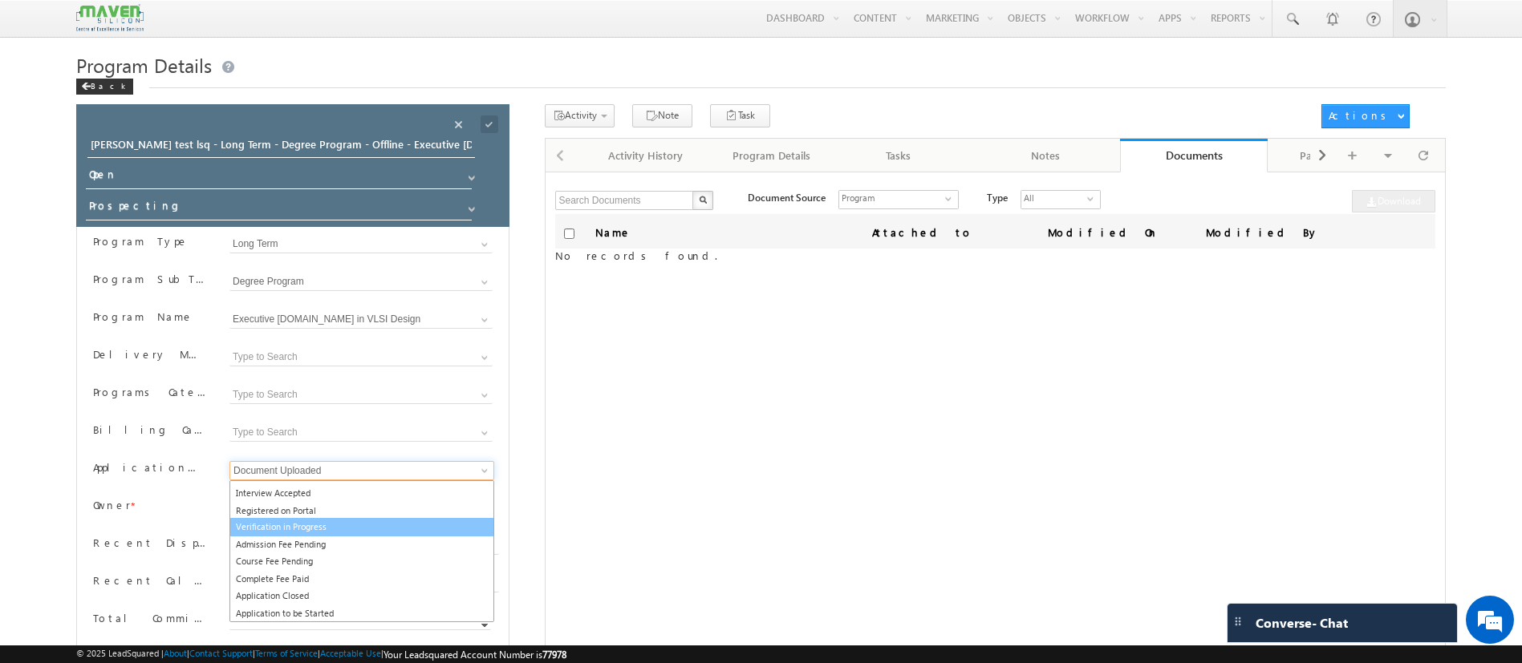
click at [336, 521] on link "Verification in Progress" at bounding box center [361, 527] width 265 height 18
type input "Verification in Progress"
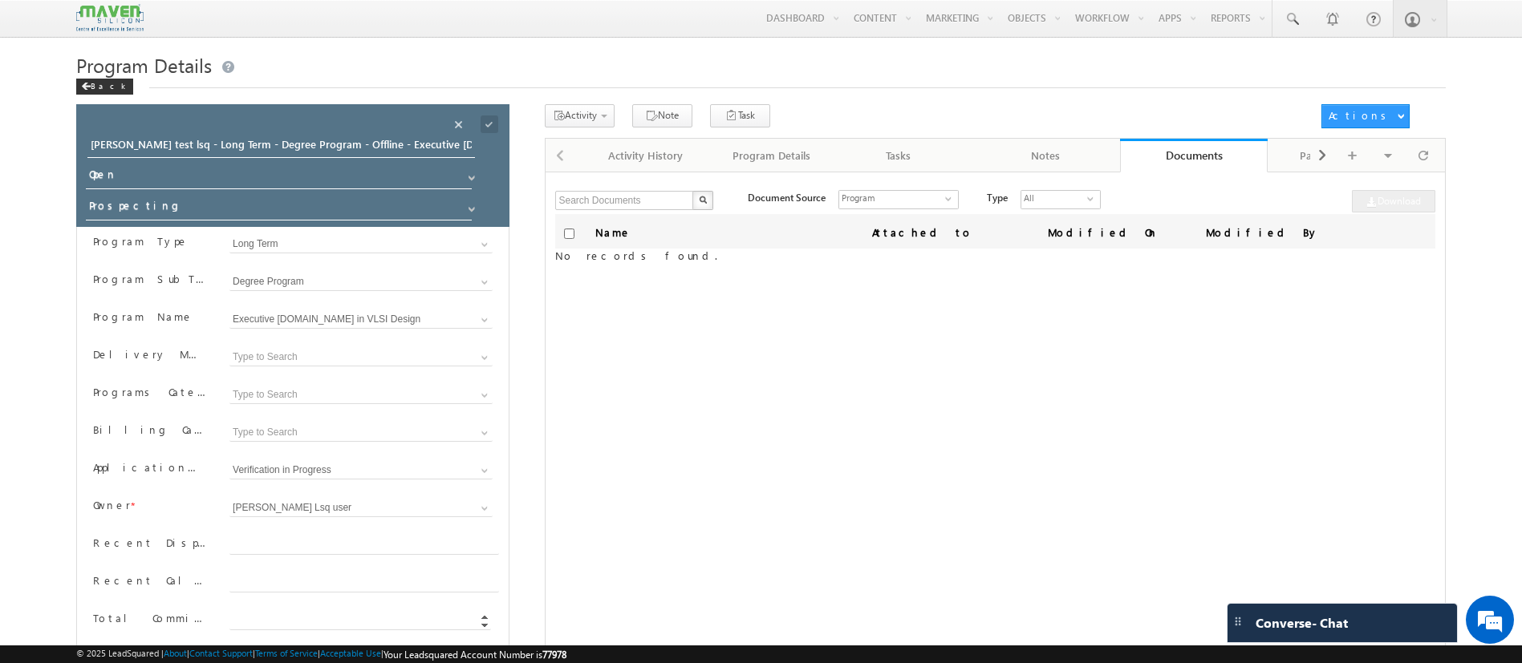
click at [485, 130] on span at bounding box center [489, 124] width 18 height 18
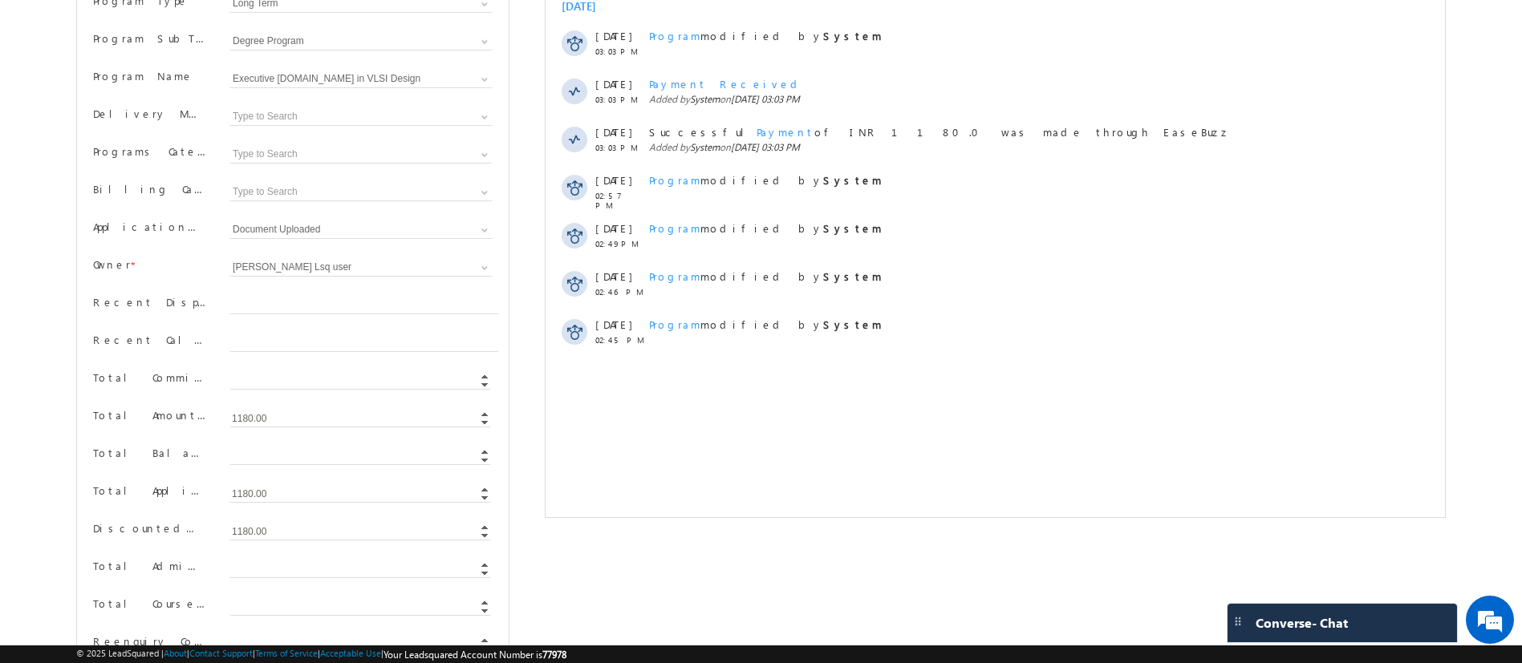
scroll to position [120, 0]
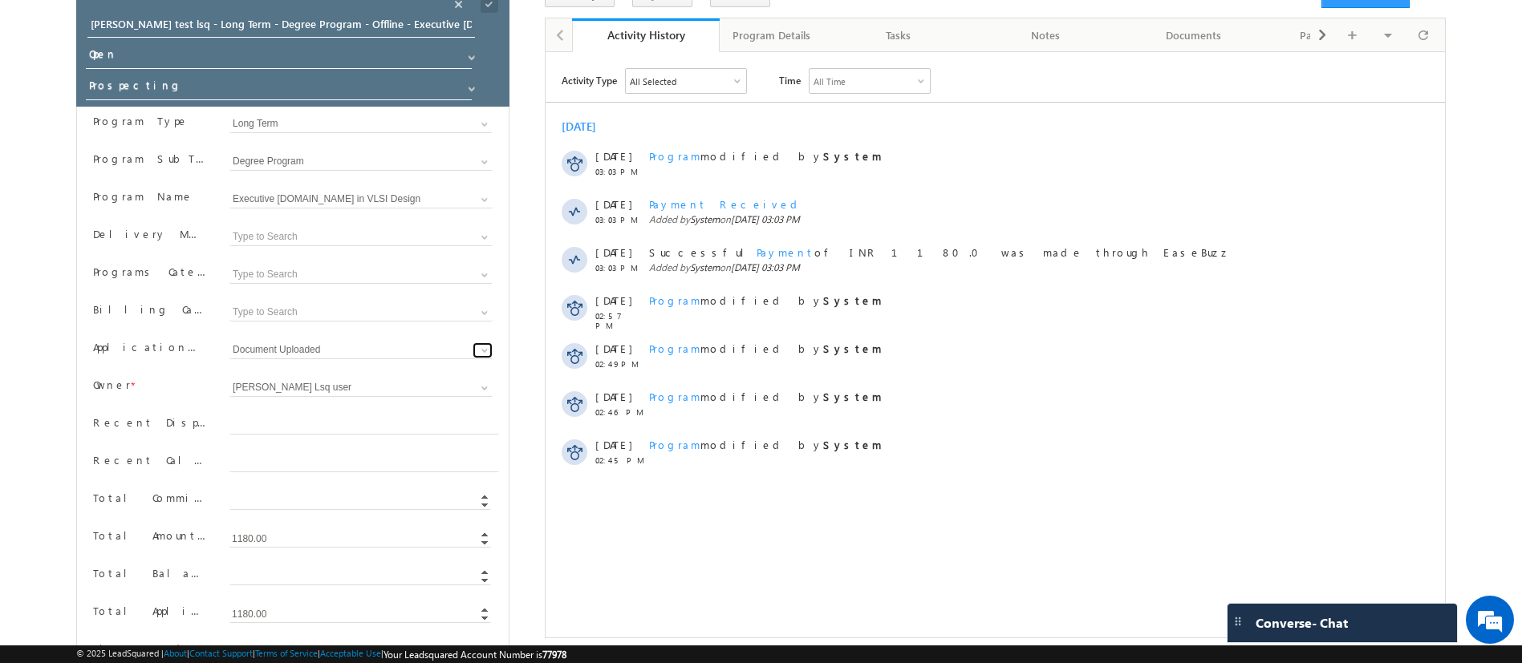
click at [484, 345] on span at bounding box center [484, 350] width 13 height 13
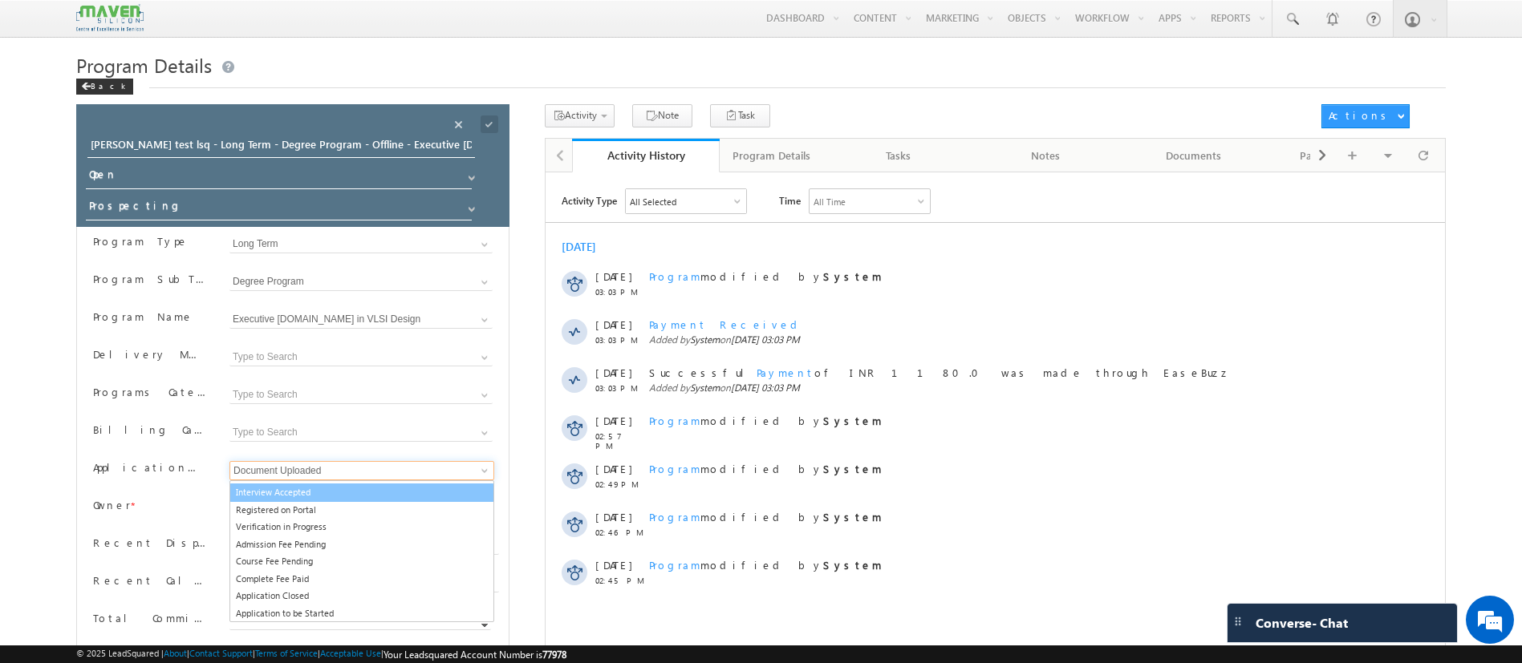
scroll to position [101, 0]
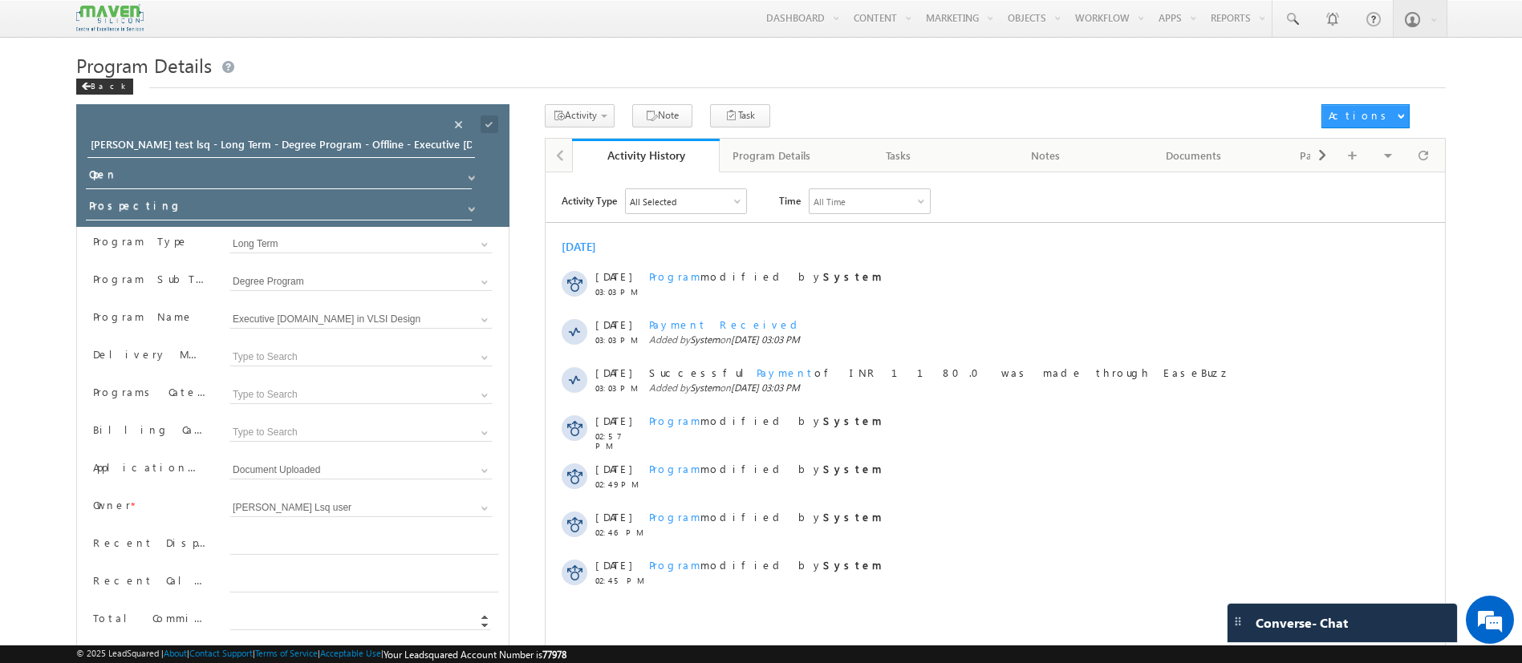
click at [760, 62] on h1 "Program Details" at bounding box center [760, 65] width 1369 height 26
click at [95, 77] on span "Program Details" at bounding box center [144, 65] width 136 height 26
click at [485, 128] on span at bounding box center [489, 124] width 18 height 18
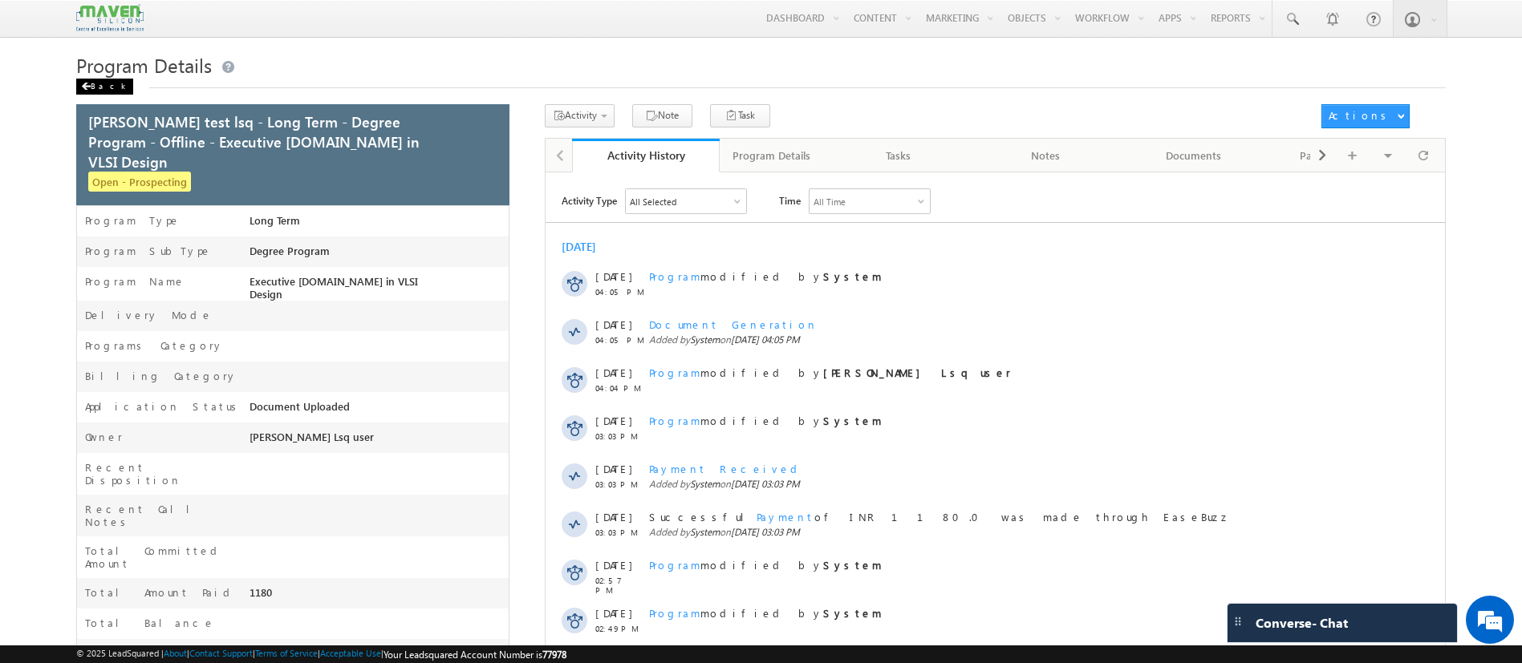
click at [96, 88] on div "Back" at bounding box center [104, 87] width 57 height 16
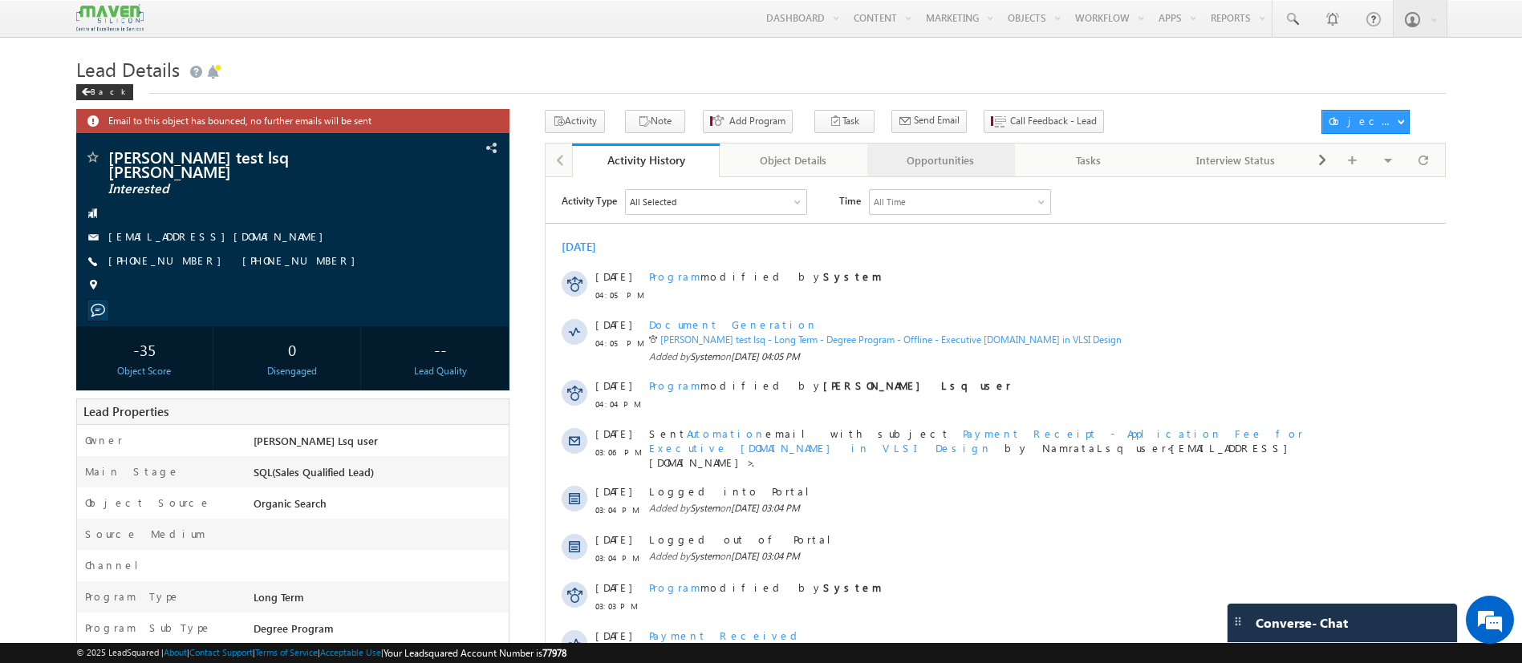
click at [922, 169] on div "Opportunities" at bounding box center [940, 160] width 120 height 19
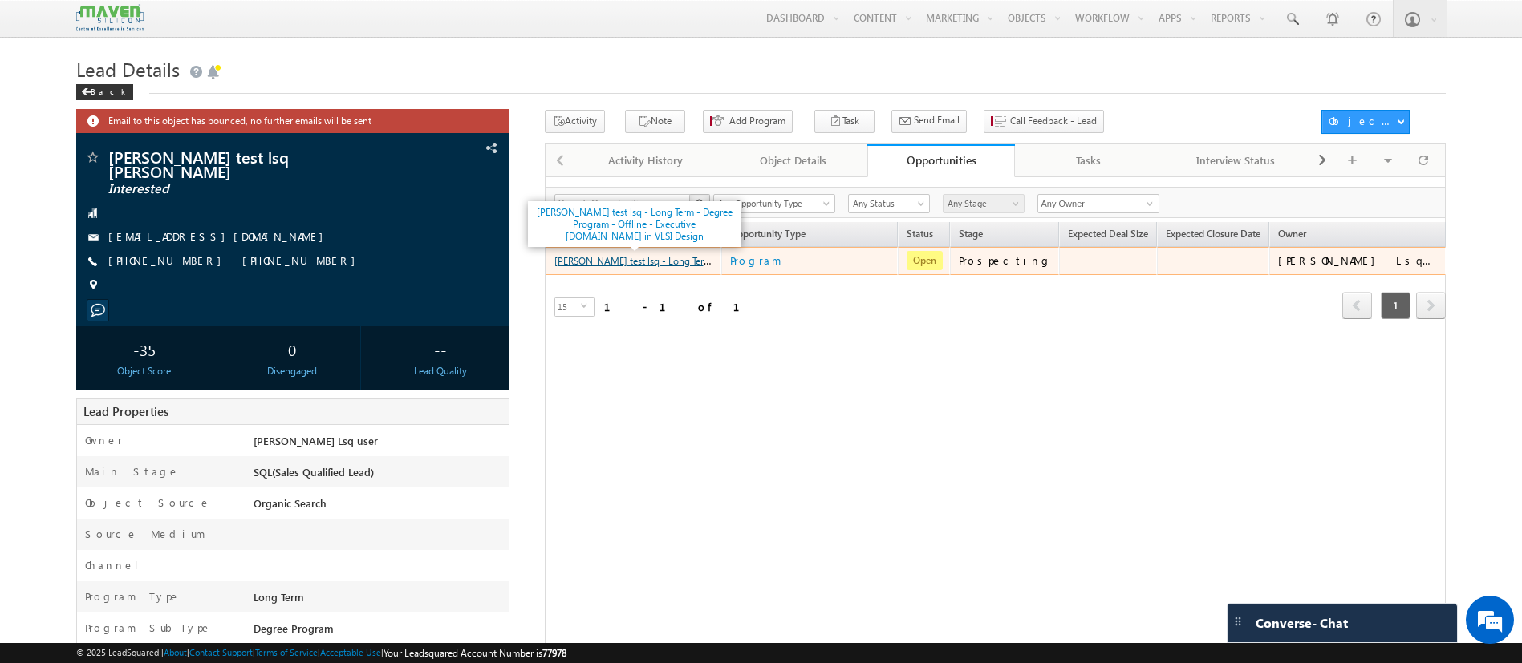
click at [598, 265] on link "[PERSON_NAME] test lsq - Long Term - Degree Program - Offline - Executive [DOMA…" at bounding box center [784, 260] width 461 height 14
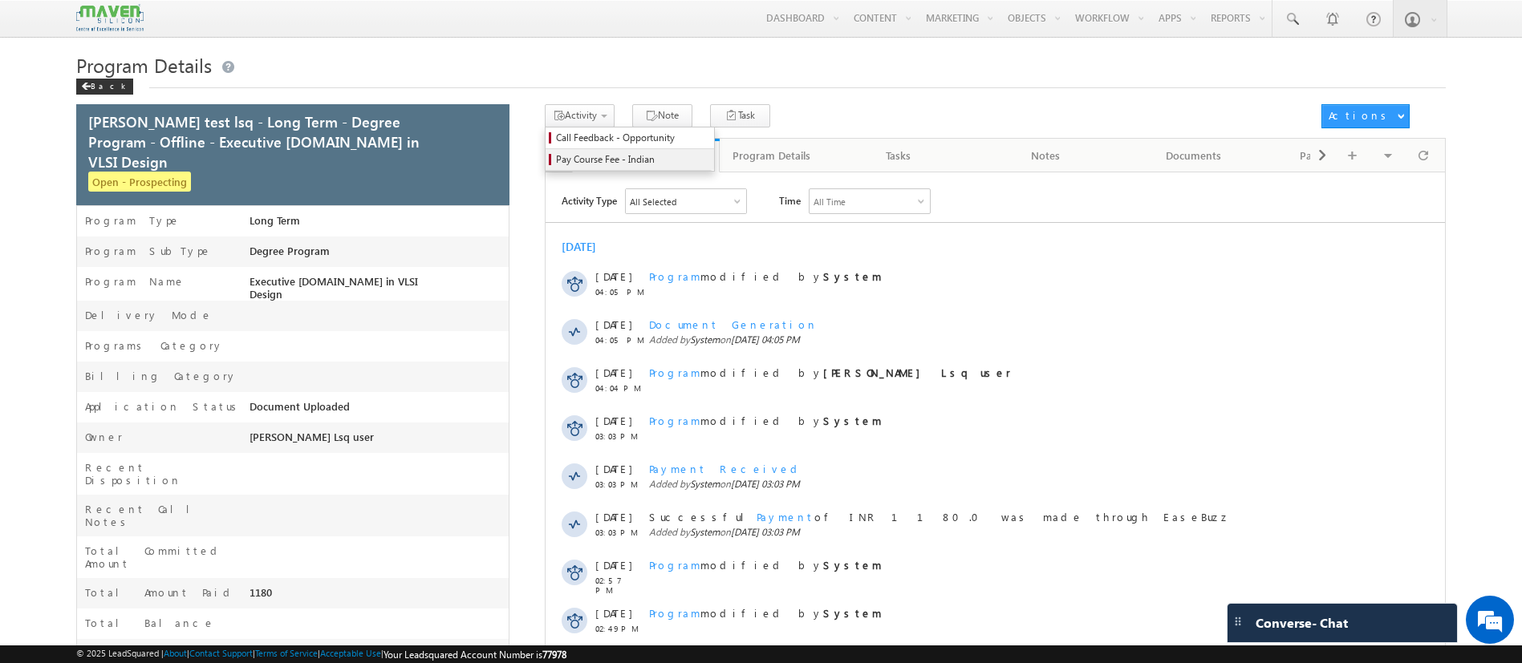
click at [596, 156] on span "Pay Course Fee - Indian" at bounding box center [632, 159] width 152 height 14
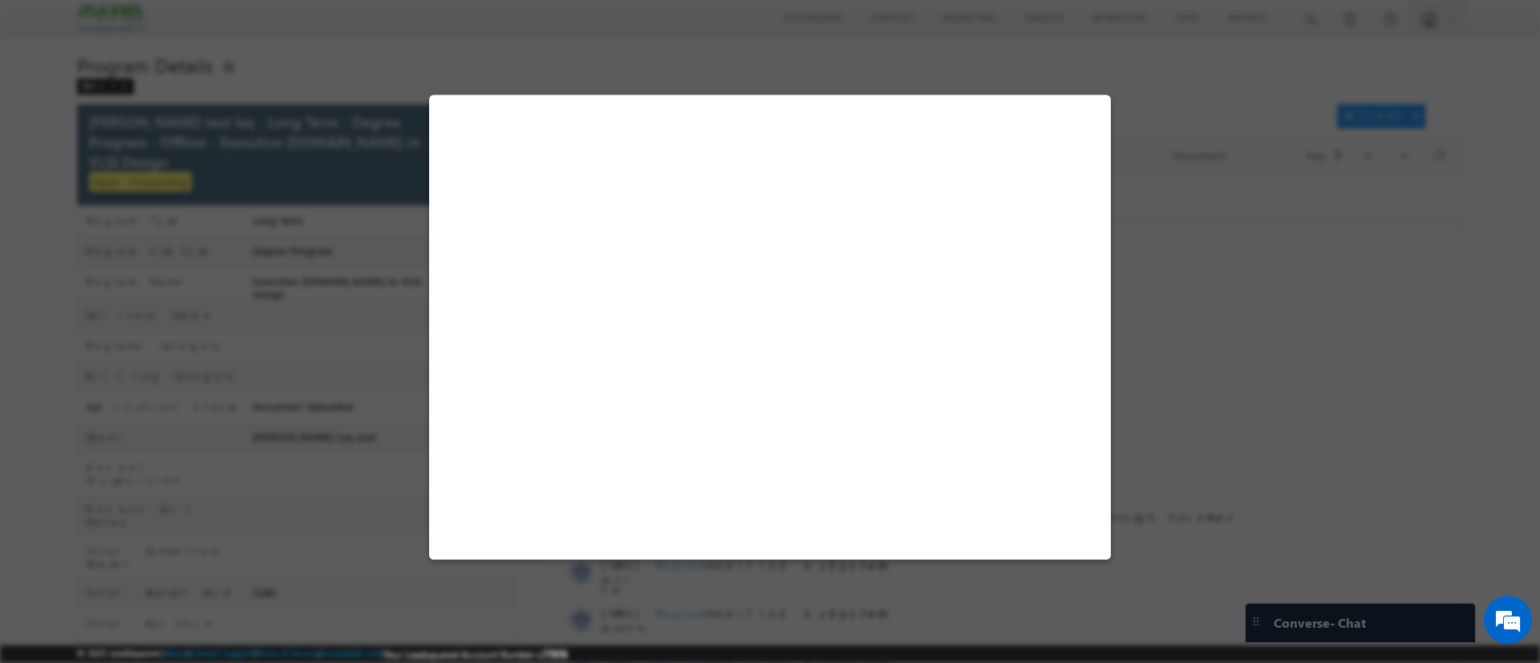
select select "Long Term"
select select "Degree Program"
select select "Executive [DOMAIN_NAME] in VLSI Design"
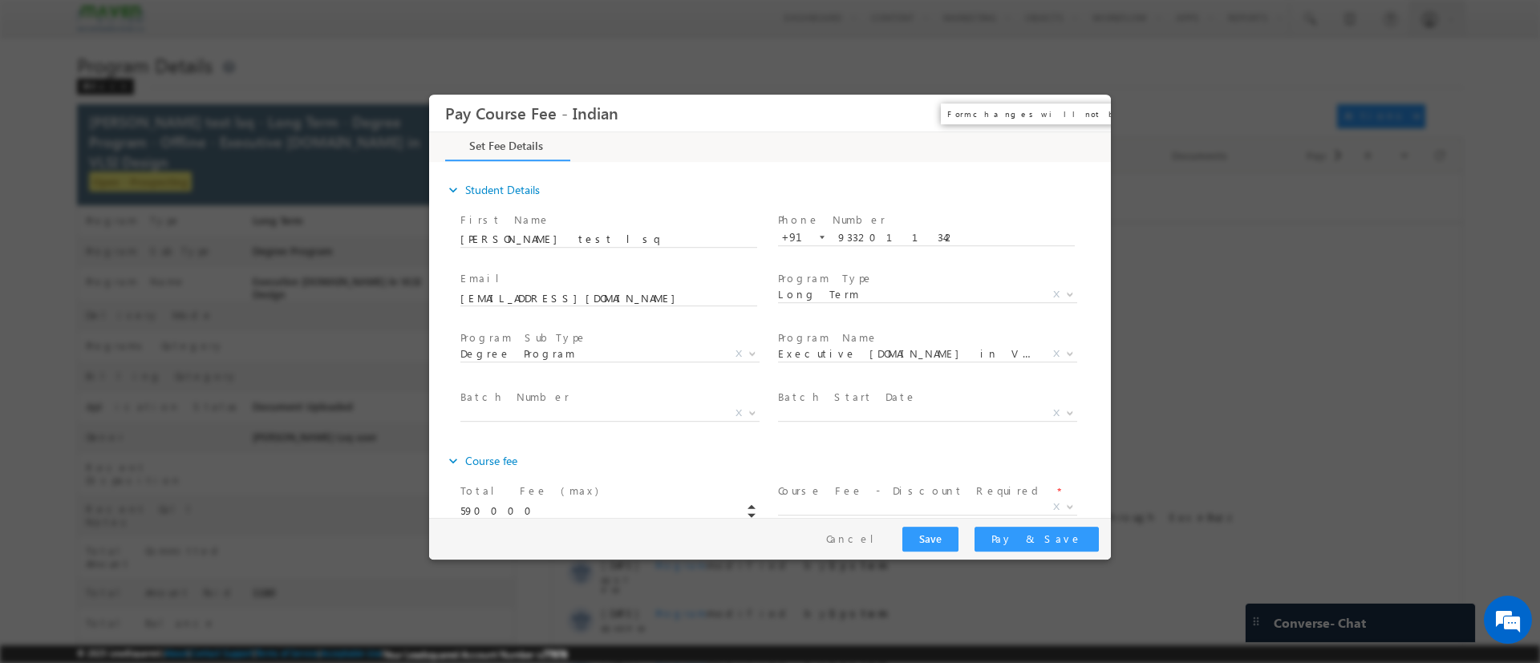
click at [1089, 116] on button "×" at bounding box center [1086, 113] width 27 height 30
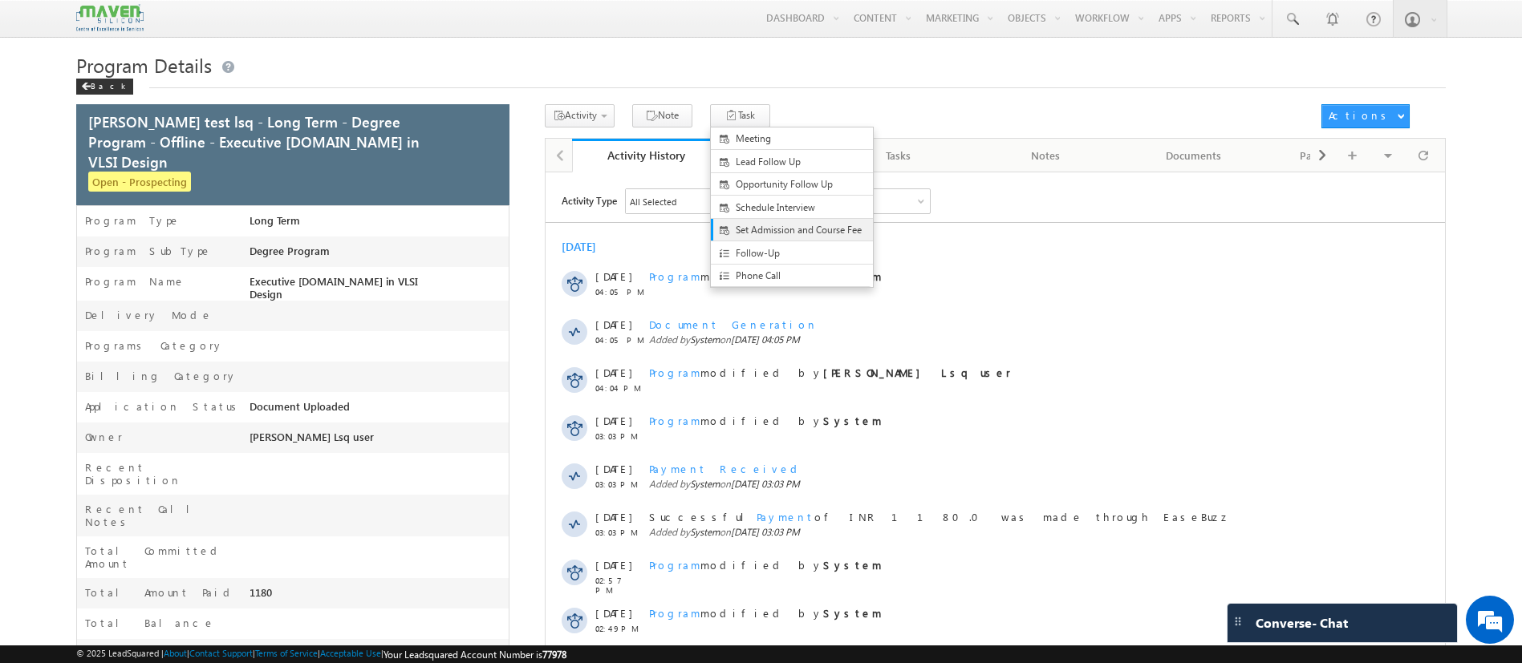
click at [769, 230] on span "Set Admission and Course Fee" at bounding box center [805, 230] width 139 height 14
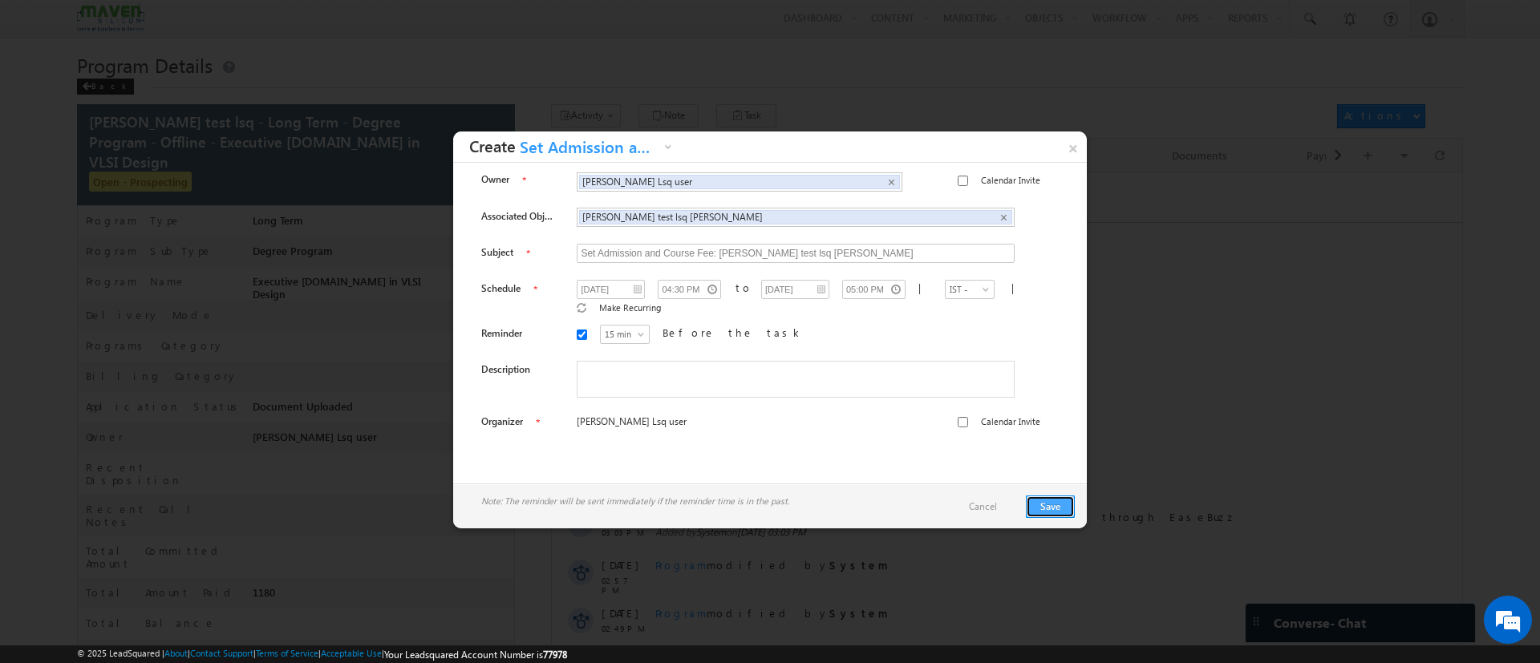
click at [1036, 508] on button "Save" at bounding box center [1050, 507] width 49 height 22
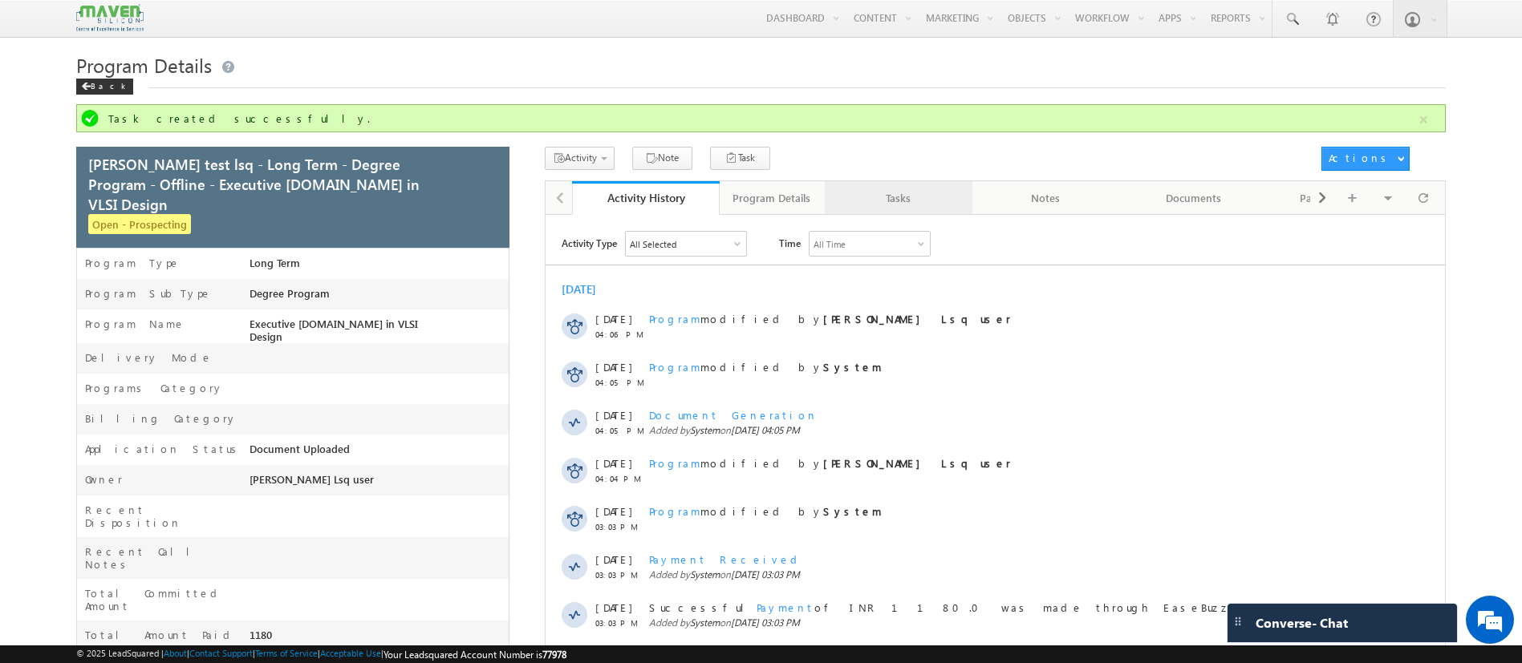
click at [906, 203] on div "Tasks" at bounding box center [897, 197] width 120 height 19
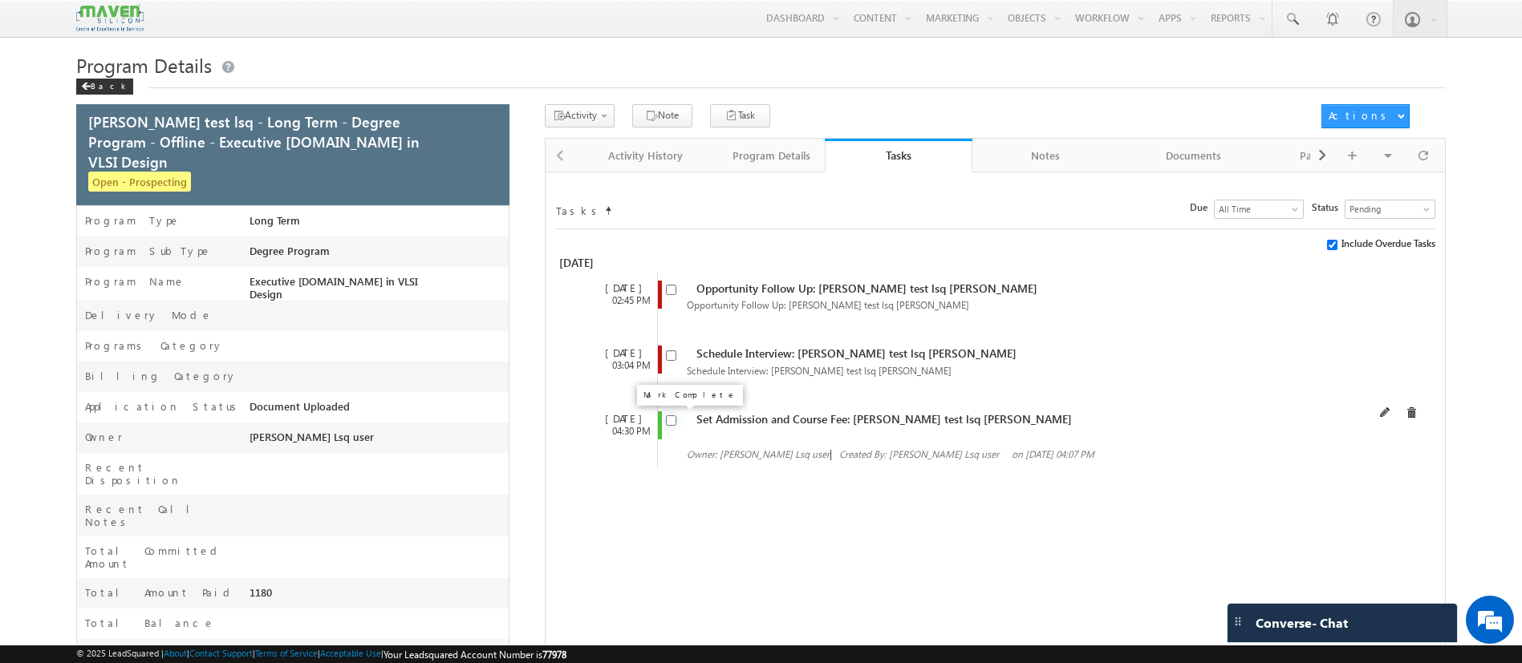
click at [667, 422] on input "checkbox" at bounding box center [671, 420] width 10 height 10
checkbox input "true"
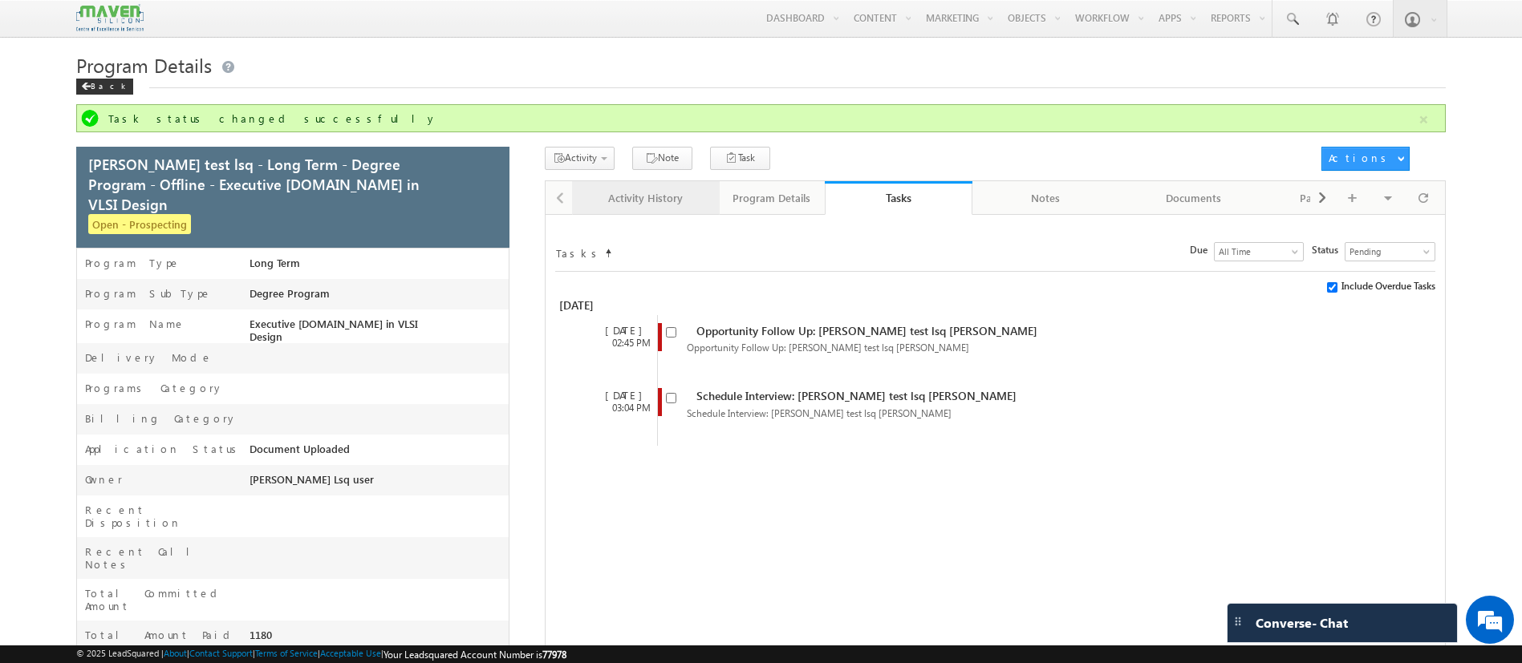
click at [707, 198] on link "Activity History" at bounding box center [646, 198] width 148 height 34
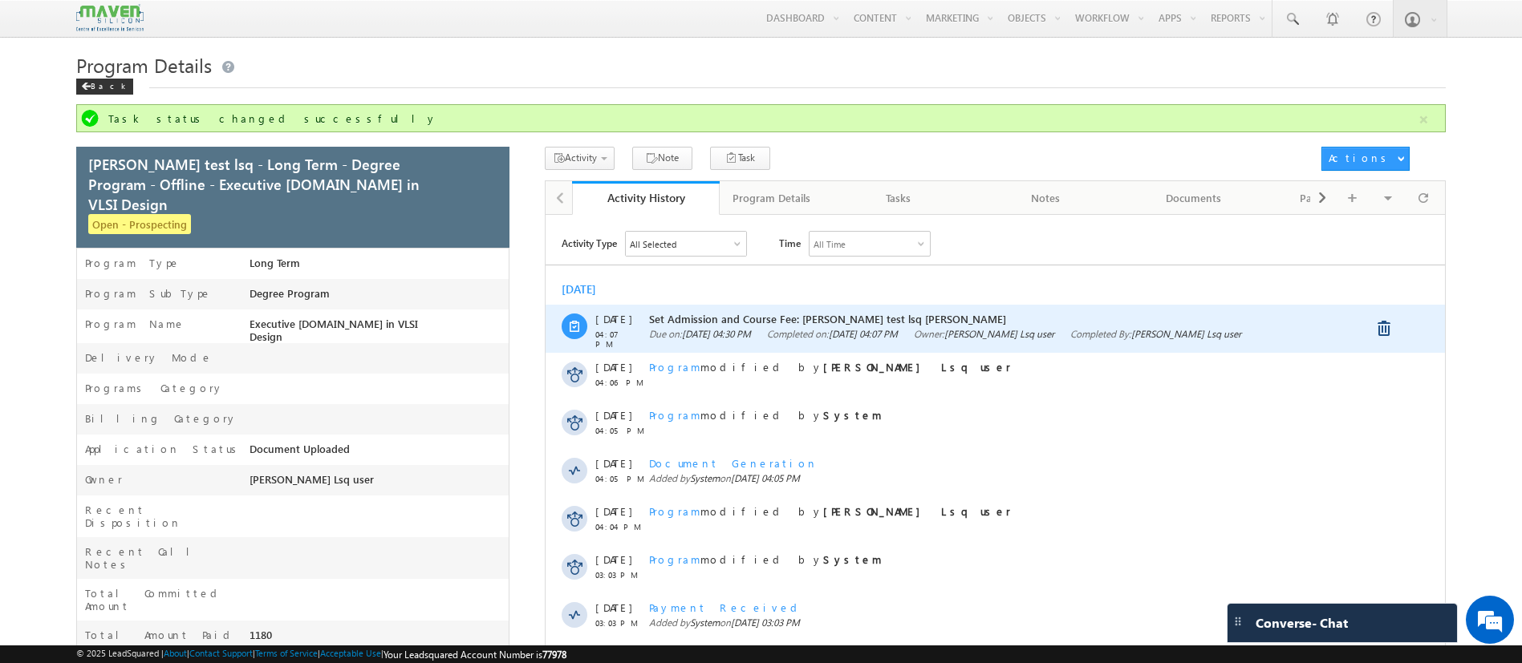
click at [1112, 326] on div "Set Admission and Course Fee: Abhipsha test lsq Roy Due on: 15 Oct 2025 04:30 P…" at bounding box center [1002, 329] width 707 height 48
click at [861, 326] on div "Set Admission and Course Fee: Abhipsha test lsq Roy Due on: 15 Oct 2025 04:30 P…" at bounding box center [1002, 329] width 707 height 48
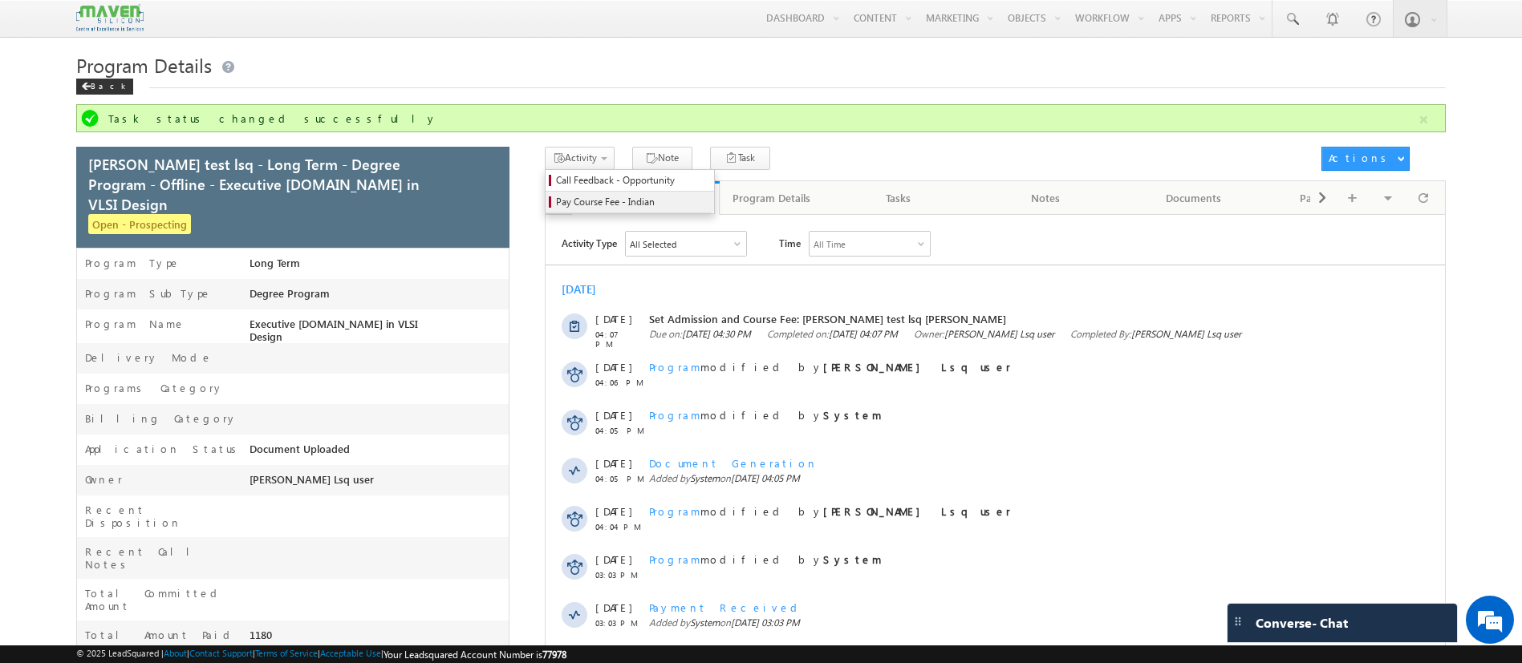
click at [594, 198] on span "Pay Course Fee - Indian" at bounding box center [632, 202] width 152 height 14
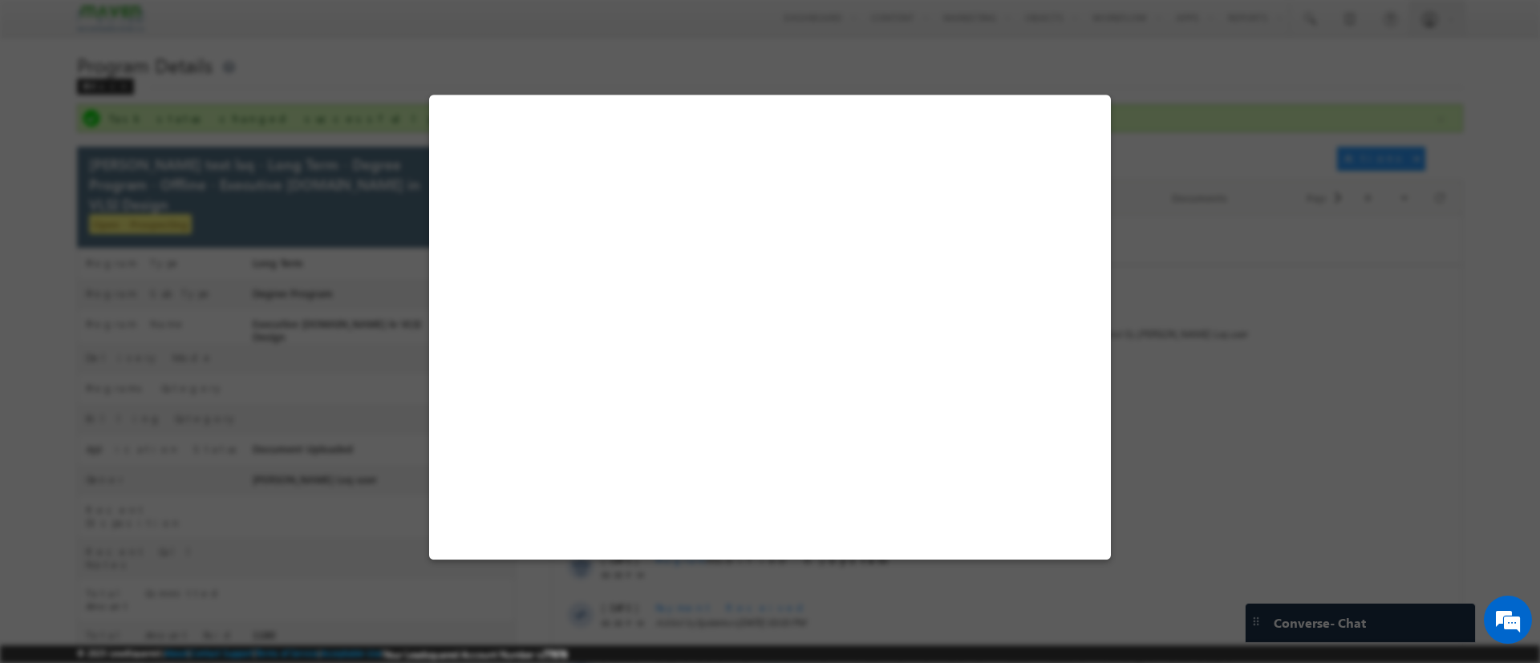
select select "Long Term"
select select "Degree Program"
select select "Executive M.Tech in VLSI Design"
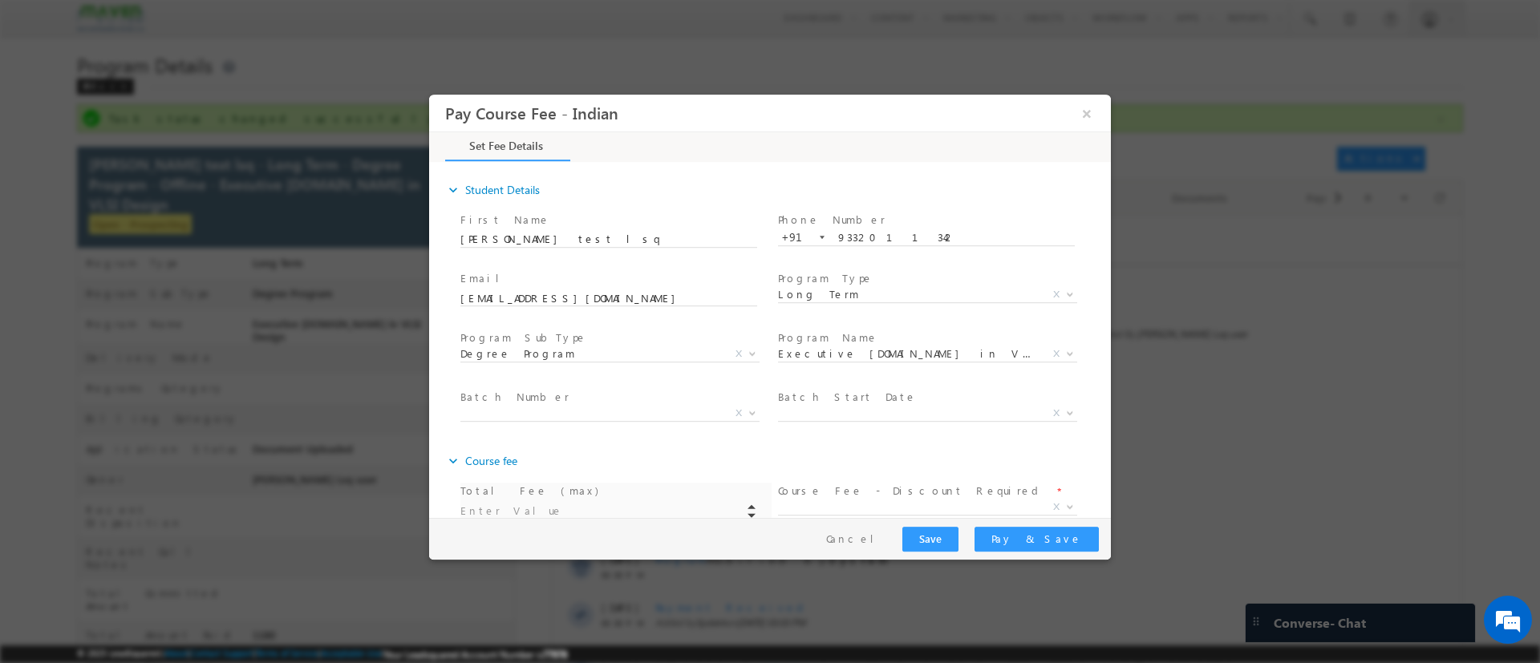
type input "590000"
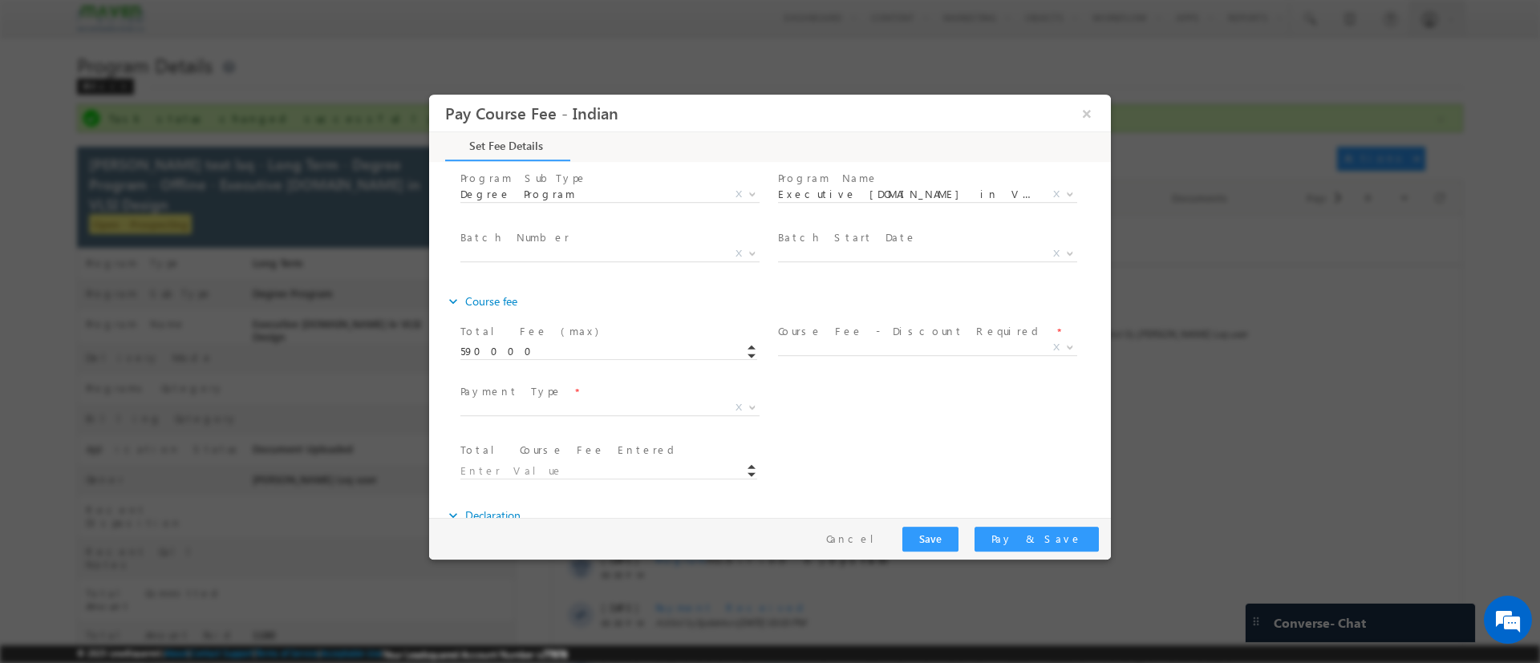
scroll to position [241, 0]
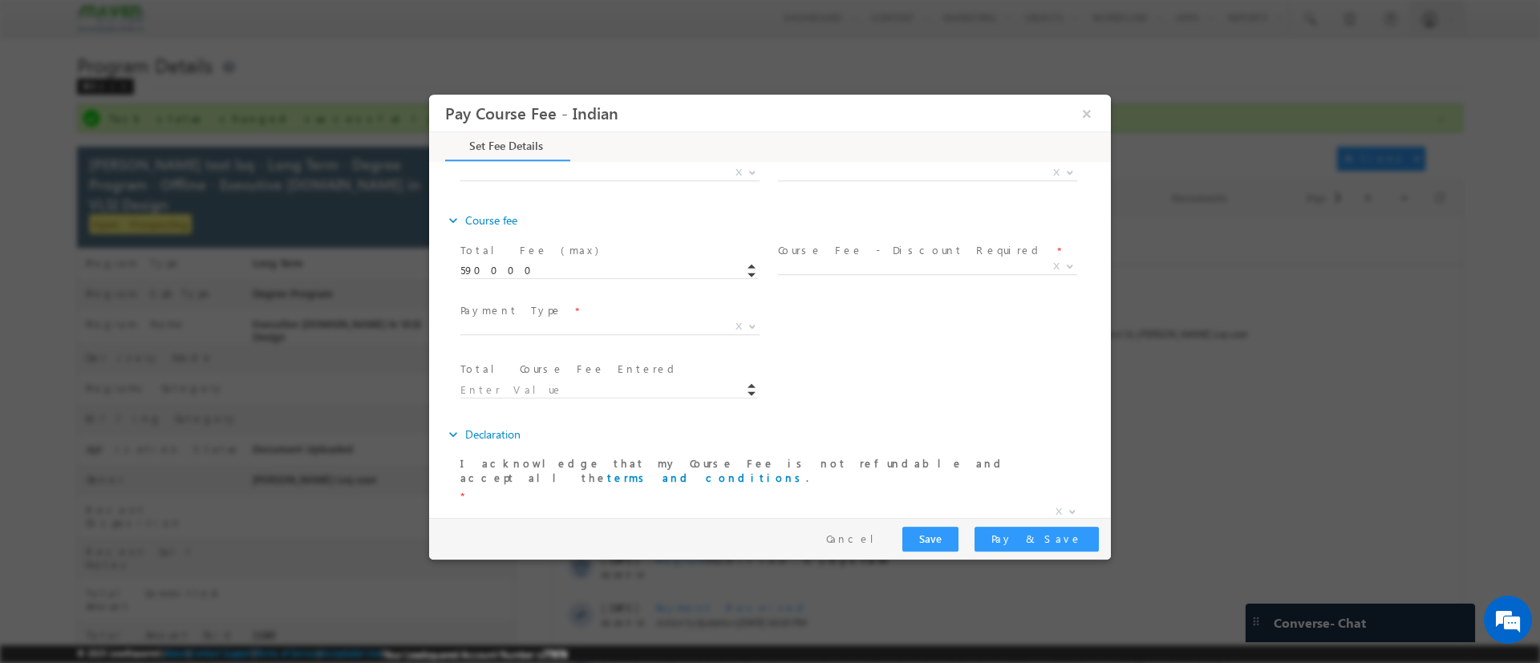
click at [942, 270] on span "Yes No X" at bounding box center [933, 268] width 311 height 19
click at [715, 330] on span "One Time Installment Loan X" at bounding box center [615, 328] width 311 height 19
drag, startPoint x: 577, startPoint y: 386, endPoint x: 567, endPoint y: 398, distance: 15.9
click at [577, 387] on span at bounding box center [615, 389] width 311 height 18
click at [567, 398] on span at bounding box center [608, 406] width 296 height 18
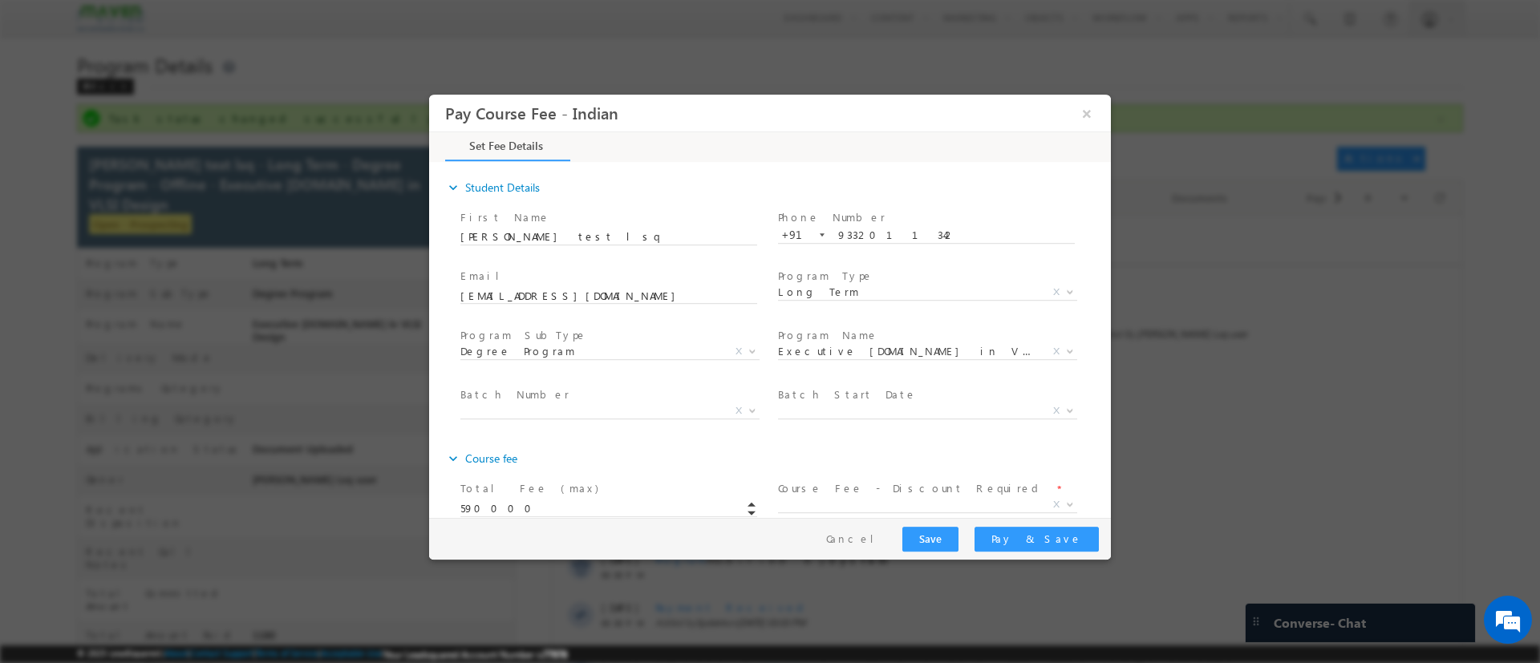
scroll to position [0, 0]
click at [600, 406] on span "Batch Number *" at bounding box center [608, 397] width 296 height 18
click at [602, 411] on span "PESMTECH01 PESMTECH02 RN123 RN124 RN125 RN126 RN127 RN128 BPRN26 BPRN27 BPRN28 …" at bounding box center [615, 415] width 311 height 19
click at [784, 405] on span "Batch Start Date *" at bounding box center [926, 397] width 296 height 18
click at [836, 404] on label "Batch Start Date" at bounding box center [847, 396] width 139 height 15
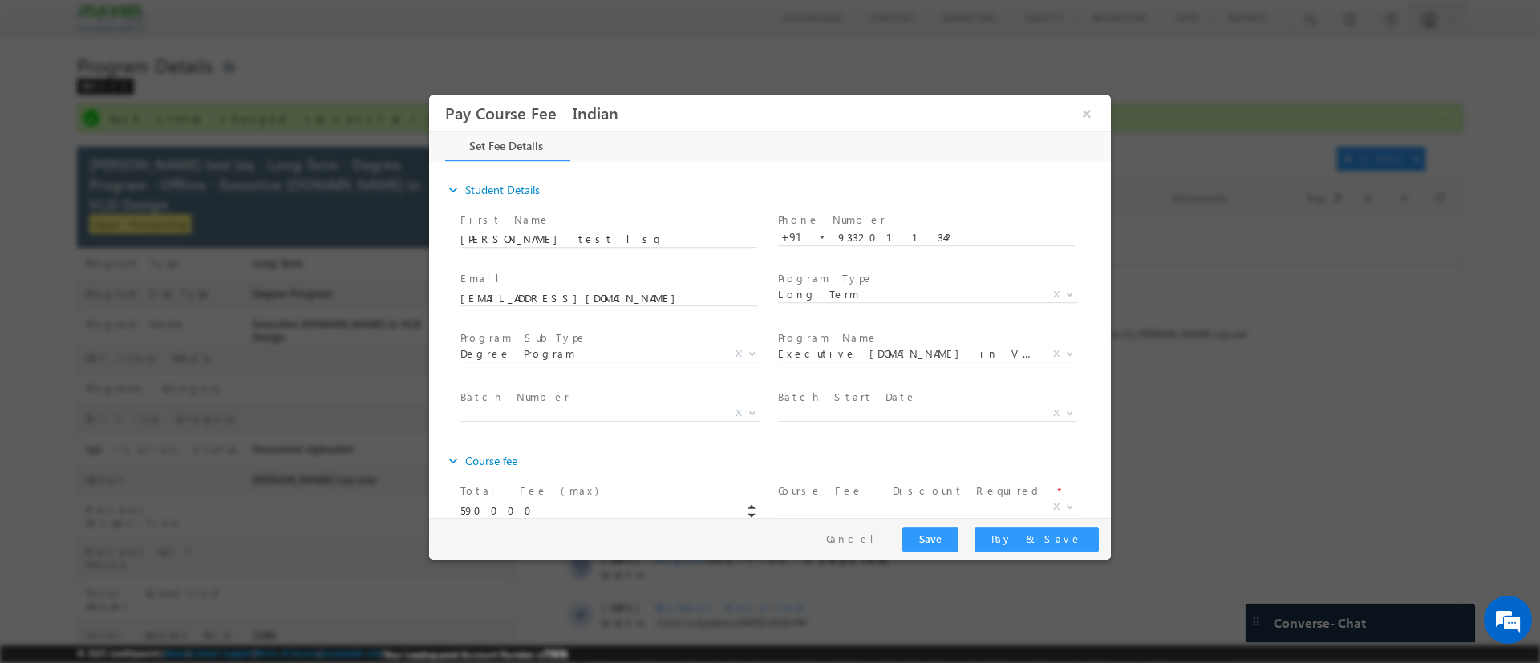
click at [918, 406] on span "Batch Start Date *" at bounding box center [926, 397] width 296 height 18
click at [881, 346] on span "Program Name *" at bounding box center [926, 338] width 296 height 18
click at [675, 219] on span "First Name *" at bounding box center [608, 220] width 296 height 18
drag, startPoint x: 940, startPoint y: 248, endPoint x: 853, endPoint y: 358, distance: 140.4
click at [937, 253] on span at bounding box center [926, 253] width 296 height 18
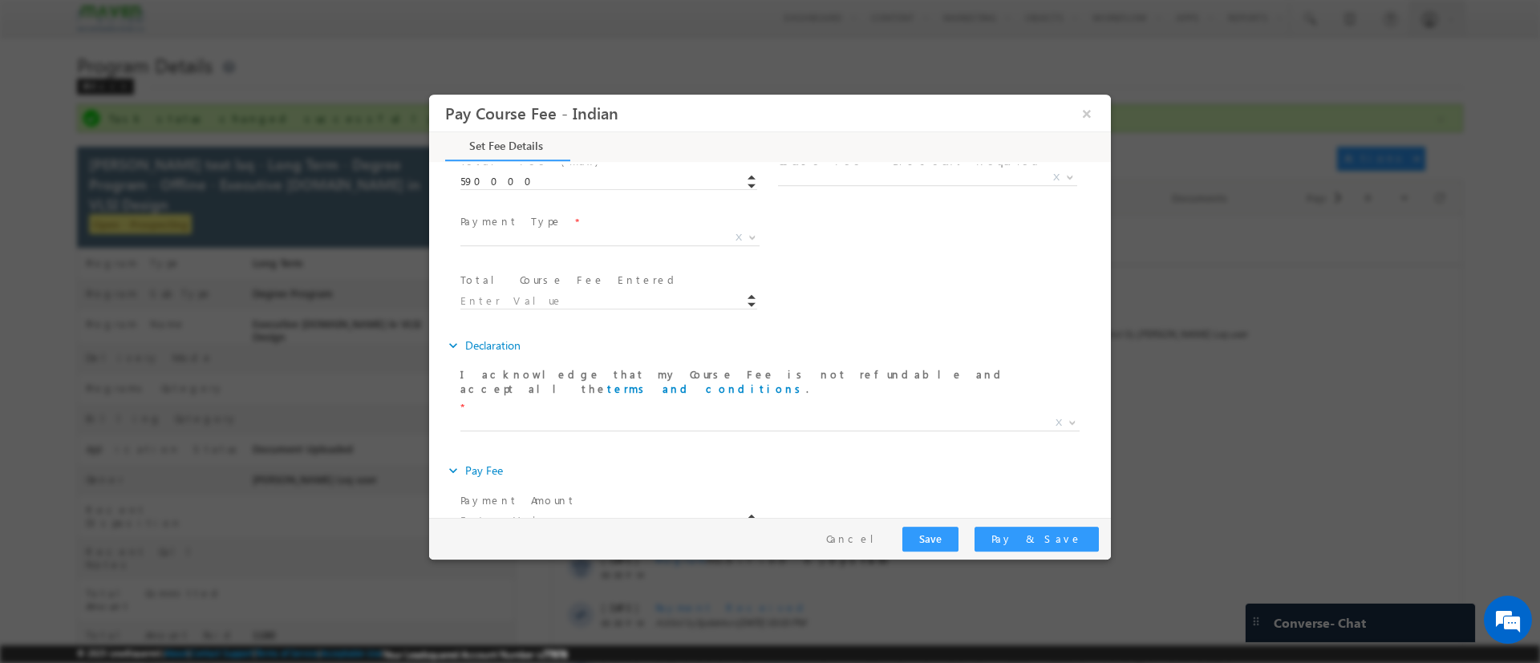
scroll to position [334, 0]
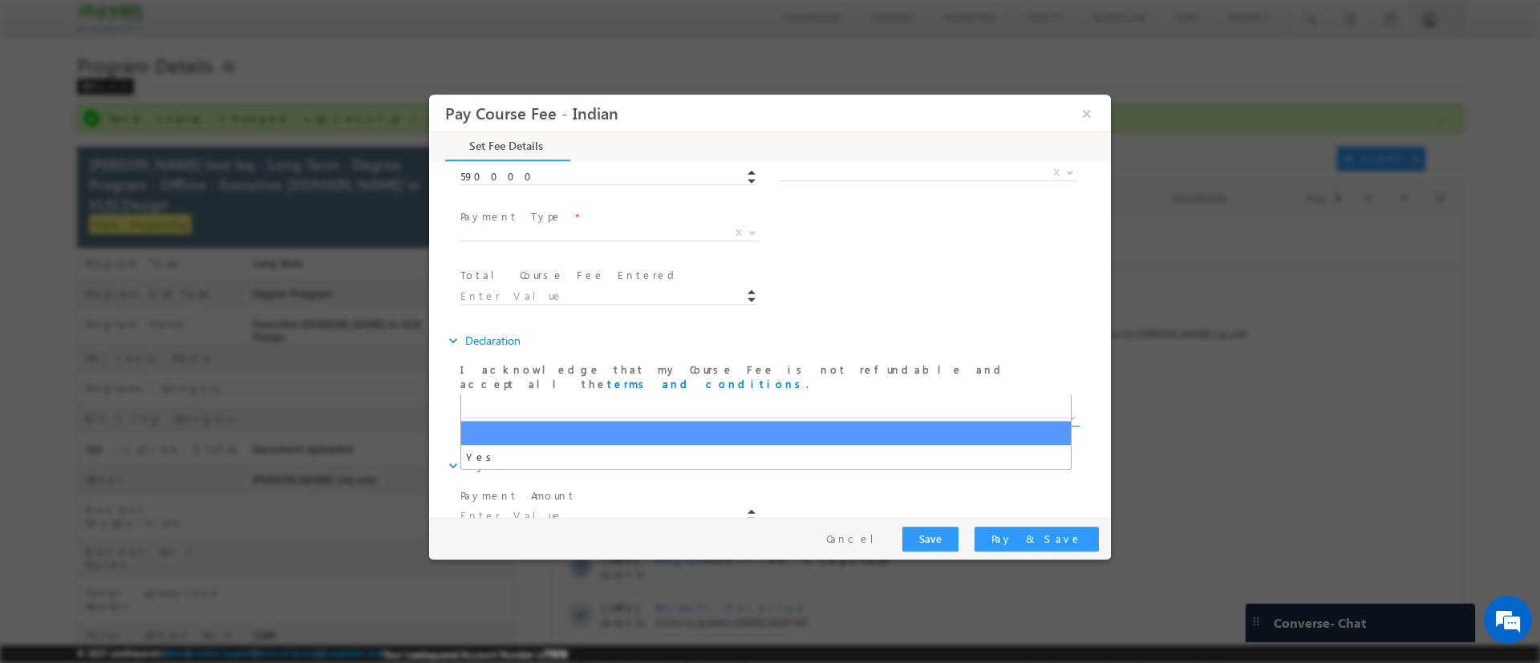
click at [658, 410] on span "X" at bounding box center [769, 418] width 619 height 16
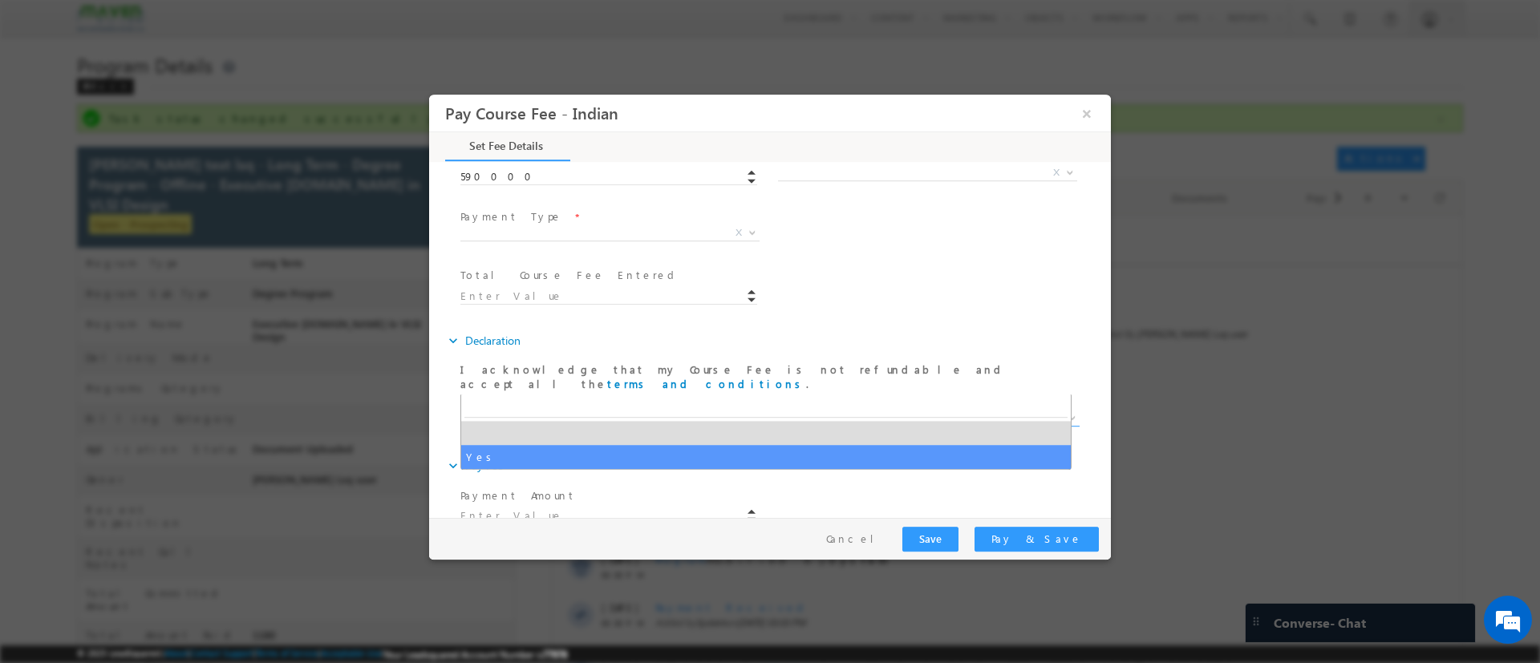
select select "Yes"
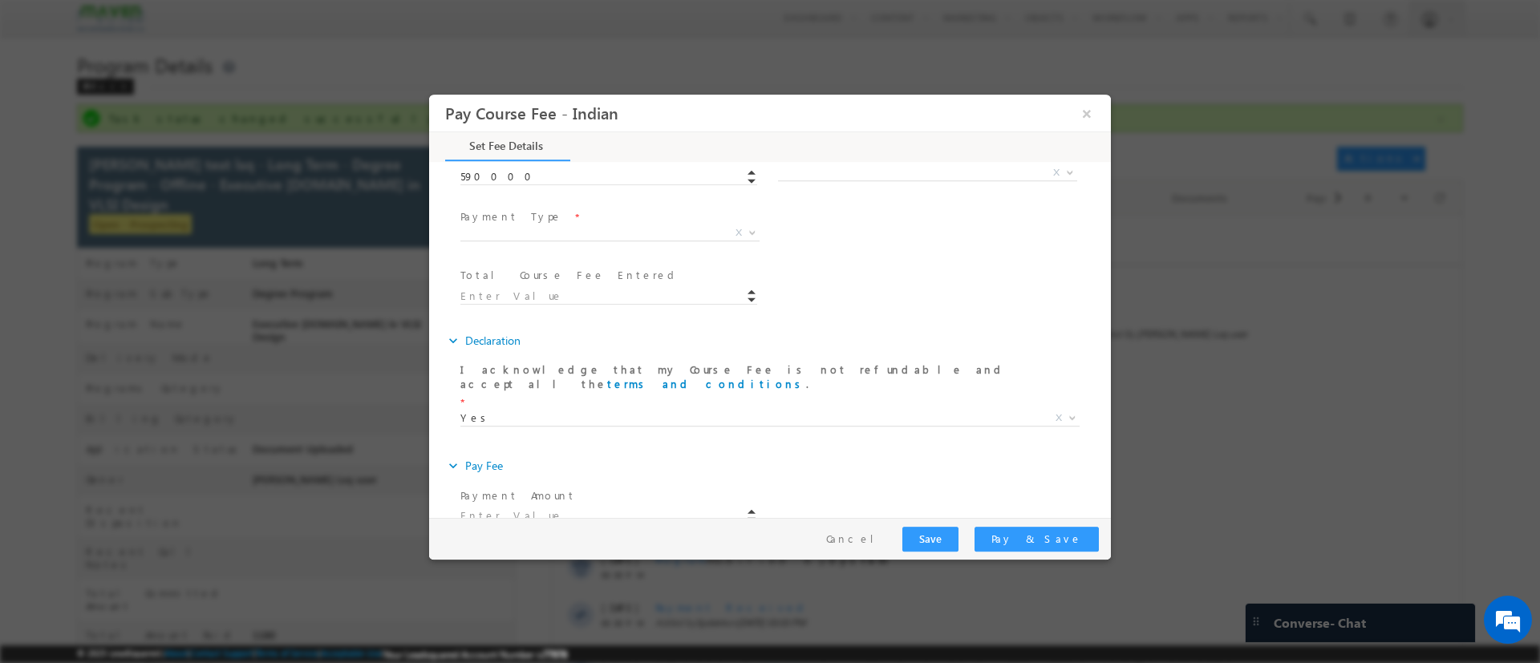
click at [552, 506] on span at bounding box center [615, 515] width 311 height 18
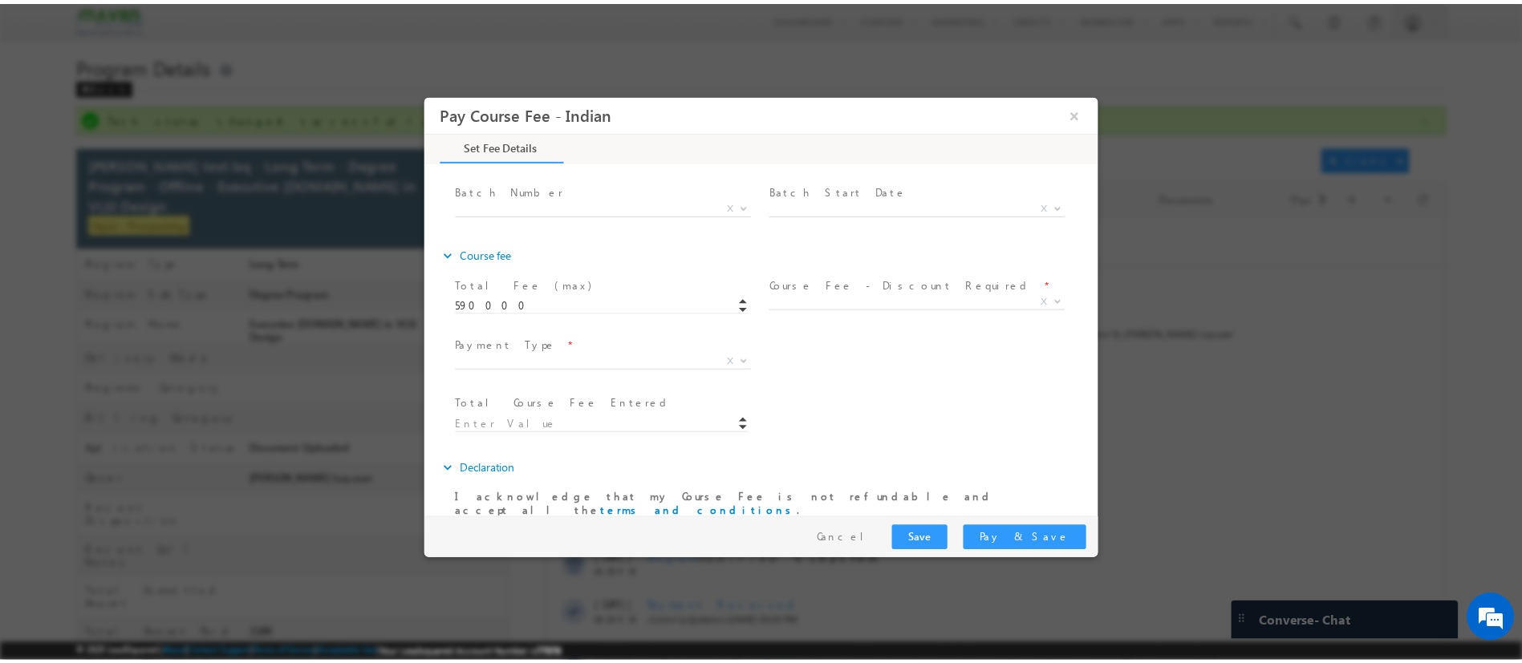
scroll to position [94, 0]
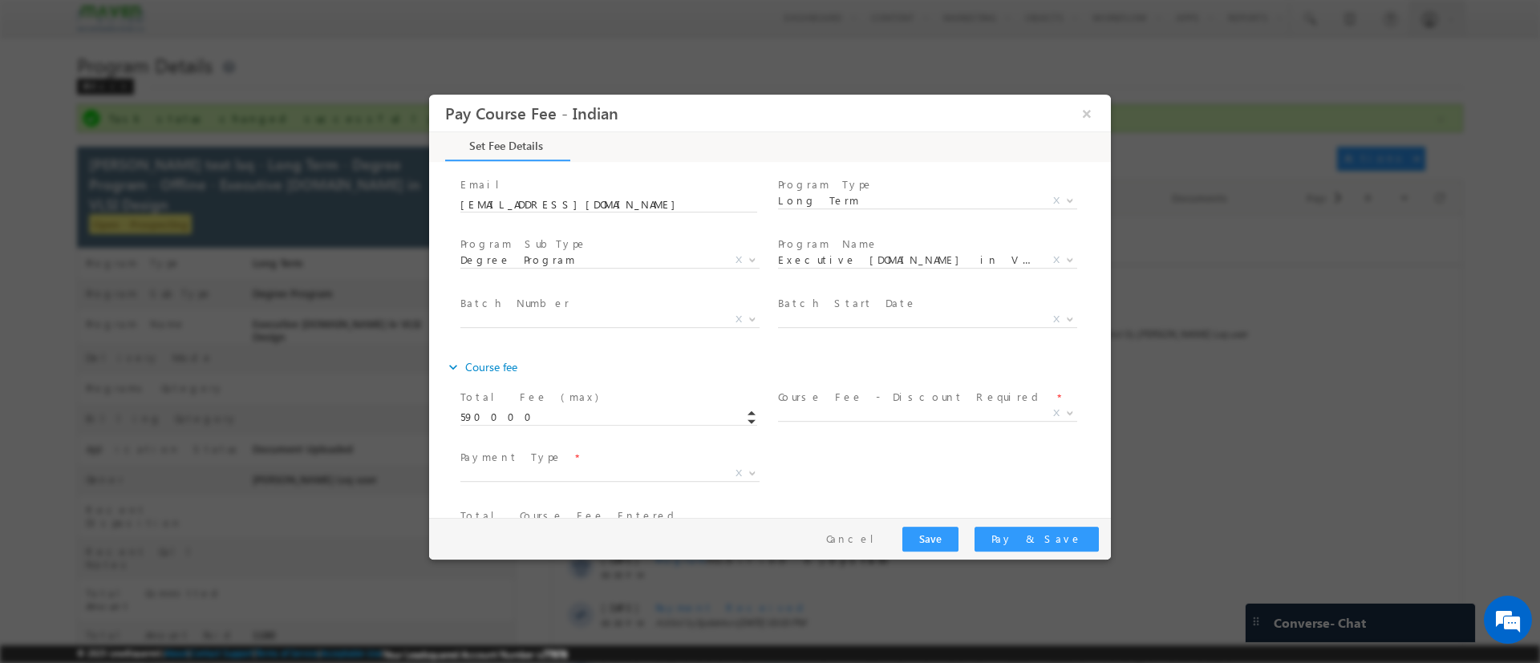
drag, startPoint x: 599, startPoint y: 468, endPoint x: 703, endPoint y: 452, distance: 105.6
click at [655, 458] on span "Payment Type *" at bounding box center [608, 457] width 296 height 18
click at [898, 532] on button "Cancel" at bounding box center [856, 538] width 84 height 23
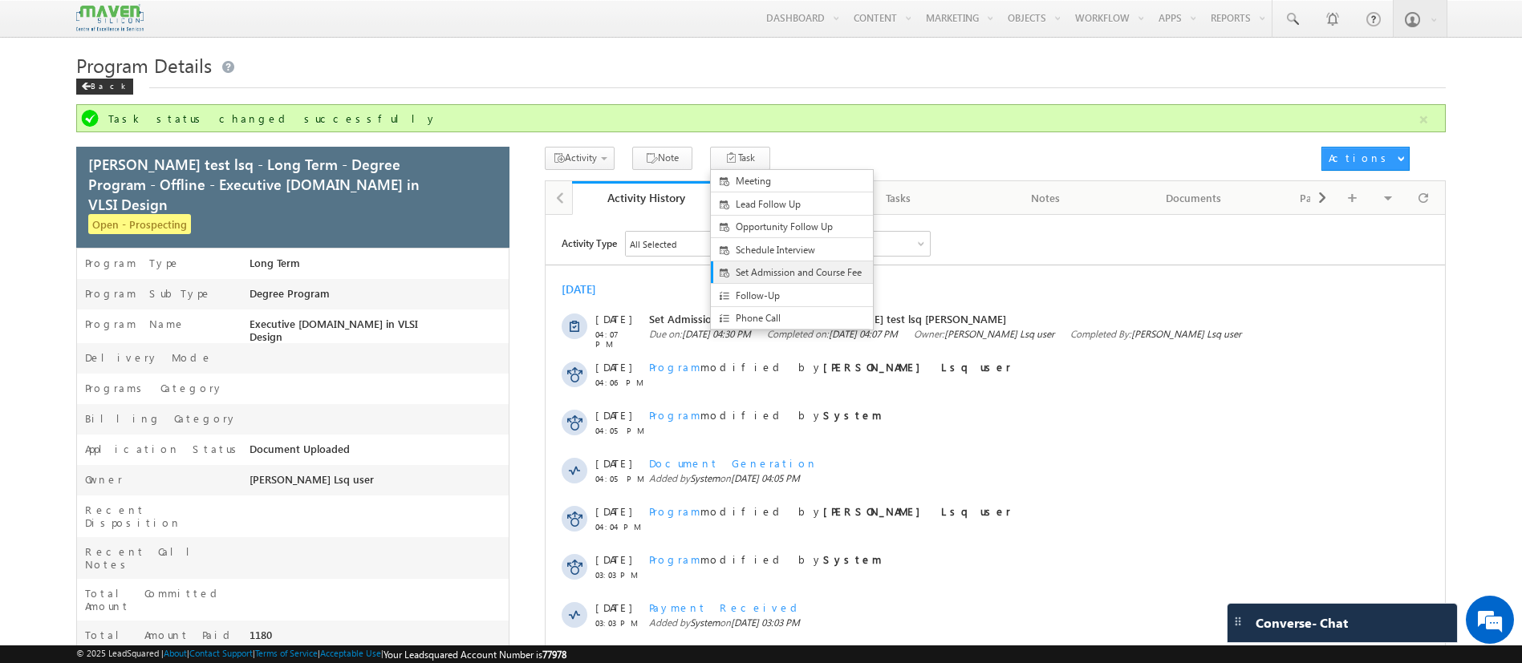
click at [736, 277] on span "Set Admission and Course Fee" at bounding box center [805, 272] width 139 height 14
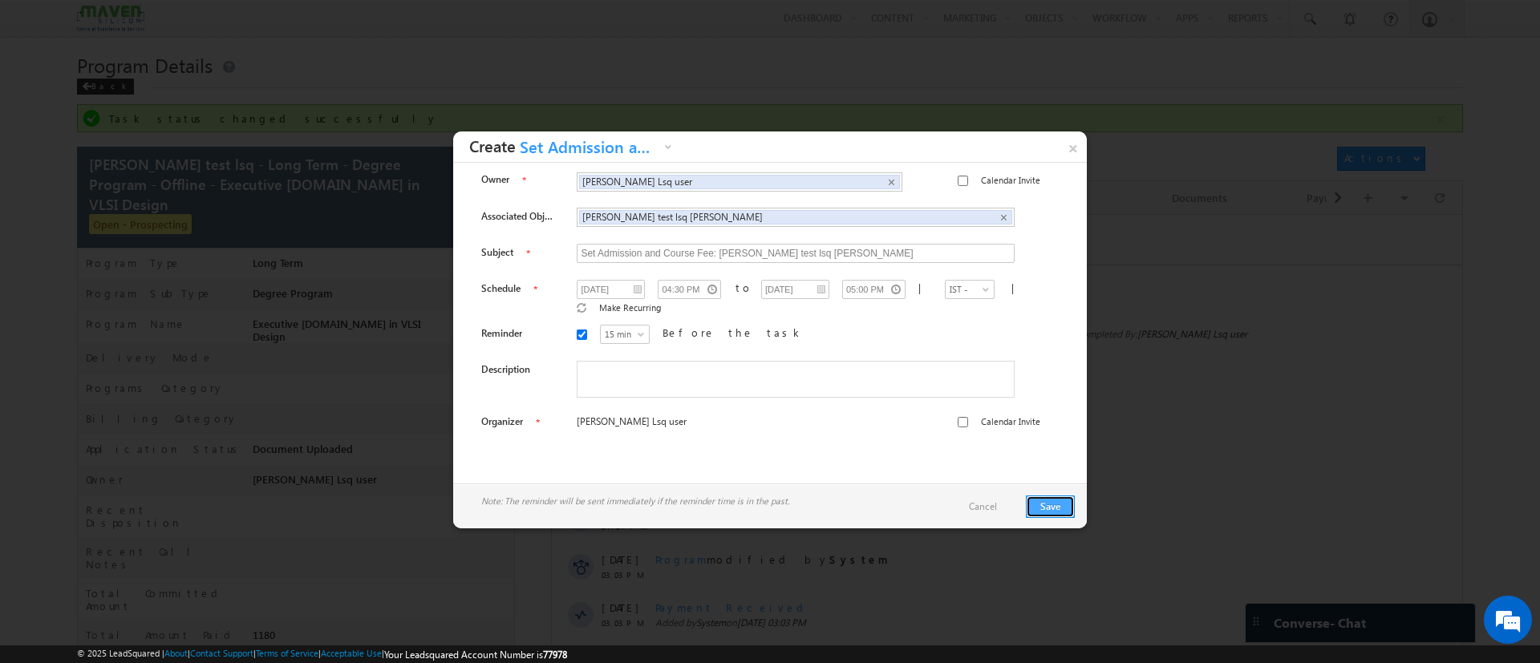
click at [1072, 499] on button "Save" at bounding box center [1050, 507] width 49 height 22
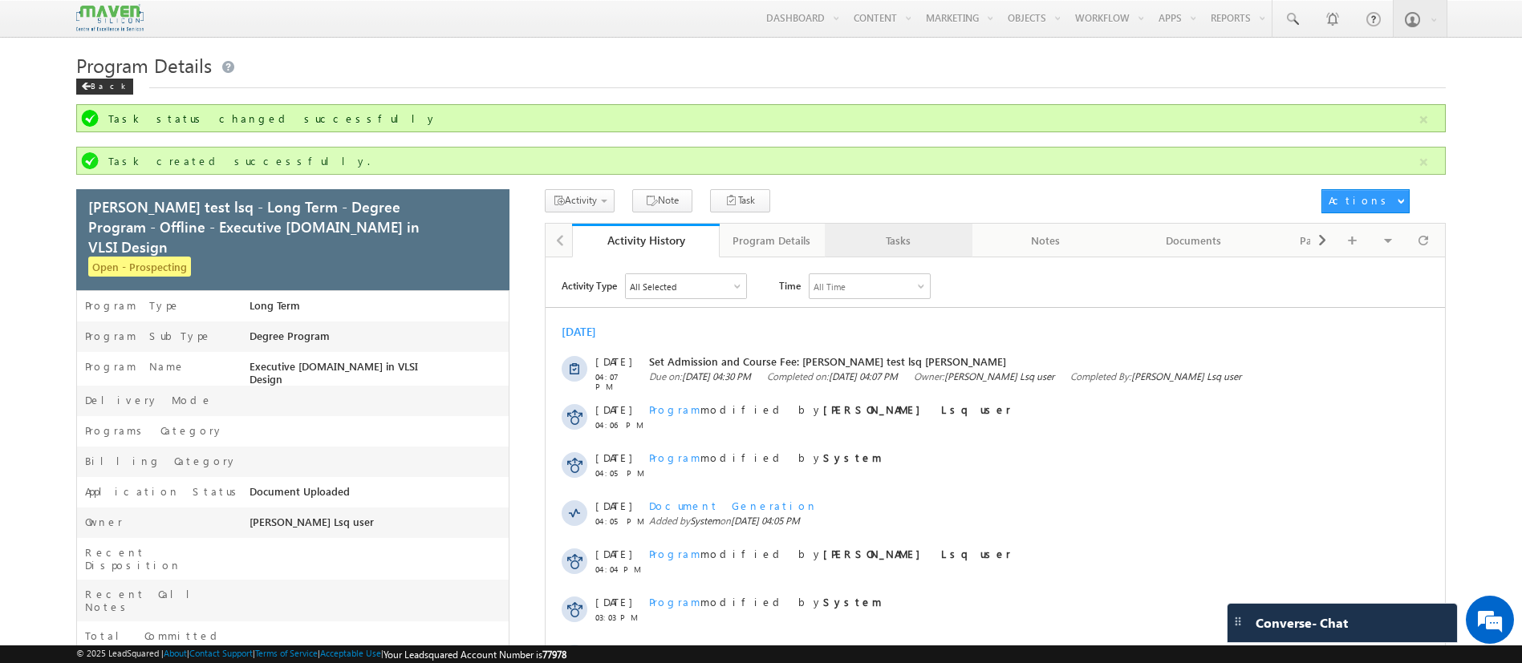
click at [909, 249] on div "Tasks" at bounding box center [897, 240] width 120 height 19
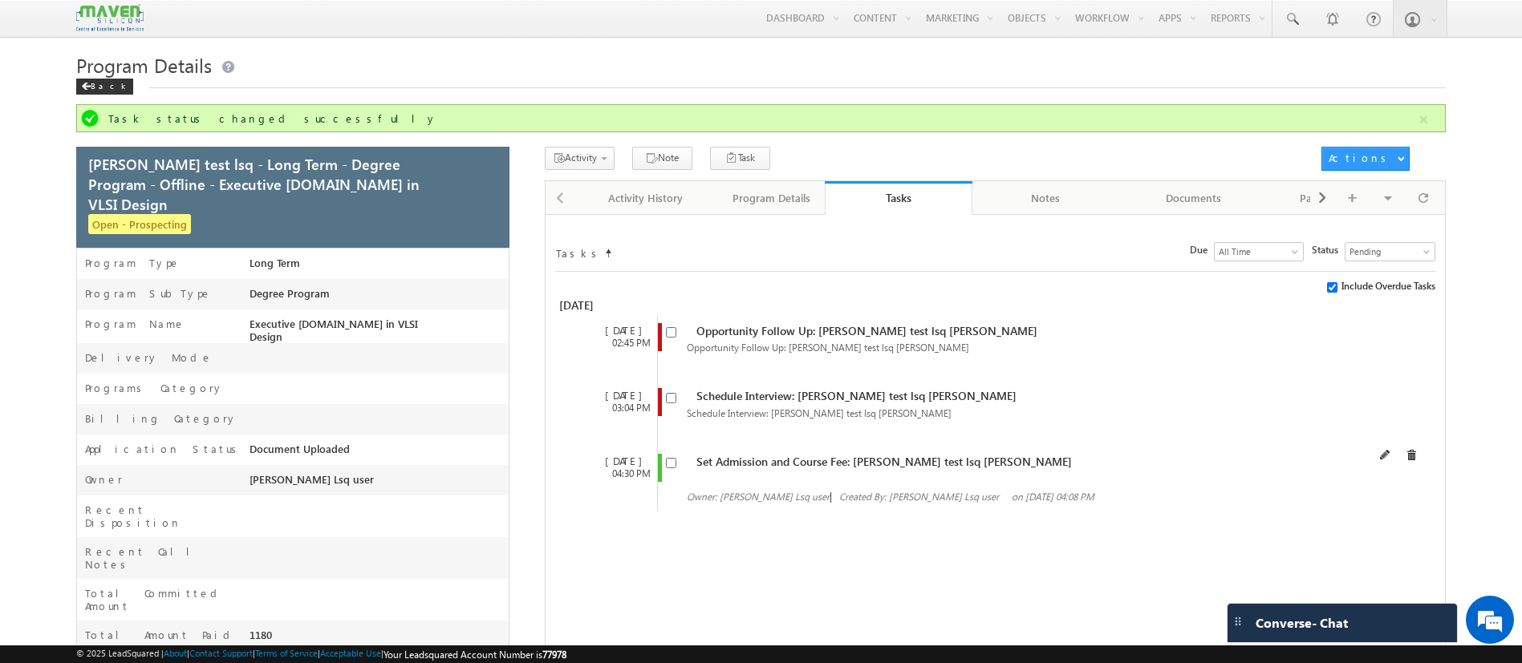
click at [744, 461] on span "Set Admission and Course Fee: Abhipsha test lsq Roy" at bounding box center [883, 461] width 375 height 15
click at [1391, 453] on span at bounding box center [1385, 455] width 11 height 11
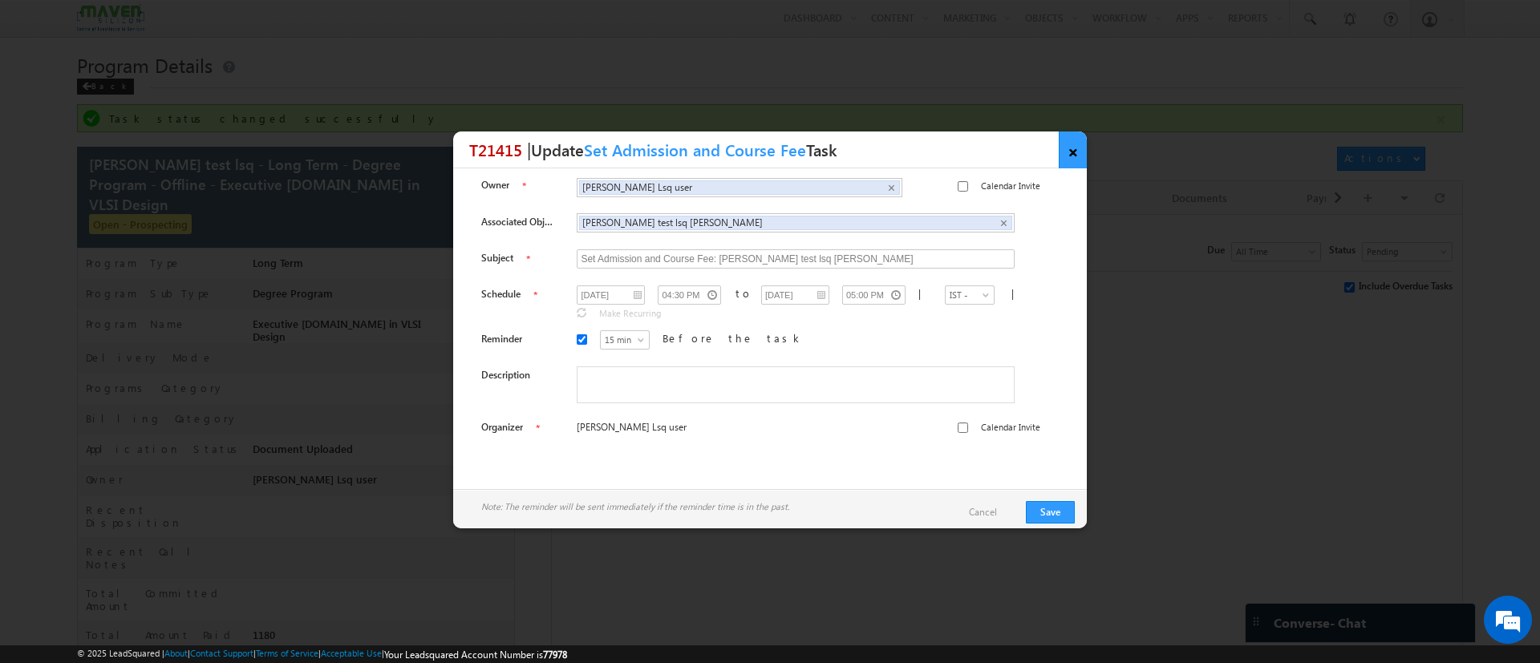
click at [1083, 151] on link "×" at bounding box center [1073, 150] width 28 height 37
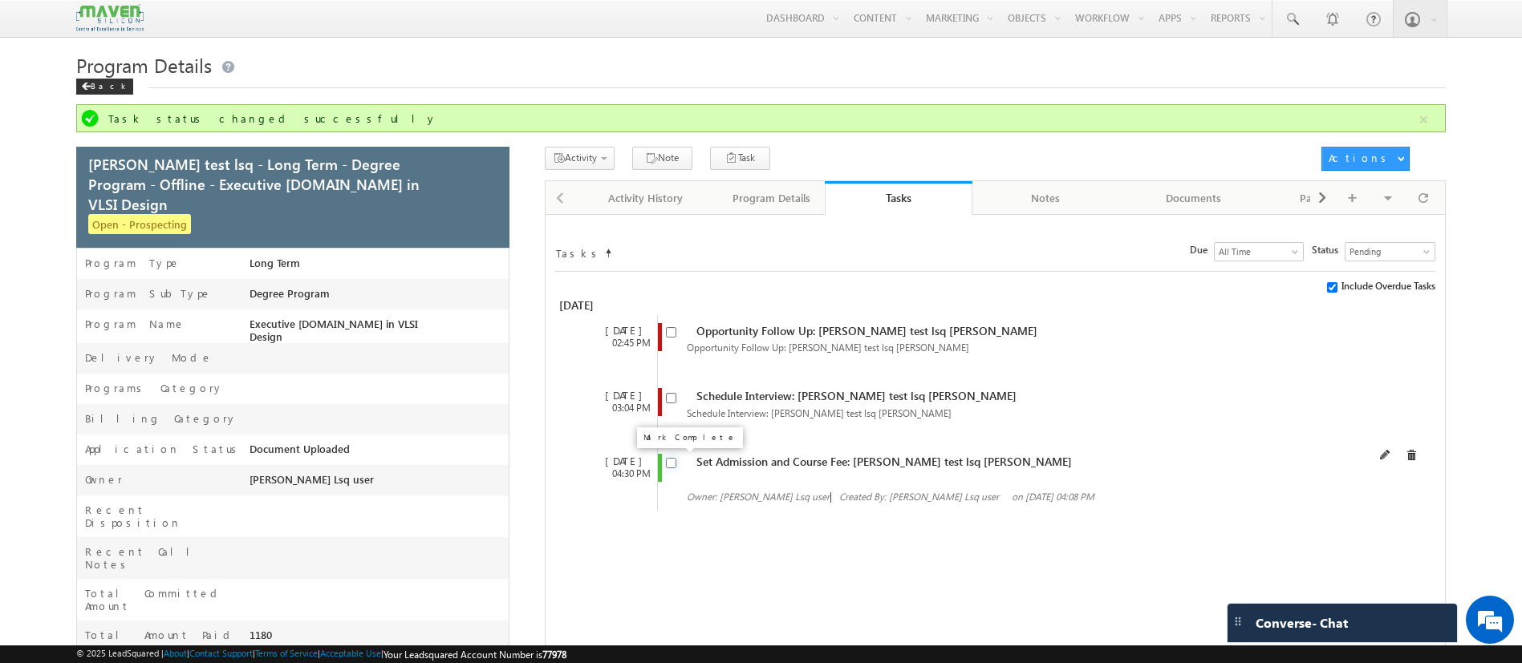
click at [670, 461] on input "checkbox" at bounding box center [671, 463] width 10 height 10
checkbox input "true"
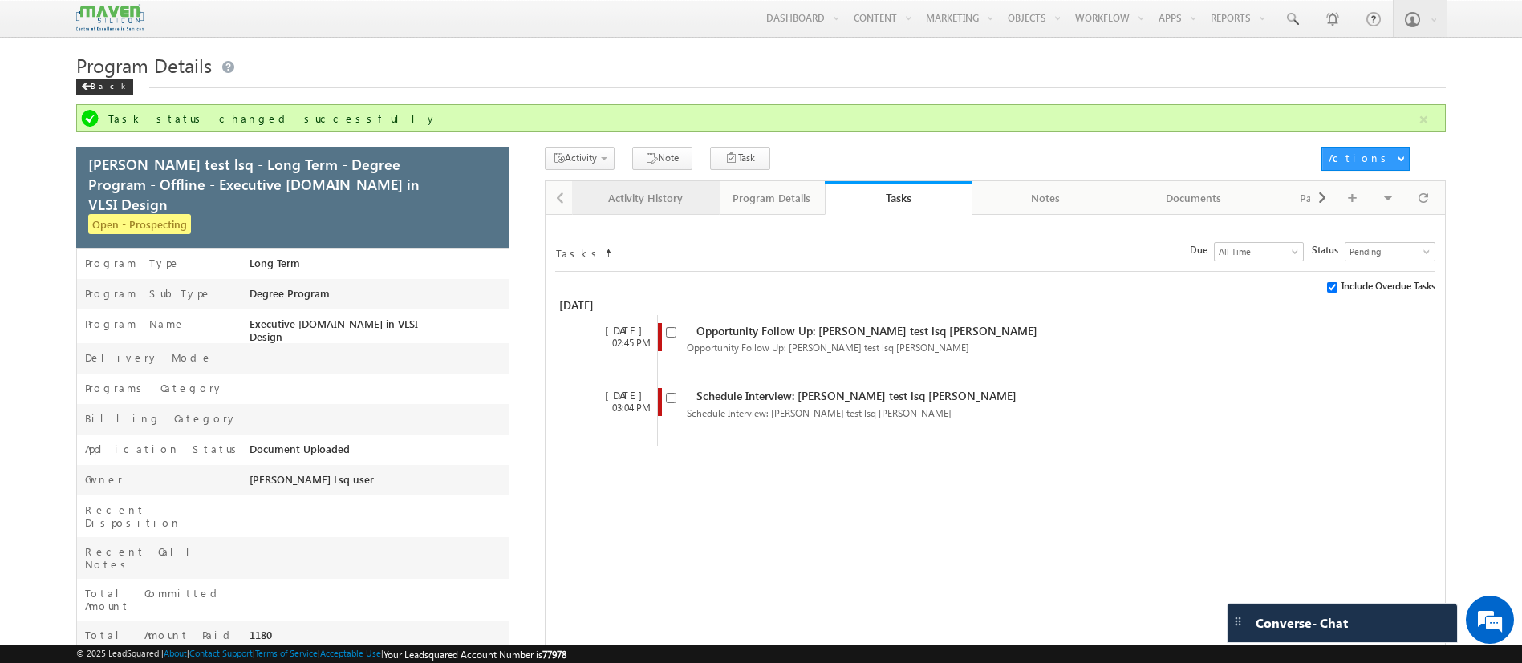
click at [690, 188] on div "Activity History" at bounding box center [645, 197] width 120 height 19
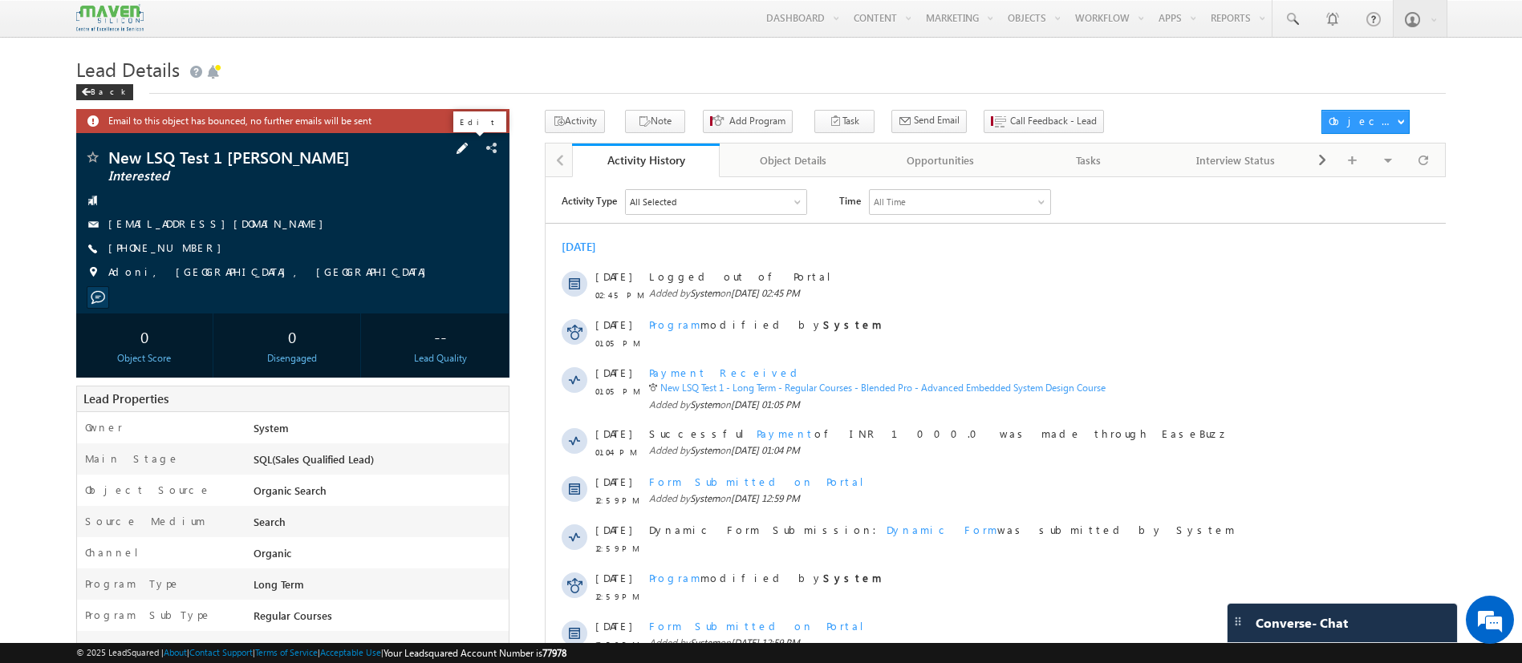
click at [470, 154] on span at bounding box center [462, 149] width 18 height 18
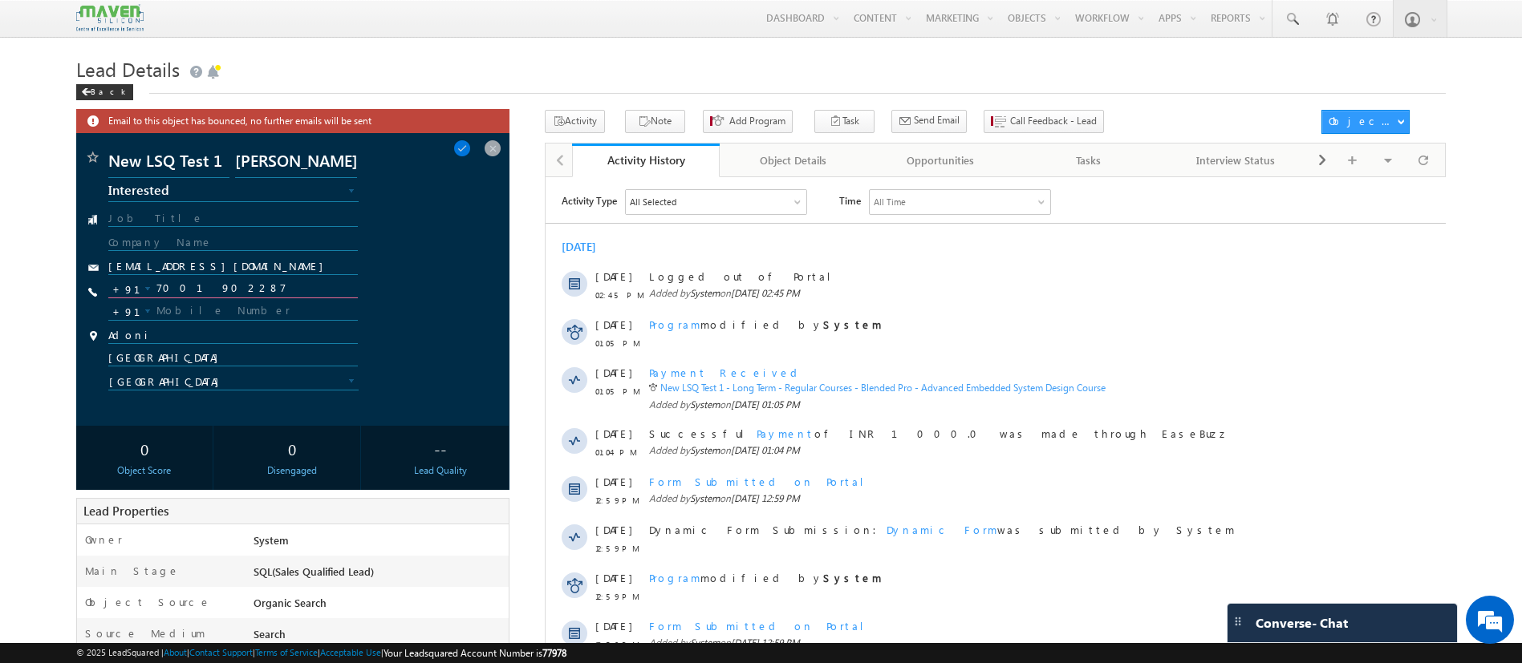
click at [223, 280] on input "7001902287" at bounding box center [232, 288] width 249 height 19
type input "7001902283"
click at [471, 156] on span at bounding box center [462, 149] width 18 height 18
click at [471, 143] on span at bounding box center [462, 149] width 18 height 18
click at [446, 143] on span at bounding box center [442, 149] width 18 height 18
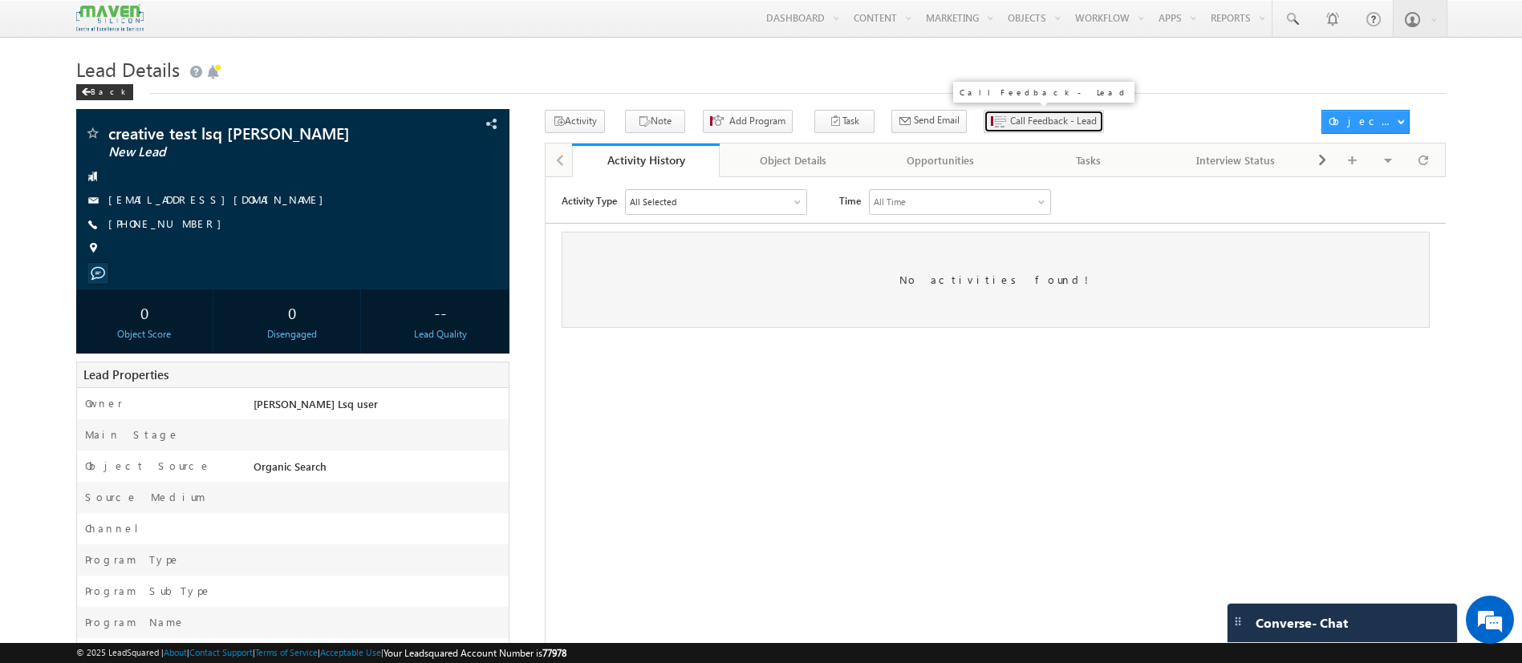
click at [1010, 128] on span "Call Feedback - Lead" at bounding box center [1053, 121] width 87 height 14
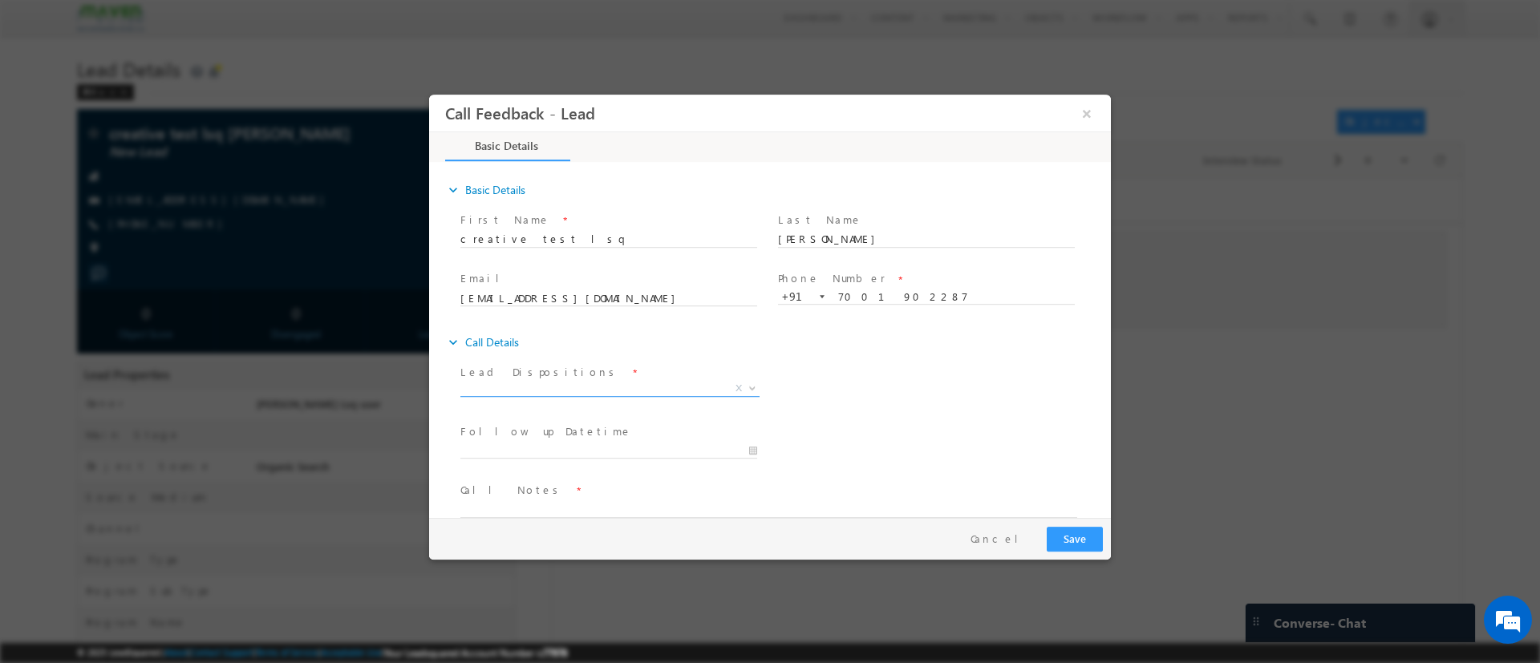
click at [643, 380] on span "X" at bounding box center [609, 388] width 299 height 16
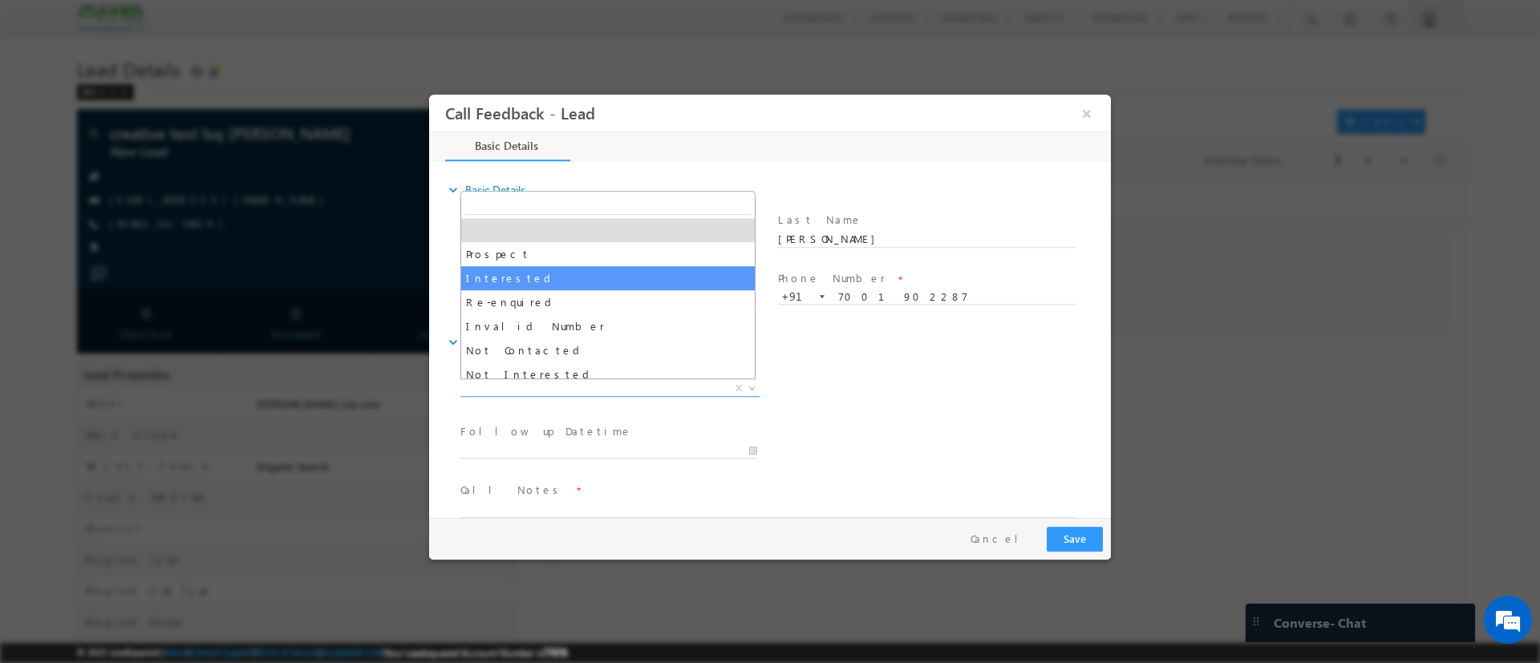
select select "Interested"
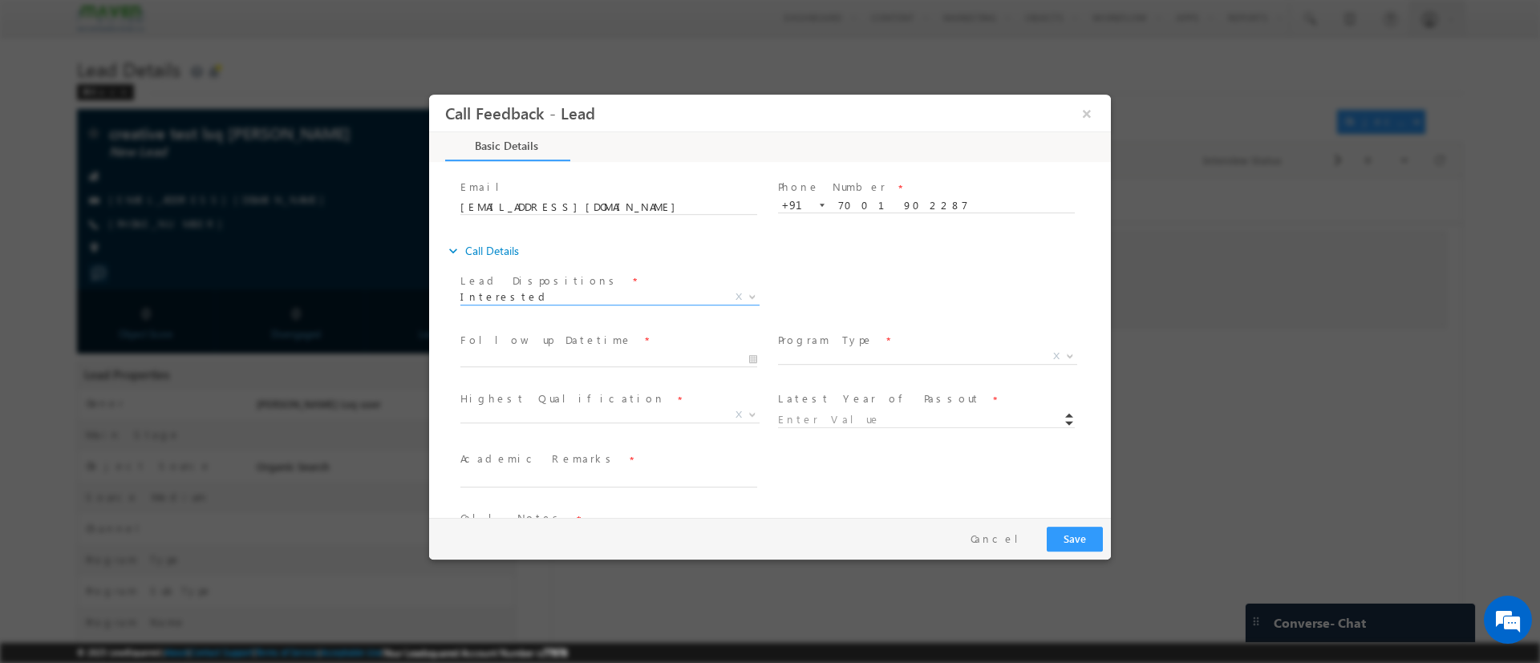
scroll to position [146, 0]
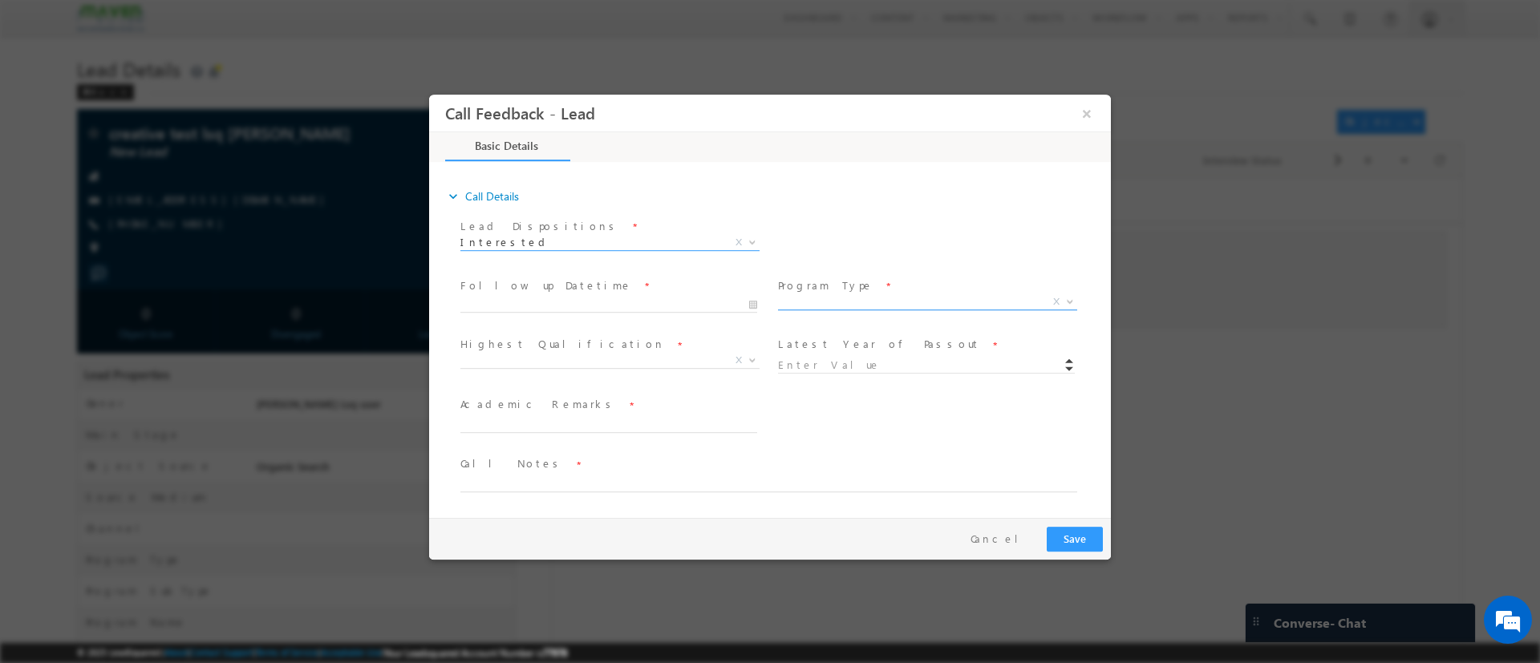
click at [821, 305] on span "X" at bounding box center [927, 302] width 299 height 16
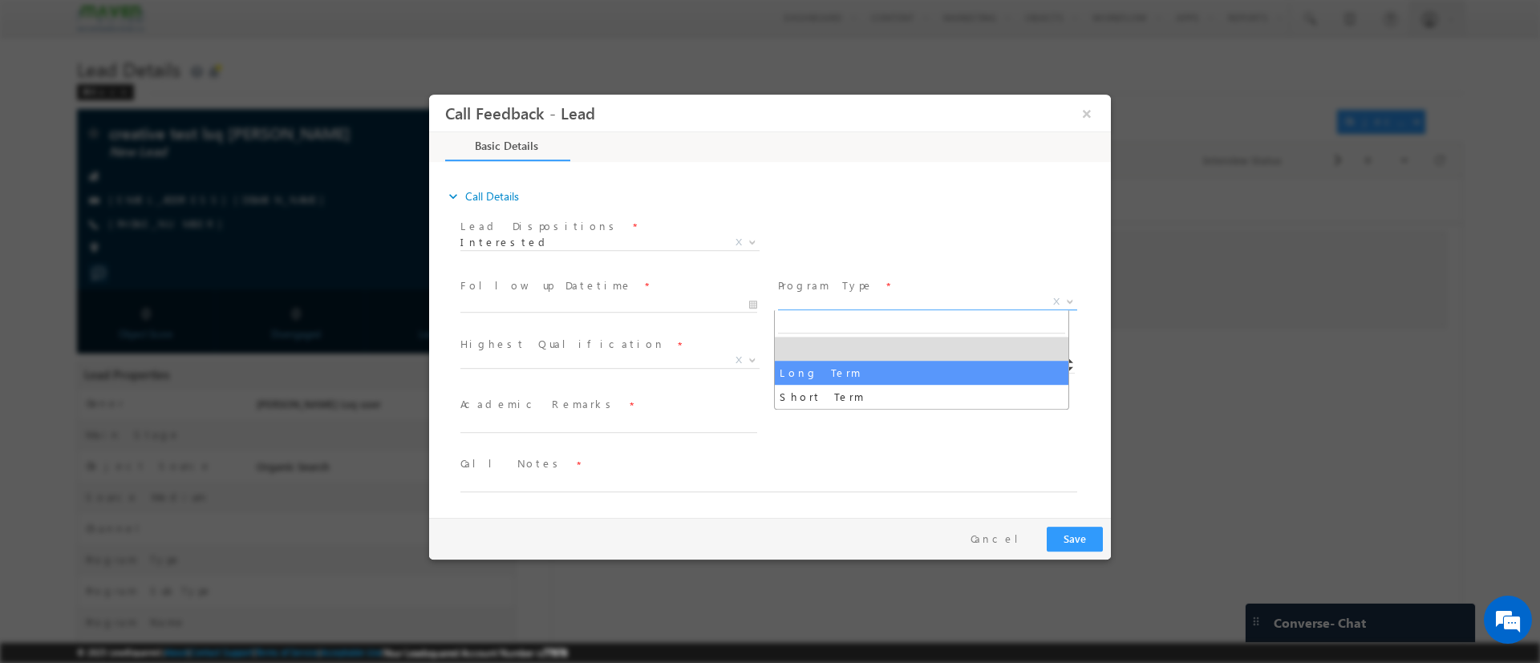
select select "Long Term"
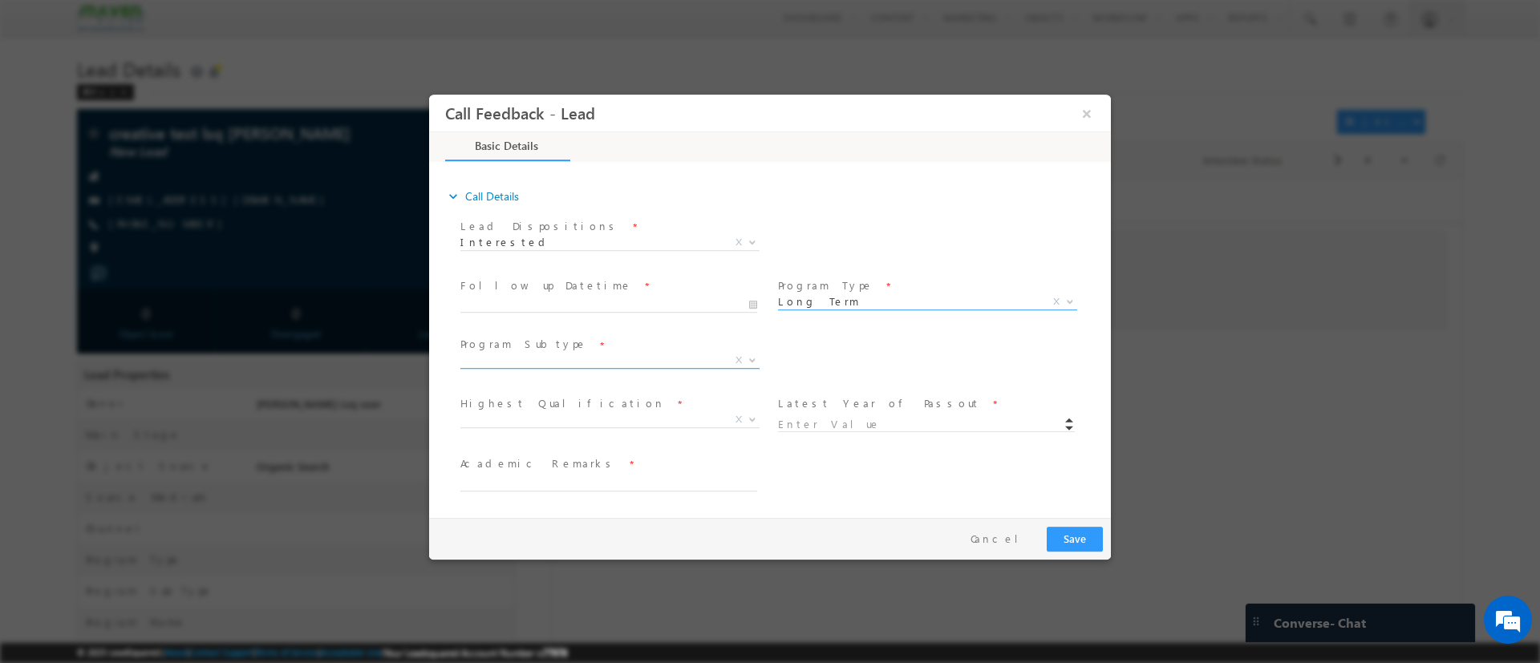
click at [610, 355] on span "X" at bounding box center [609, 360] width 299 height 16
select select "Regular Courses"
click at [887, 363] on span "X" at bounding box center [927, 360] width 299 height 16
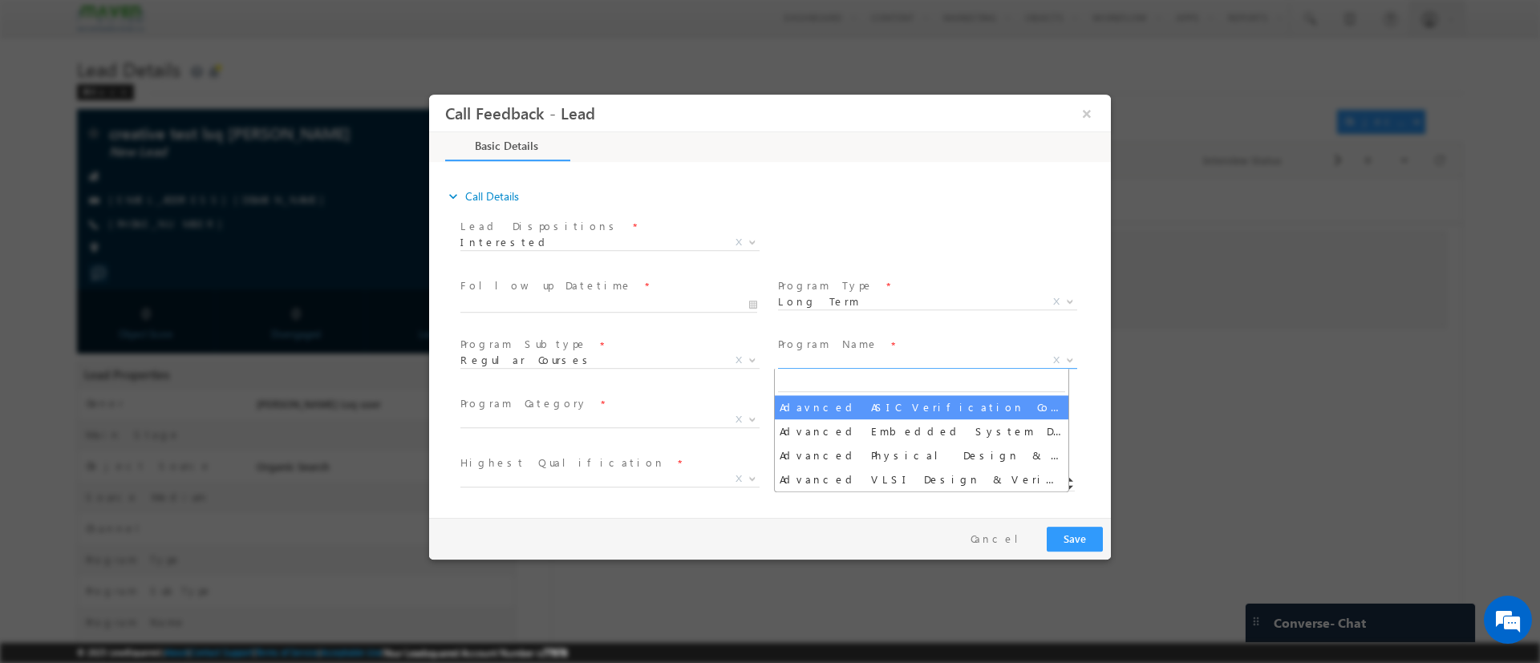
select select "Adavnced ASIC Verification Course"
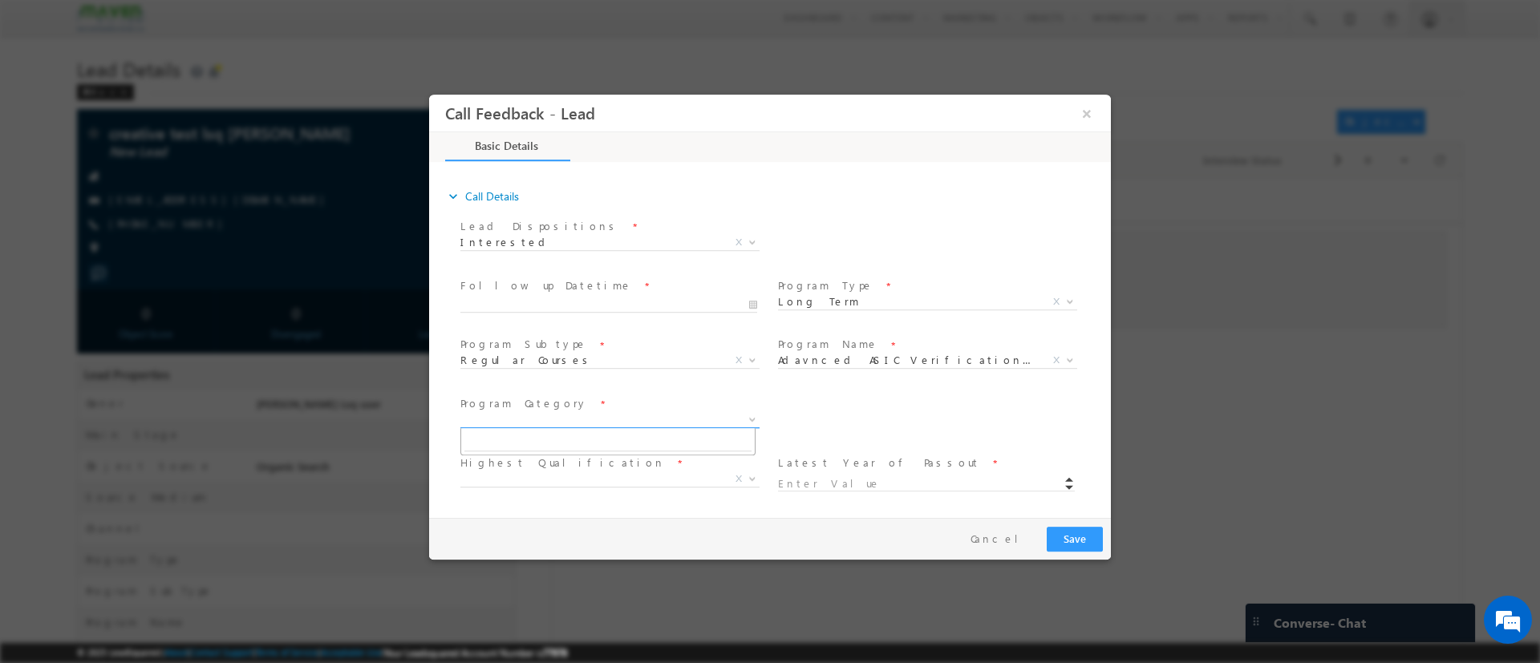
click at [642, 423] on span "X" at bounding box center [609, 419] width 299 height 16
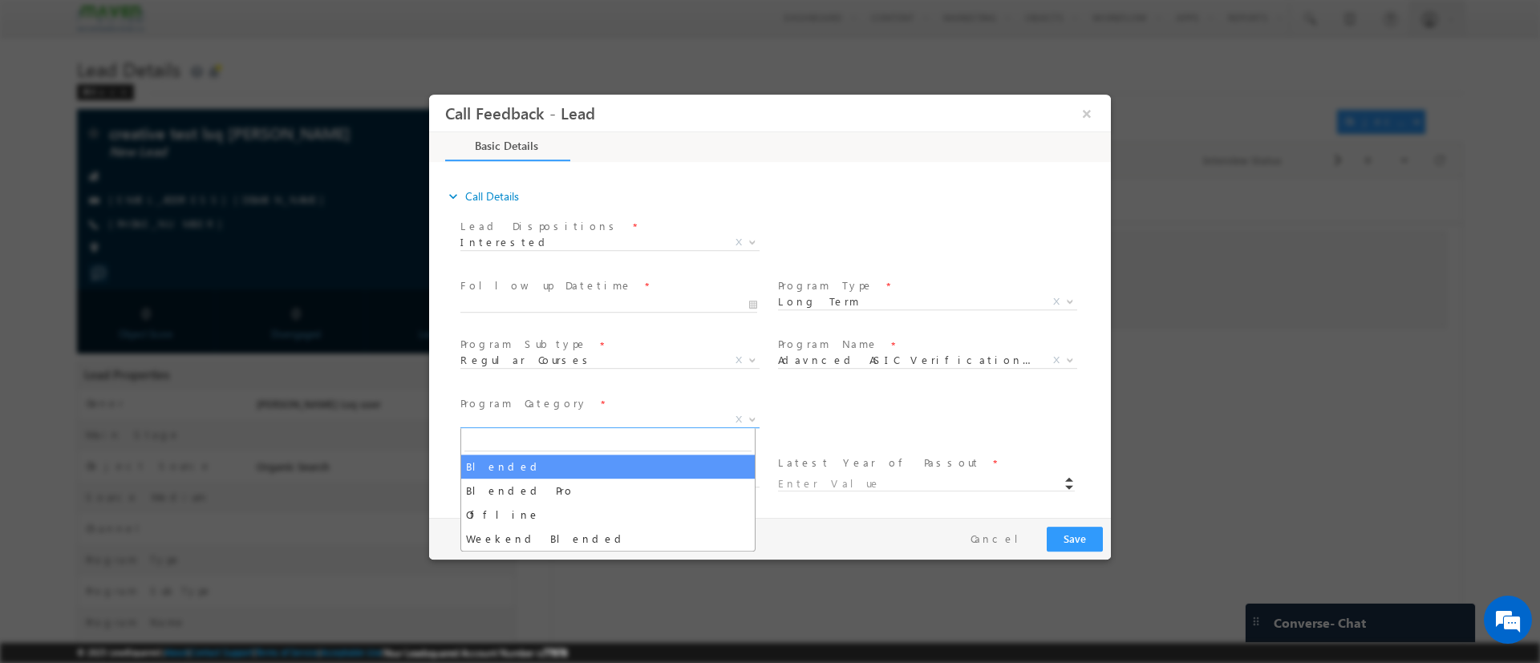
select select "Blended"
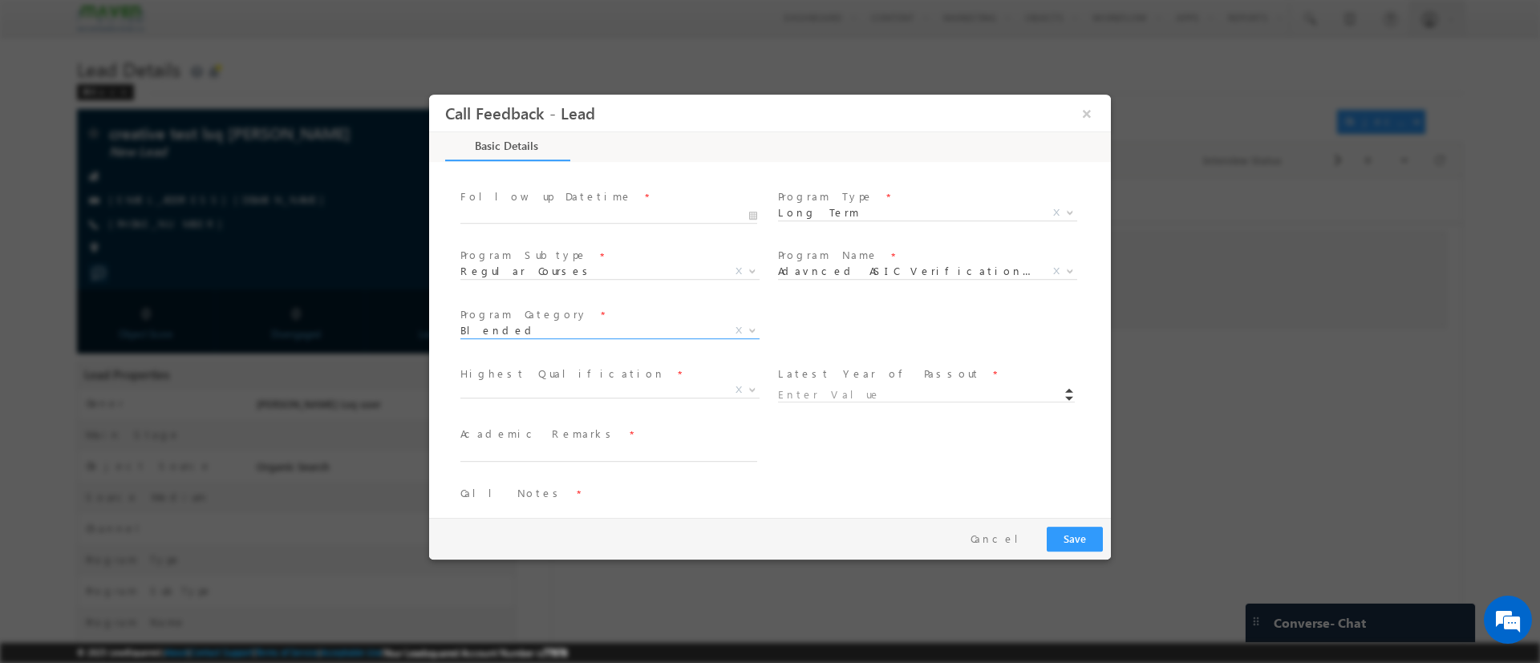
scroll to position [264, 0]
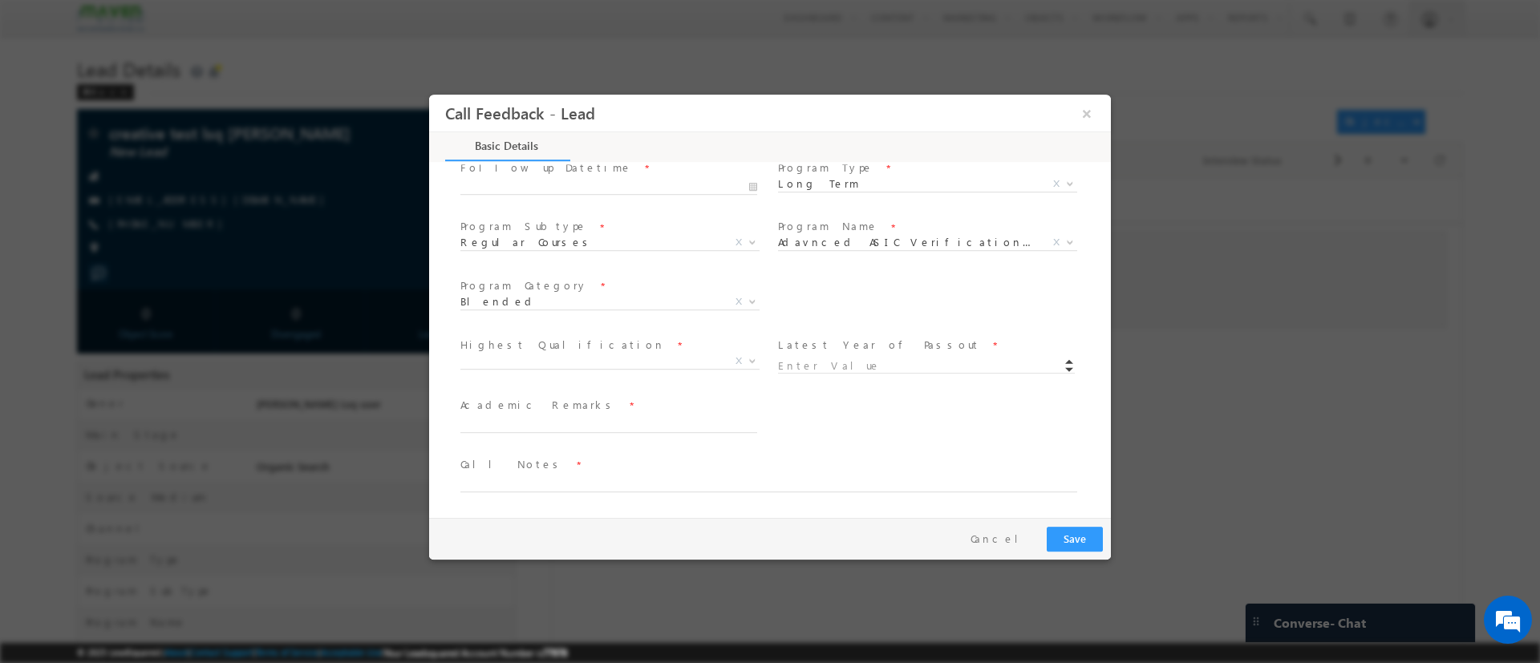
click at [659, 367] on span "B.Tech M.Tech M.Sc Others X Others x" at bounding box center [615, 363] width 311 height 19
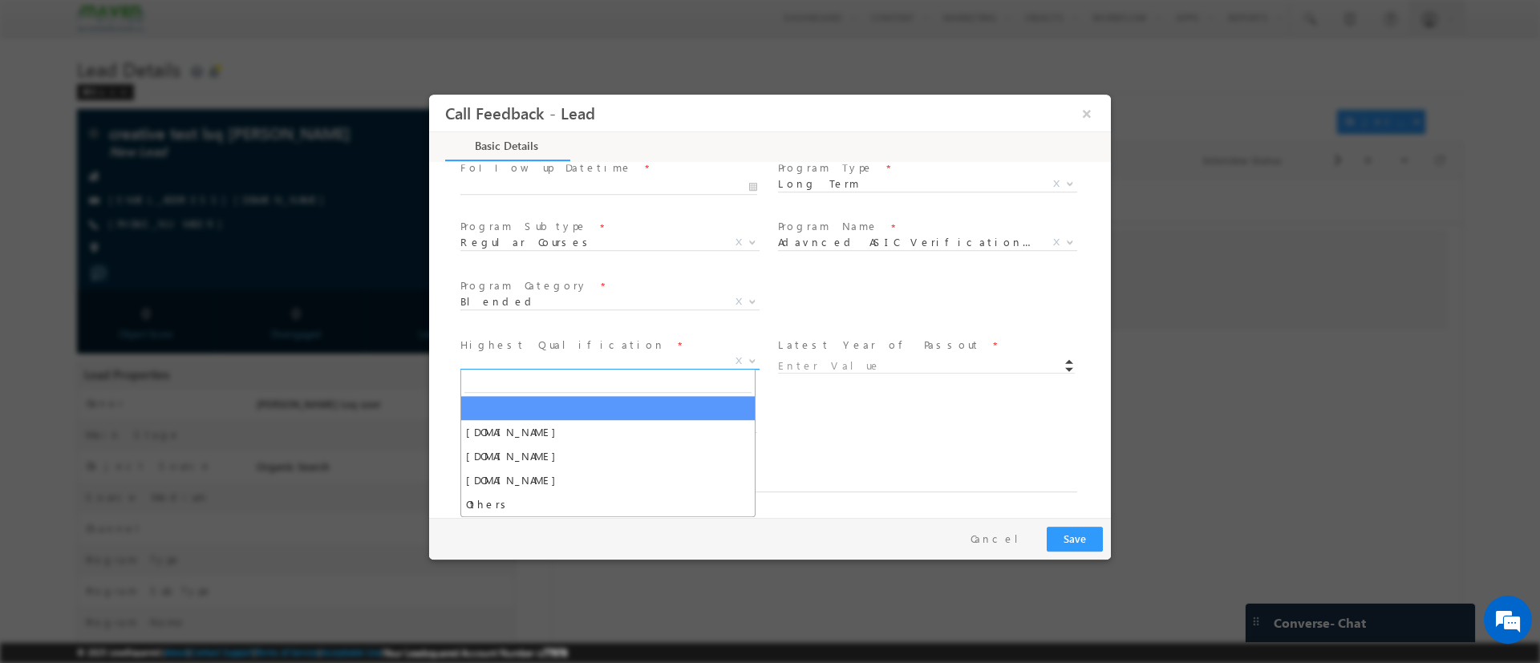
click at [590, 365] on span "X" at bounding box center [609, 361] width 299 height 16
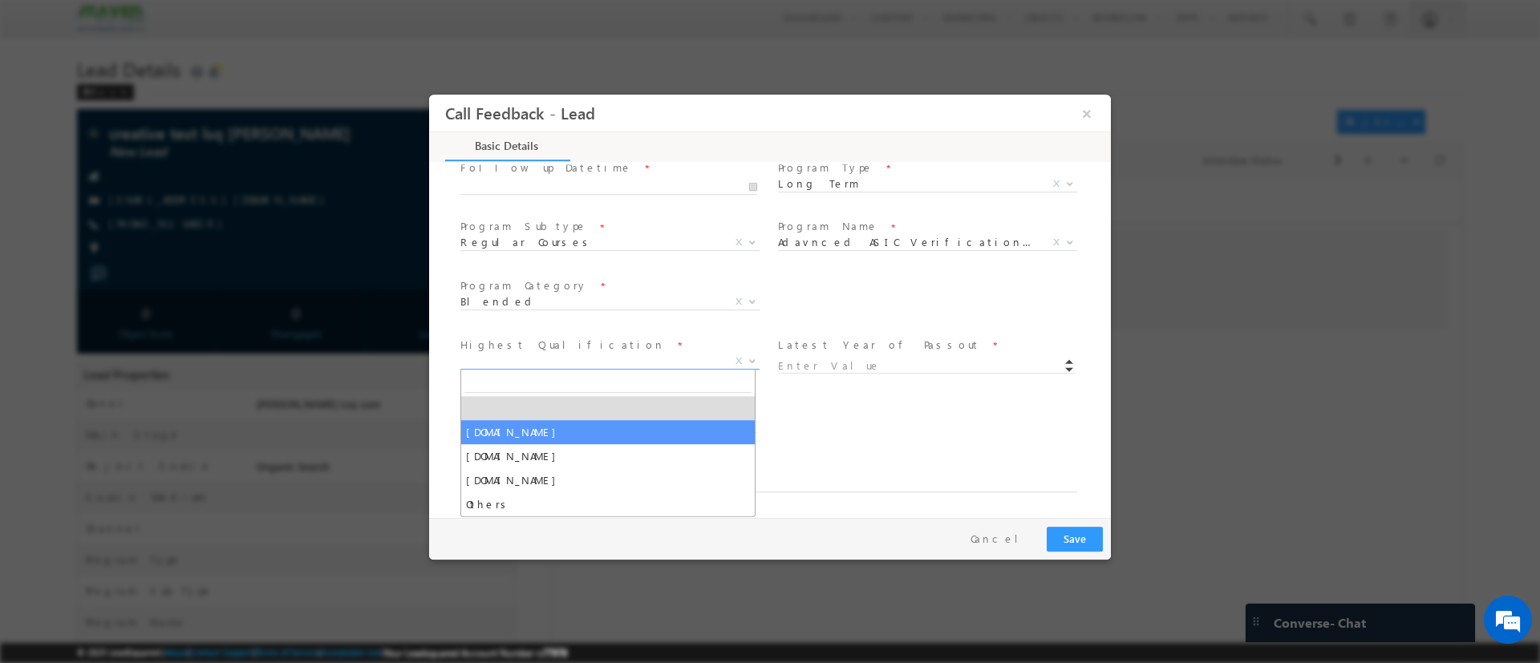
select select "B.Tech"
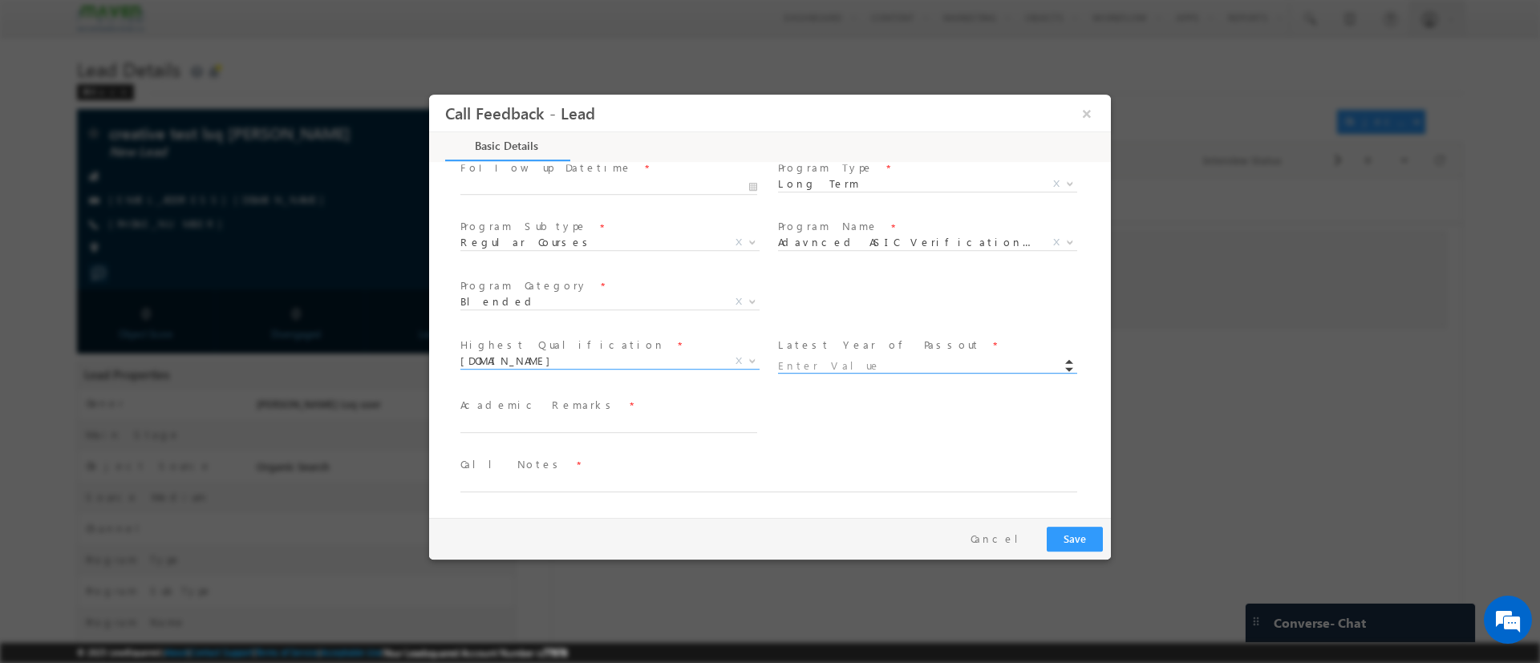
click at [869, 368] on input at bounding box center [926, 366] width 297 height 16
type input "2024"
click at [509, 426] on textarea at bounding box center [608, 423] width 297 height 18
type textarea "test"
click at [541, 484] on textarea at bounding box center [768, 482] width 617 height 18
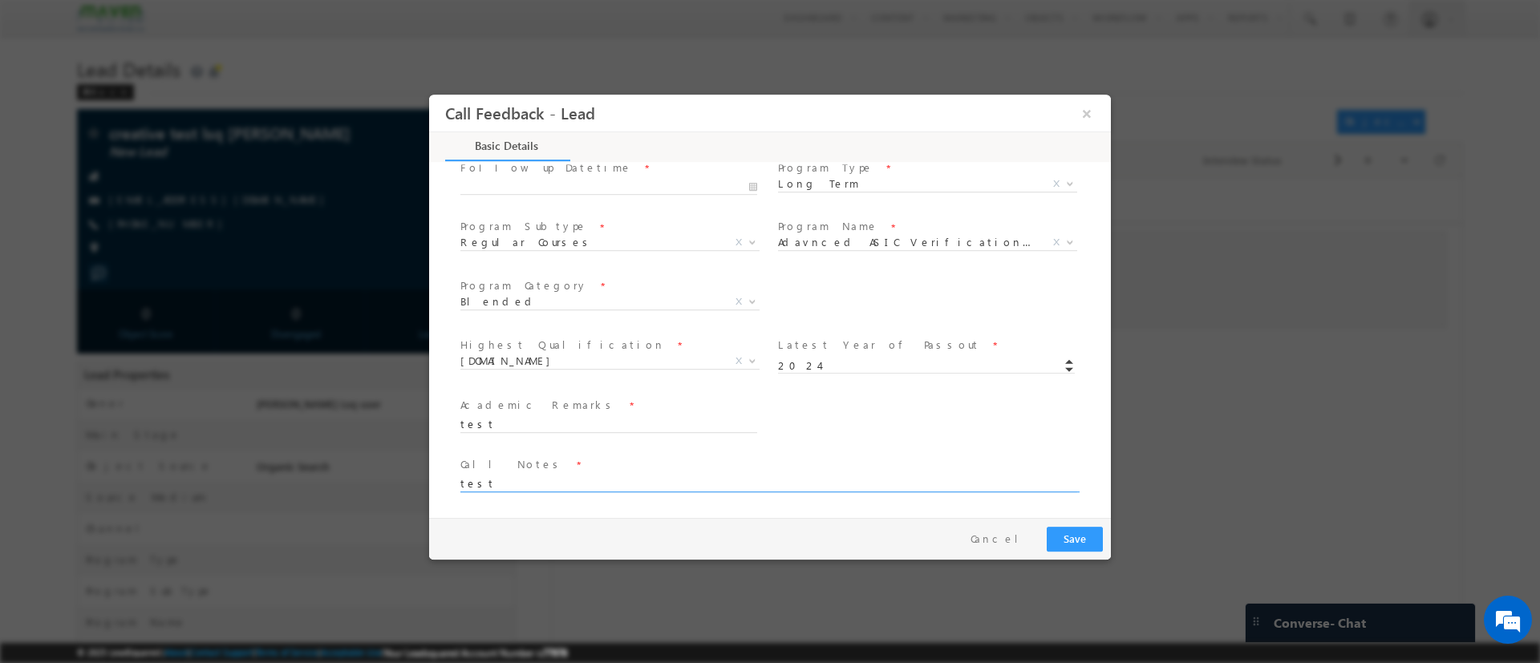
type textarea "test"
click at [1079, 531] on button "Save" at bounding box center [1075, 538] width 56 height 25
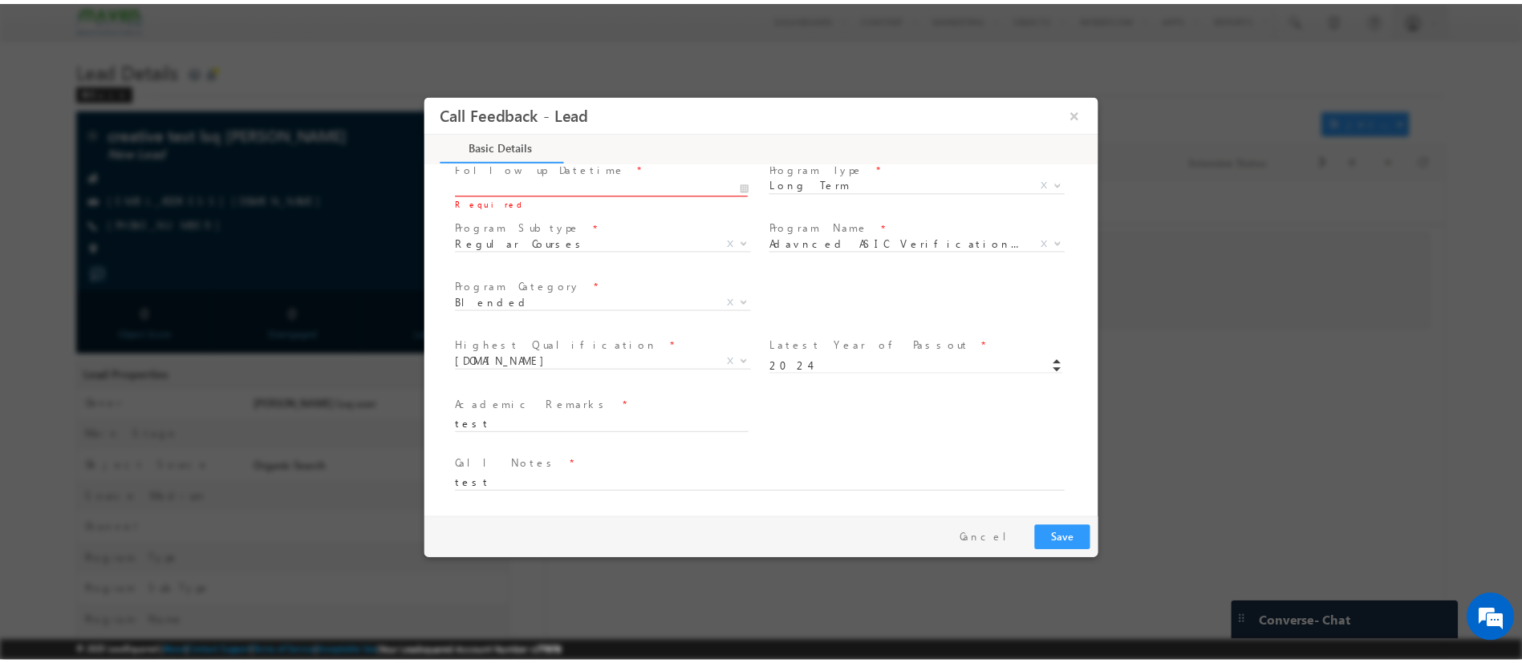
scroll to position [256, 0]
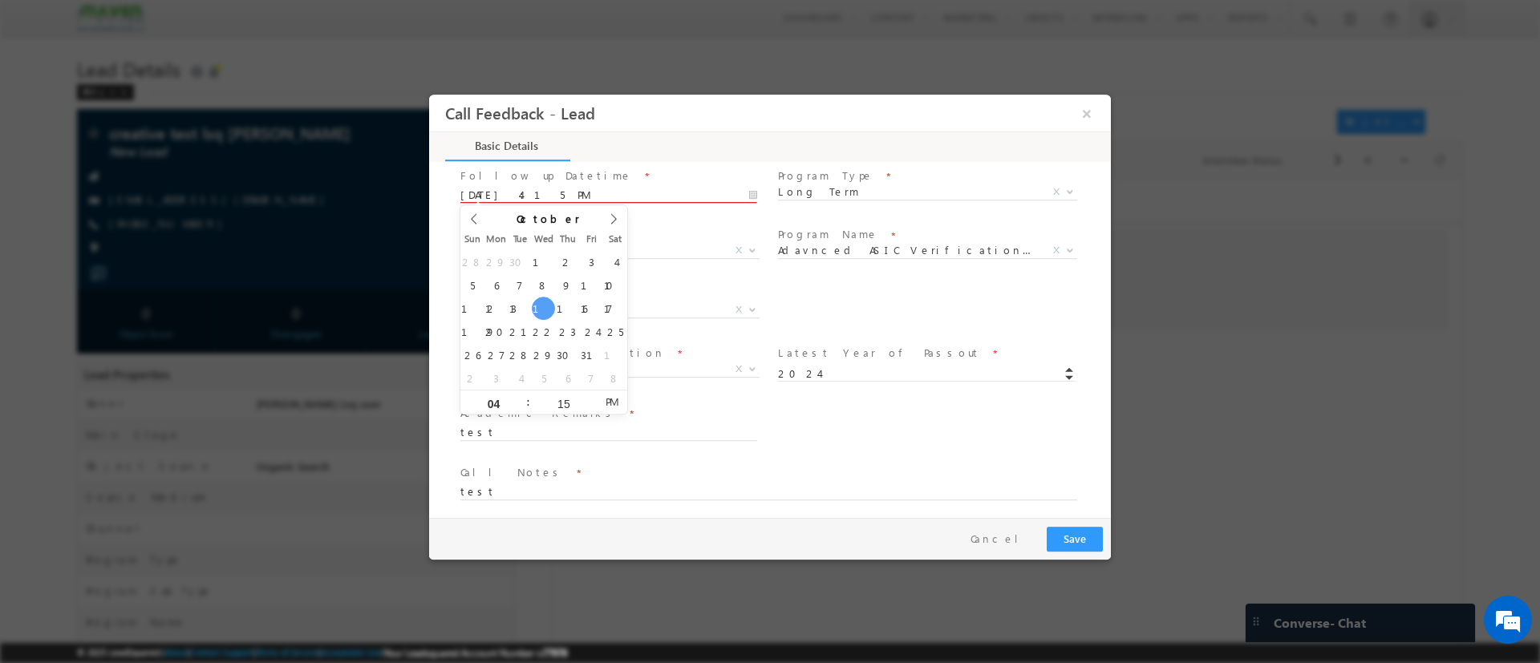
click at [592, 191] on input "10/15/2025 4:15 PM" at bounding box center [608, 195] width 297 height 16
type input "10/16/2025 4:15 PM"
click at [1081, 534] on button "Save" at bounding box center [1075, 538] width 56 height 25
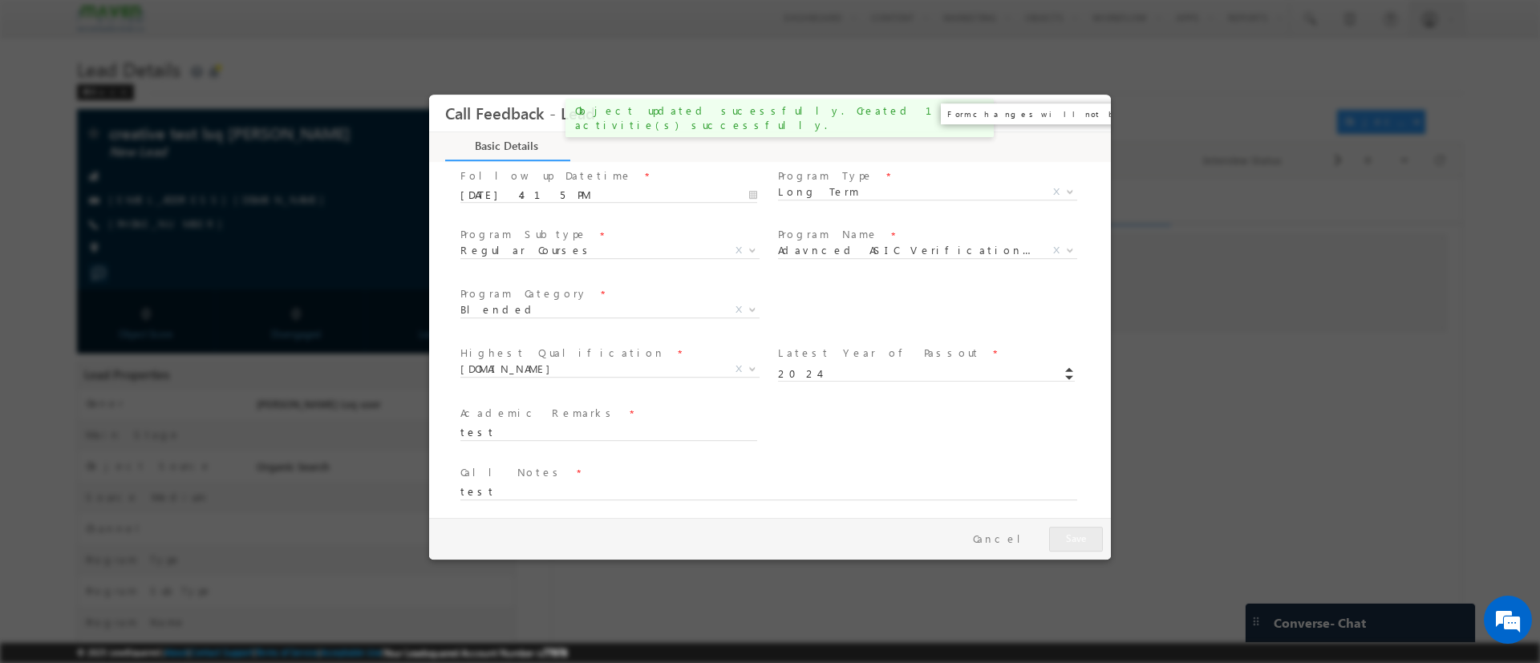
click at [1080, 112] on button "×" at bounding box center [1086, 113] width 27 height 30
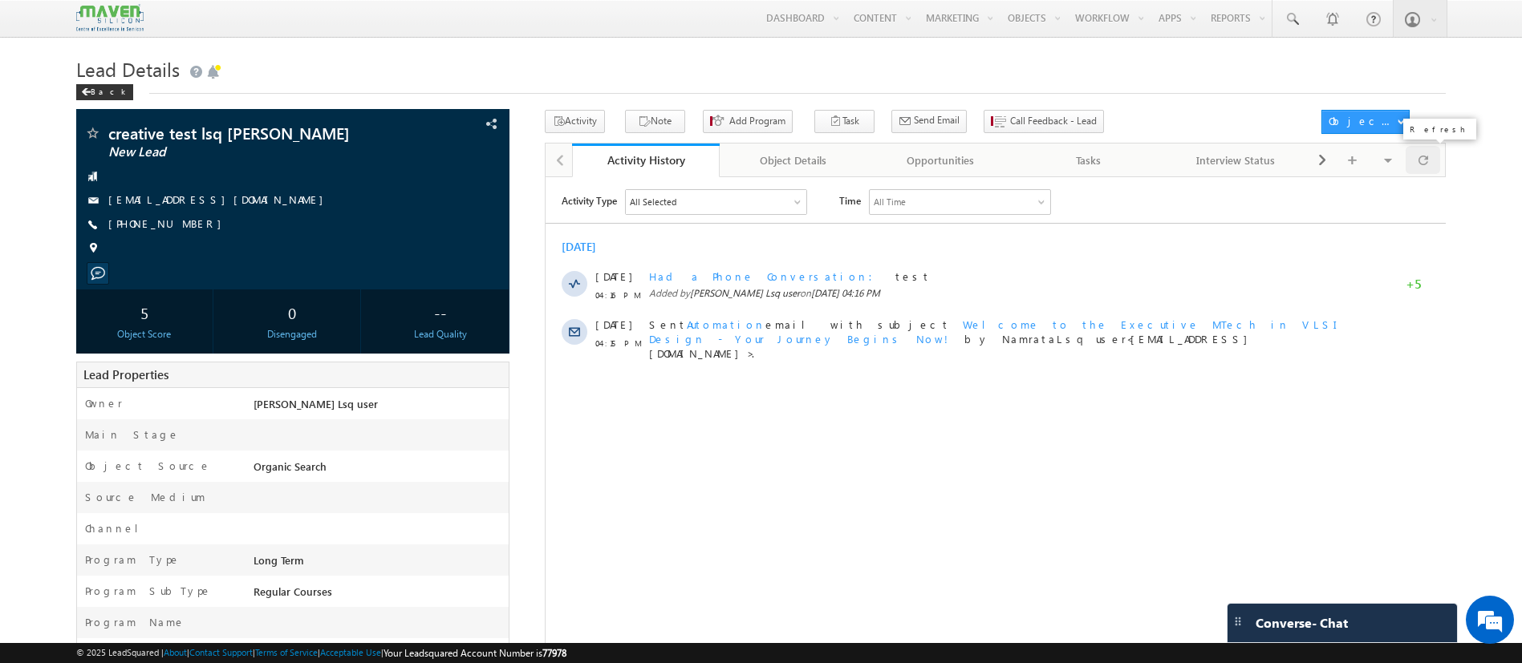
click at [1422, 150] on span at bounding box center [1423, 160] width 10 height 28
click at [1421, 160] on span at bounding box center [1423, 160] width 10 height 28
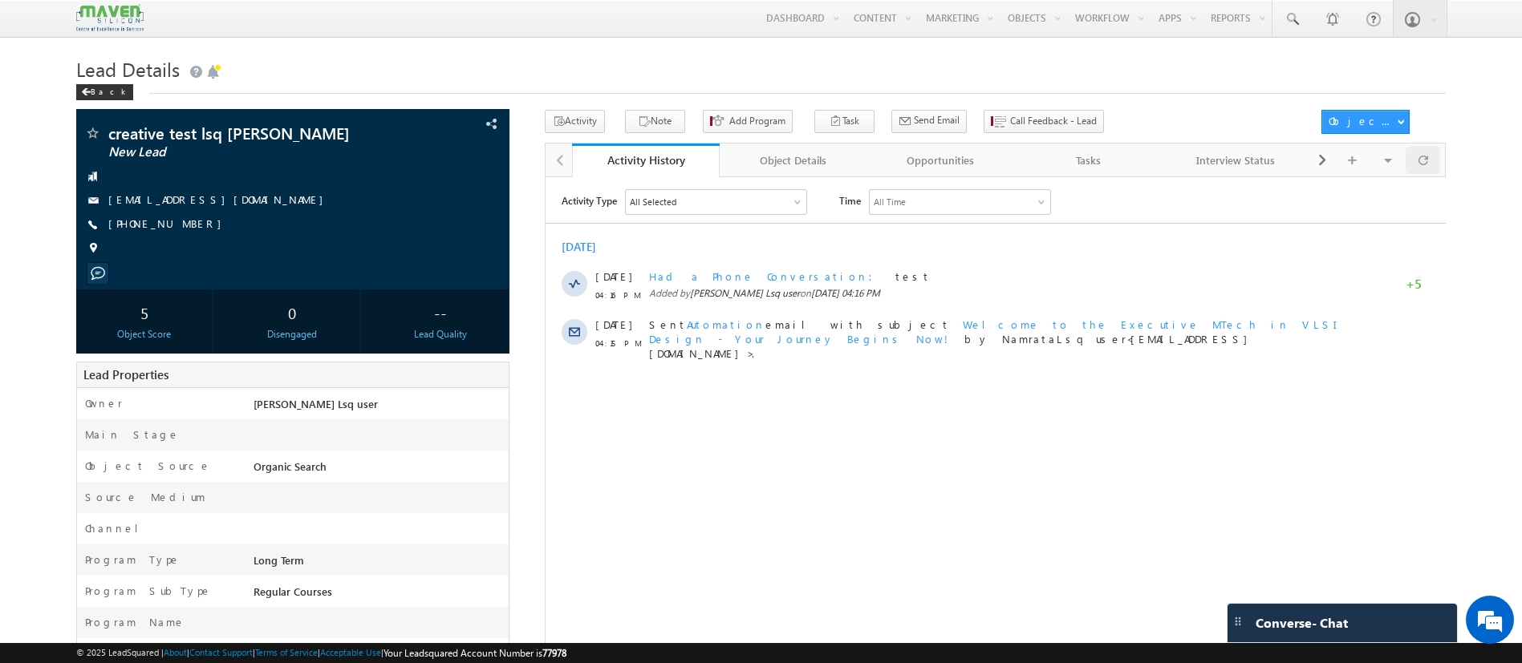
click at [1421, 160] on span at bounding box center [1423, 160] width 10 height 28
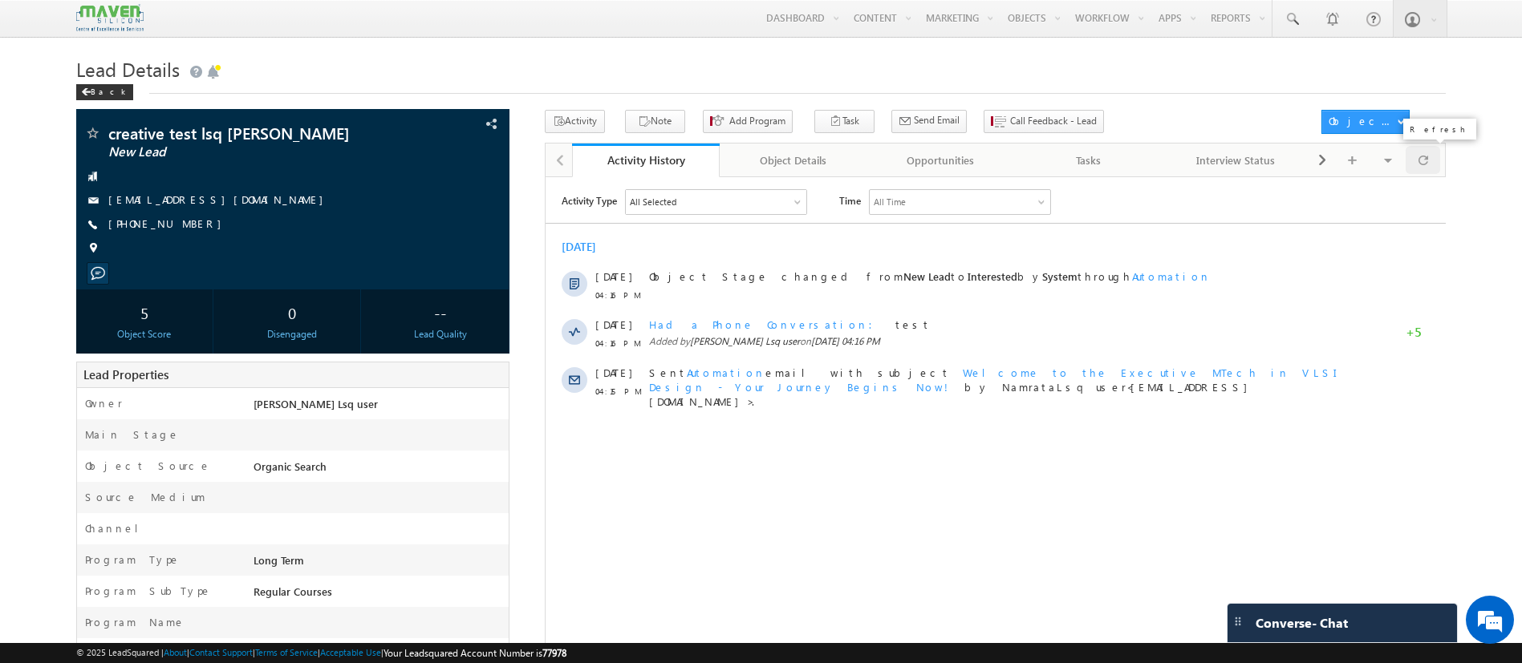
click at [1423, 163] on span at bounding box center [1423, 160] width 10 height 28
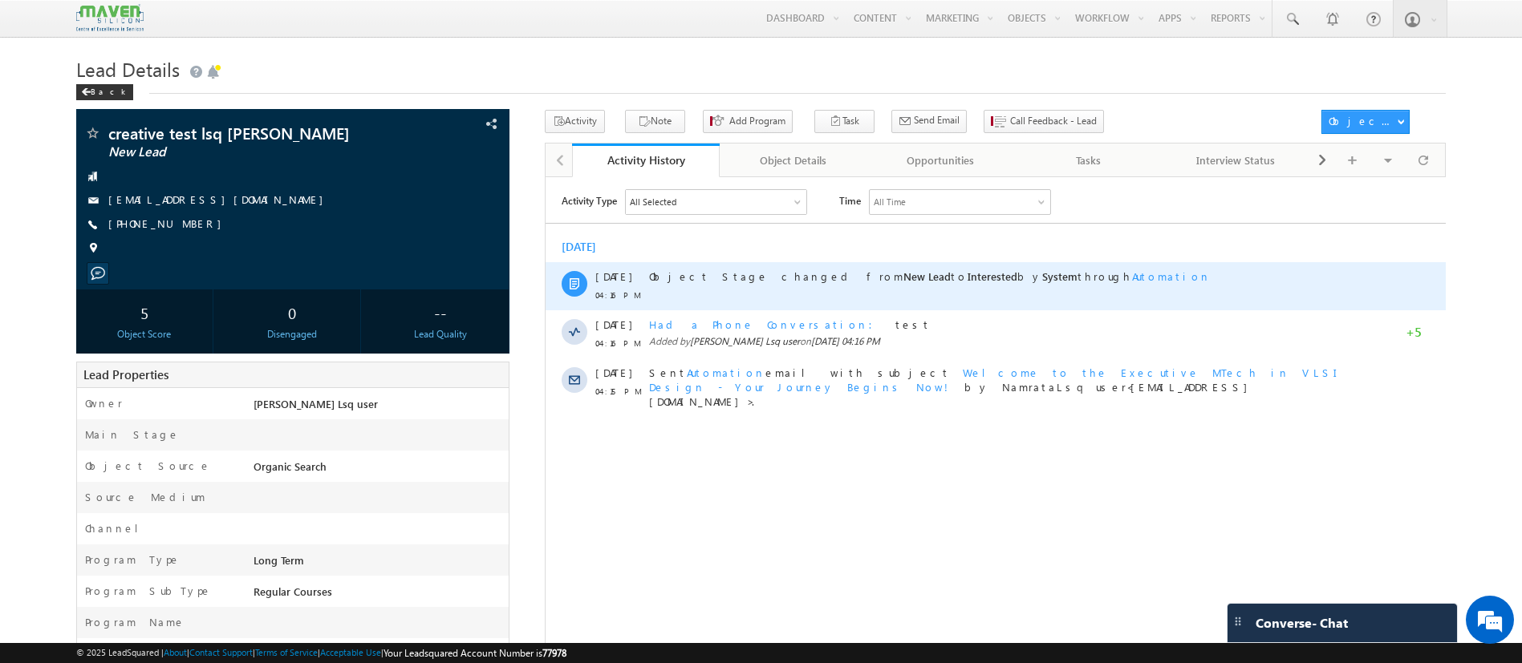
click at [1131, 278] on span "Automation" at bounding box center [1170, 276] width 79 height 14
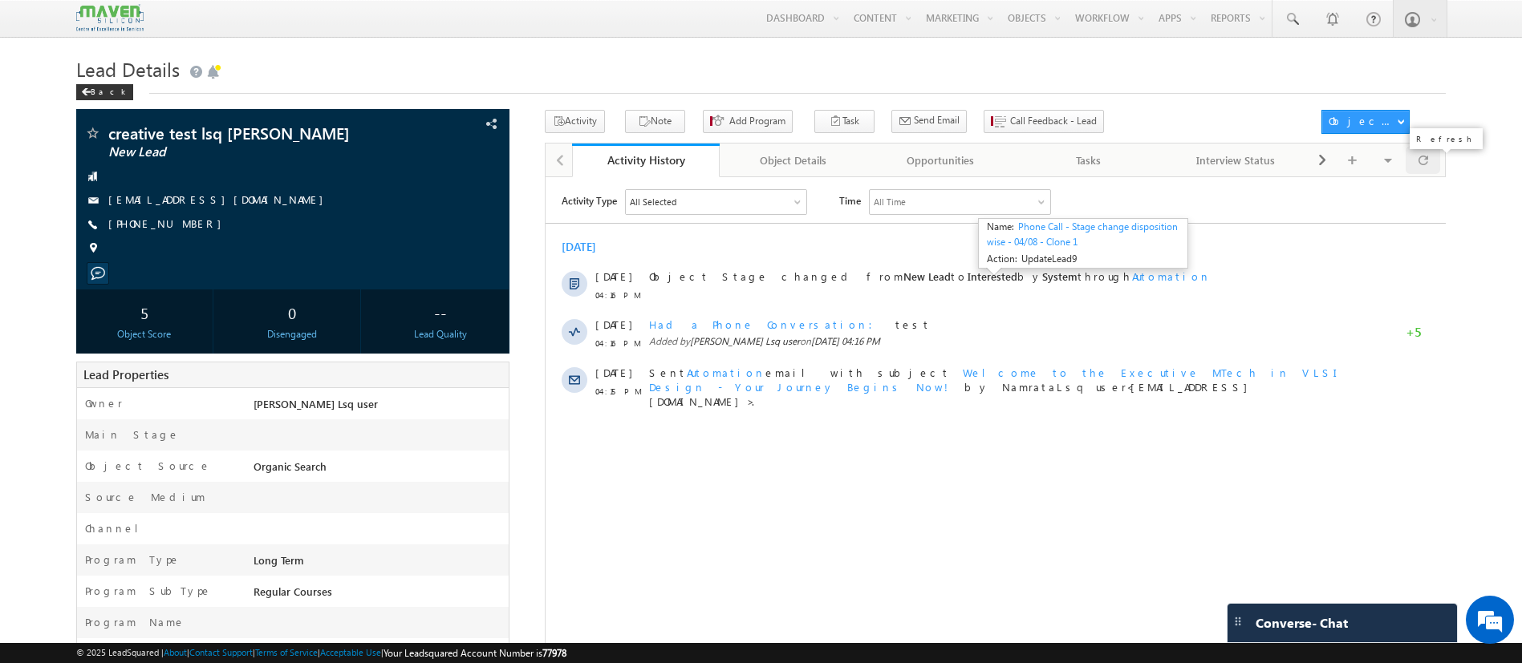
click at [1421, 171] on span at bounding box center [1423, 160] width 10 height 28
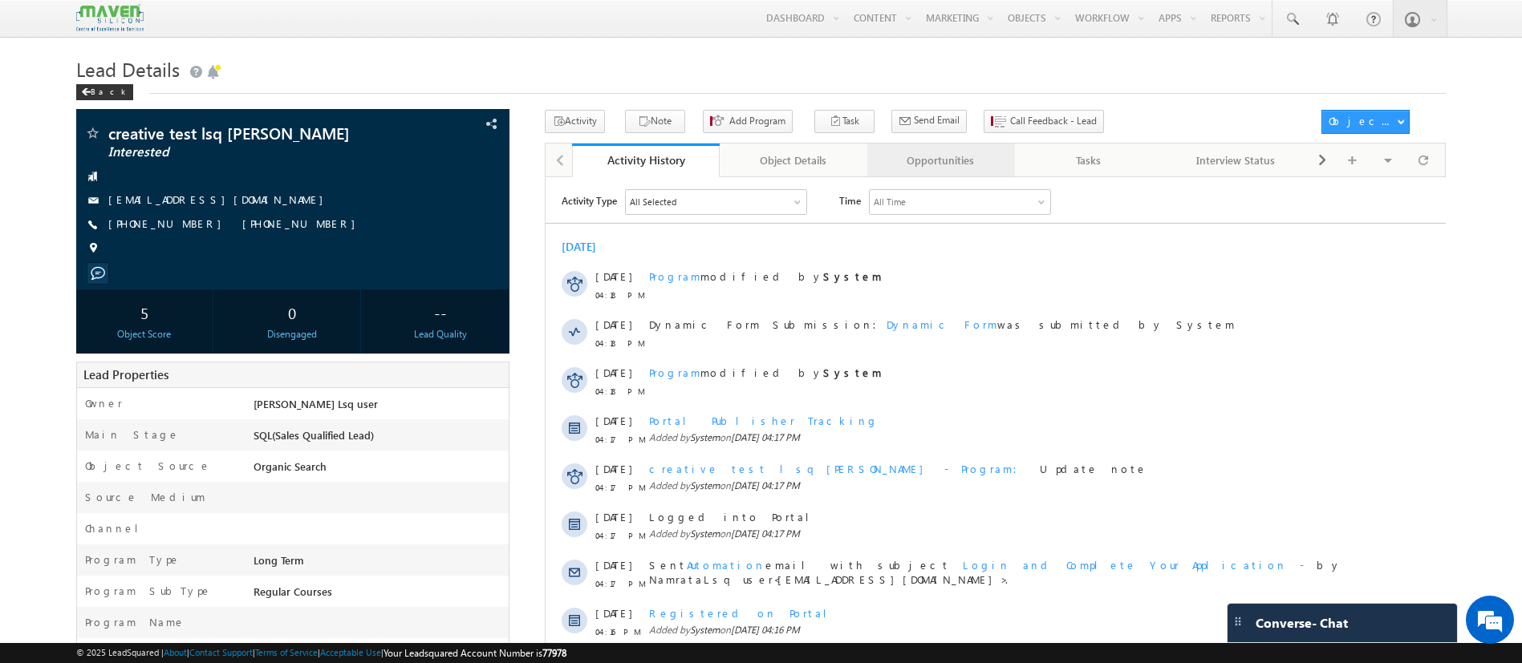
click at [934, 153] on div "Opportunities" at bounding box center [940, 160] width 120 height 19
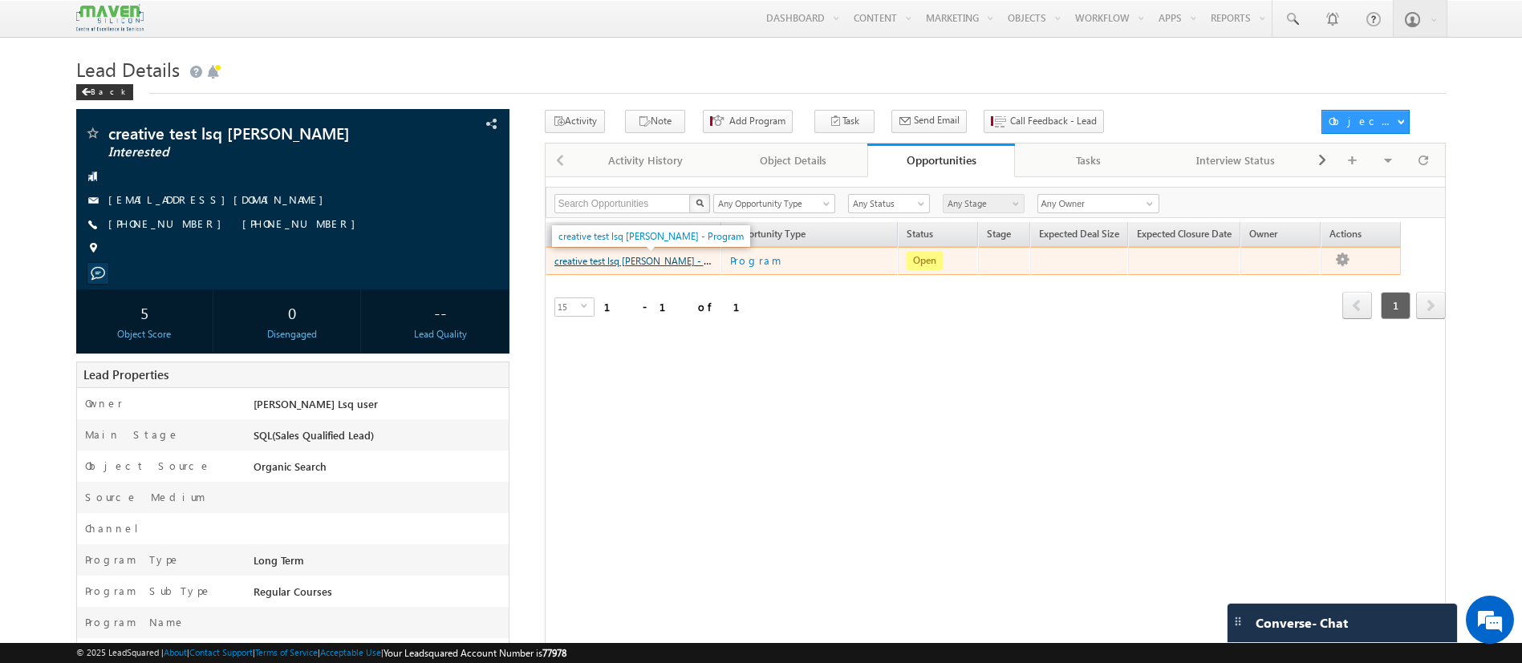
click at [582, 267] on link "creative test lsq [PERSON_NAME] - Program" at bounding box center [646, 260] width 185 height 14
